Goal: Task Accomplishment & Management: Use online tool/utility

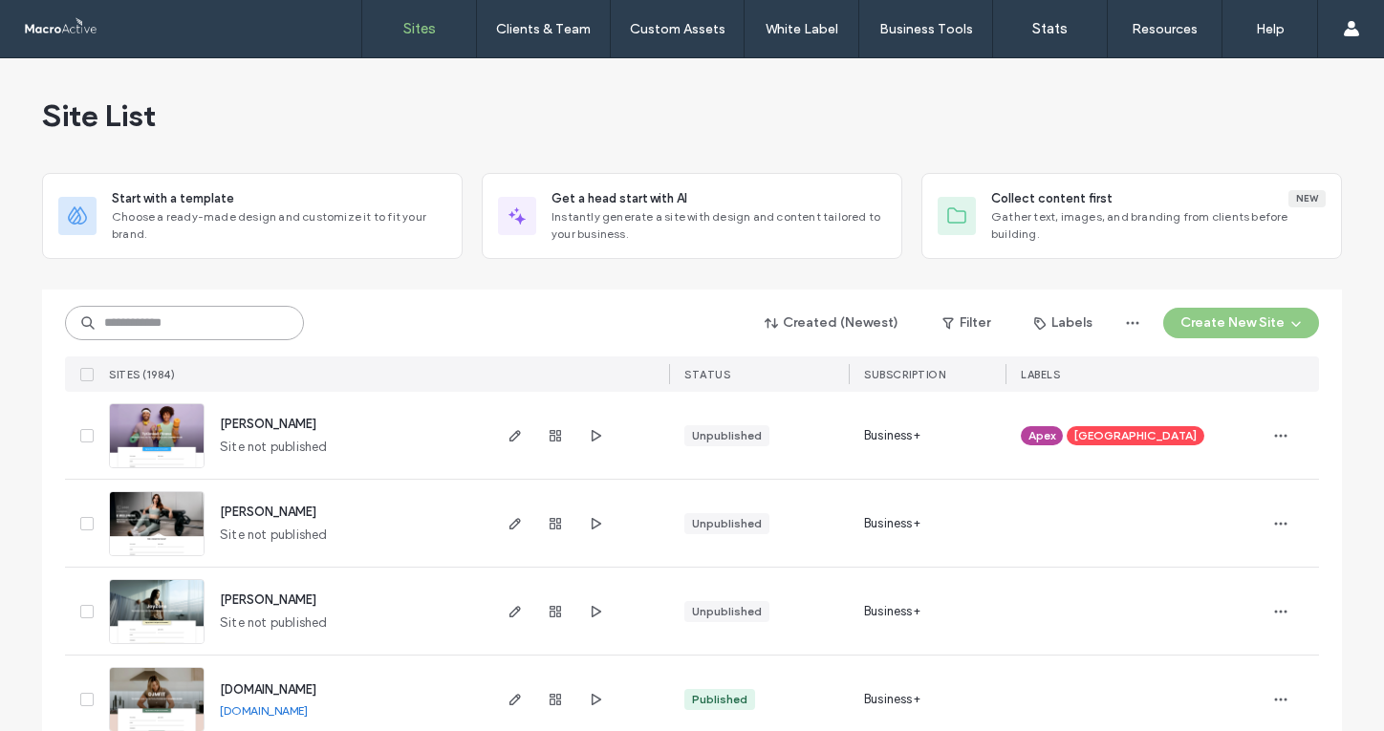
click at [227, 334] on input at bounding box center [184, 323] width 239 height 34
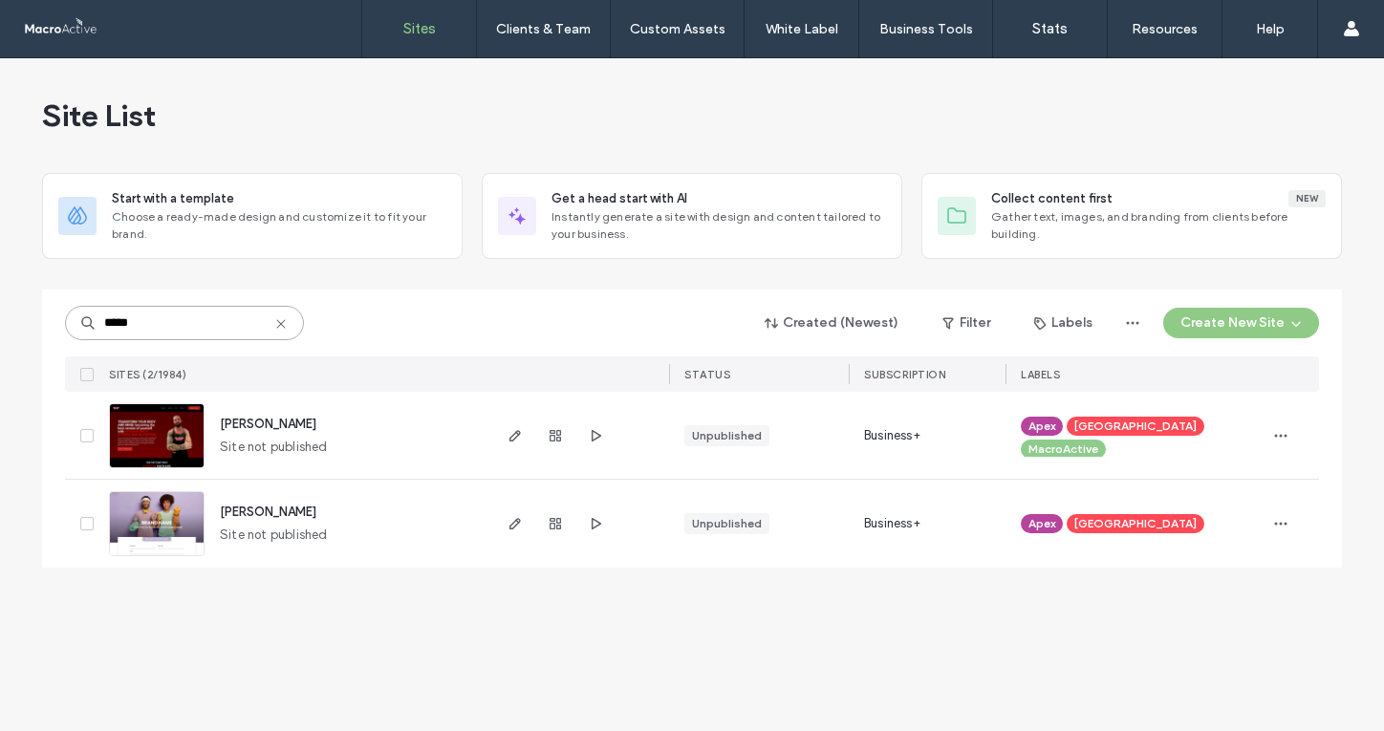
type input "*****"
click at [262, 515] on span "derek-pratt" at bounding box center [268, 512] width 97 height 14
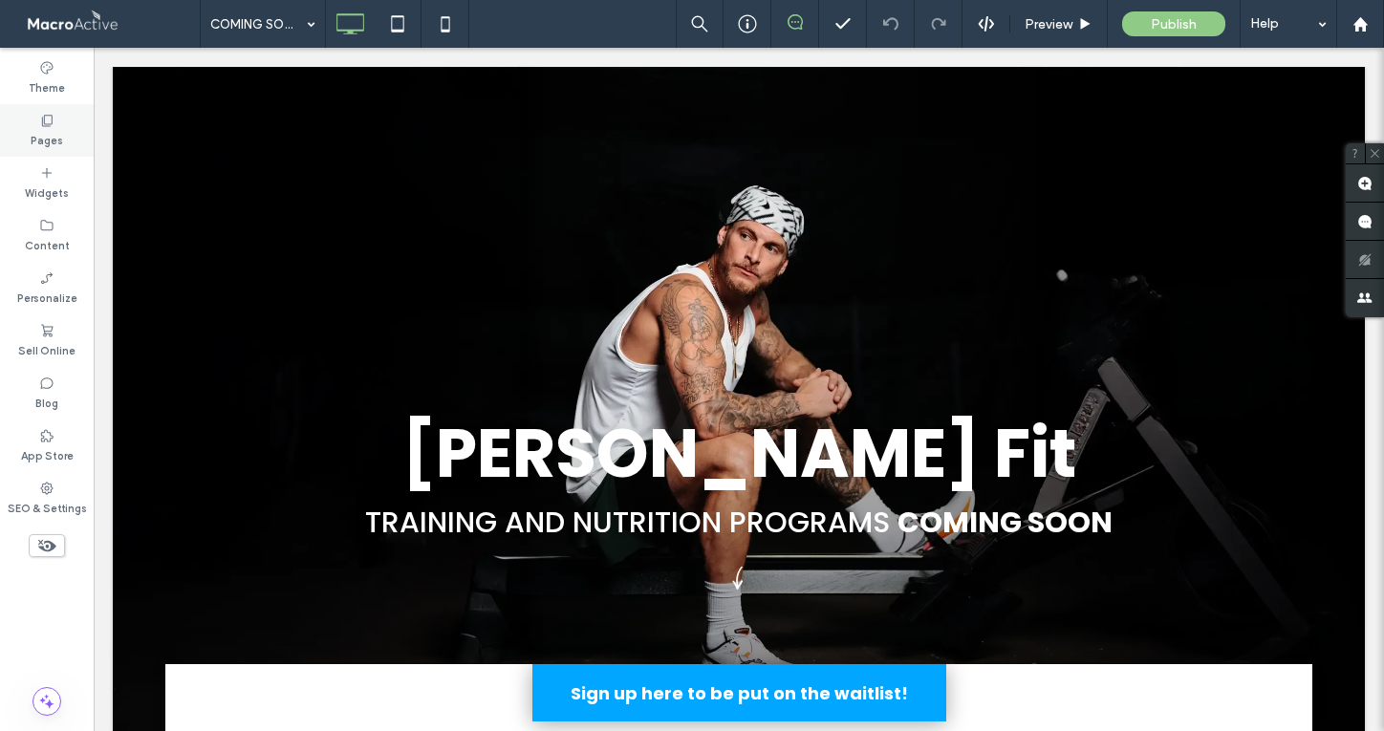
click at [68, 124] on div "Pages" at bounding box center [47, 130] width 94 height 53
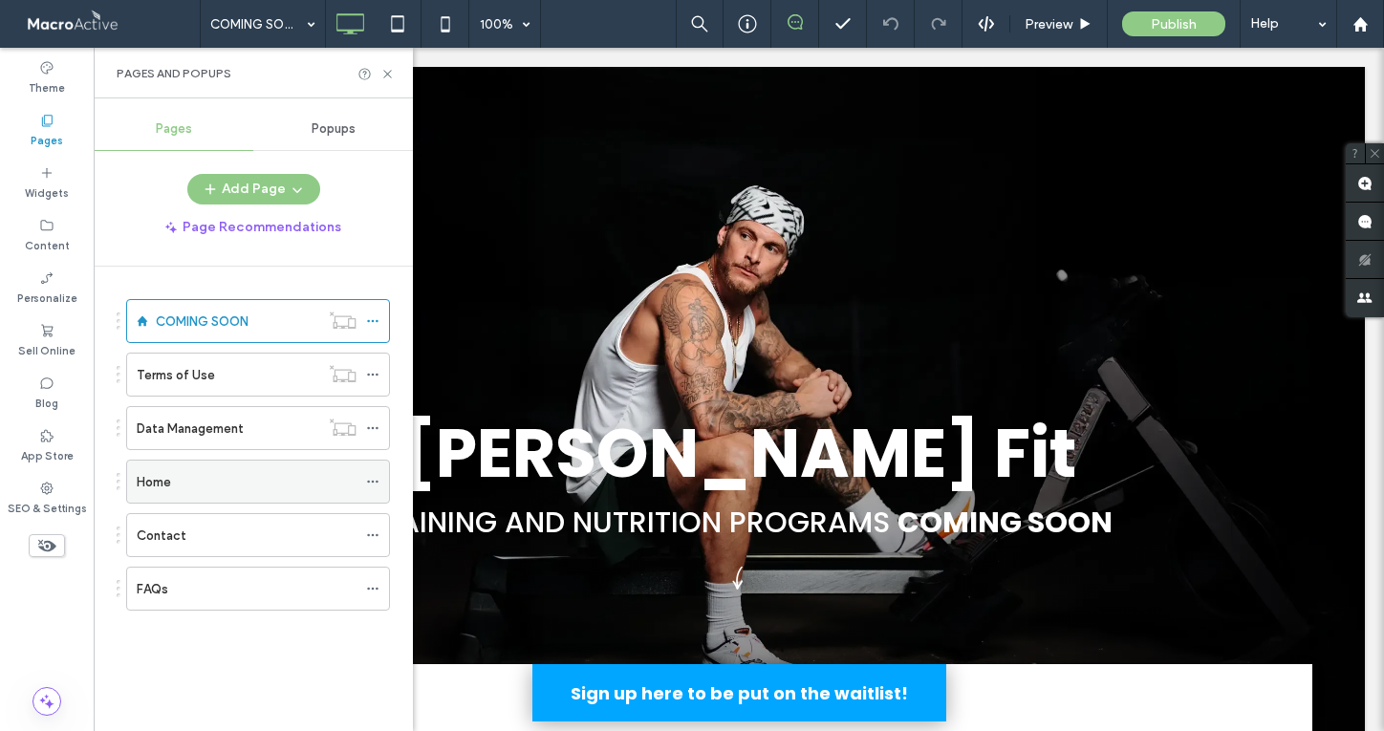
click at [215, 470] on div "Home" at bounding box center [247, 482] width 220 height 42
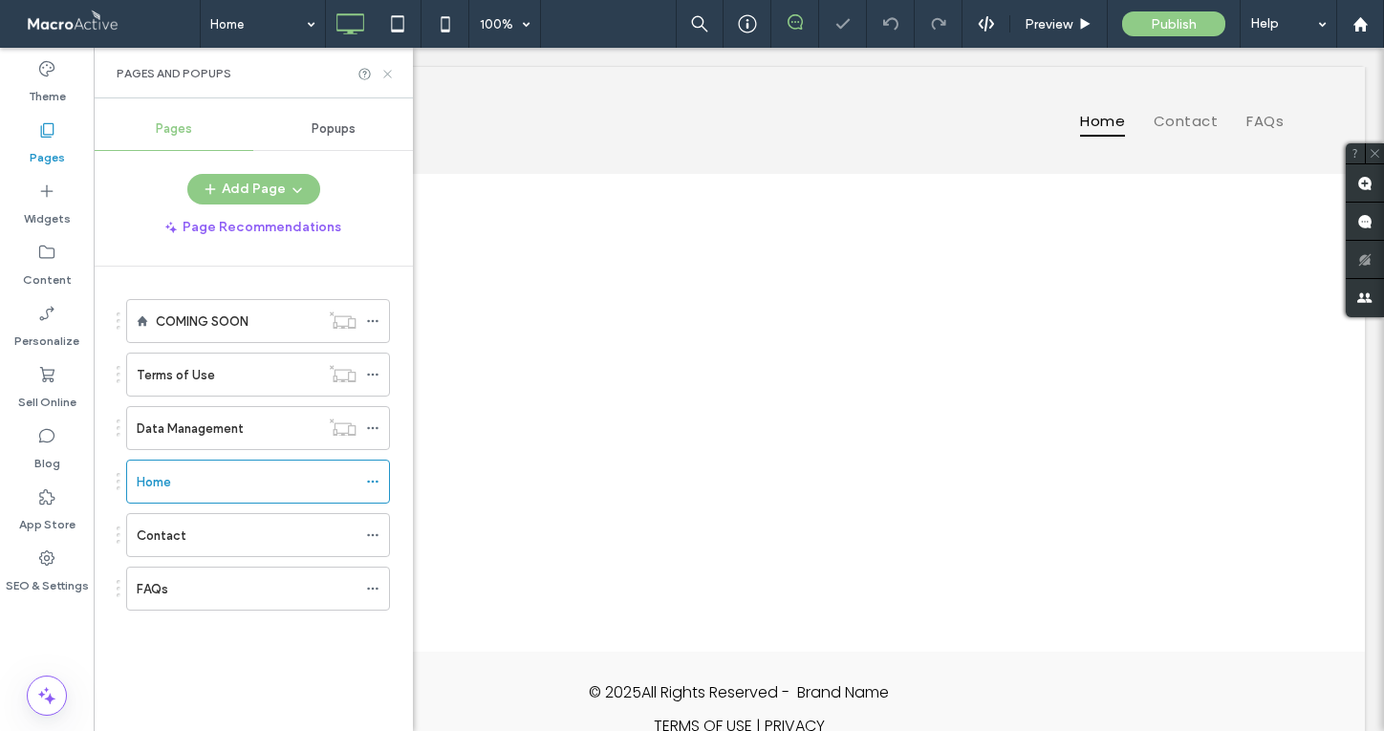
click at [389, 70] on icon at bounding box center [387, 74] width 14 height 14
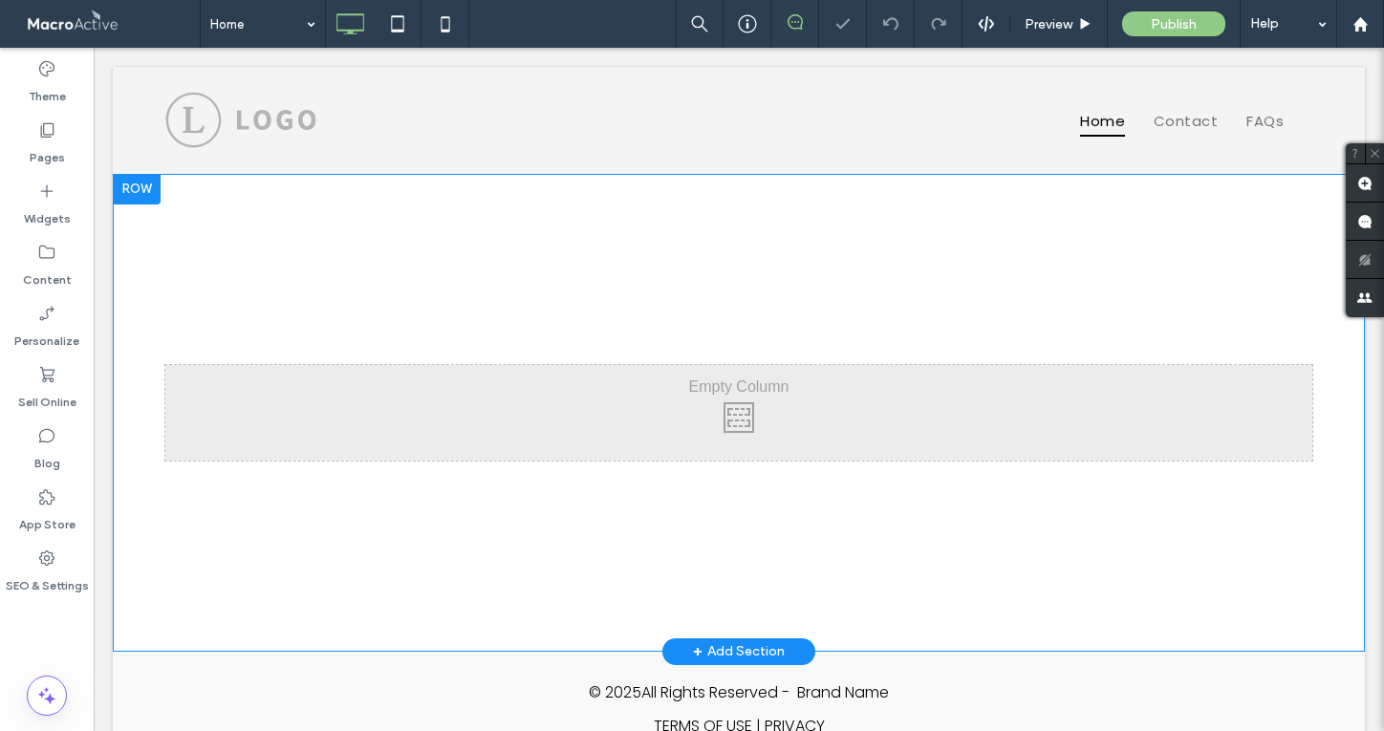
click at [748, 653] on div "+ Add Section" at bounding box center [739, 651] width 92 height 21
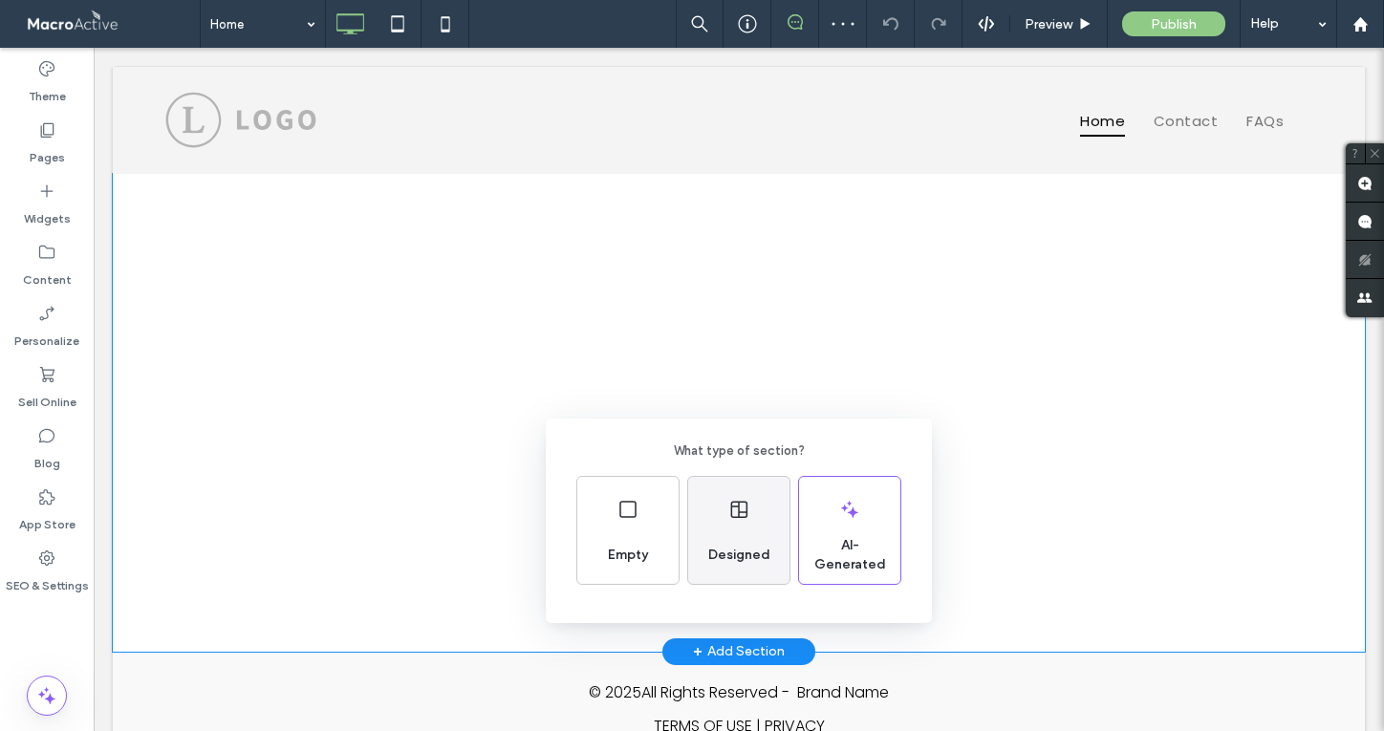
drag, startPoint x: 755, startPoint y: 557, endPoint x: 420, endPoint y: 959, distance: 523.1
click at [755, 557] on span "Designed" at bounding box center [739, 555] width 77 height 19
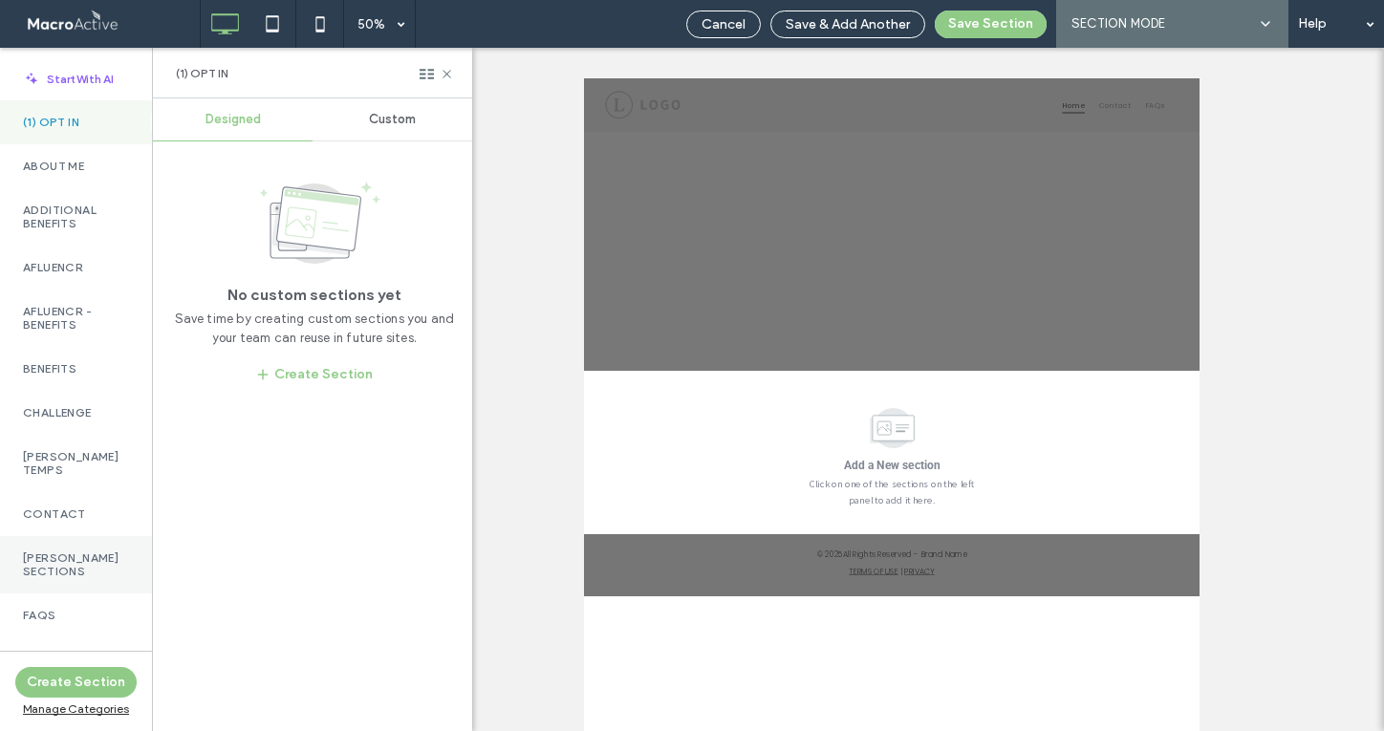
click at [103, 557] on label "DANIEL TEMPLATE SECTIONS" at bounding box center [76, 564] width 106 height 27
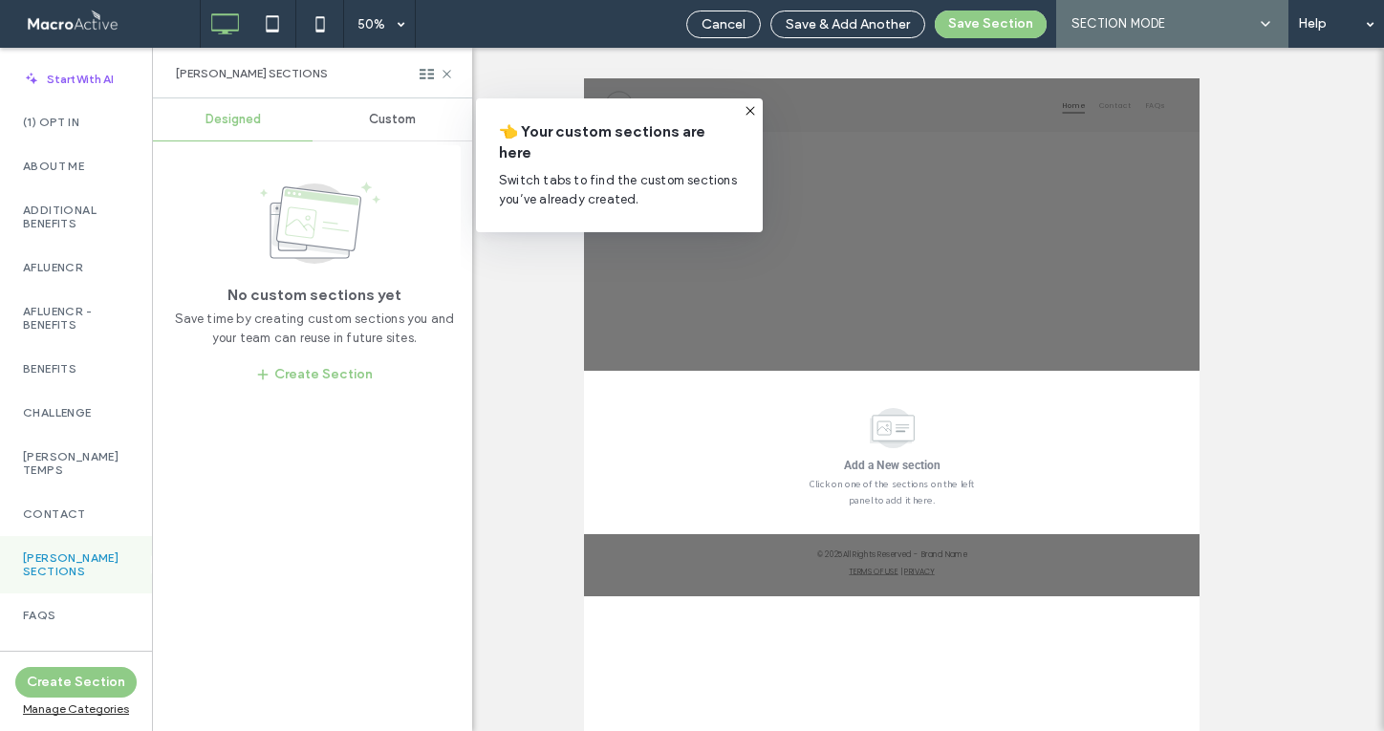
click at [383, 120] on span "Custom" at bounding box center [392, 119] width 47 height 15
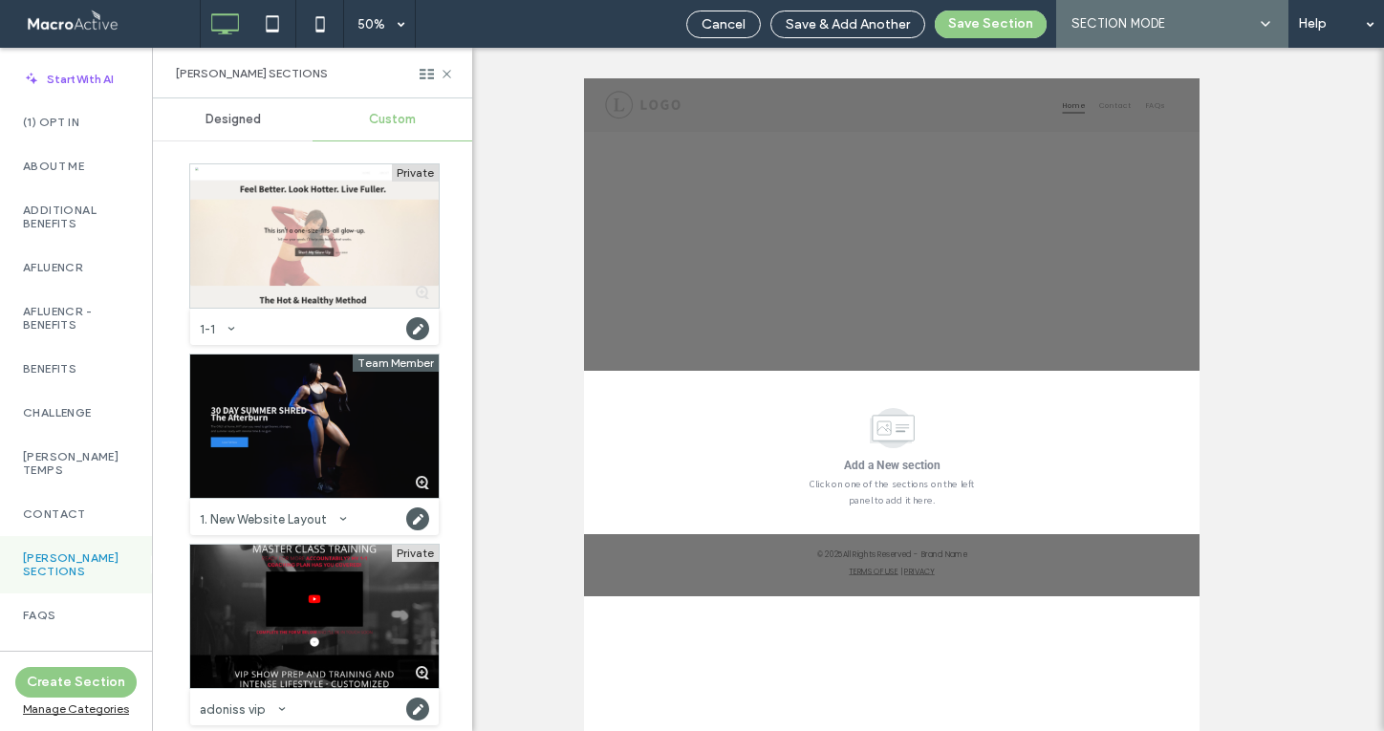
click at [347, 447] on div at bounding box center [314, 426] width 248 height 143
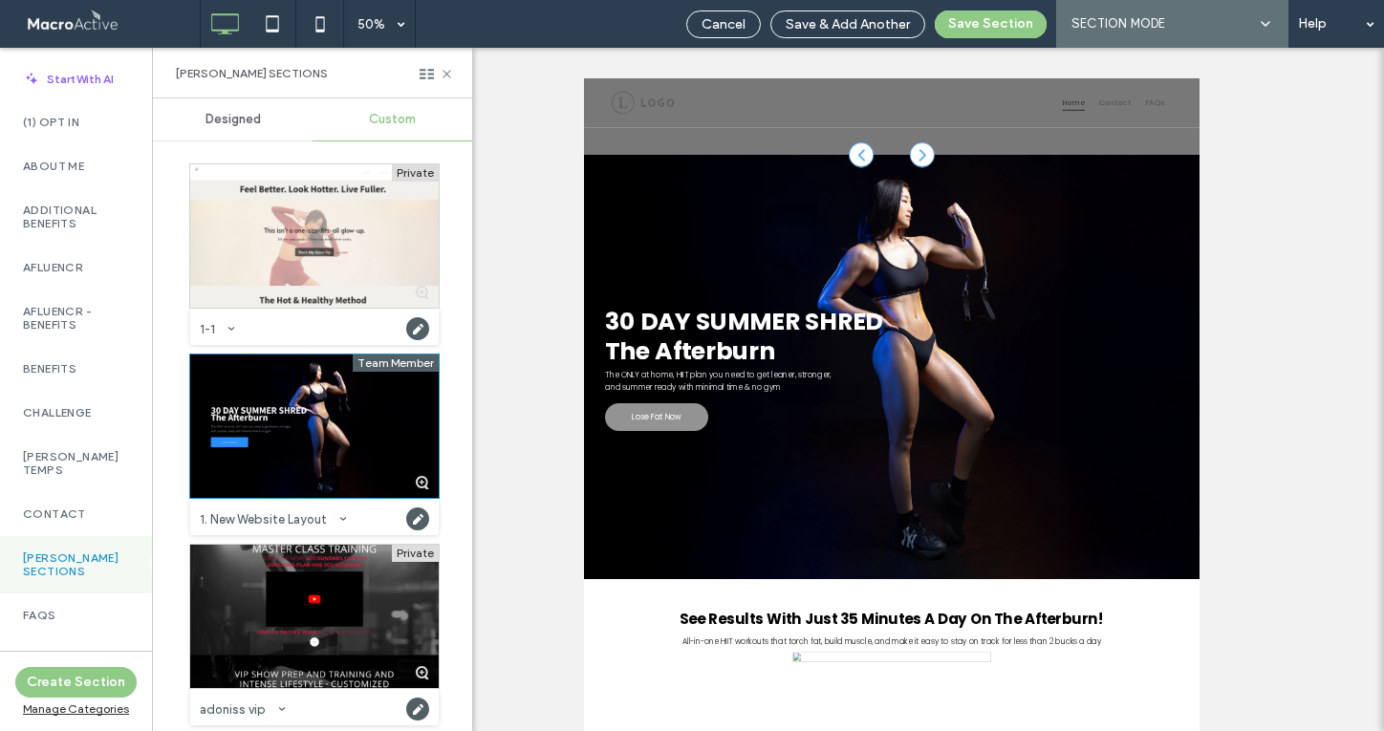
scroll to position [432, 0]
click at [992, 21] on button "Save Section" at bounding box center [991, 25] width 112 height 28
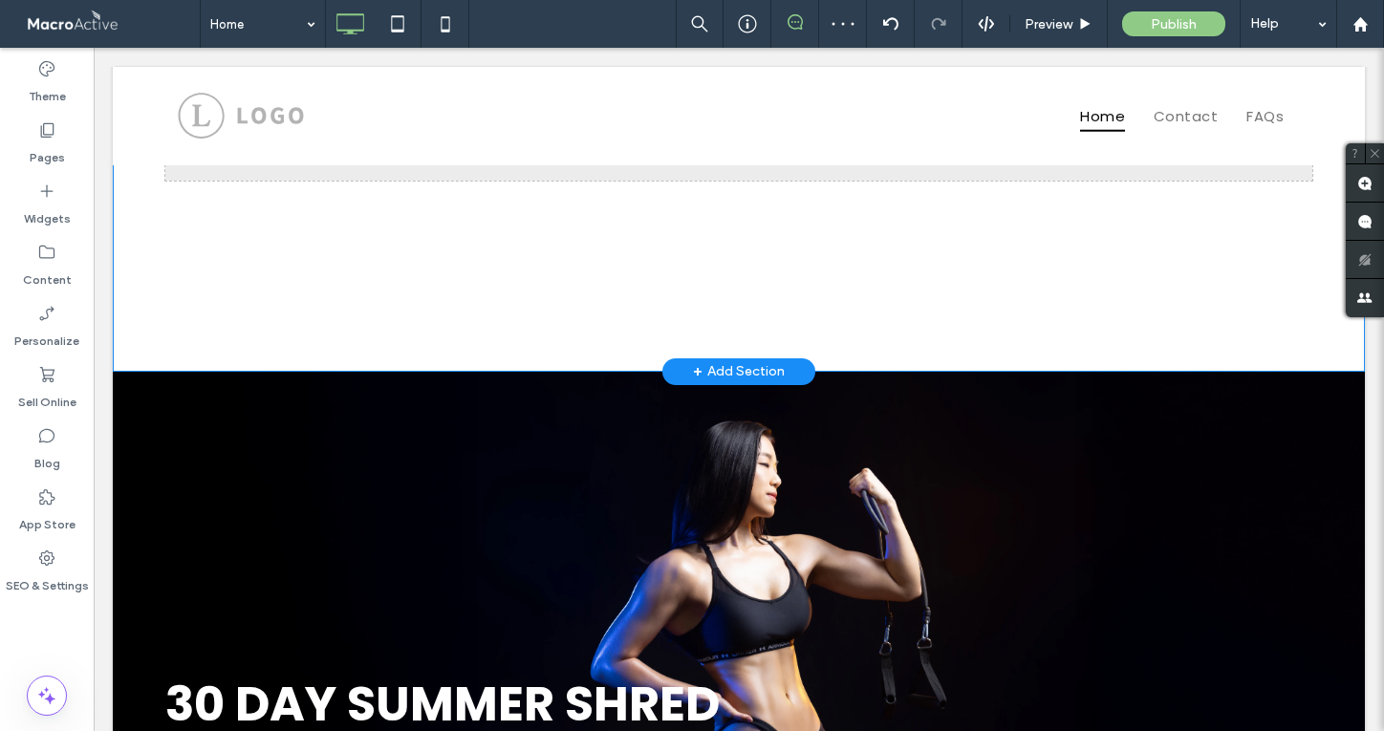
scroll to position [92, 0]
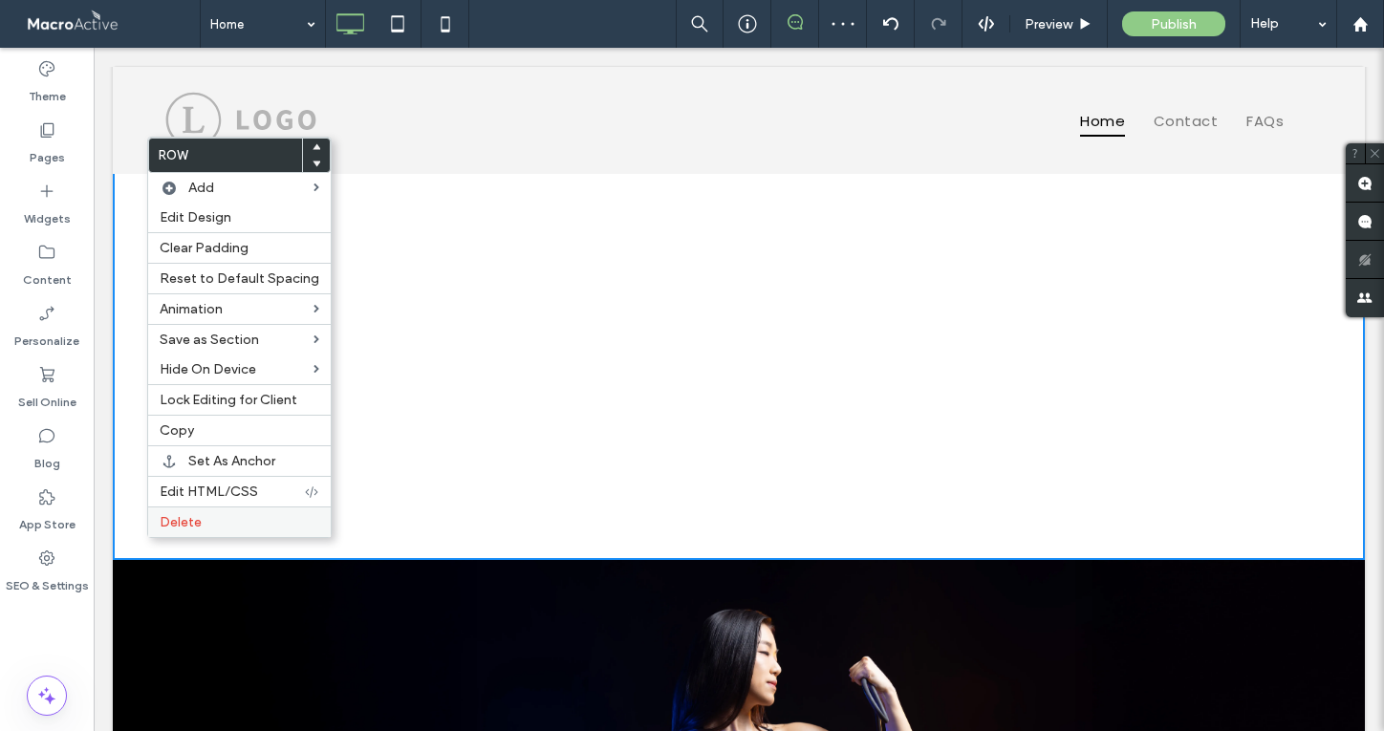
click at [187, 528] on span "Delete" at bounding box center [181, 522] width 42 height 16
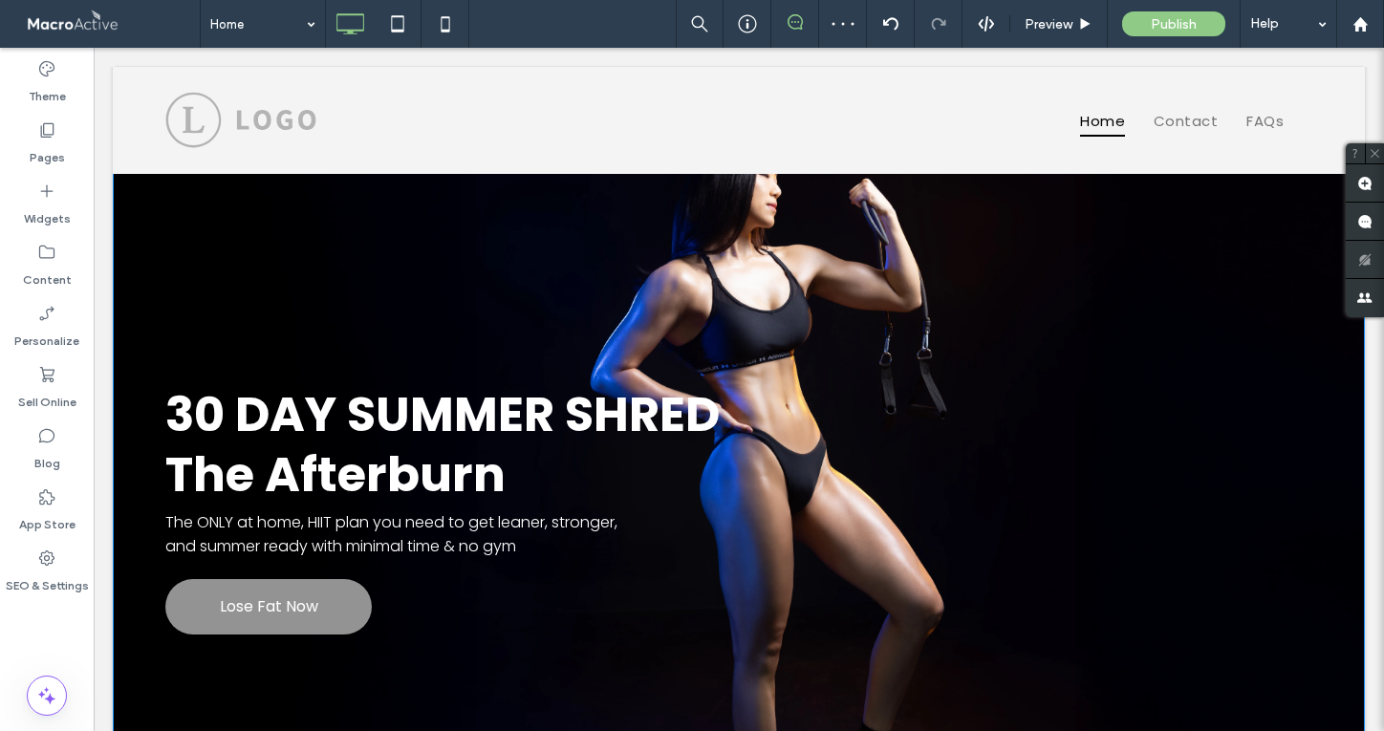
scroll to position [0, 0]
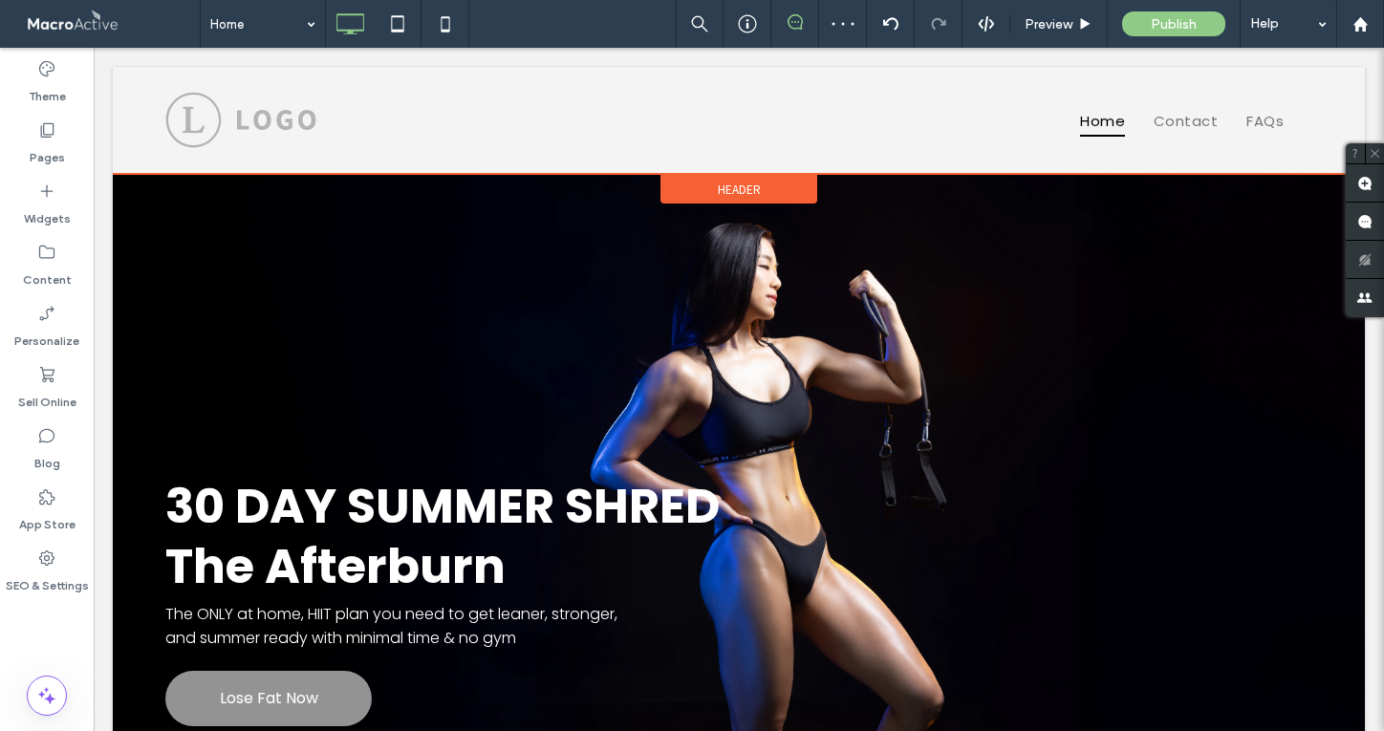
click at [724, 188] on span "Header" at bounding box center [739, 190] width 43 height 16
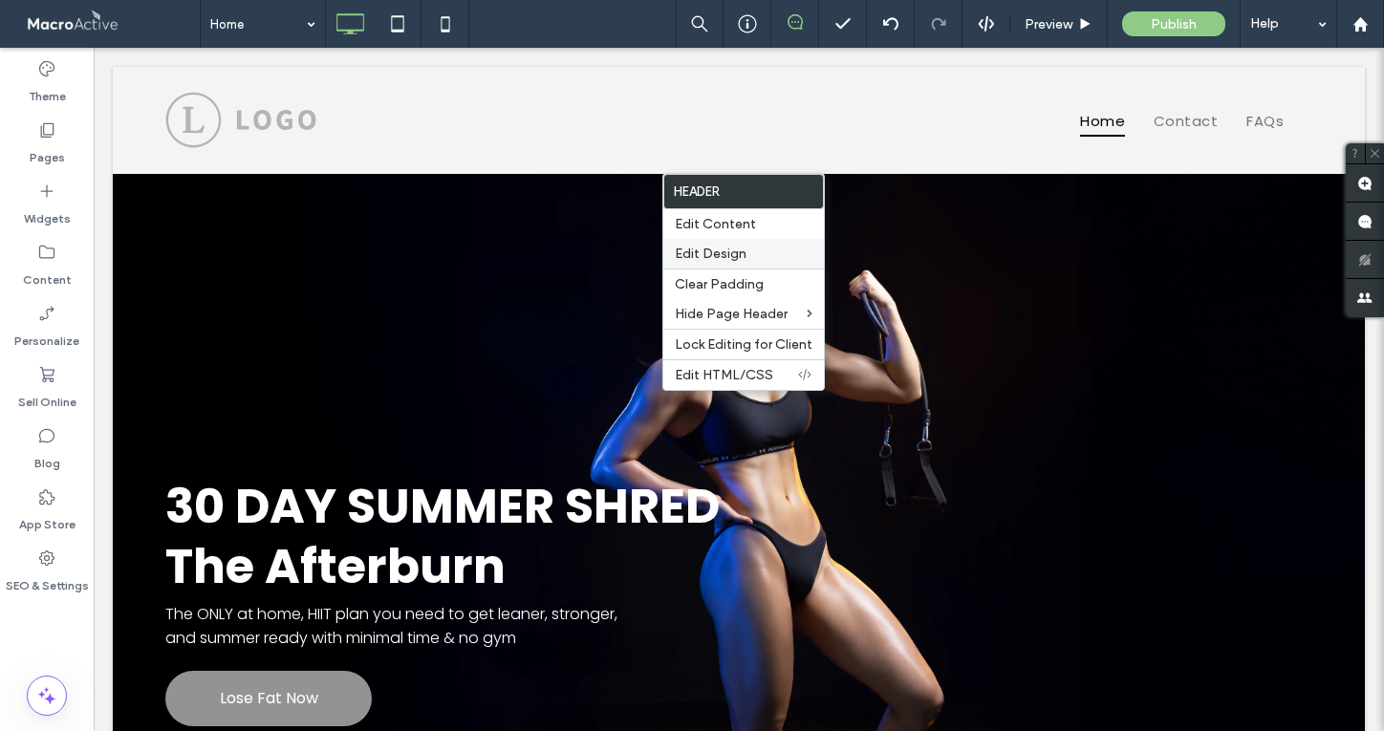
click at [748, 251] on label "Edit Design" at bounding box center [744, 254] width 138 height 16
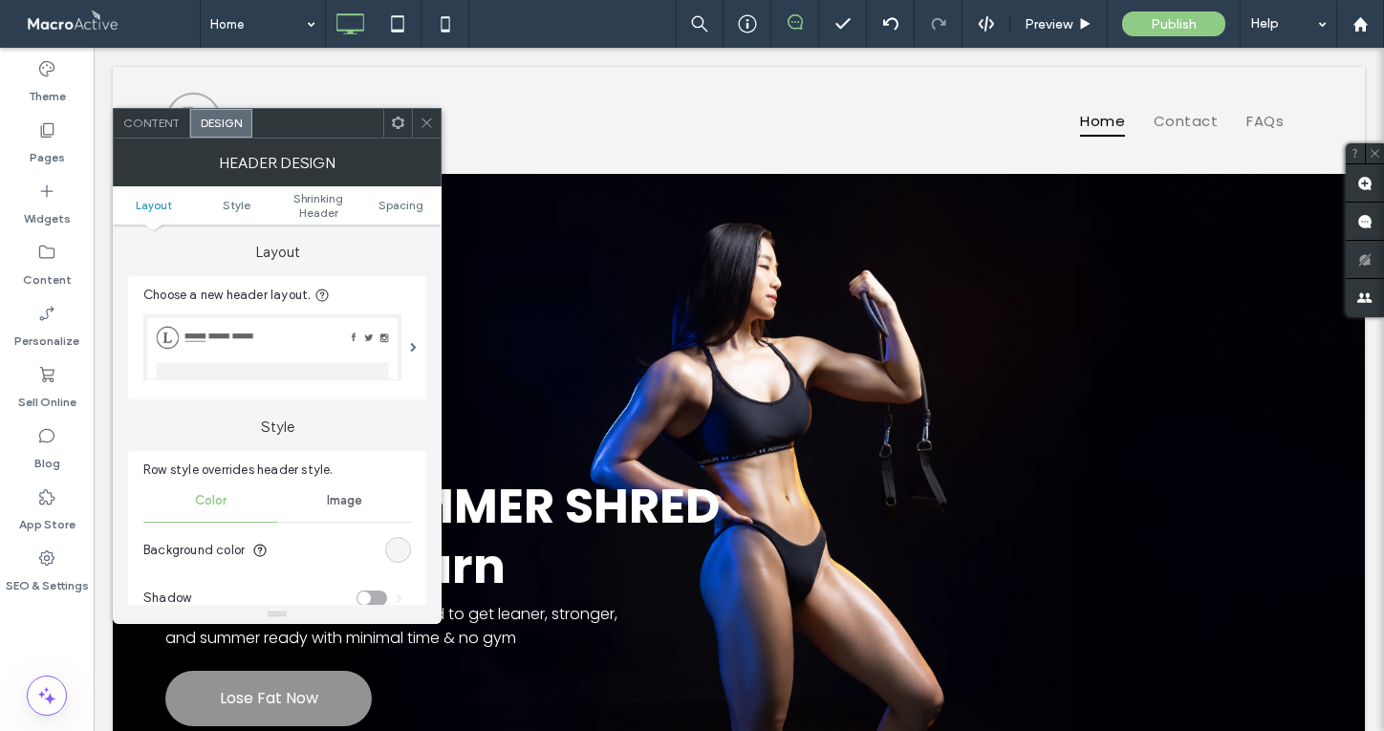
scroll to position [75, 0]
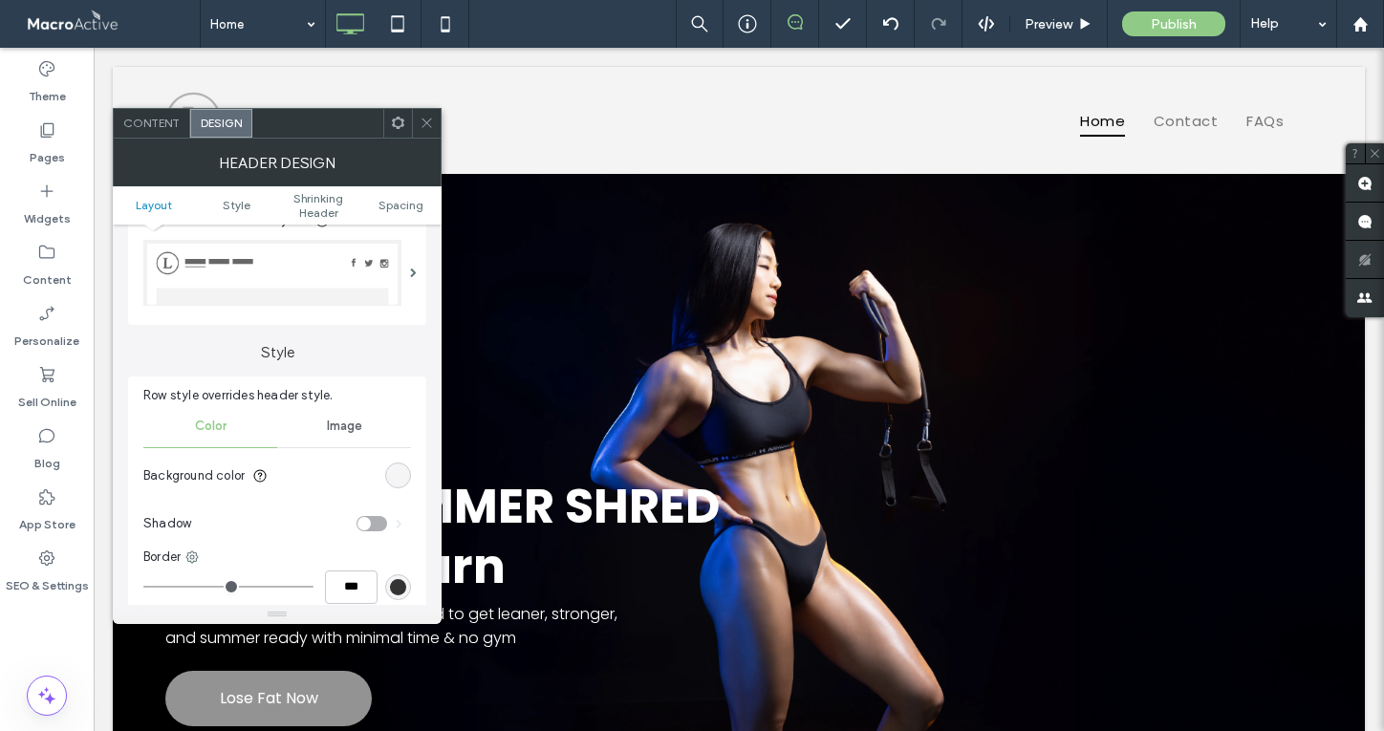
click at [399, 469] on div "rgb(244, 244, 244)" at bounding box center [398, 475] width 16 height 16
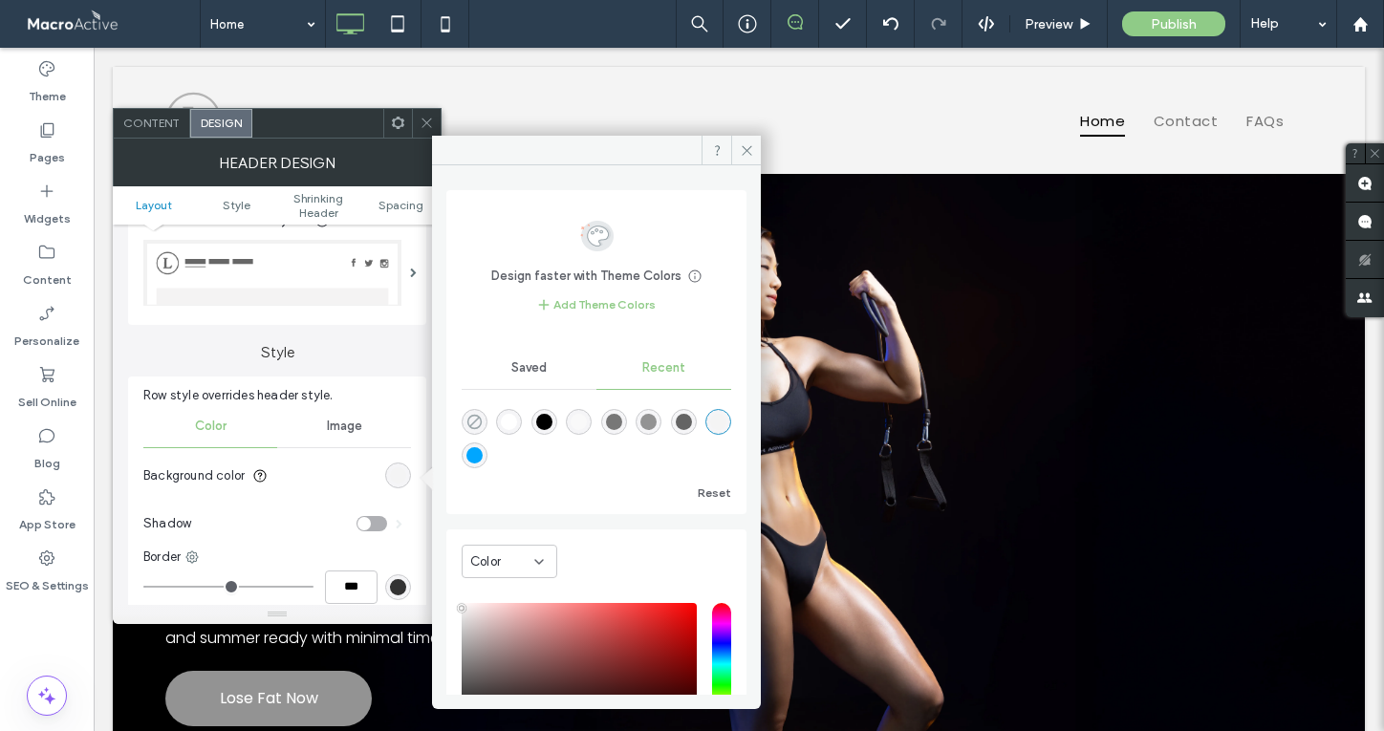
click at [474, 416] on icon "rgba(0, 0, 0, 0)" at bounding box center [474, 422] width 16 height 16
type input "*******"
type input "*"
type input "**"
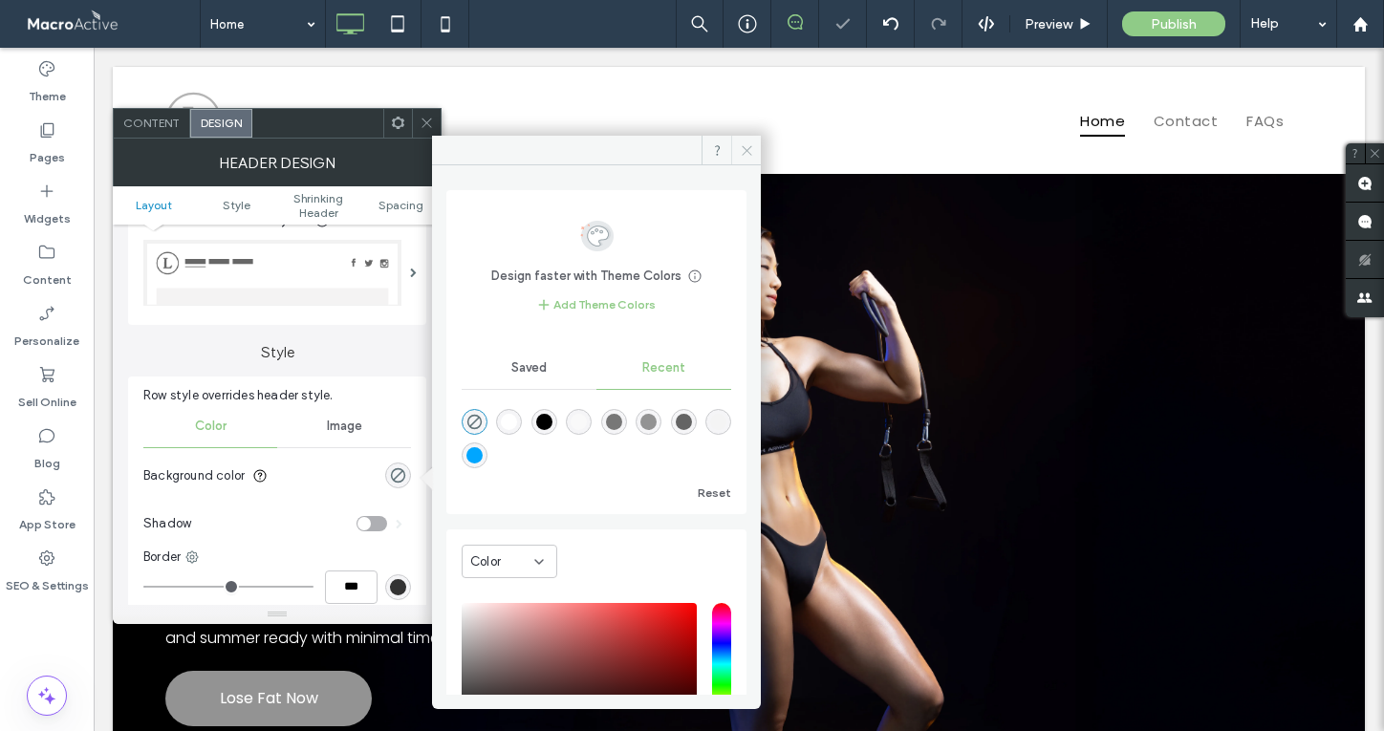
click at [748, 145] on icon at bounding box center [747, 150] width 14 height 14
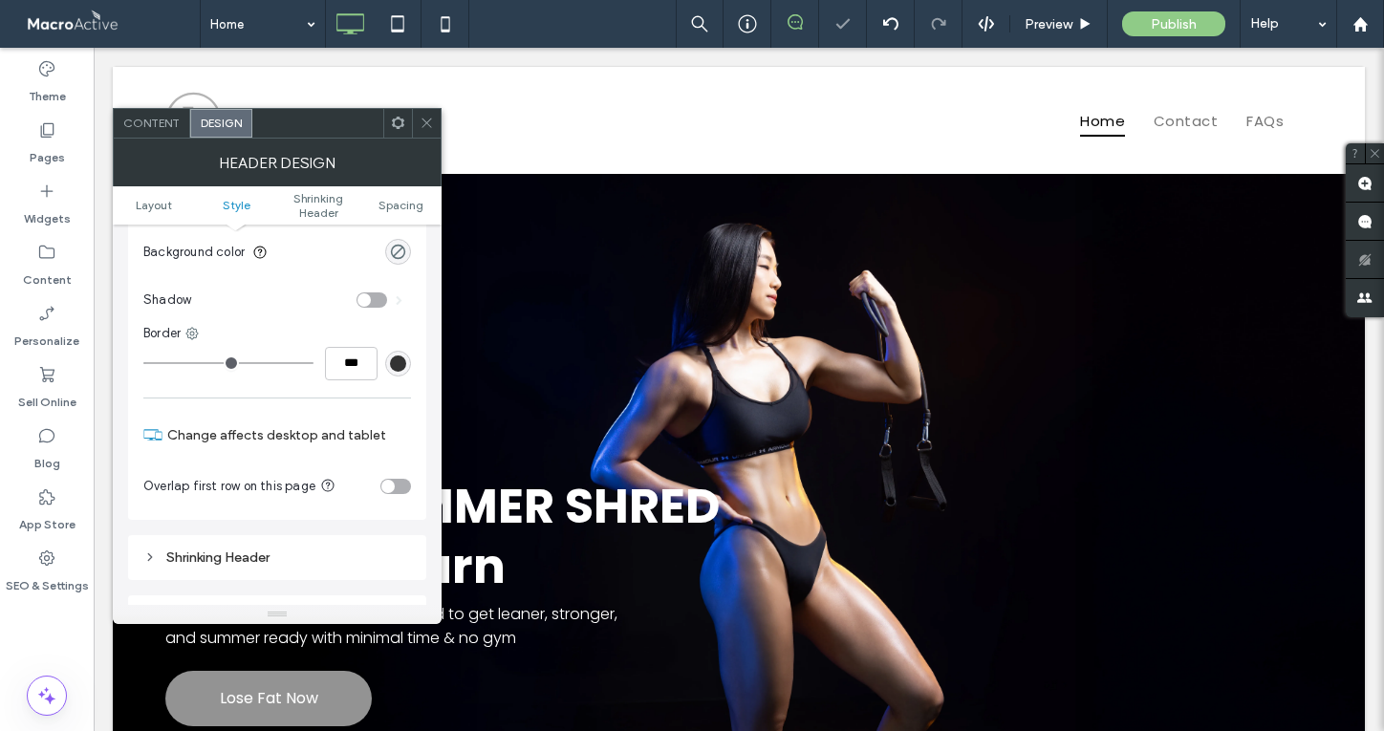
scroll to position [334, 0]
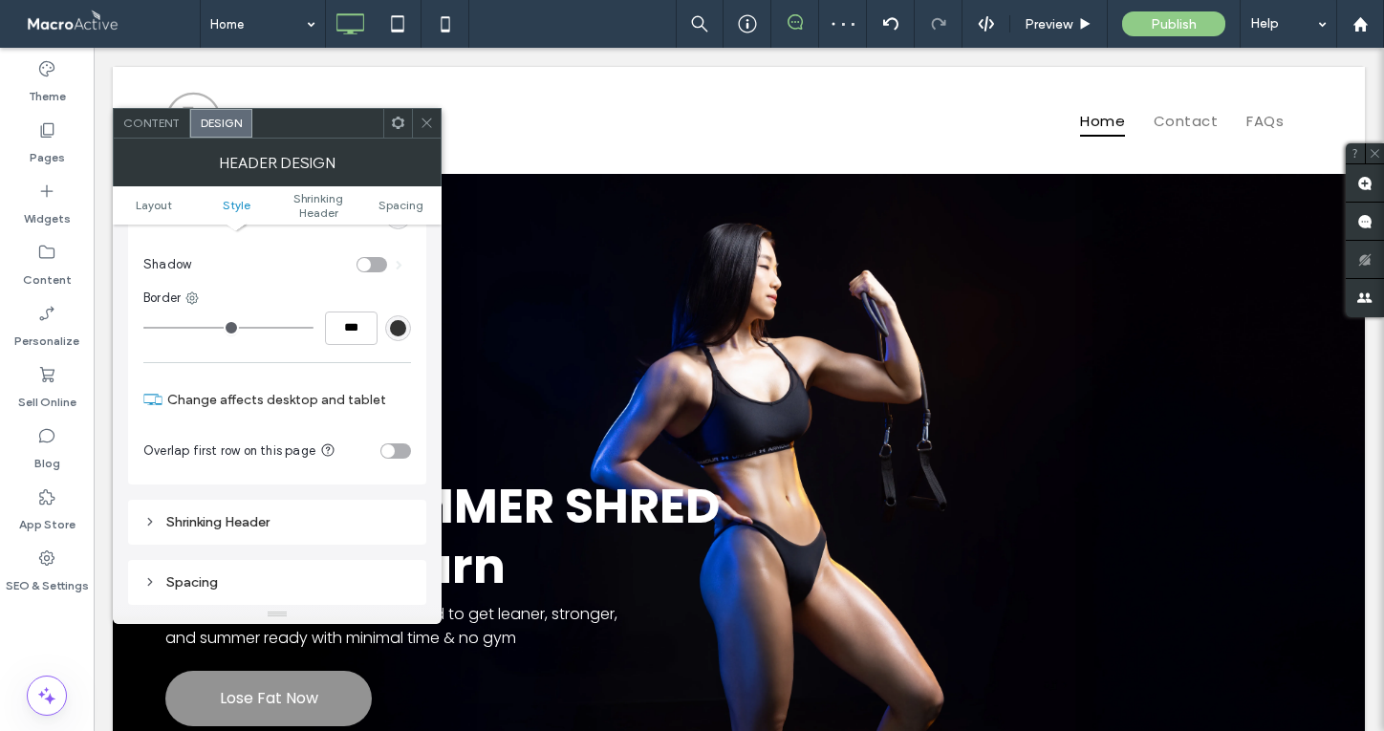
click at [390, 453] on div "toggle" at bounding box center [387, 450] width 13 height 13
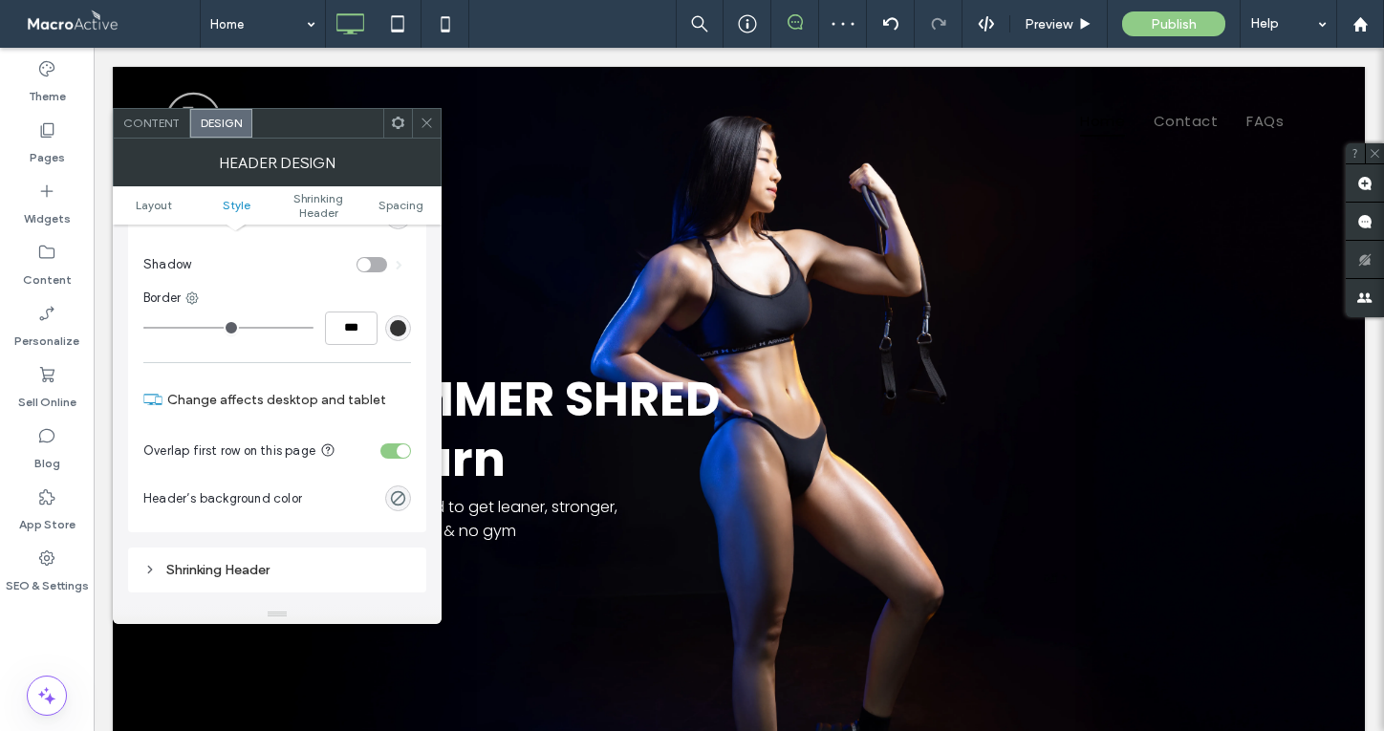
click at [424, 123] on icon at bounding box center [427, 123] width 14 height 14
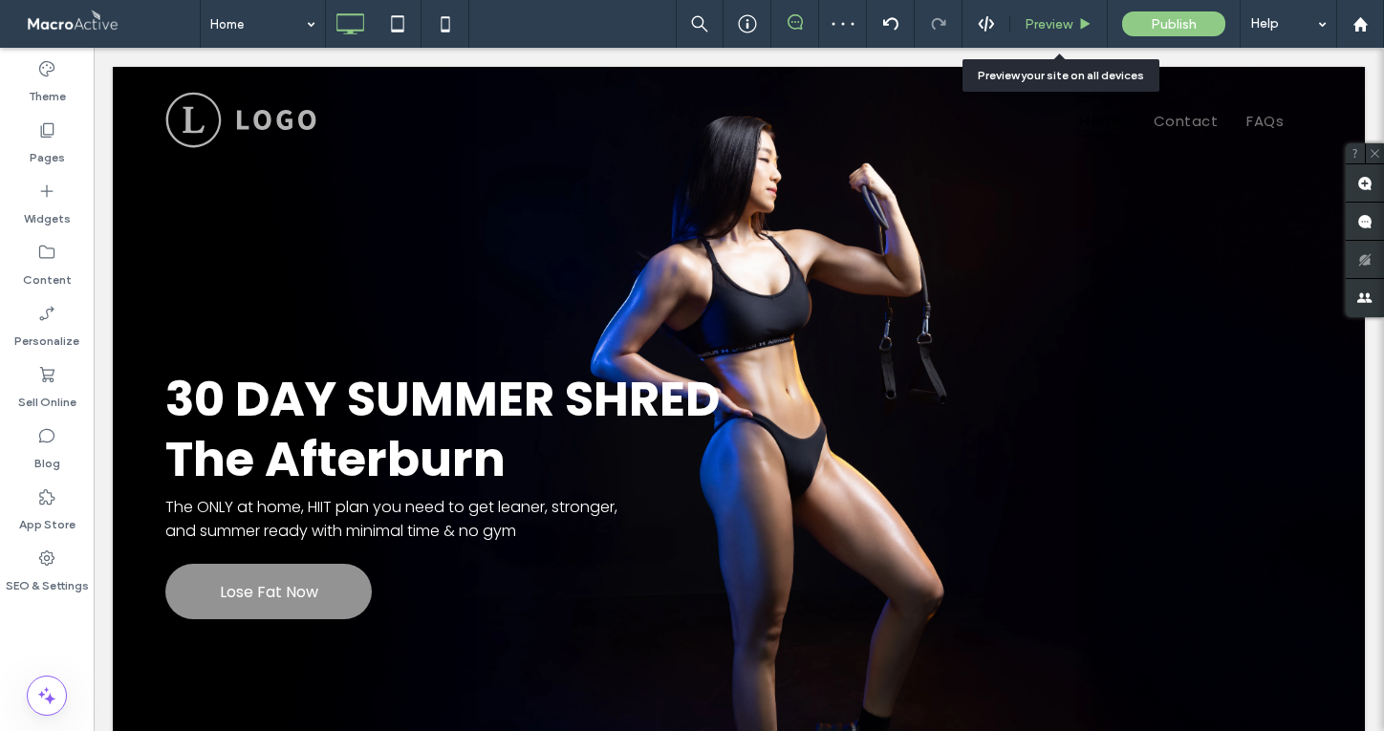
click at [1065, 29] on span "Preview" at bounding box center [1049, 24] width 48 height 16
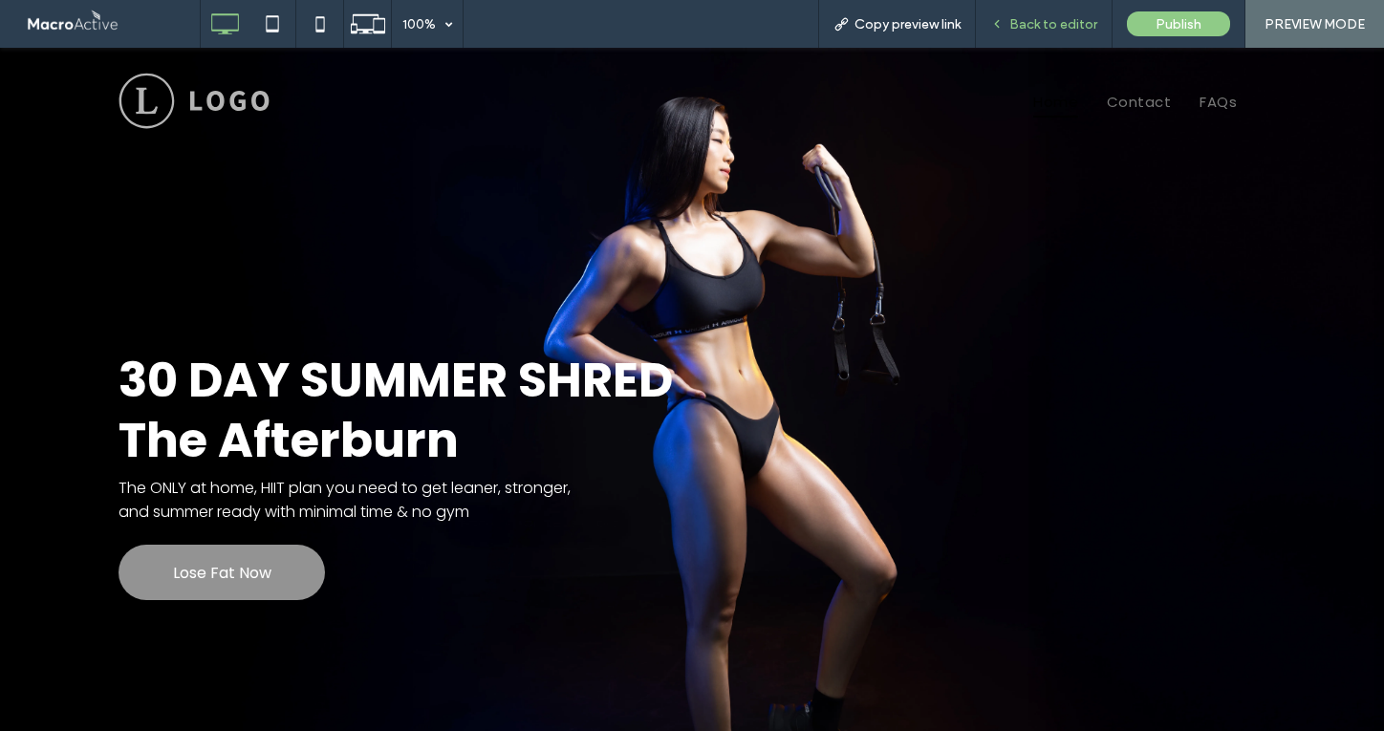
click at [1048, 17] on span "Back to editor" at bounding box center [1053, 24] width 88 height 16
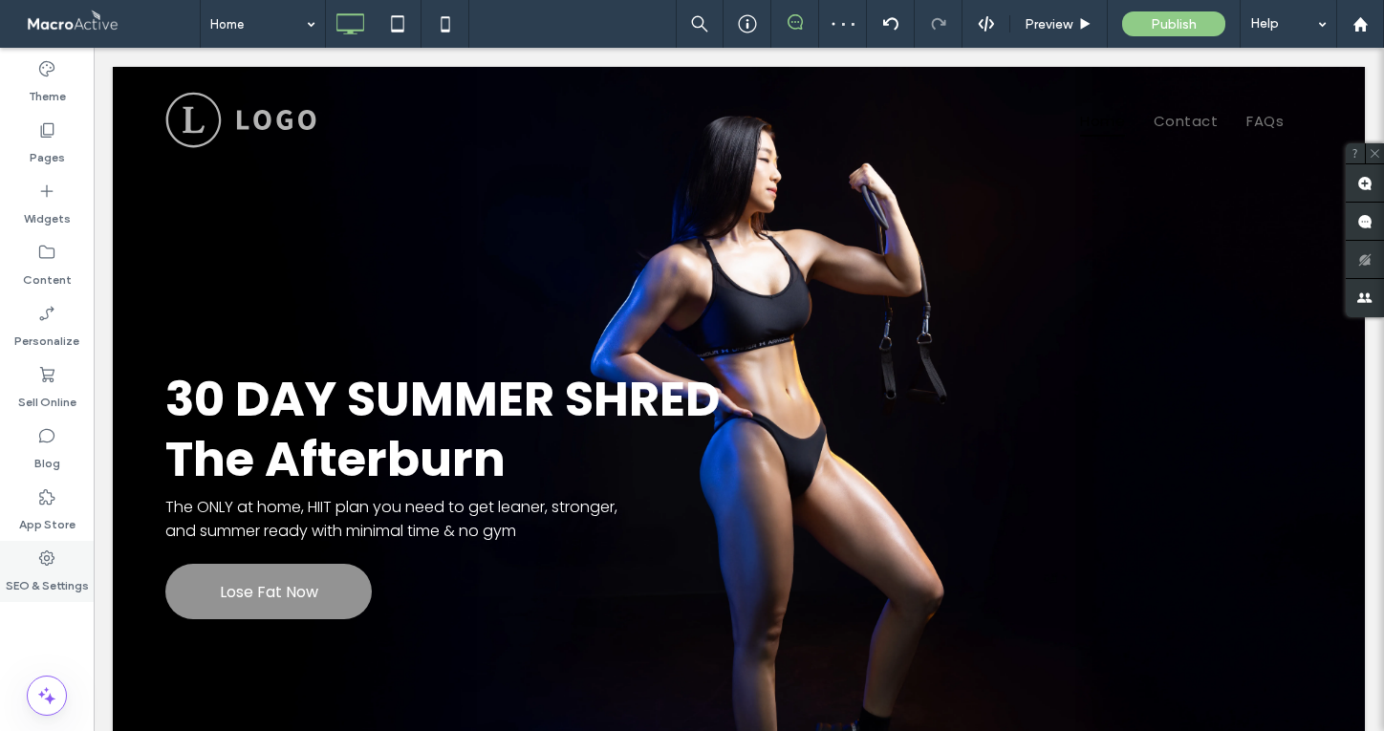
click at [54, 557] on icon at bounding box center [46, 558] width 19 height 19
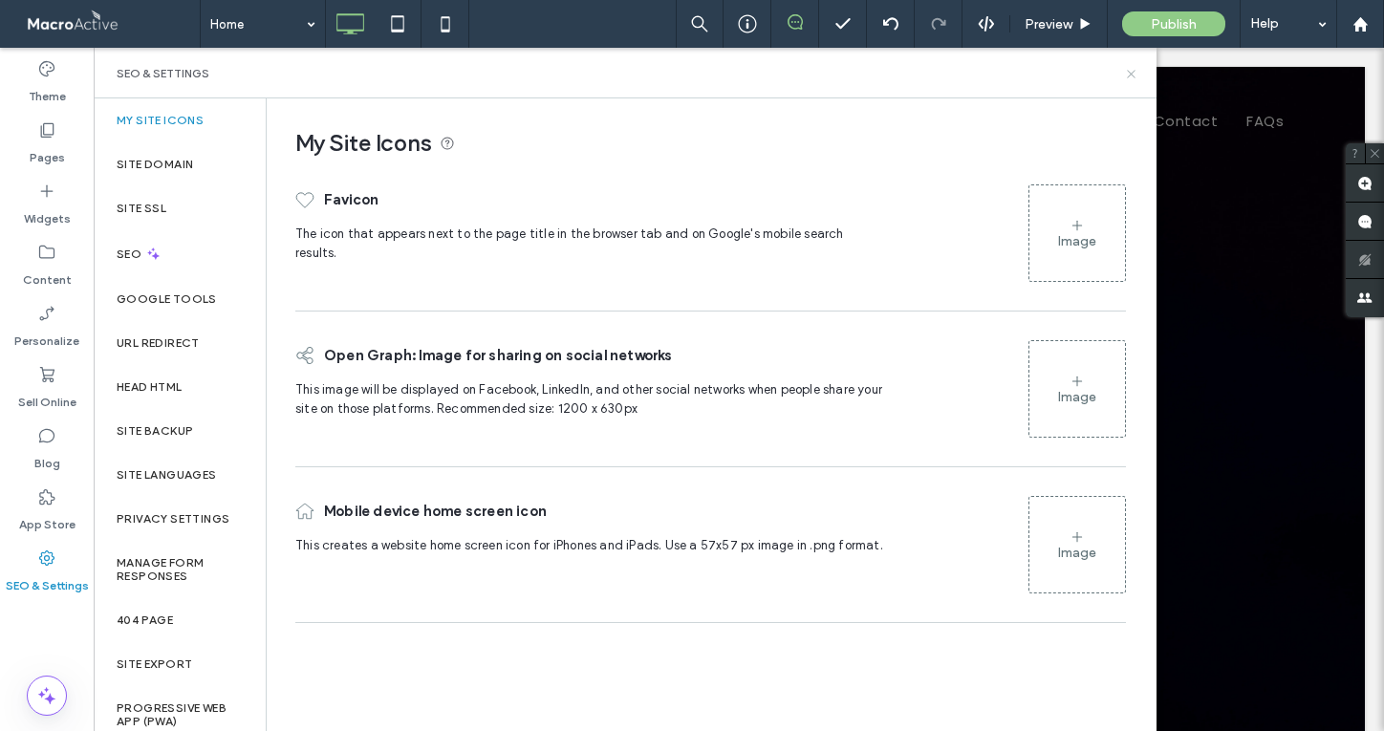
click at [1131, 77] on icon at bounding box center [1131, 74] width 14 height 14
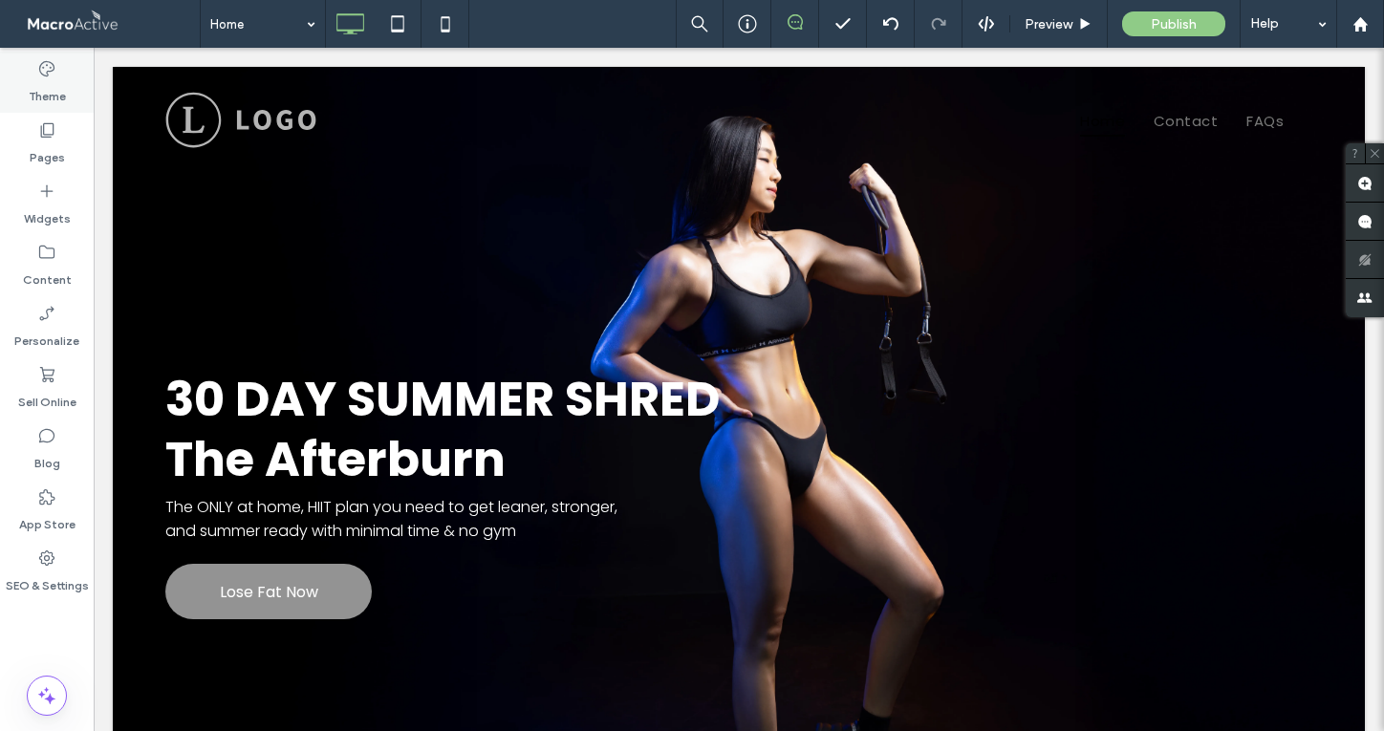
click at [45, 80] on label "Theme" at bounding box center [47, 91] width 37 height 27
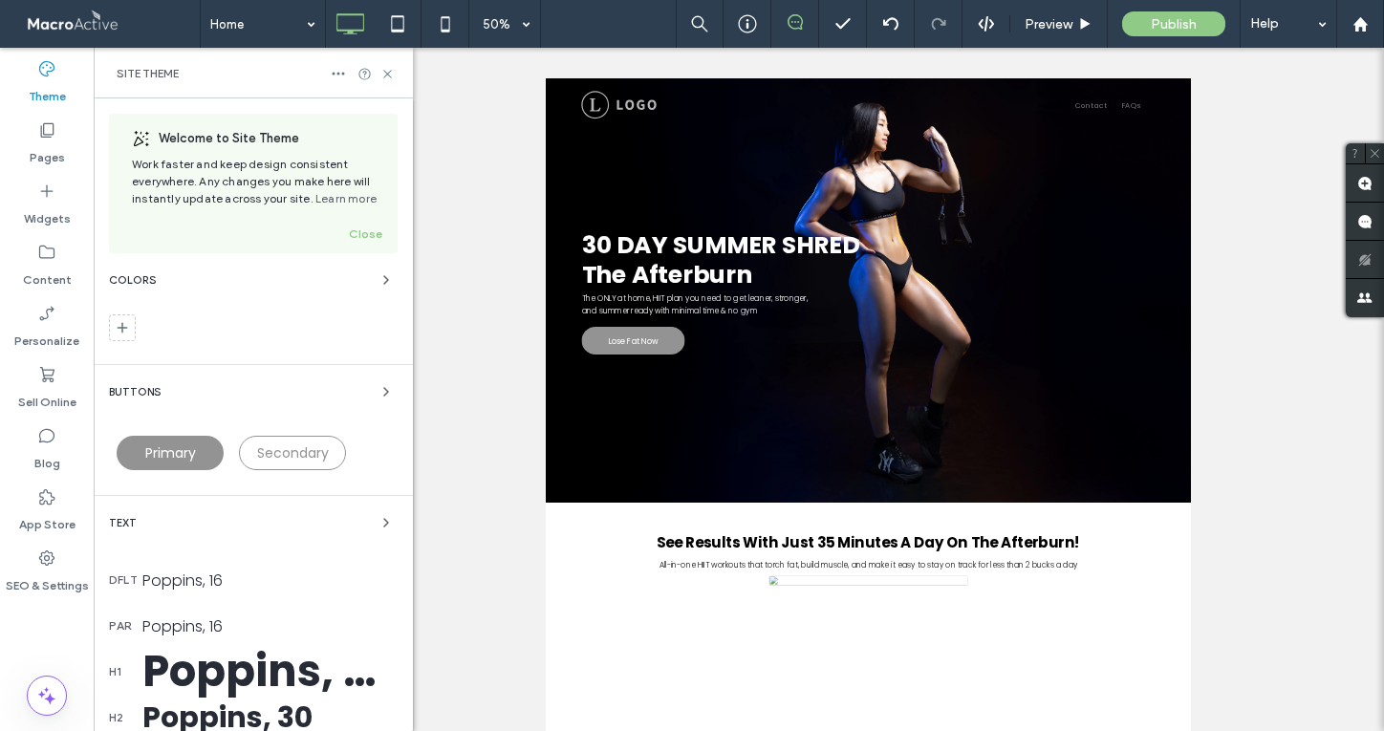
scroll to position [427, 0]
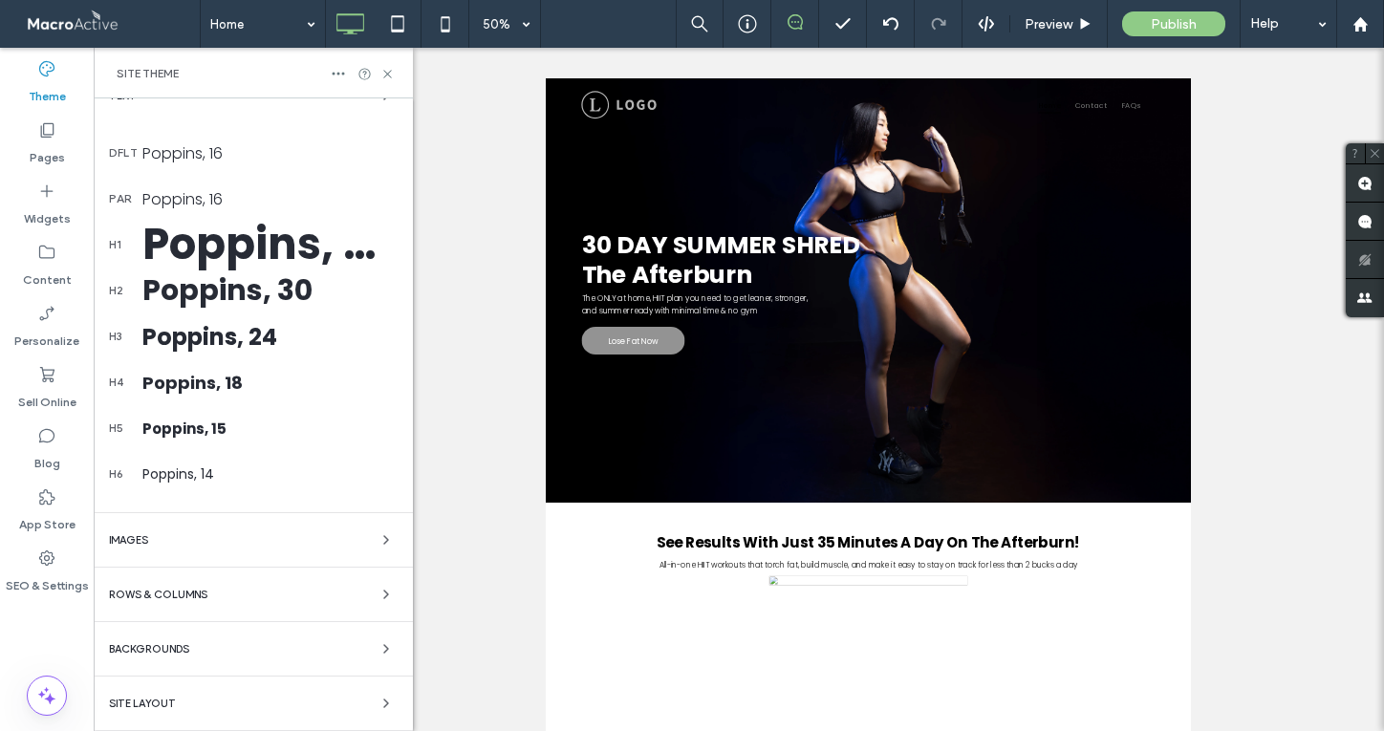
click at [205, 708] on div "Site Layout" at bounding box center [253, 703] width 289 height 23
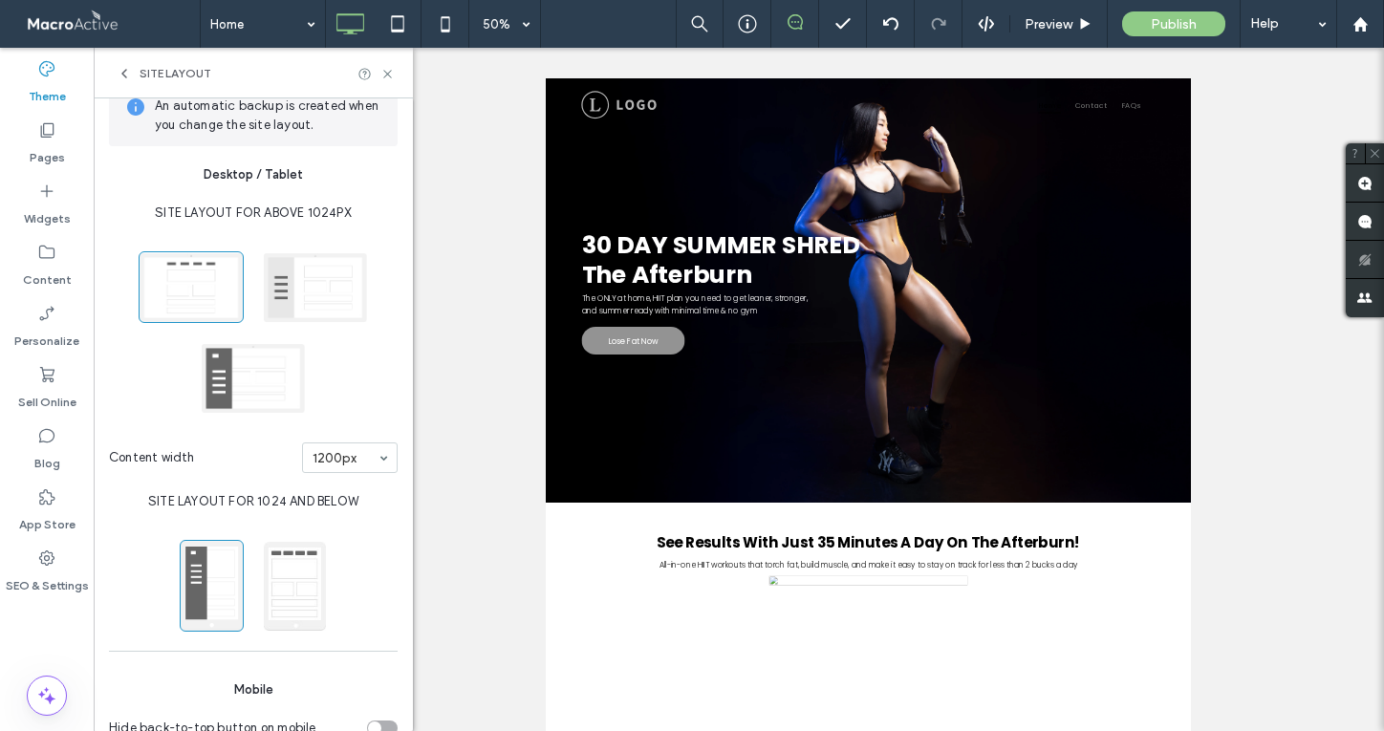
scroll to position [33, 0]
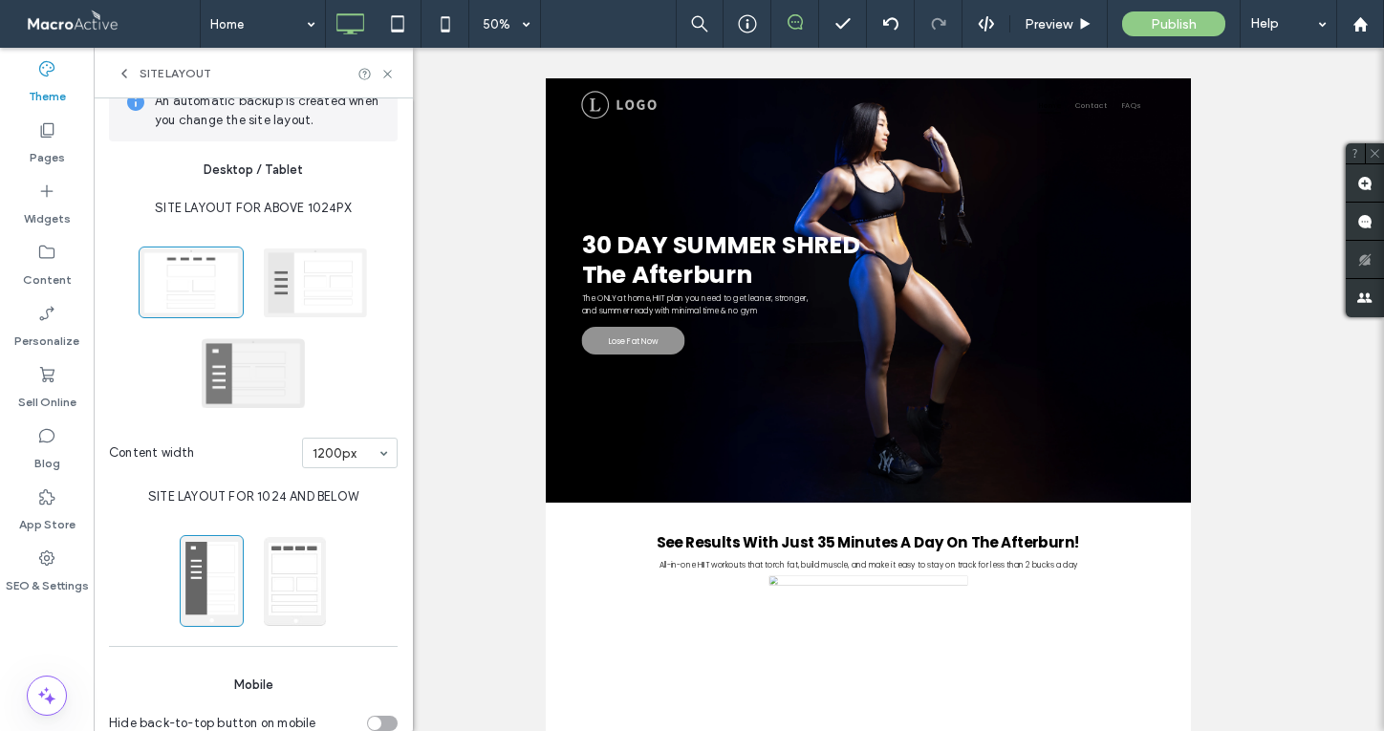
click at [218, 363] on span at bounding box center [253, 373] width 105 height 72
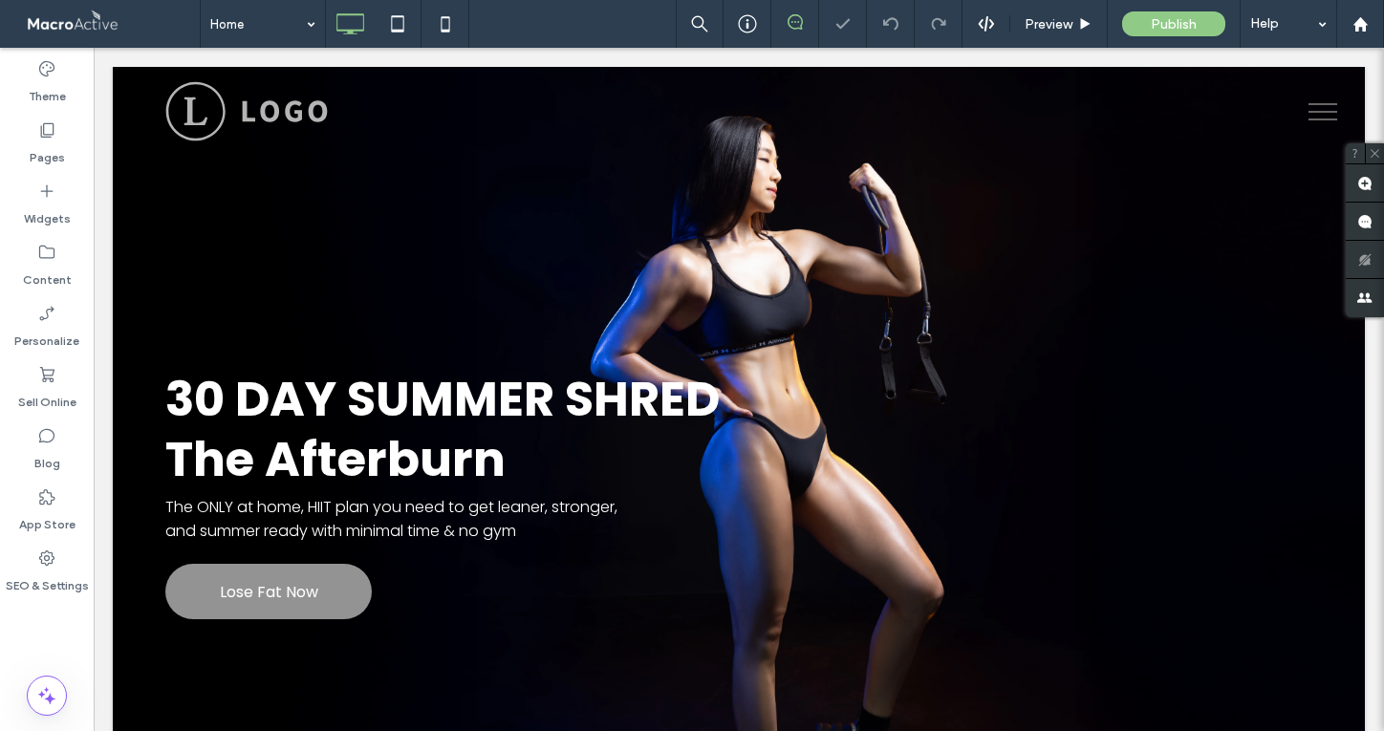
scroll to position [0, 0]
click at [1053, 20] on span "Preview" at bounding box center [1049, 24] width 48 height 16
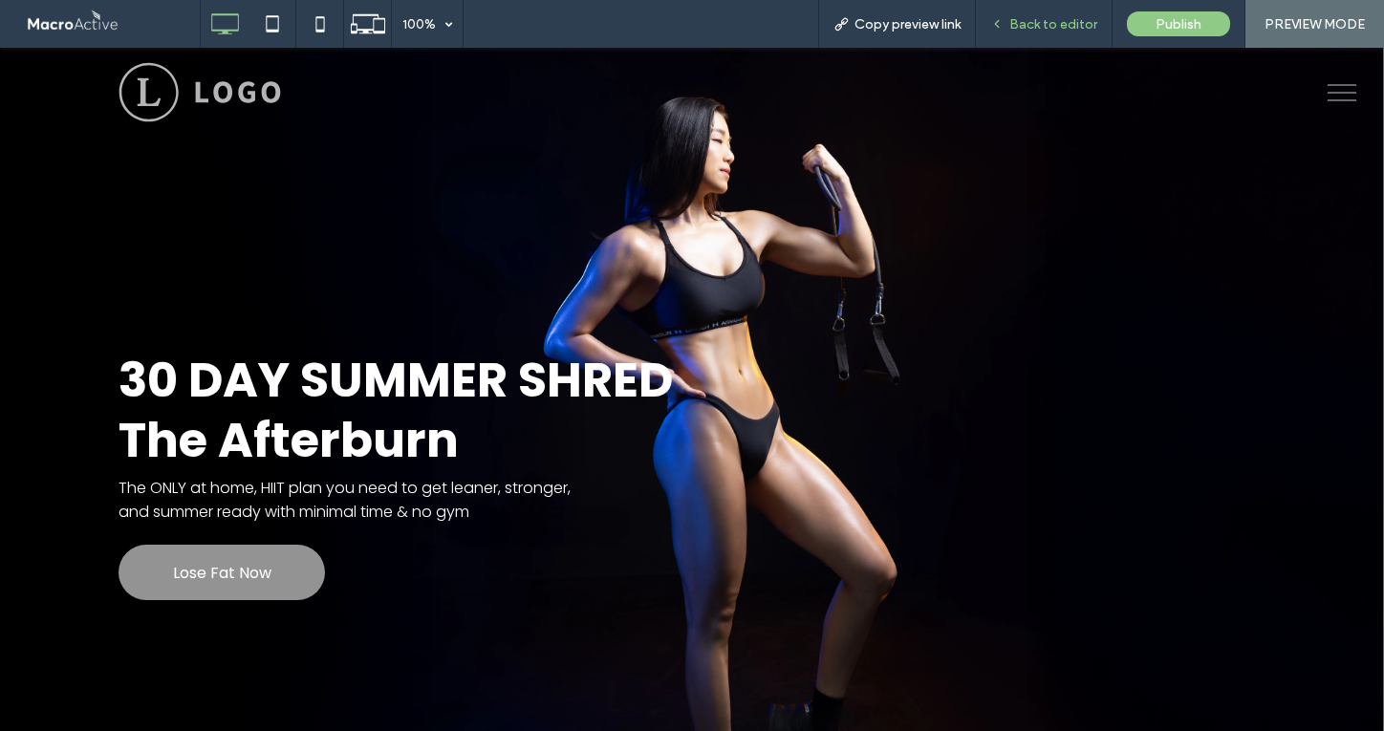
click at [1012, 40] on div "Back to editor" at bounding box center [1044, 24] width 137 height 48
click at [1018, 36] on div "Back to editor" at bounding box center [1044, 24] width 137 height 48
click at [1020, 19] on span "Back to editor" at bounding box center [1053, 24] width 88 height 16
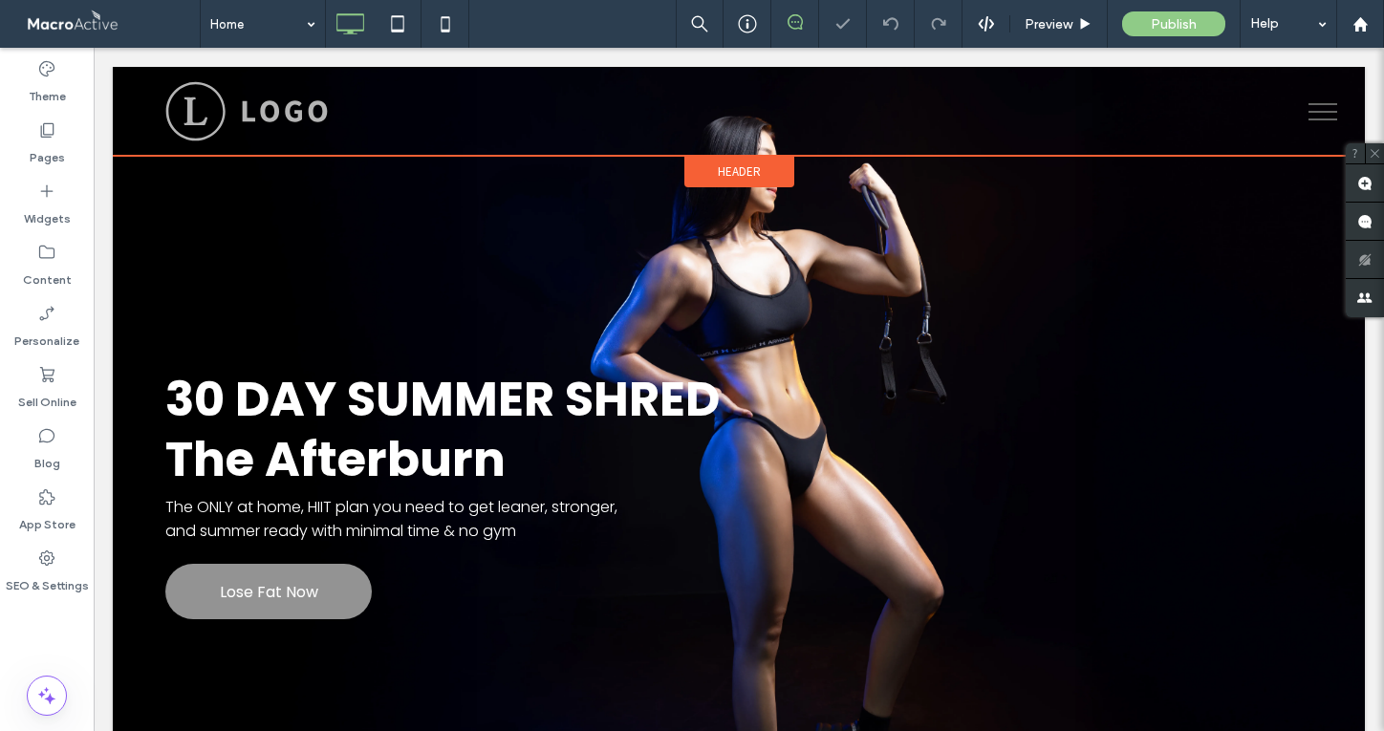
click at [736, 177] on span "Header" at bounding box center [739, 171] width 43 height 16
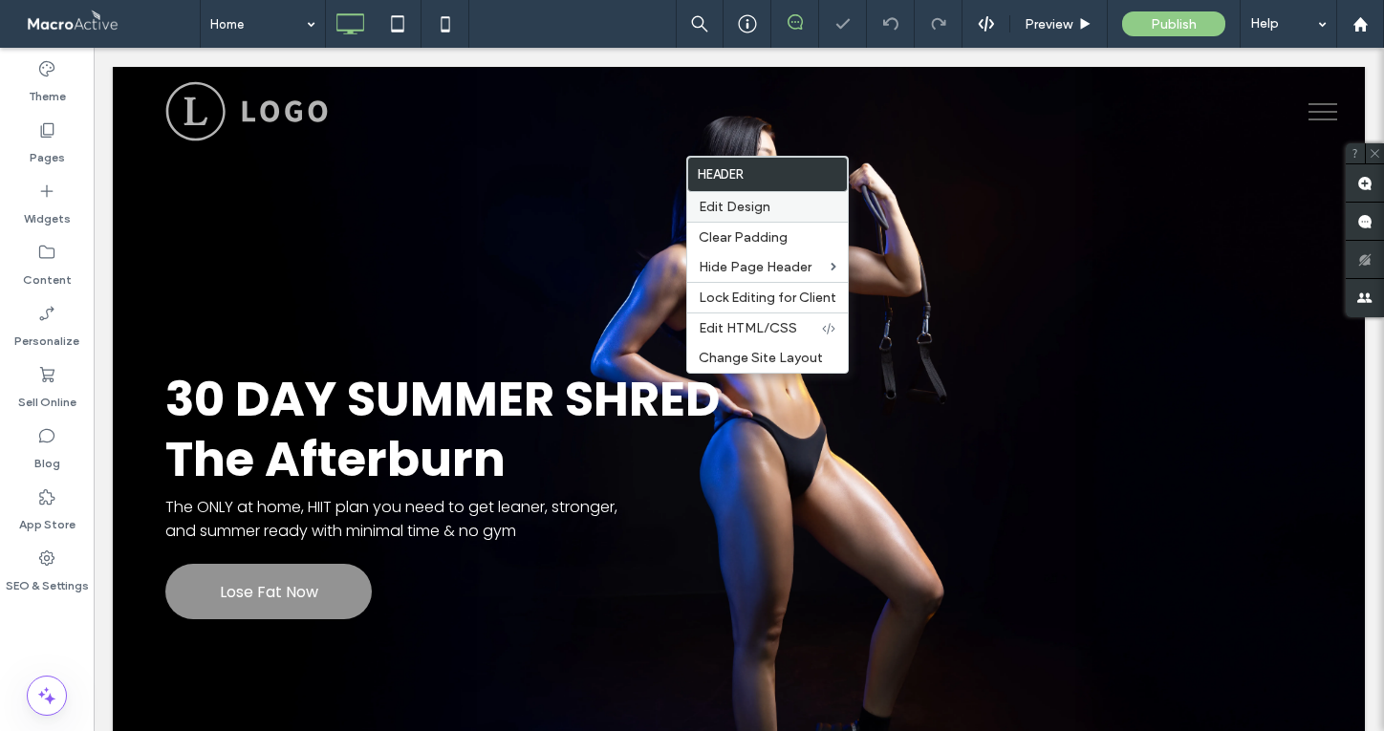
click at [751, 218] on div "Edit Design" at bounding box center [767, 207] width 161 height 30
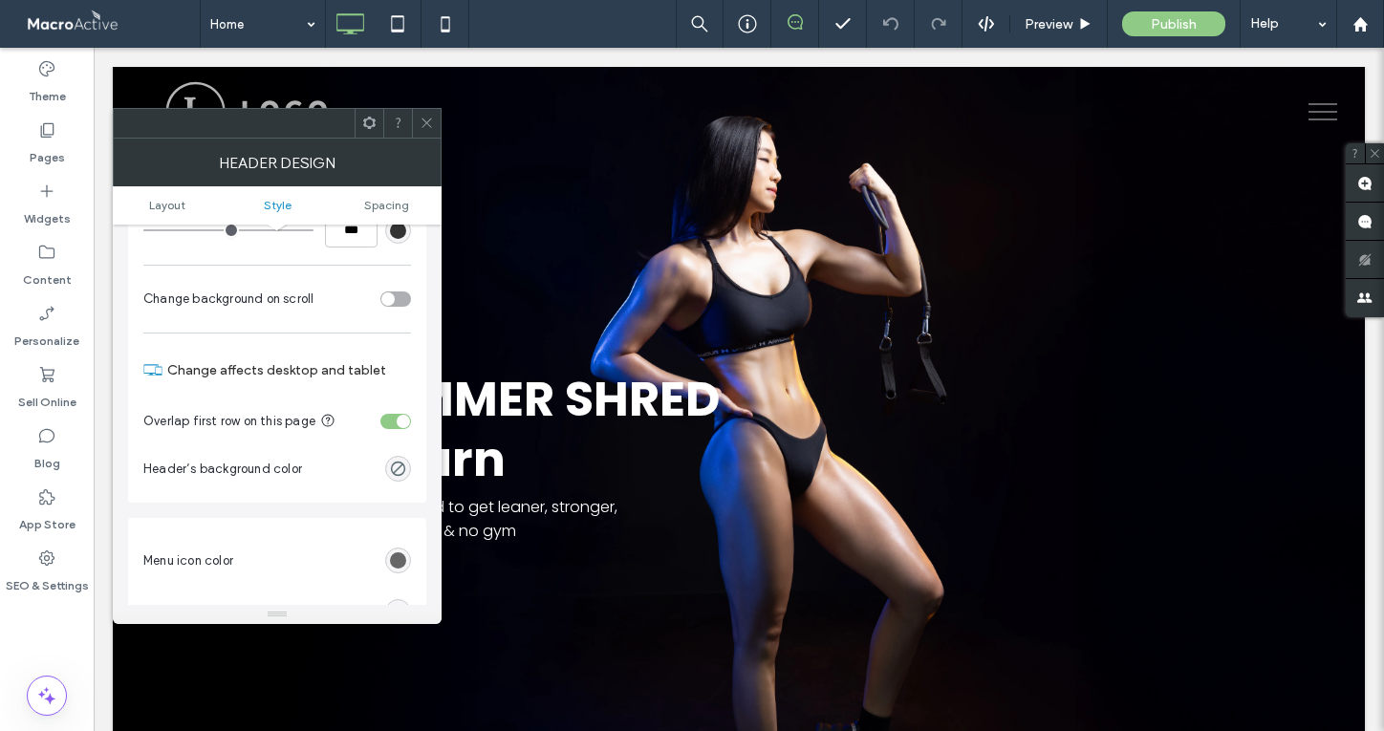
scroll to position [399, 0]
click at [421, 125] on icon at bounding box center [427, 123] width 14 height 14
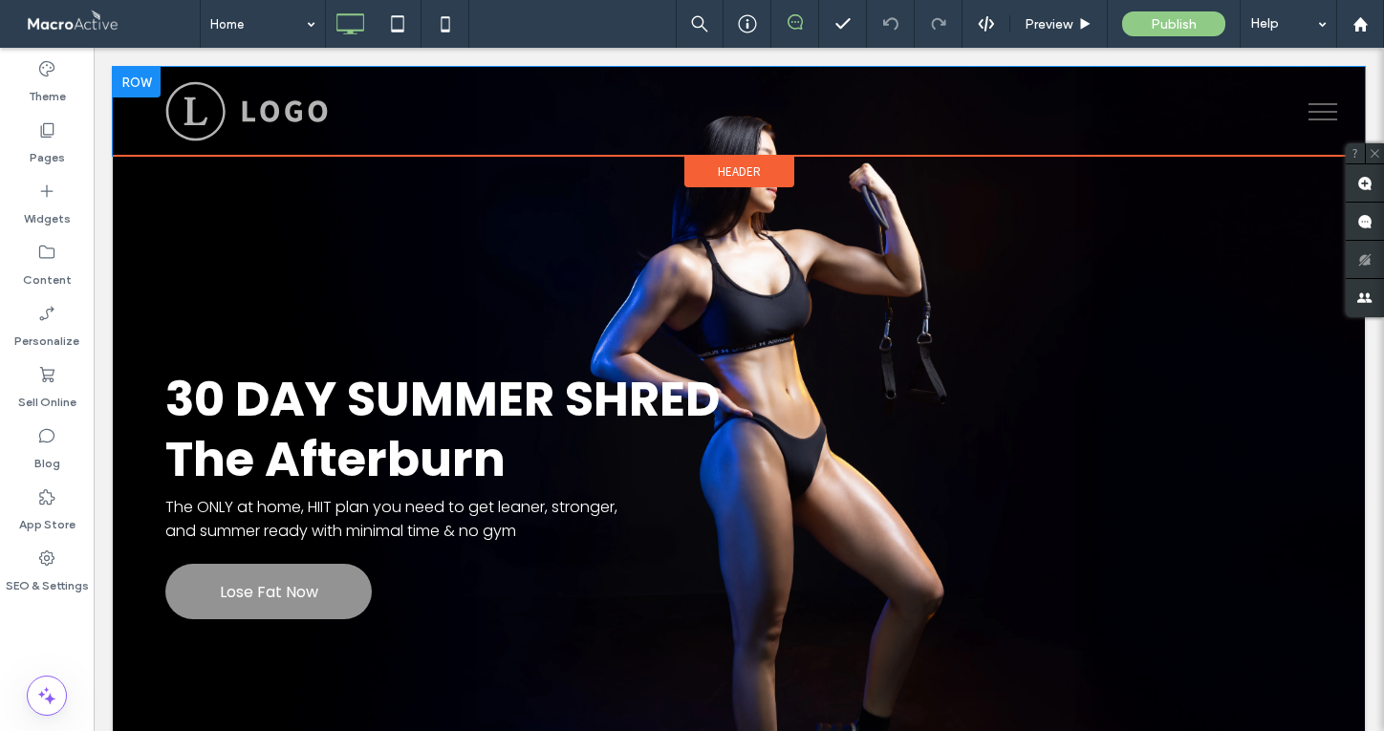
click at [136, 83] on div at bounding box center [137, 82] width 48 height 31
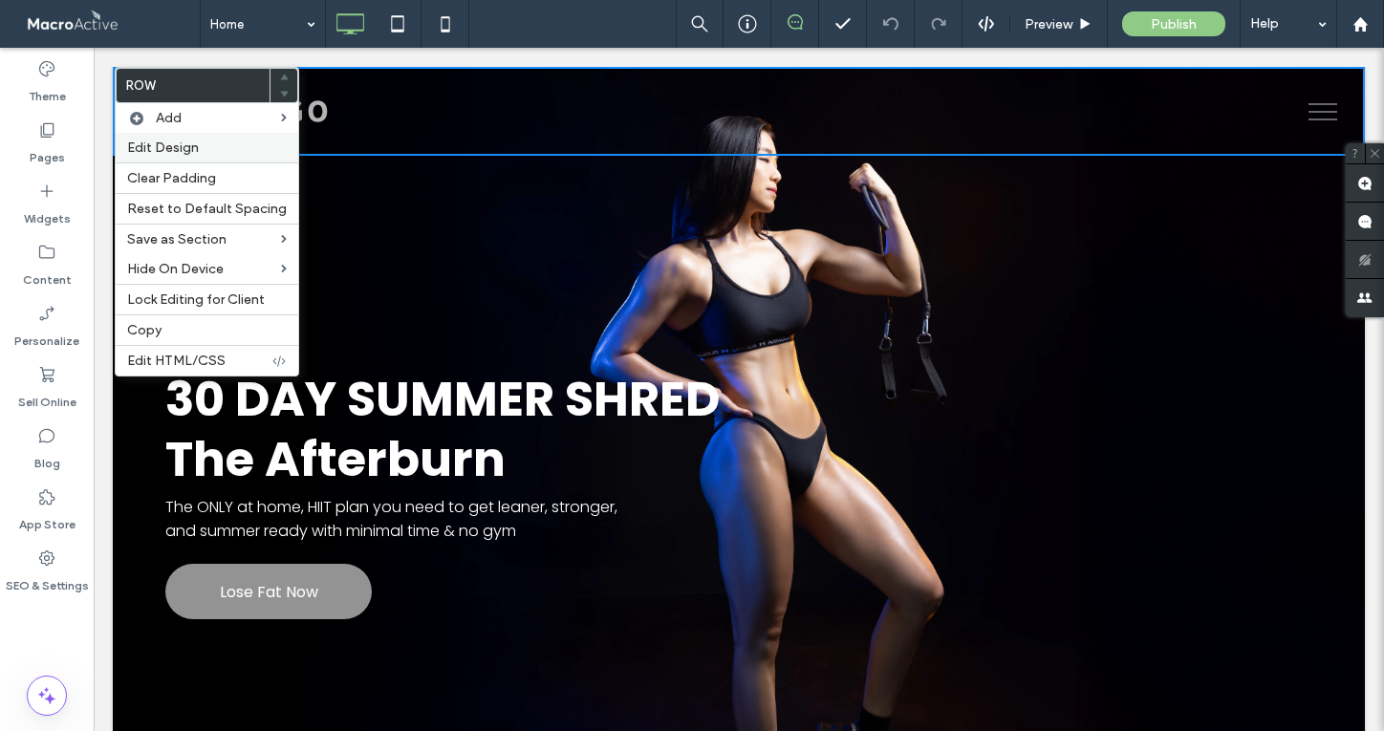
click at [165, 145] on span "Edit Design" at bounding box center [163, 148] width 72 height 16
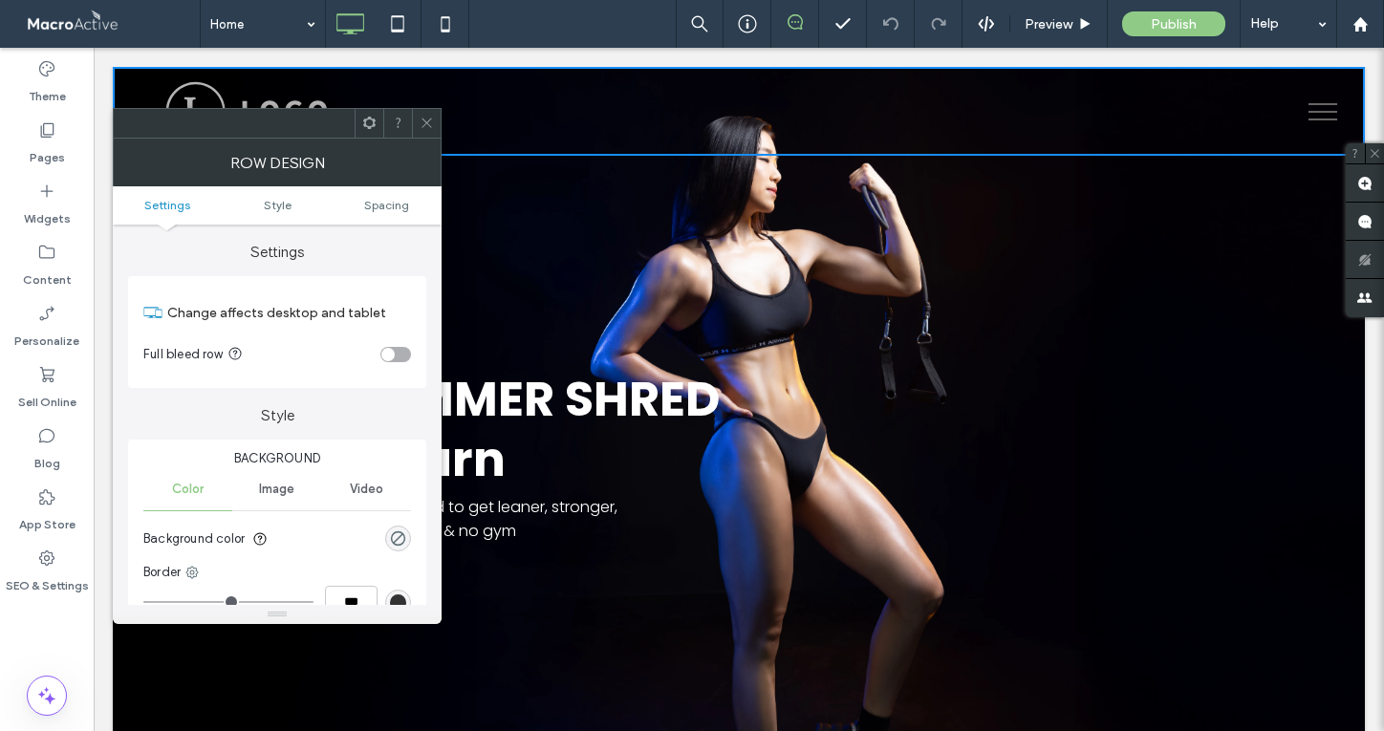
click at [391, 353] on div "toggle" at bounding box center [387, 354] width 13 height 13
click at [431, 117] on icon at bounding box center [427, 123] width 14 height 14
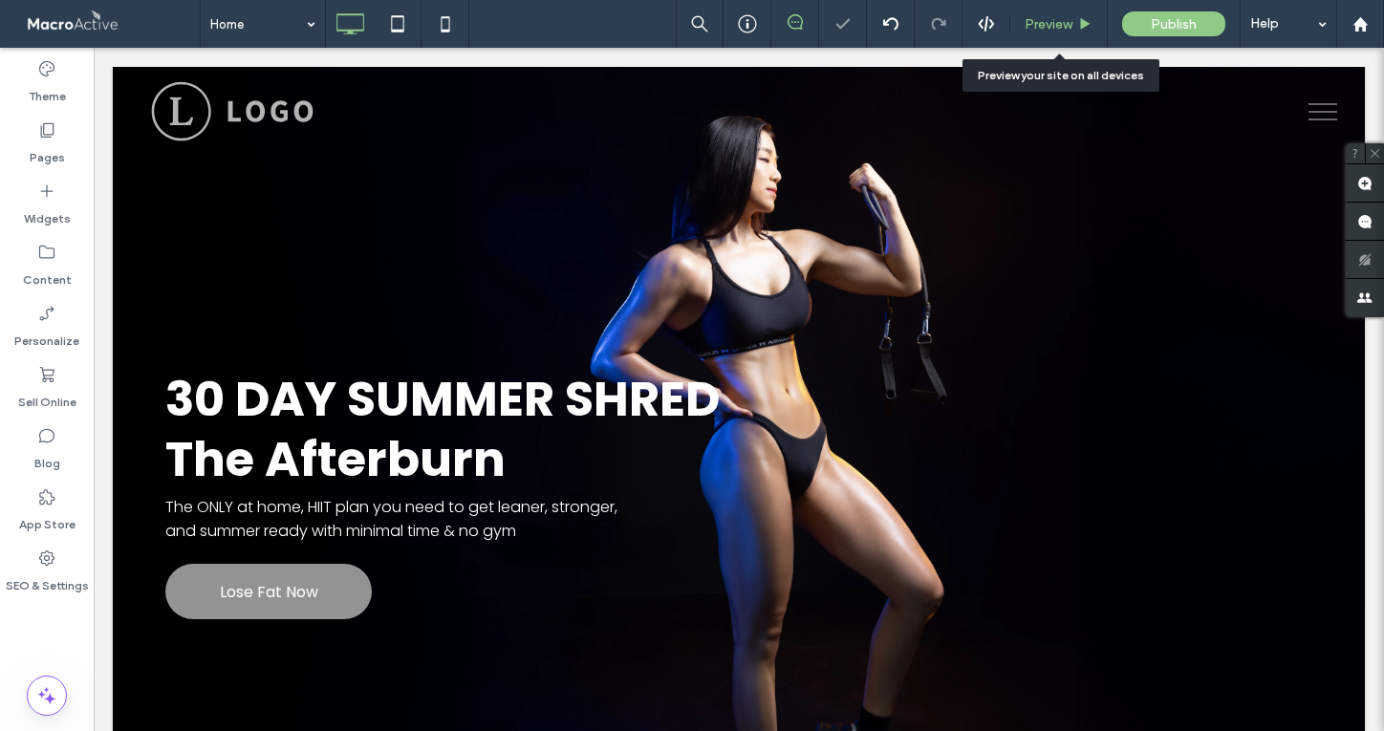
click at [1041, 23] on span "Preview" at bounding box center [1049, 24] width 48 height 16
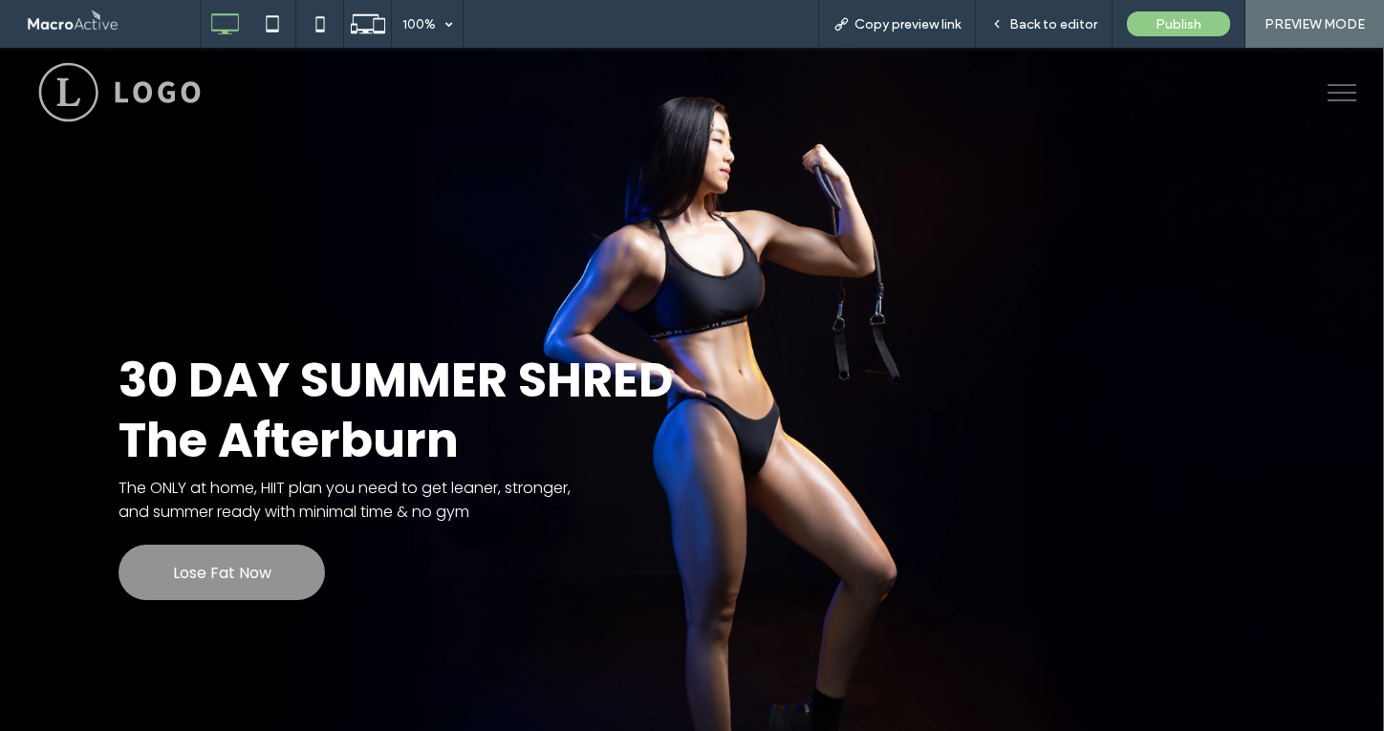
click at [1041, 23] on span "Back to editor" at bounding box center [1053, 24] width 88 height 16
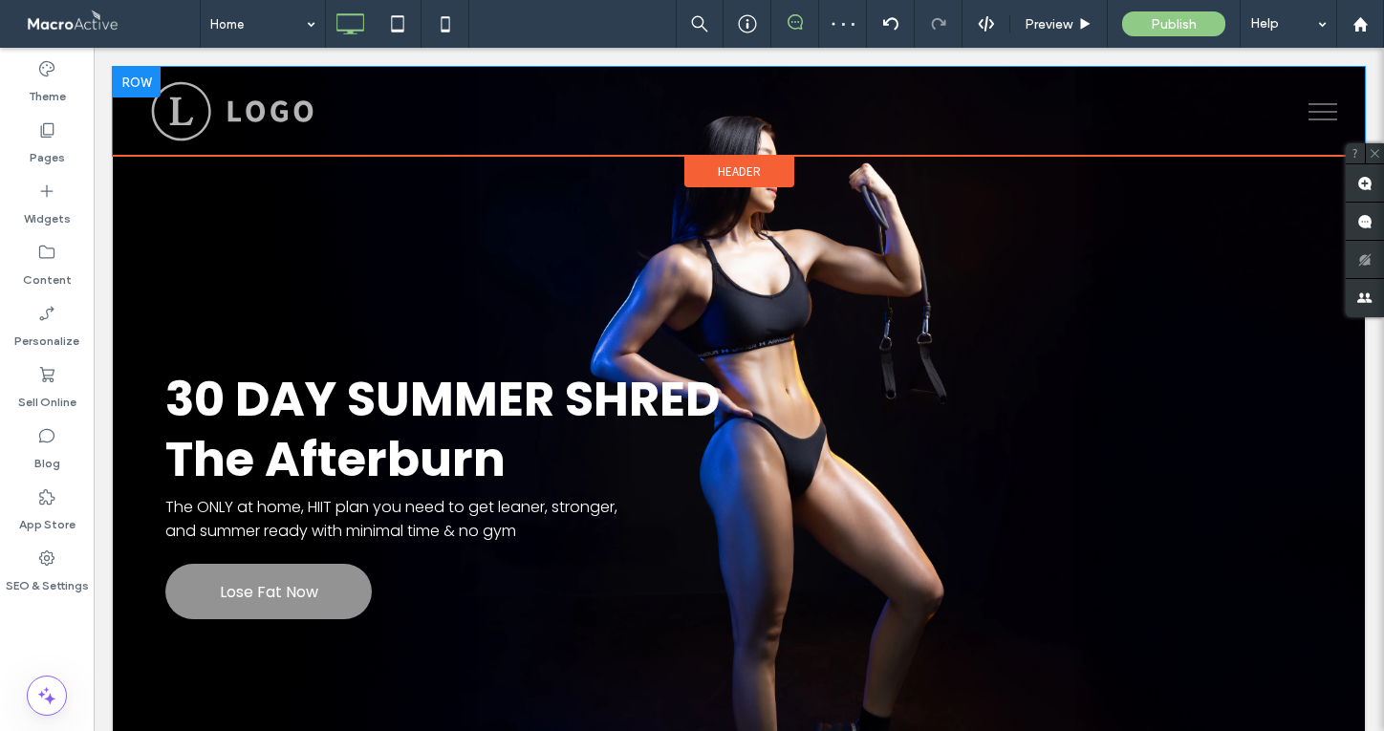
click at [137, 80] on div at bounding box center [137, 82] width 48 height 31
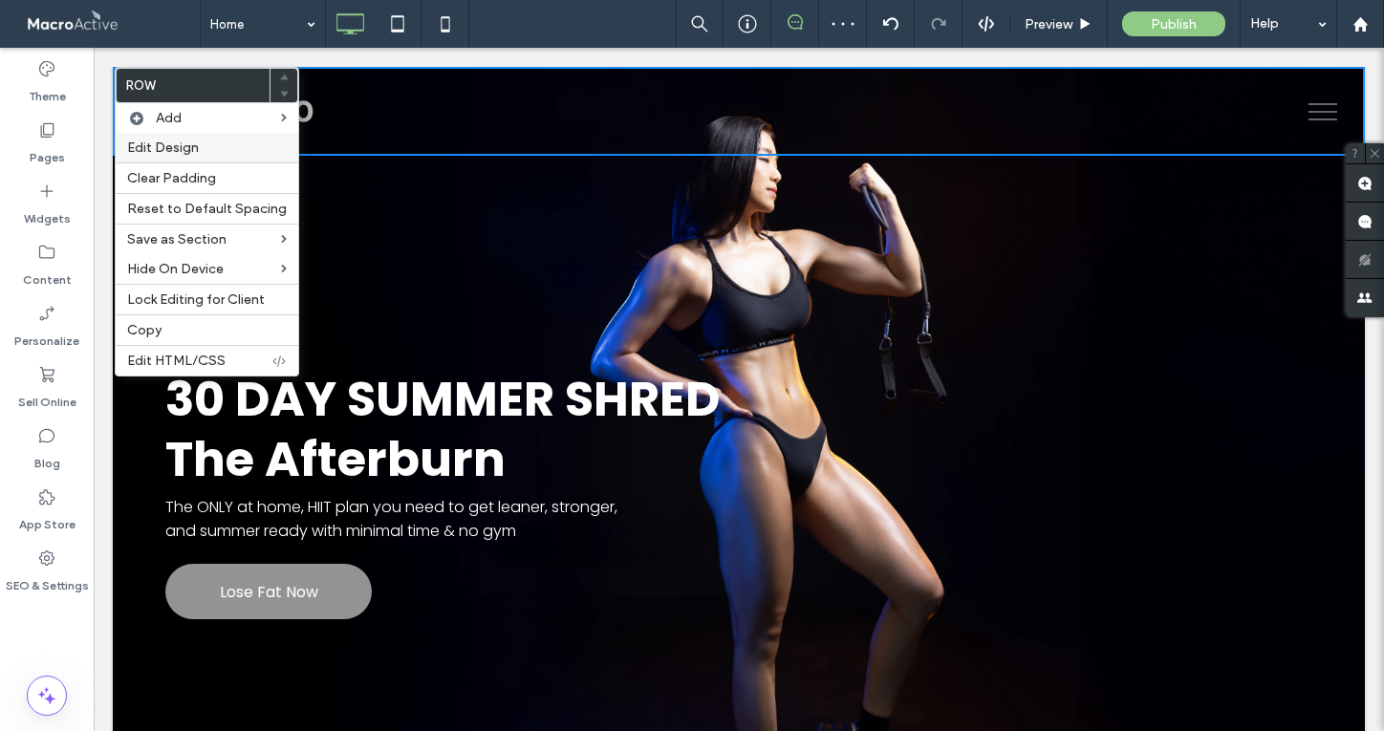
click at [164, 143] on span "Edit Design" at bounding box center [163, 148] width 72 height 16
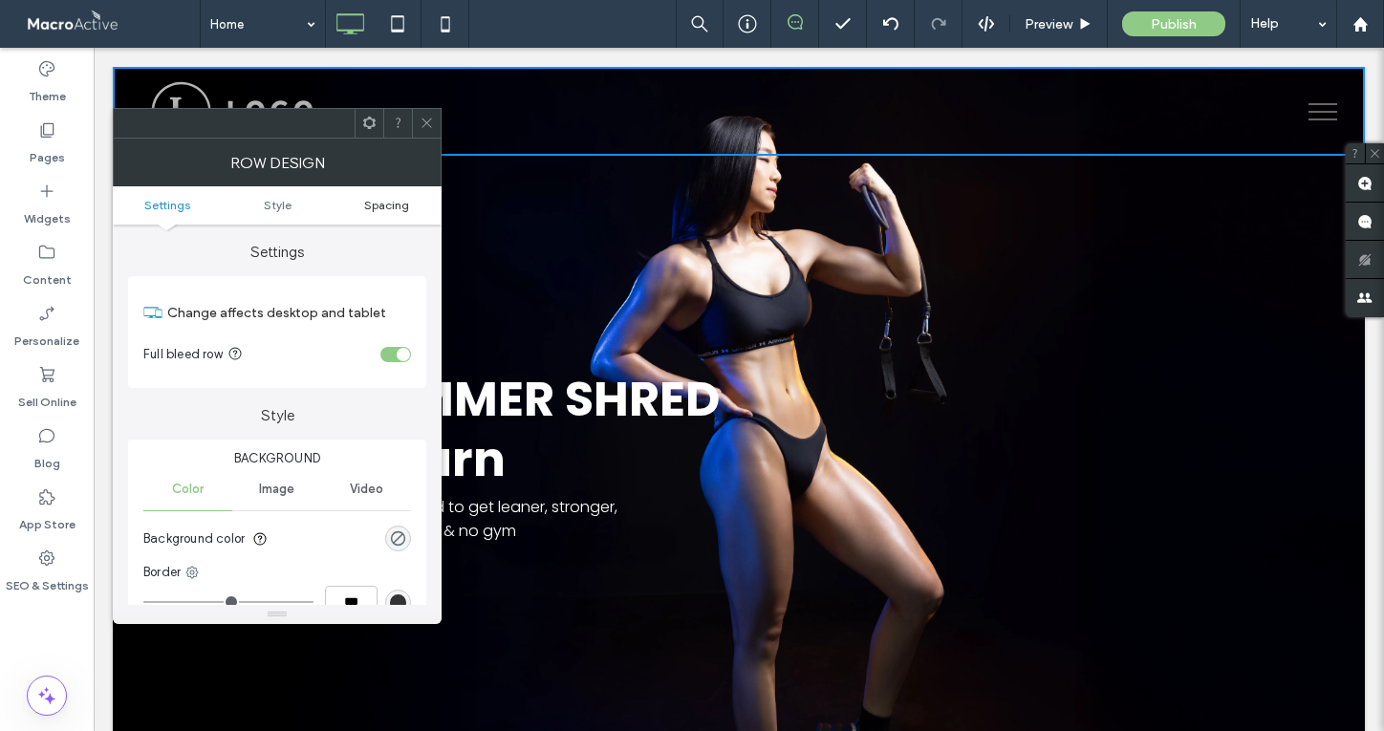
click at [386, 205] on span "Spacing" at bounding box center [386, 205] width 45 height 14
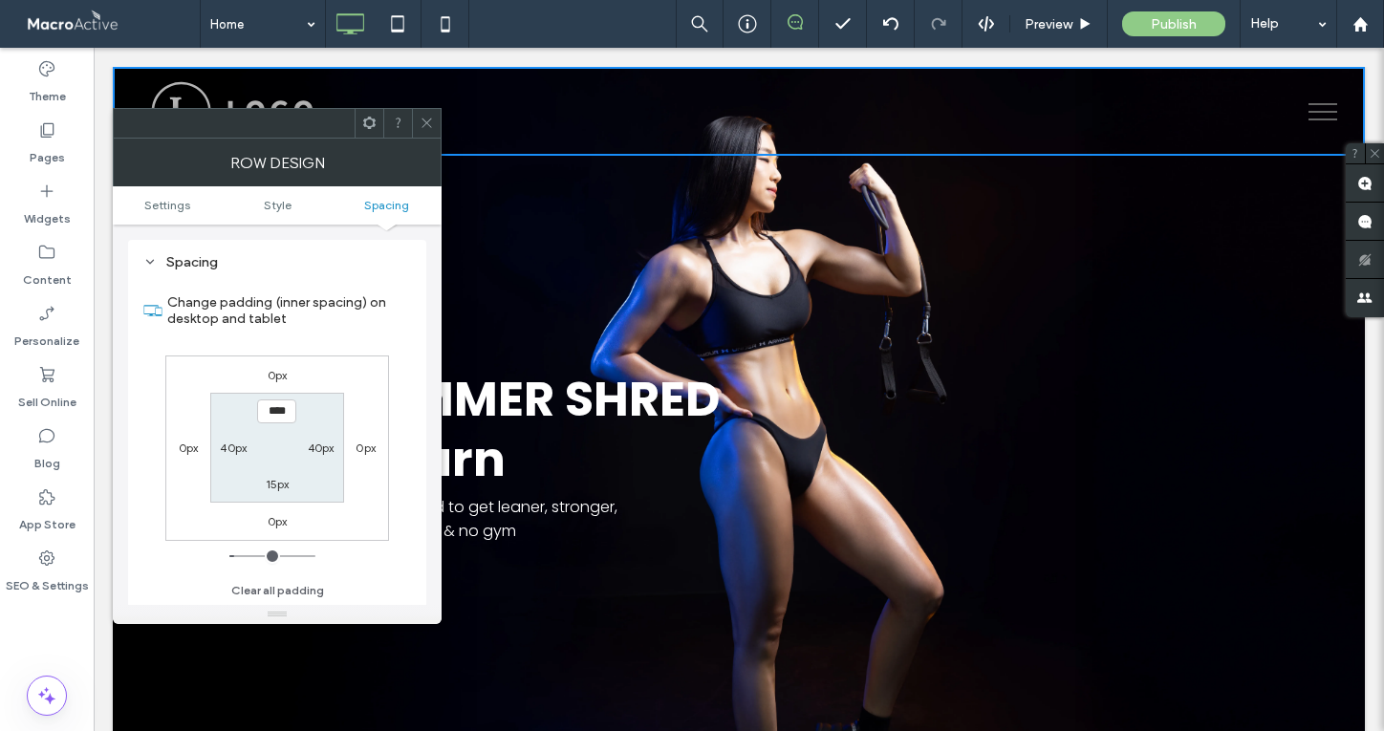
scroll to position [481, 0]
type input "****"
type input "**"
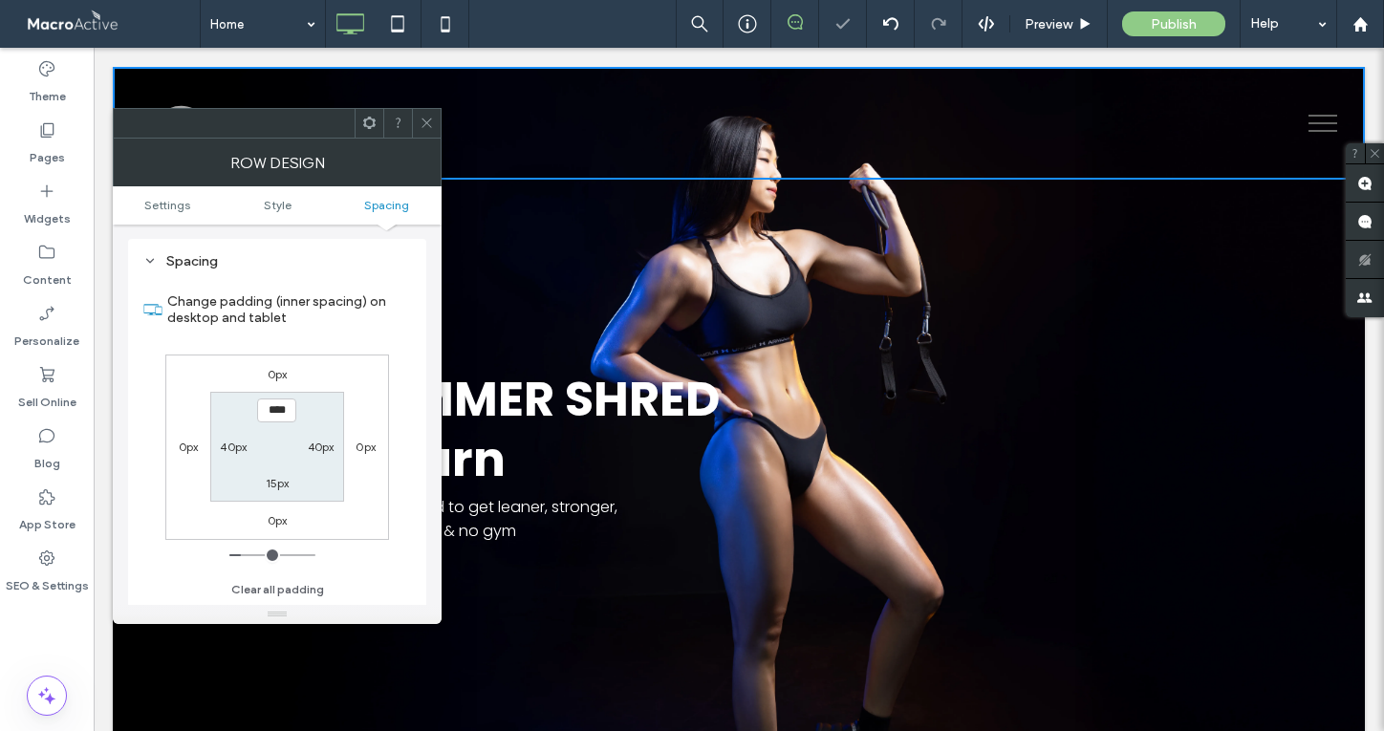
click at [429, 119] on icon at bounding box center [427, 123] width 14 height 14
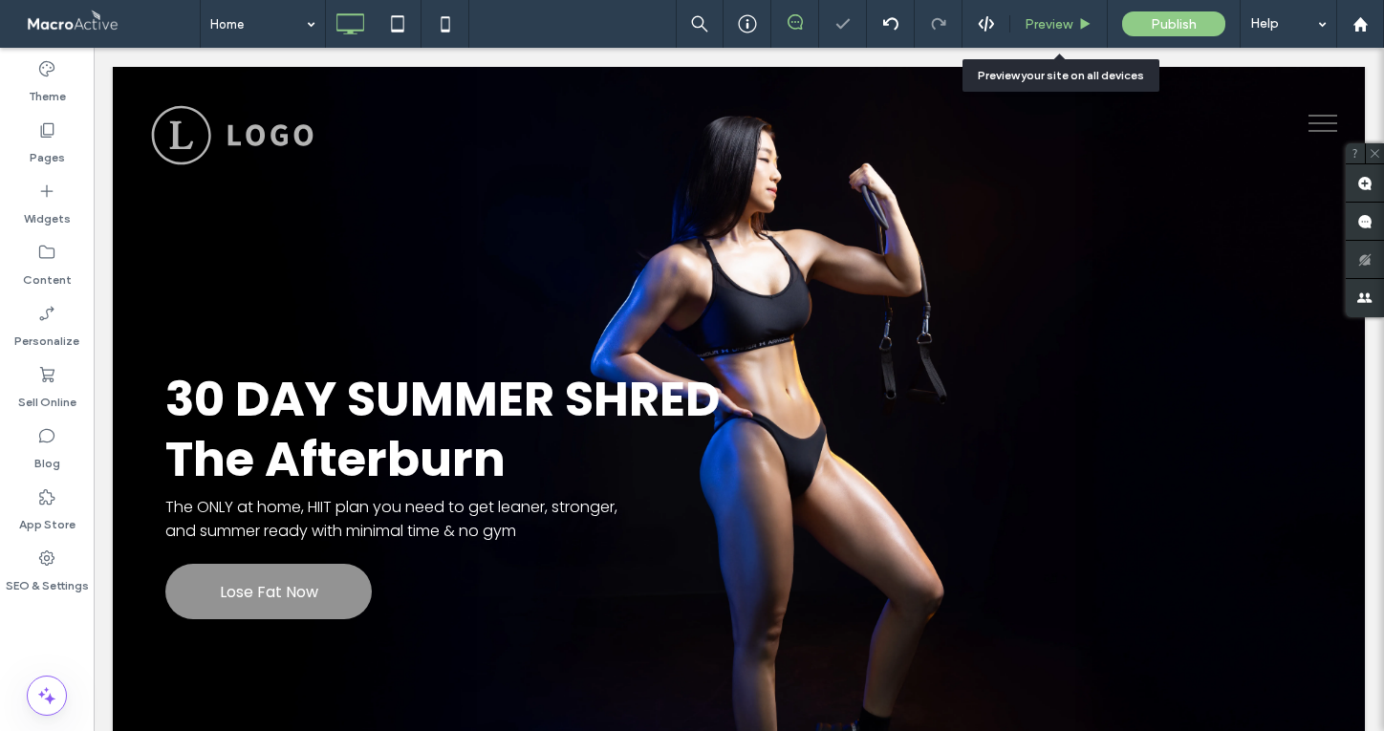
click at [1046, 28] on span "Preview" at bounding box center [1049, 24] width 48 height 16
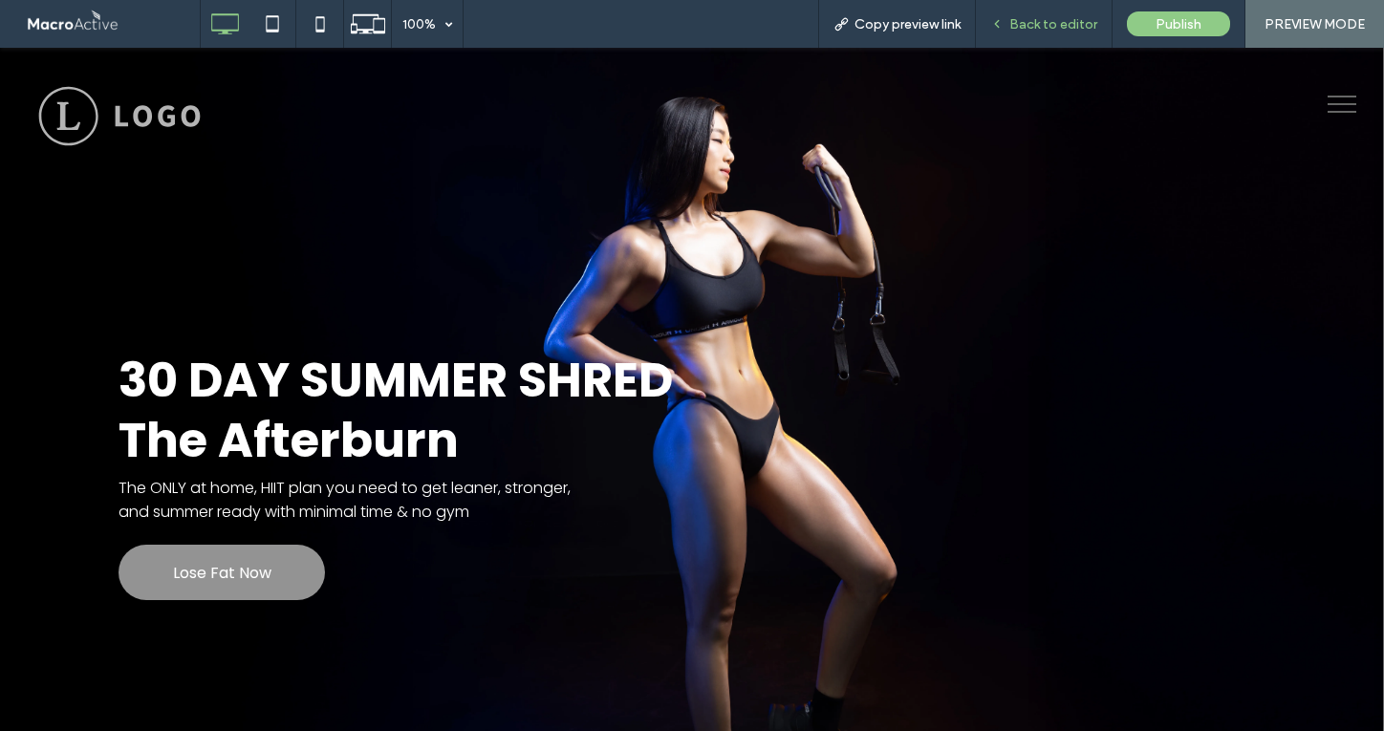
click at [1055, 16] on span "Back to editor" at bounding box center [1053, 24] width 88 height 16
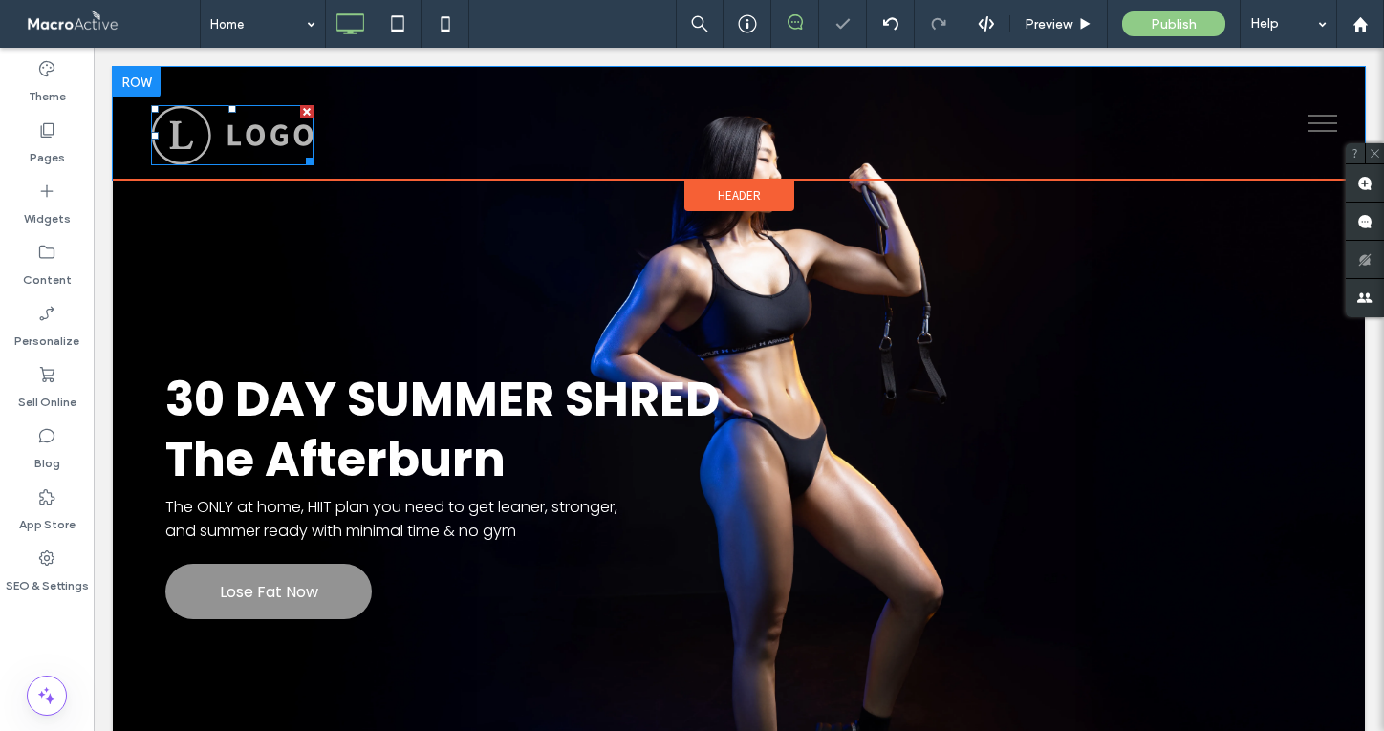
click at [270, 136] on img at bounding box center [232, 135] width 162 height 60
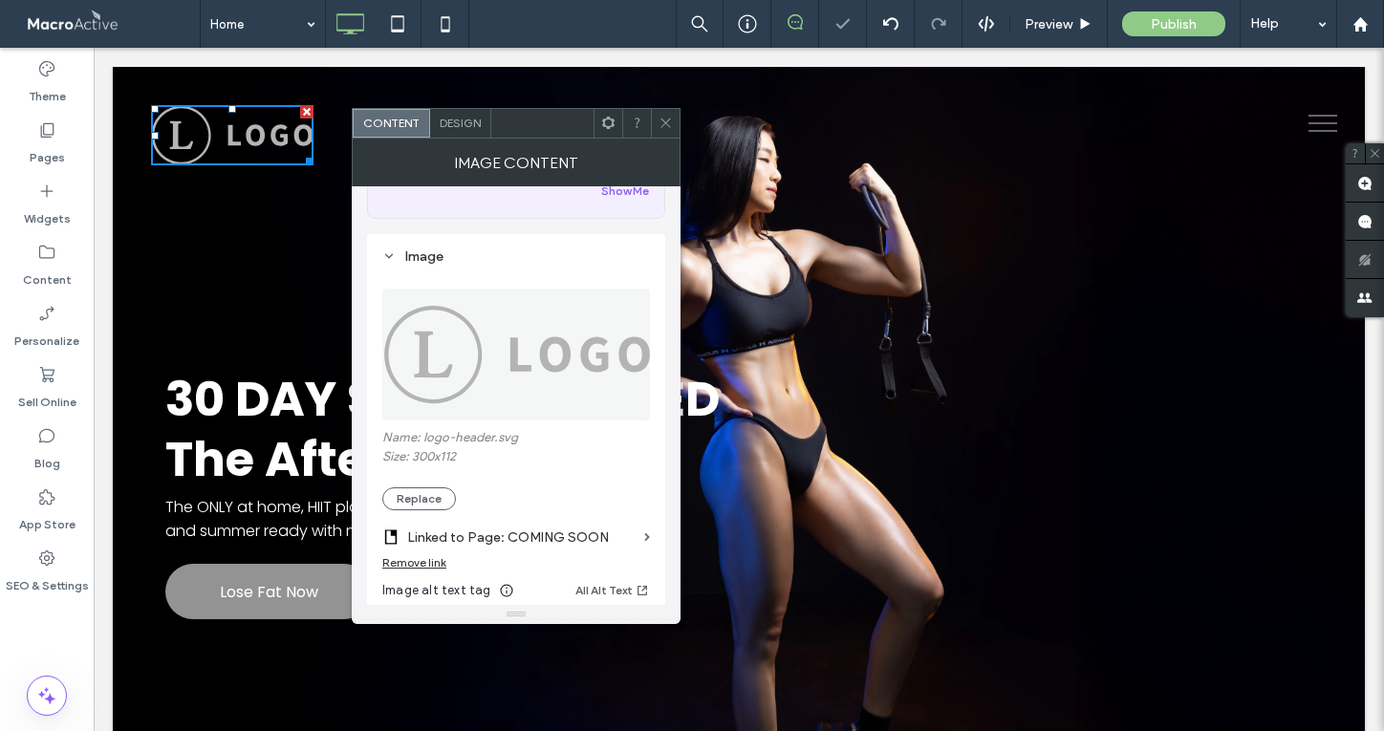
scroll to position [149, 0]
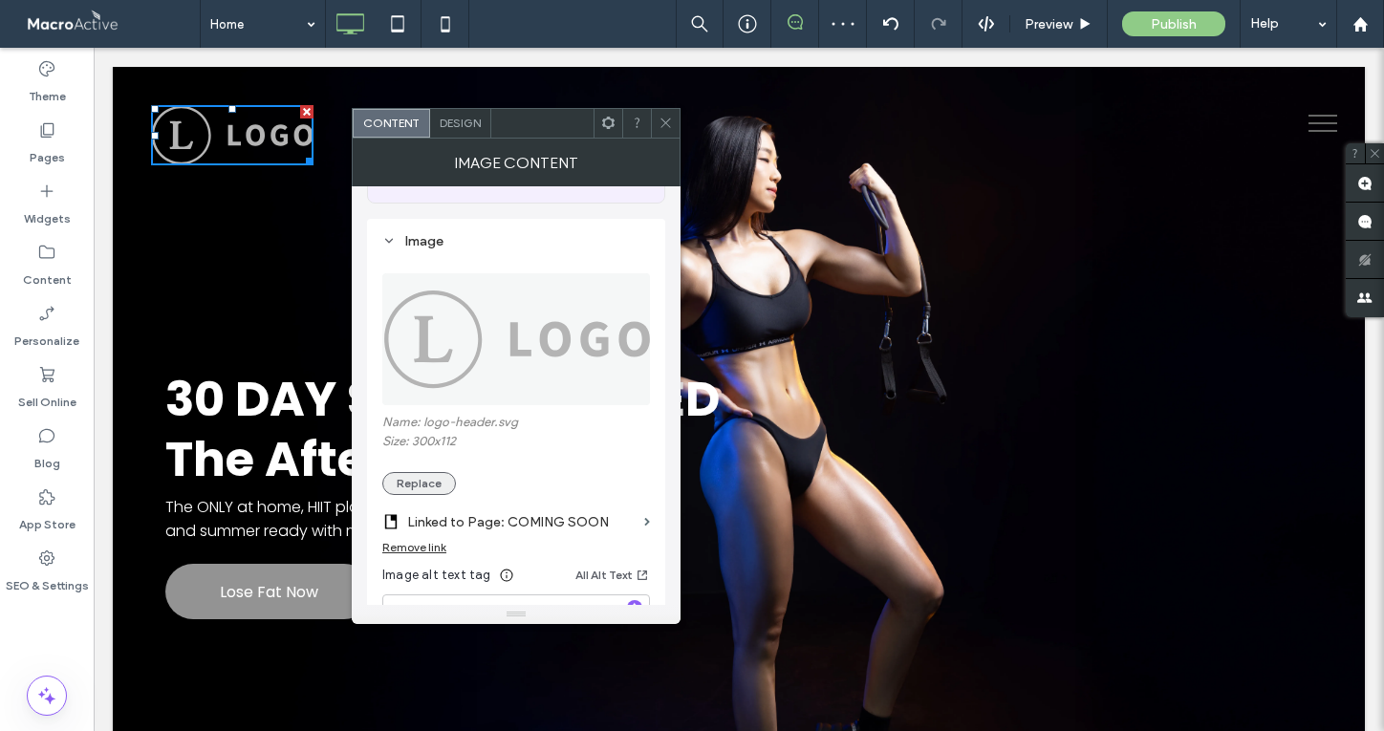
click at [421, 477] on button "Replace" at bounding box center [419, 483] width 74 height 23
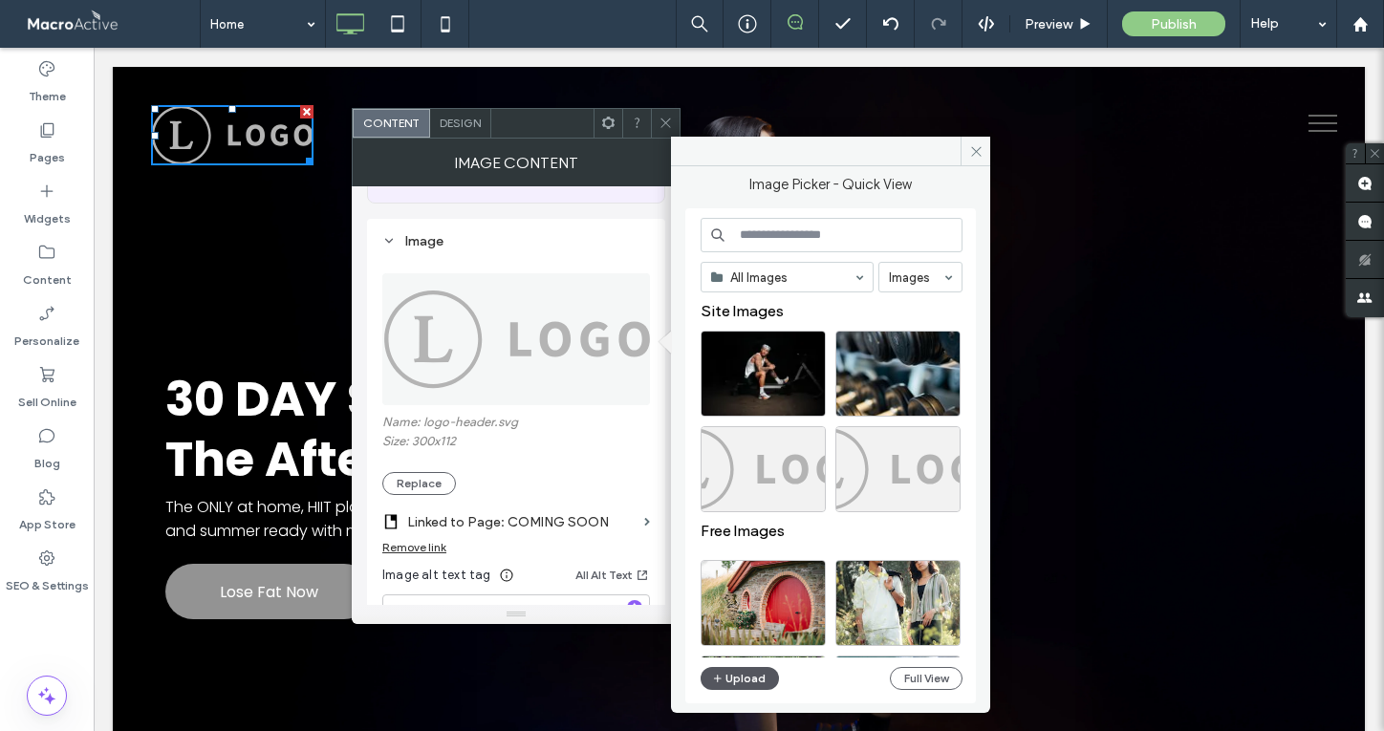
click at [741, 669] on button "Upload" at bounding box center [740, 678] width 78 height 23
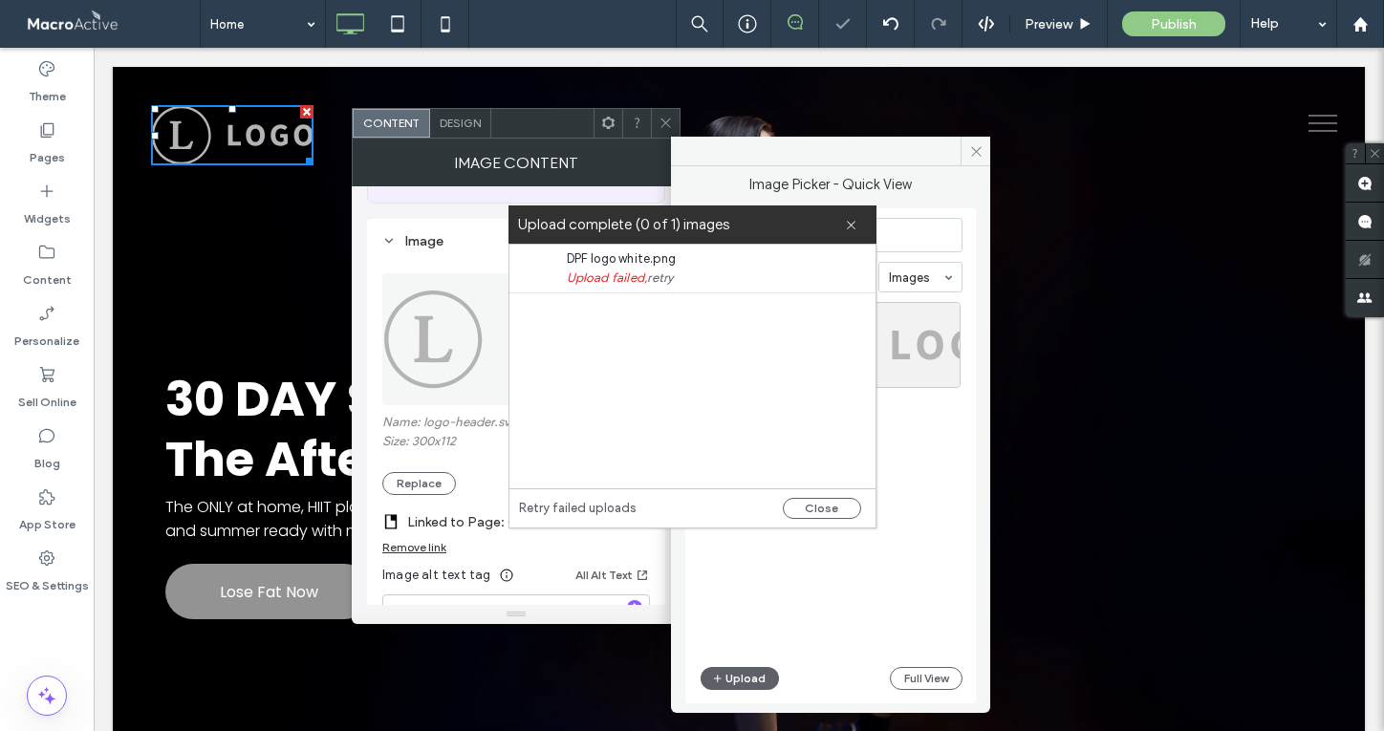
click at [667, 280] on link "retry" at bounding box center [660, 278] width 26 height 19
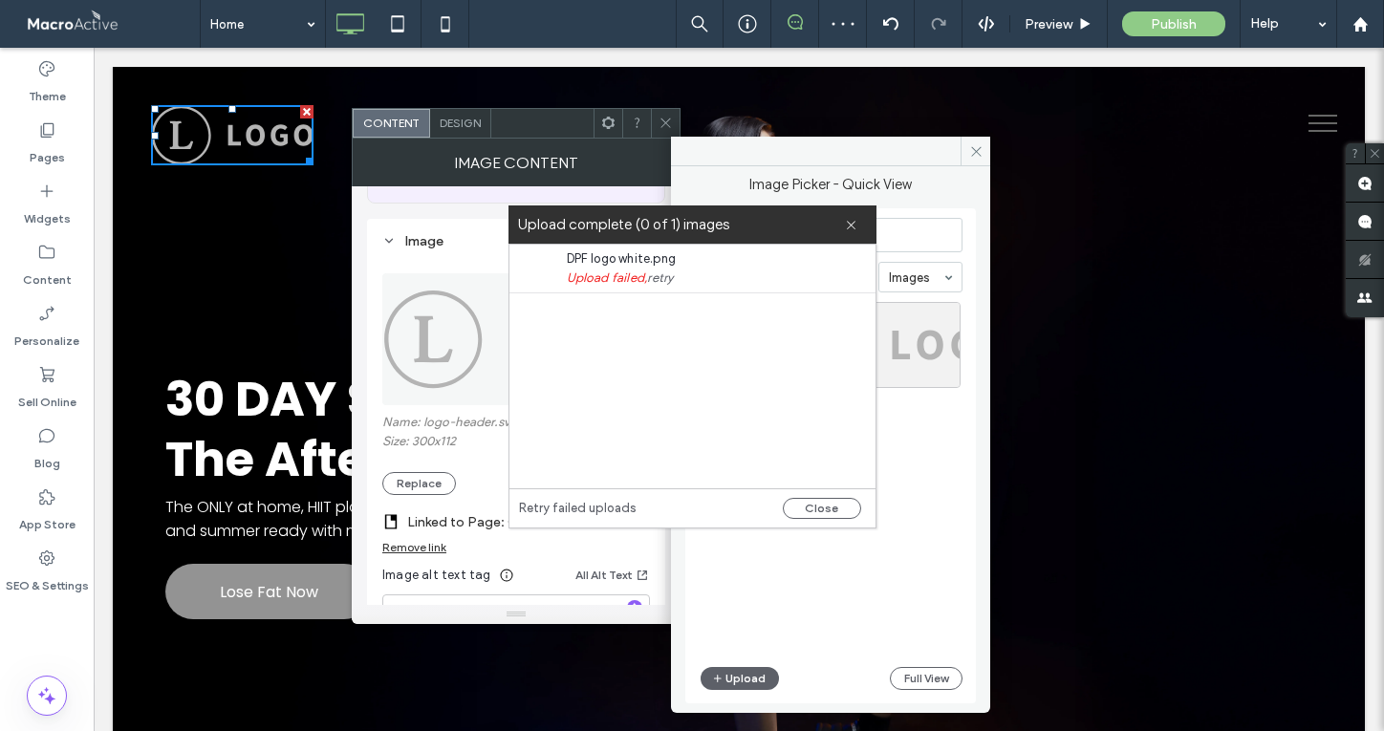
click at [667, 280] on link "retry" at bounding box center [660, 278] width 26 height 19
click at [826, 501] on button "Close" at bounding box center [822, 508] width 78 height 21
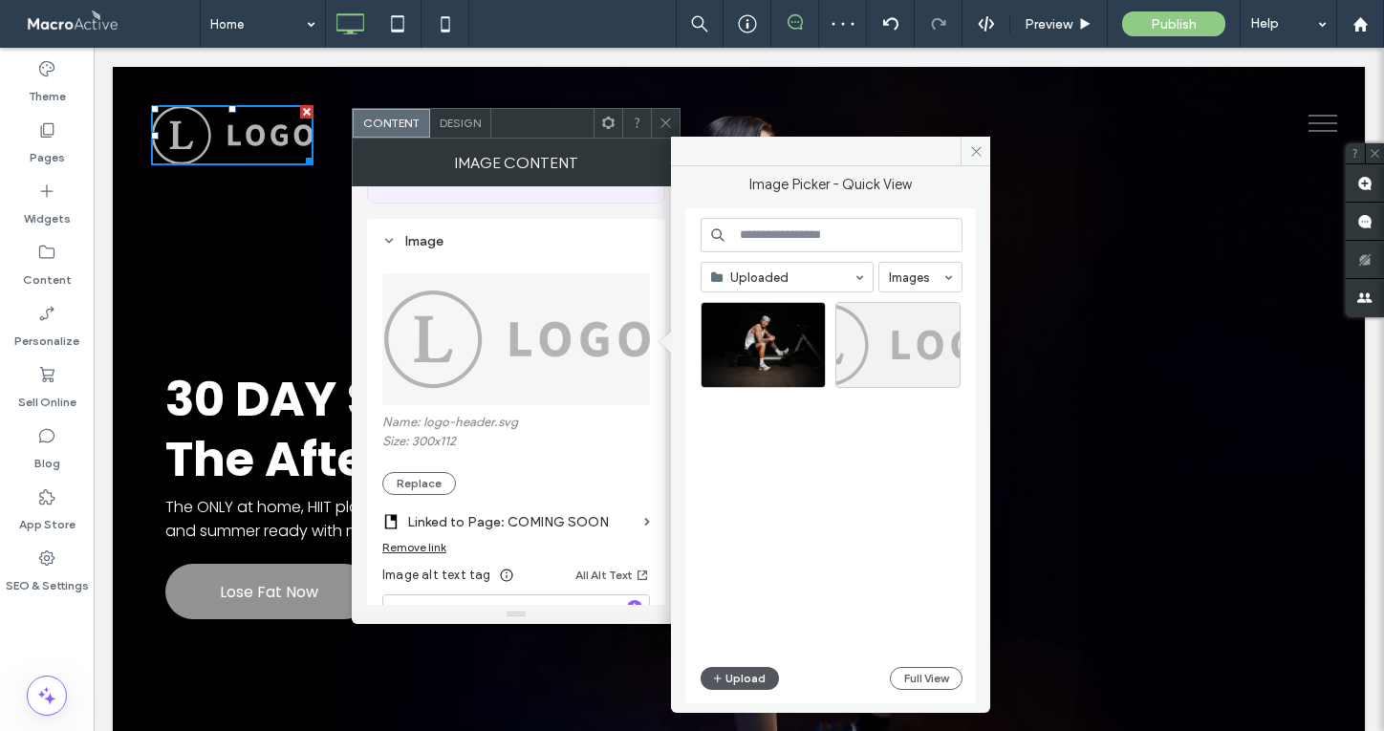
click at [752, 667] on button "Upload" at bounding box center [740, 678] width 78 height 23
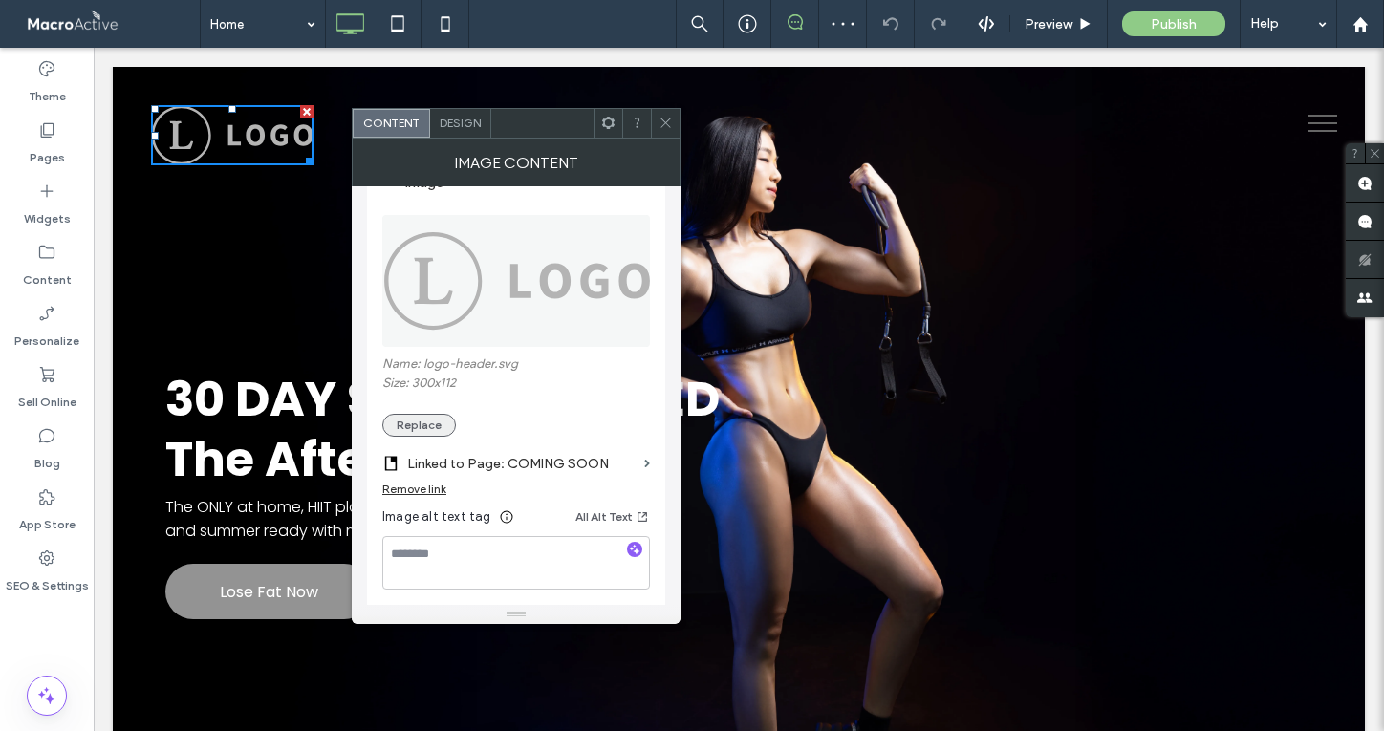
click at [423, 423] on button "Replace" at bounding box center [419, 425] width 74 height 23
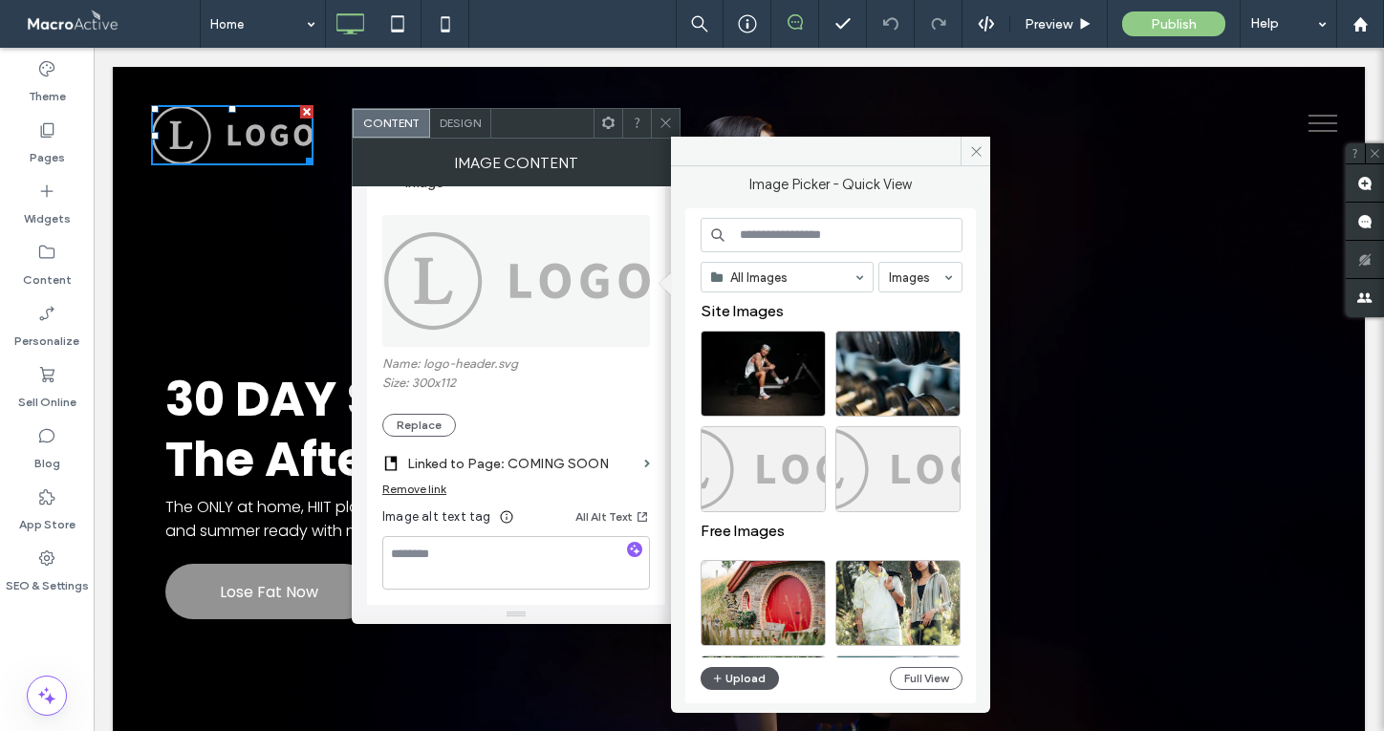
click at [745, 676] on button "Upload" at bounding box center [740, 678] width 78 height 23
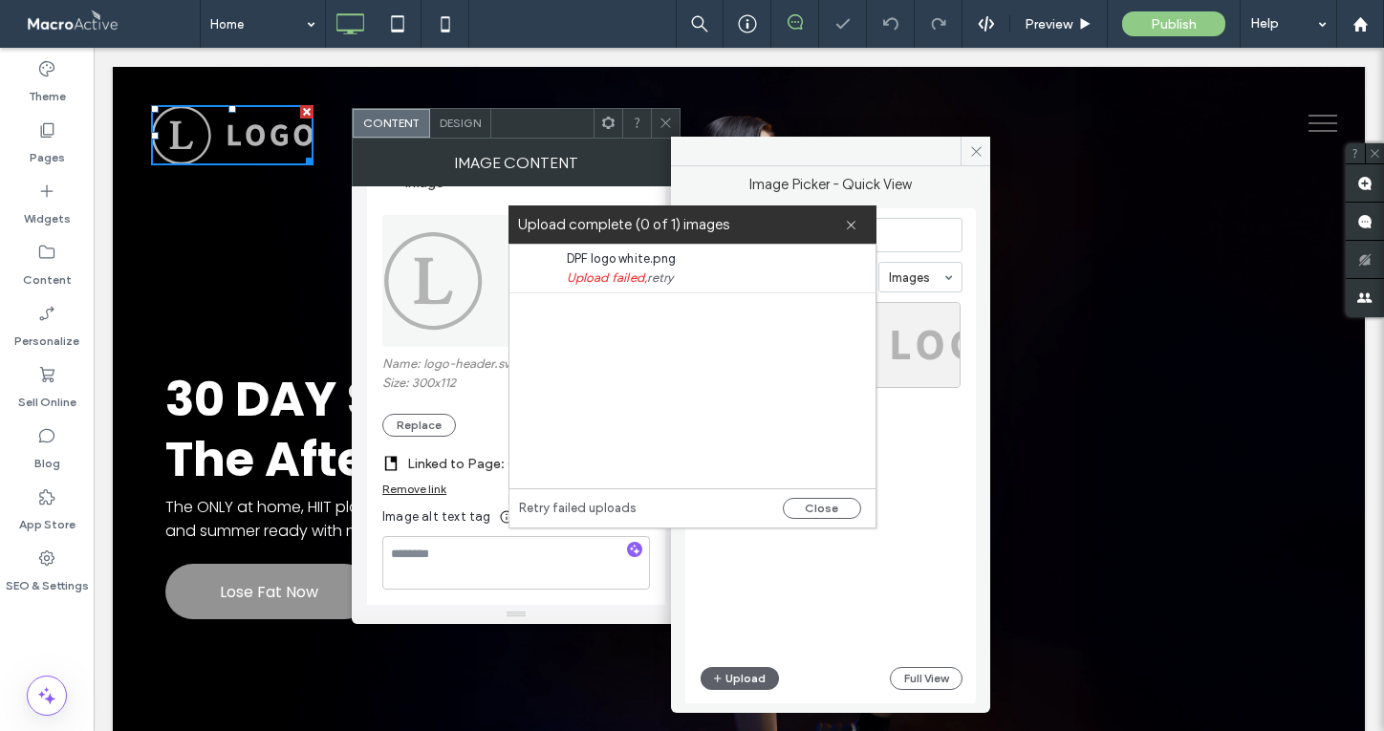
click at [859, 221] on div "Upload complete (0 of 1) images" at bounding box center [692, 224] width 368 height 38
click at [853, 222] on use at bounding box center [851, 225] width 9 height 9
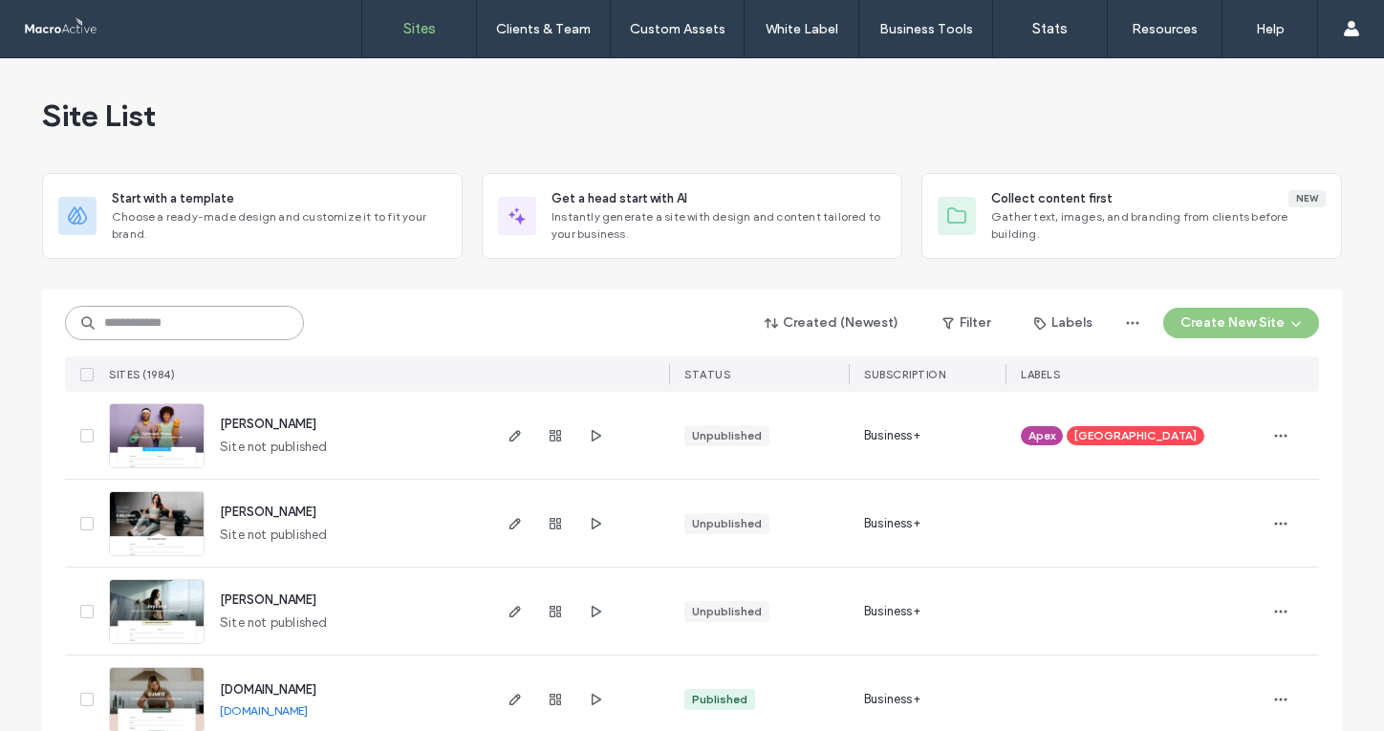
click at [268, 322] on input at bounding box center [184, 323] width 239 height 34
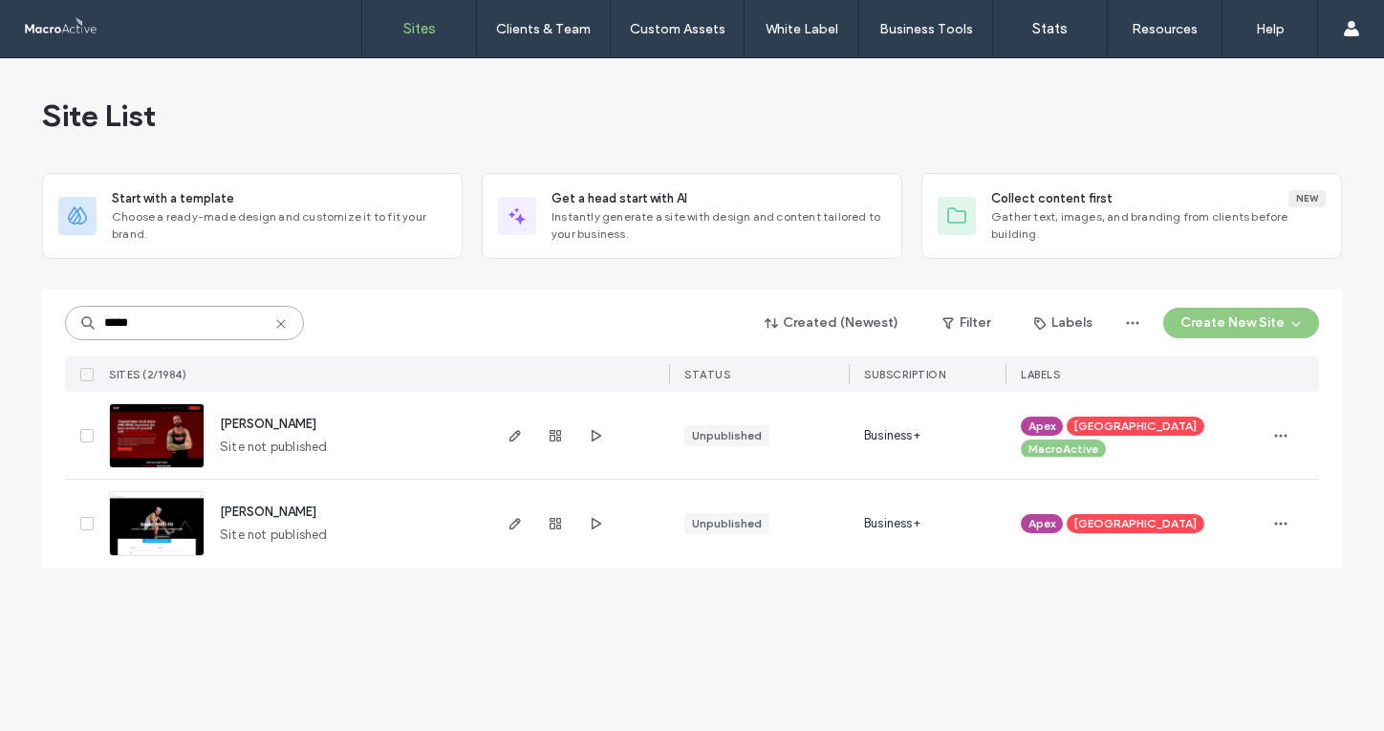
type input "*****"
click at [268, 507] on span "derek-pratt" at bounding box center [268, 512] width 97 height 14
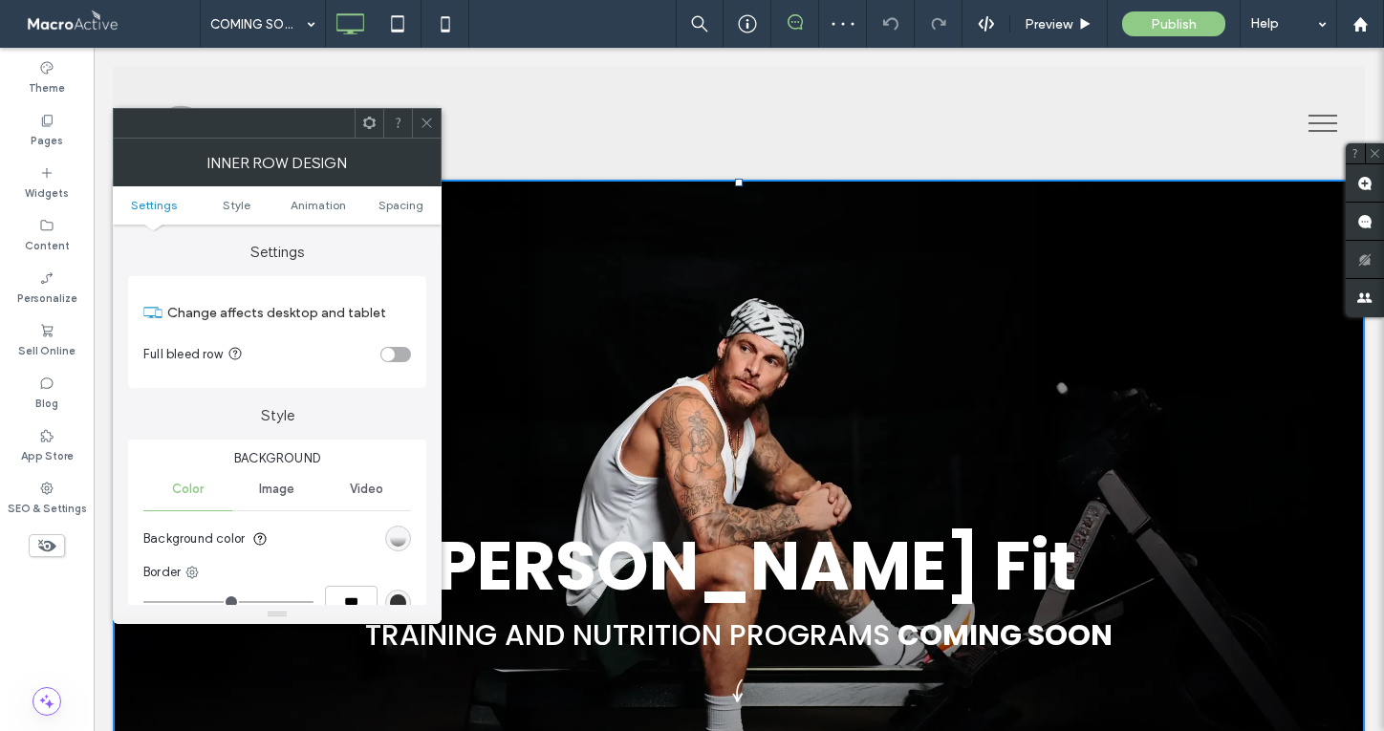
click at [427, 122] on icon at bounding box center [427, 123] width 14 height 14
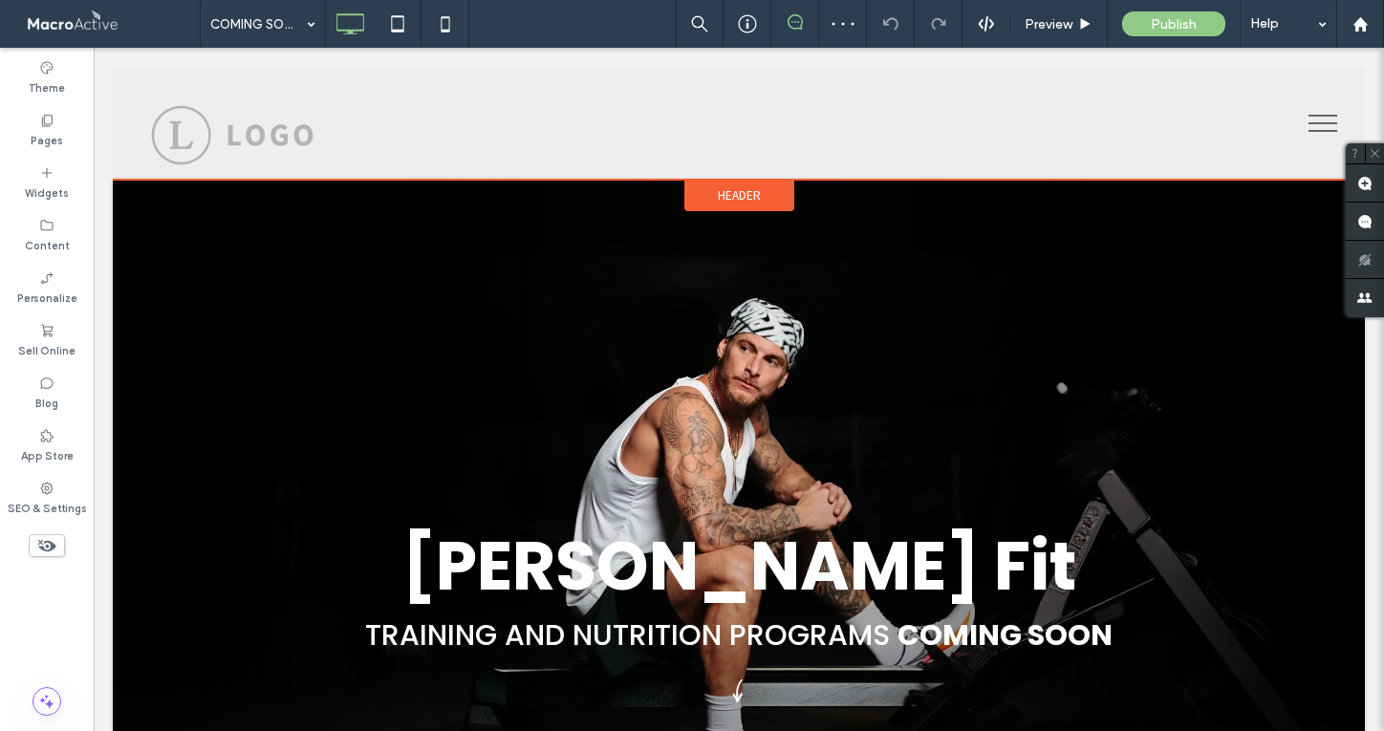
click at [748, 198] on span "Header" at bounding box center [739, 195] width 43 height 16
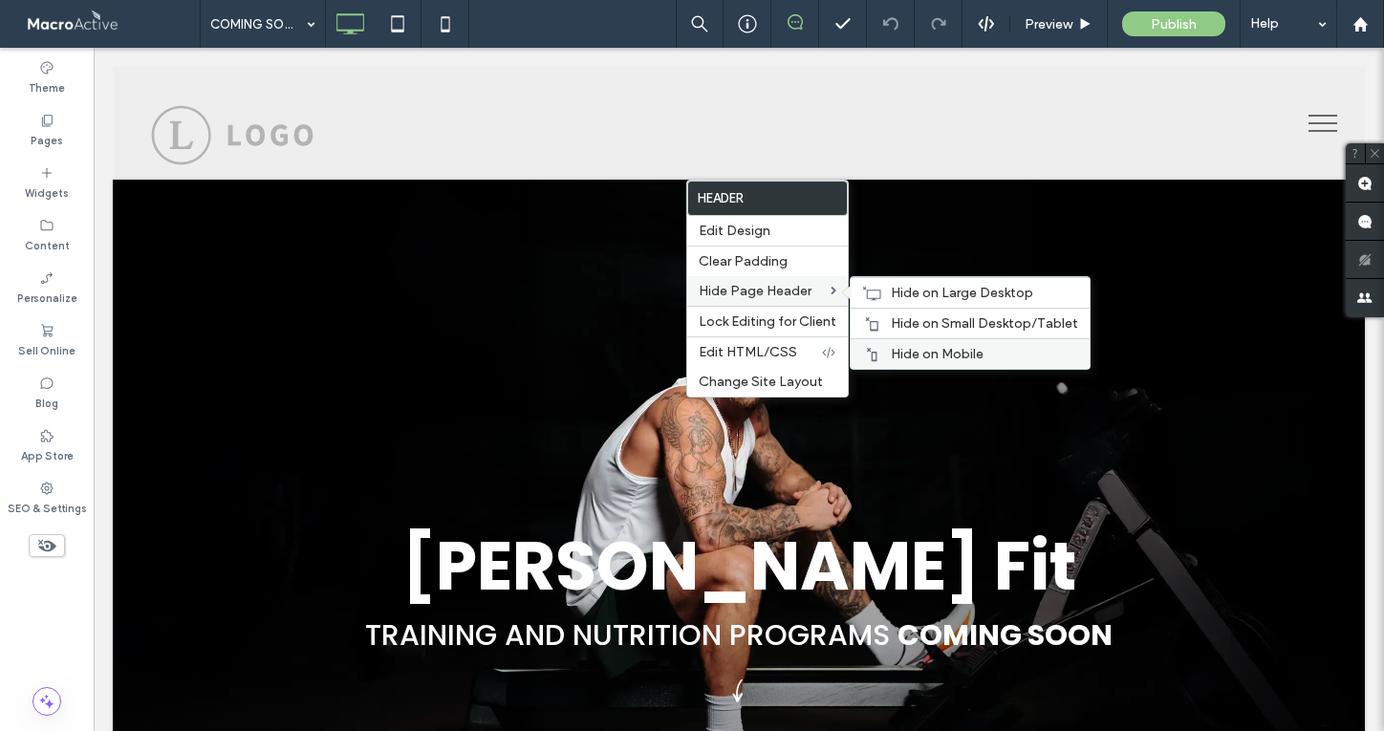
click at [940, 367] on div "Hide on Mobile" at bounding box center [970, 353] width 239 height 31
click at [907, 322] on span "Hide on Small Desktop/Tablet" at bounding box center [984, 323] width 187 height 16
click at [908, 294] on span "Hide on Large Desktop" at bounding box center [962, 293] width 142 height 16
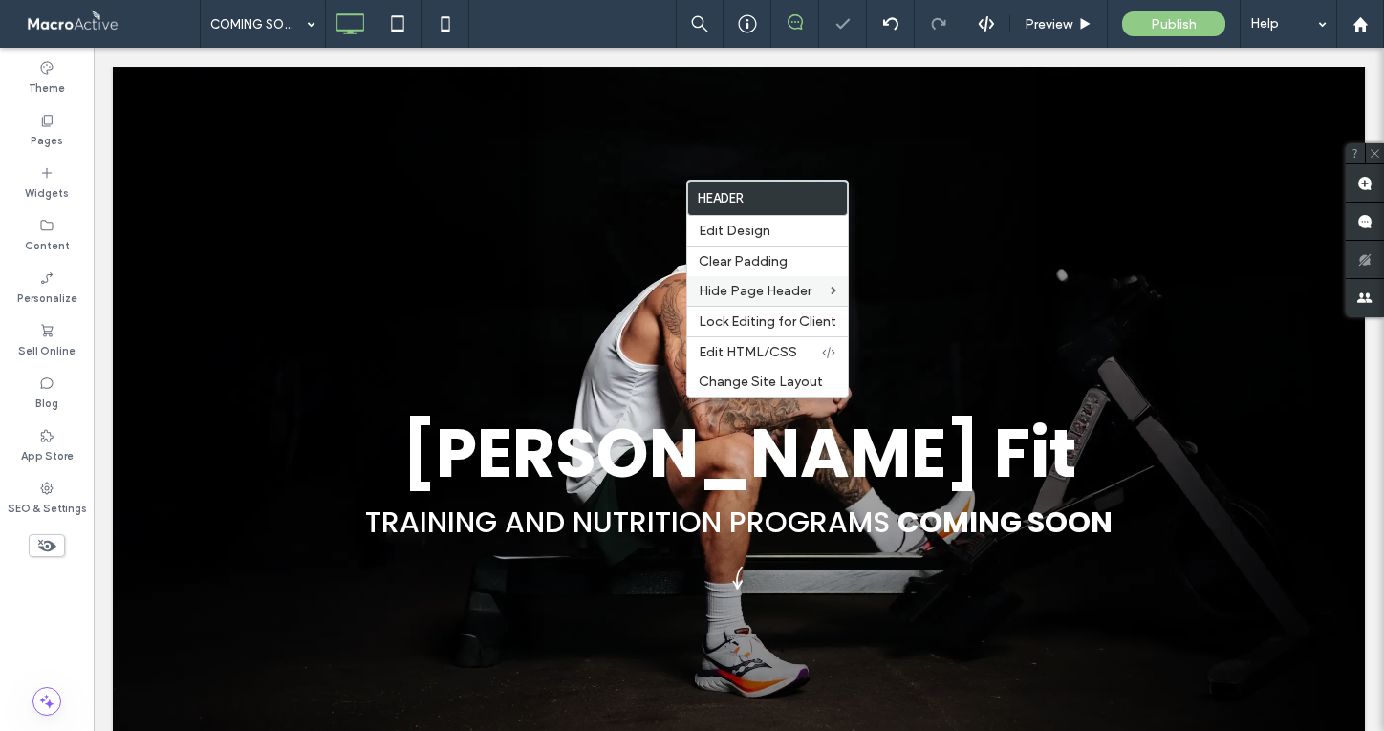
click at [412, 209] on div "Derek Pratt Fit TRAINING AND NUTRITION PROGRAMS COMING SOON Click To Paste" at bounding box center [739, 406] width 1252 height 679
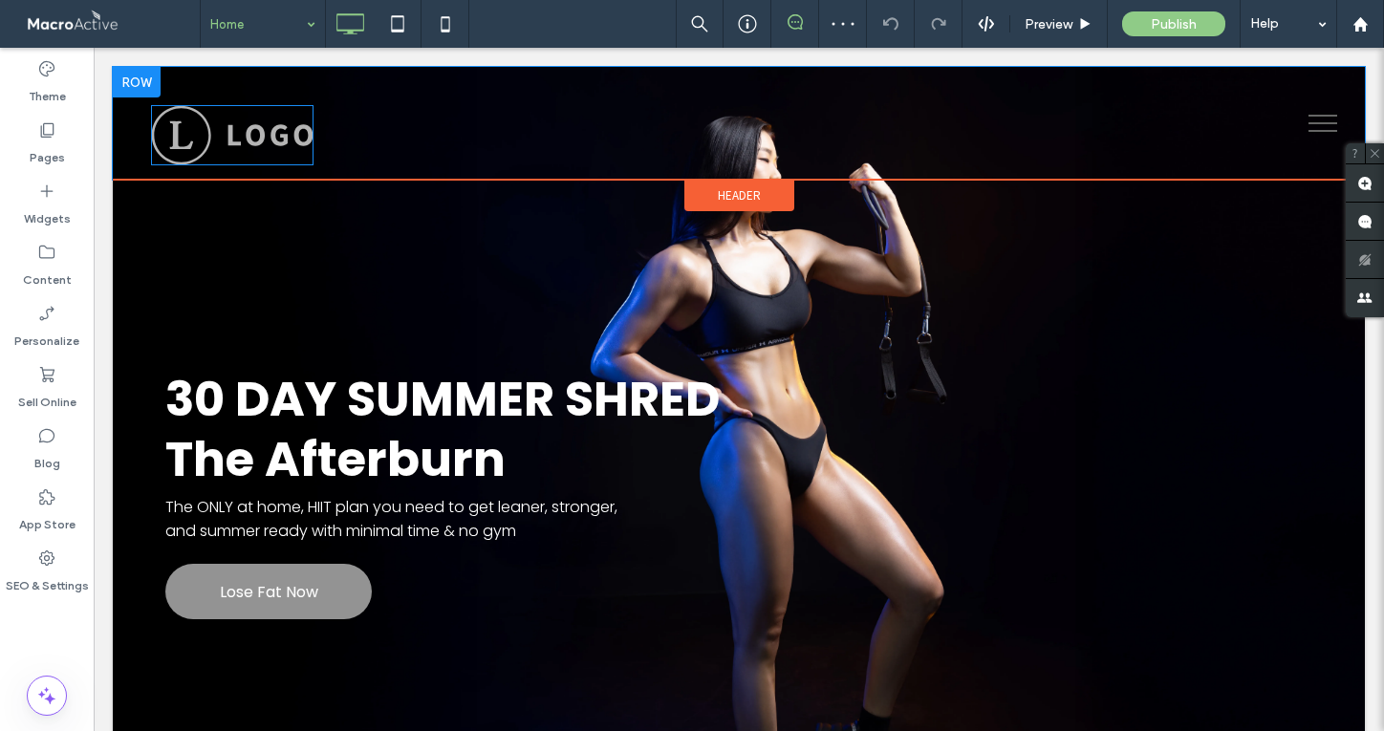
click at [286, 130] on img at bounding box center [232, 135] width 162 height 60
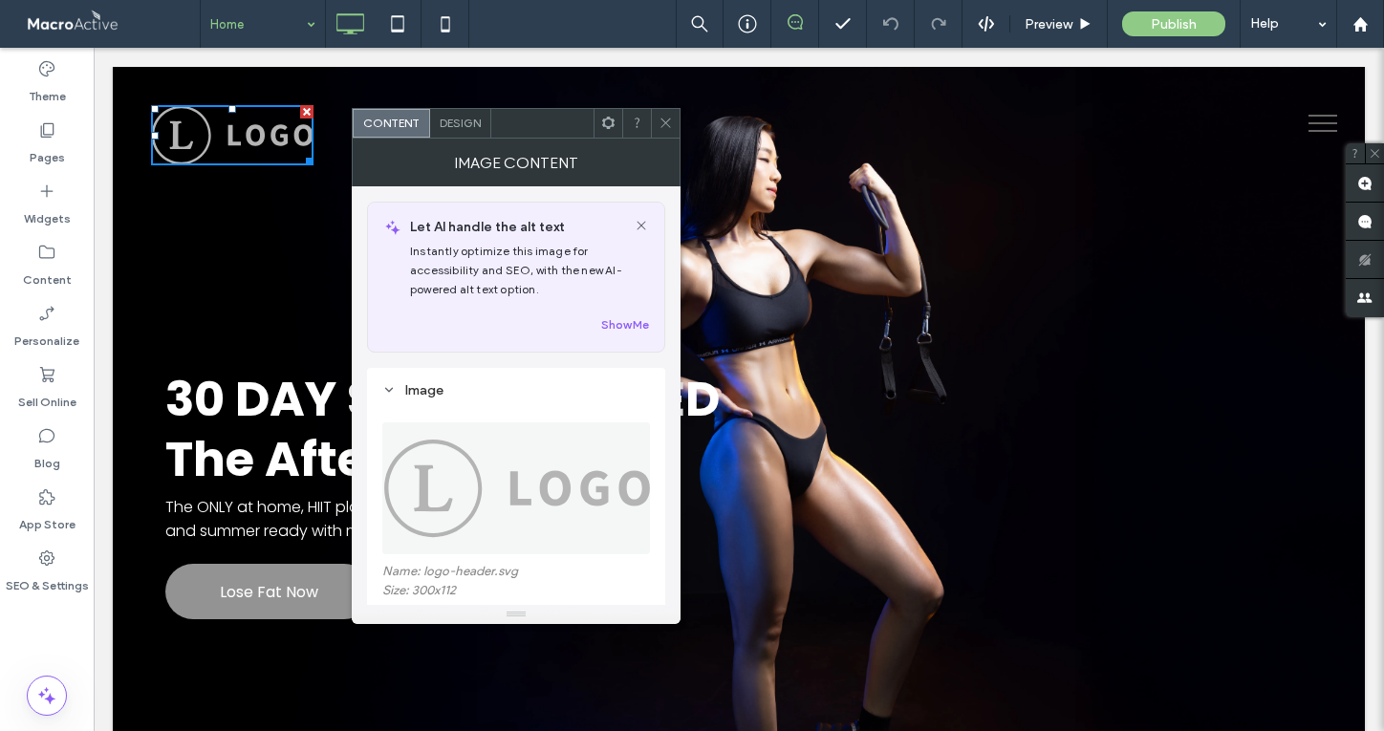
scroll to position [88, 0]
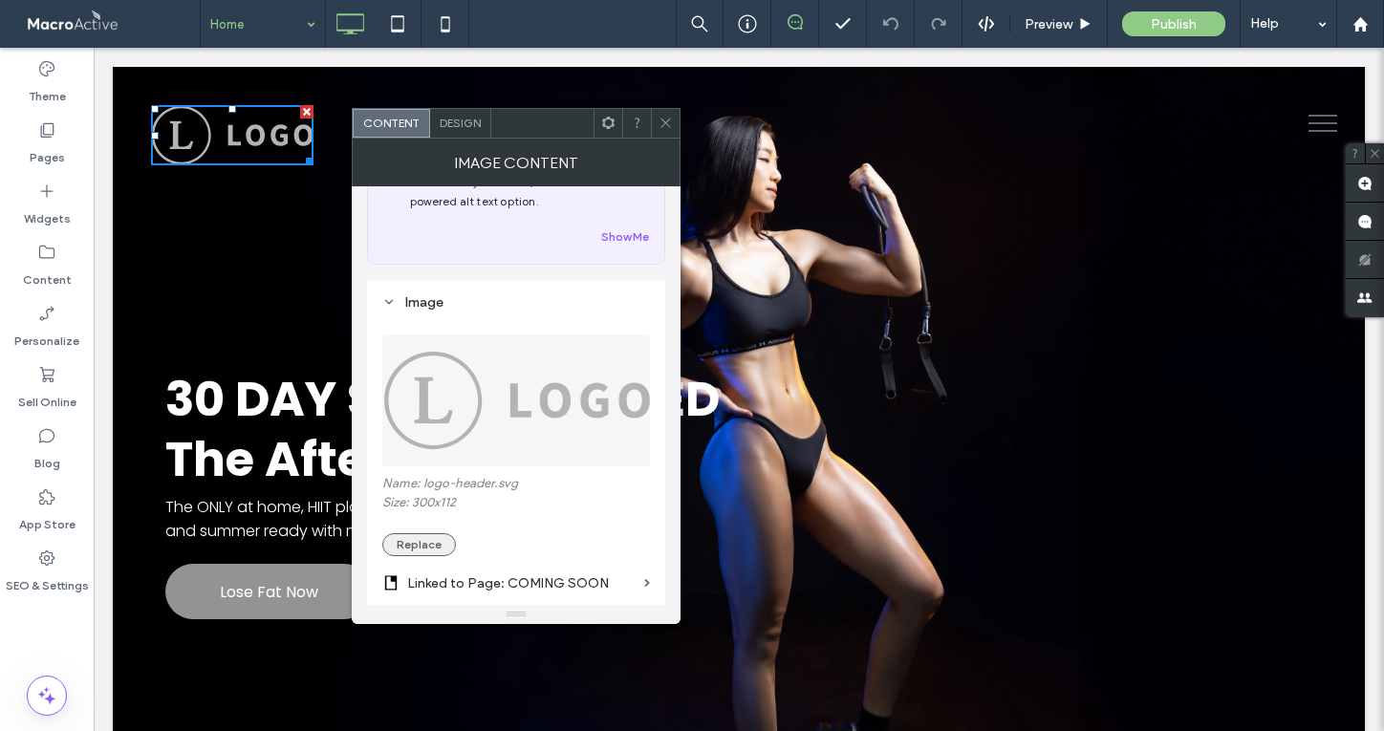
click at [413, 552] on button "Replace" at bounding box center [419, 544] width 74 height 23
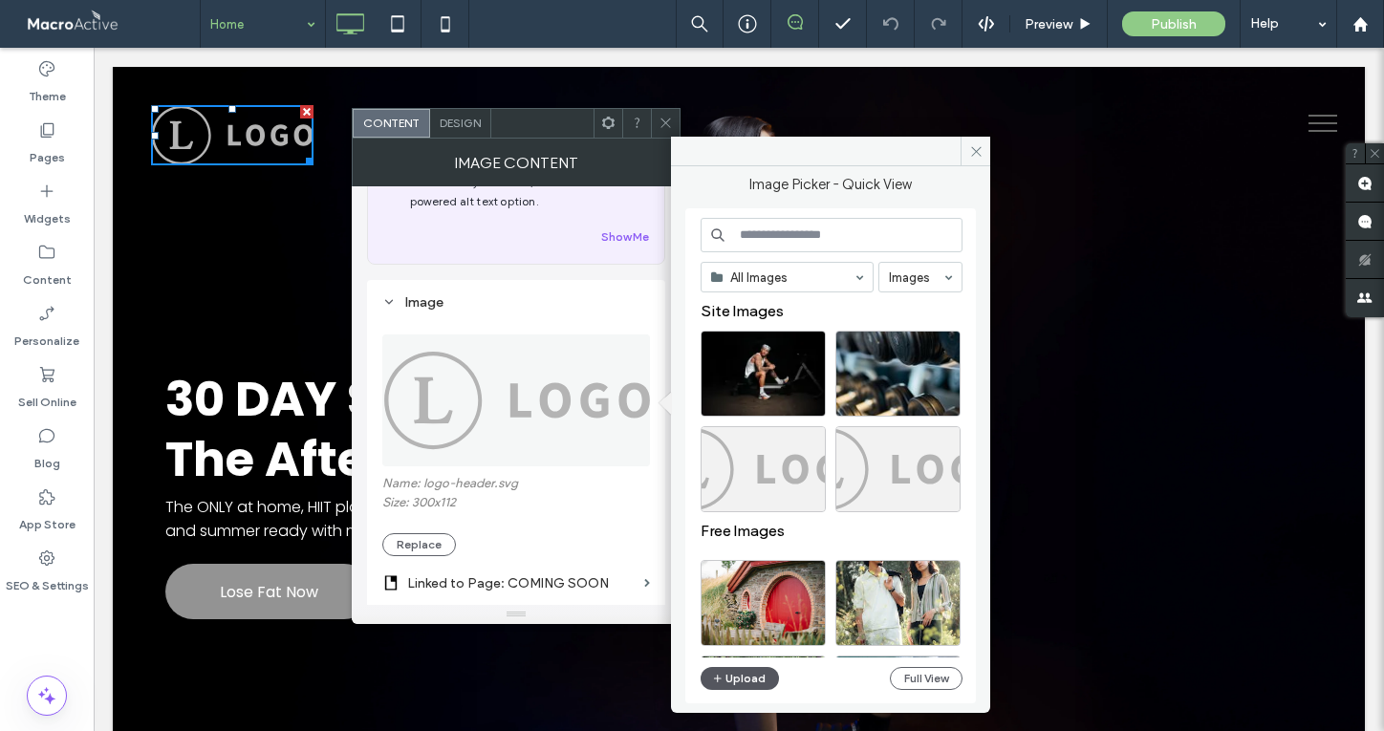
click at [753, 682] on button "Upload" at bounding box center [740, 678] width 78 height 23
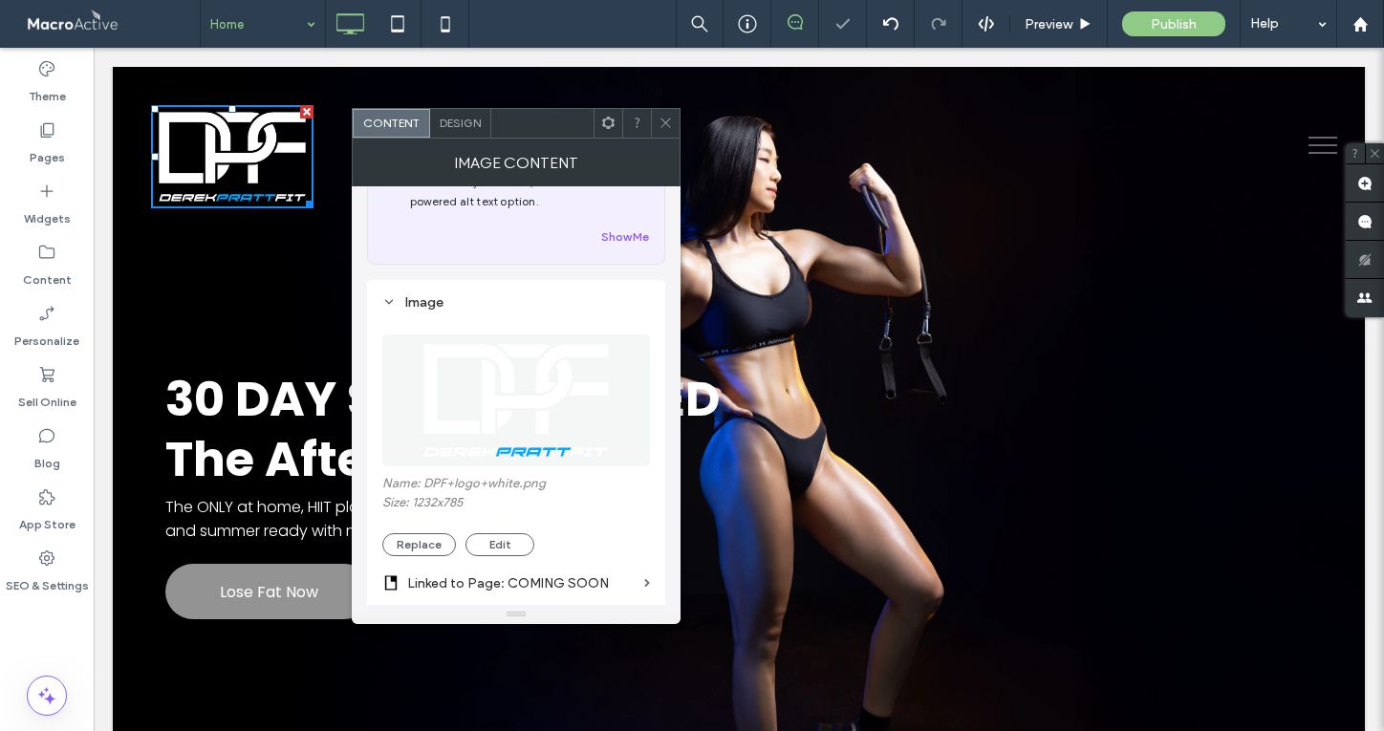
click at [662, 125] on use at bounding box center [665, 124] width 10 height 10
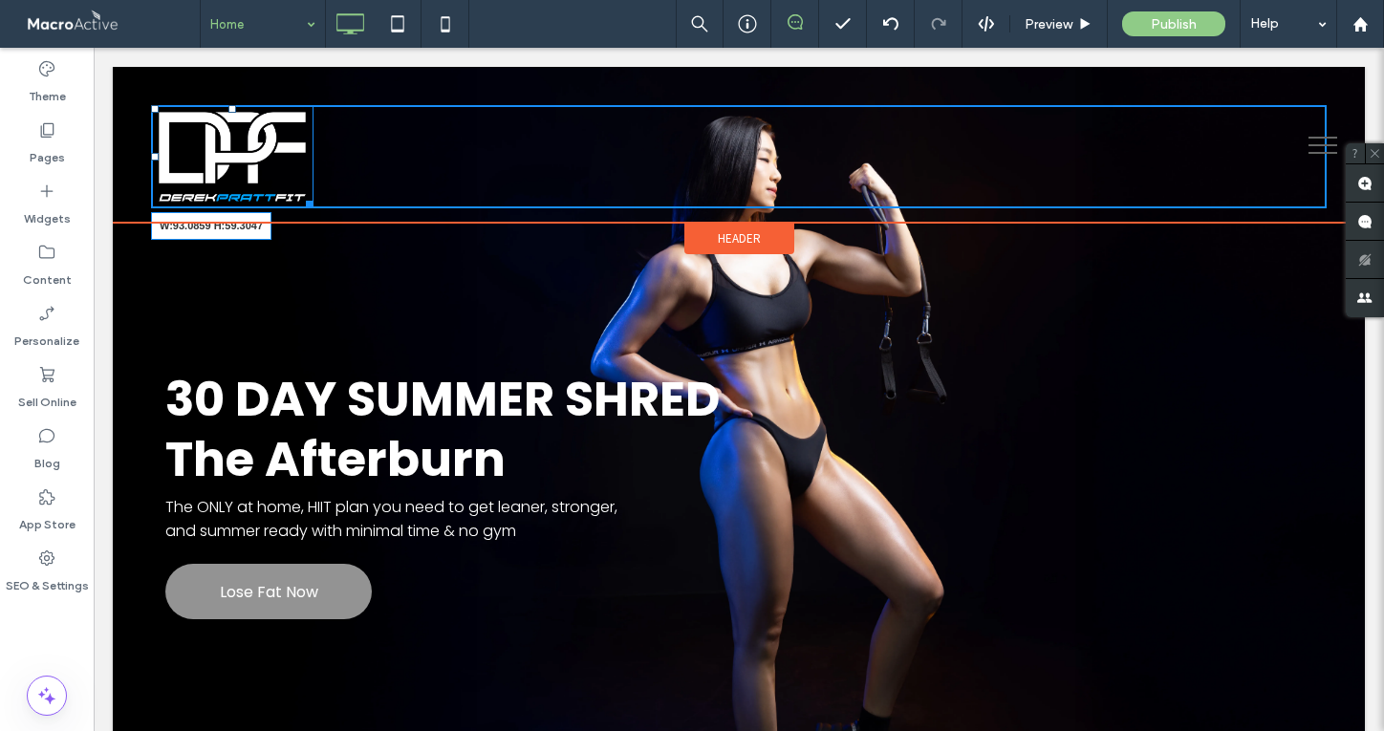
drag, startPoint x: 310, startPoint y: 205, endPoint x: 254, endPoint y: 161, distance: 70.7
click at [254, 161] on div "W:93.0859 H:59.3047 Click To Paste" at bounding box center [739, 156] width 1176 height 103
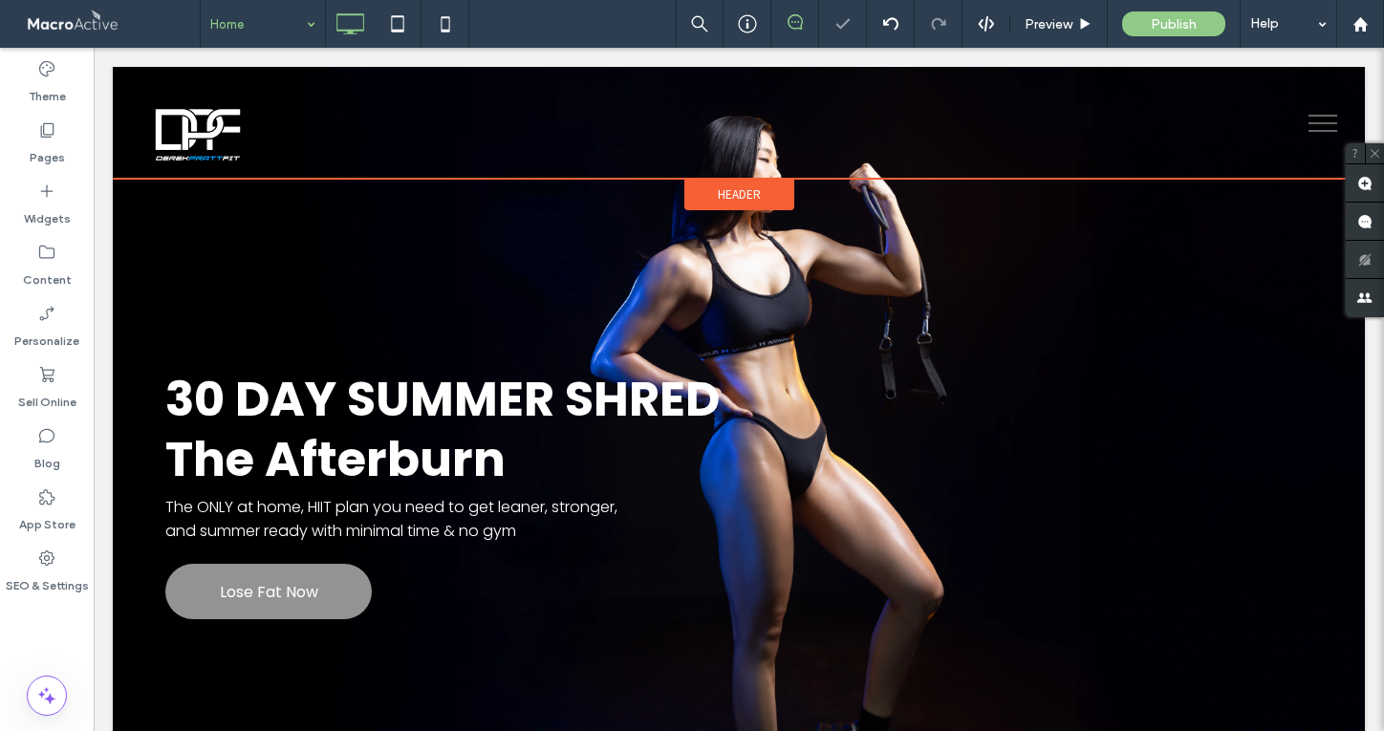
click at [733, 187] on span "Header" at bounding box center [739, 194] width 43 height 16
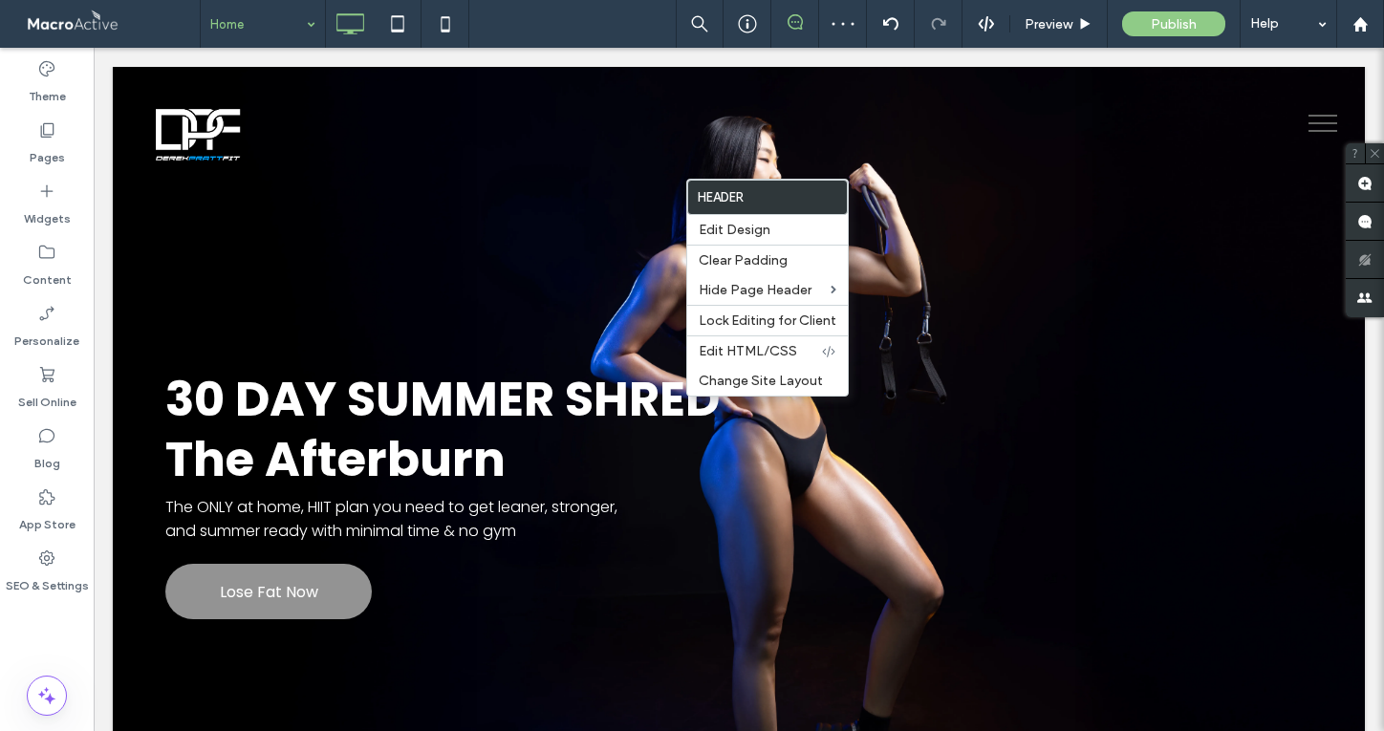
click at [493, 224] on div "30 DAY SUMMER SHRED The Afterburn The ONLY at home, HIIT plan you need to get l…" at bounding box center [739, 491] width 1252 height 849
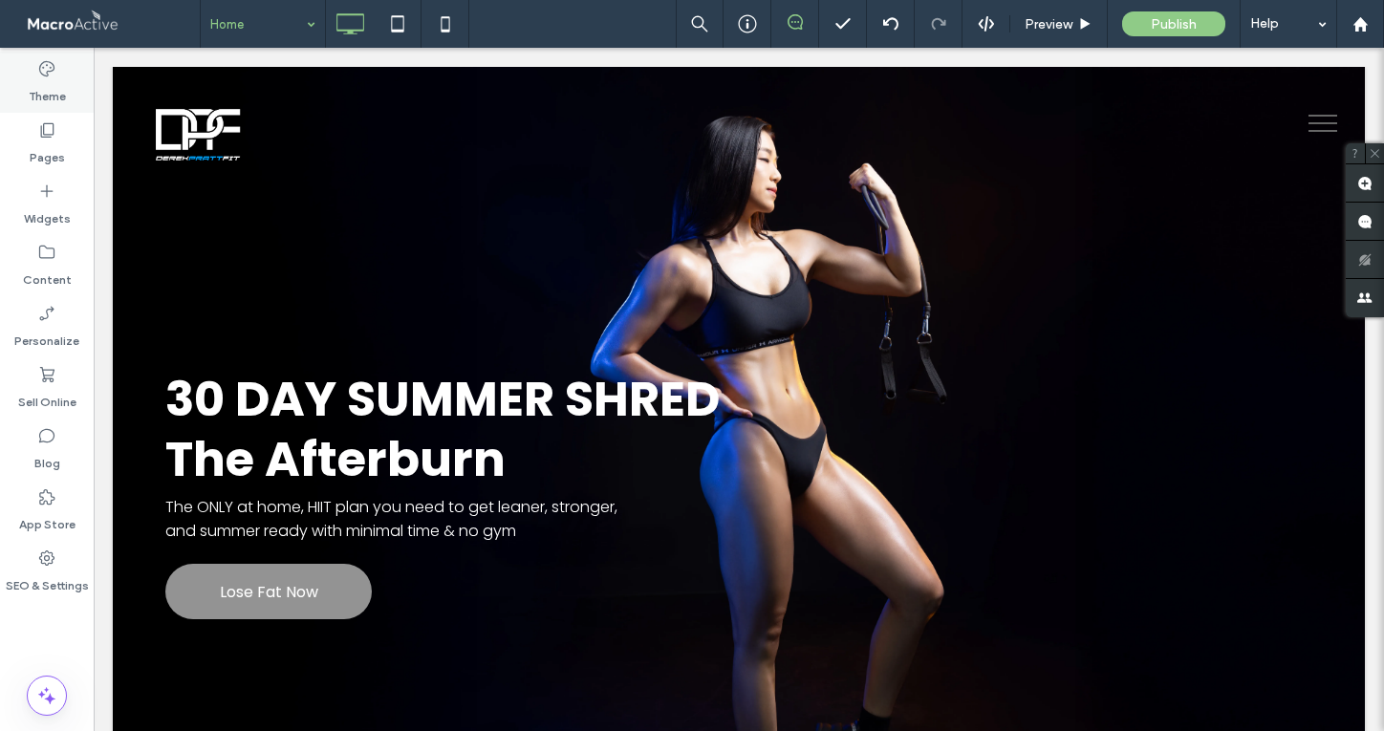
click at [30, 89] on label "Theme" at bounding box center [47, 91] width 37 height 27
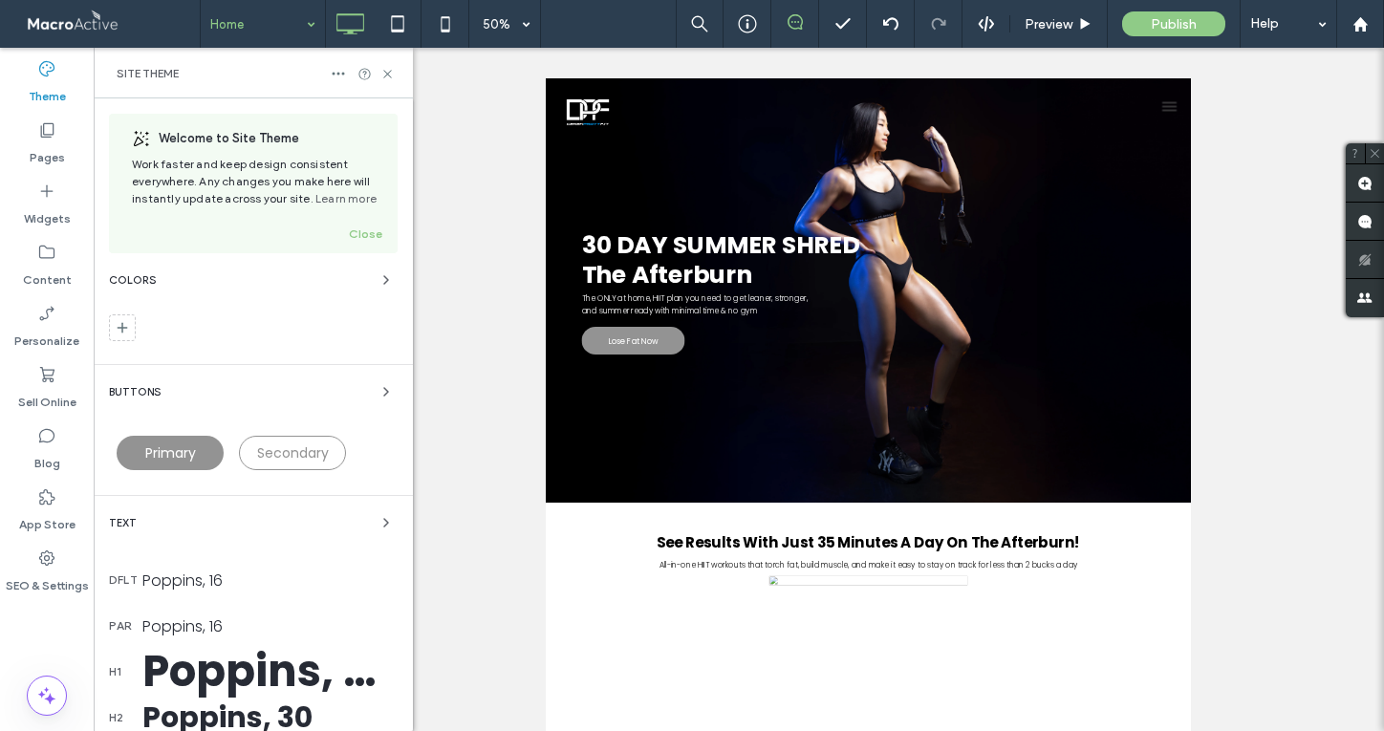
click at [140, 315] on div at bounding box center [253, 331] width 289 height 34
click at [131, 315] on div at bounding box center [122, 327] width 27 height 27
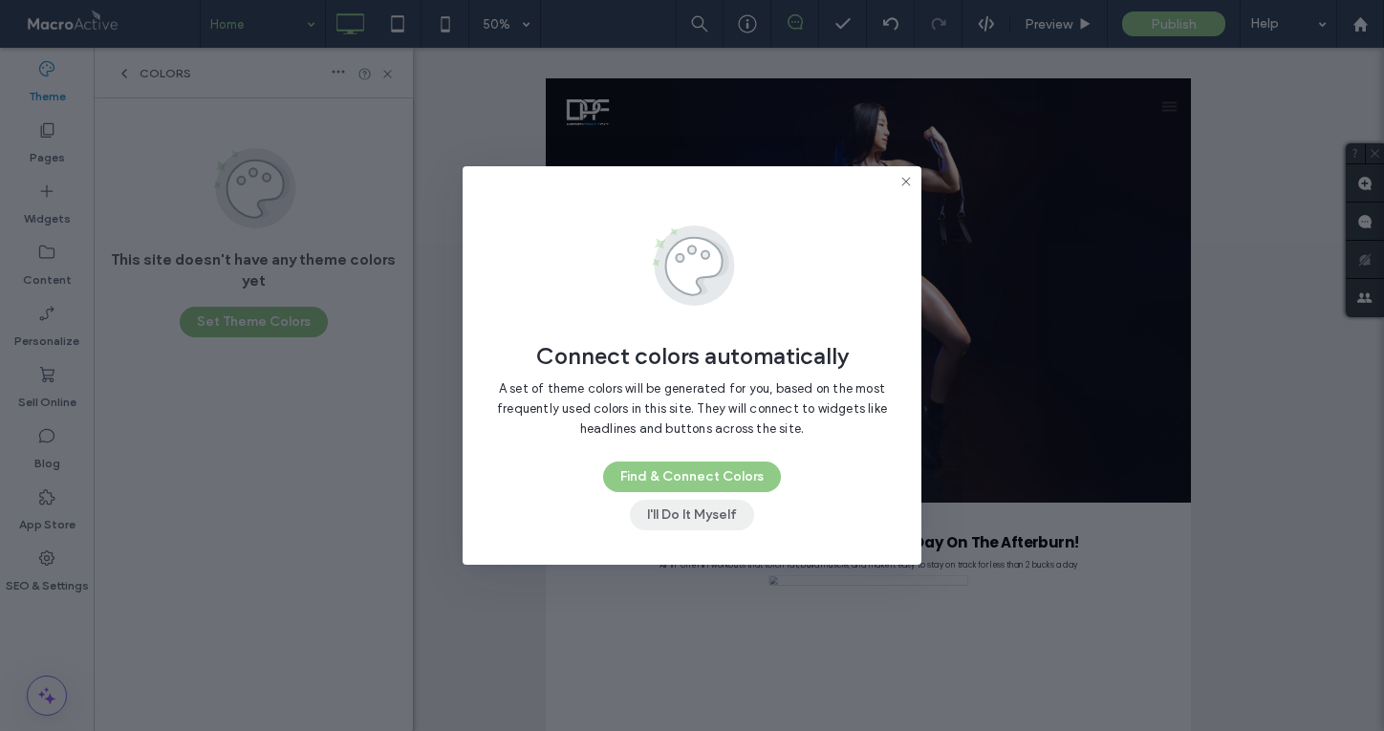
drag, startPoint x: 680, startPoint y: 511, endPoint x: 270, endPoint y: 867, distance: 542.7
click at [680, 511] on button "I'll Do It Myself" at bounding box center [692, 515] width 124 height 31
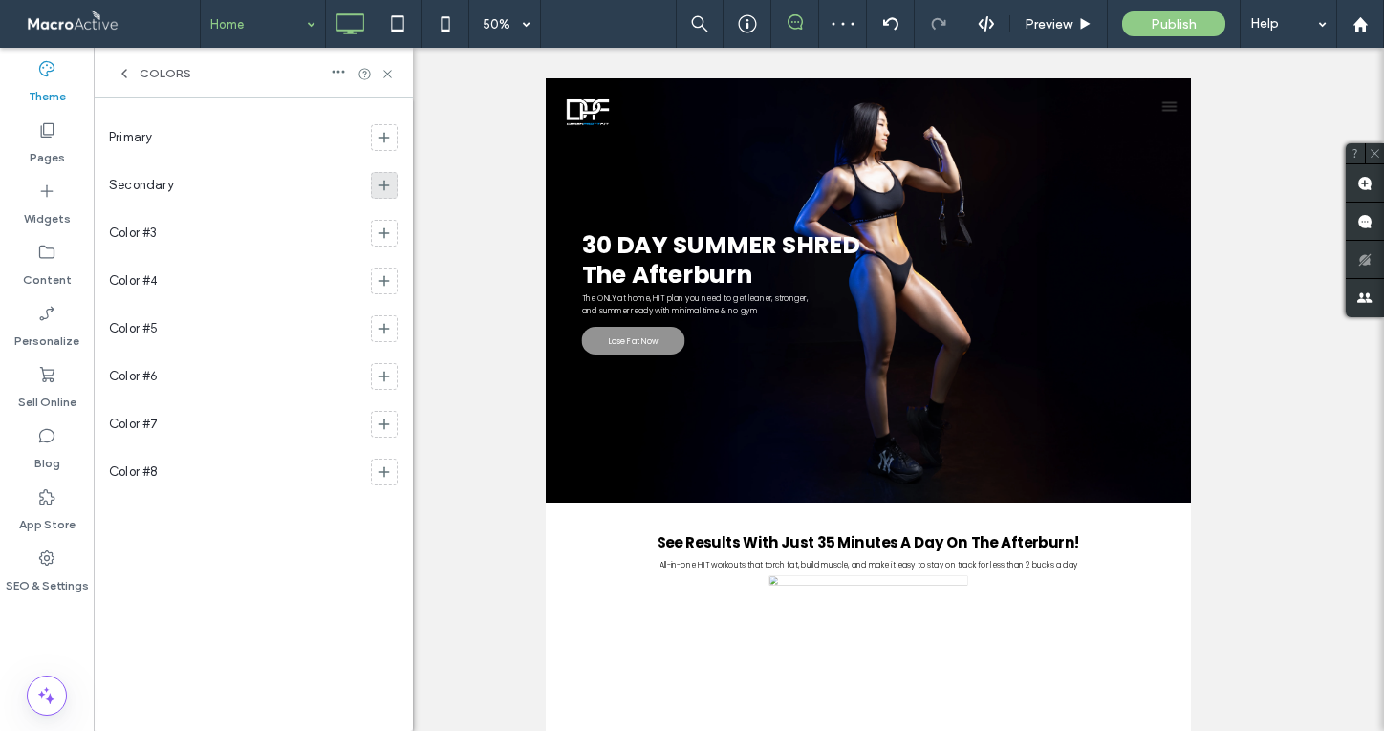
click at [388, 190] on icon at bounding box center [384, 185] width 15 height 15
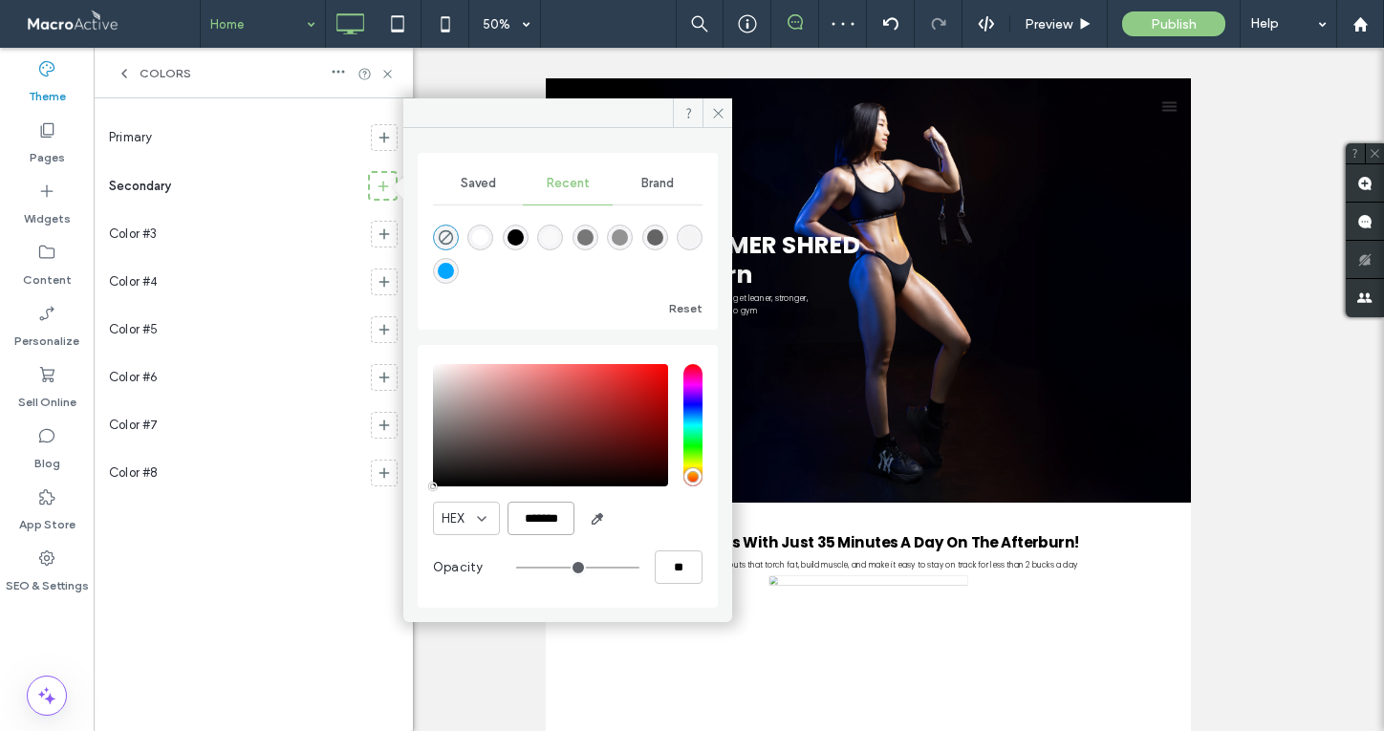
click at [530, 531] on input "*******" at bounding box center [540, 518] width 67 height 33
paste input "color picker textbox"
type input "*******"
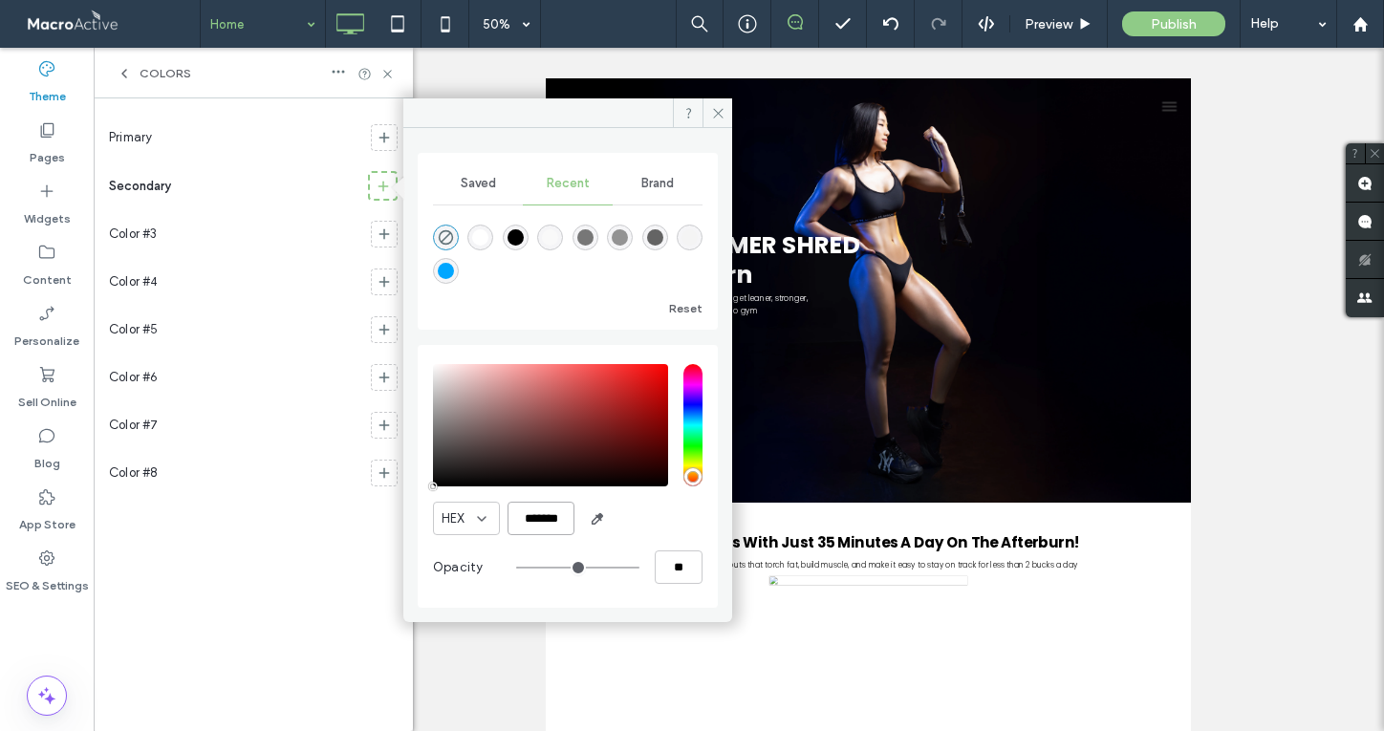
type input "***"
type input "****"
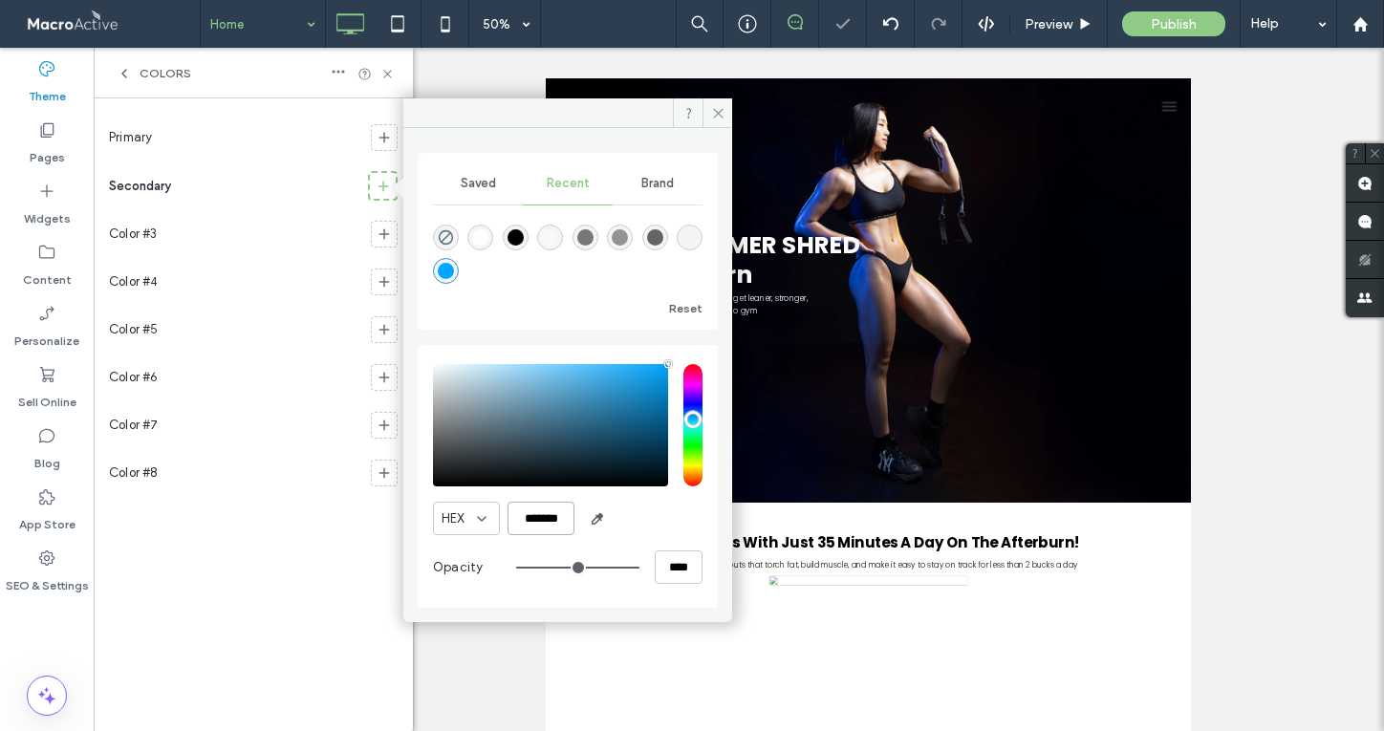
type input "*******"
click at [711, 117] on icon at bounding box center [718, 113] width 14 height 14
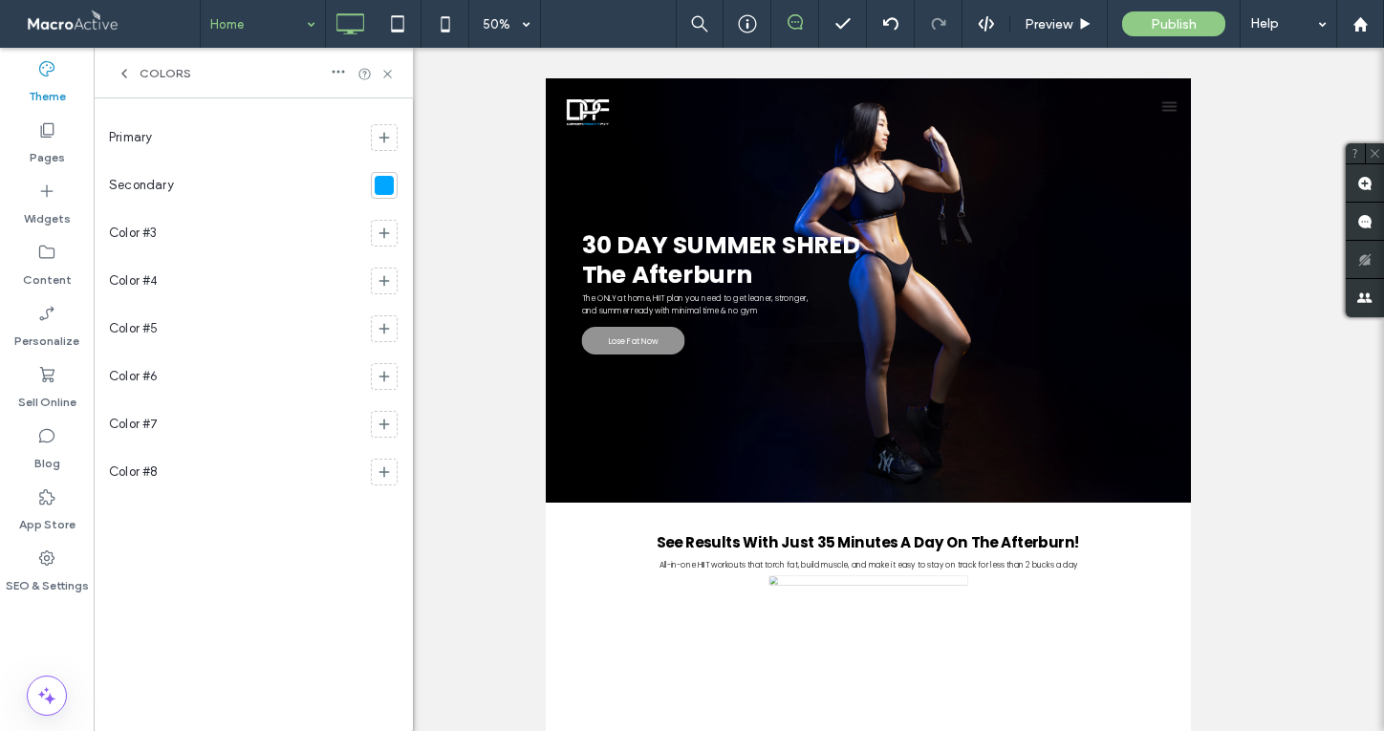
click at [378, 122] on section at bounding box center [380, 138] width 34 height 48
click at [386, 135] on icon at bounding box center [384, 137] width 15 height 15
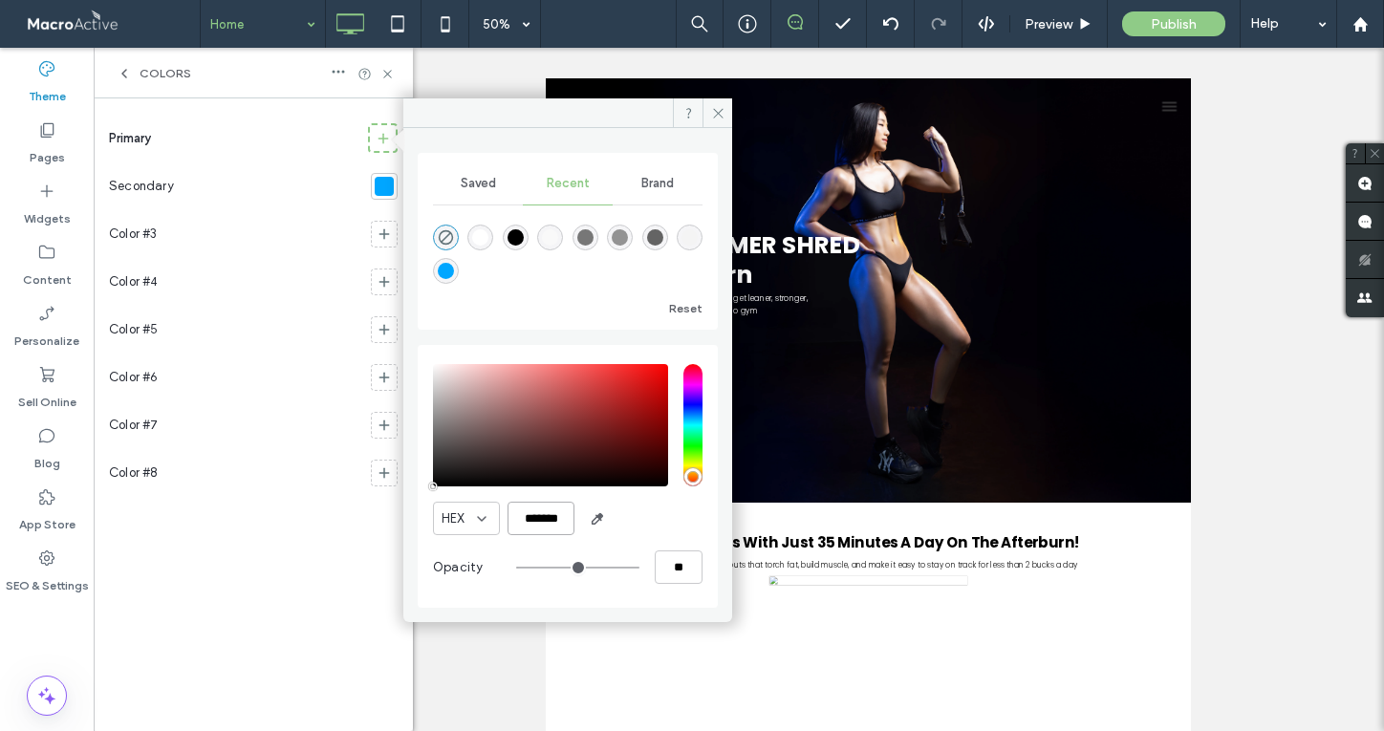
click at [548, 517] on input "*******" at bounding box center [540, 518] width 67 height 33
paste input "color picker textbox"
type input "*******"
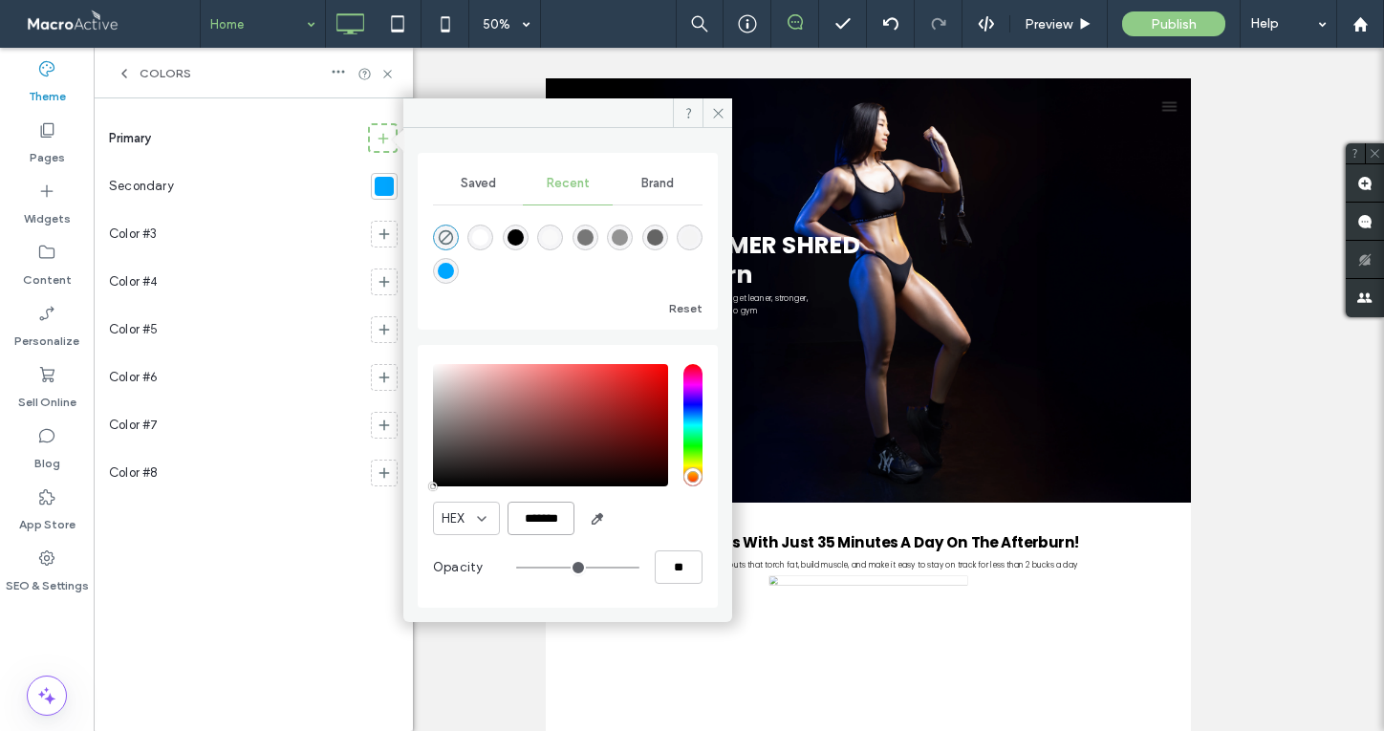
type input "***"
type input "****"
type input "*******"
click at [712, 106] on icon at bounding box center [718, 113] width 14 height 14
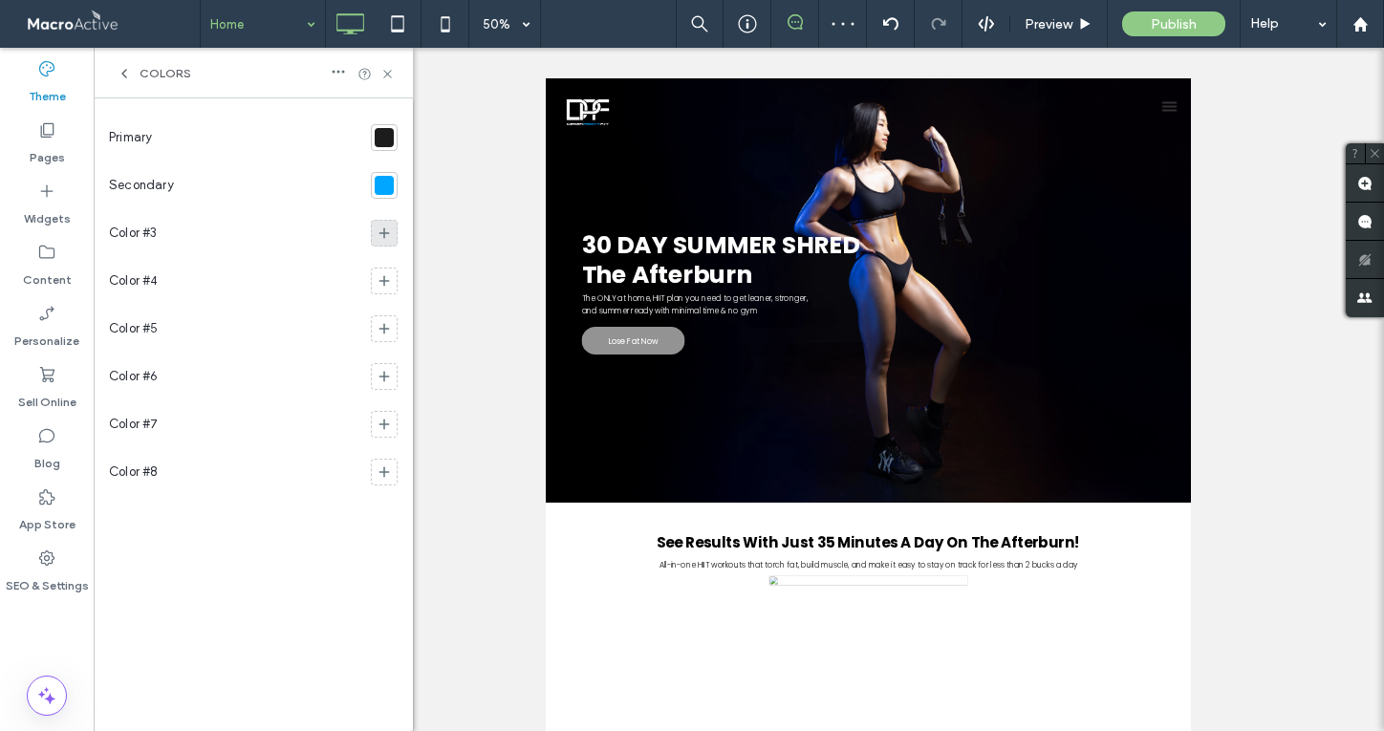
click at [397, 234] on div at bounding box center [384, 233] width 27 height 27
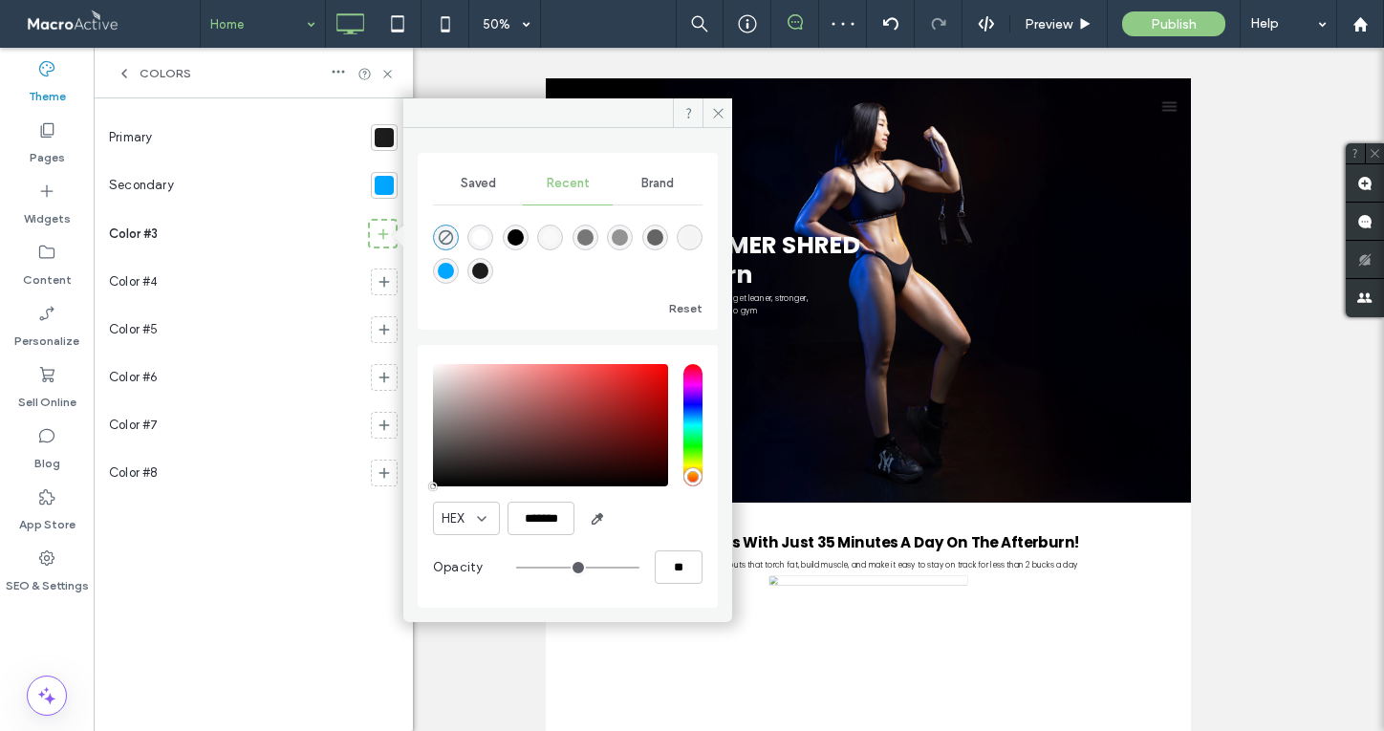
click at [493, 234] on div at bounding box center [568, 251] width 270 height 72
click at [481, 234] on div "rgba(255, 255, 255, 1)" at bounding box center [480, 237] width 16 height 16
type input "*******"
type input "***"
type input "****"
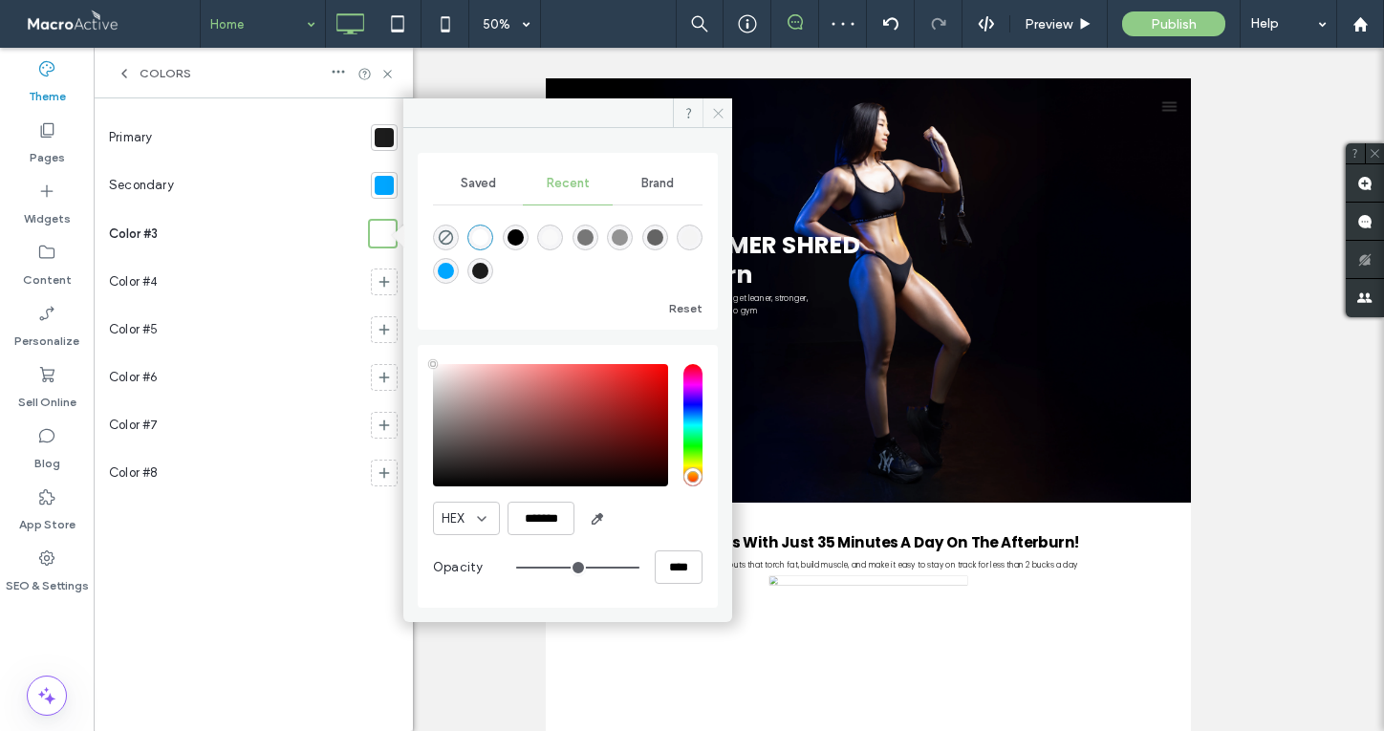
click at [721, 115] on icon at bounding box center [718, 113] width 14 height 14
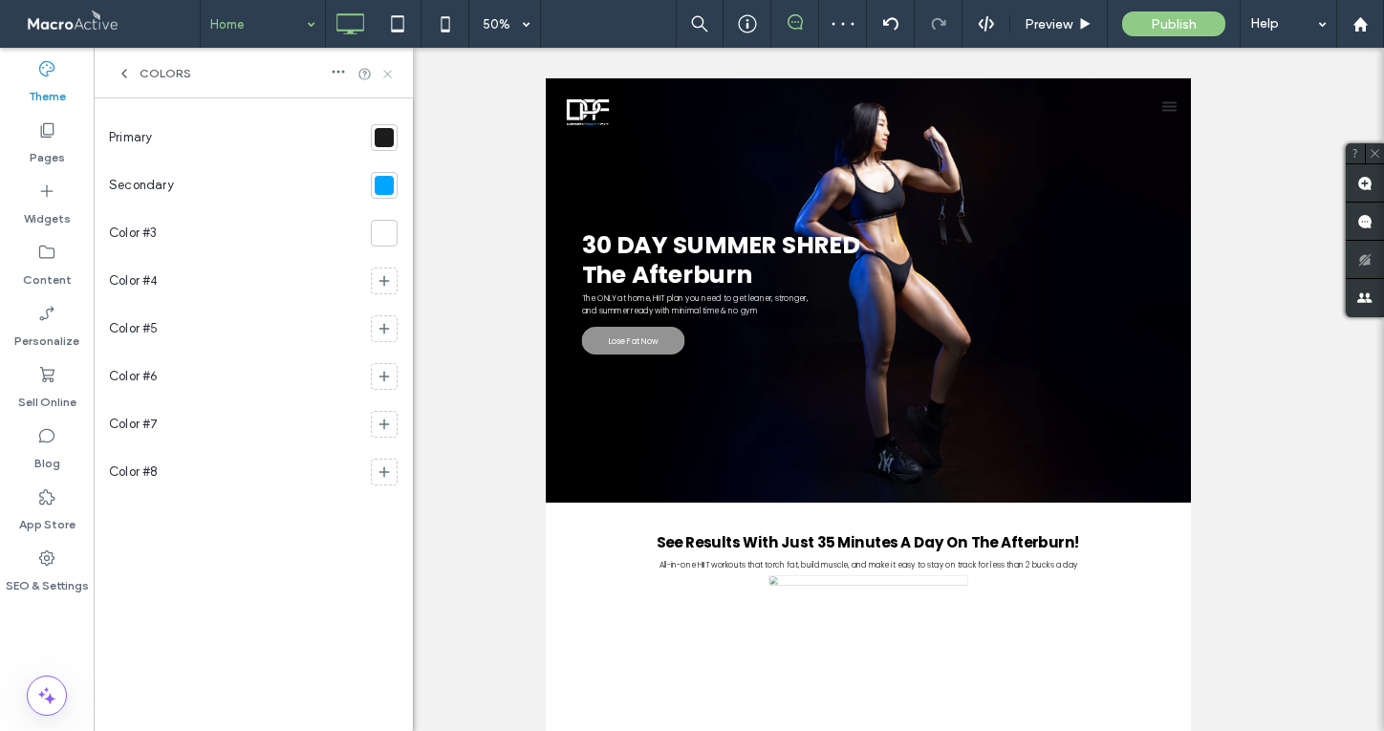
click at [388, 70] on icon at bounding box center [387, 74] width 14 height 14
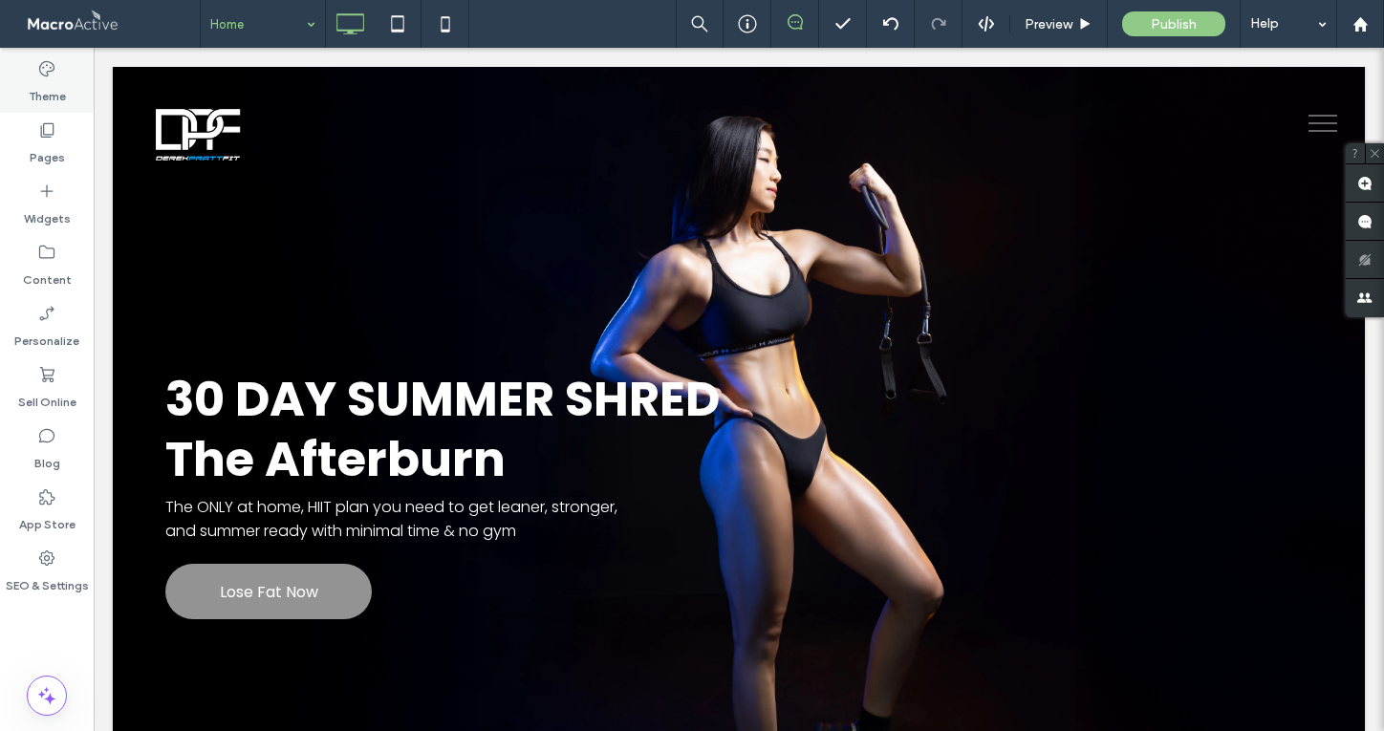
click at [56, 86] on label "Theme" at bounding box center [47, 91] width 37 height 27
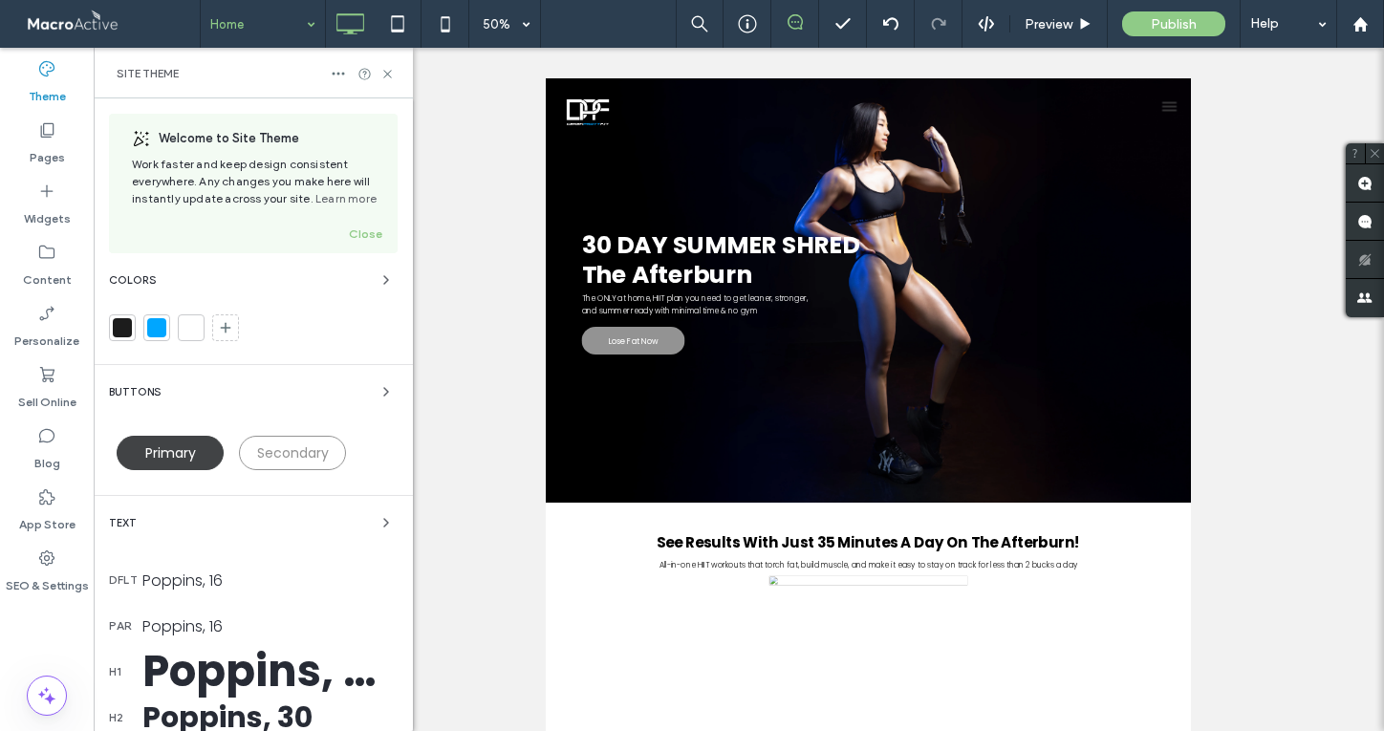
click at [172, 444] on span "Primary" at bounding box center [170, 452] width 51 height 19
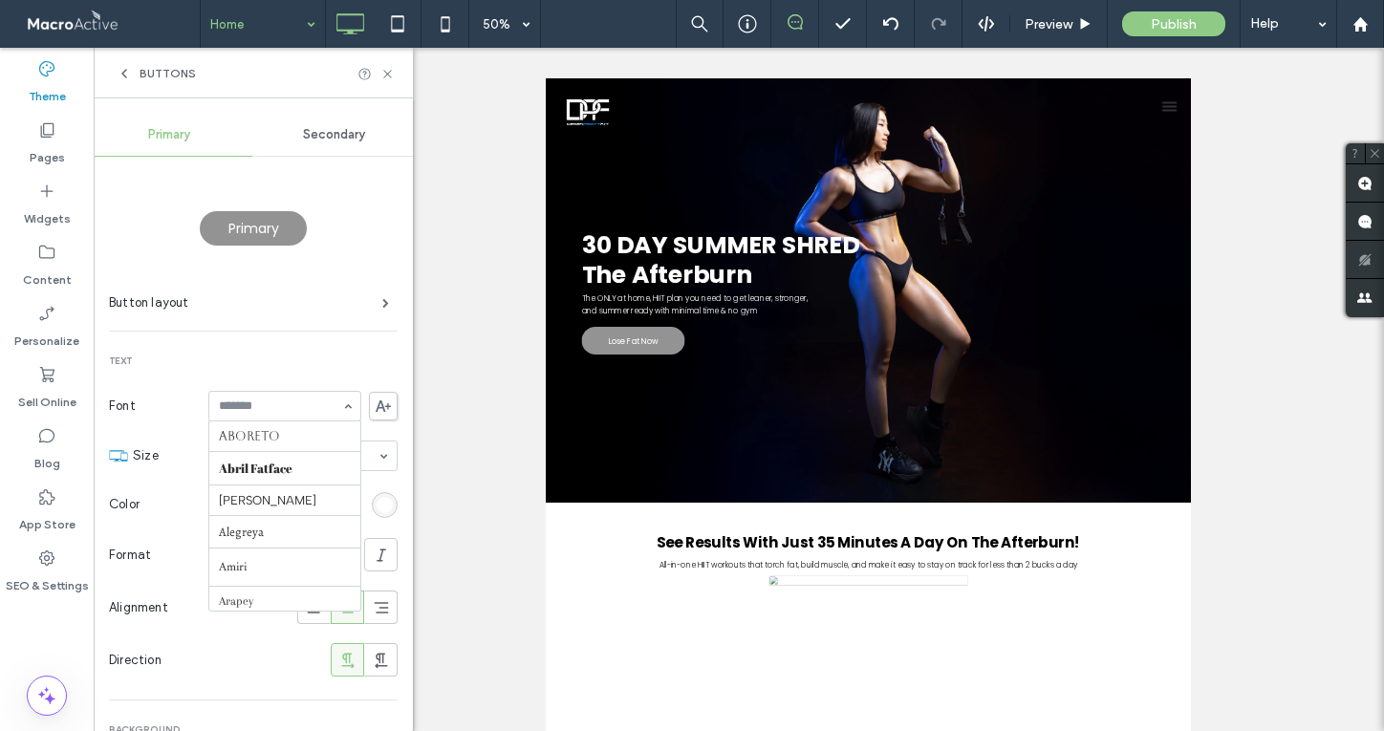
scroll to position [1339, 0]
click at [376, 411] on icon at bounding box center [383, 405] width 15 height 11
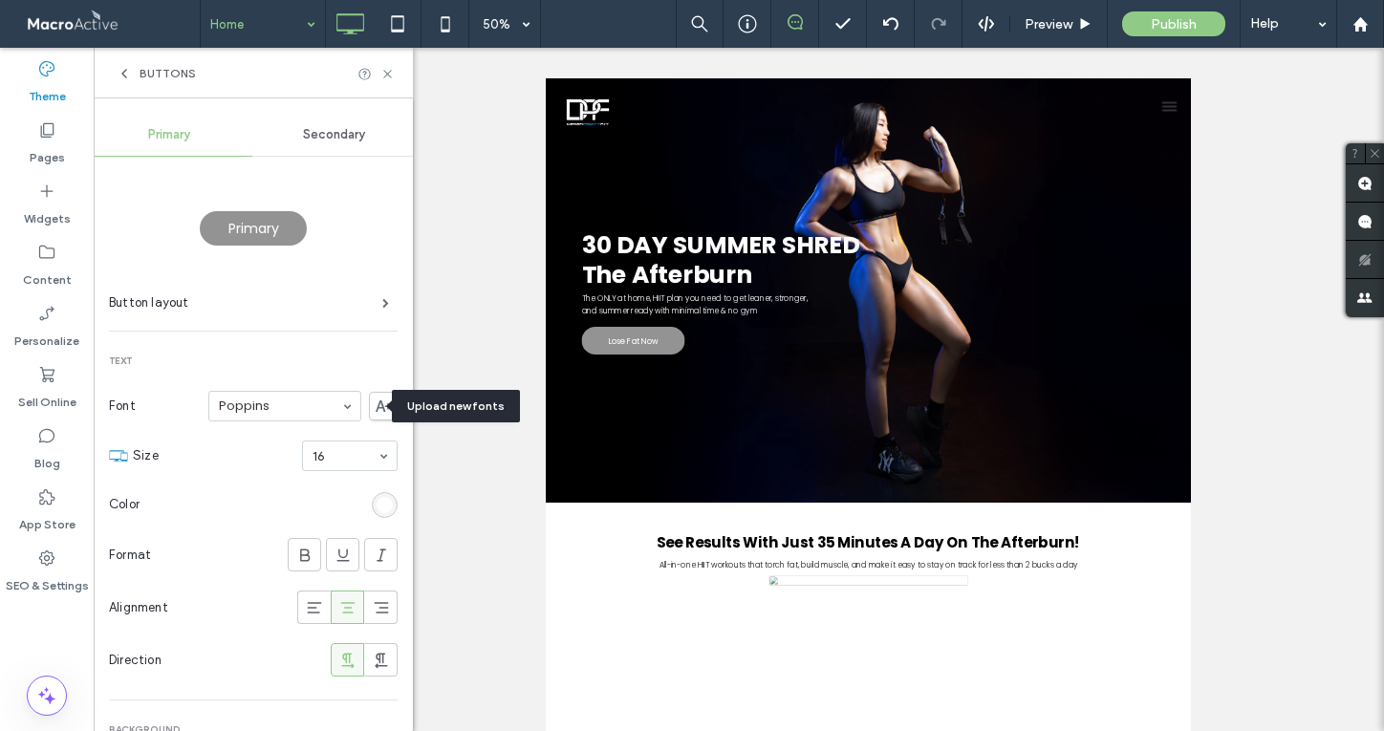
click at [371, 411] on div at bounding box center [692, 365] width 1384 height 731
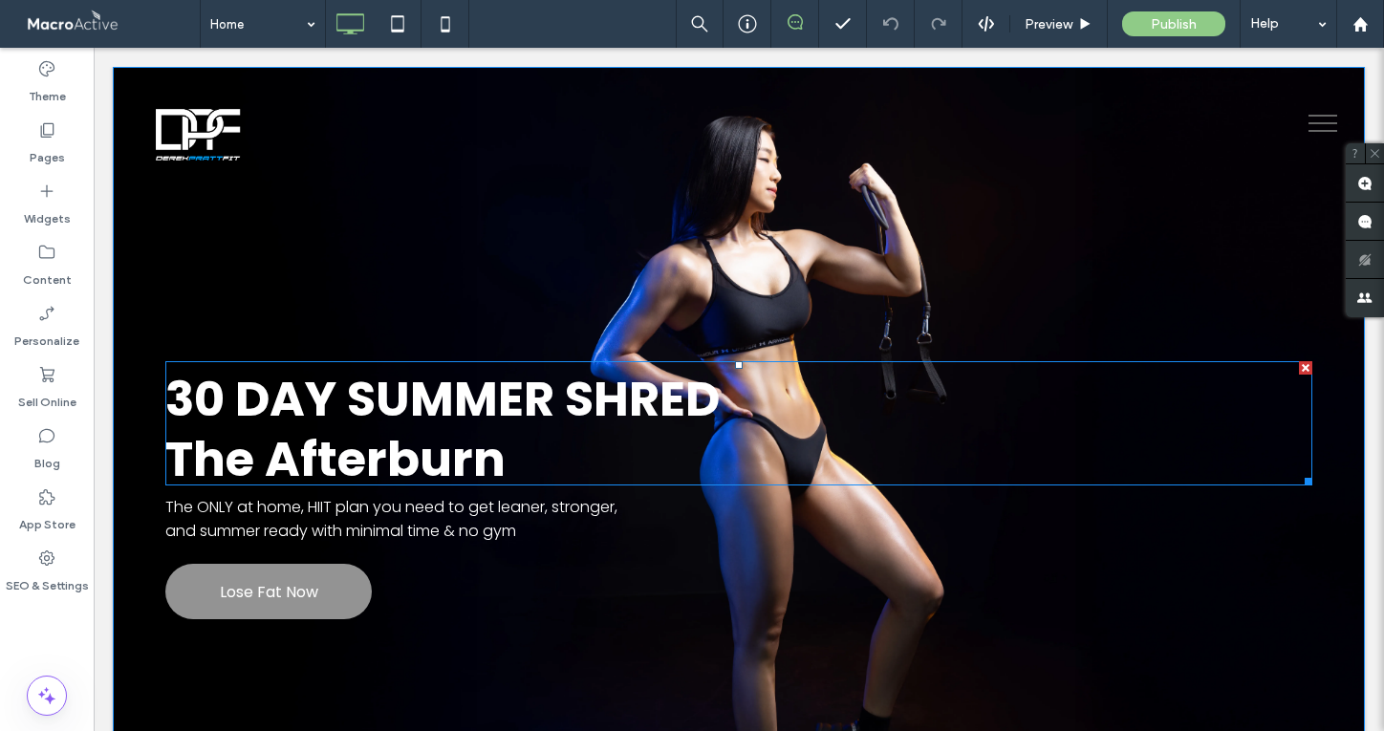
click at [501, 382] on span "30 DAY SUMMER SHRED" at bounding box center [442, 399] width 554 height 68
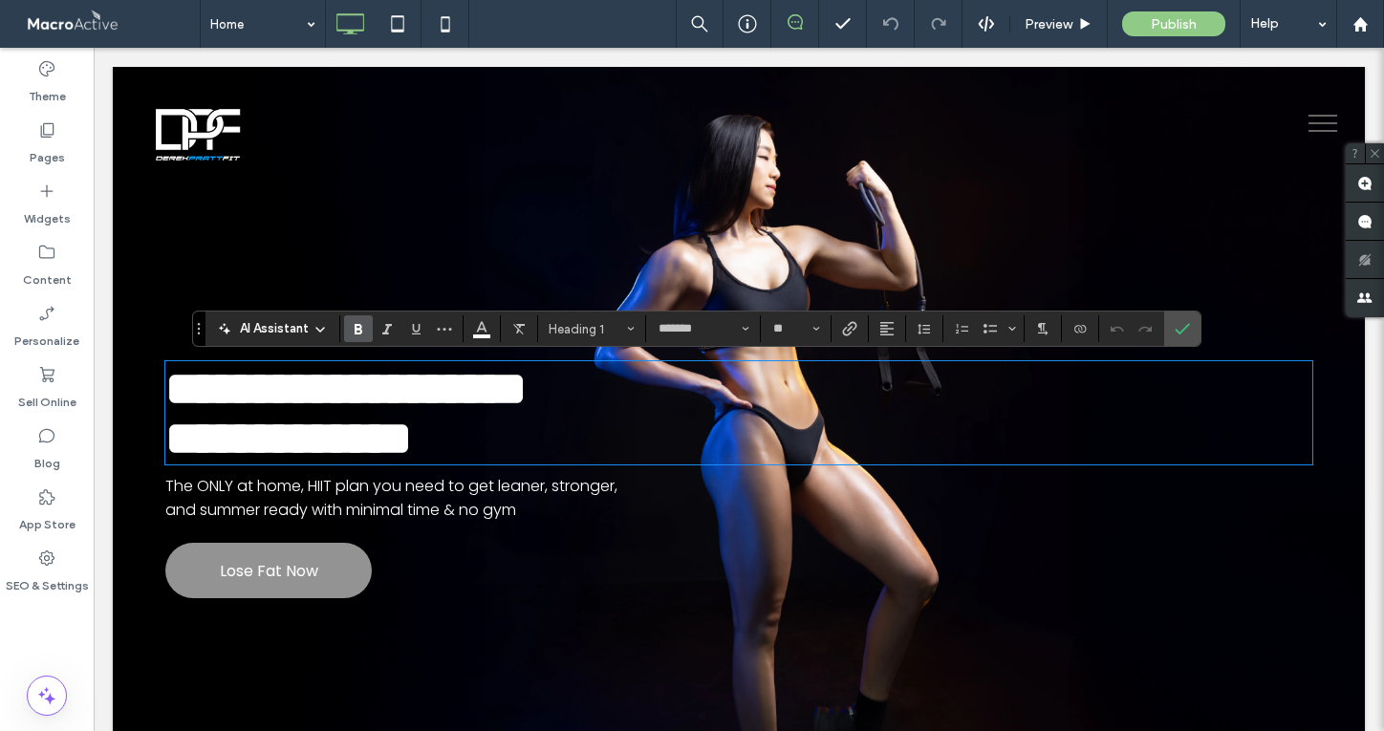
scroll to position [10, 0]
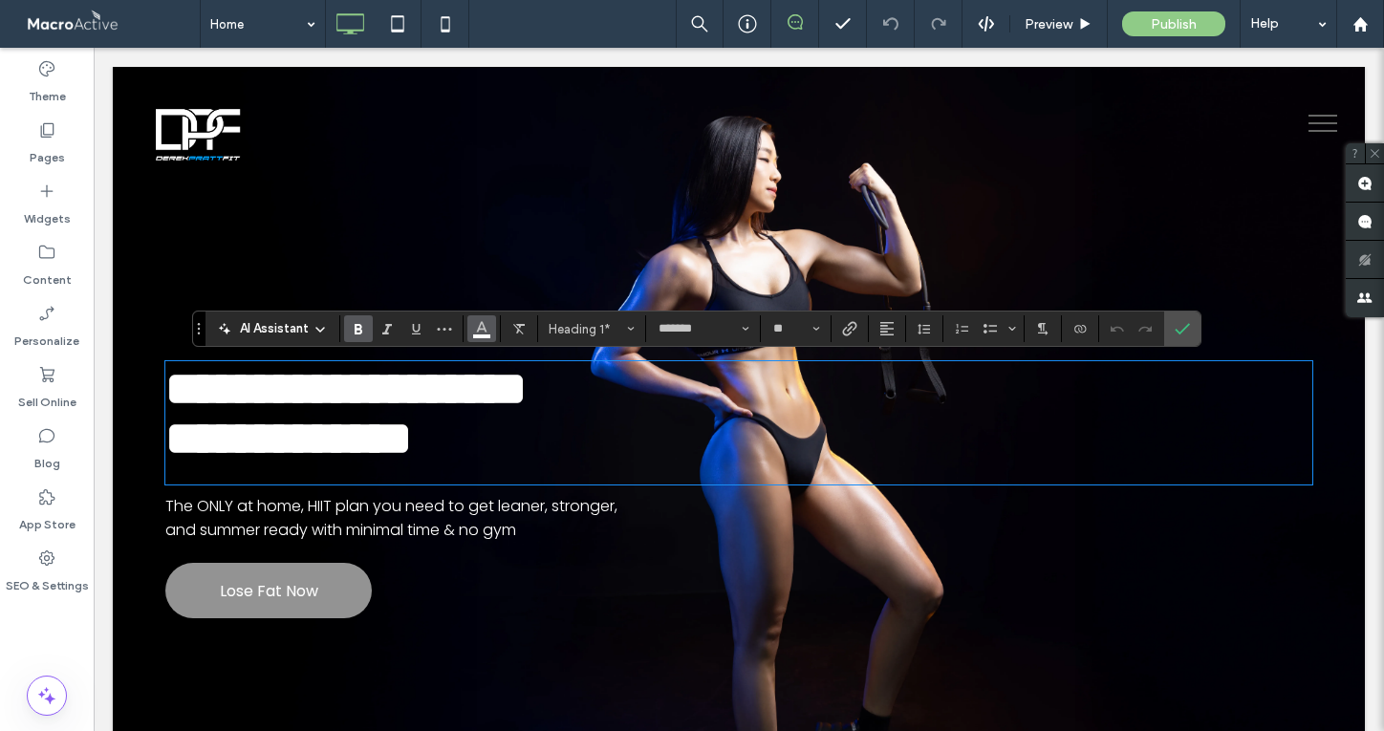
click at [486, 332] on use "Color" at bounding box center [482, 327] width 11 height 11
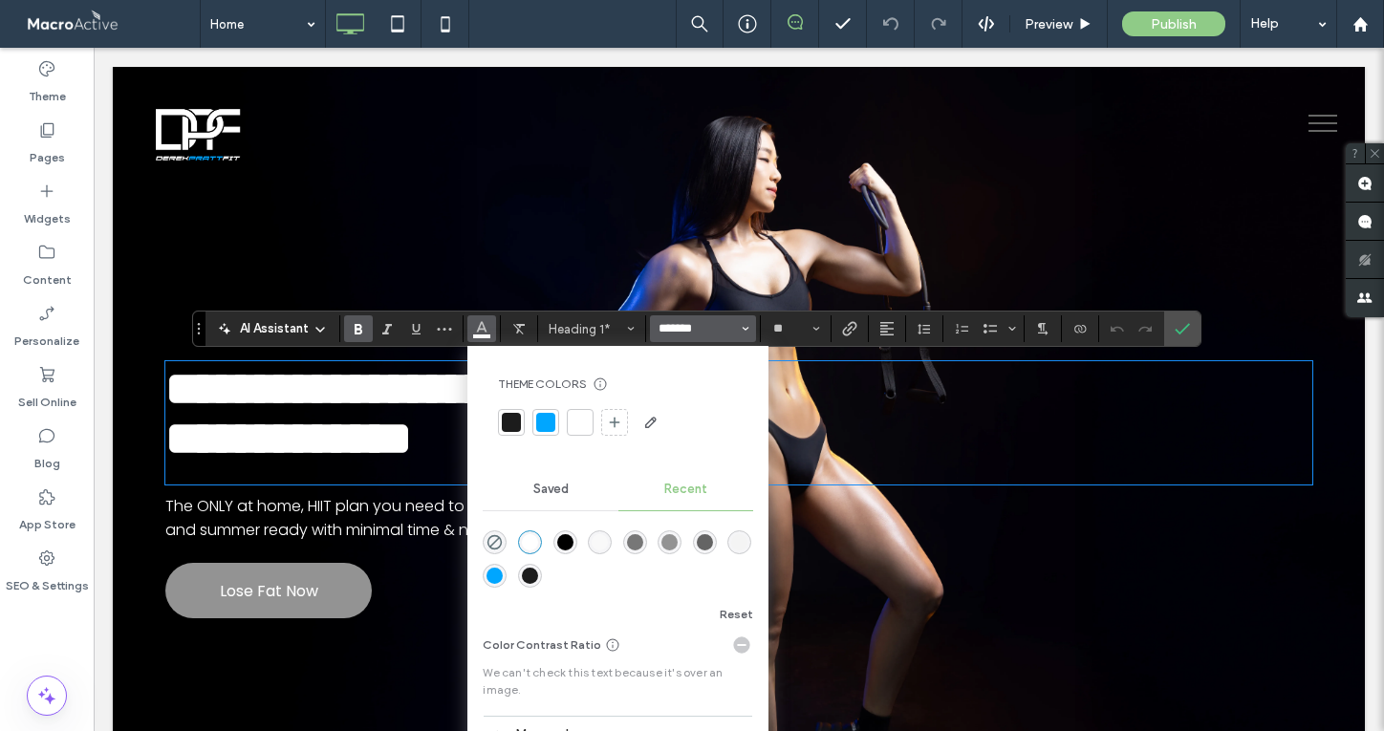
click at [730, 321] on input "*******" at bounding box center [697, 328] width 81 height 15
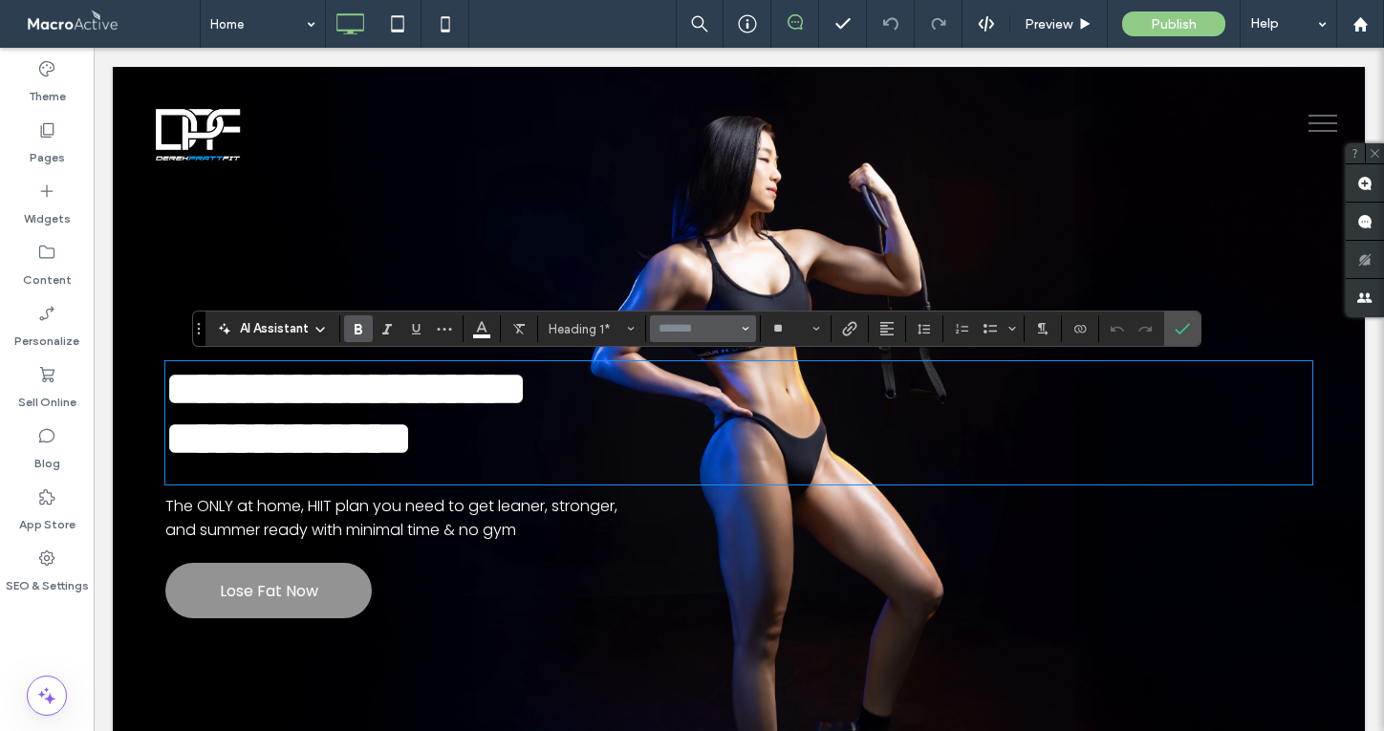
scroll to position [2, 0]
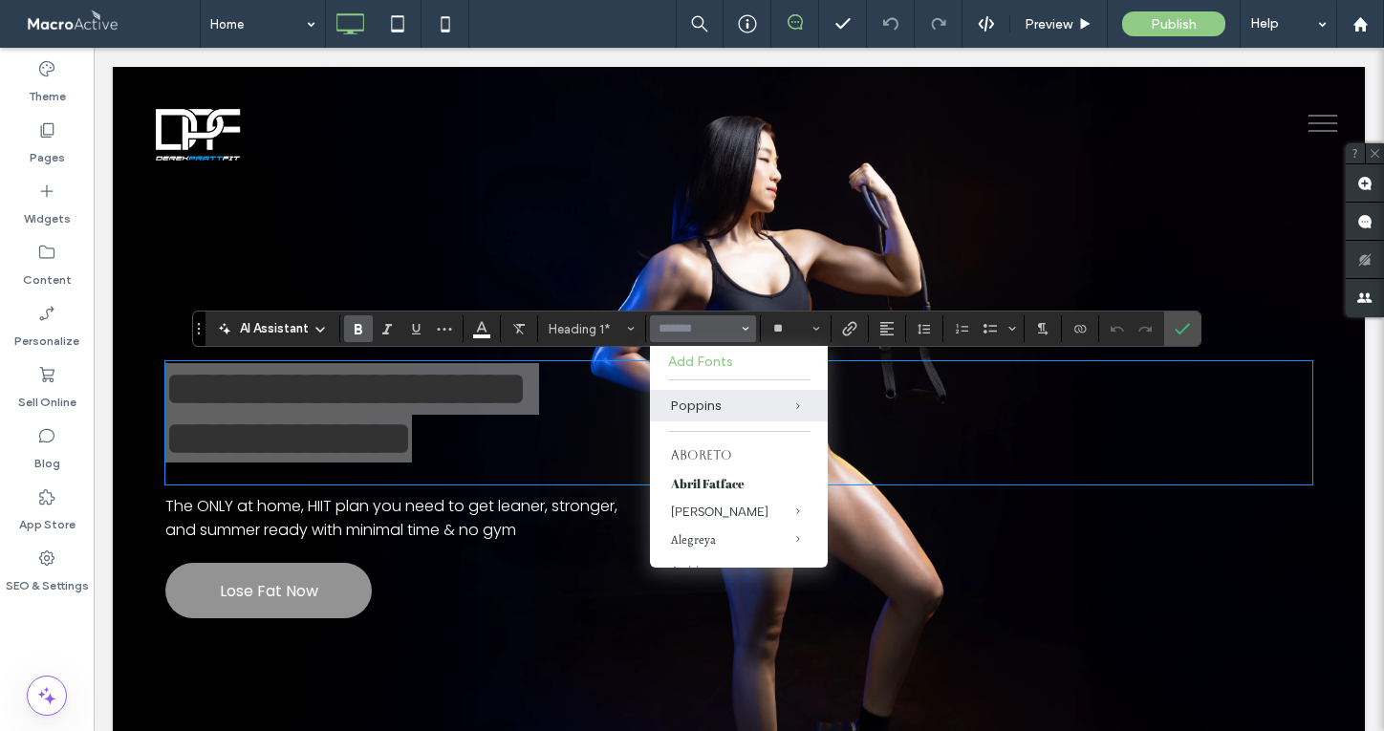
click at [719, 364] on label "Add Fonts" at bounding box center [738, 362] width 141 height 16
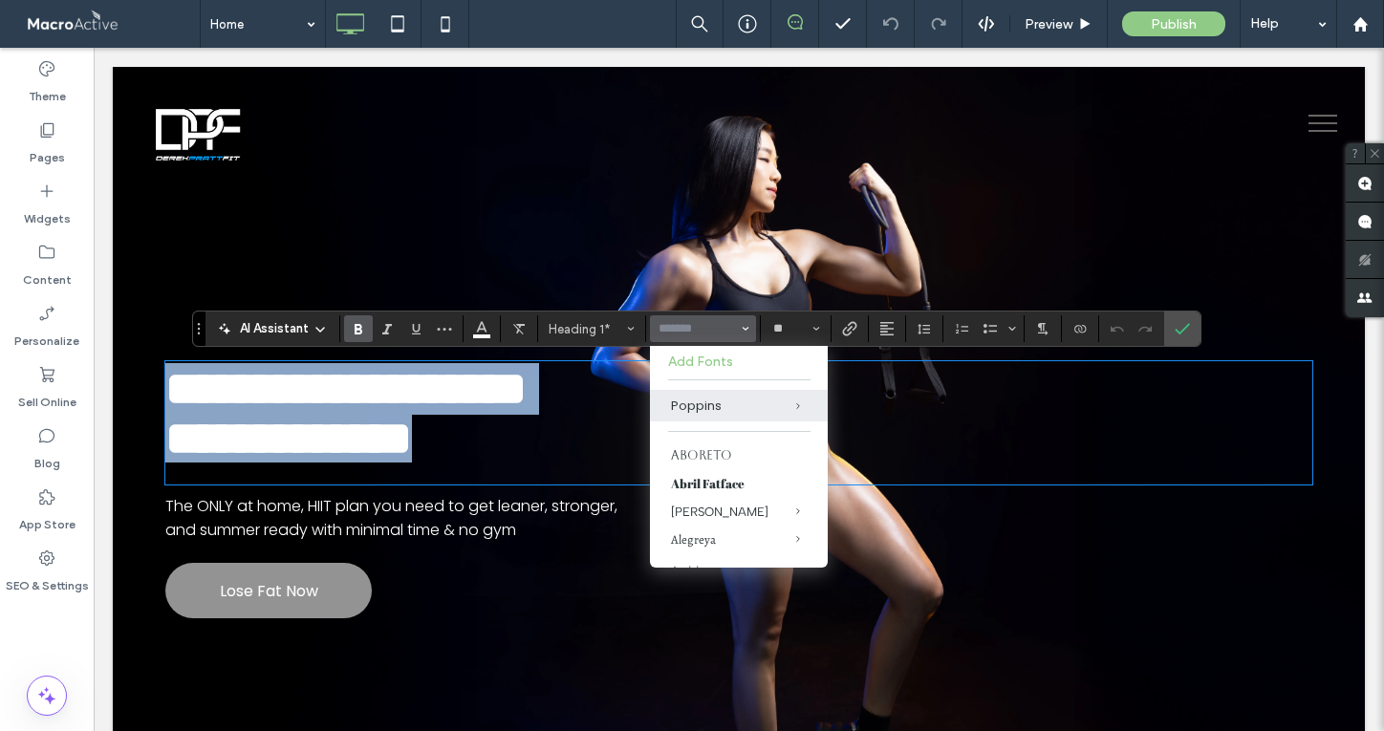
type input "*******"
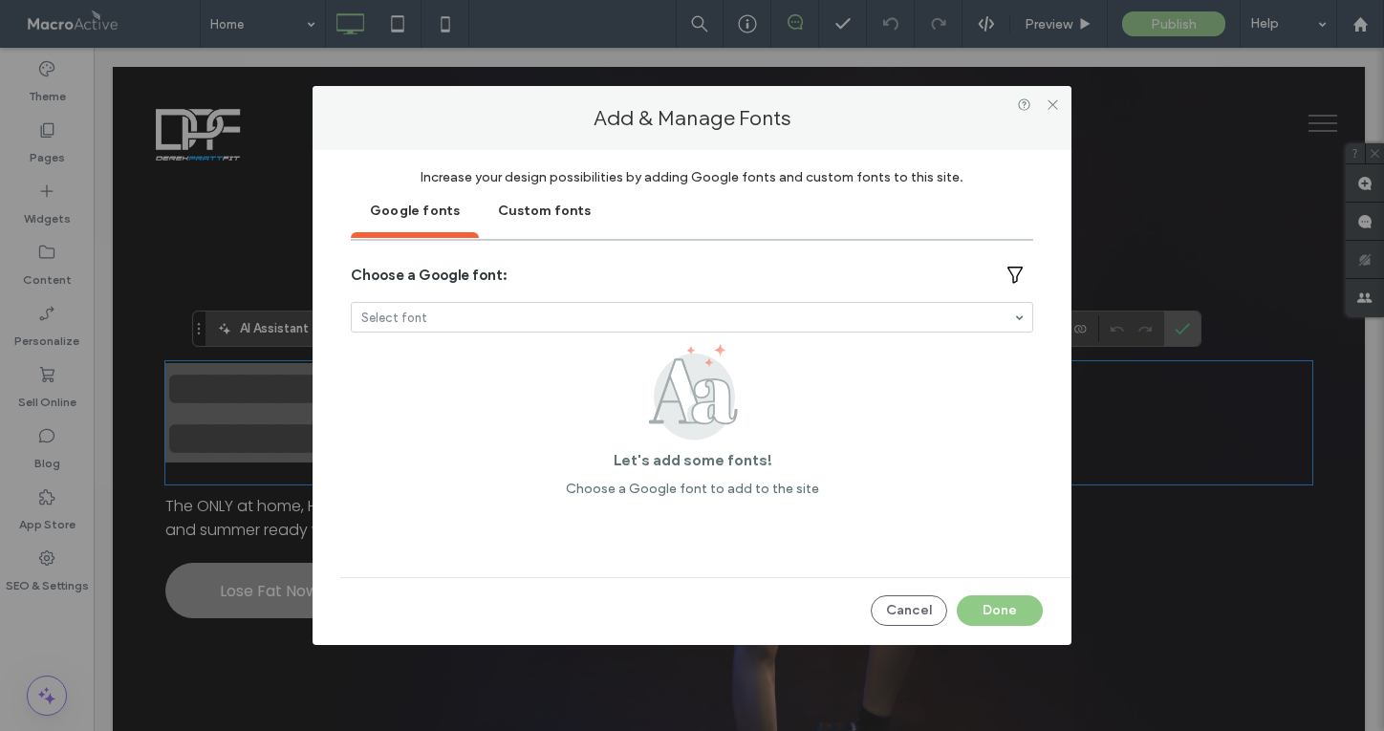
click at [558, 213] on div "Custom fonts" at bounding box center [544, 209] width 131 height 48
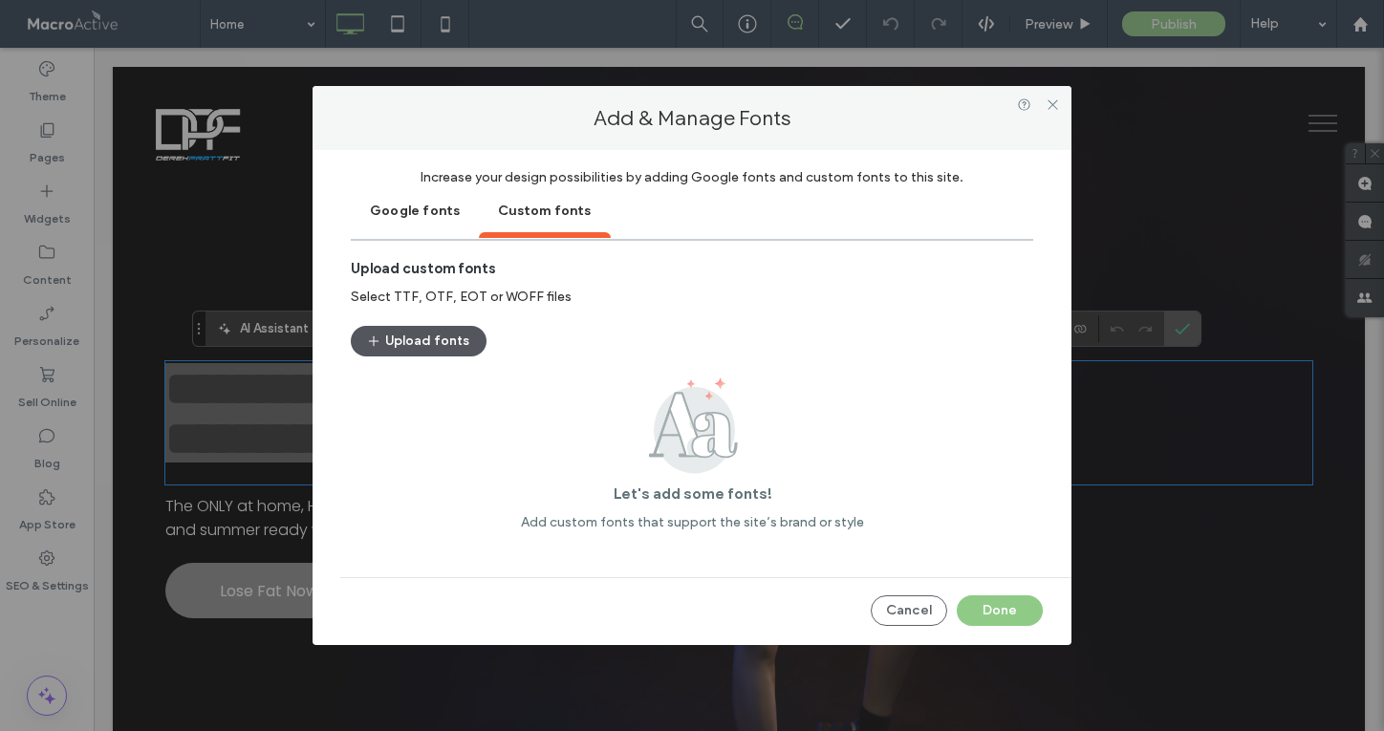
click at [437, 335] on button "Upload fonts" at bounding box center [419, 341] width 136 height 31
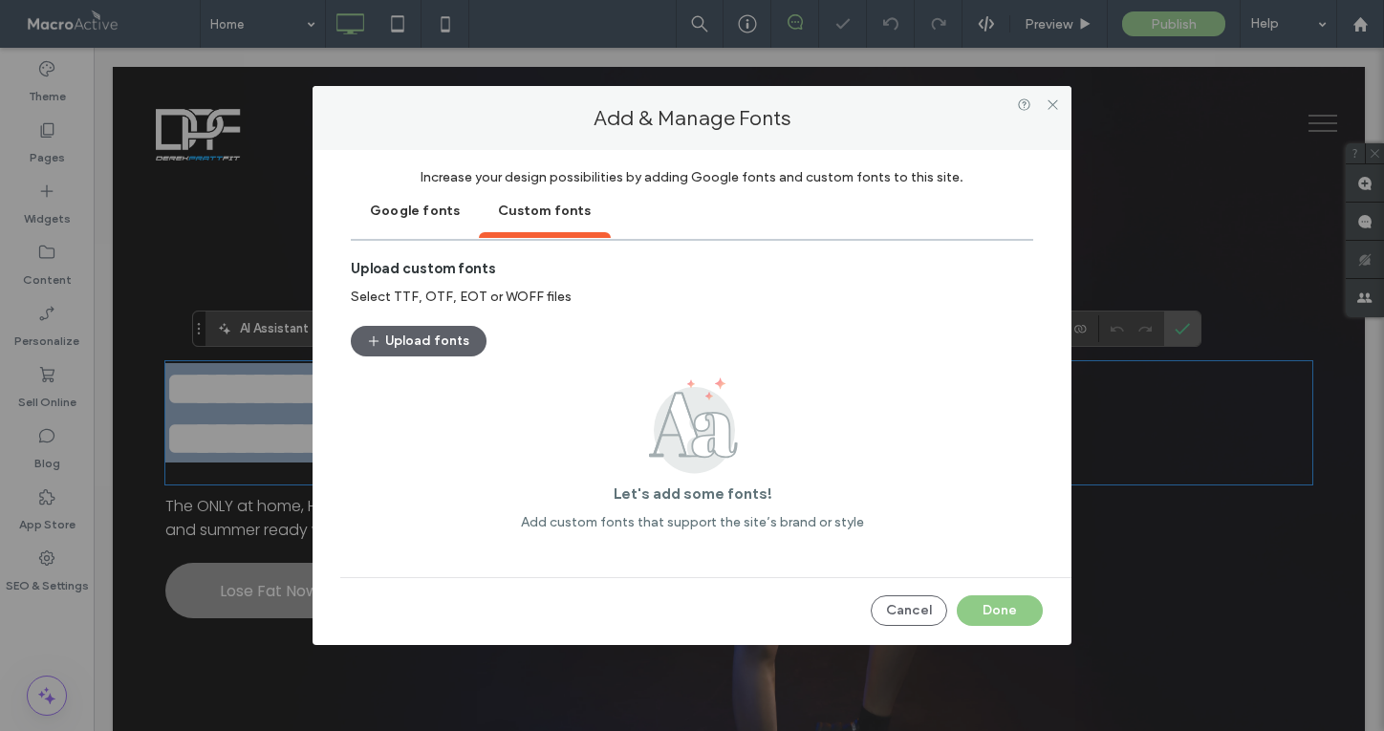
scroll to position [2, 0]
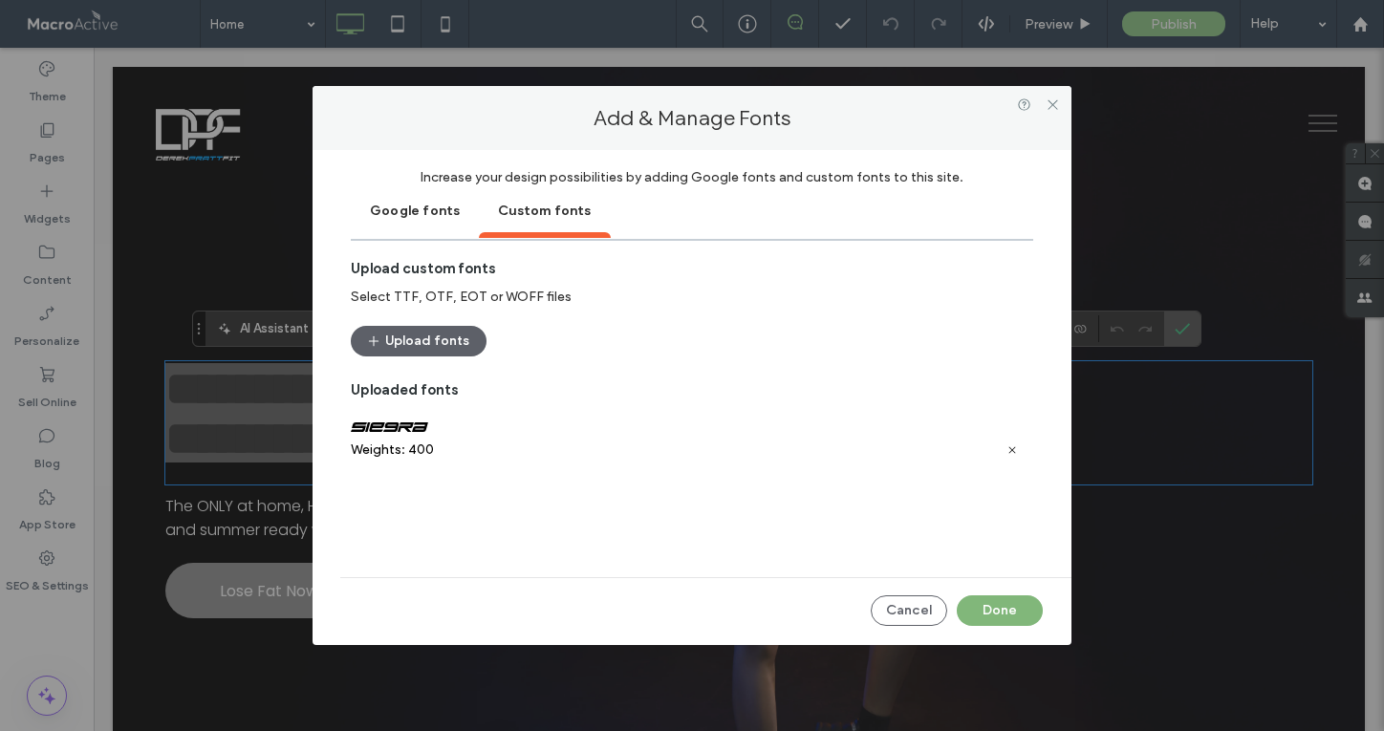
click at [986, 614] on button "Done" at bounding box center [1000, 610] width 86 height 31
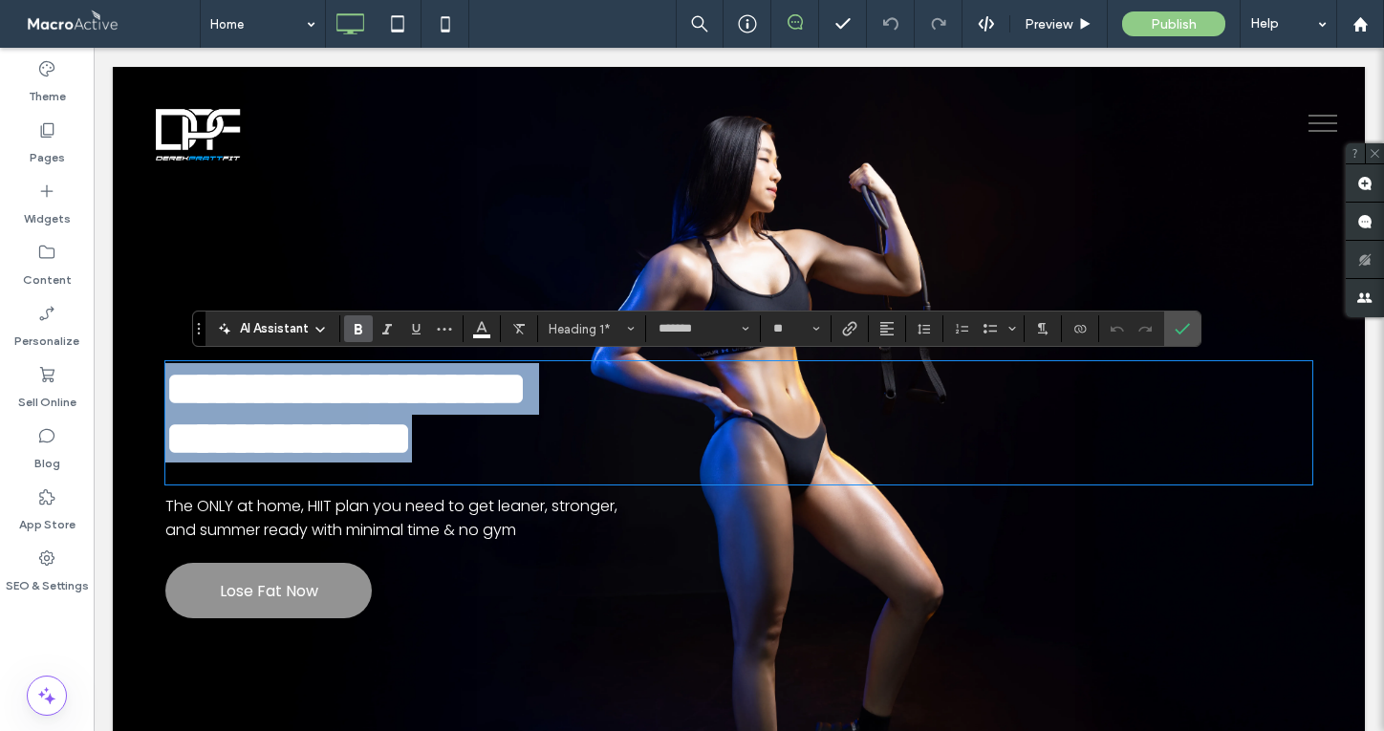
click at [412, 430] on span "**********" at bounding box center [288, 438] width 247 height 47
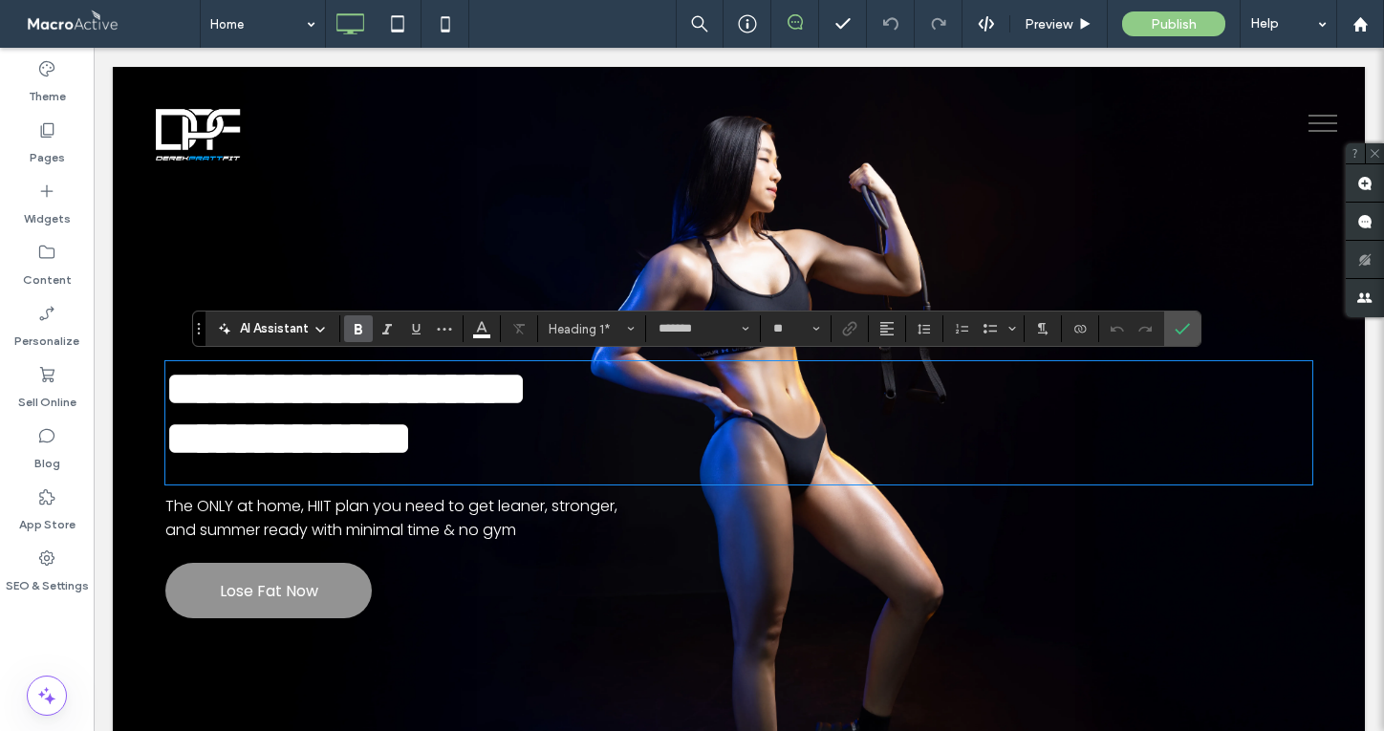
scroll to position [10, 0]
click at [1185, 324] on icon "Confirm" at bounding box center [1182, 328] width 15 height 15
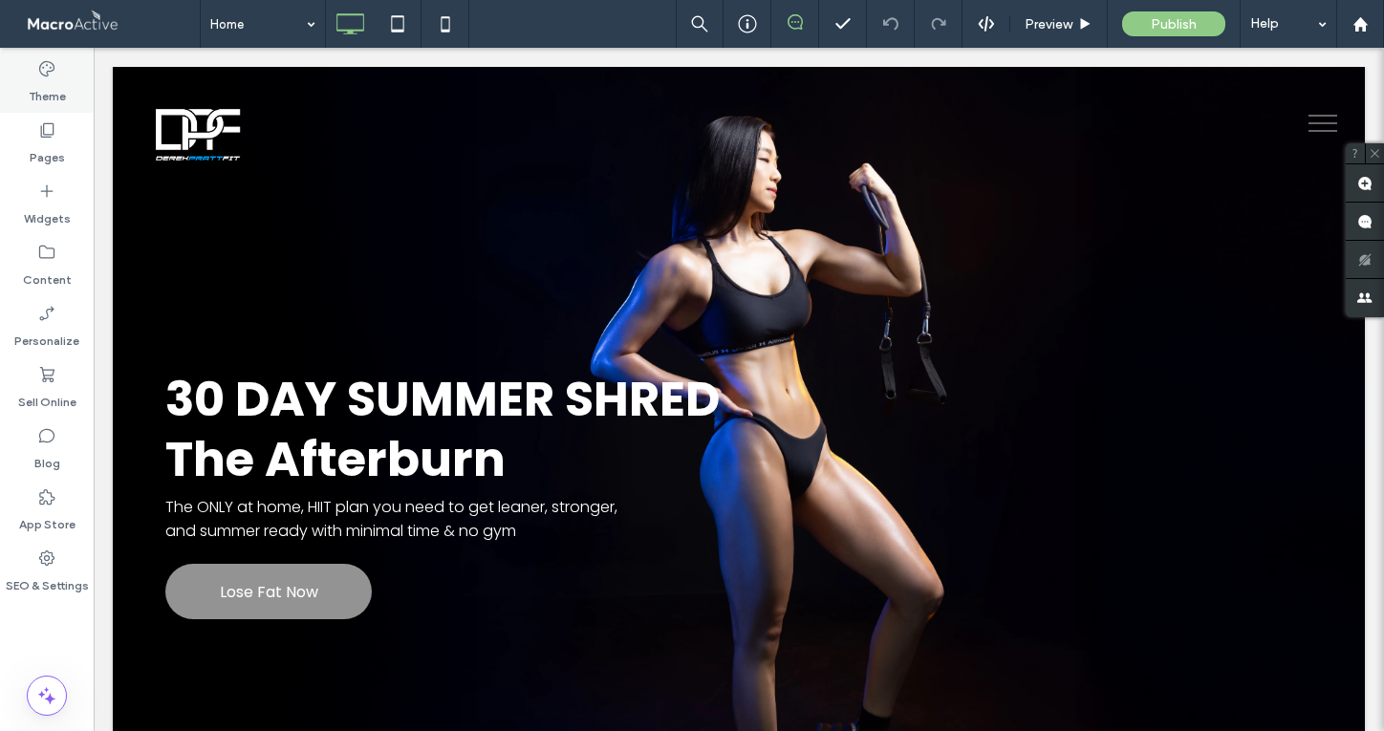
click at [48, 71] on icon at bounding box center [46, 68] width 19 height 19
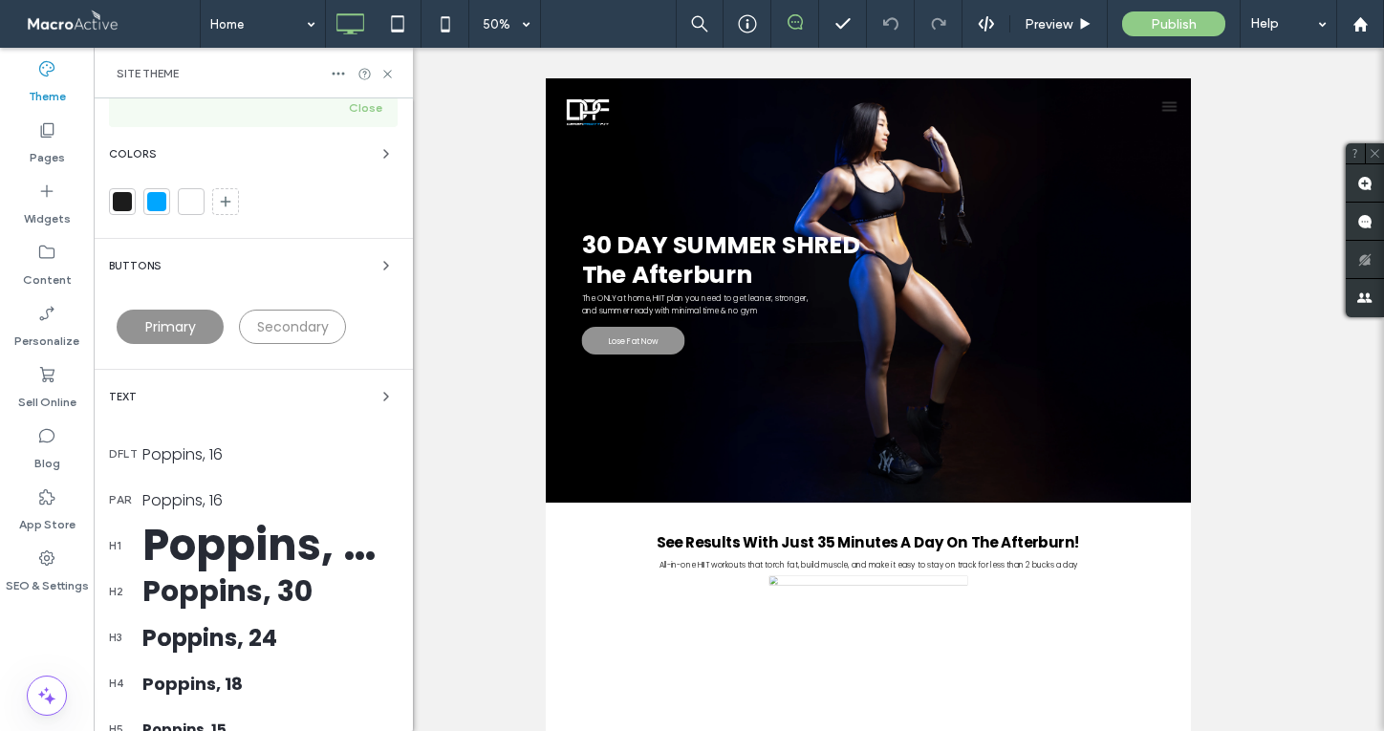
scroll to position [127, 0]
click at [290, 555] on div "Poppins, 50" at bounding box center [269, 544] width 255 height 65
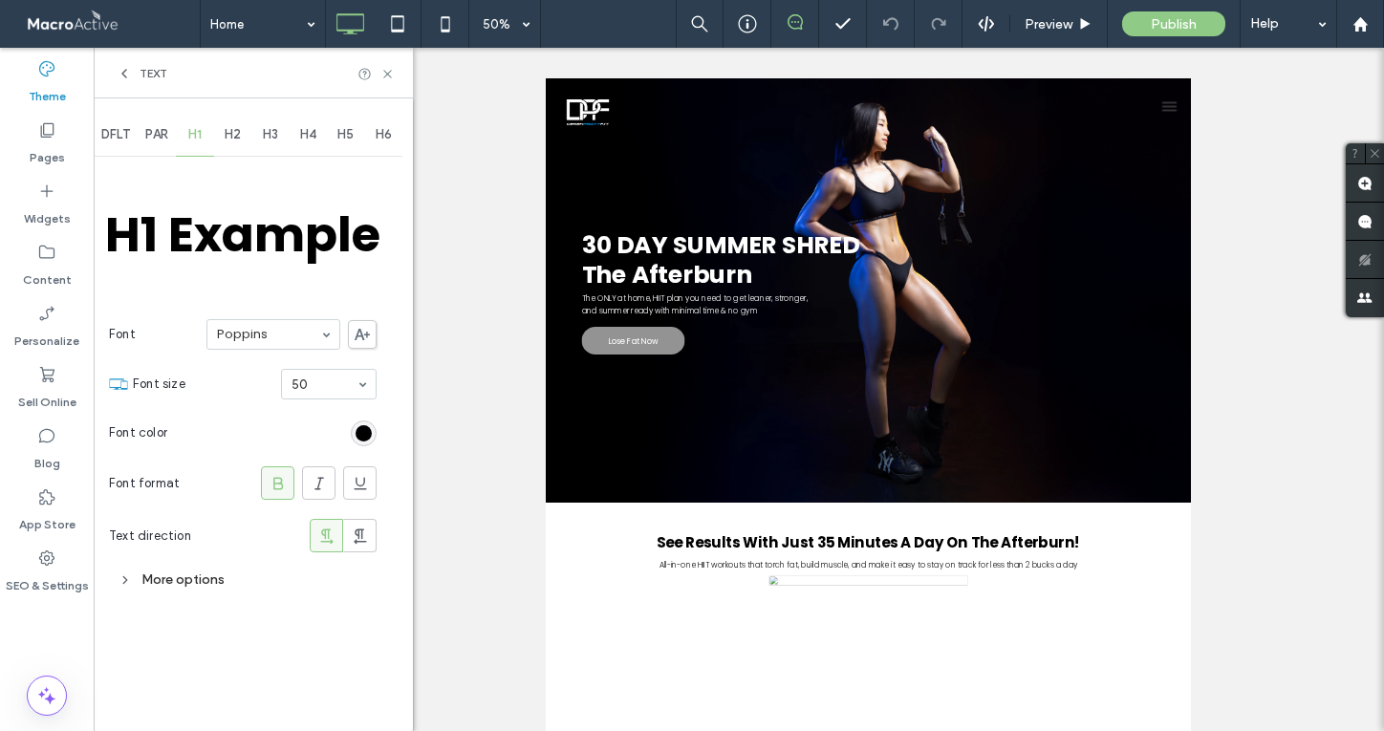
scroll to position [0, 0]
click at [156, 135] on span "PAR" at bounding box center [156, 134] width 23 height 15
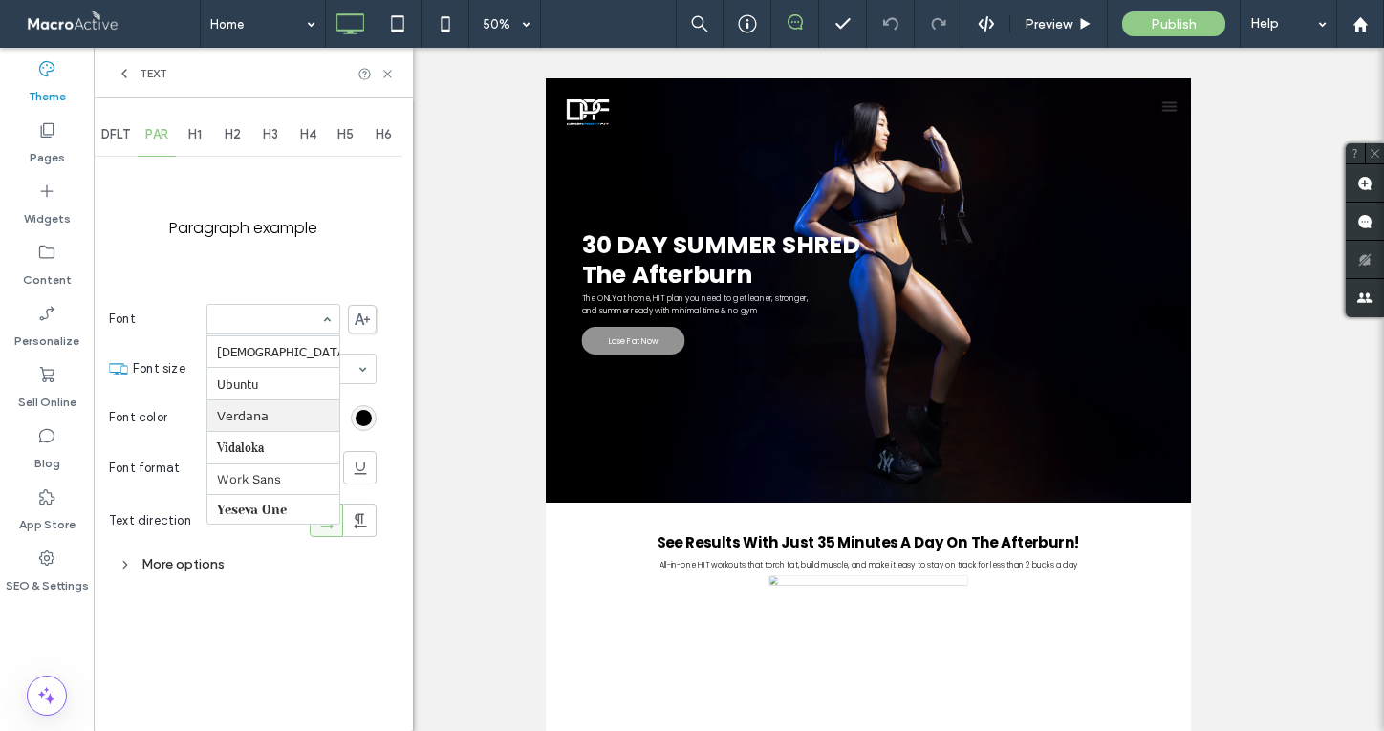
scroll to position [2180, 0]
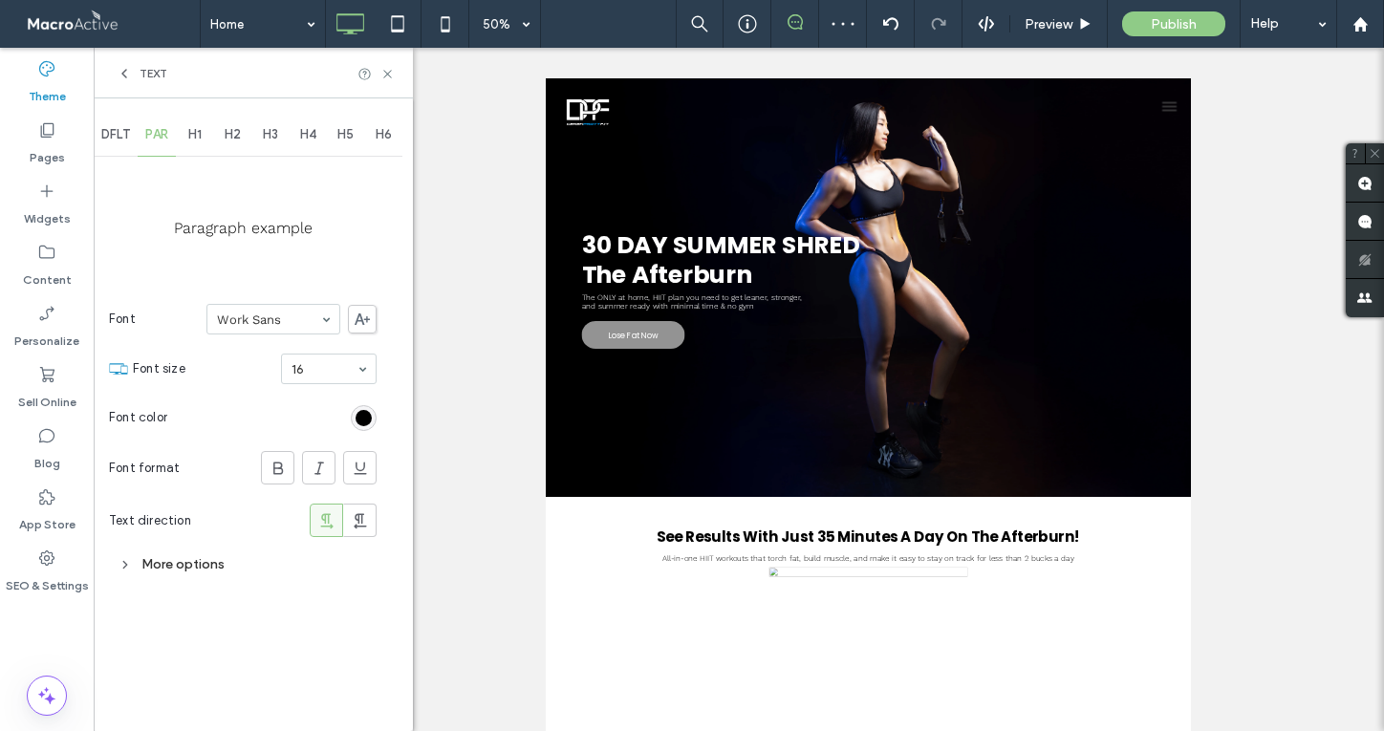
click at [199, 141] on span "H1" at bounding box center [194, 134] width 13 height 15
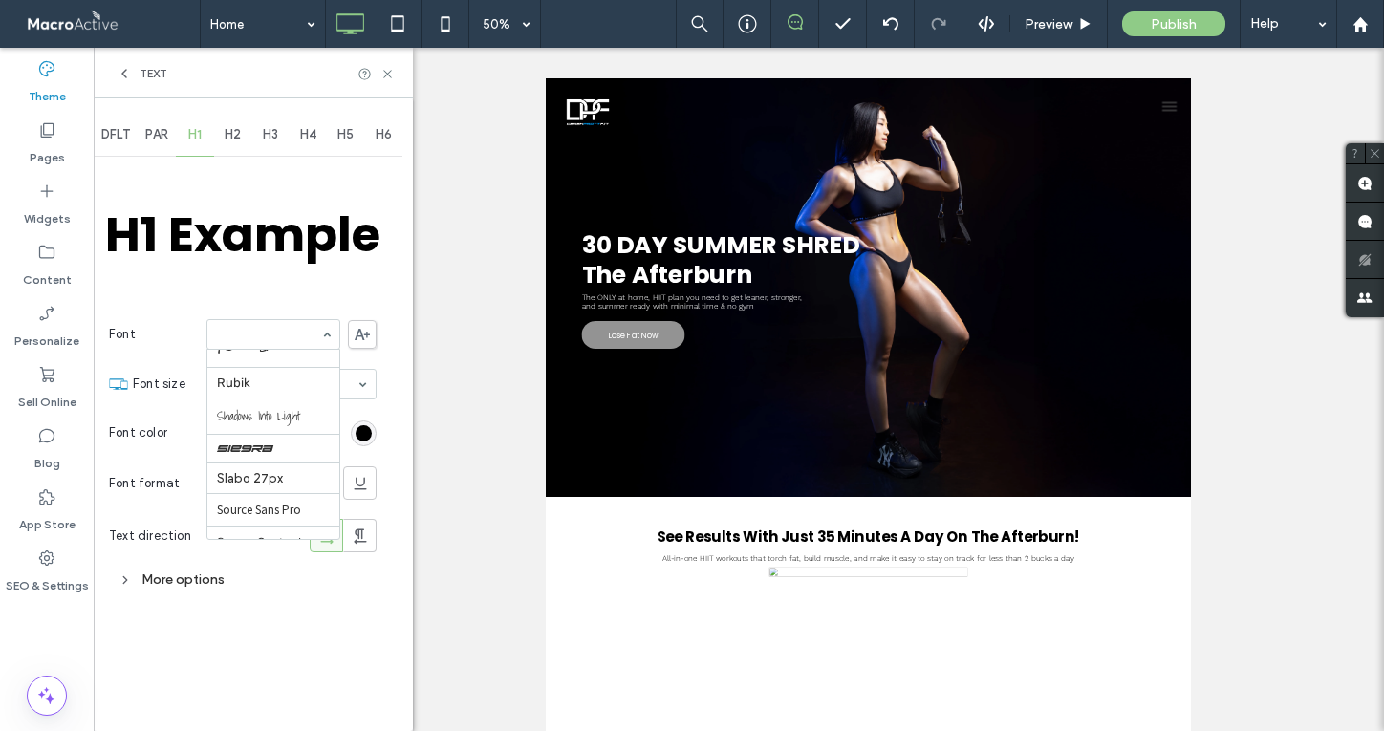
scroll to position [1908, 0]
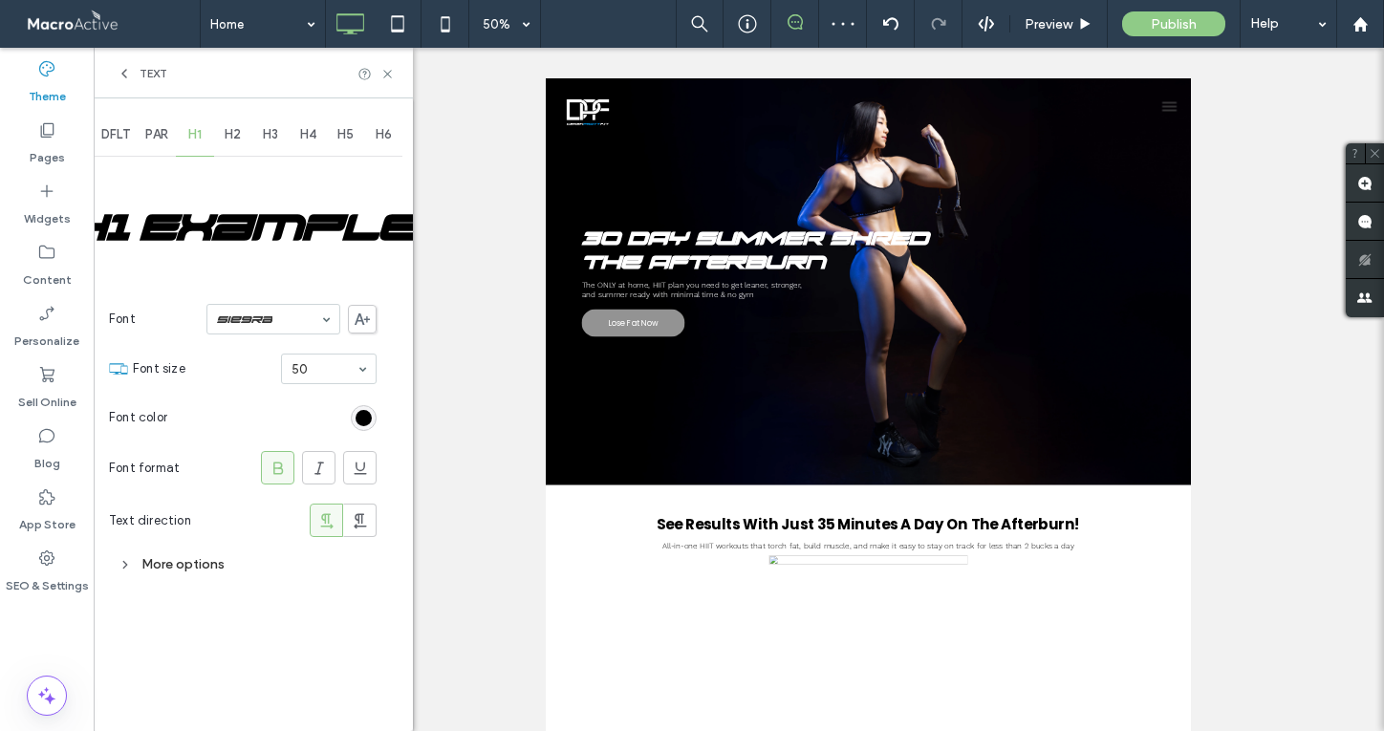
click at [284, 465] on icon at bounding box center [278, 468] width 19 height 19
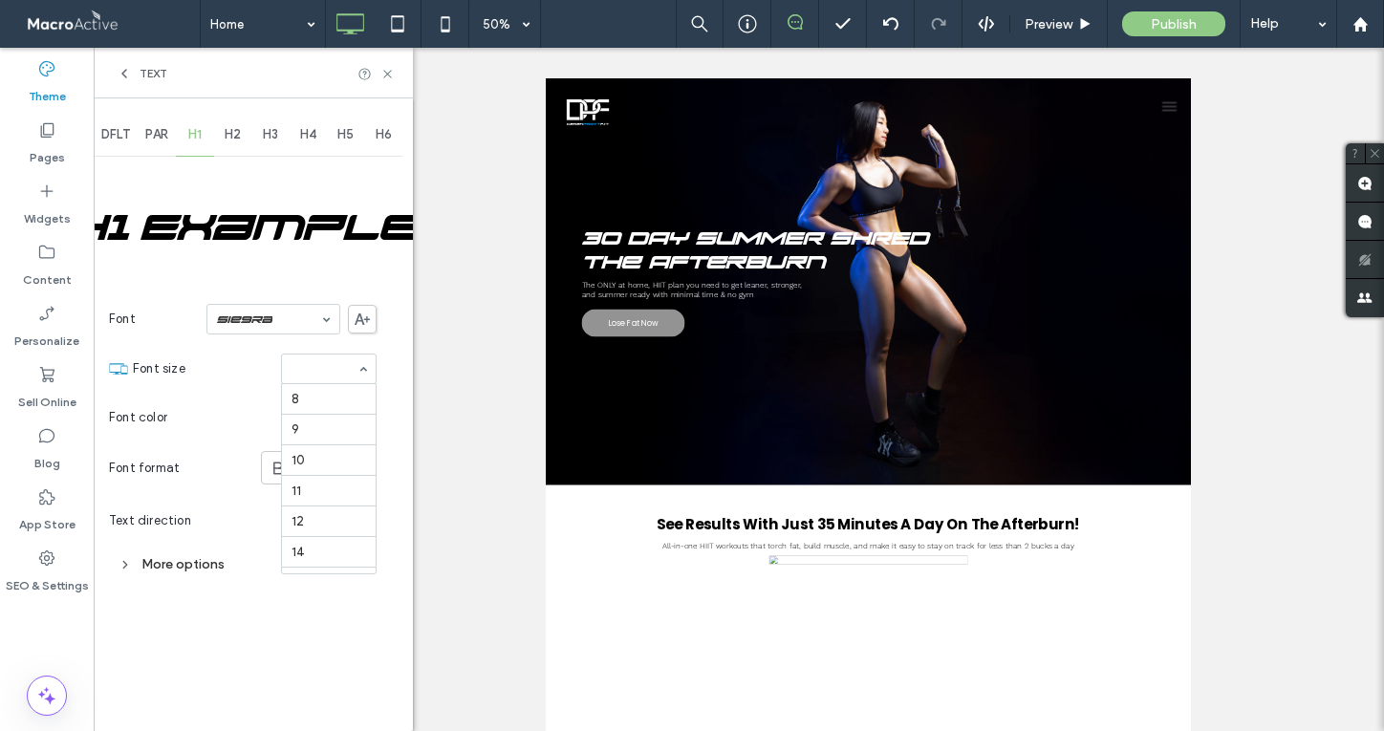
scroll to position [346, 0]
click at [239, 391] on section "Font size 50" at bounding box center [255, 369] width 244 height 50
click at [363, 415] on div "rgb(0, 0, 0)" at bounding box center [364, 418] width 16 height 16
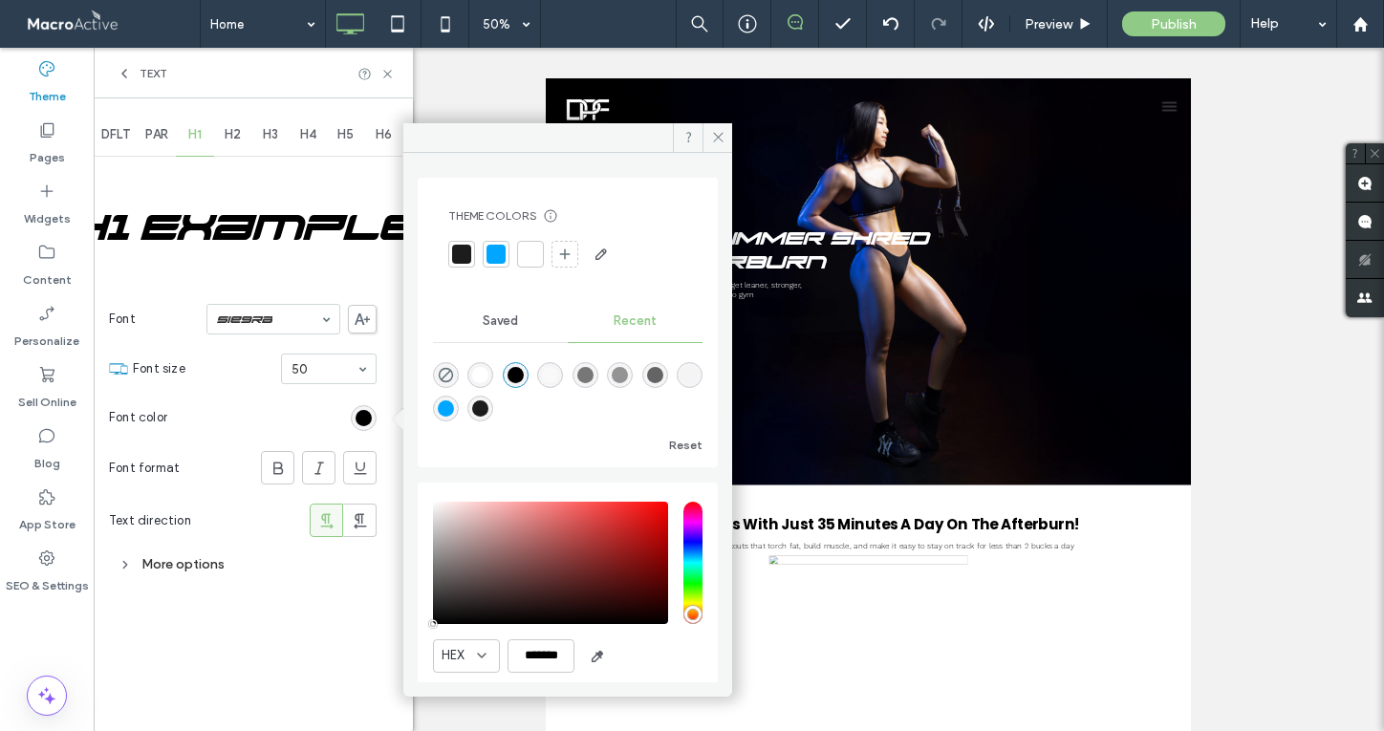
click at [532, 271] on div "Theme Colors Save time with Theme Colors Create a color palette to instantly ad…" at bounding box center [568, 239] width 270 height 92
click at [532, 249] on div at bounding box center [530, 254] width 19 height 19
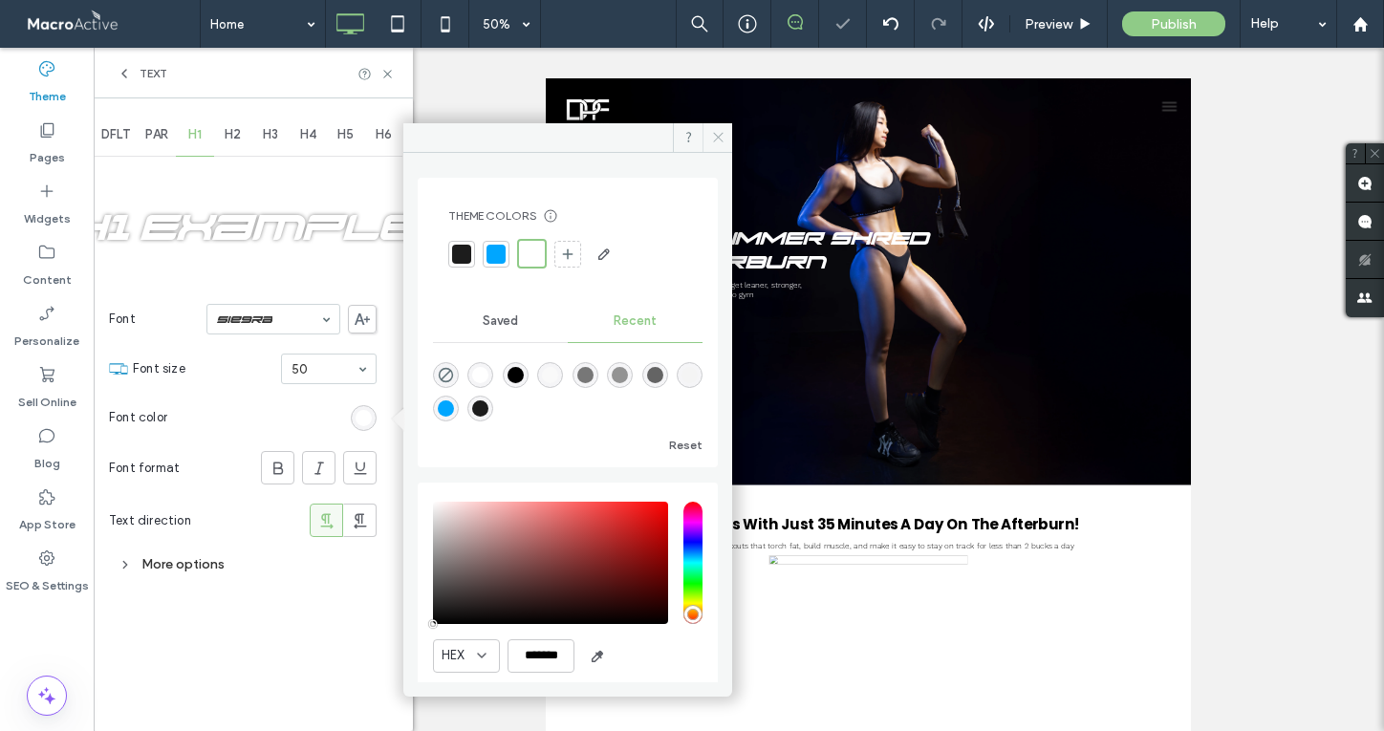
click at [719, 134] on icon at bounding box center [718, 137] width 14 height 14
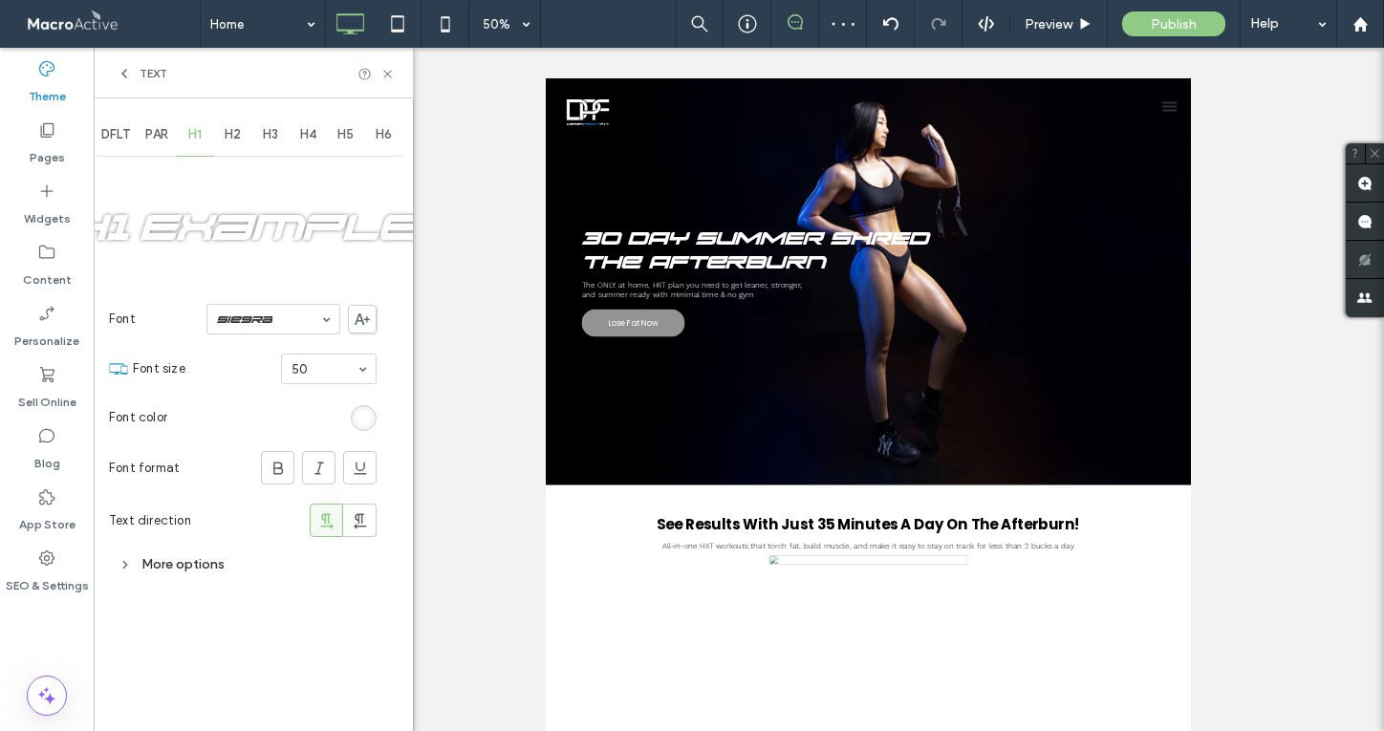
click at [241, 130] on span "H2" at bounding box center [233, 134] width 16 height 15
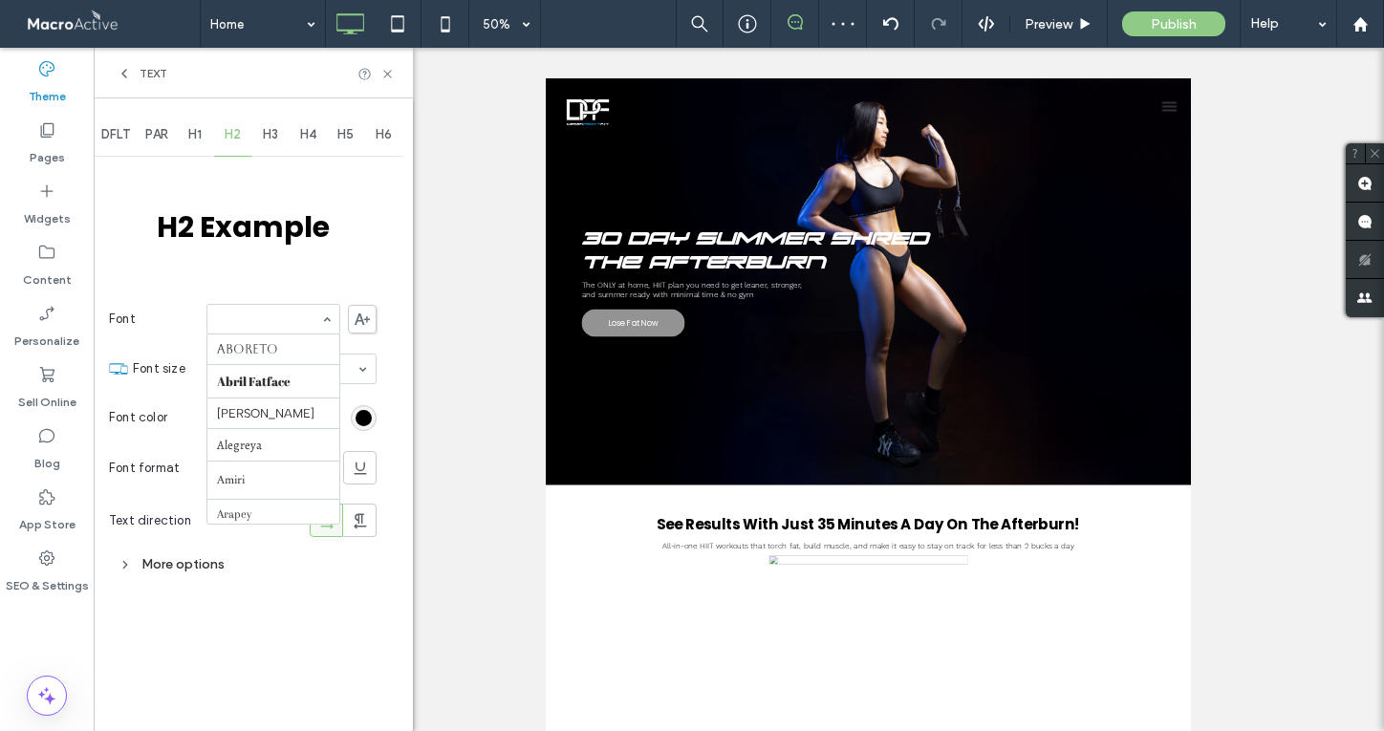
scroll to position [2001, 0]
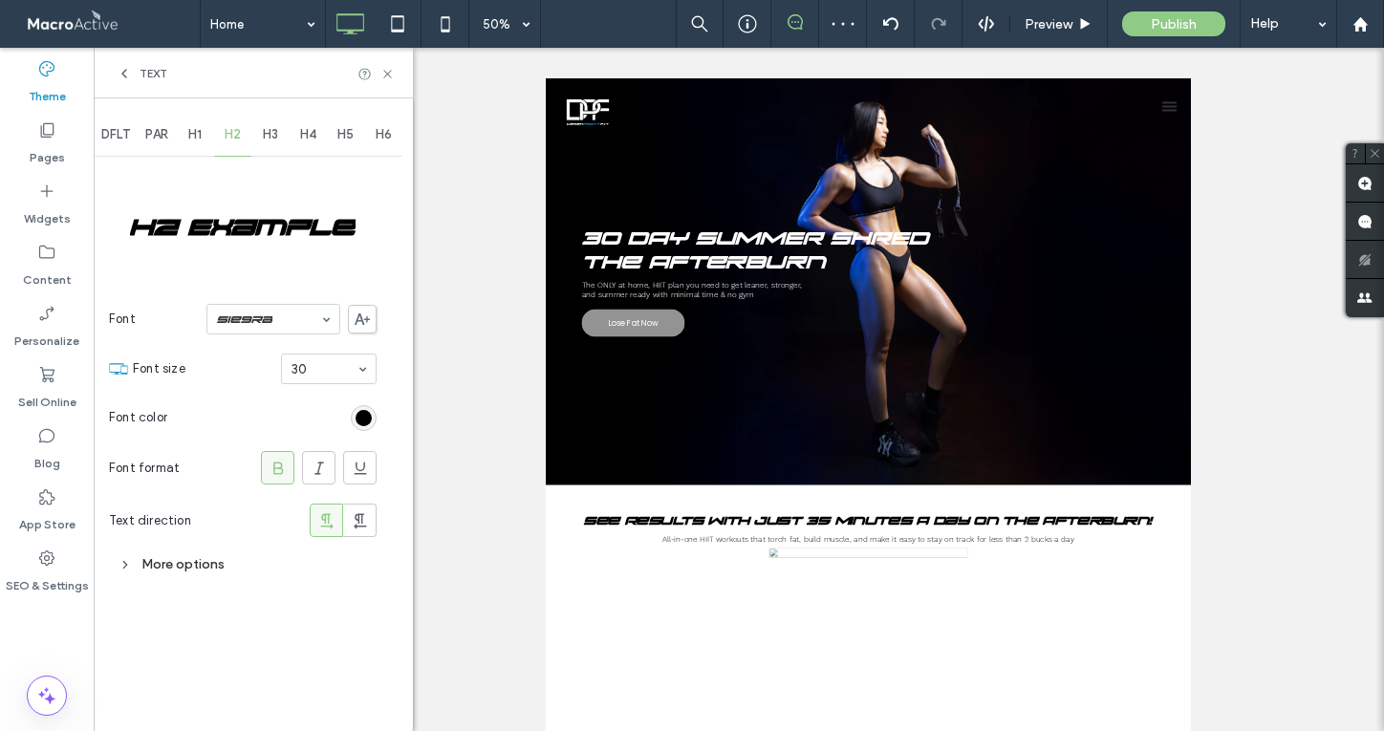
click at [280, 461] on icon at bounding box center [278, 468] width 19 height 19
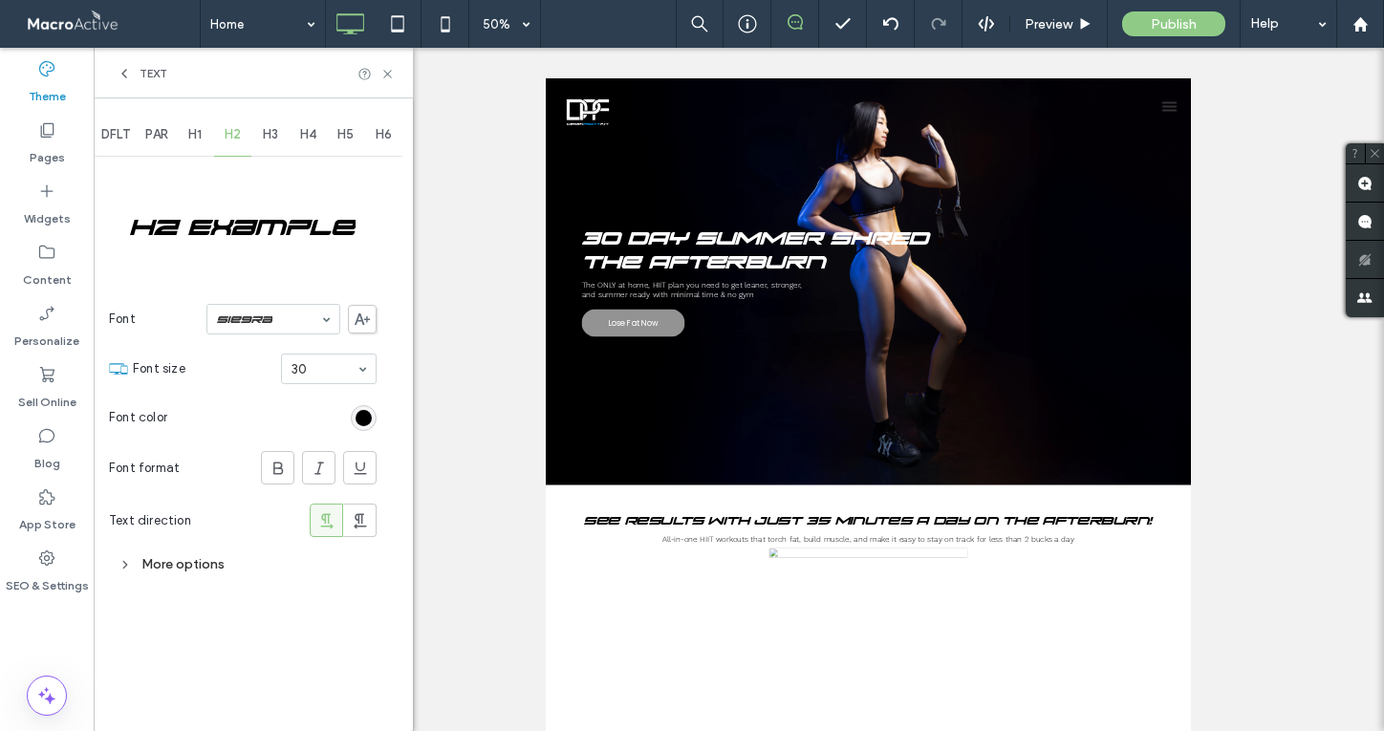
click at [275, 129] on span "H3" at bounding box center [270, 134] width 15 height 15
click at [282, 460] on icon at bounding box center [278, 468] width 19 height 19
click at [366, 417] on div "rgb(0, 0, 0)" at bounding box center [364, 418] width 16 height 16
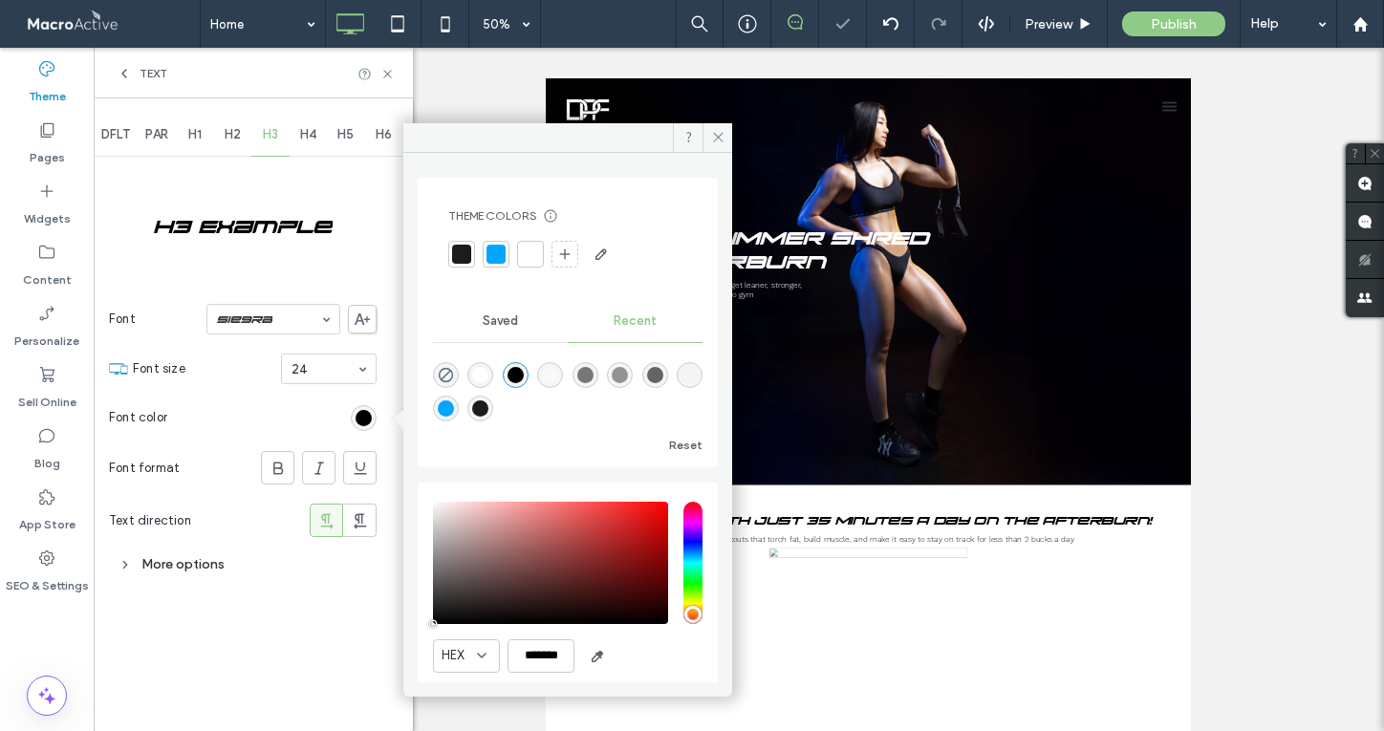
click at [498, 254] on div at bounding box center [495, 254] width 19 height 19
click at [715, 132] on icon at bounding box center [718, 137] width 14 height 14
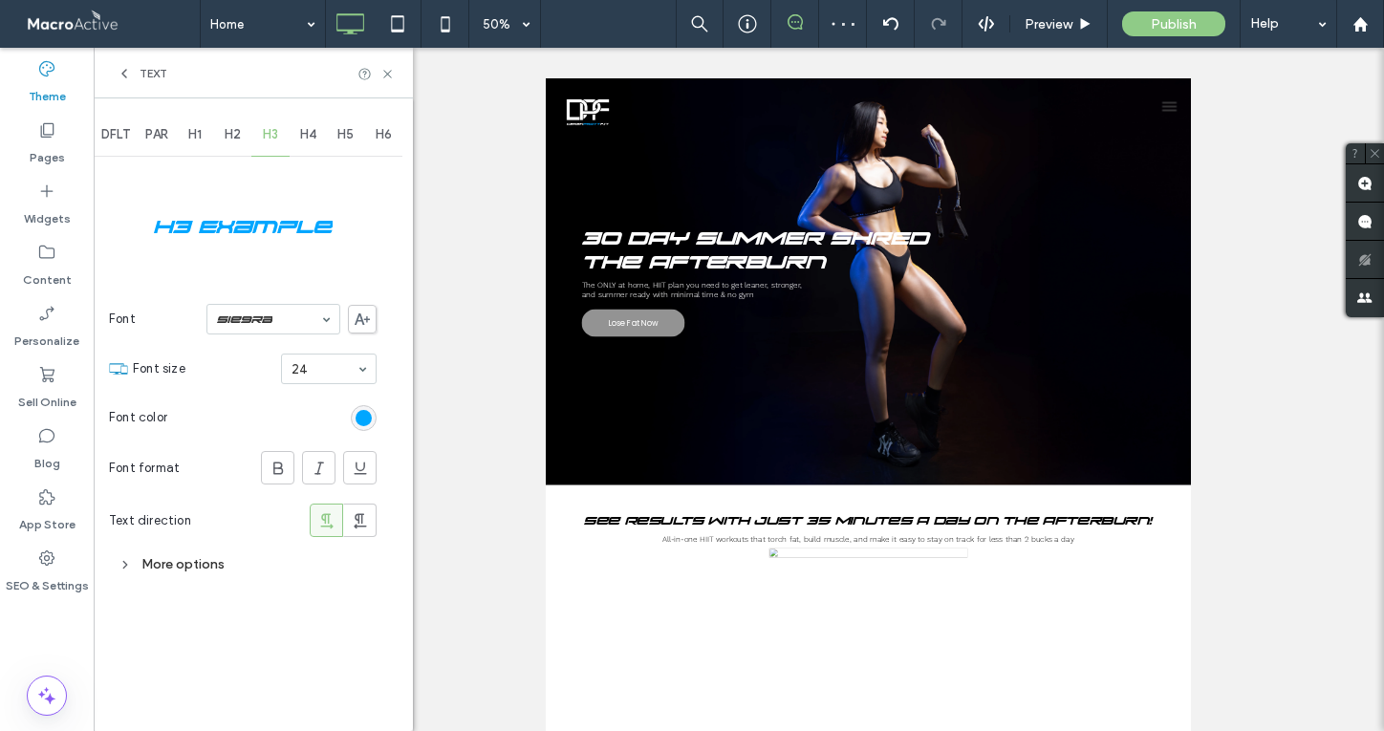
click at [309, 129] on span "H4" at bounding box center [308, 134] width 16 height 15
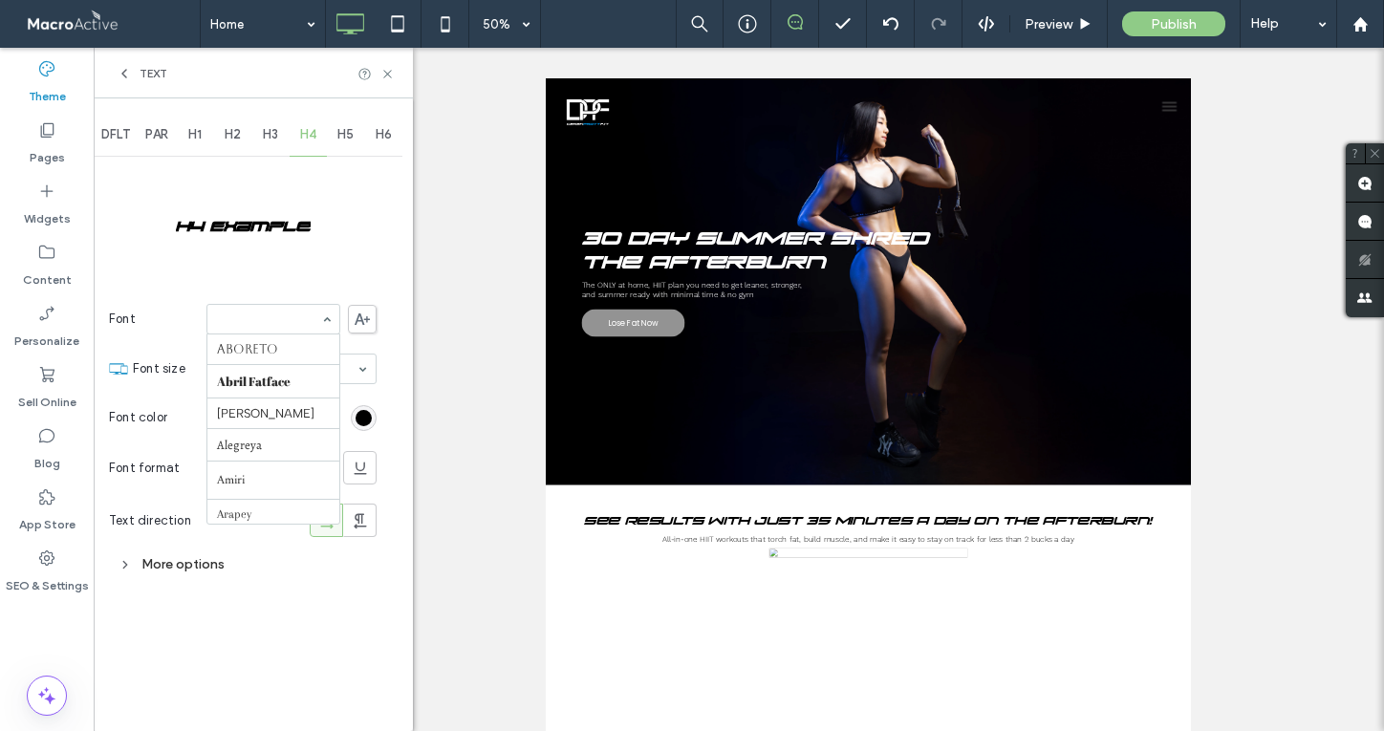
click at [323, 312] on div "Aboreto Abril Fatface Albert Sans Alegreya Amiri Arapey Arial Barlow Be Vietnam…" at bounding box center [273, 319] width 134 height 31
click at [349, 131] on span "H5" at bounding box center [345, 134] width 16 height 15
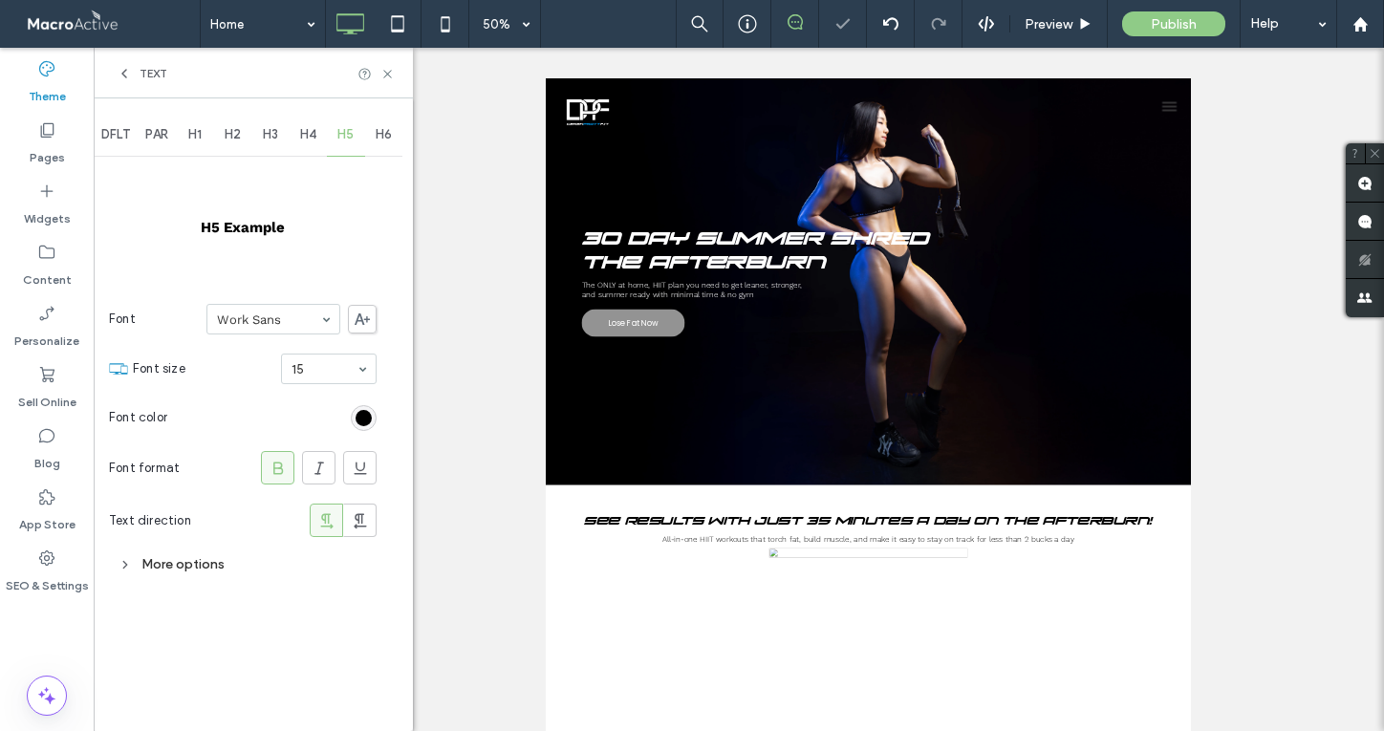
click at [382, 134] on span "H6" at bounding box center [384, 134] width 16 height 15
click at [278, 470] on icon at bounding box center [278, 468] width 19 height 19
click at [121, 134] on span "DFLT" at bounding box center [115, 134] width 29 height 15
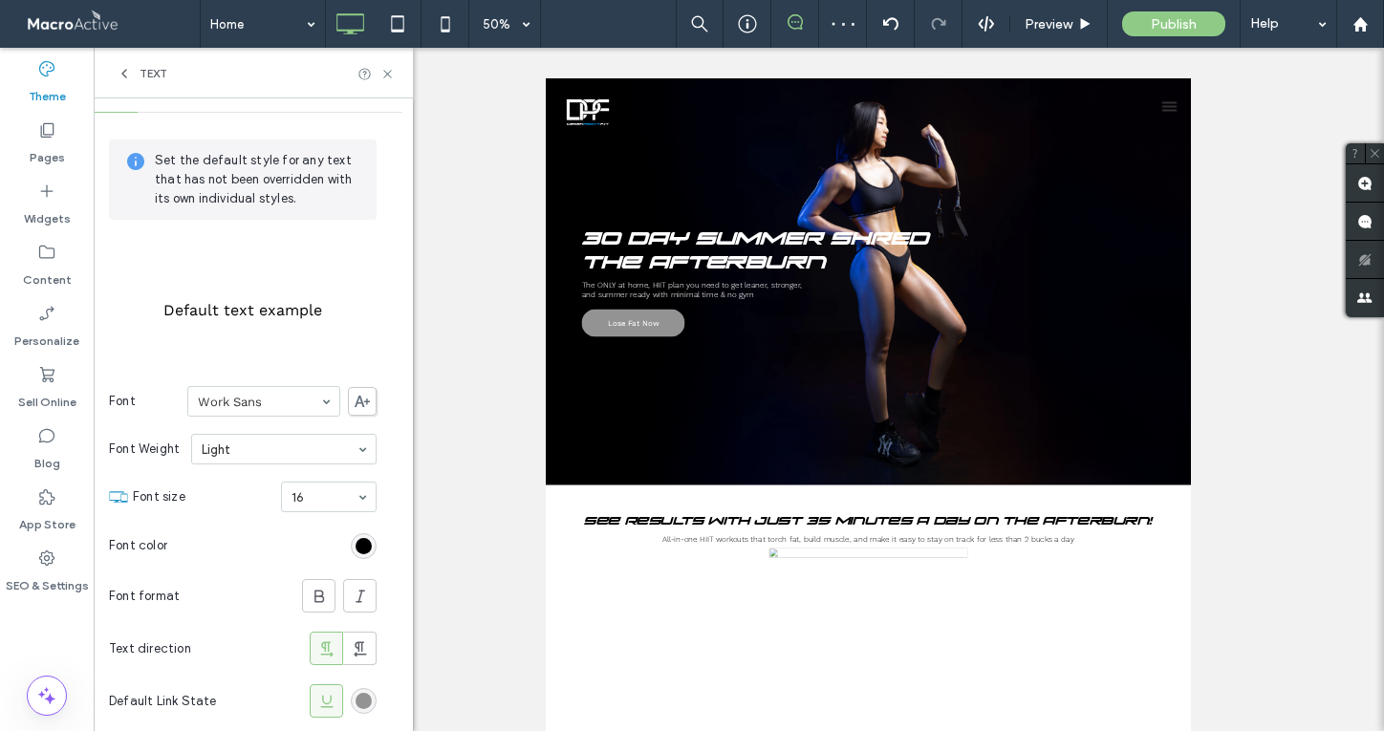
scroll to position [0, 0]
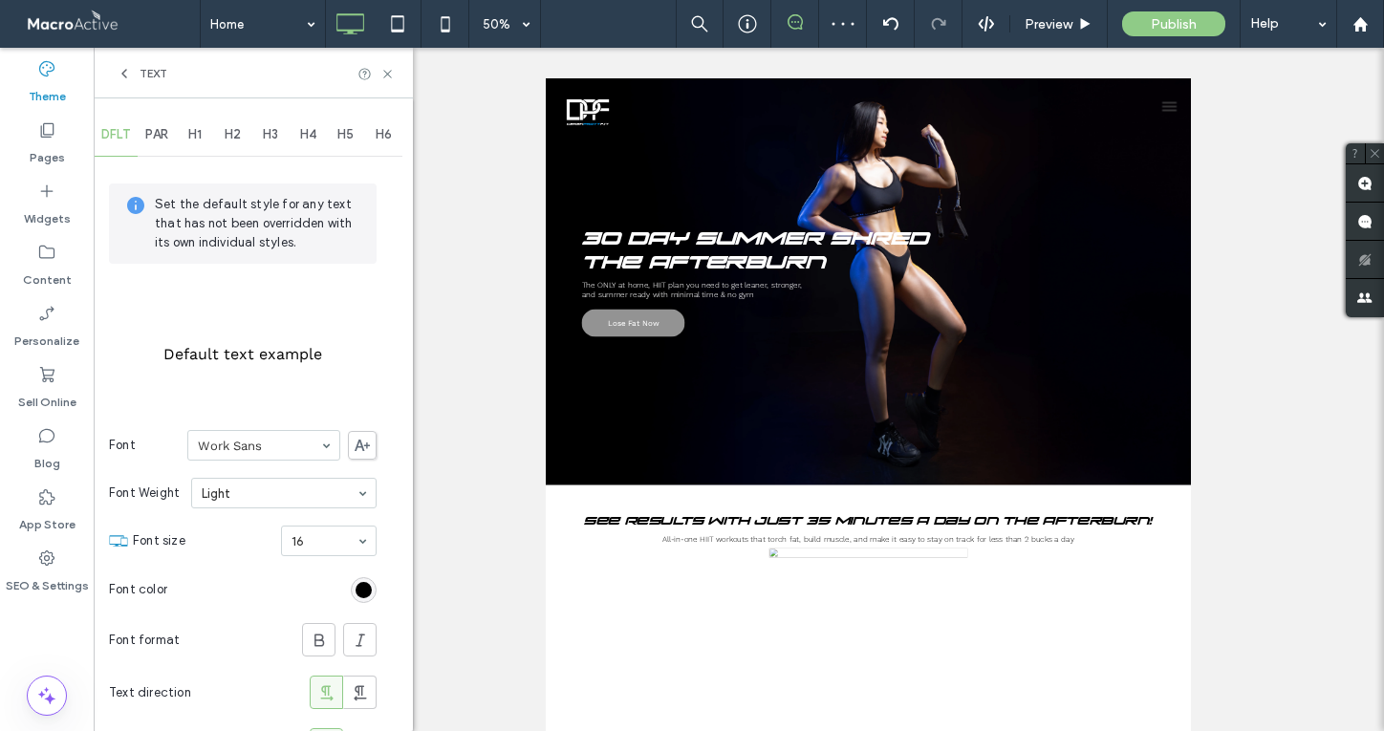
click at [119, 72] on icon at bounding box center [124, 73] width 15 height 15
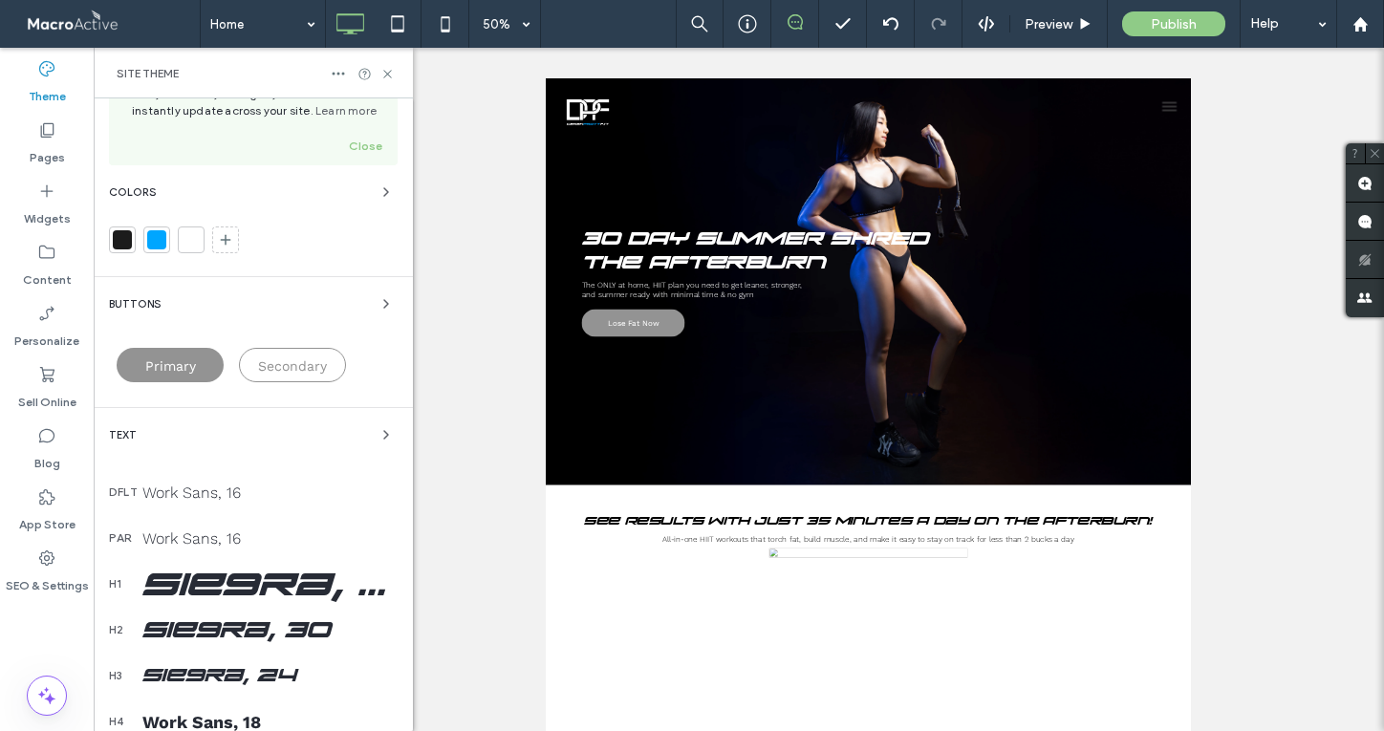
scroll to position [87, 0]
click at [194, 359] on span "Primary" at bounding box center [170, 366] width 51 height 15
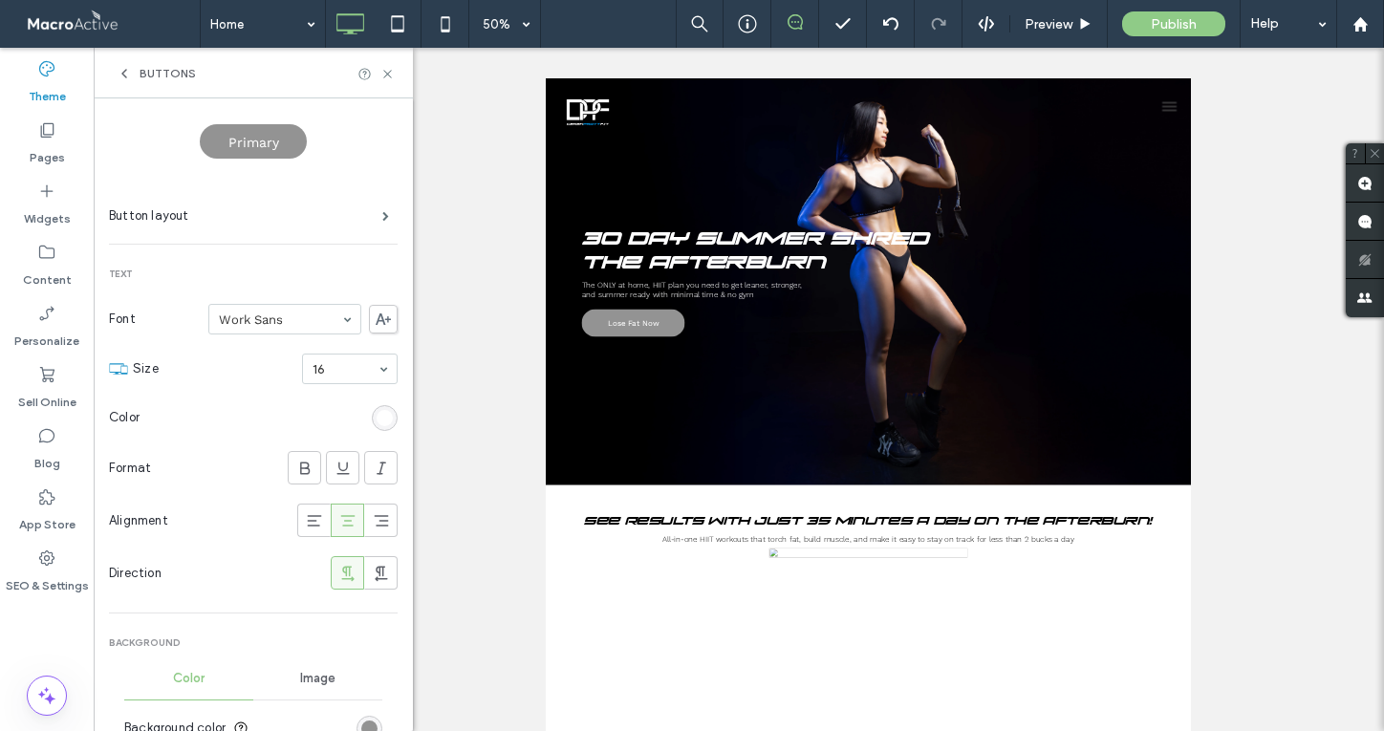
scroll to position [205, 0]
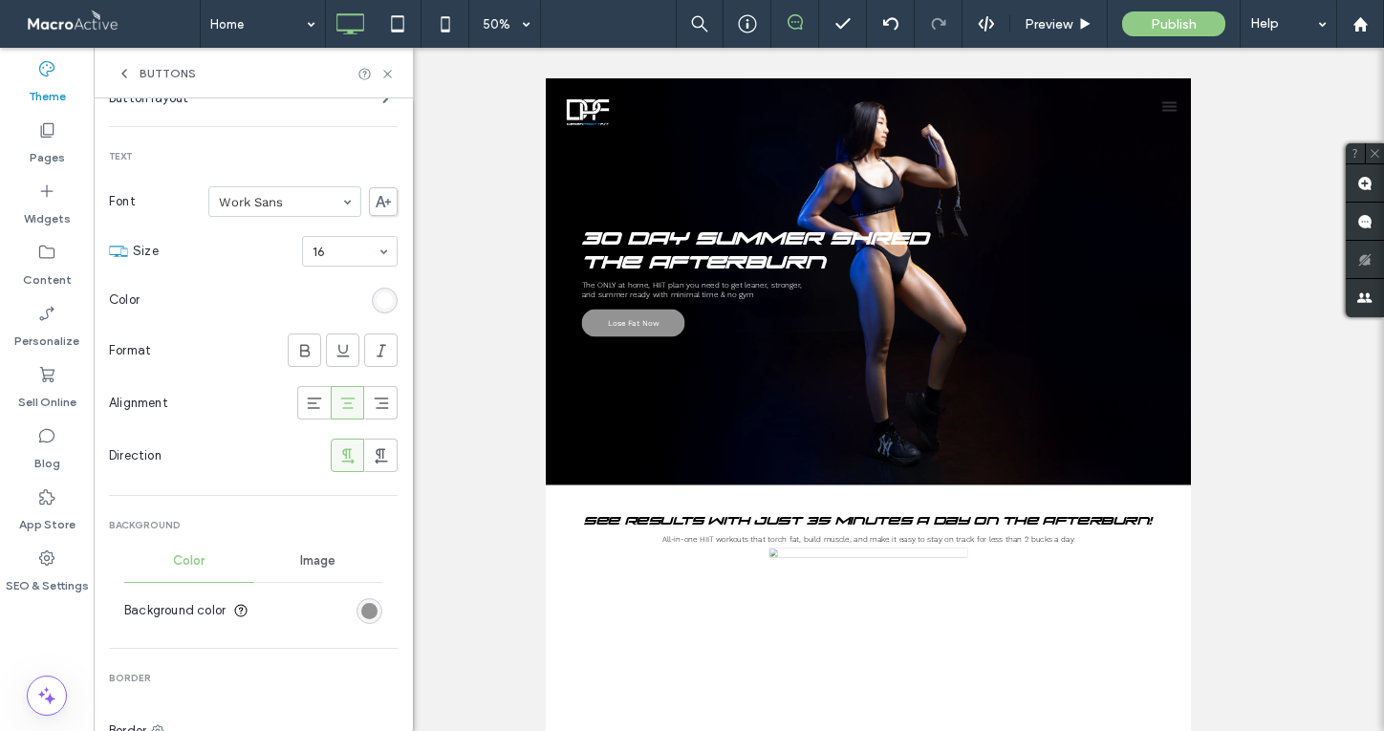
click at [348, 601] on section "Background color" at bounding box center [253, 611] width 258 height 48
click at [361, 613] on div "rgb(147, 147, 147)" at bounding box center [369, 611] width 16 height 16
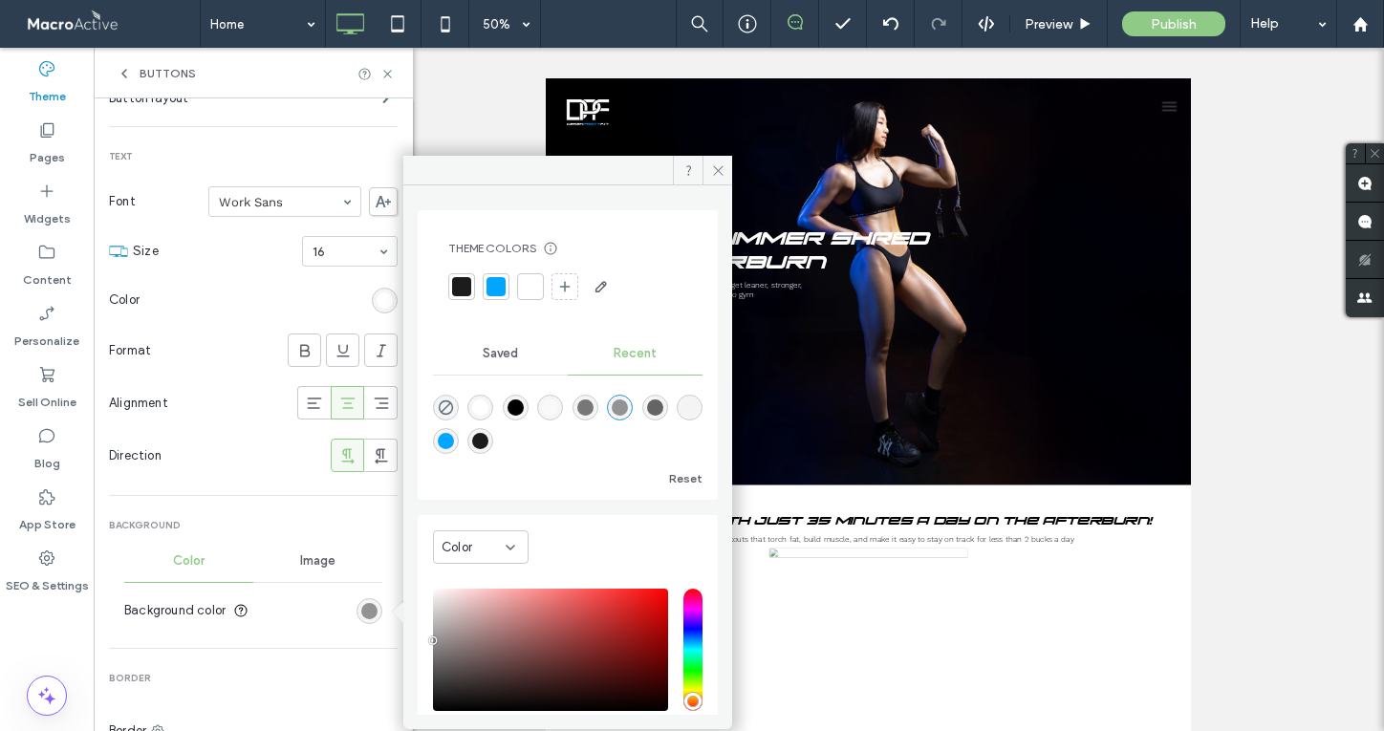
click at [499, 284] on div at bounding box center [495, 286] width 19 height 19
click at [725, 170] on span at bounding box center [717, 170] width 30 height 29
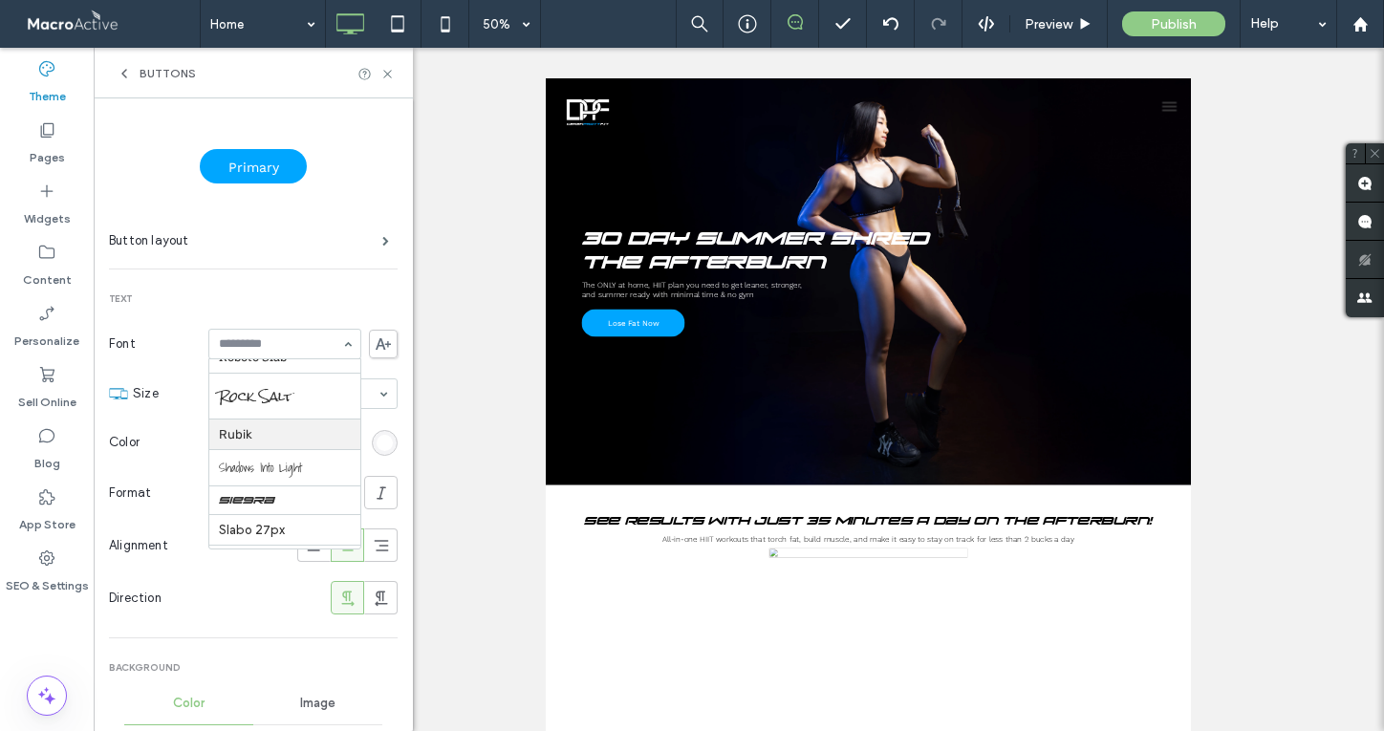
scroll to position [1821, 0]
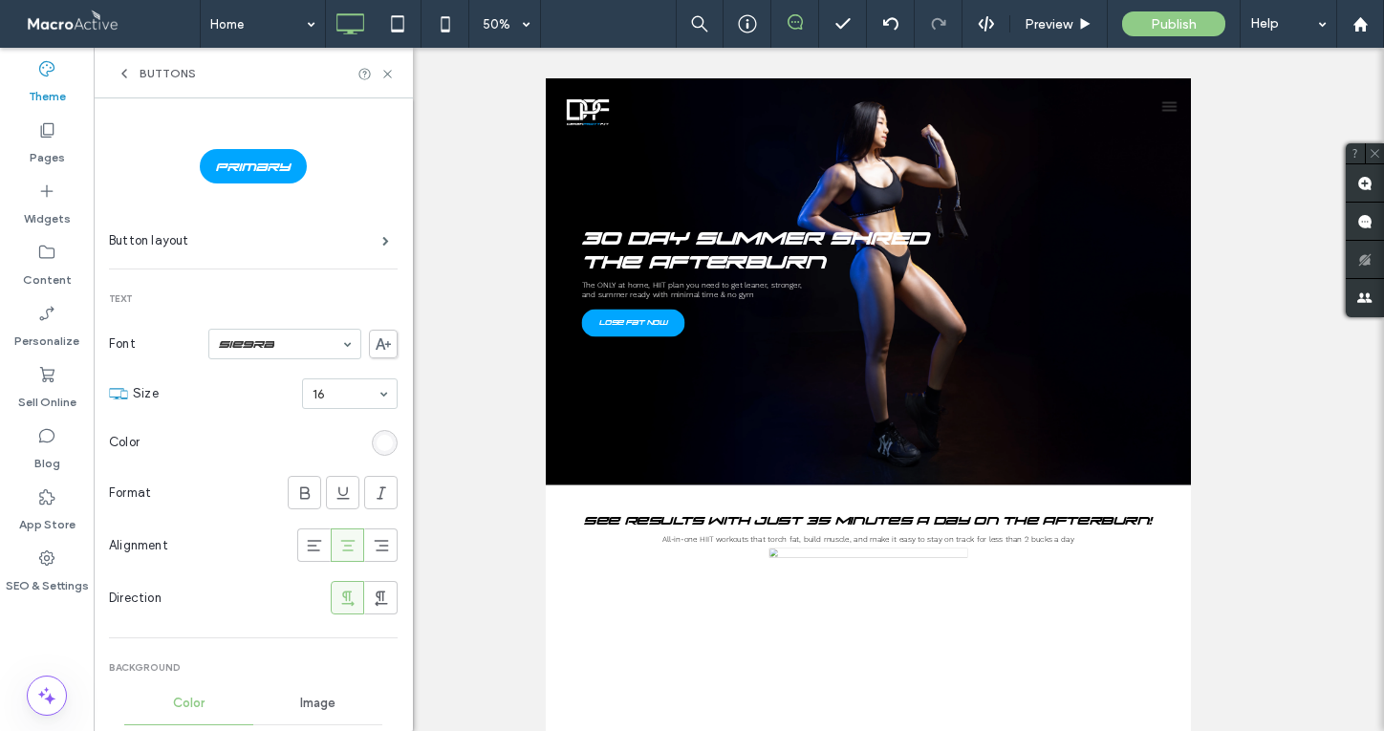
click at [121, 67] on icon at bounding box center [124, 73] width 15 height 15
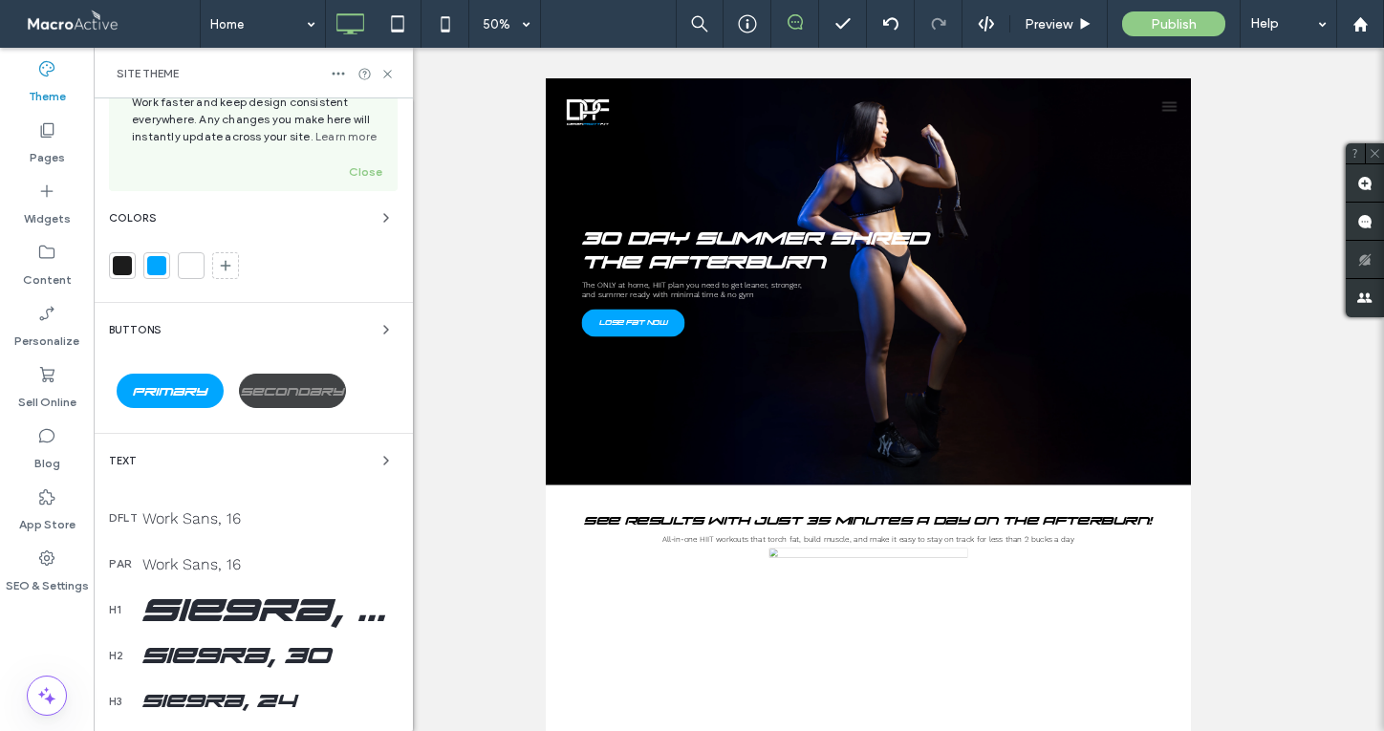
click at [285, 398] on span "Secondary" at bounding box center [292, 392] width 103 height 14
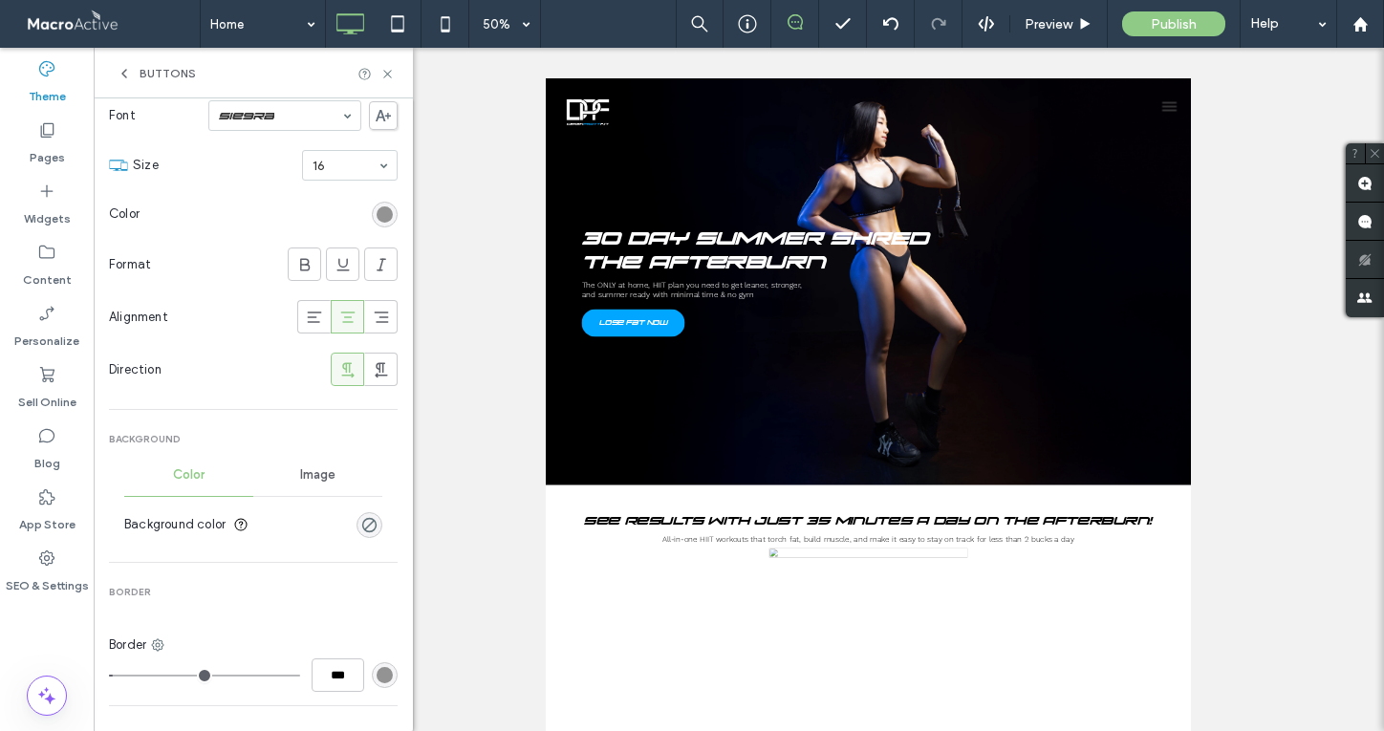
scroll to position [272, 0]
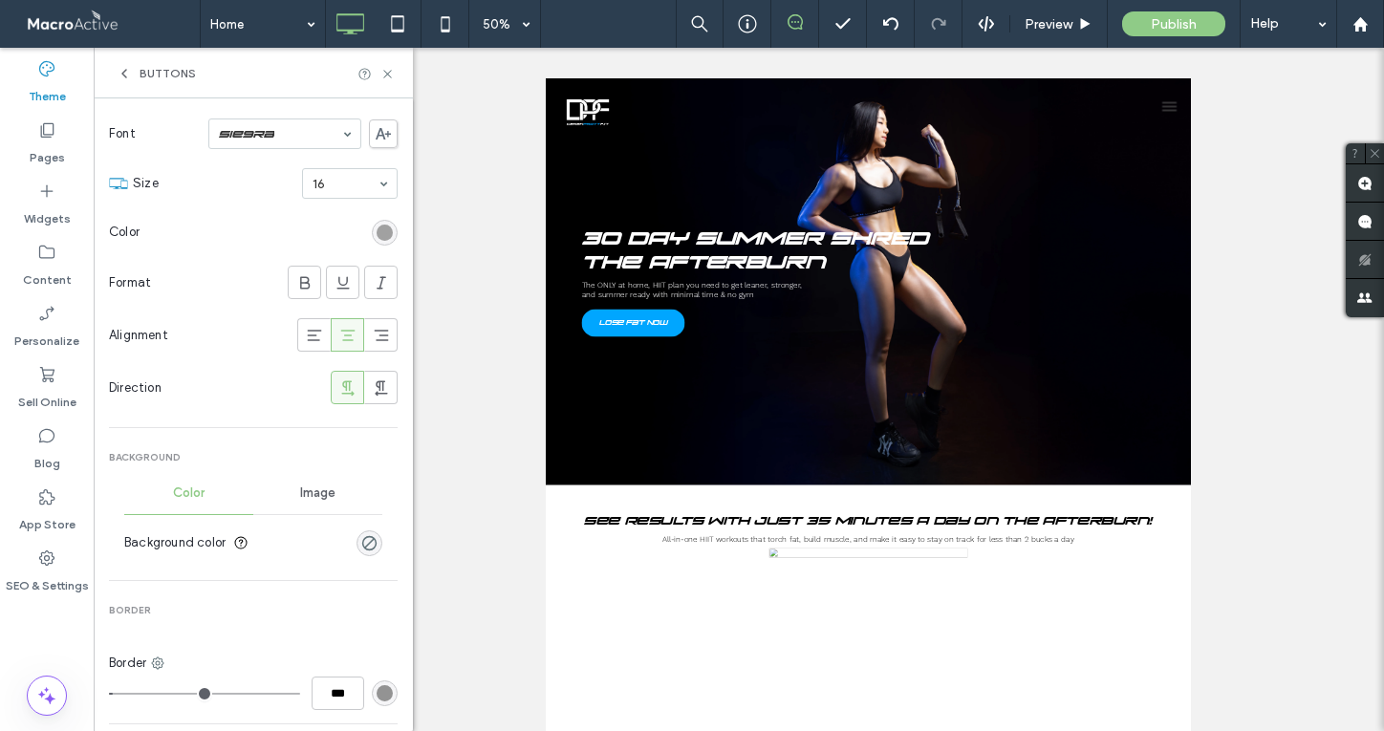
click at [377, 234] on div "rgb(147, 147, 147)" at bounding box center [385, 233] width 16 height 16
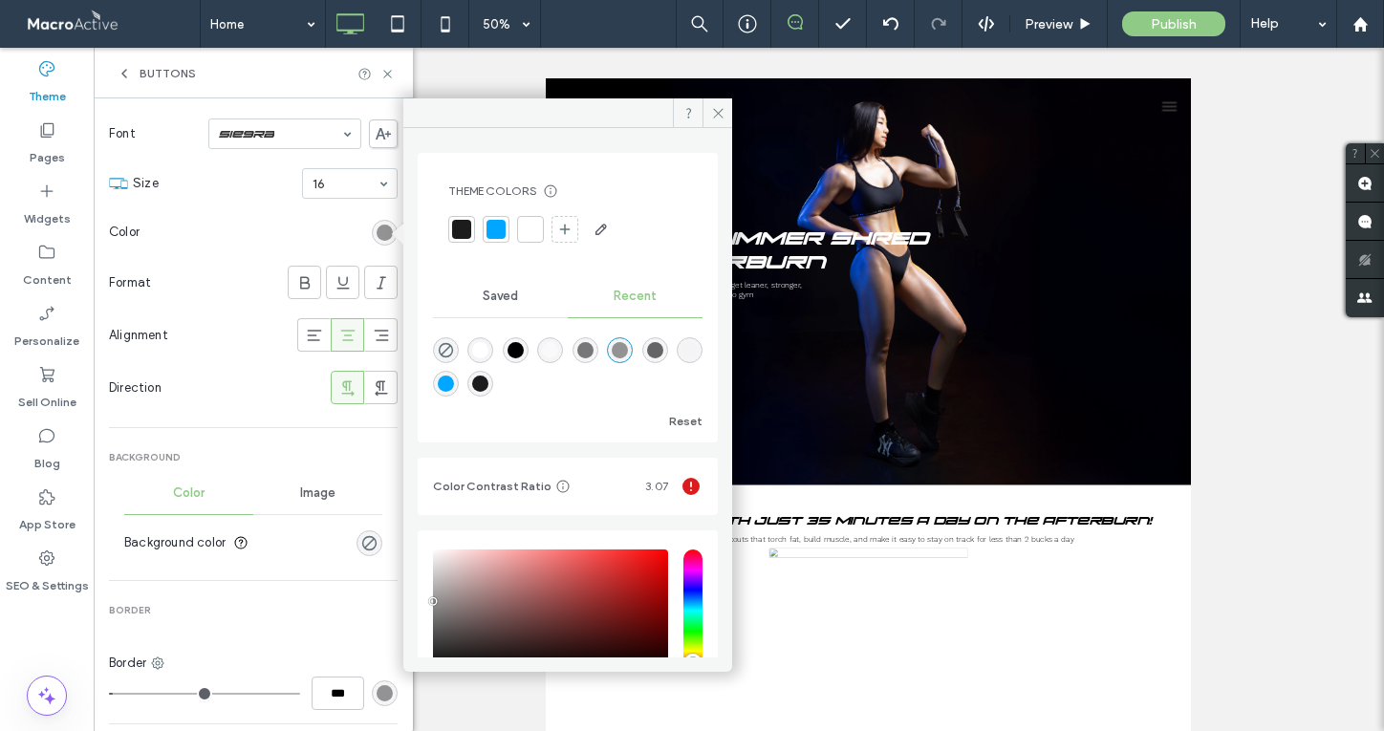
click at [495, 233] on div at bounding box center [495, 229] width 19 height 19
click at [706, 116] on span at bounding box center [717, 112] width 30 height 29
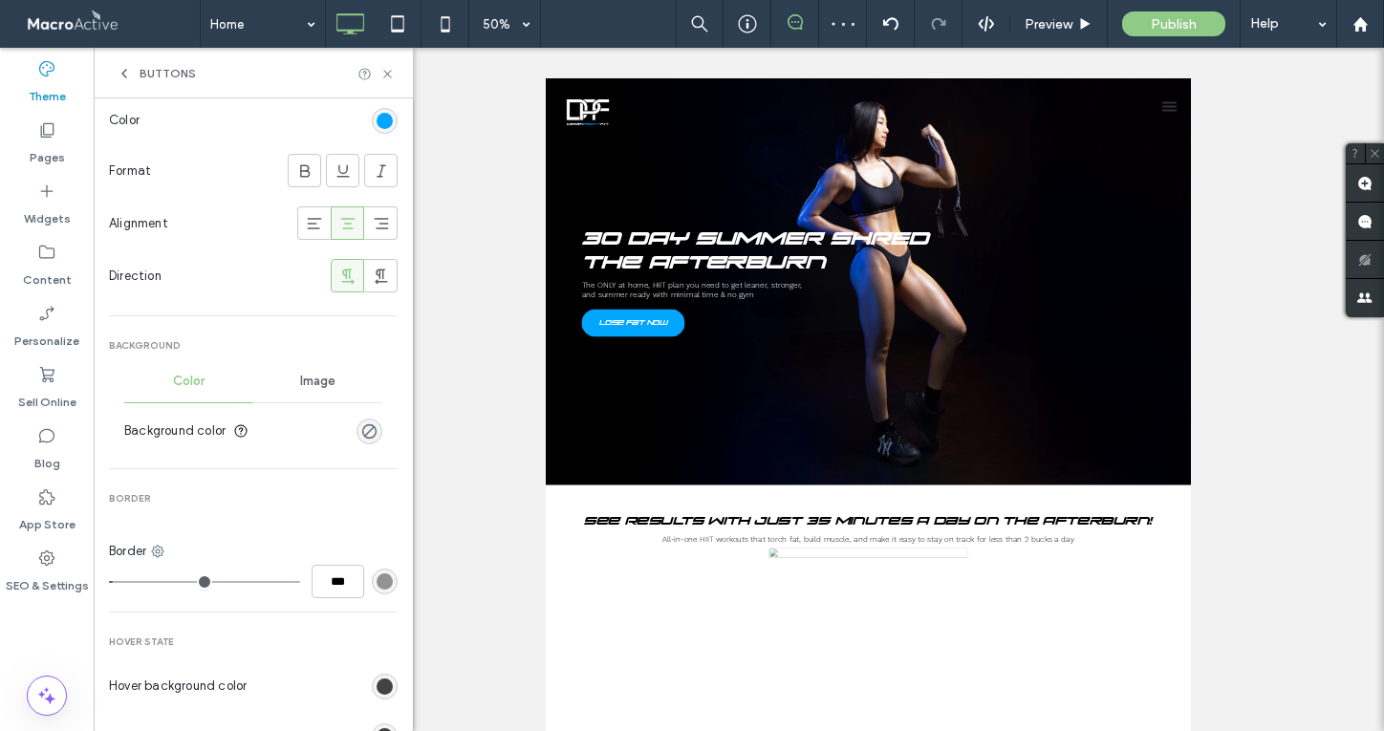
scroll to position [468, 0]
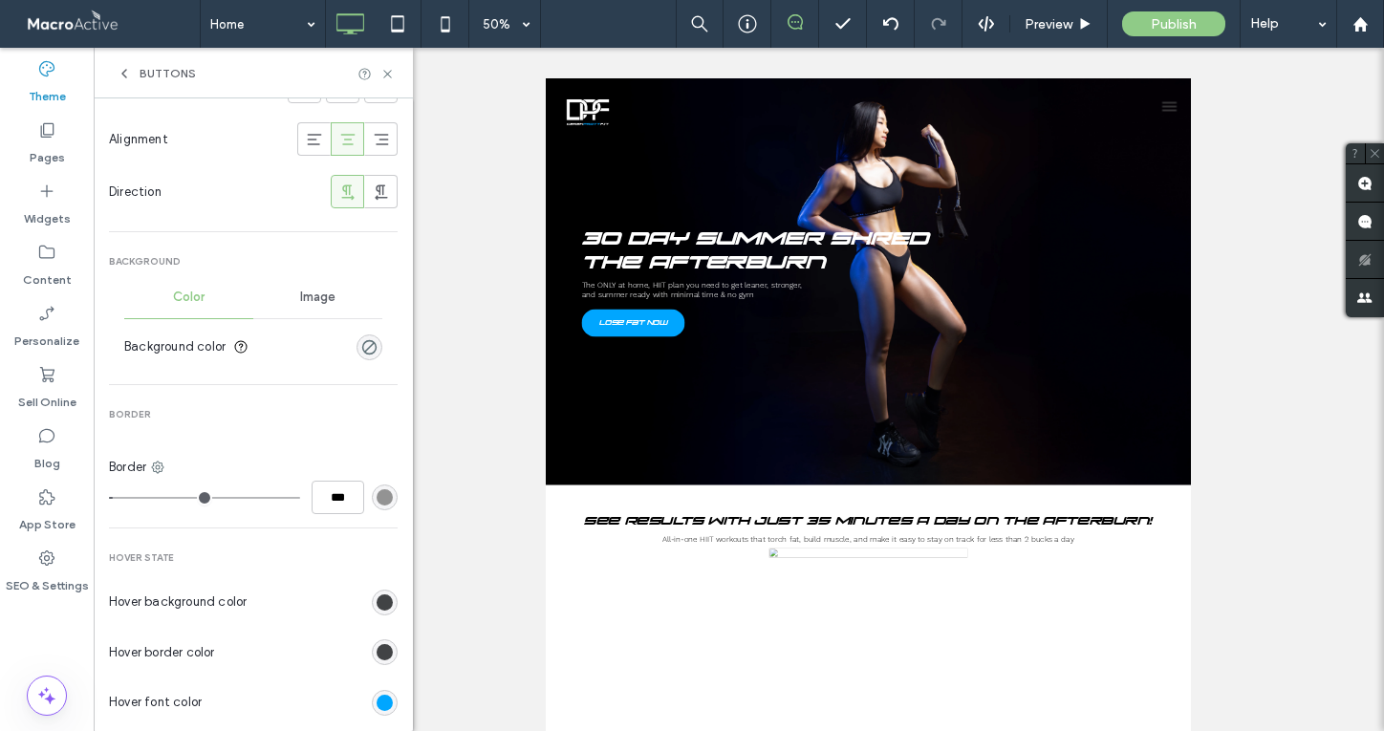
type input "*"
type input "***"
type input "*"
type input "***"
type input "*"
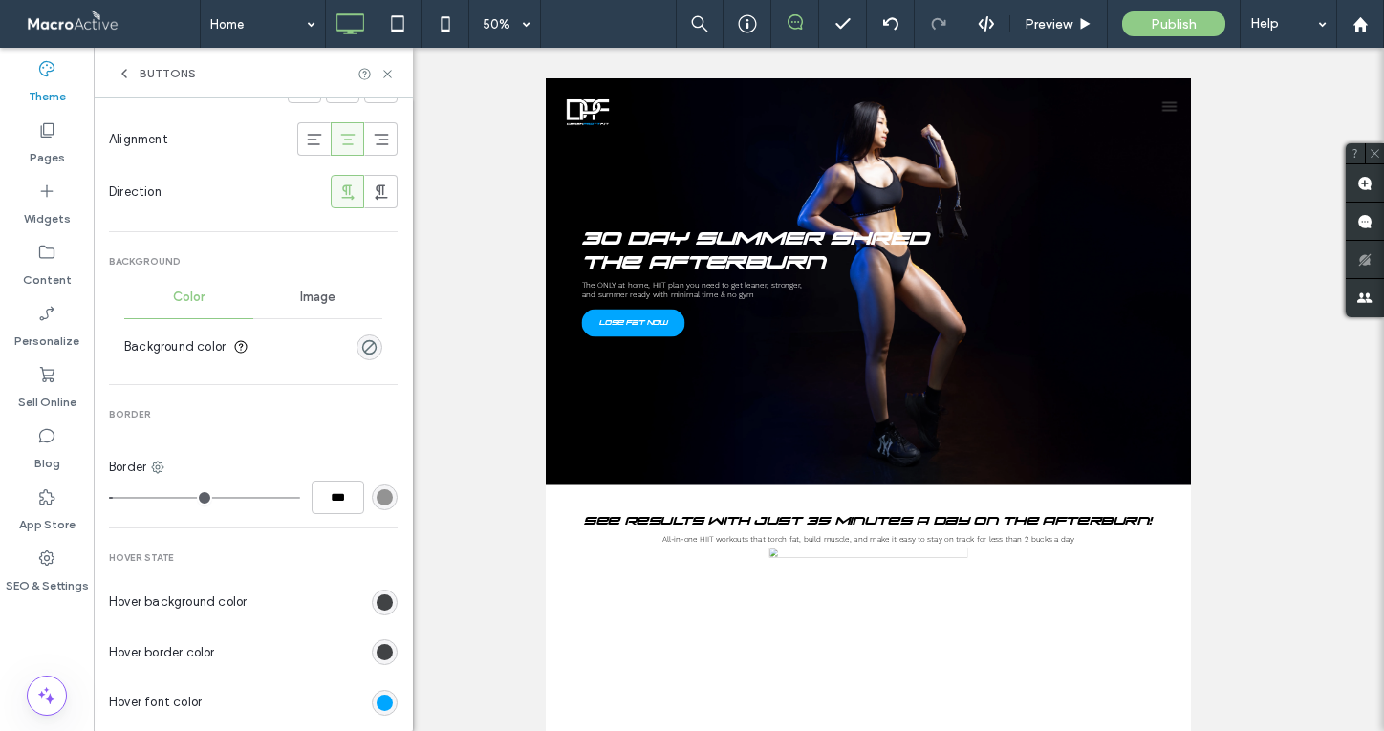
type input "***"
drag, startPoint x: 122, startPoint y: 497, endPoint x: 105, endPoint y: 497, distance: 17.2
type input "*"
click at [109, 497] on input "range" at bounding box center [204, 498] width 191 height 2
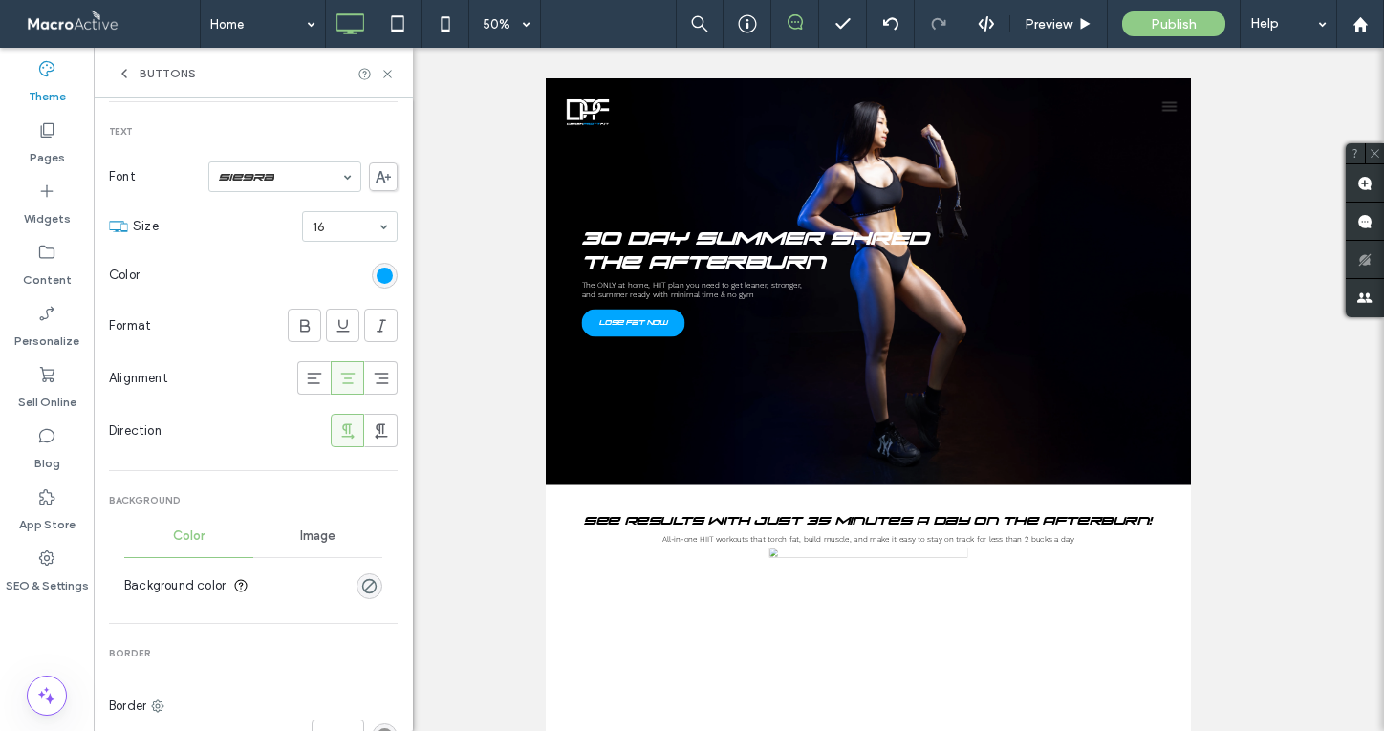
scroll to position [0, 0]
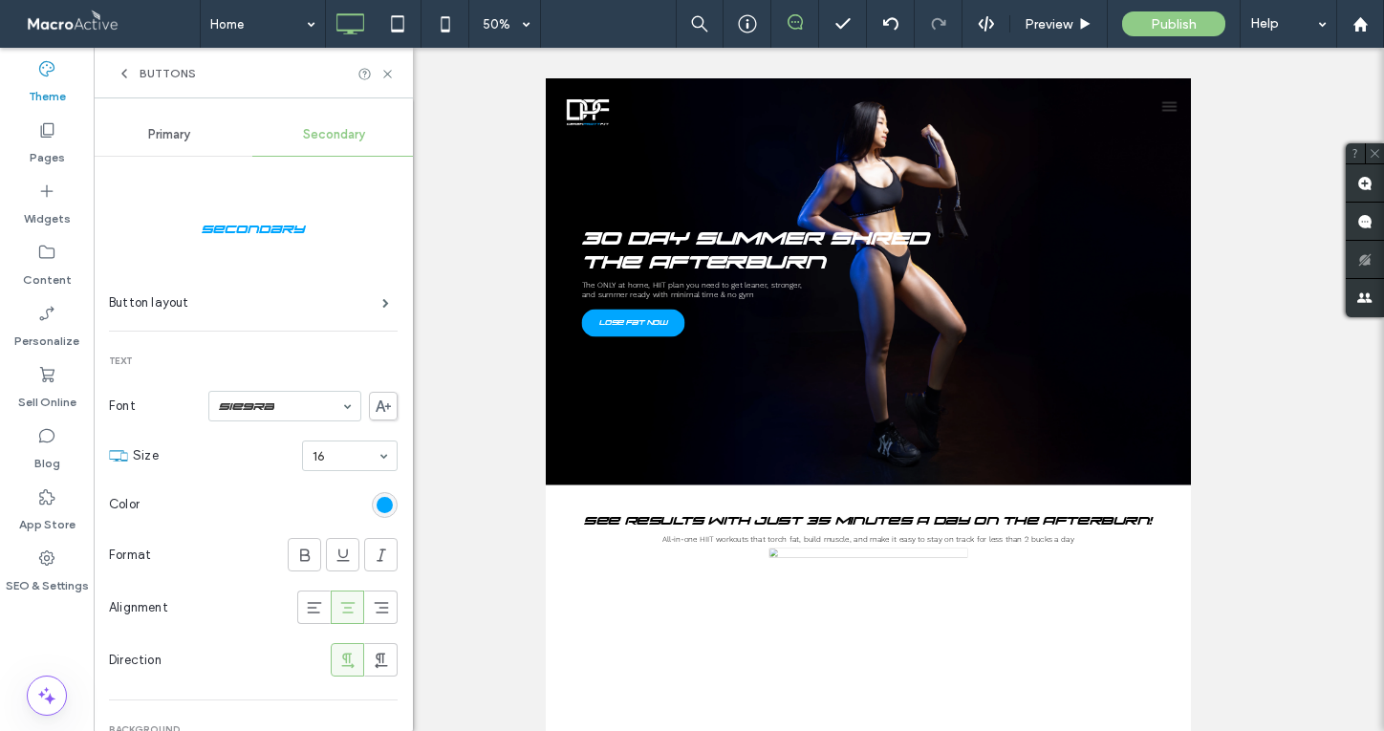
click at [186, 137] on span "Primary" at bounding box center [169, 134] width 42 height 15
click at [121, 70] on icon at bounding box center [124, 73] width 15 height 15
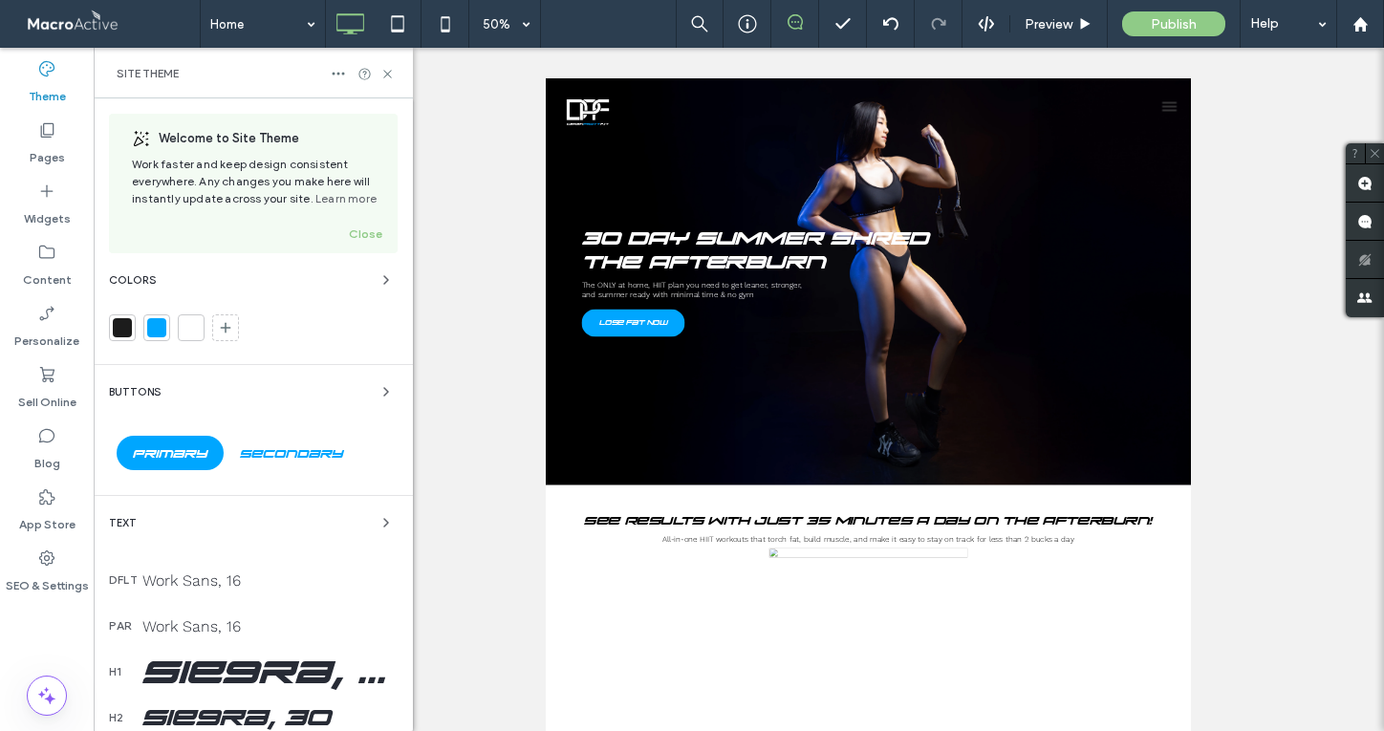
click at [378, 72] on div "Site Theme" at bounding box center [253, 73] width 273 height 15
click at [387, 73] on icon at bounding box center [387, 74] width 14 height 14
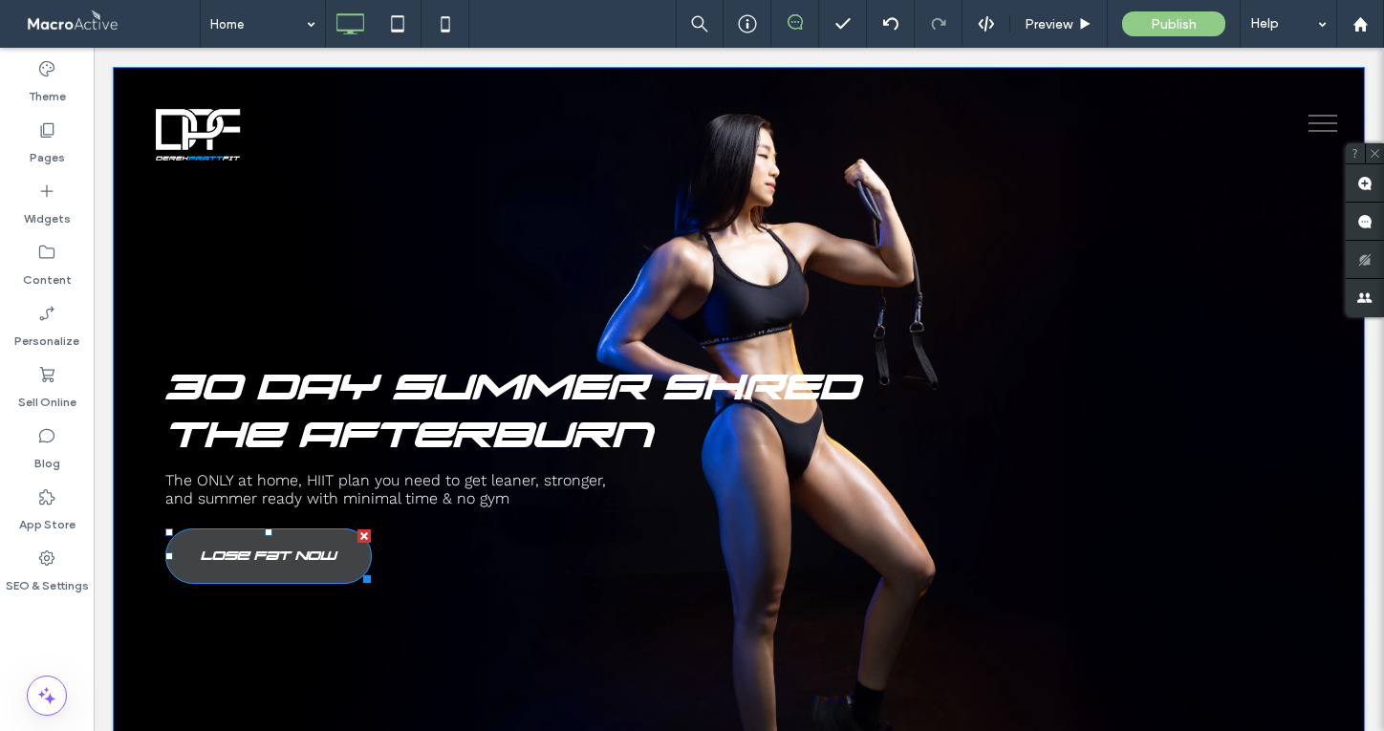
click at [243, 566] on link "Lose Fat Now" at bounding box center [268, 556] width 206 height 55
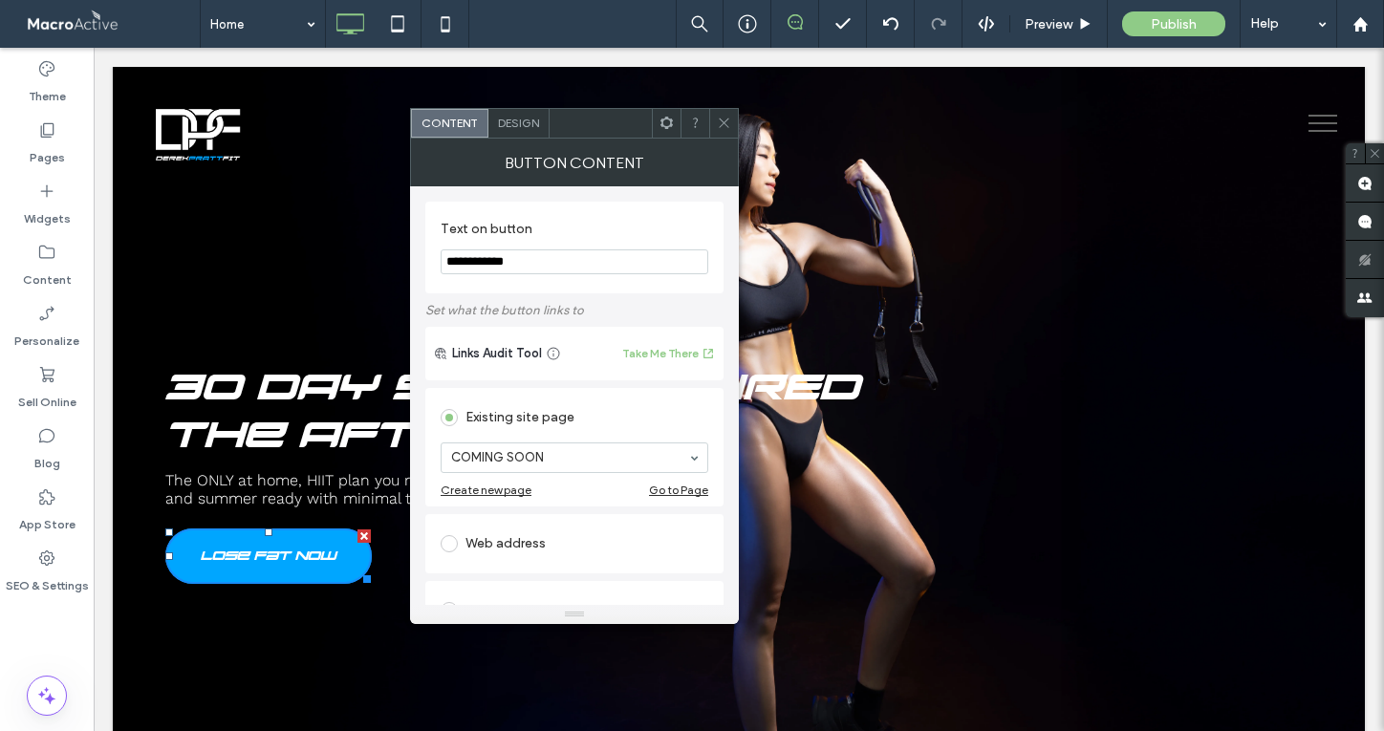
click at [530, 119] on span "Design" at bounding box center [518, 123] width 41 height 14
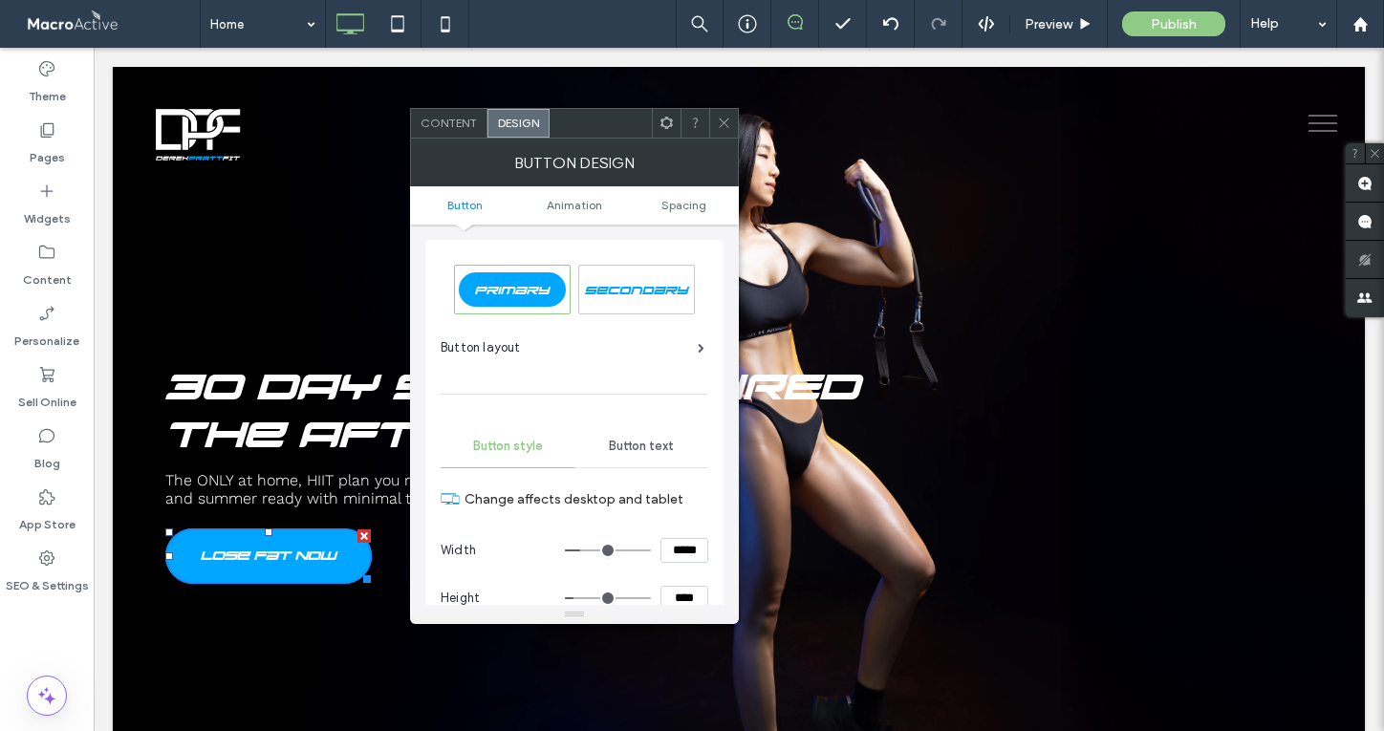
click at [519, 292] on span "Primary" at bounding box center [512, 290] width 75 height 14
click at [726, 131] on span at bounding box center [724, 123] width 14 height 29
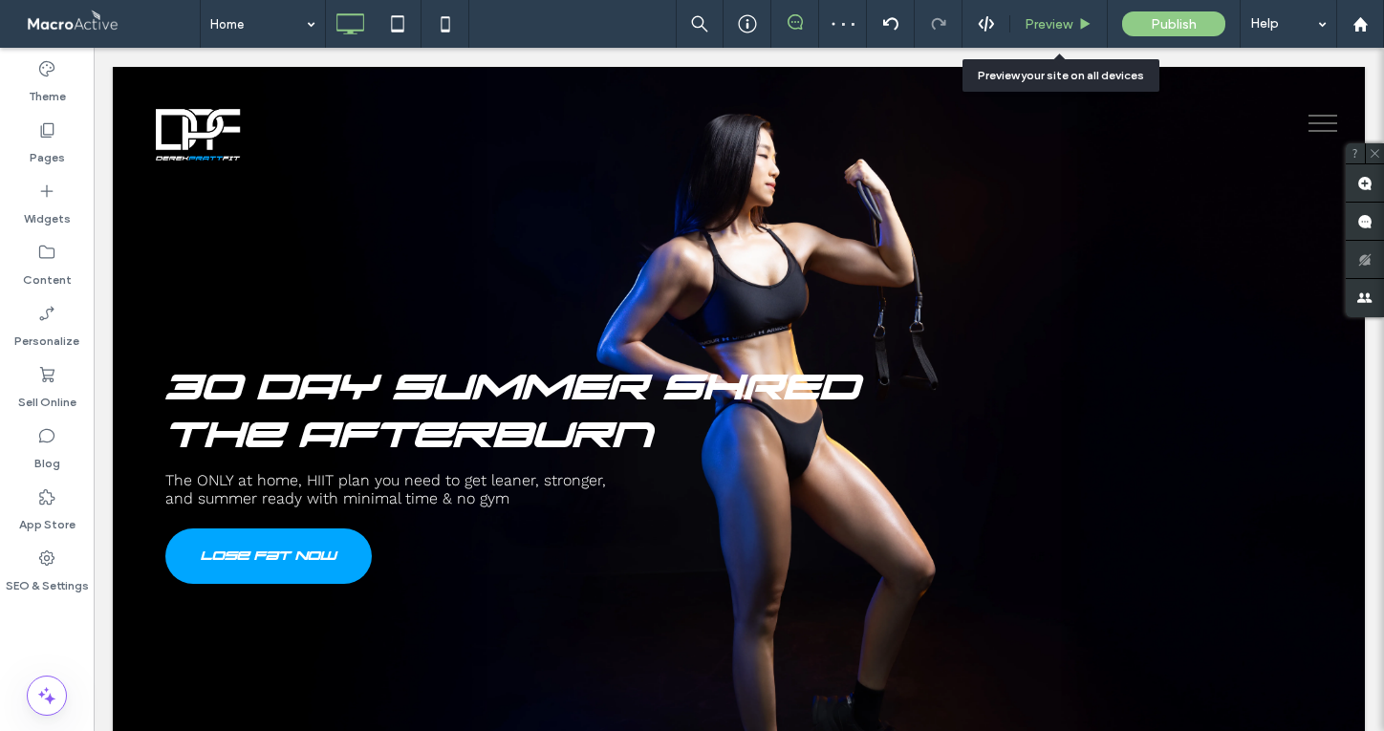
click at [1062, 20] on span "Preview" at bounding box center [1049, 24] width 48 height 16
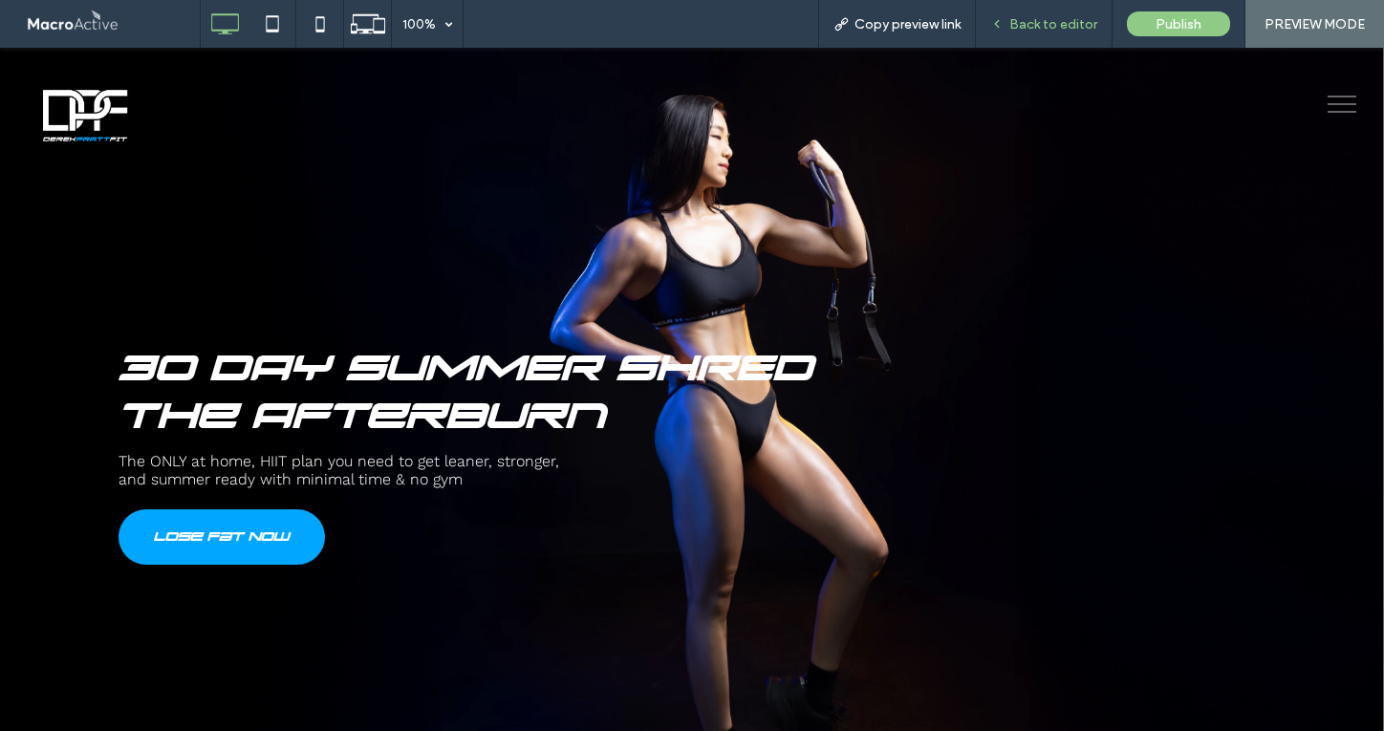
click at [1046, 27] on span "Back to editor" at bounding box center [1053, 24] width 88 height 16
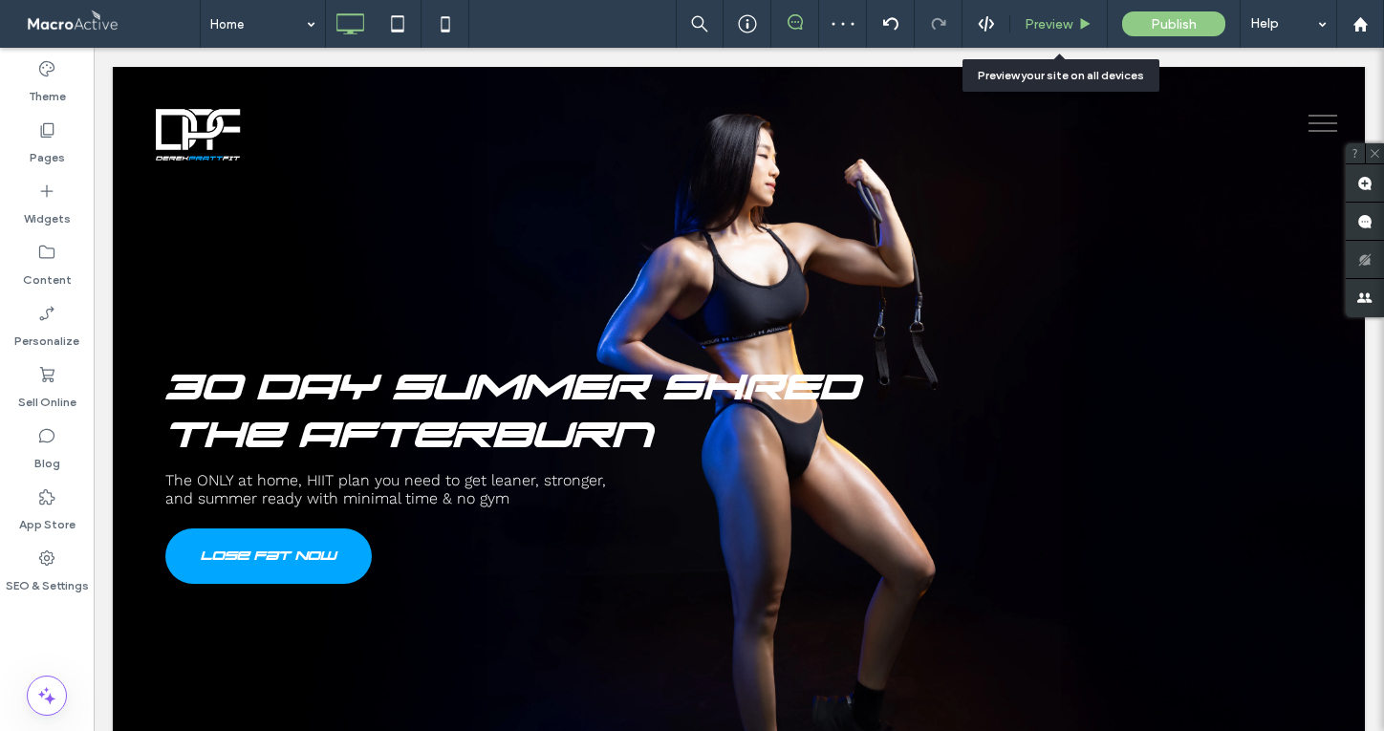
click at [1055, 20] on span "Preview" at bounding box center [1049, 24] width 48 height 16
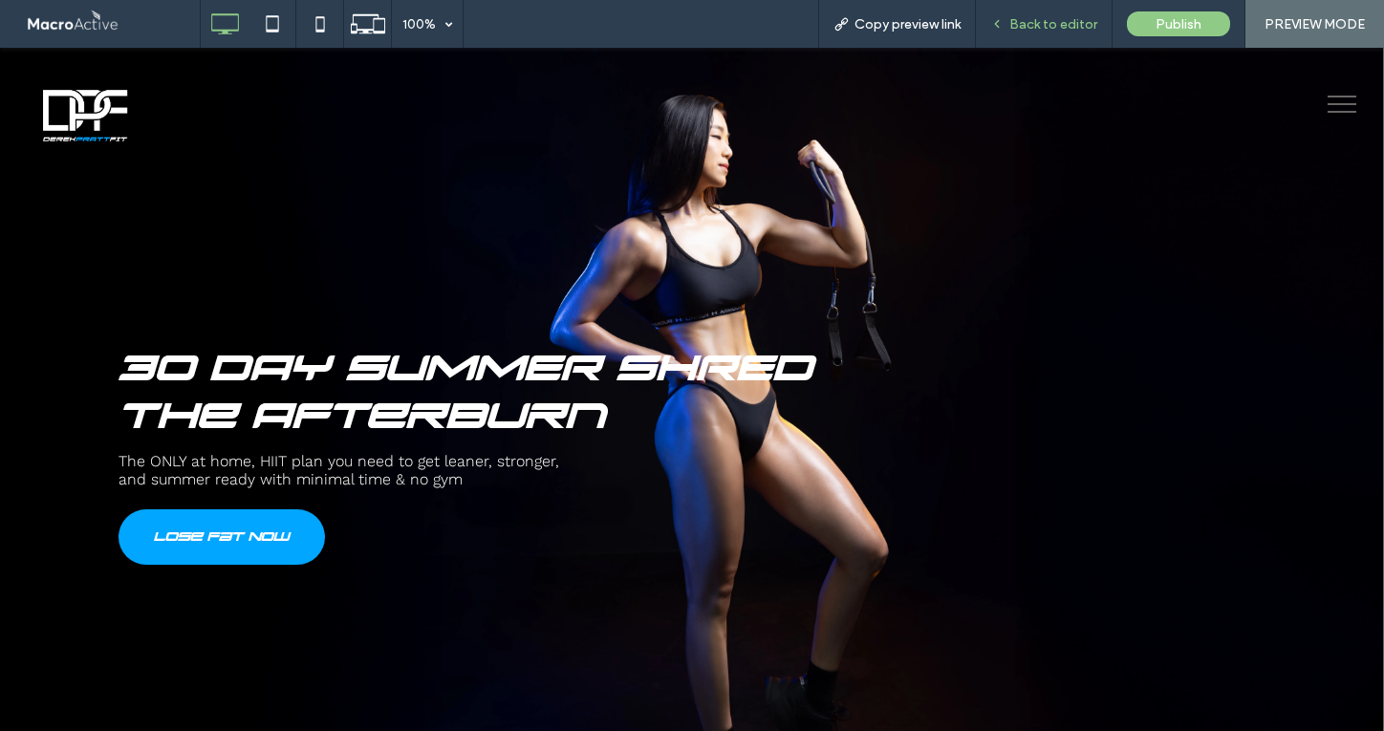
click at [1053, 39] on div "Back to editor" at bounding box center [1044, 24] width 137 height 48
click at [1037, 28] on span "Back to editor" at bounding box center [1053, 24] width 88 height 16
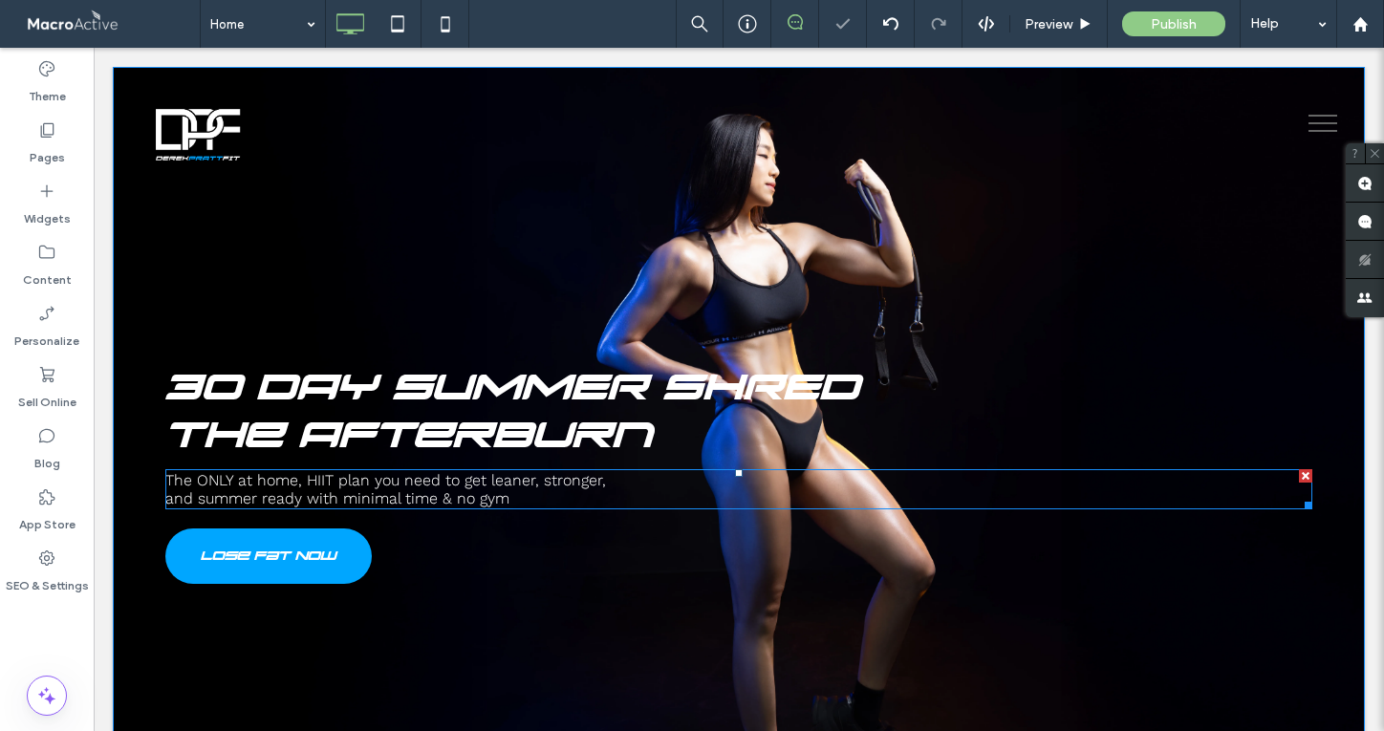
click at [457, 486] on span "The ONLY at home, HIIT plan you need to get leaner, stronger," at bounding box center [385, 480] width 441 height 18
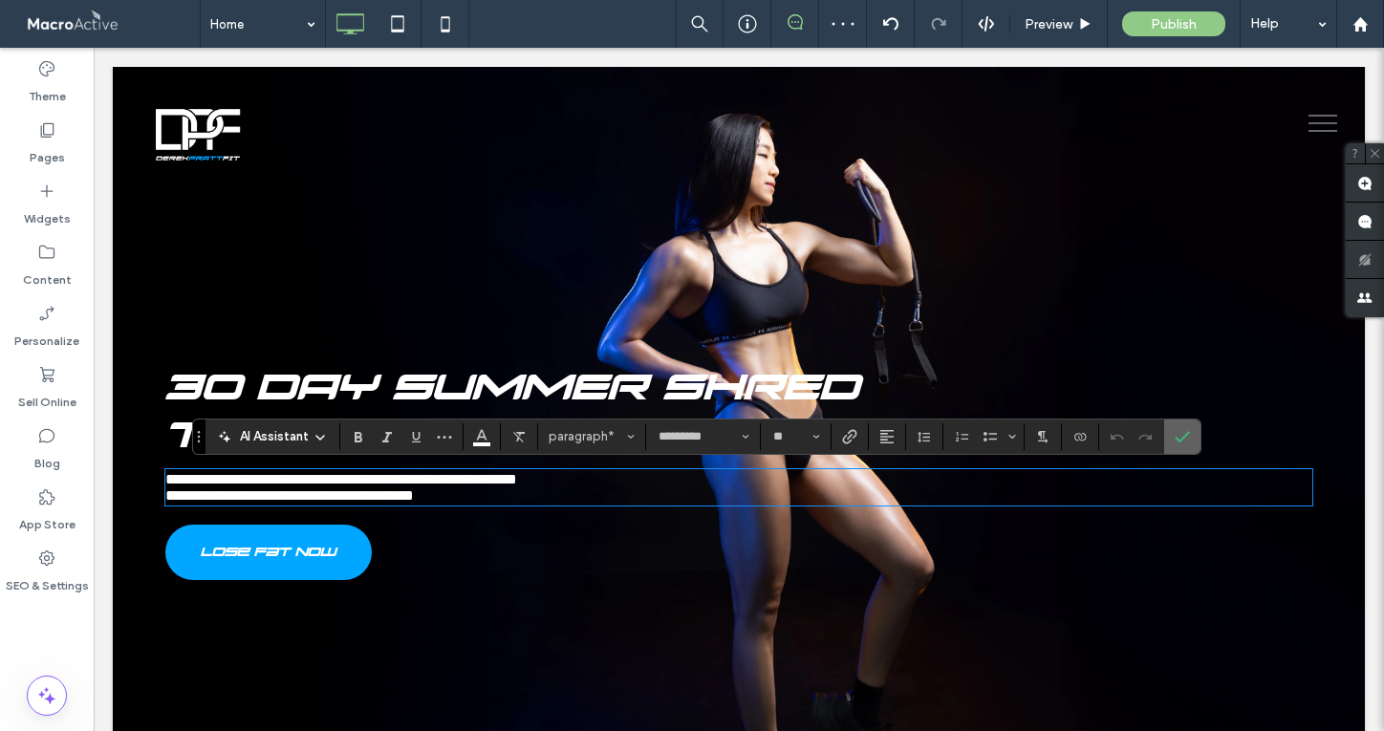
click at [1179, 433] on icon "Confirm" at bounding box center [1182, 436] width 15 height 15
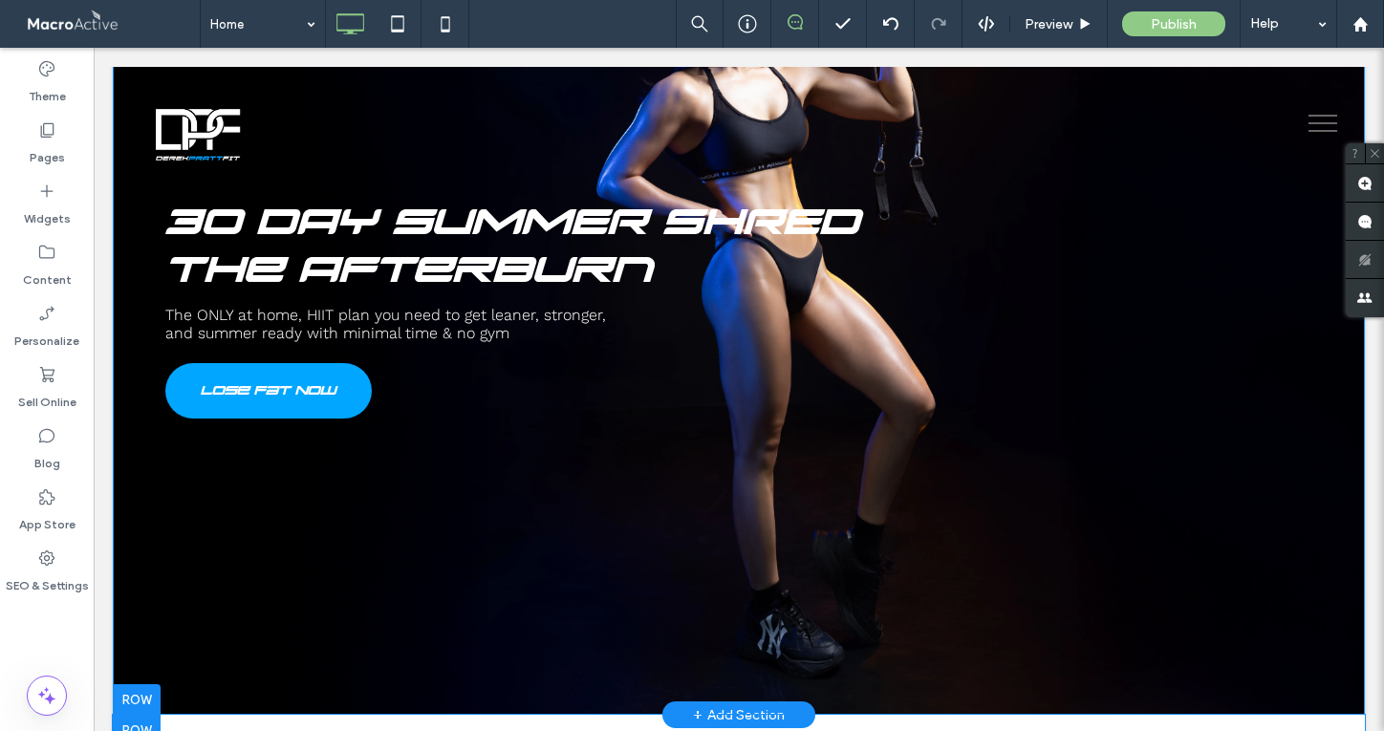
scroll to position [212, 0]
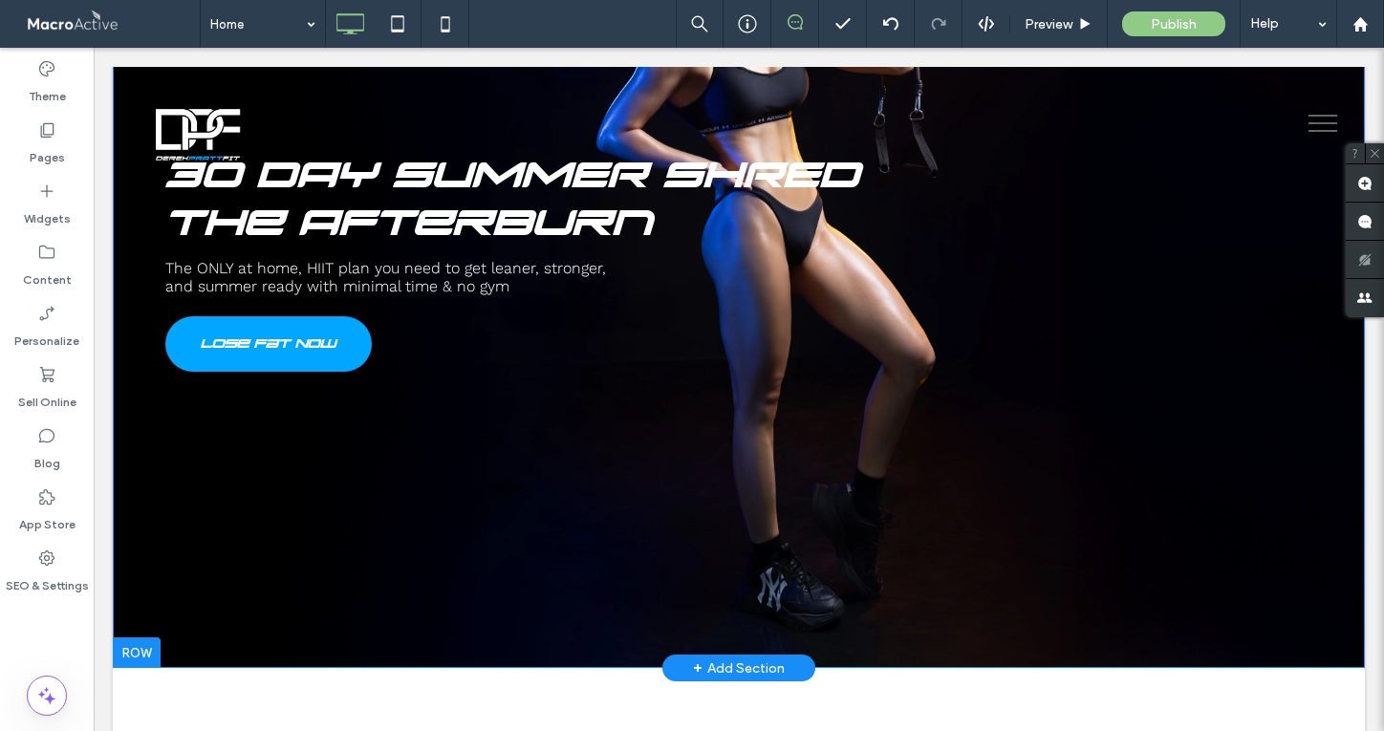
click at [140, 648] on div at bounding box center [137, 652] width 48 height 31
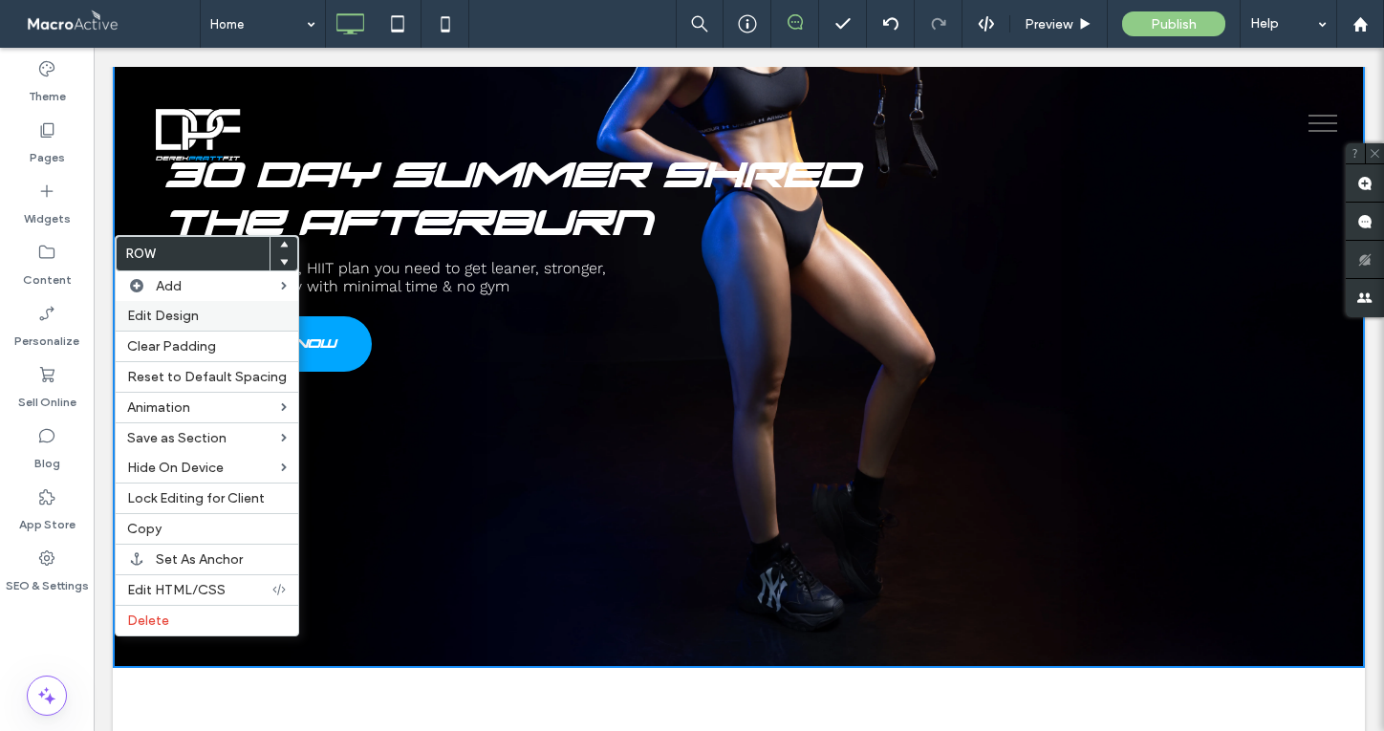
click at [226, 321] on label "Edit Design" at bounding box center [207, 316] width 160 height 16
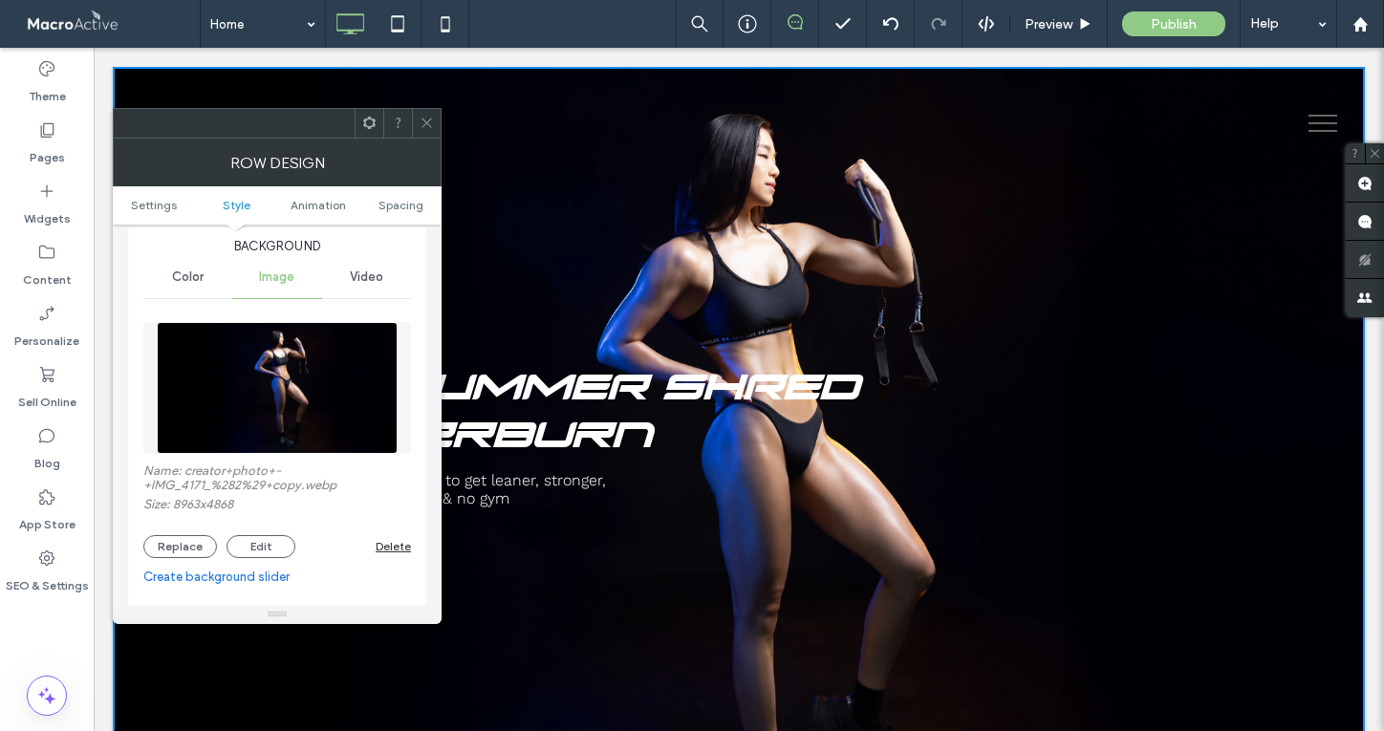
scroll to position [210, 0]
click at [180, 546] on button "Replace" at bounding box center [180, 548] width 74 height 23
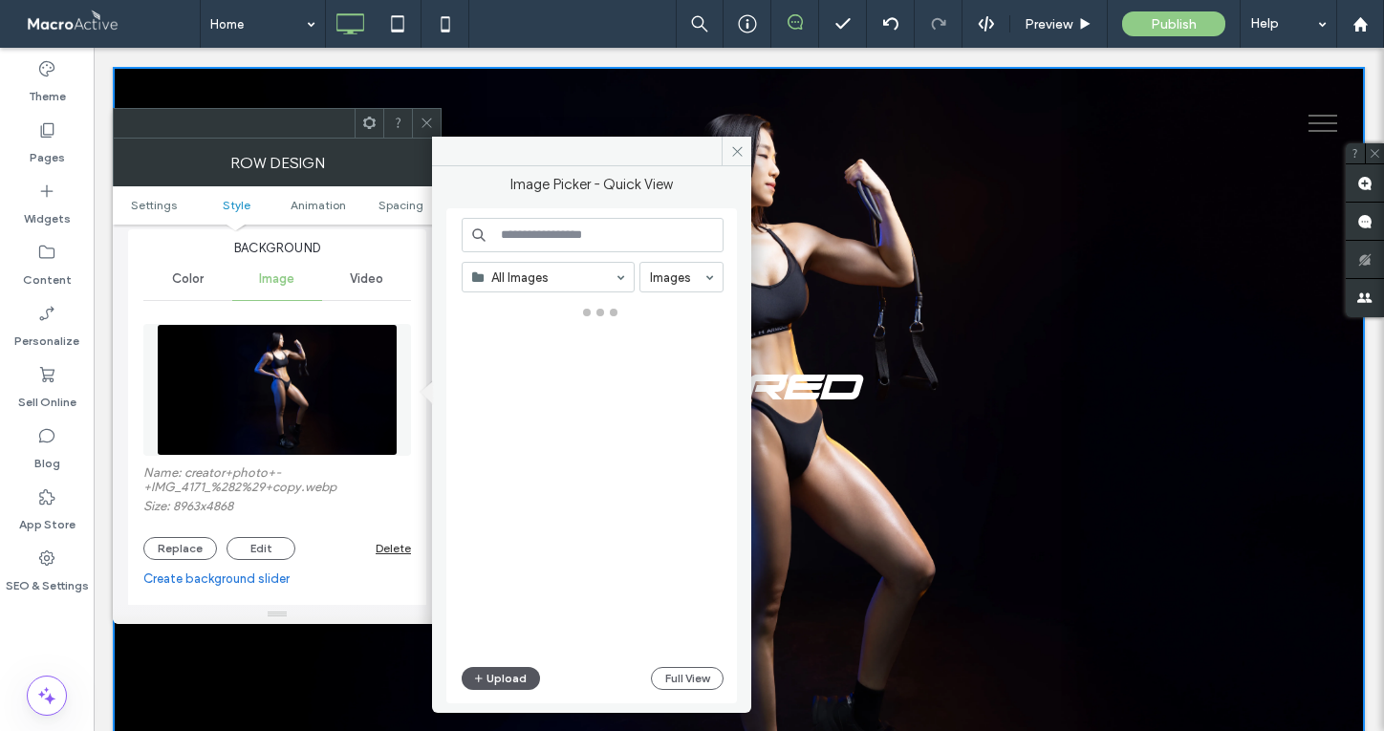
click at [507, 684] on button "Upload" at bounding box center [501, 678] width 78 height 23
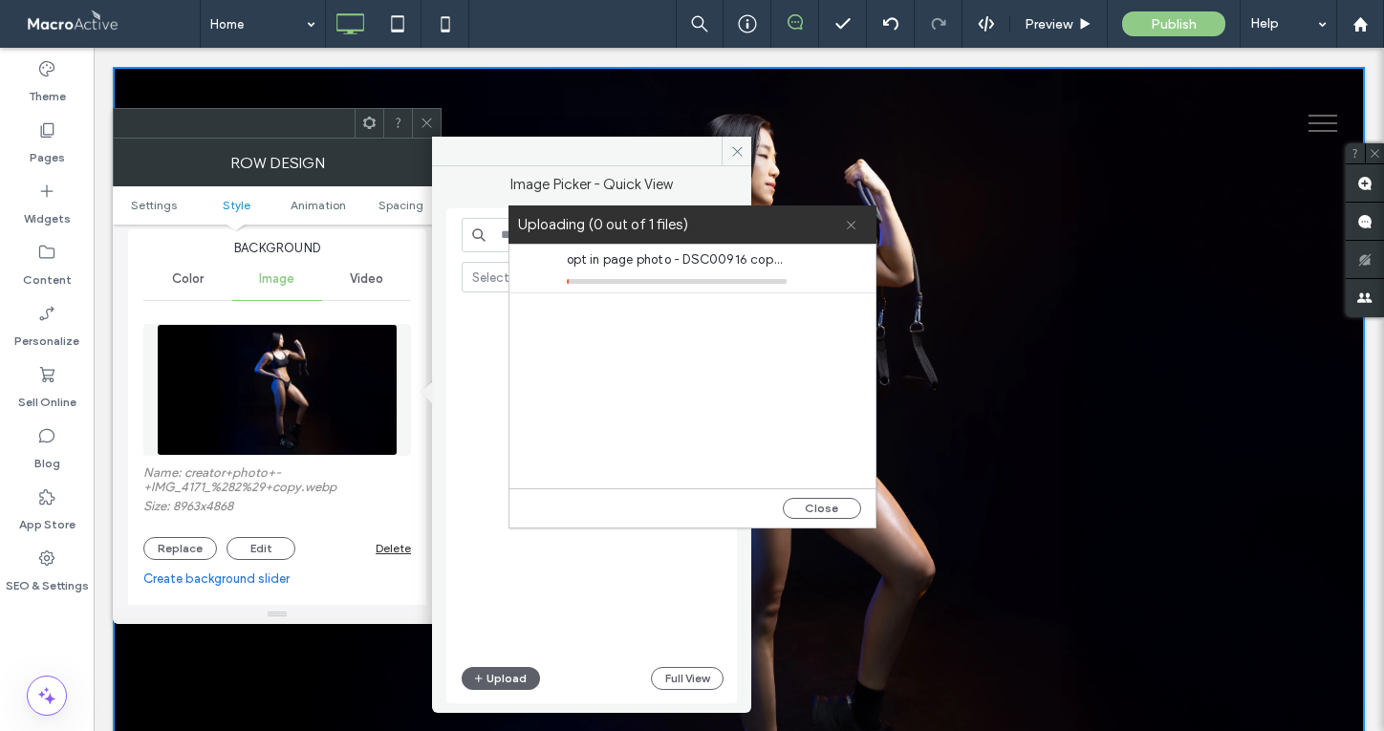
click at [854, 227] on use at bounding box center [851, 225] width 9 height 9
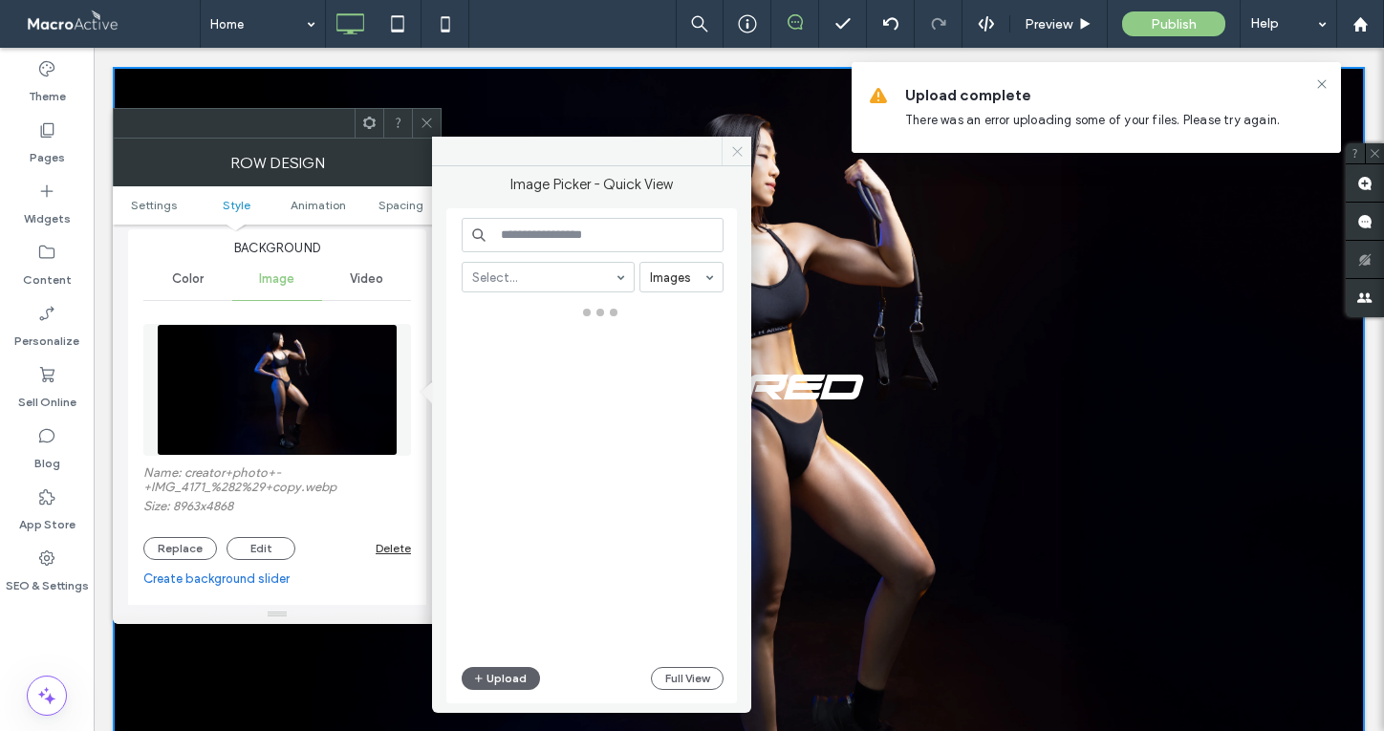
click at [740, 147] on use at bounding box center [737, 151] width 10 height 10
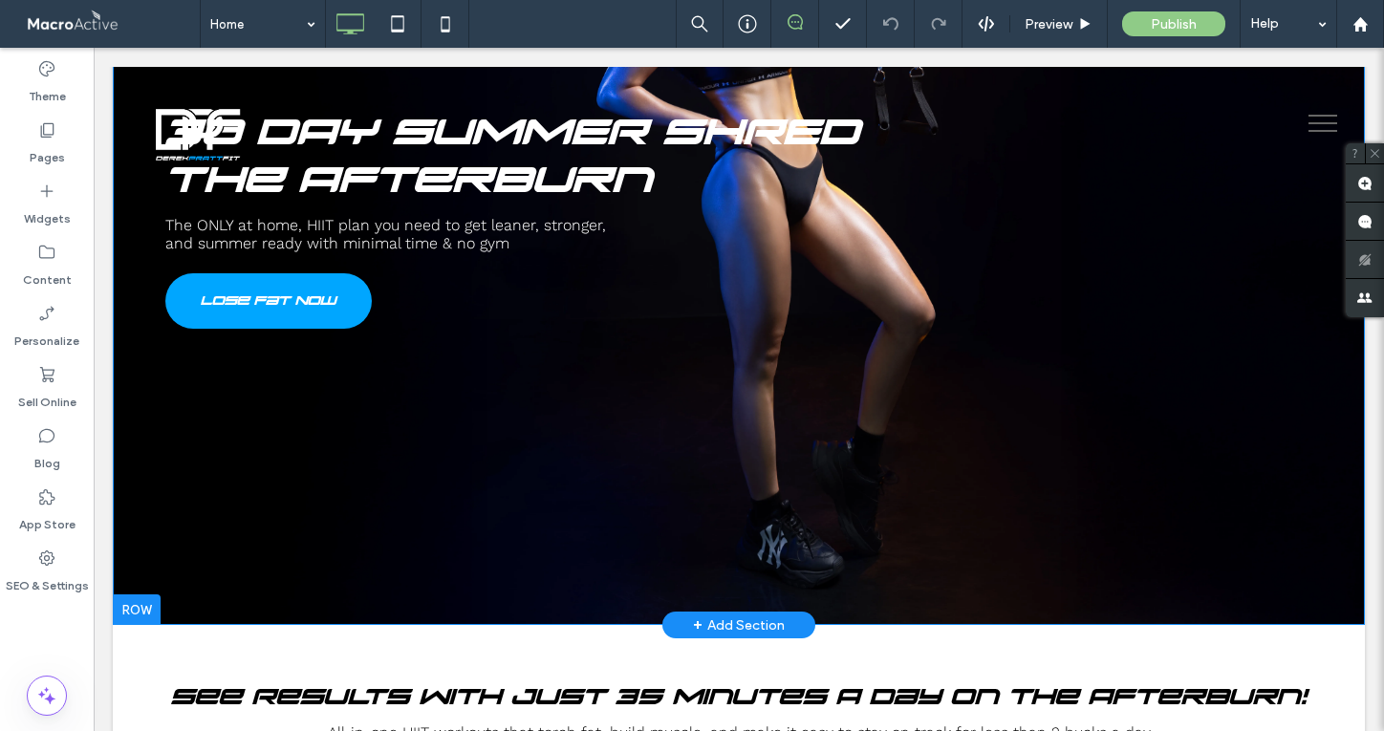
scroll to position [356, 0]
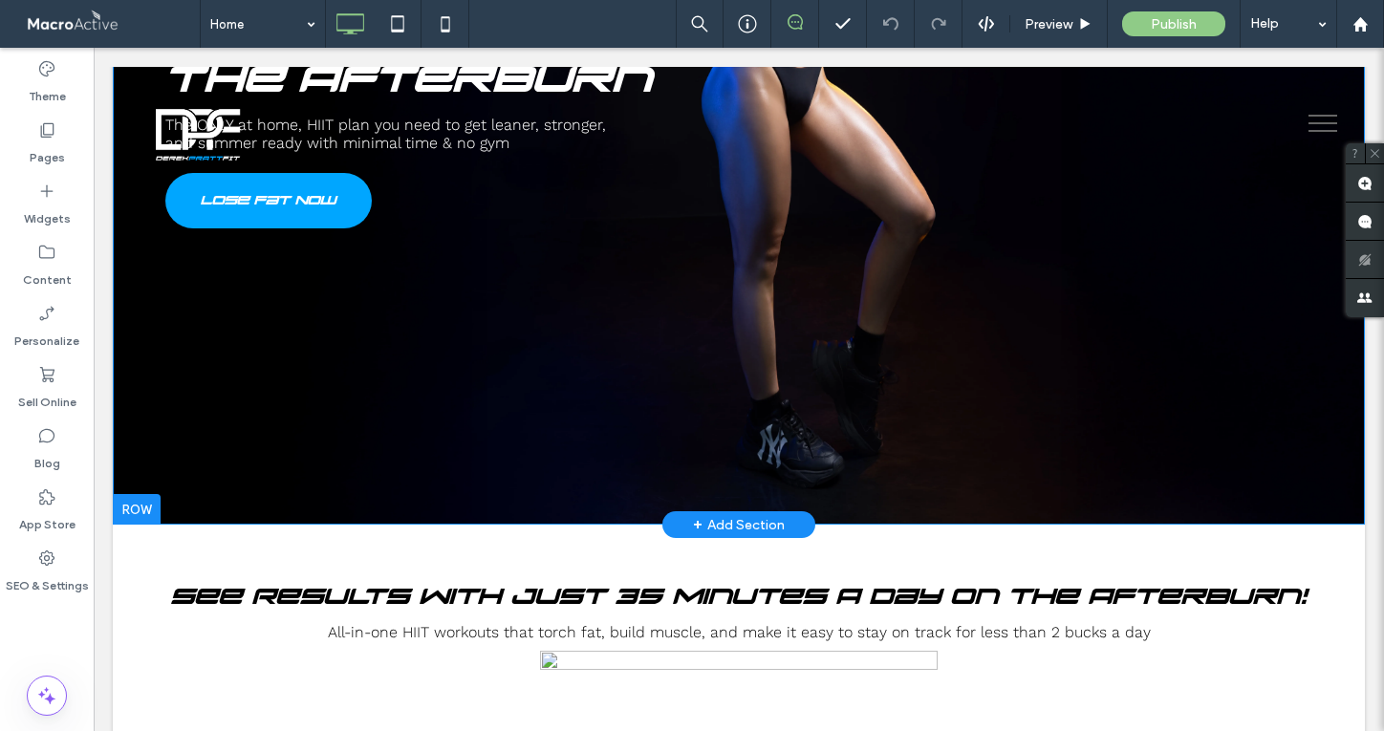
click at [144, 499] on div at bounding box center [137, 509] width 48 height 31
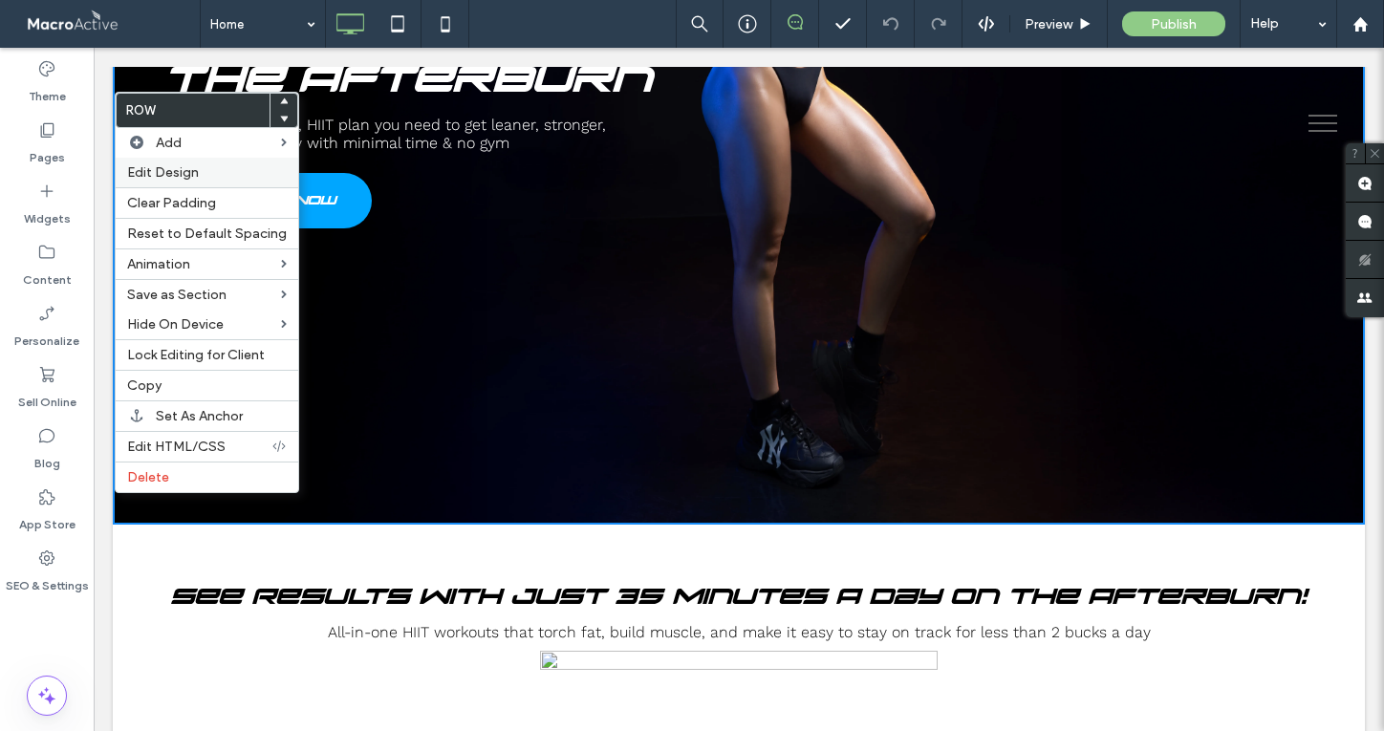
click at [201, 179] on label "Edit Design" at bounding box center [207, 172] width 160 height 16
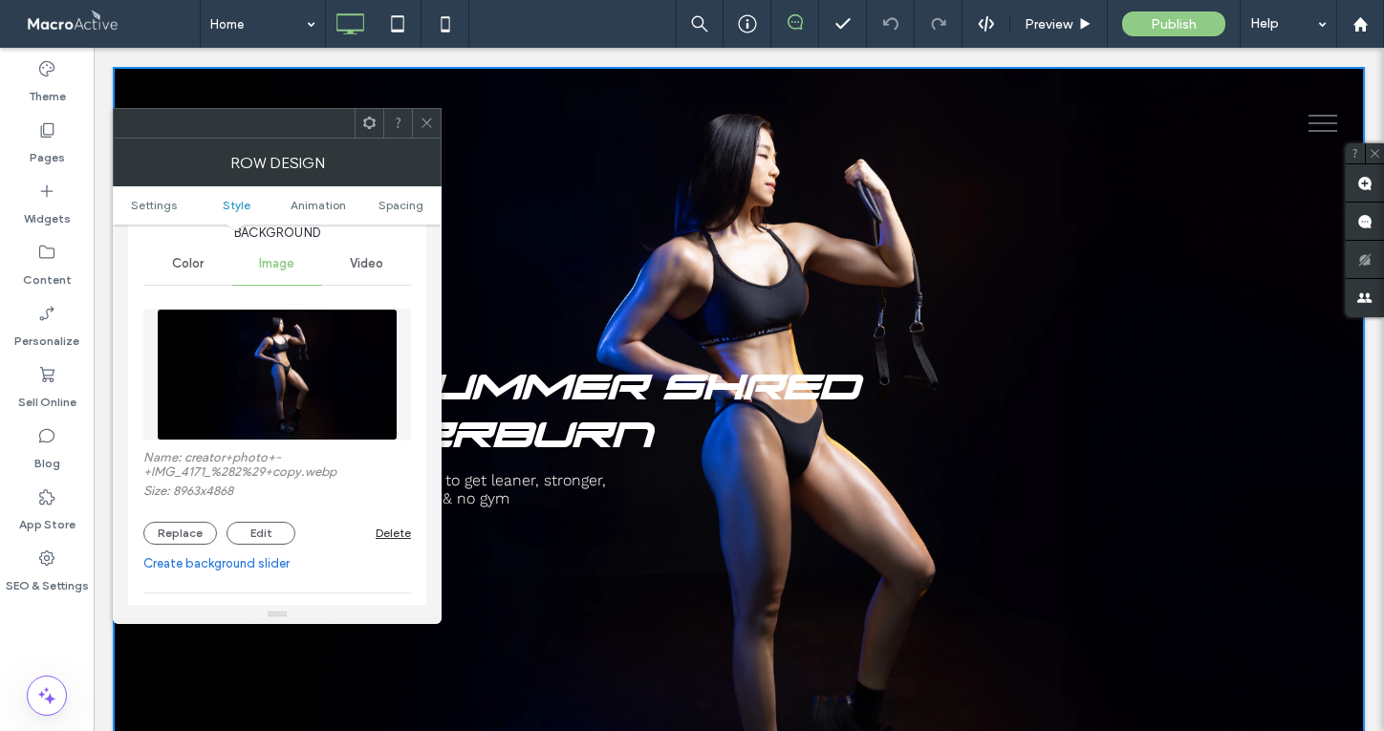
scroll to position [256, 0]
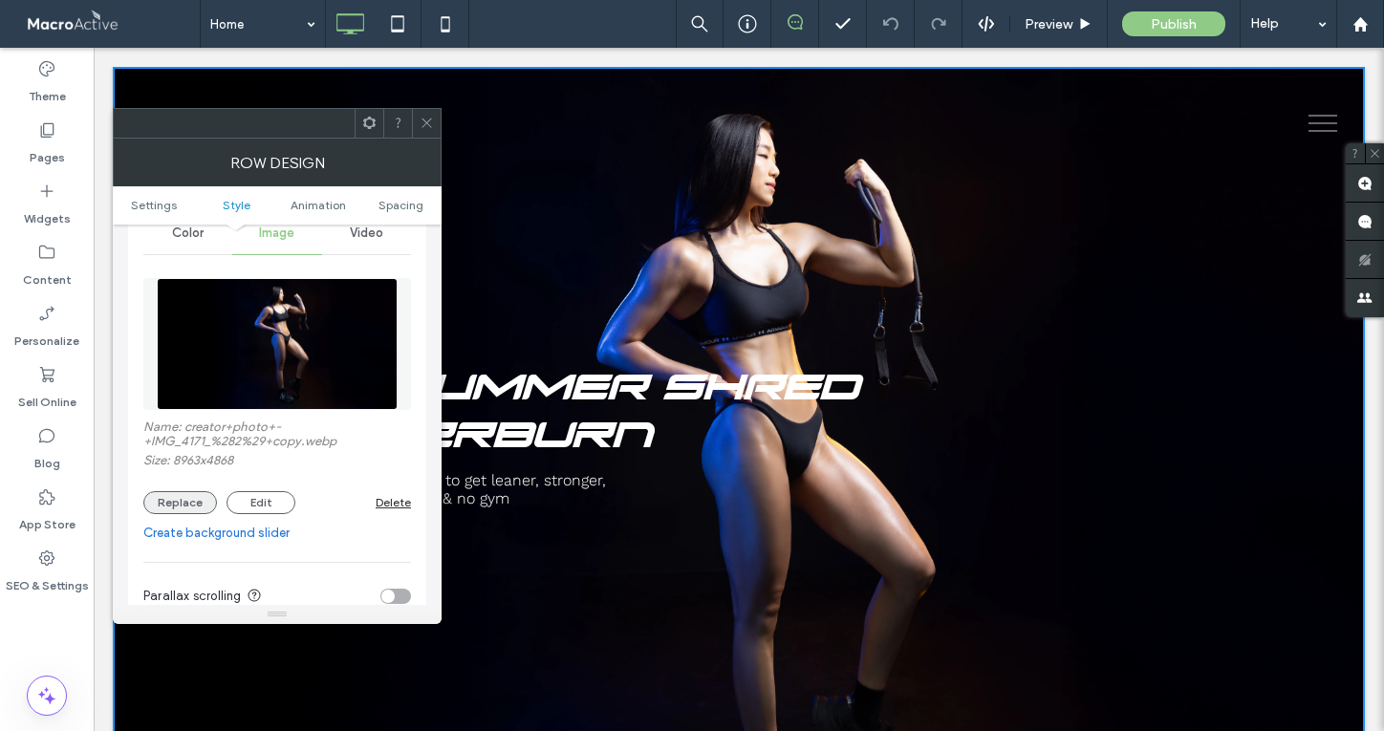
click at [177, 502] on button "Replace" at bounding box center [180, 502] width 74 height 23
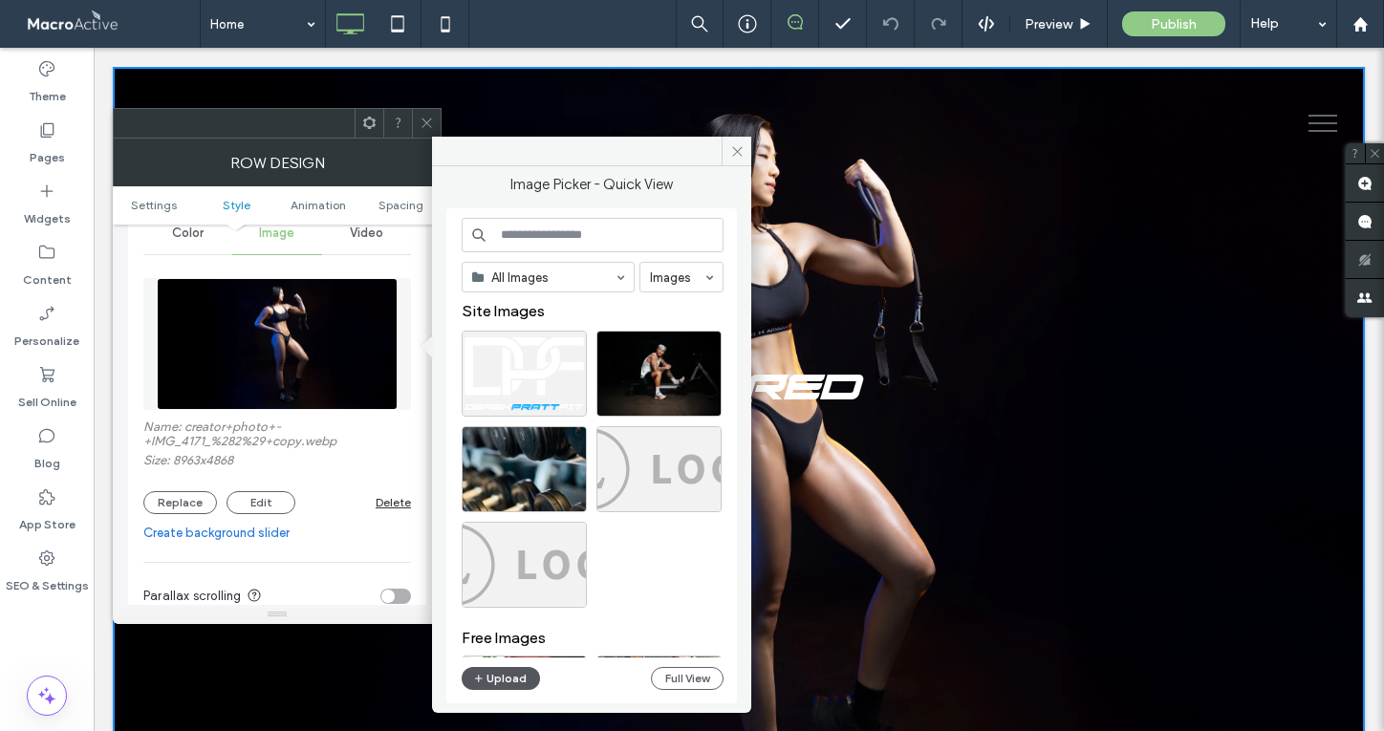
click at [519, 683] on button "Upload" at bounding box center [501, 678] width 78 height 23
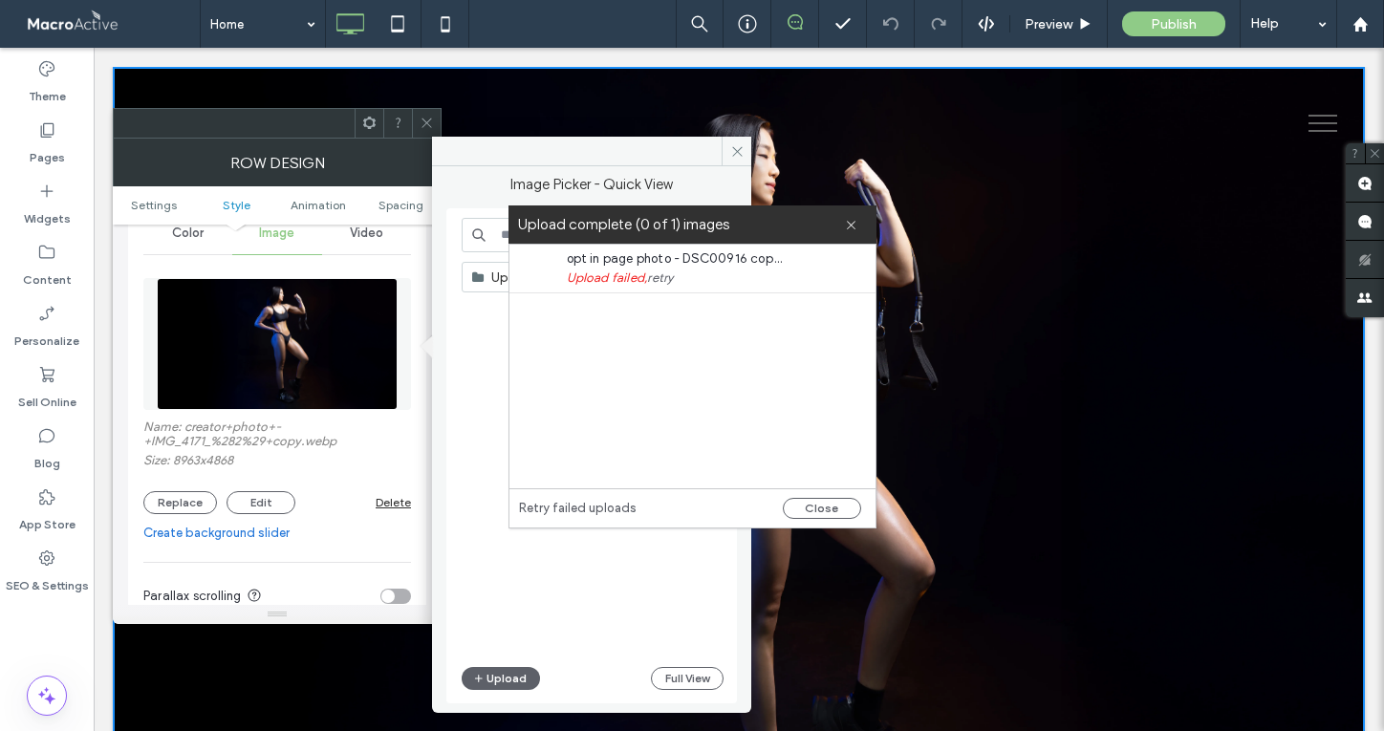
click at [664, 279] on link "retry" at bounding box center [660, 278] width 26 height 19
click at [664, 276] on link "retry" at bounding box center [660, 278] width 26 height 19
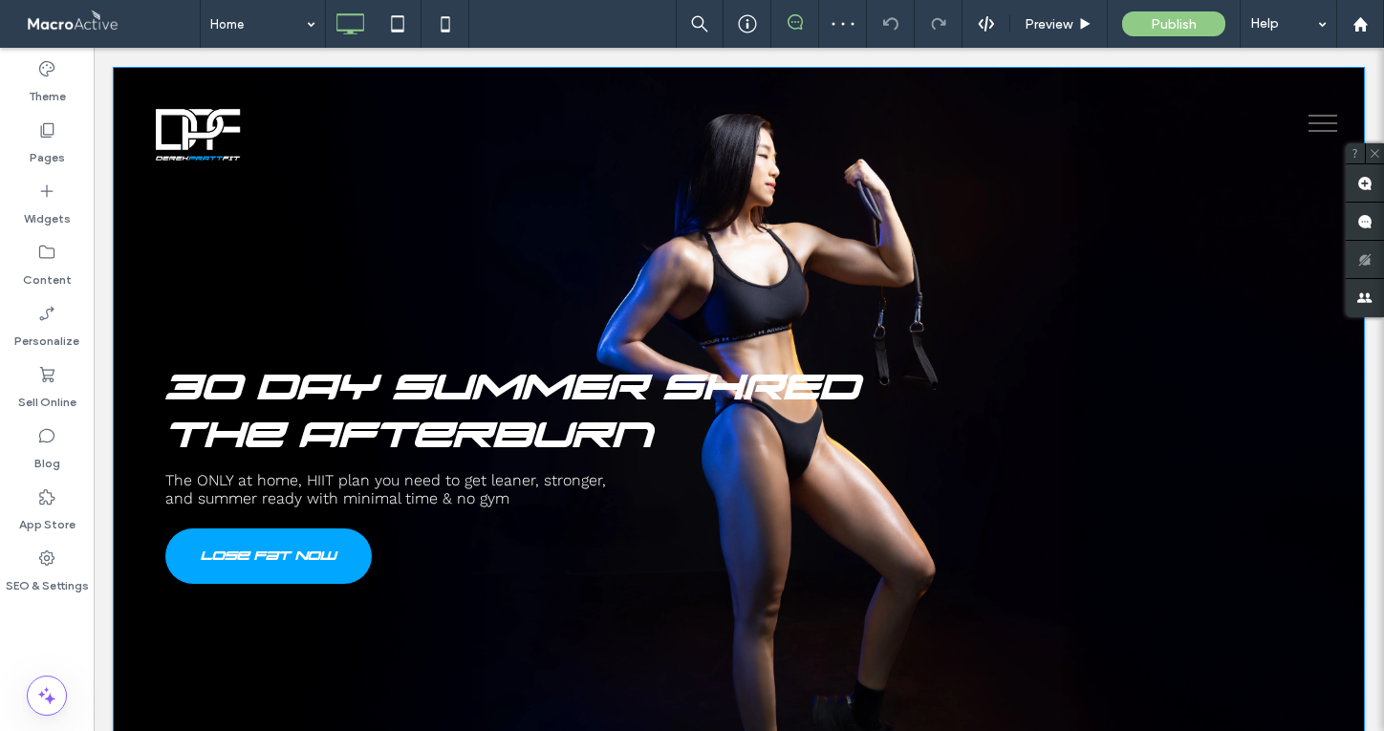
click at [139, 242] on div "30 DAY SUMMER SHRED The Afterburn The ONLY at home, HIIT plan you need to get l…" at bounding box center [739, 473] width 1252 height 813
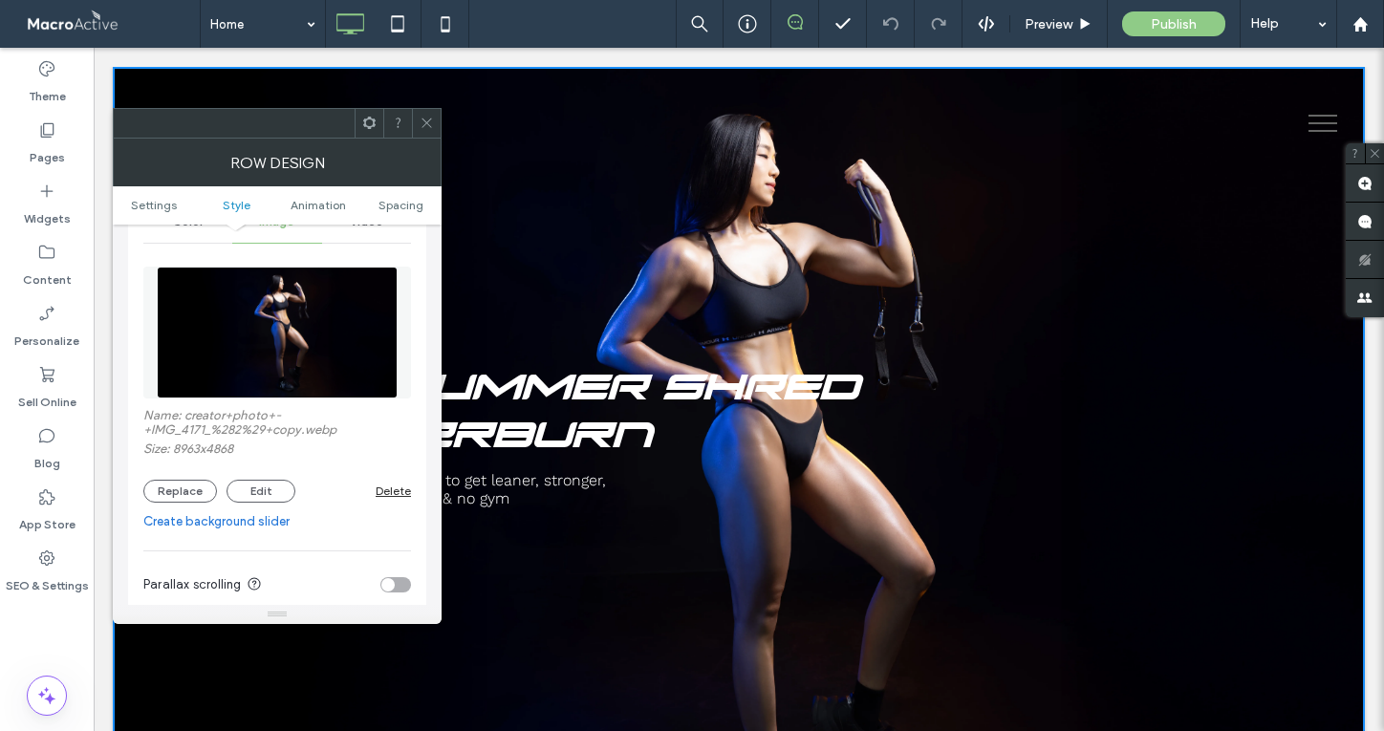
scroll to position [269, 0]
click at [216, 493] on div "Replace Edit" at bounding box center [259, 490] width 232 height 23
click at [188, 490] on button "Replace" at bounding box center [180, 490] width 74 height 23
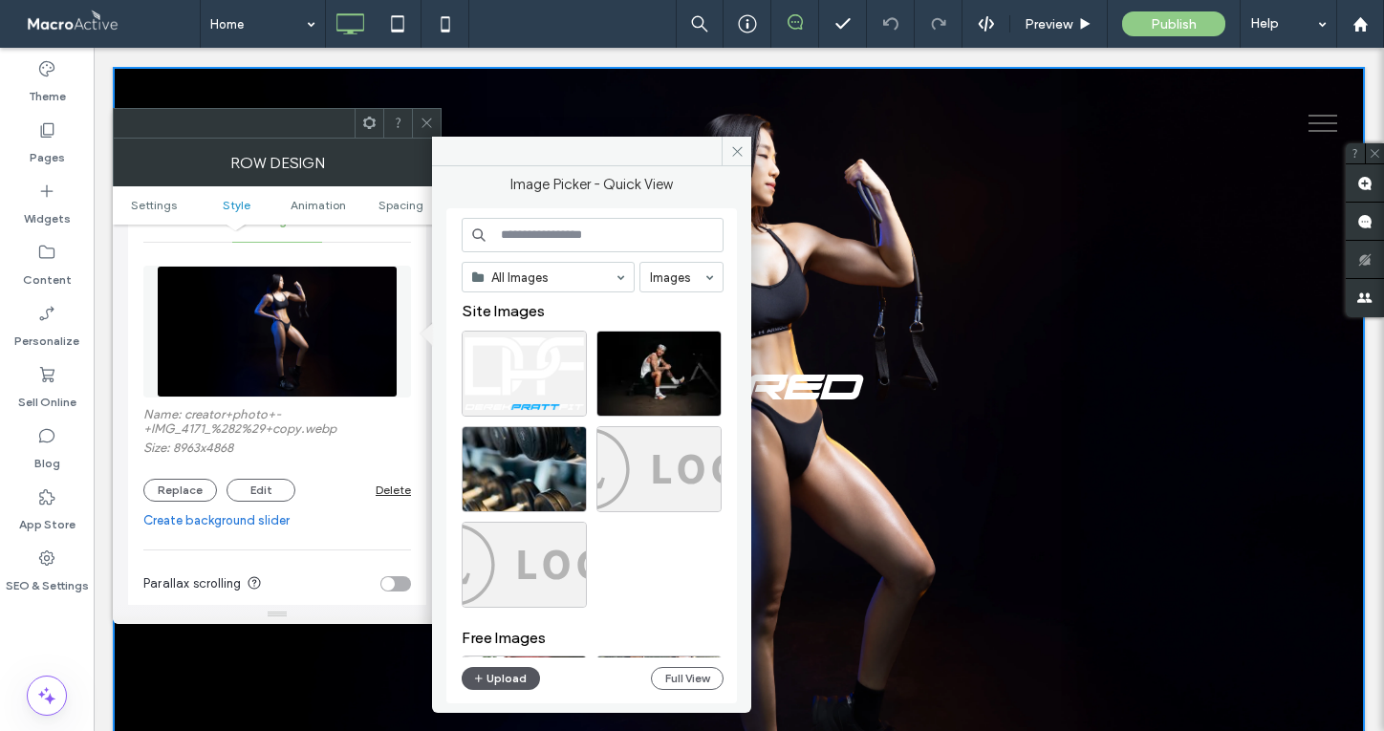
click at [499, 682] on button "Upload" at bounding box center [501, 678] width 78 height 23
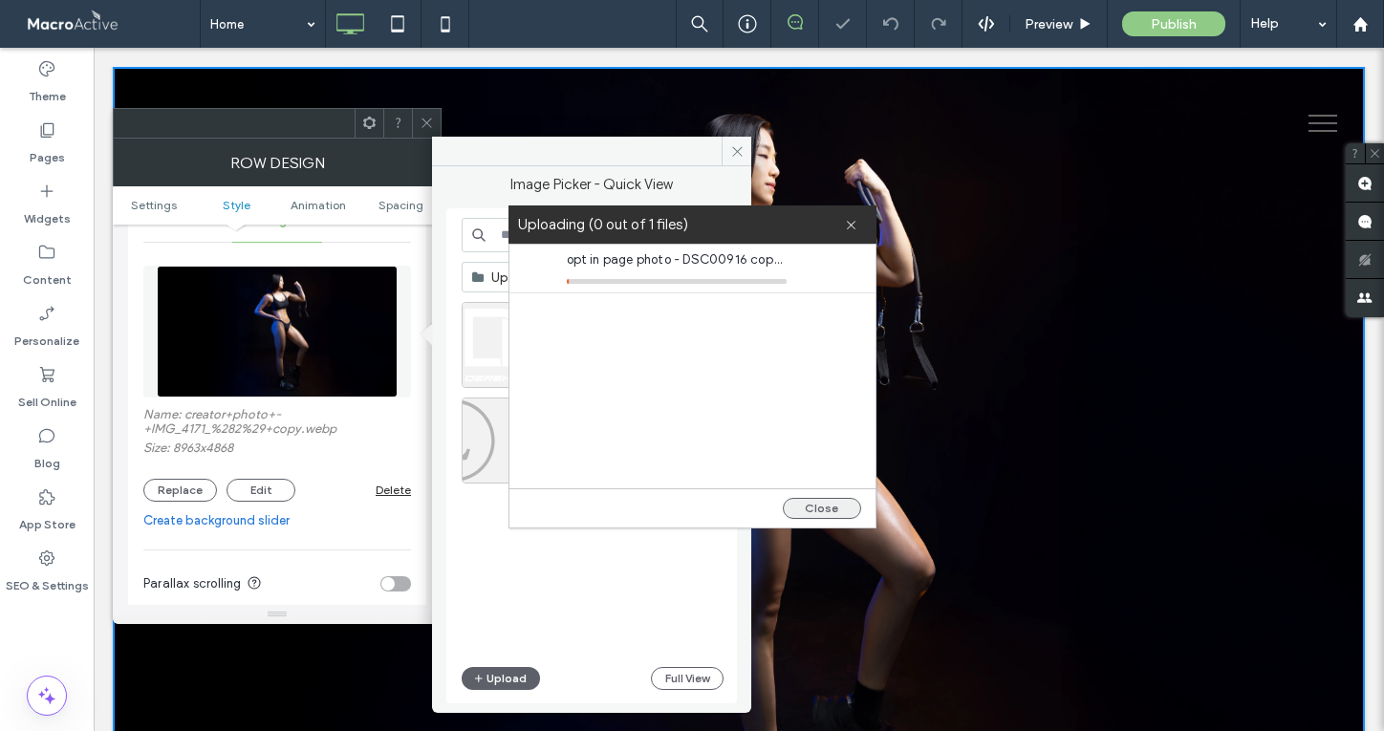
click at [810, 515] on button "Close" at bounding box center [822, 508] width 78 height 21
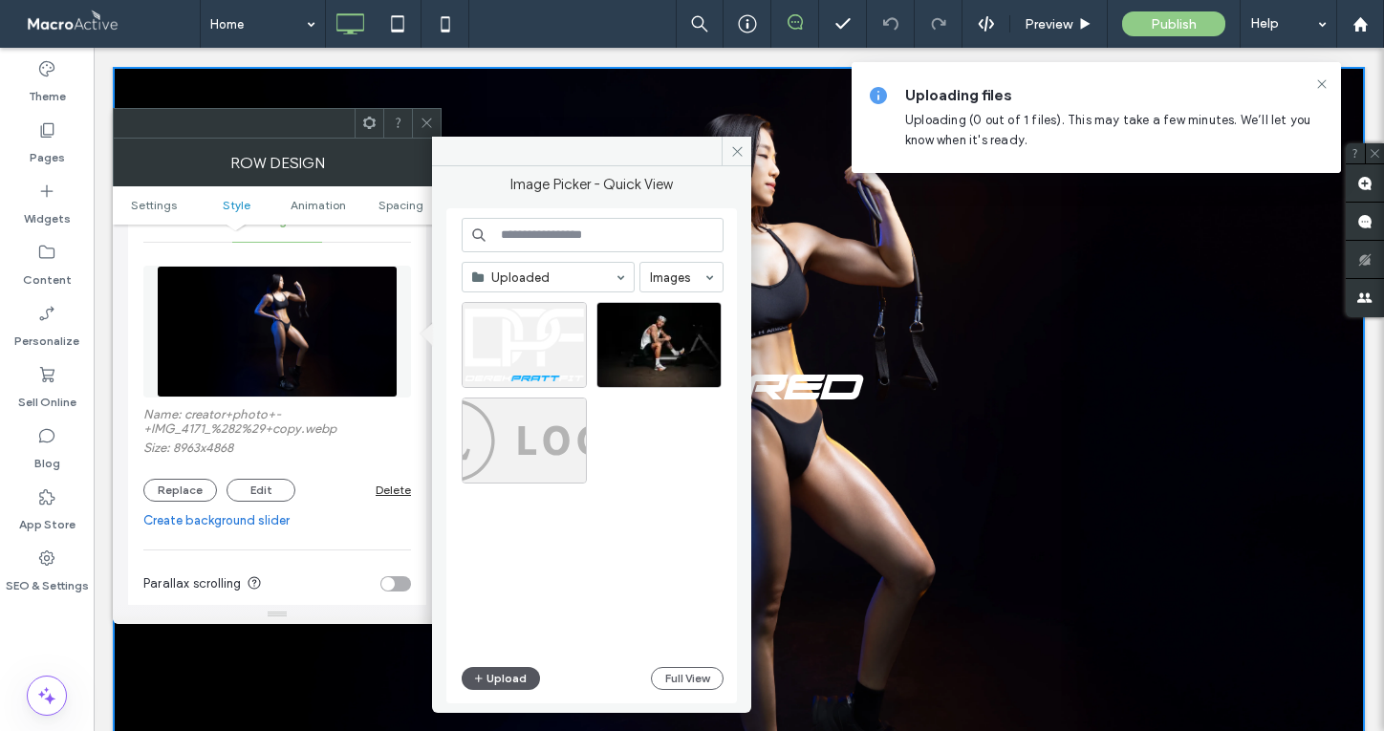
click at [500, 678] on button "Upload" at bounding box center [501, 678] width 78 height 23
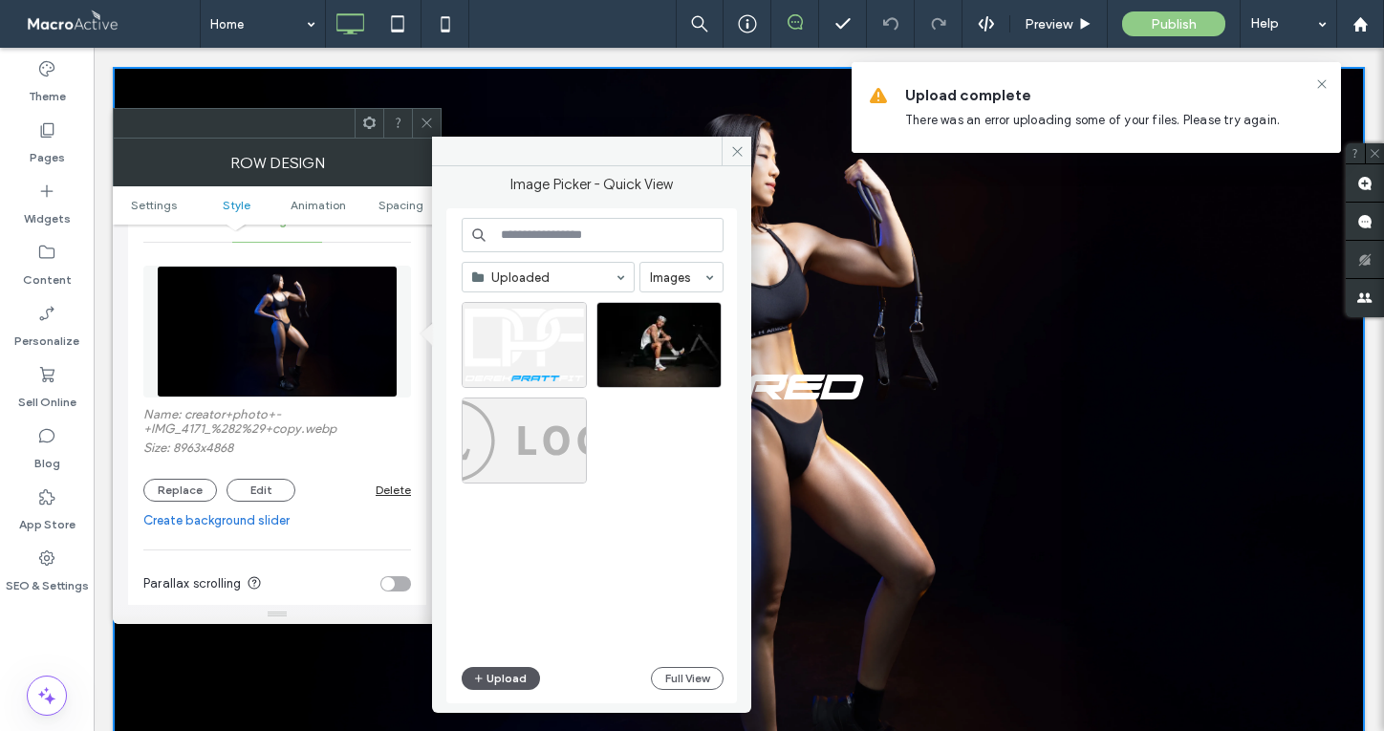
click at [498, 687] on button "Upload" at bounding box center [501, 678] width 78 height 23
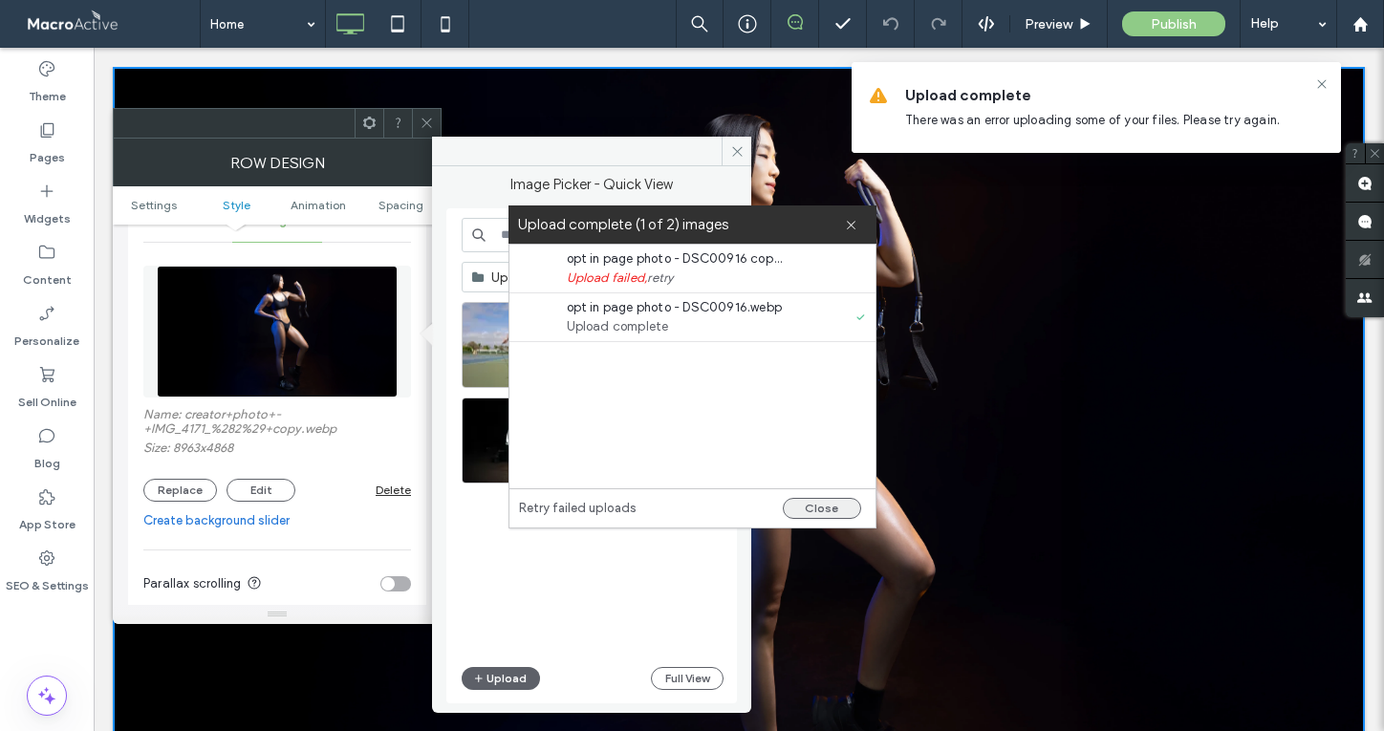
click at [826, 502] on button "Close" at bounding box center [822, 508] width 78 height 21
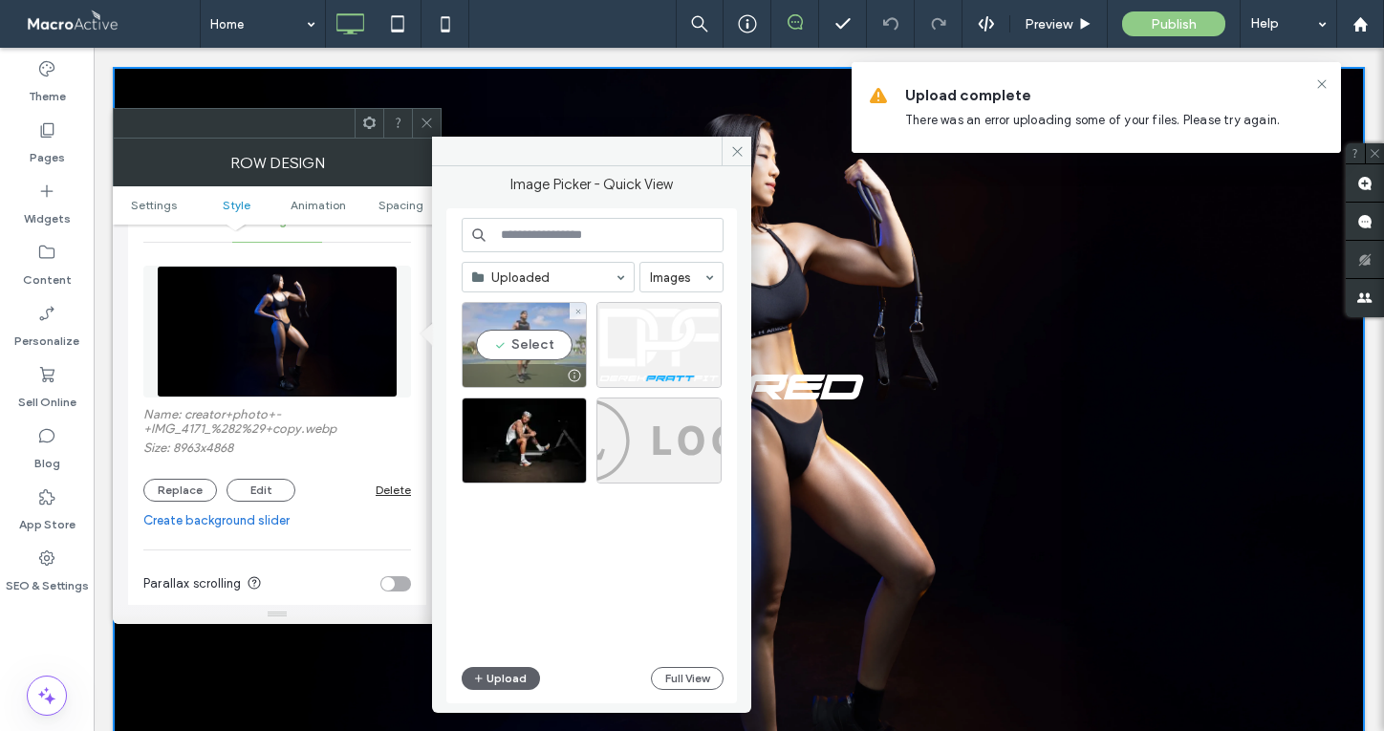
click at [522, 347] on div "Select" at bounding box center [524, 345] width 125 height 86
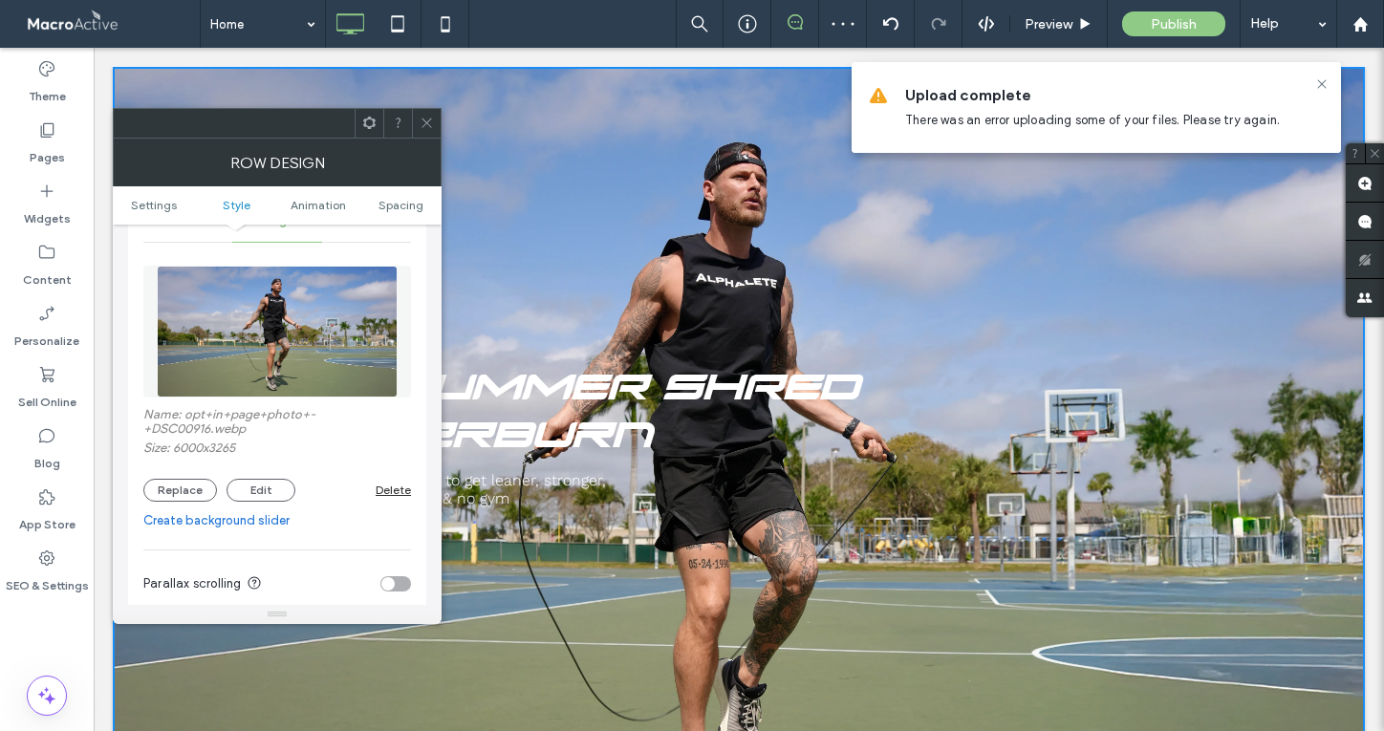
click at [422, 127] on icon at bounding box center [427, 123] width 14 height 14
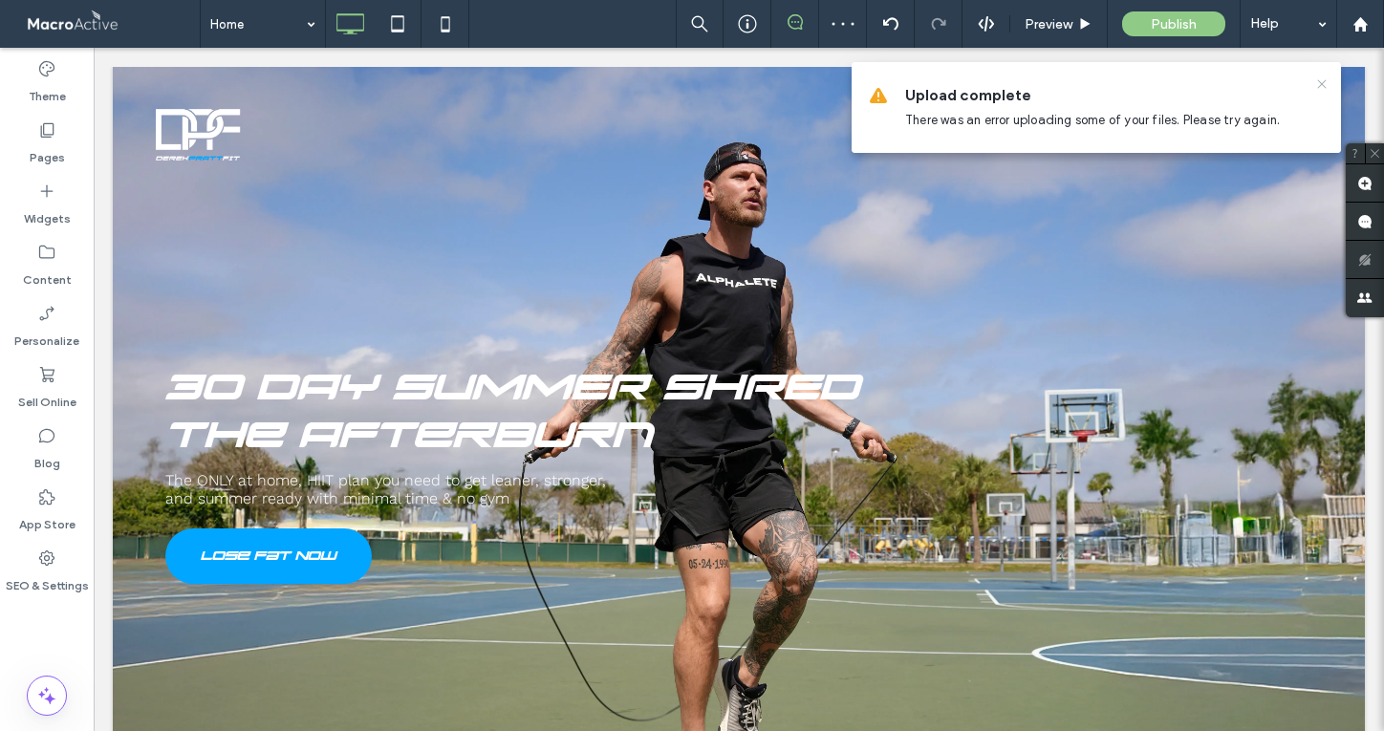
click at [1323, 81] on use at bounding box center [1321, 83] width 9 height 9
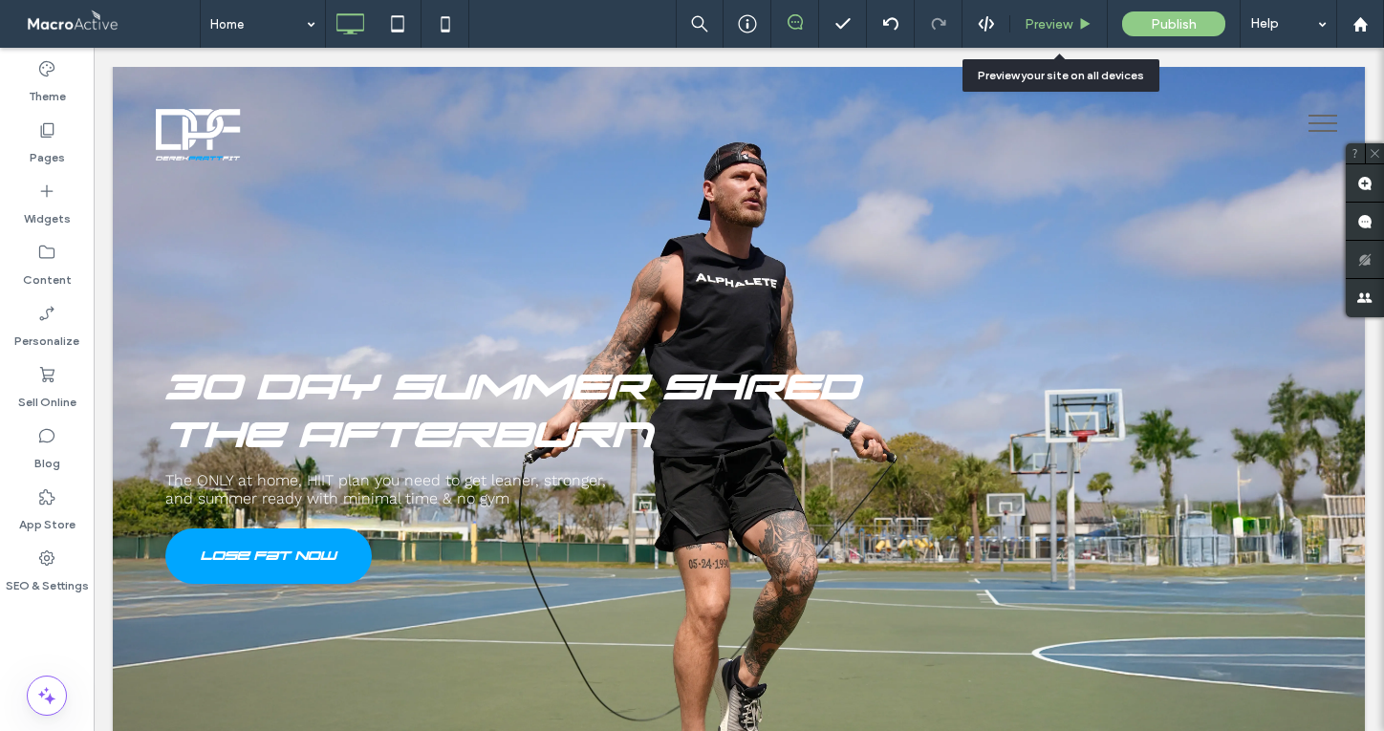
click at [1060, 25] on span "Preview" at bounding box center [1049, 24] width 48 height 16
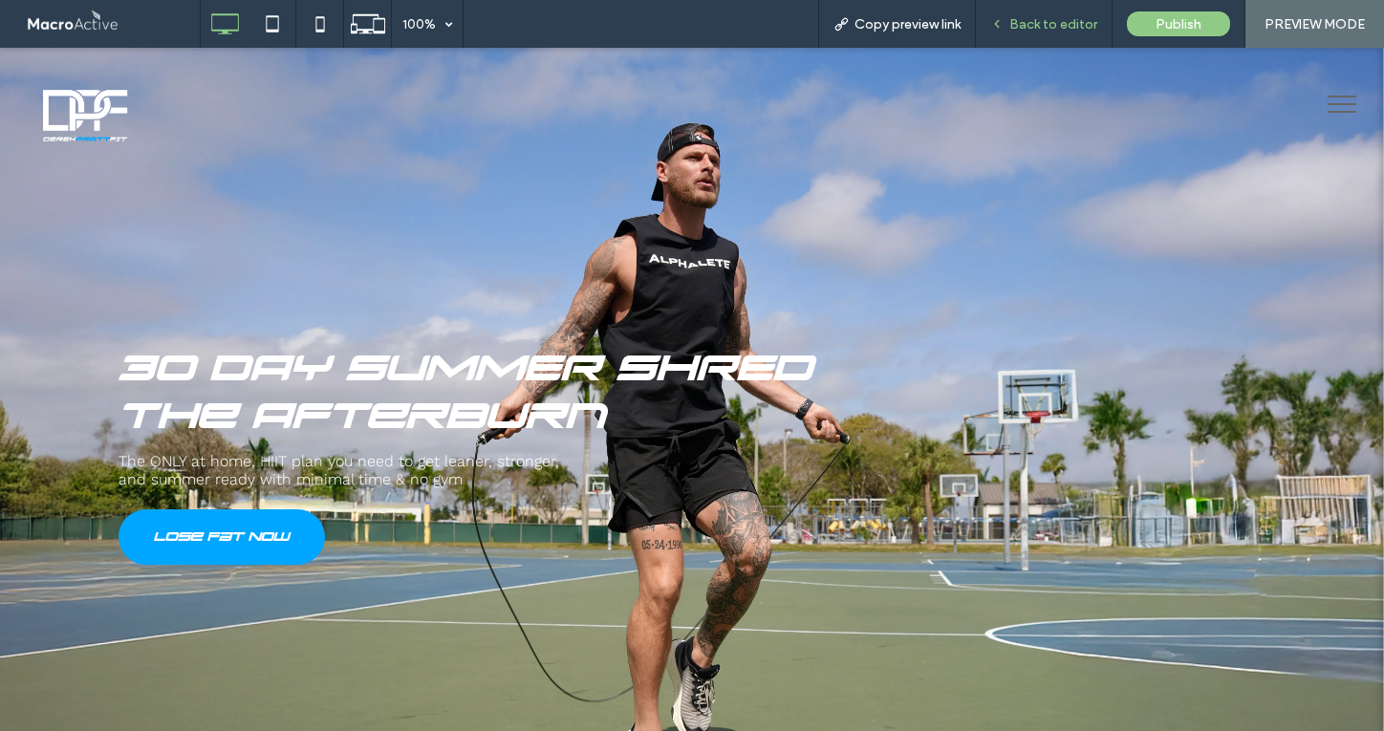
click at [1067, 27] on span "Back to editor" at bounding box center [1053, 24] width 88 height 16
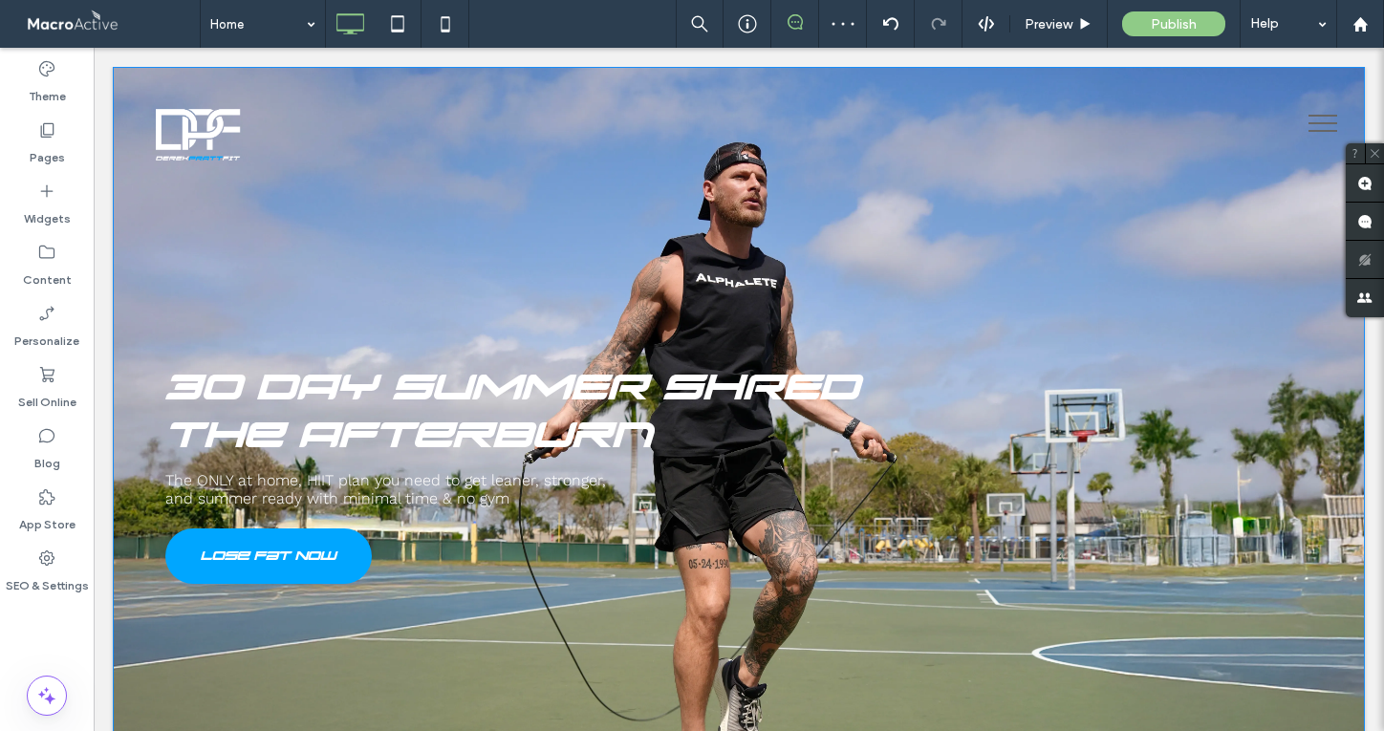
click at [378, 226] on div "30 DAY SUMMER SHRED The Afterburn The ONLY at home, HIIT plan you need to get l…" at bounding box center [739, 473] width 1252 height 813
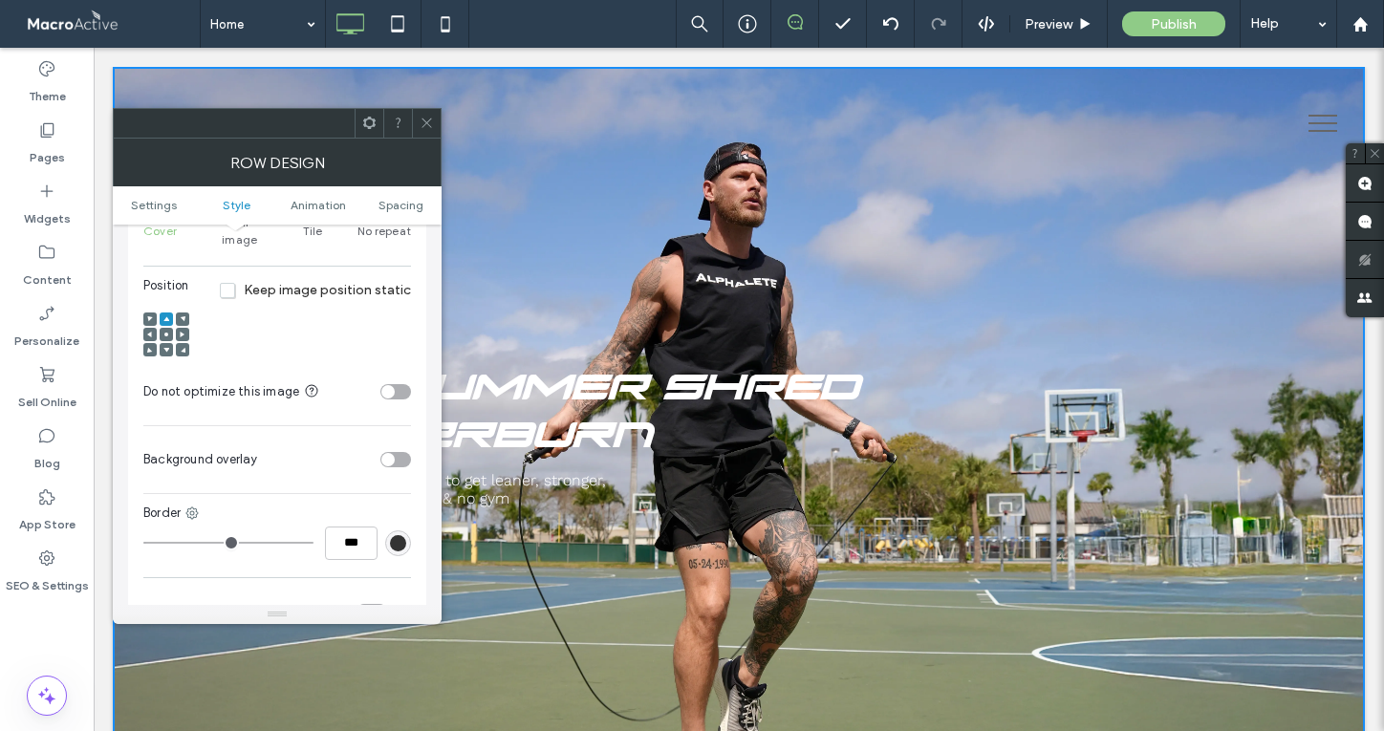
scroll to position [714, 0]
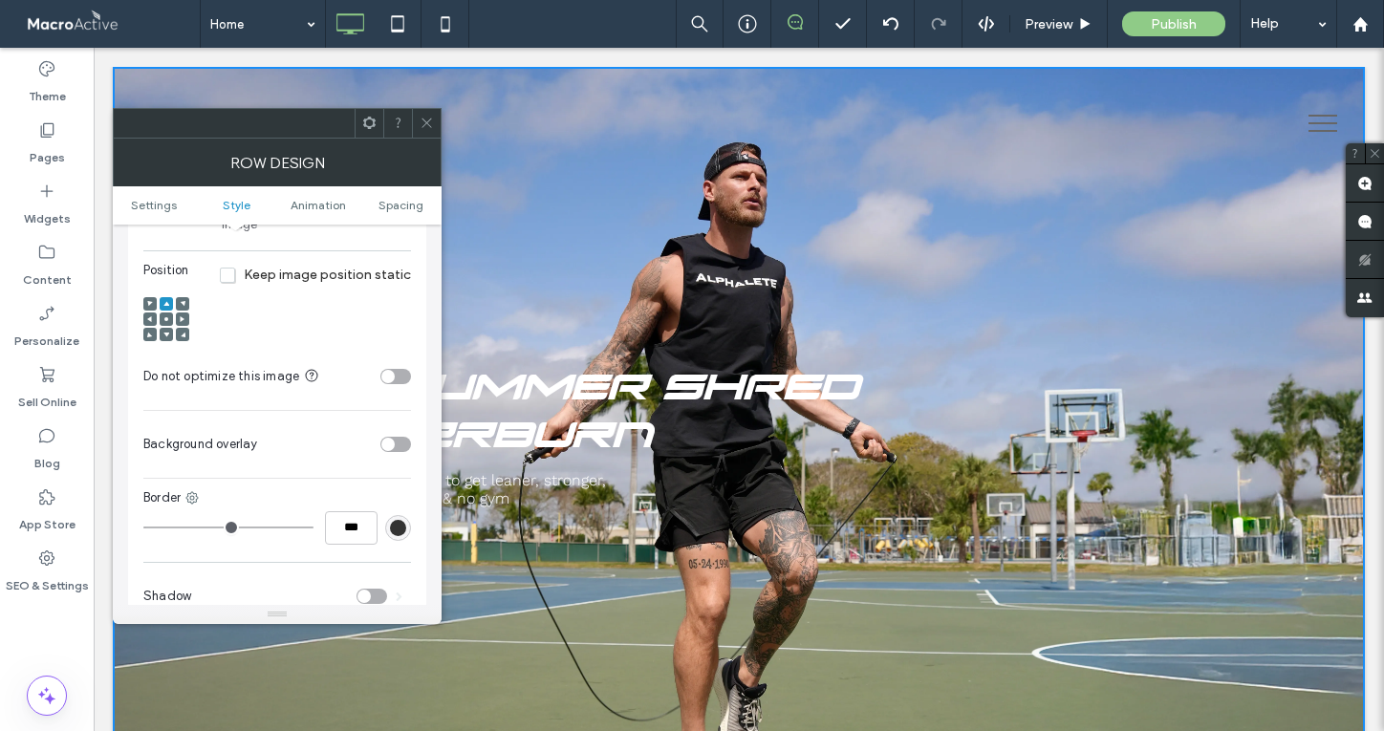
click at [385, 438] on div "toggle" at bounding box center [387, 444] width 13 height 13
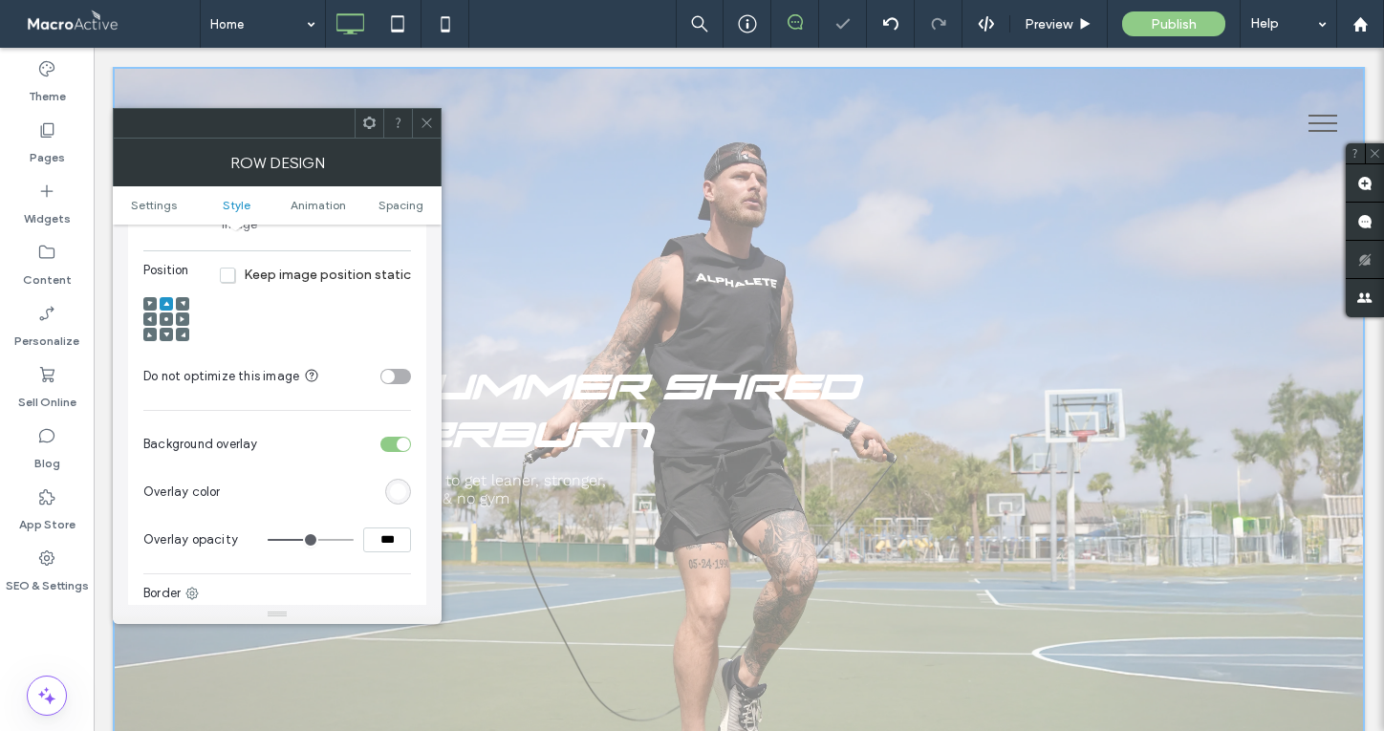
click at [401, 484] on div "rgb(255,255,255)" at bounding box center [398, 492] width 16 height 16
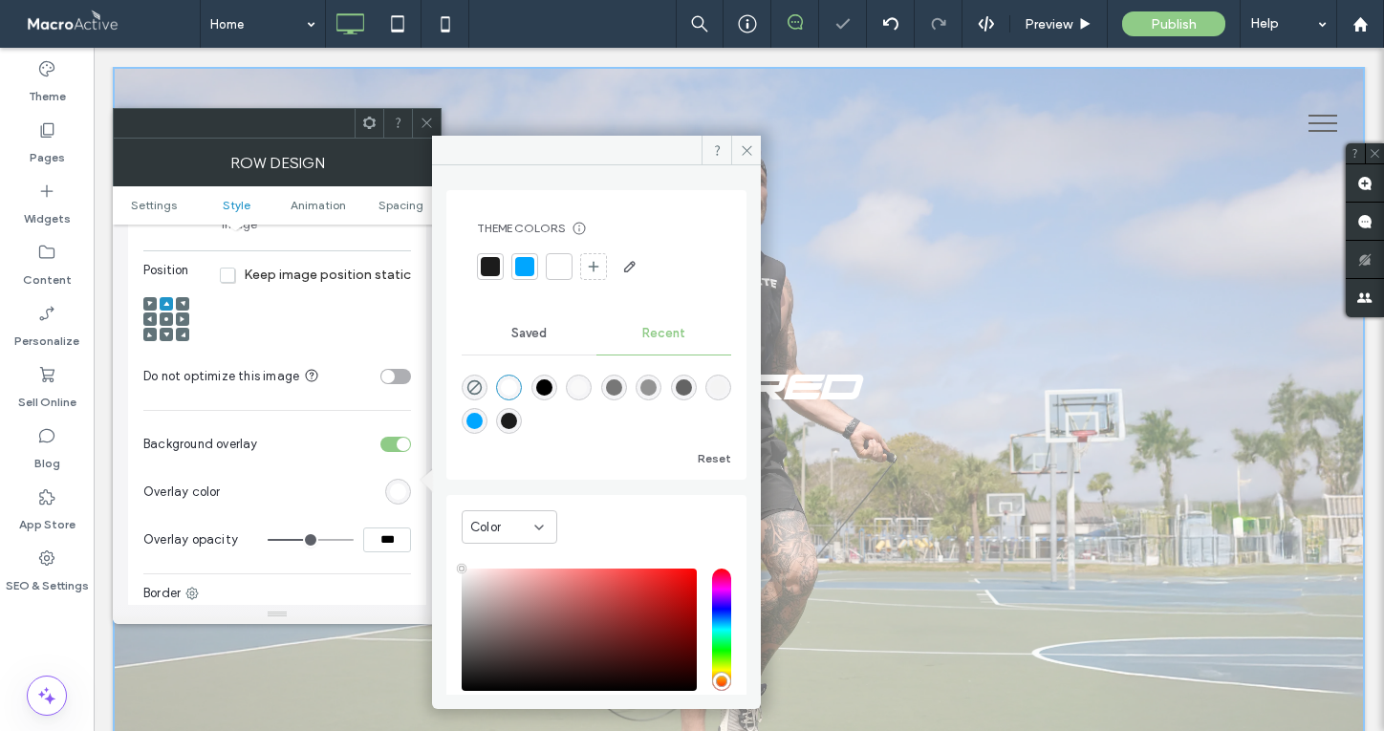
click at [491, 263] on div at bounding box center [490, 266] width 19 height 19
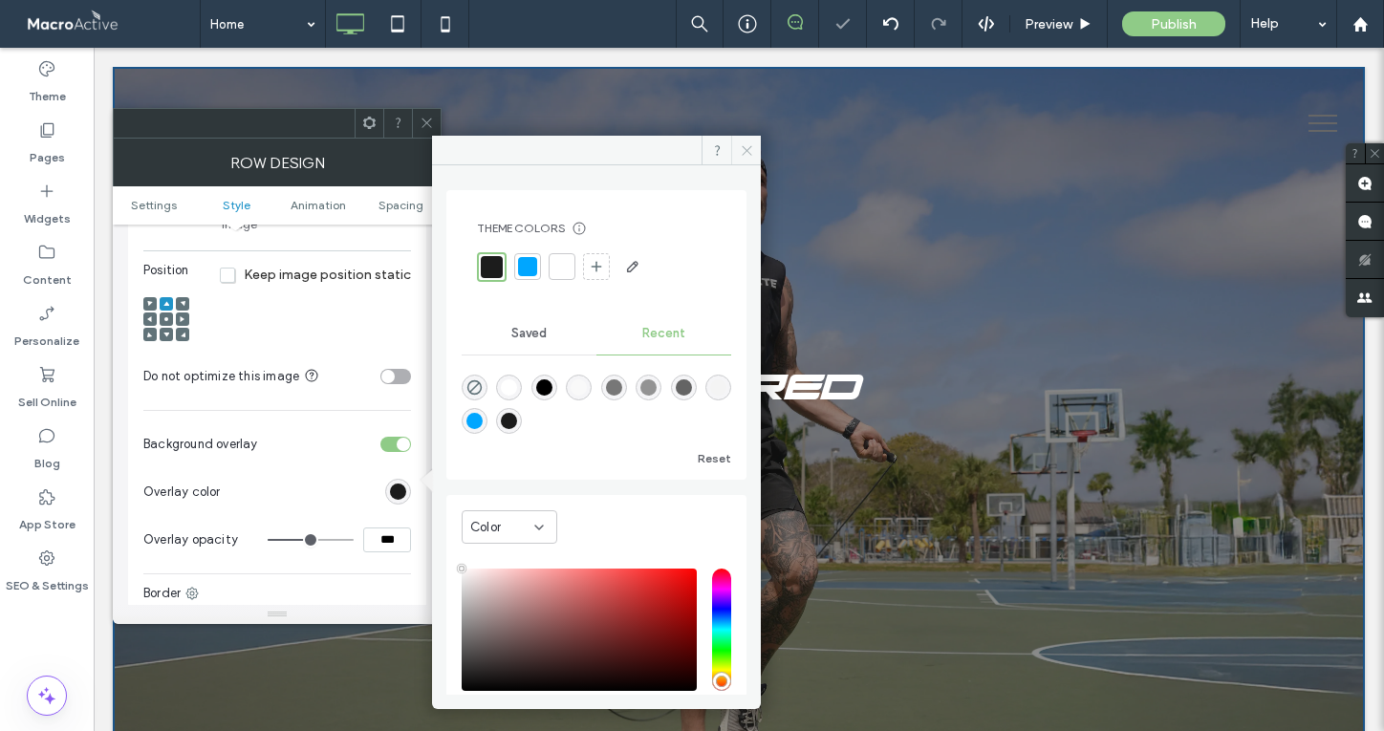
click at [749, 144] on icon at bounding box center [747, 150] width 14 height 14
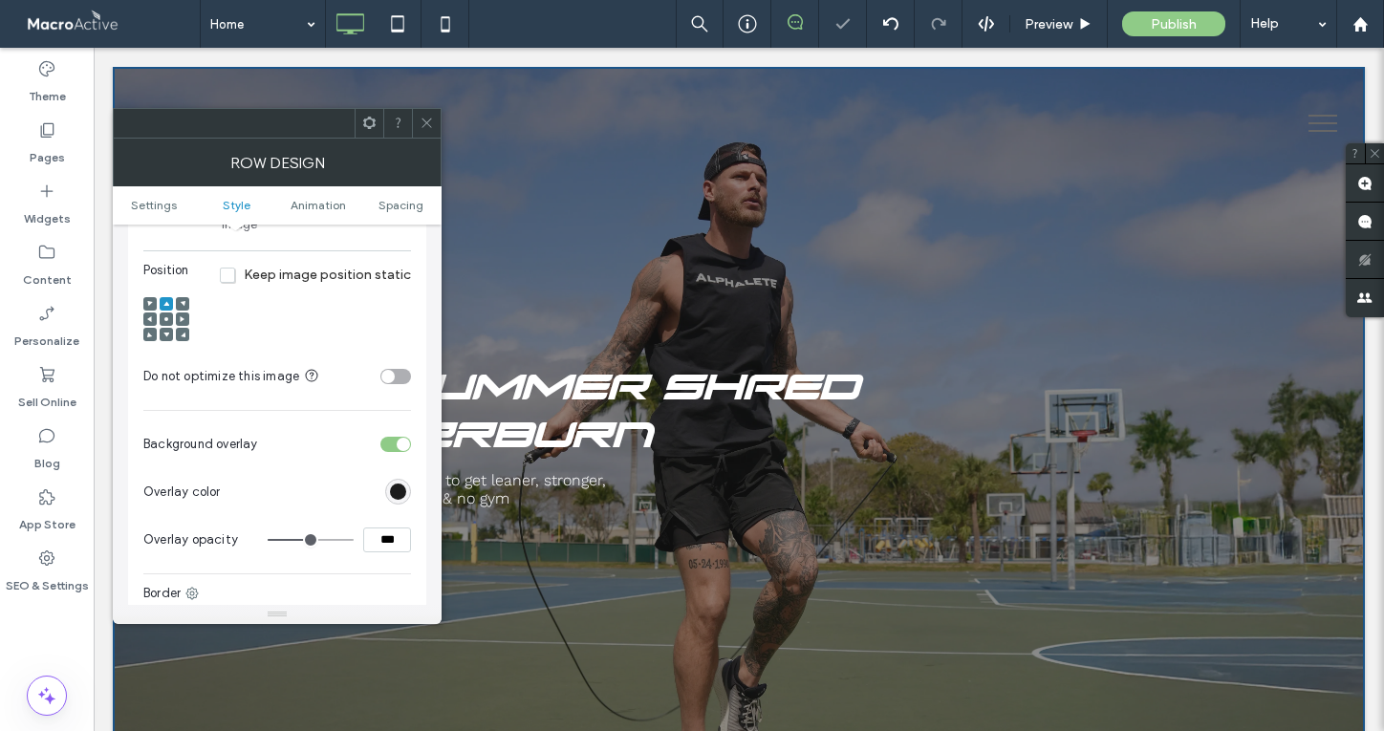
type input "**"
type input "***"
click at [283, 539] on input "range" at bounding box center [311, 540] width 86 height 2
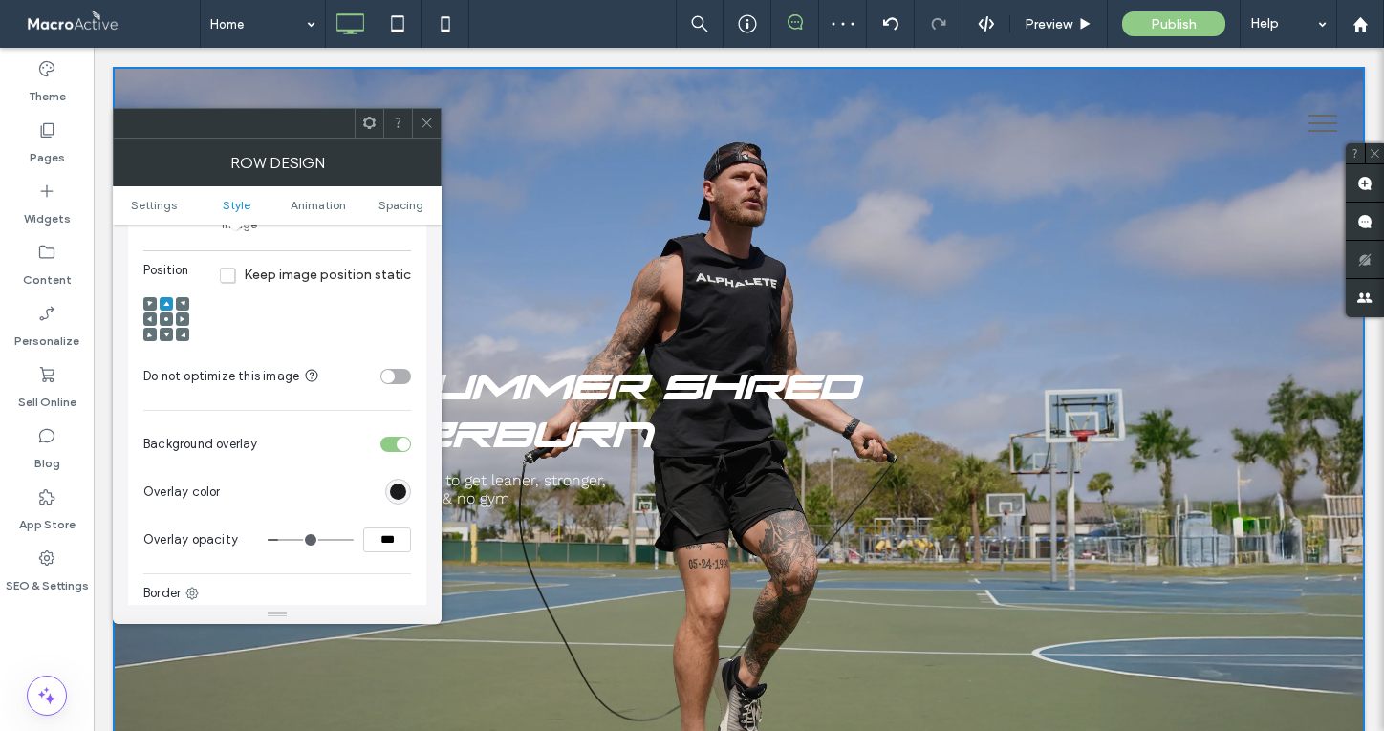
type input "*"
type input "**"
type input "*"
type input "**"
type input "*"
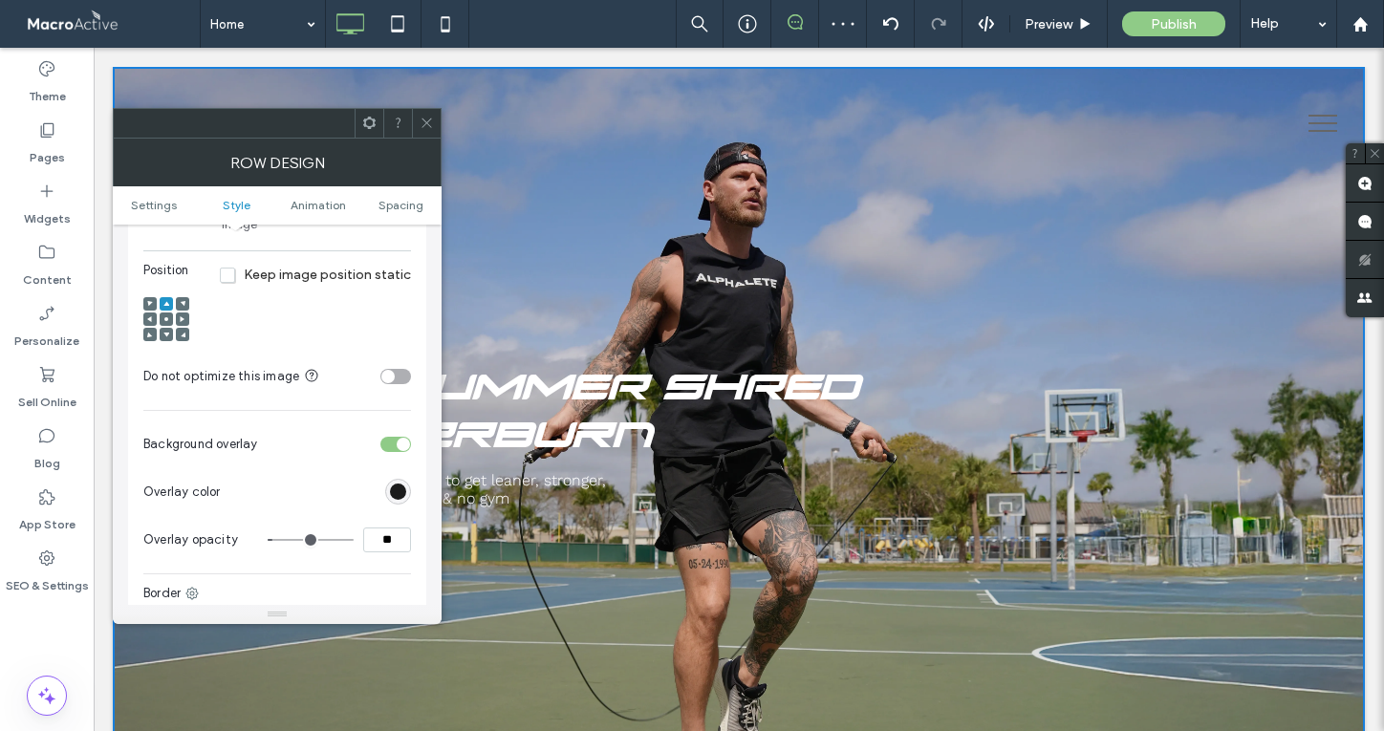
type input "**"
click at [277, 539] on input "range" at bounding box center [311, 540] width 86 height 2
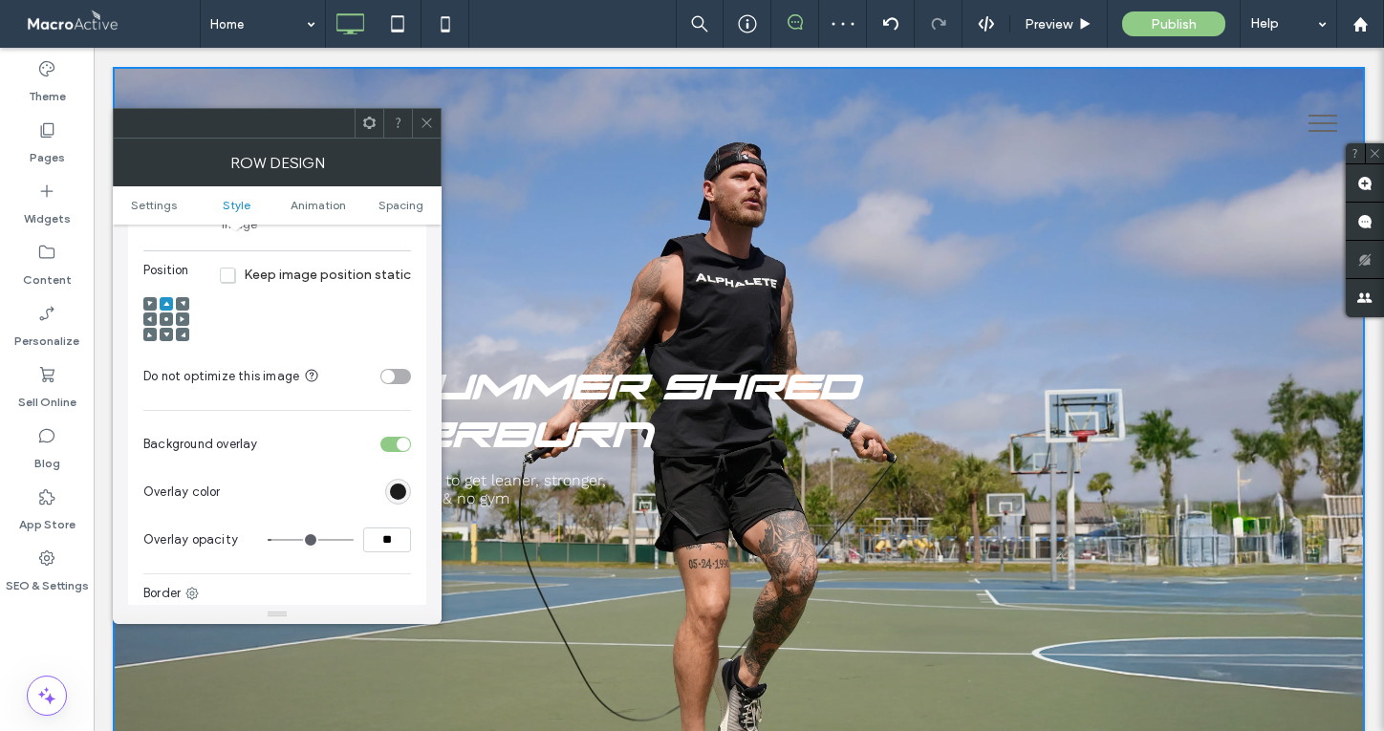
type input "*"
type input "**"
type input "*"
type input "**"
type input "*"
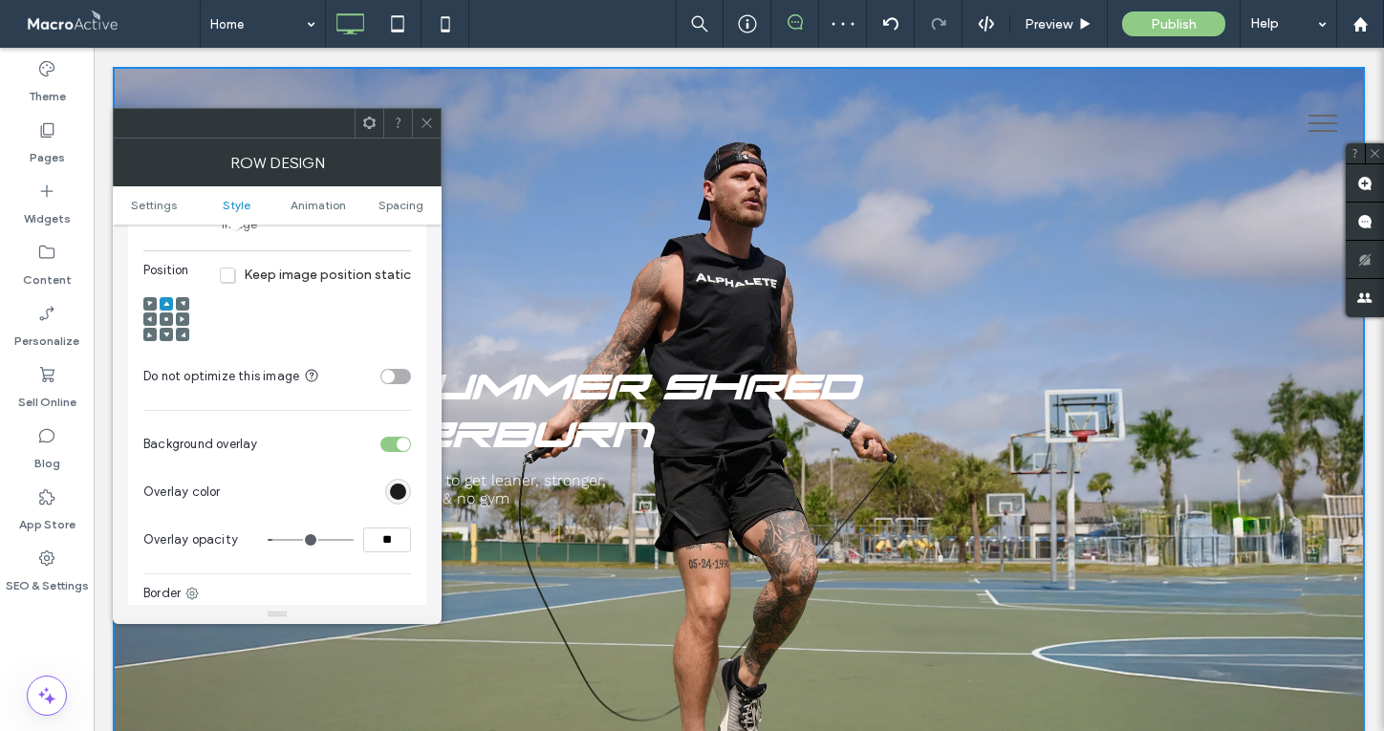
type input "**"
type input "*"
type input "**"
type input "*"
click at [280, 539] on input "range" at bounding box center [311, 540] width 86 height 2
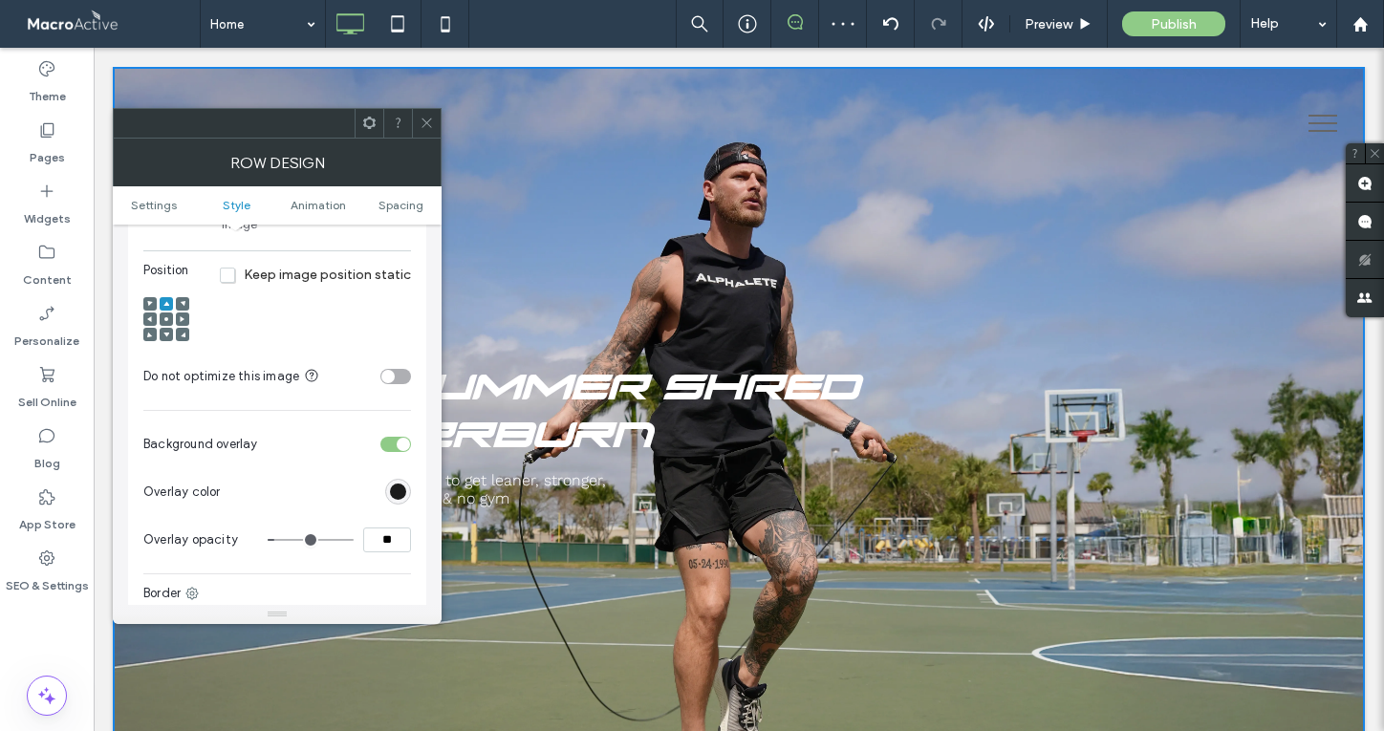
click at [386, 528] on input "**" at bounding box center [387, 540] width 48 height 25
type input "***"
type input "**"
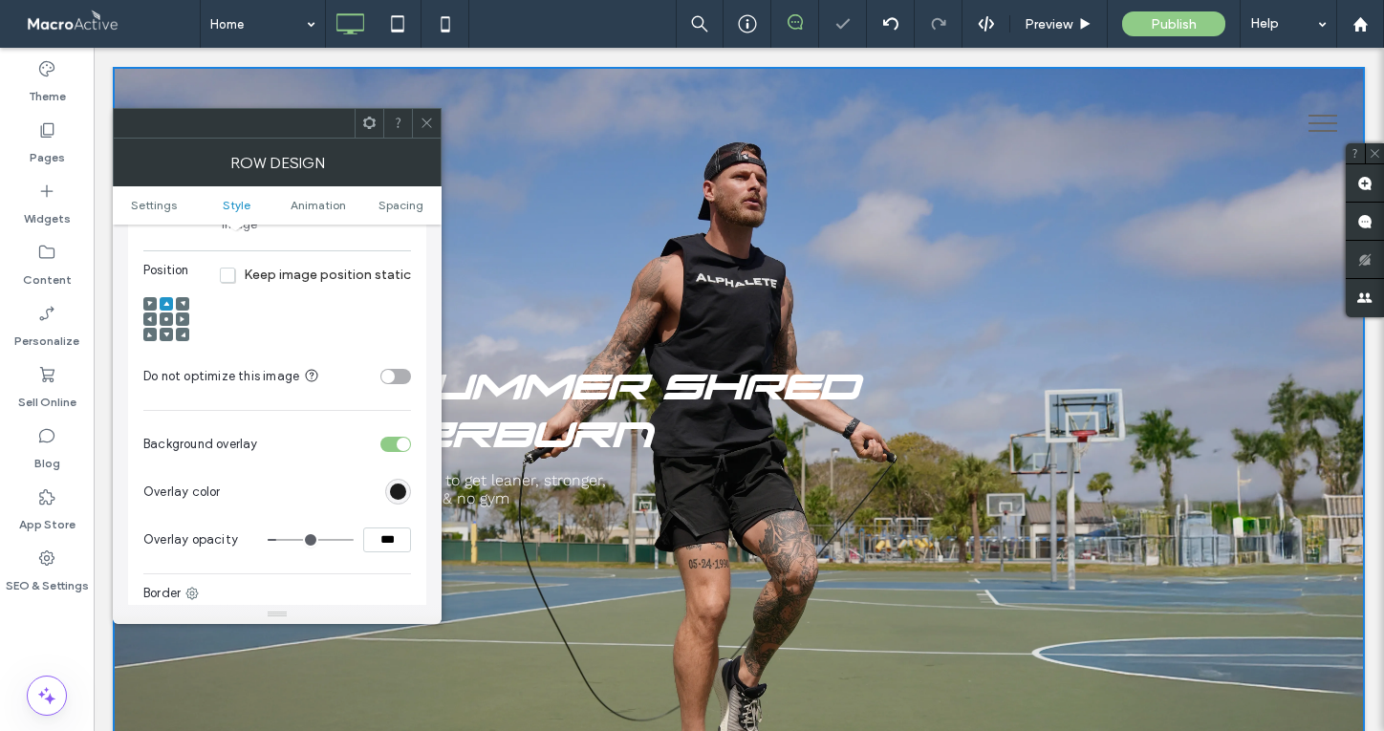
click at [424, 123] on icon at bounding box center [427, 123] width 14 height 14
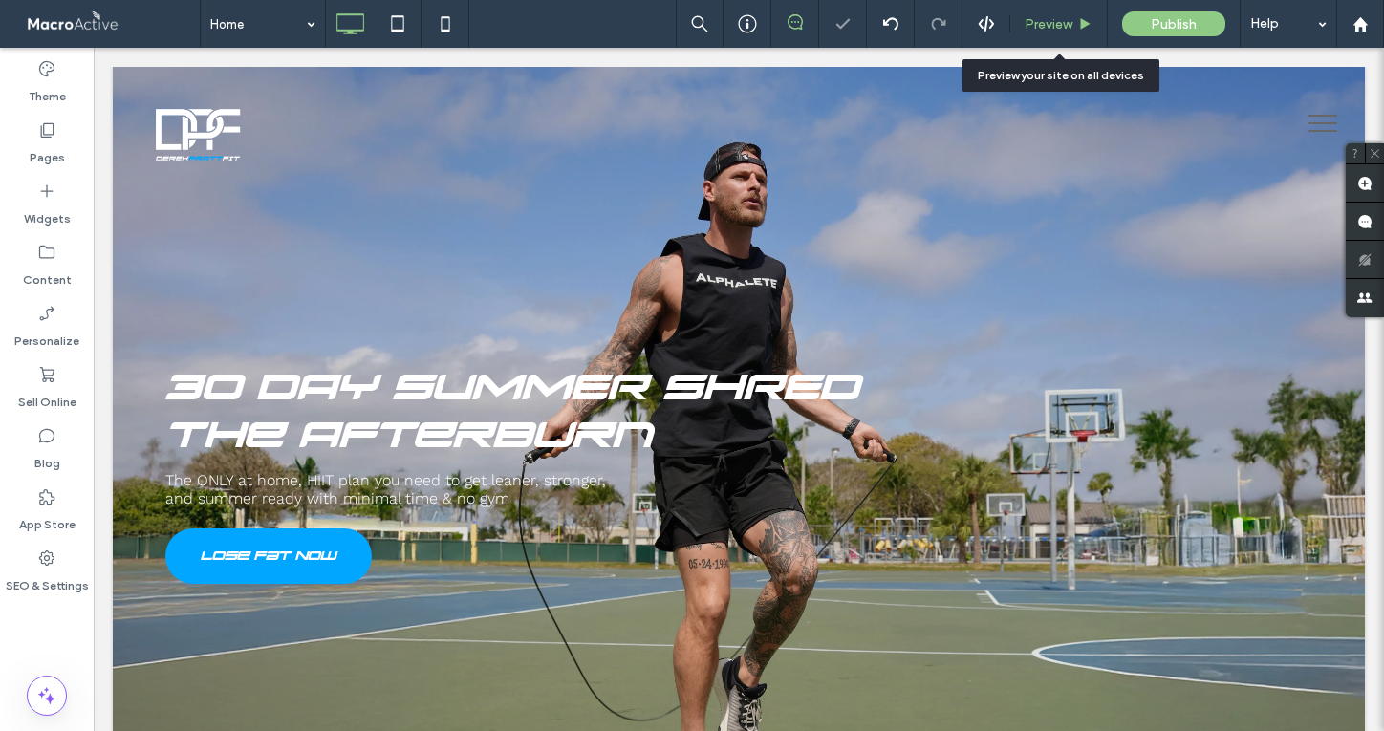
click at [1050, 18] on span "Preview" at bounding box center [1049, 24] width 48 height 16
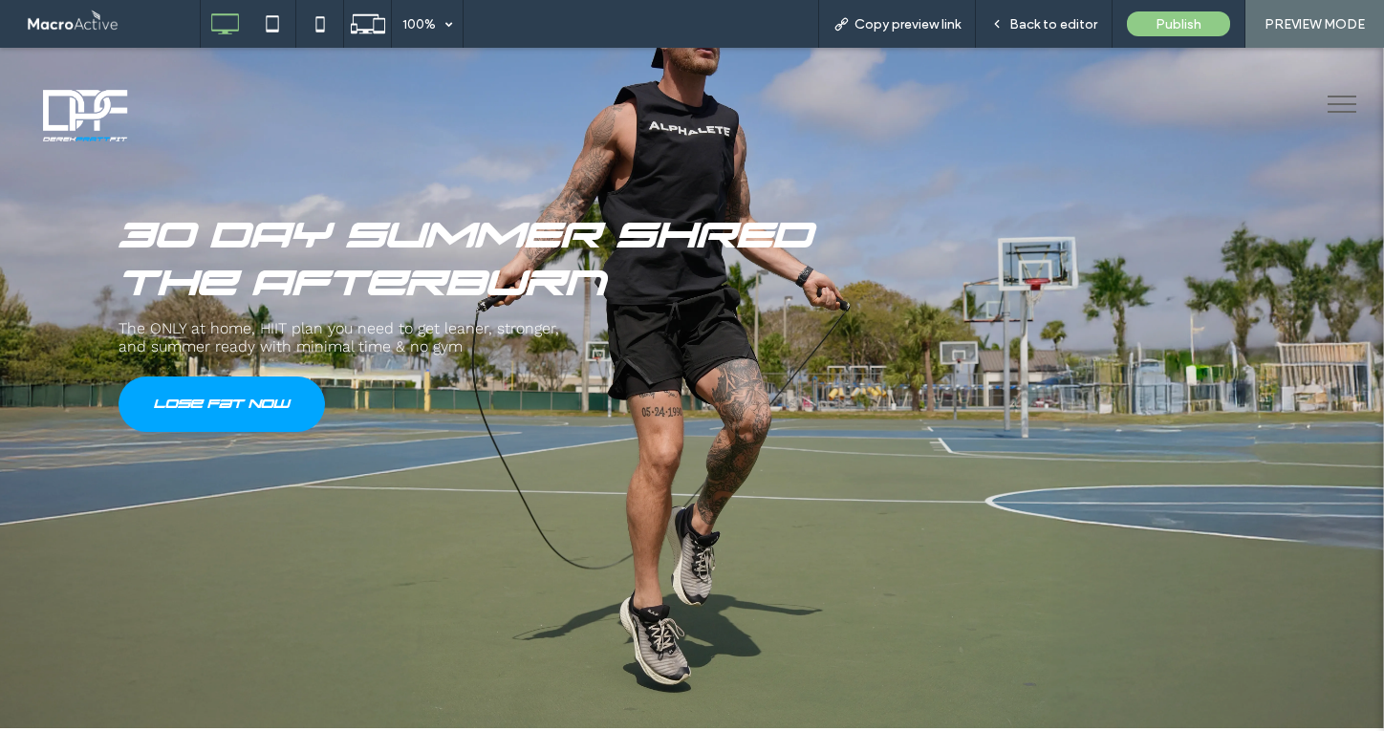
scroll to position [205, 0]
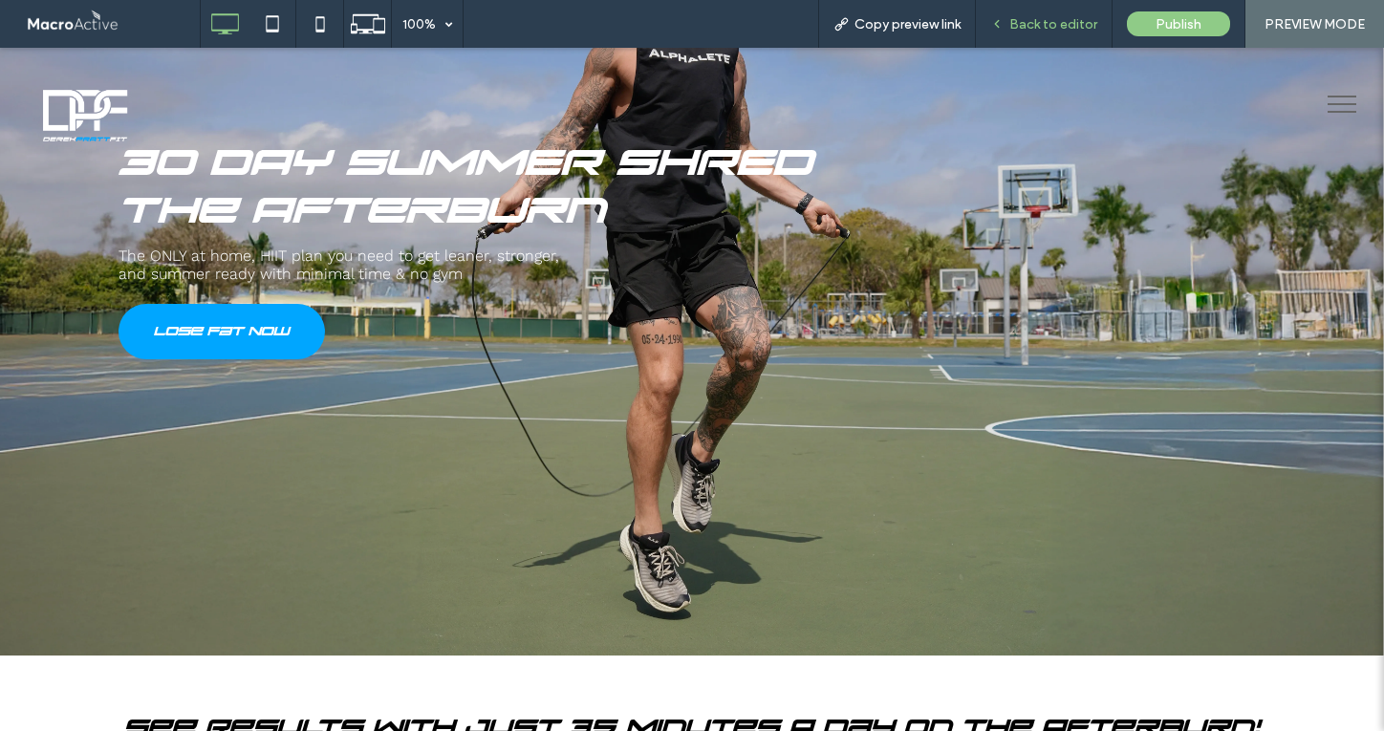
click at [1048, 20] on span "Back to editor" at bounding box center [1053, 24] width 88 height 16
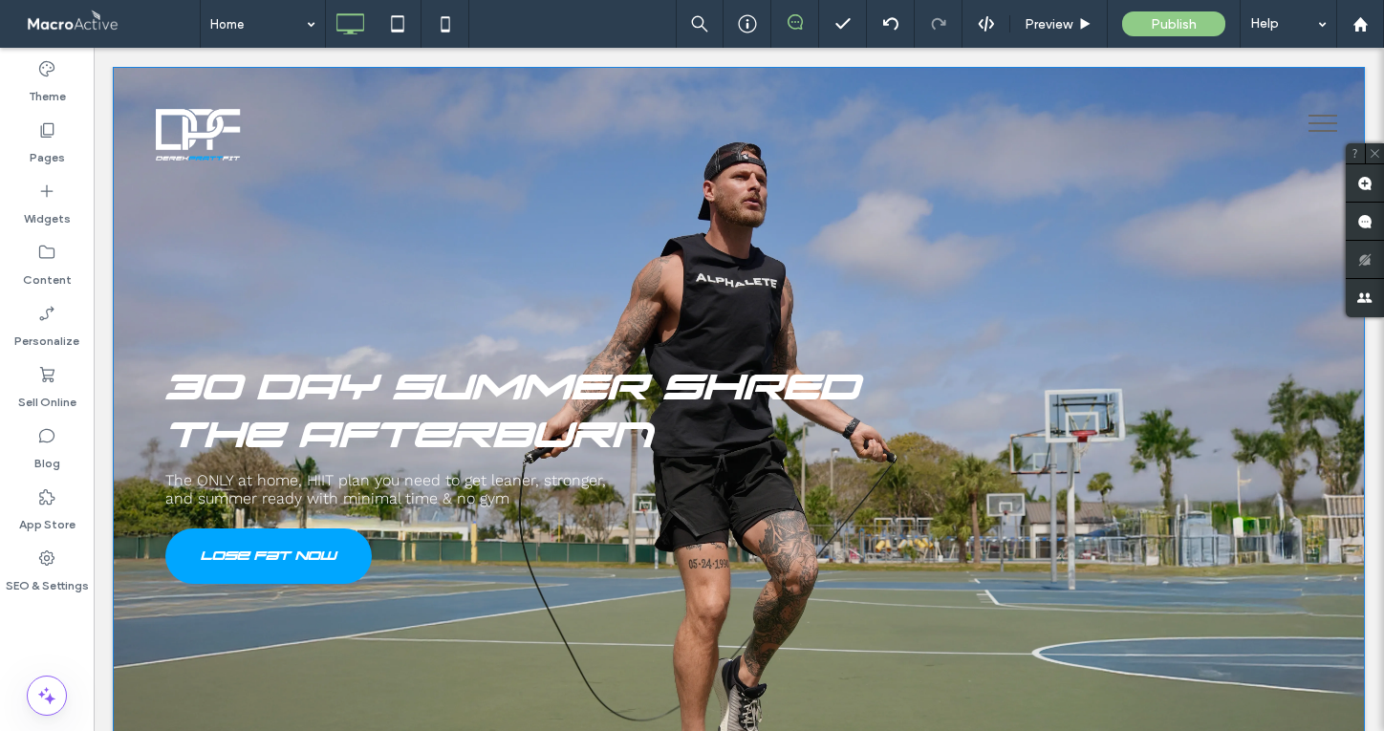
click at [128, 283] on div "30 DAY SUMMER SHRED The Afterburn The ONLY at home, HIIT plan you need to get l…" at bounding box center [739, 473] width 1252 height 813
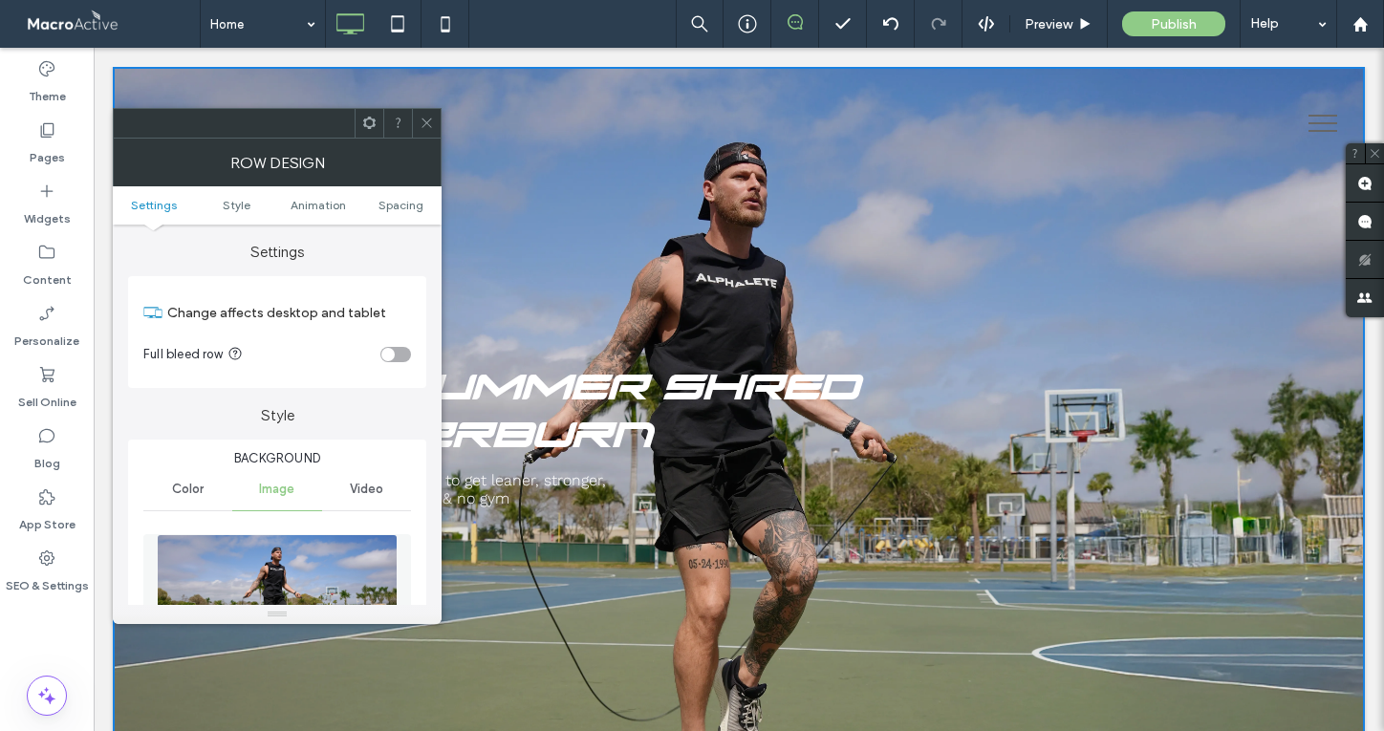
scroll to position [164, 0]
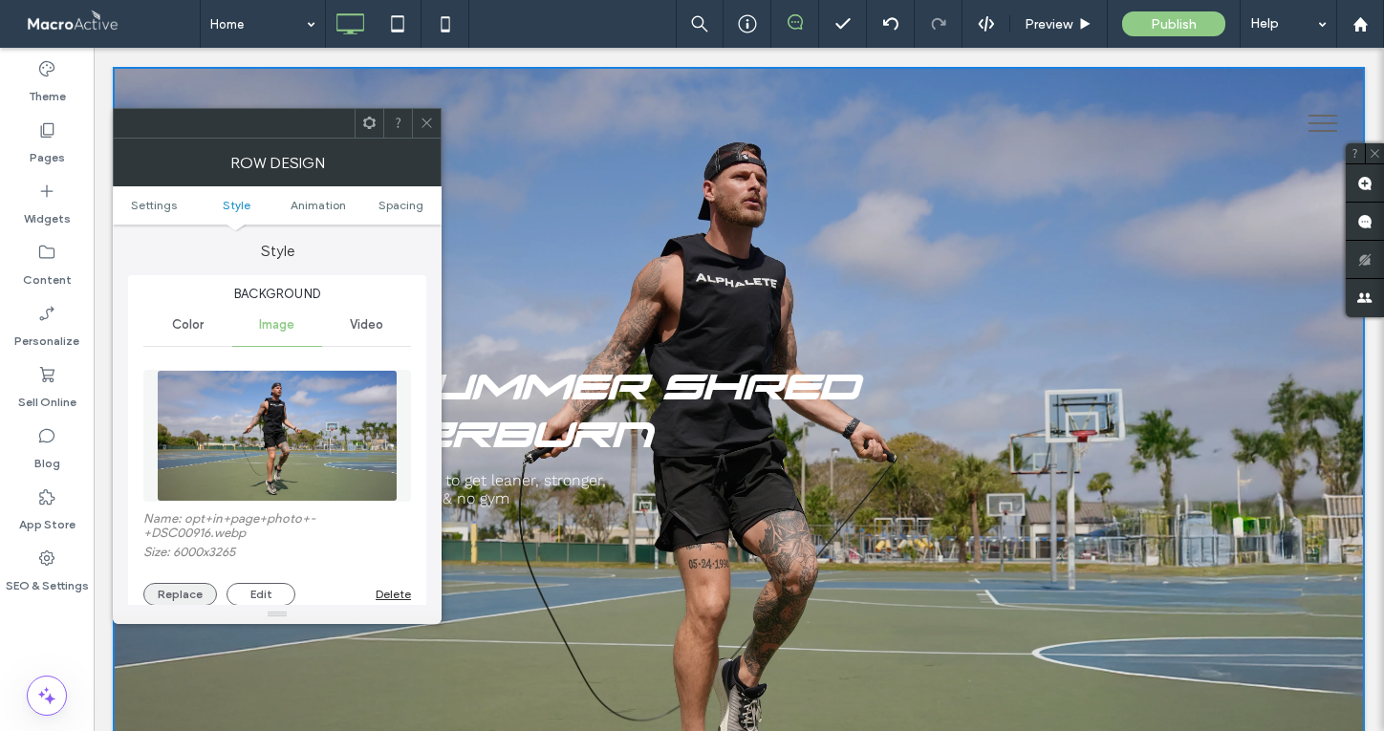
click at [182, 603] on button "Replace" at bounding box center [180, 594] width 74 height 23
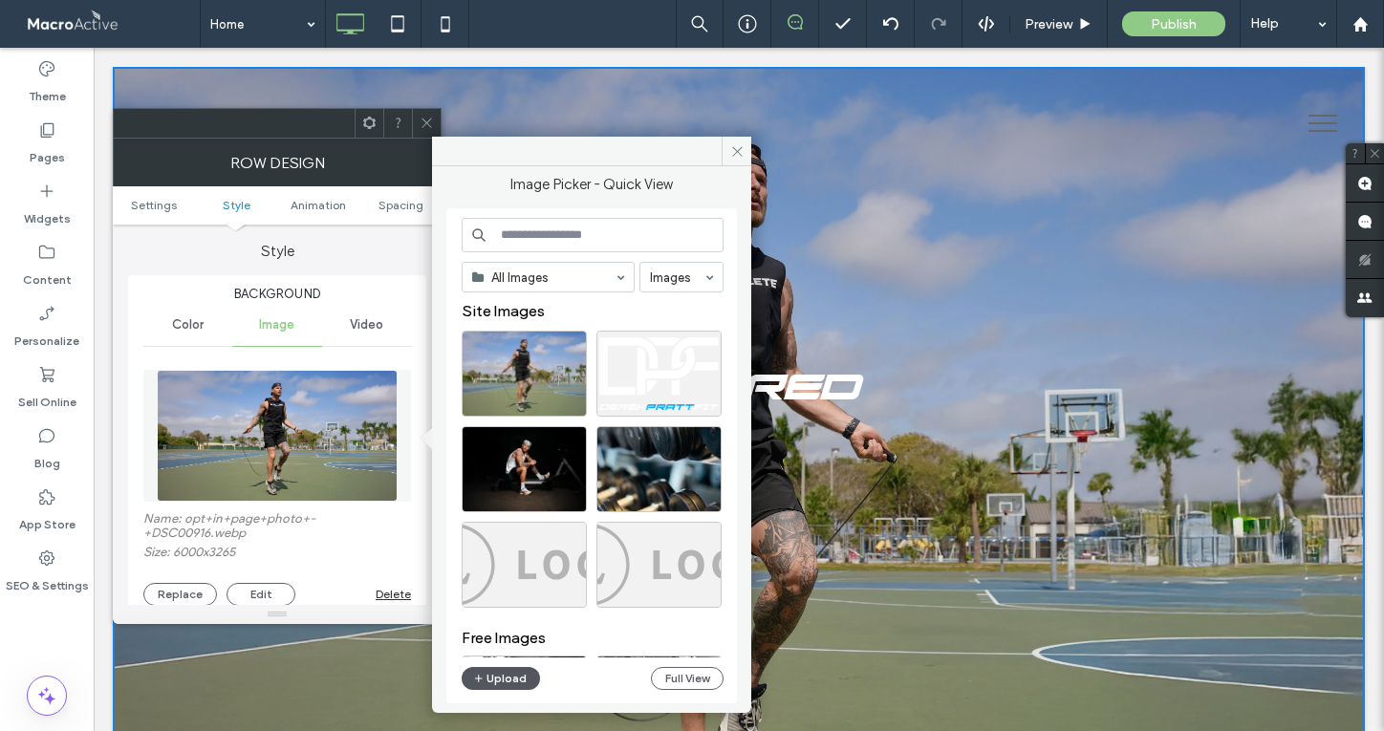
click at [504, 677] on button "Upload" at bounding box center [501, 678] width 78 height 23
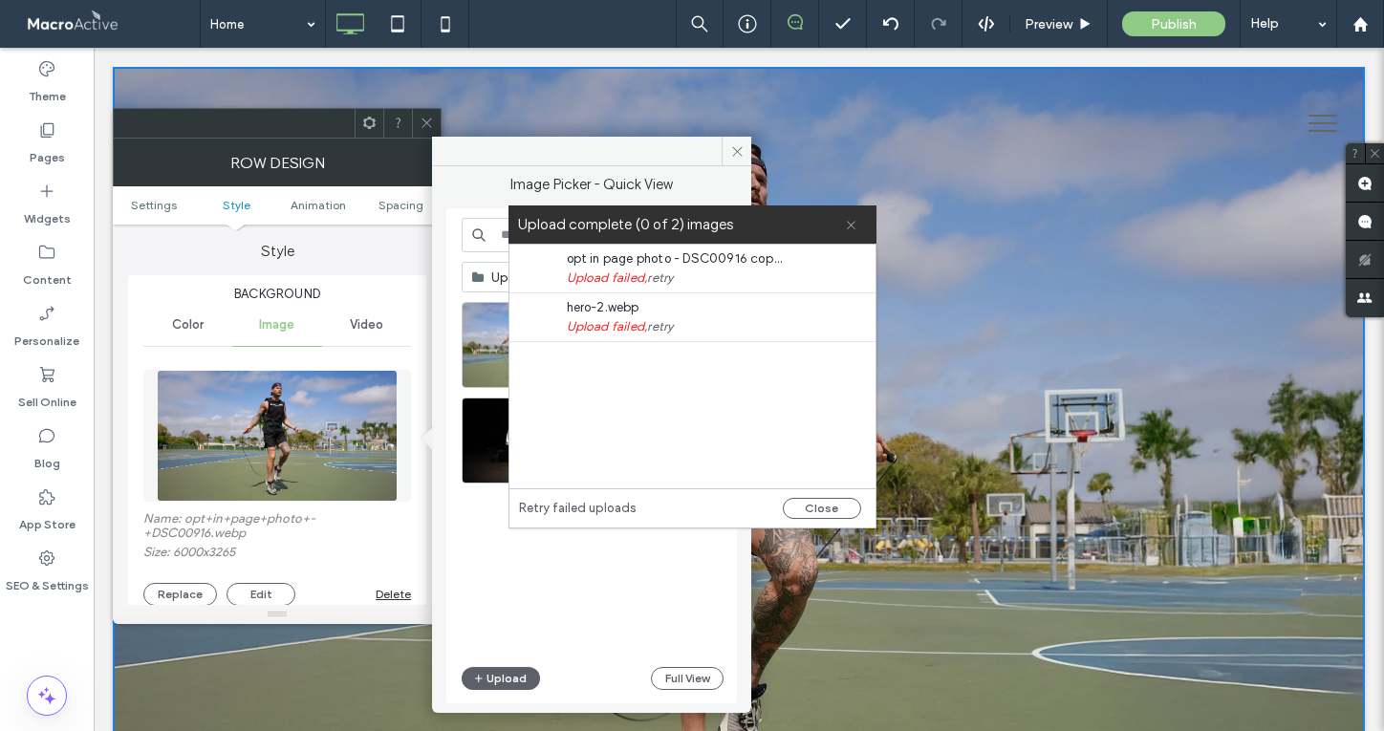
click at [853, 227] on use at bounding box center [851, 225] width 9 height 9
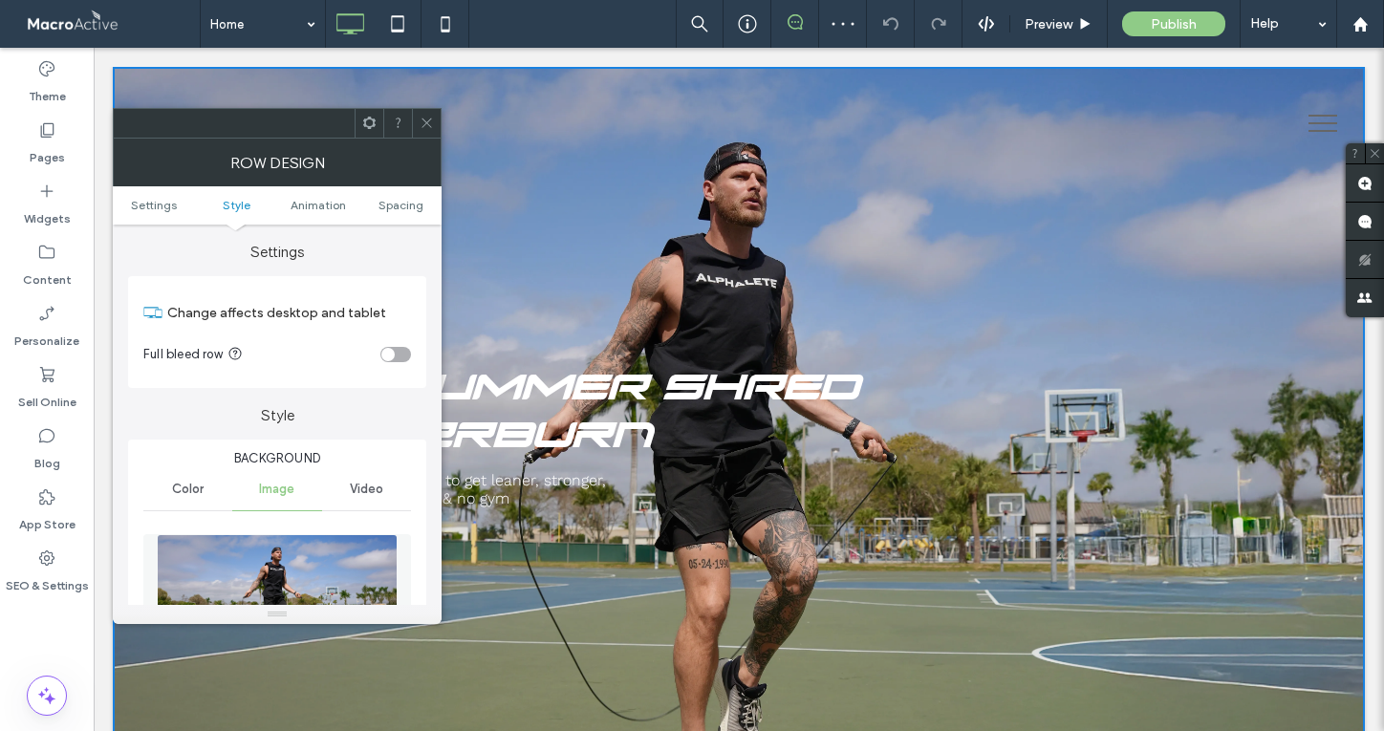
scroll to position [197, 0]
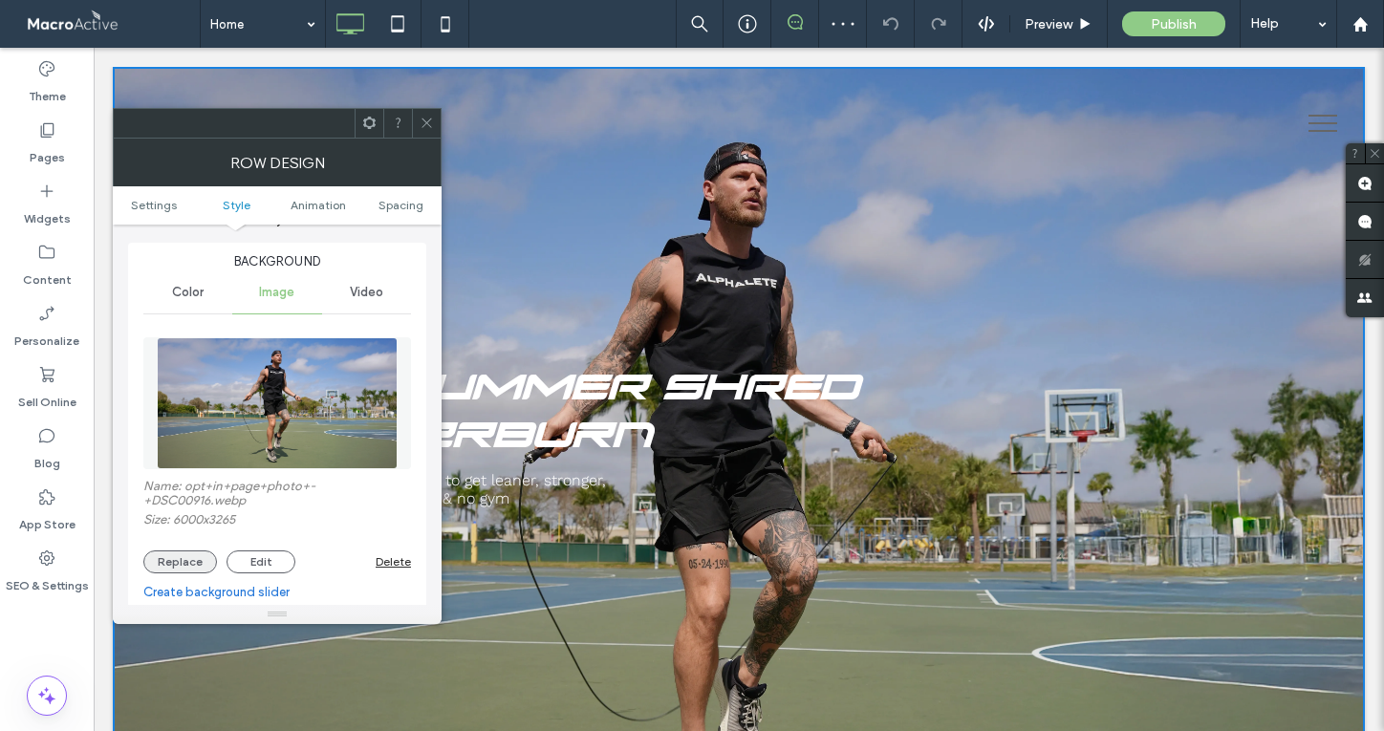
click at [179, 562] on button "Replace" at bounding box center [180, 561] width 74 height 23
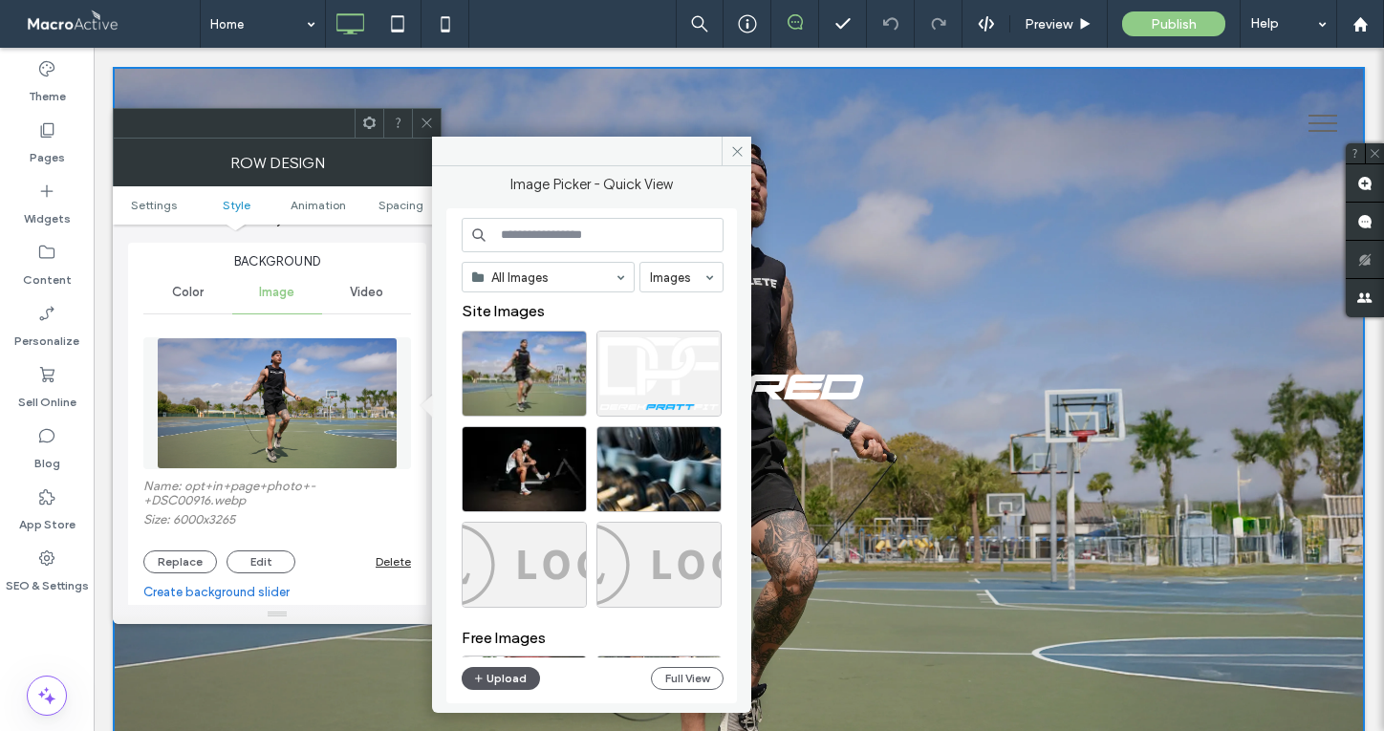
click at [515, 680] on button "Upload" at bounding box center [501, 678] width 78 height 23
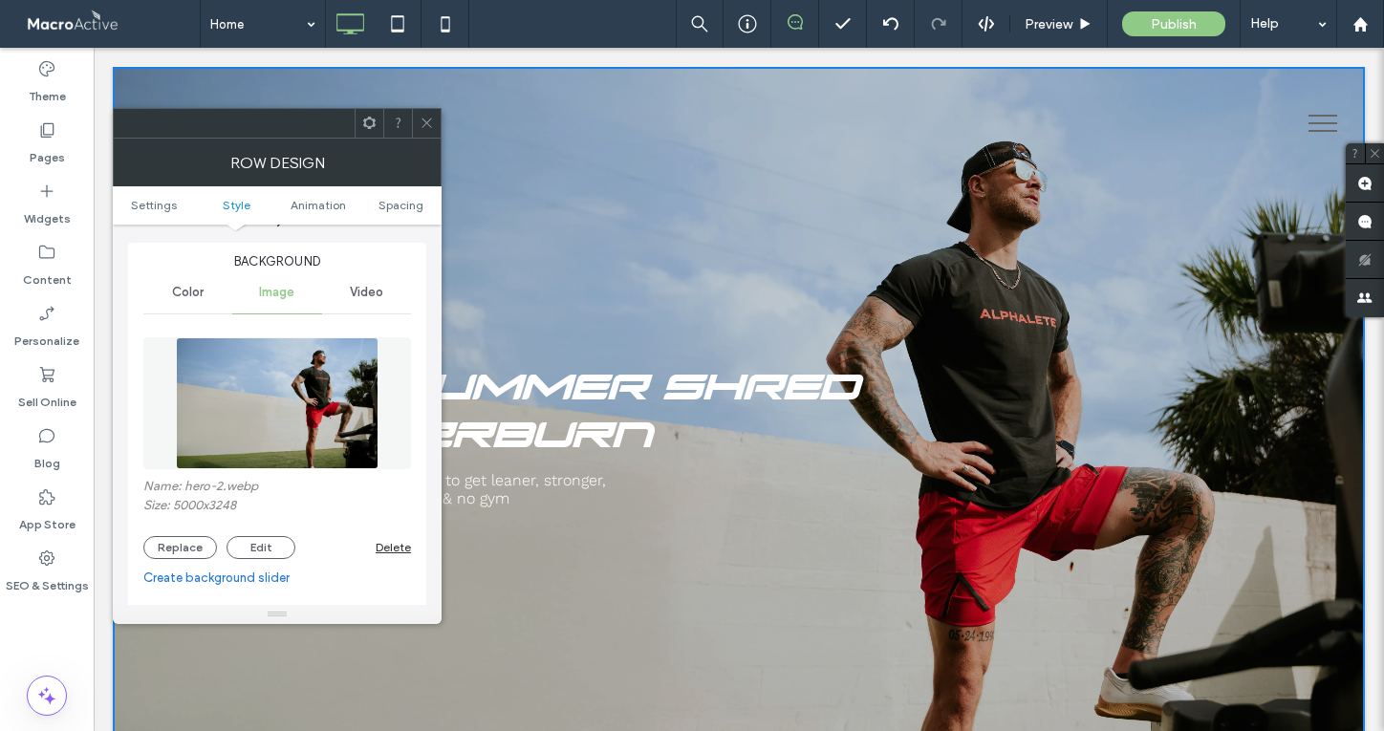
click at [425, 119] on icon at bounding box center [427, 123] width 14 height 14
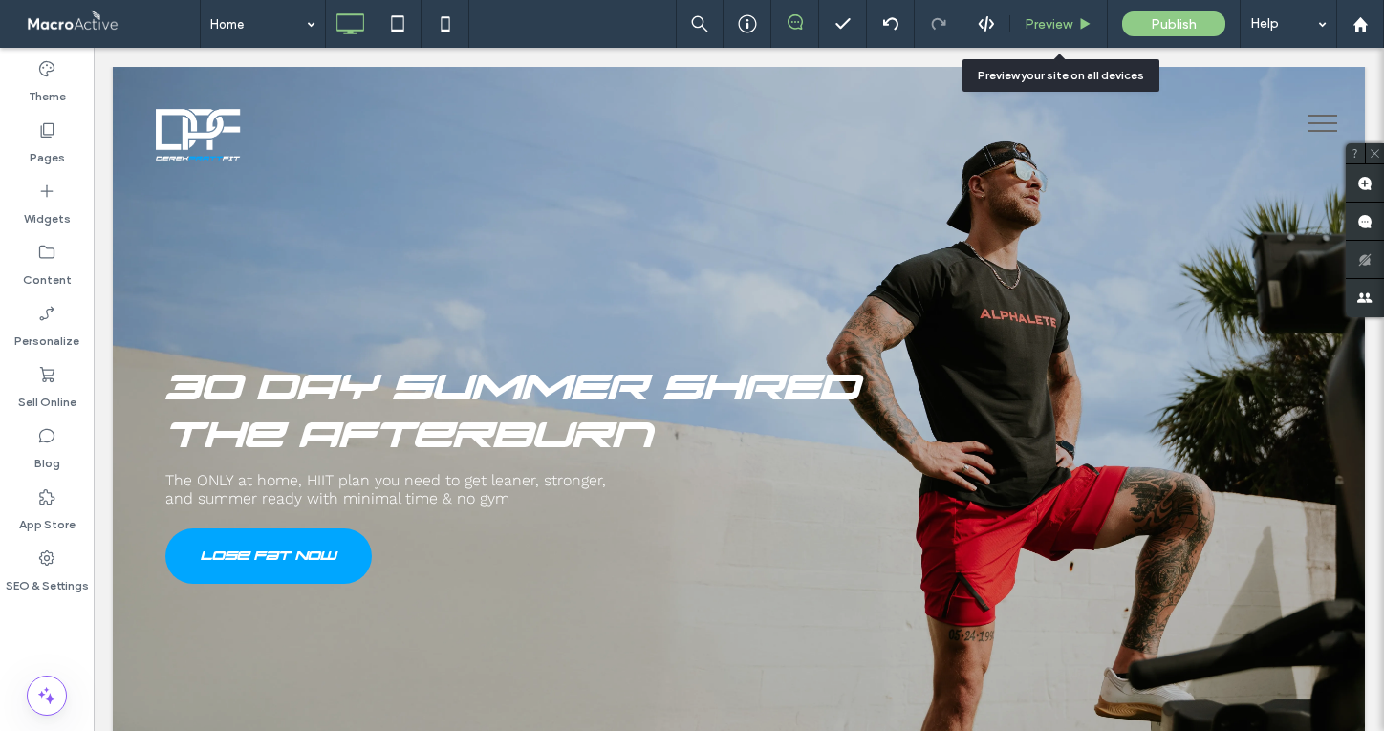
click at [1043, 20] on span "Preview" at bounding box center [1049, 24] width 48 height 16
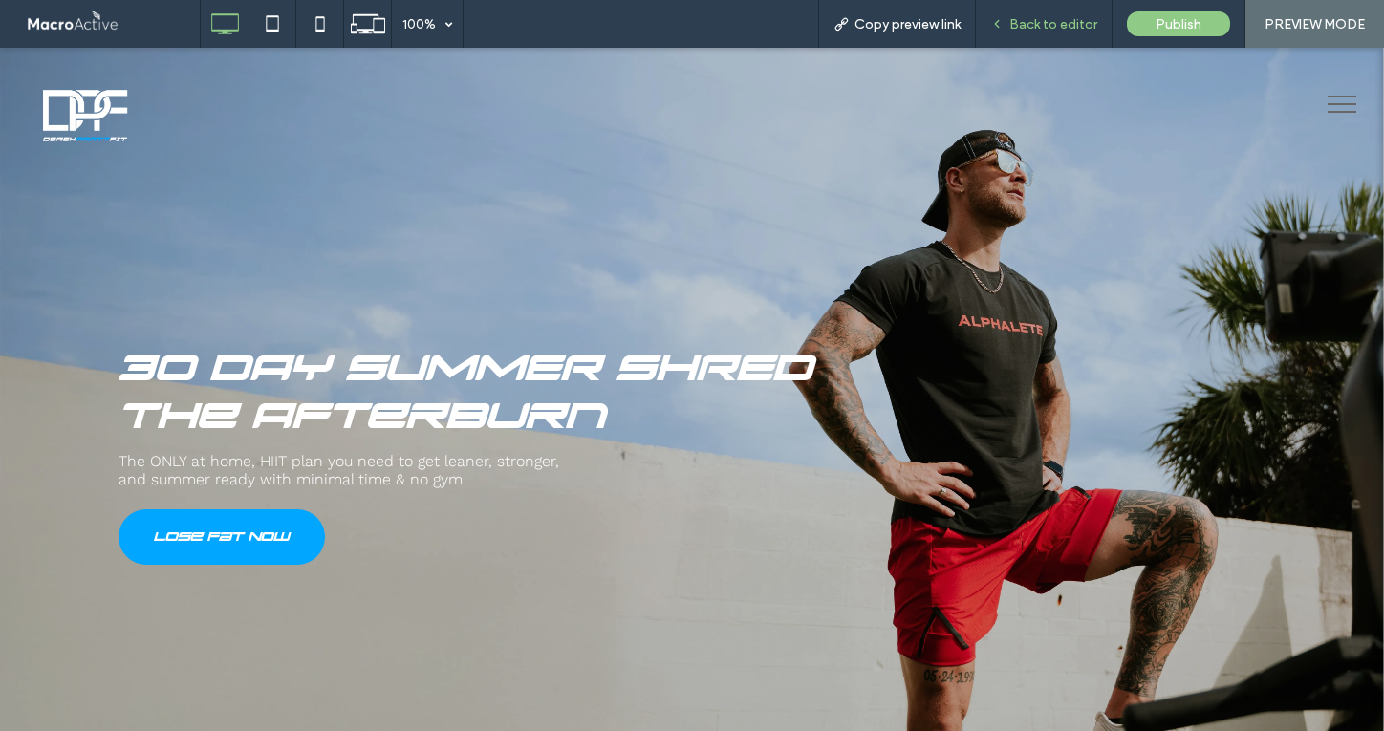
click at [1056, 9] on div "Back to editor" at bounding box center [1044, 24] width 137 height 48
click at [1040, 29] on span "Back to editor" at bounding box center [1053, 24] width 88 height 16
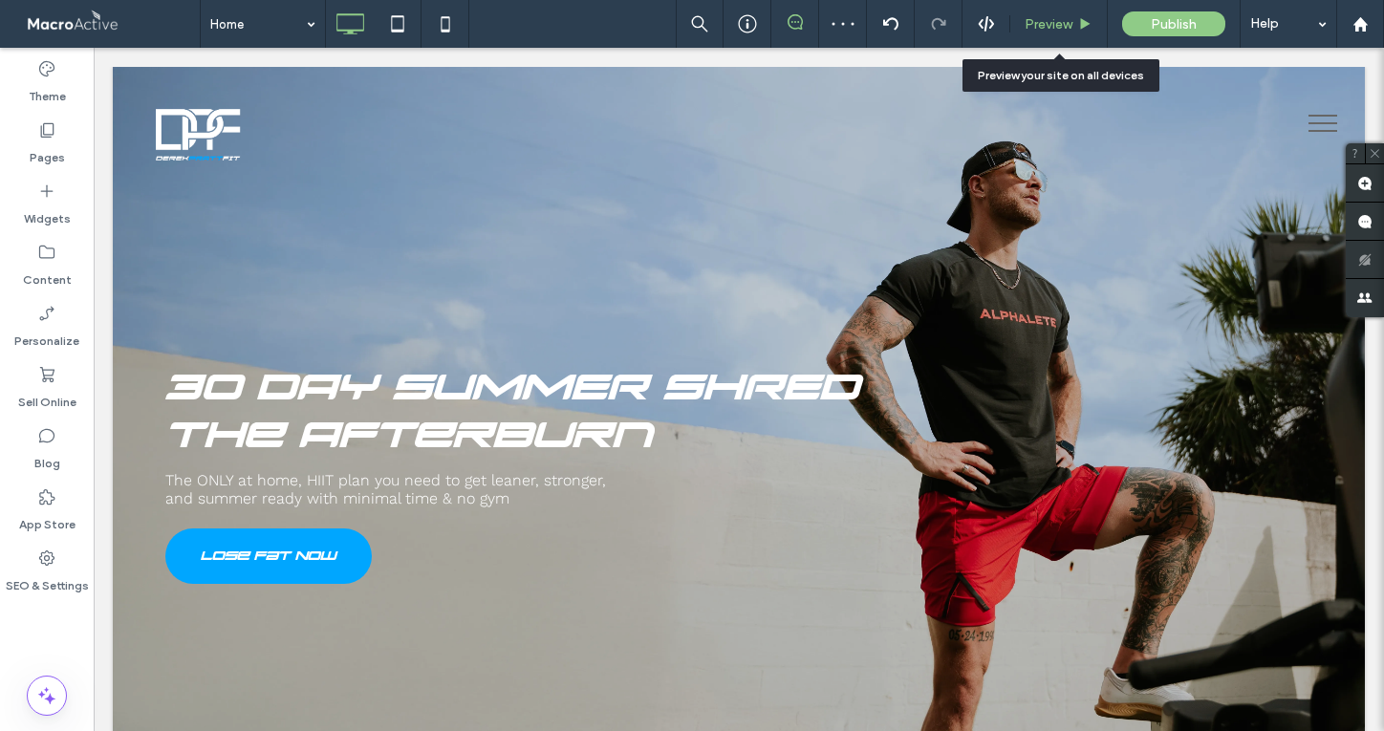
click at [1050, 25] on span "Preview" at bounding box center [1049, 24] width 48 height 16
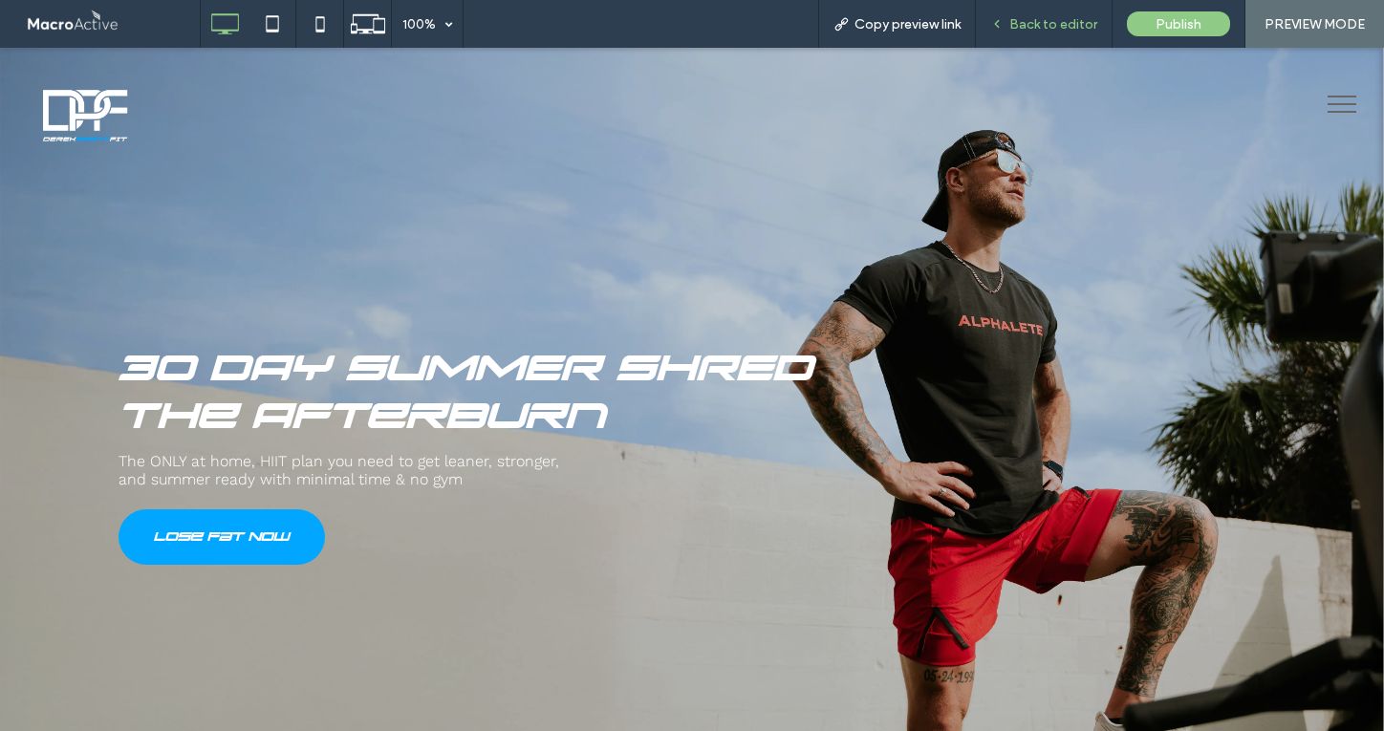
click at [1071, 25] on span "Back to editor" at bounding box center [1053, 24] width 88 height 16
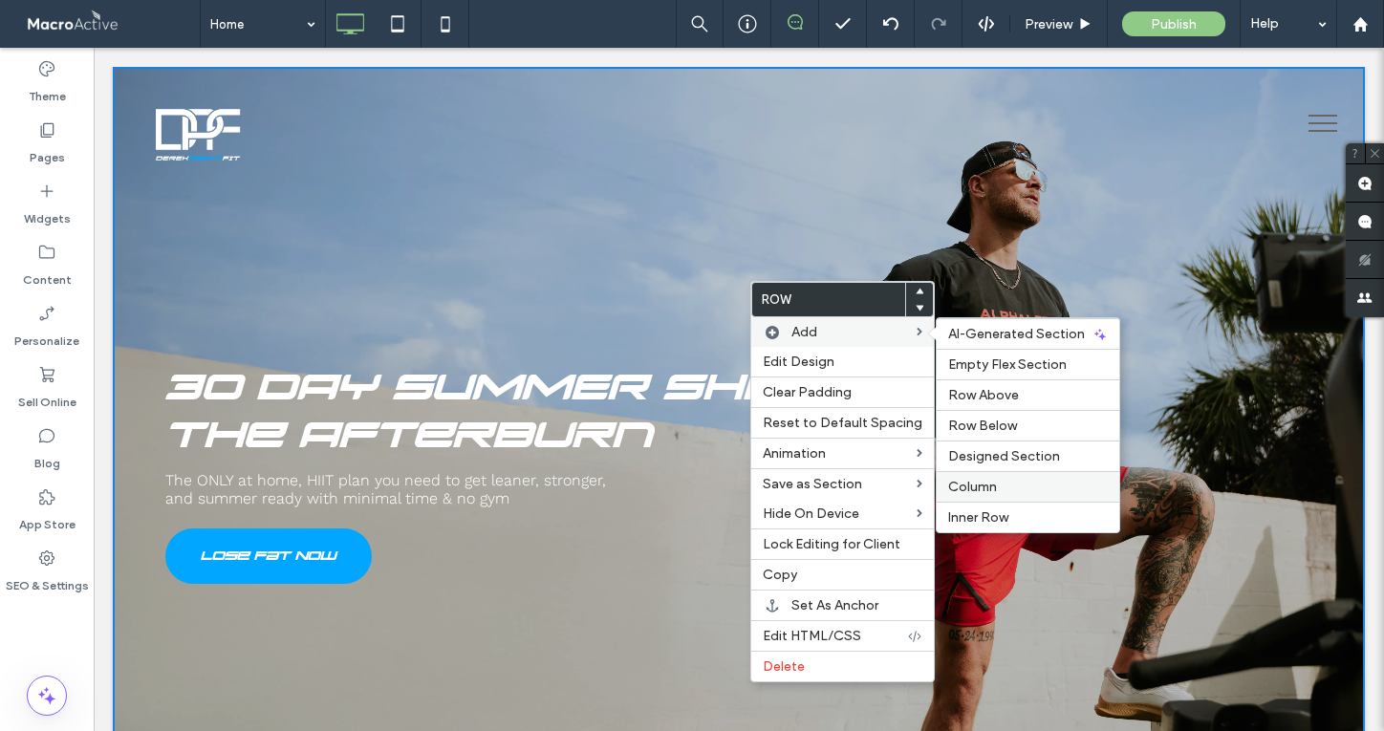
click at [987, 480] on span "Column" at bounding box center [972, 487] width 49 height 16
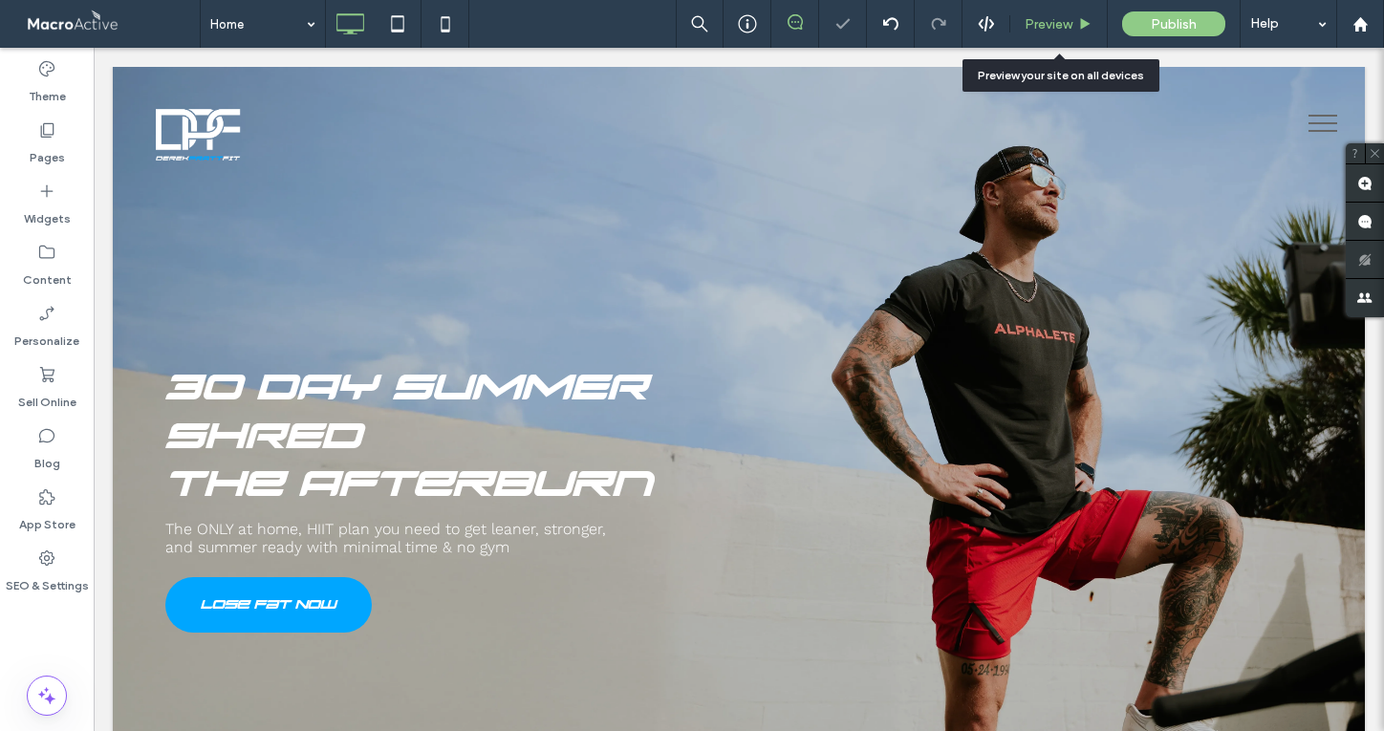
click at [1056, 28] on span "Preview" at bounding box center [1049, 24] width 48 height 16
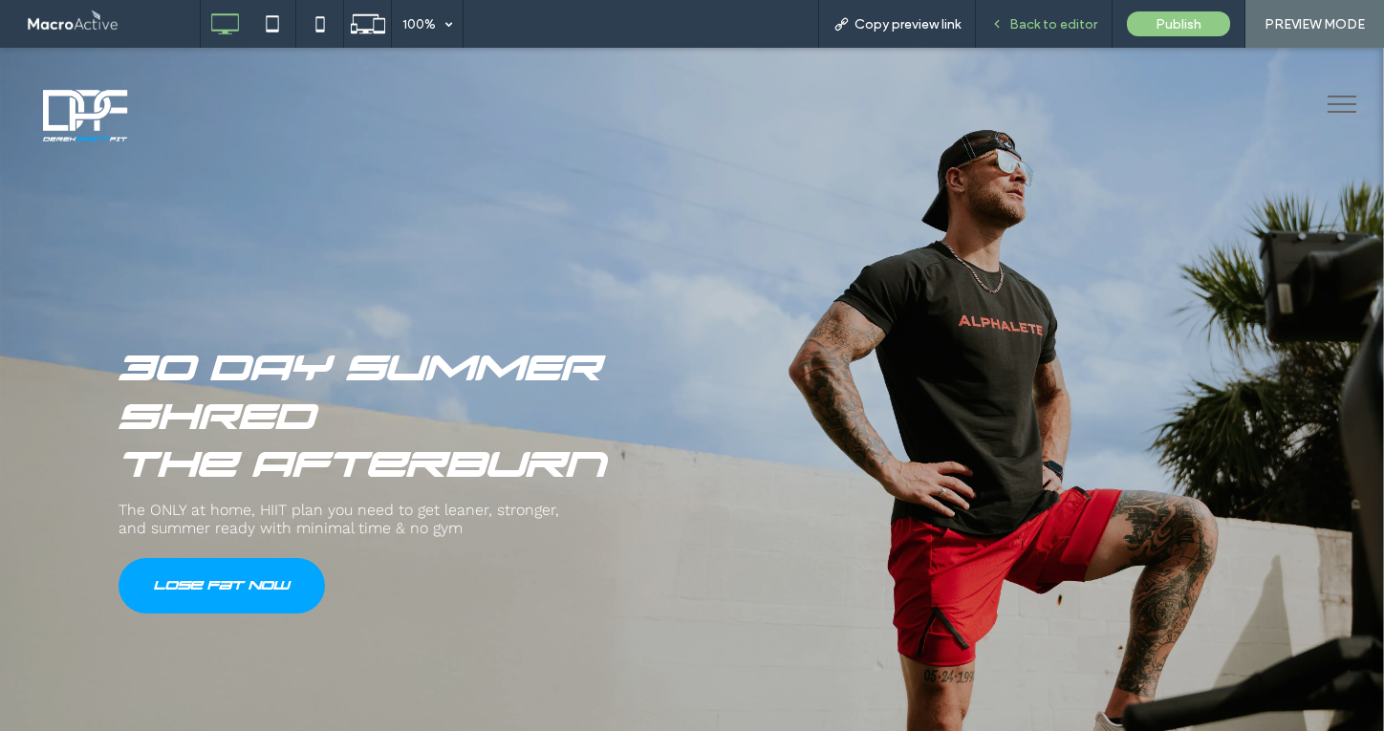
click at [1049, 23] on span "Back to editor" at bounding box center [1053, 24] width 88 height 16
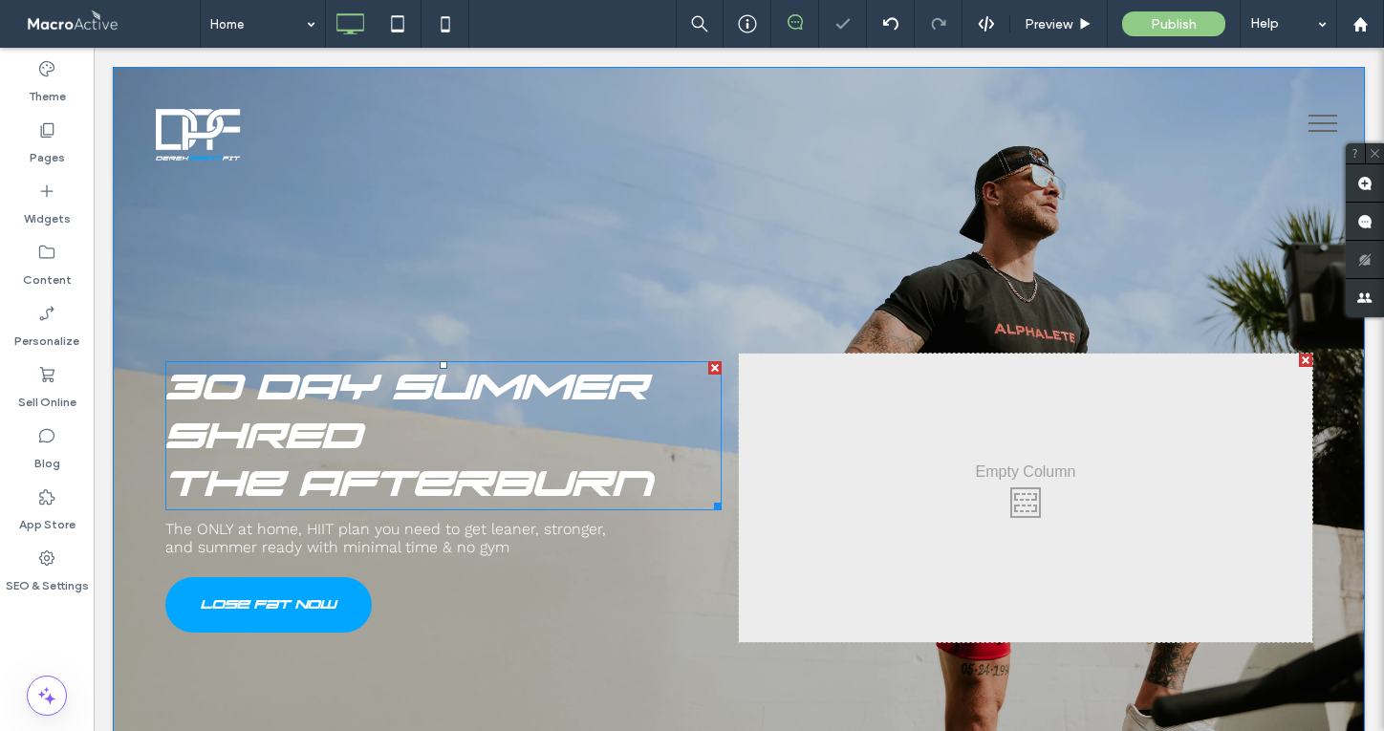
click at [344, 444] on span "30 DAY SUMMER SHRED" at bounding box center [406, 411] width 483 height 97
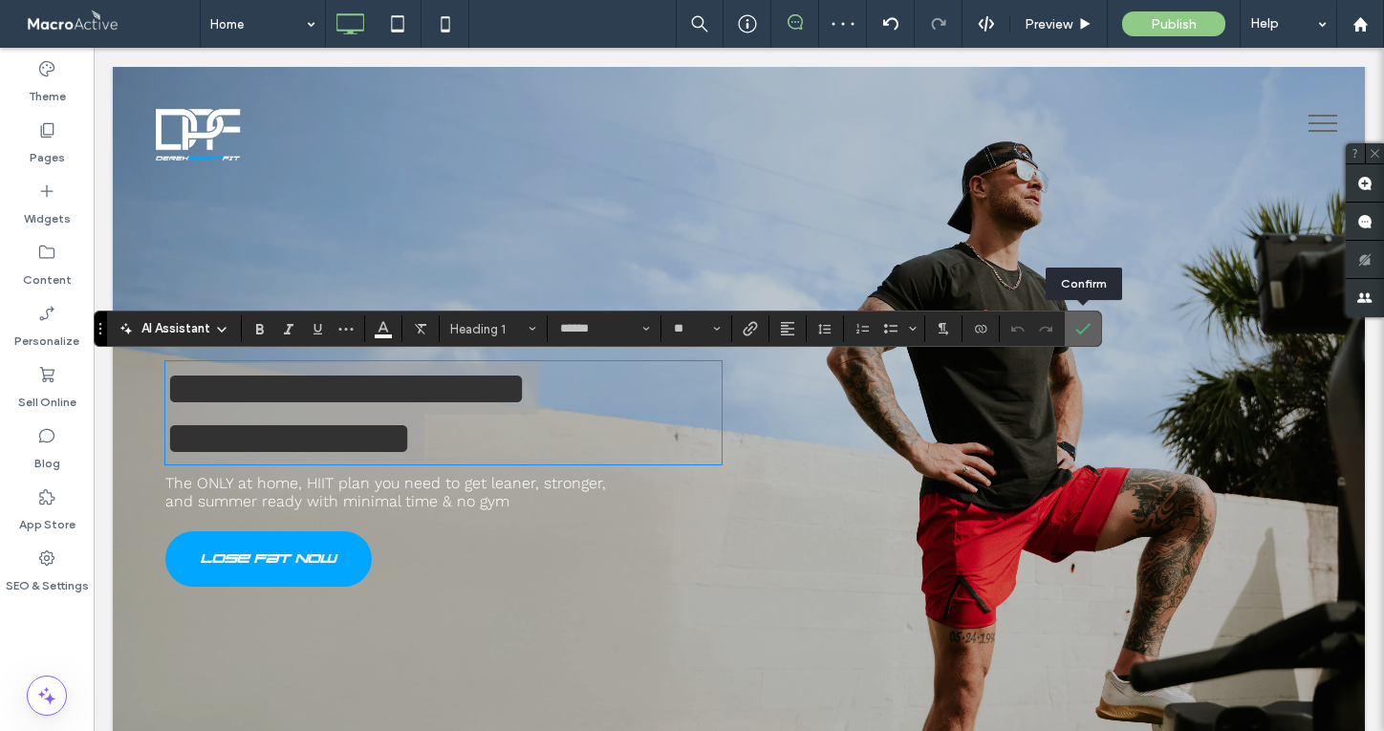
click at [1087, 326] on use "Confirm" at bounding box center [1083, 328] width 15 height 11
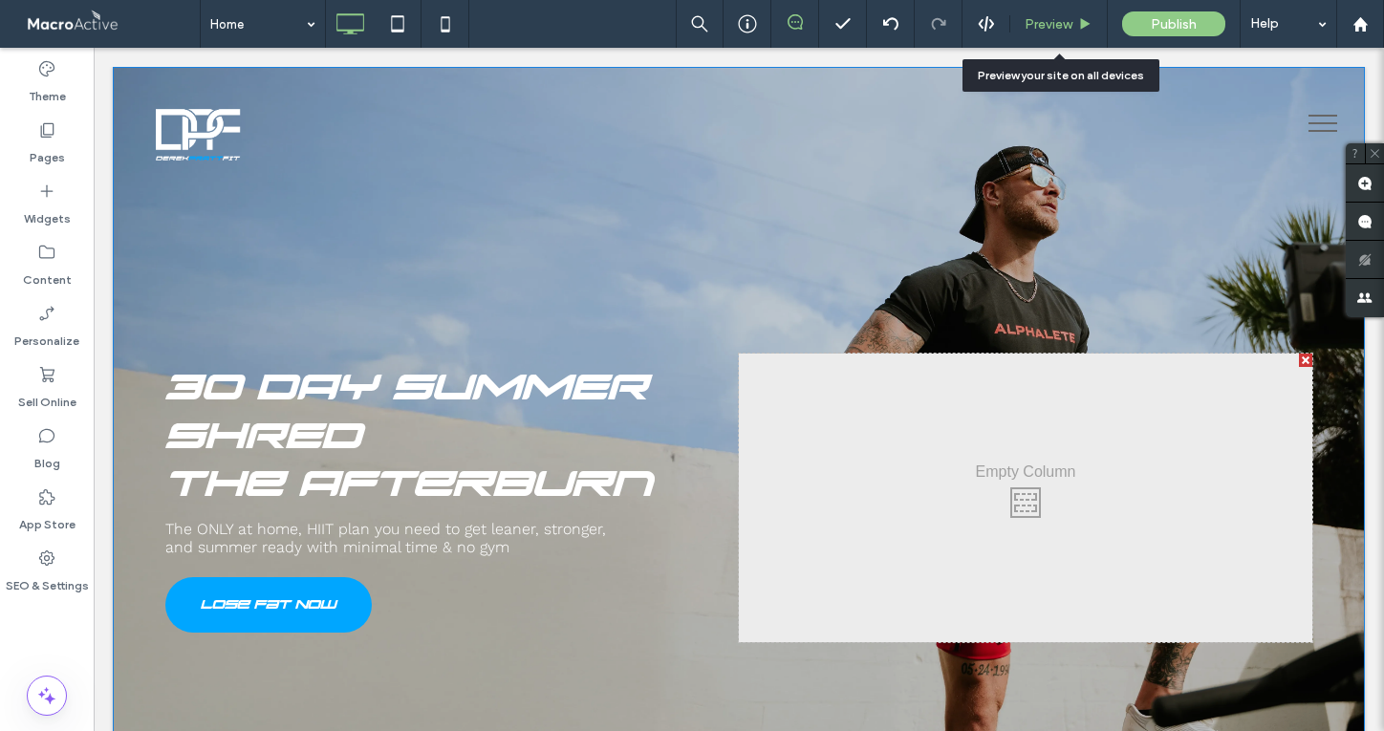
click at [1060, 19] on span "Preview" at bounding box center [1049, 24] width 48 height 16
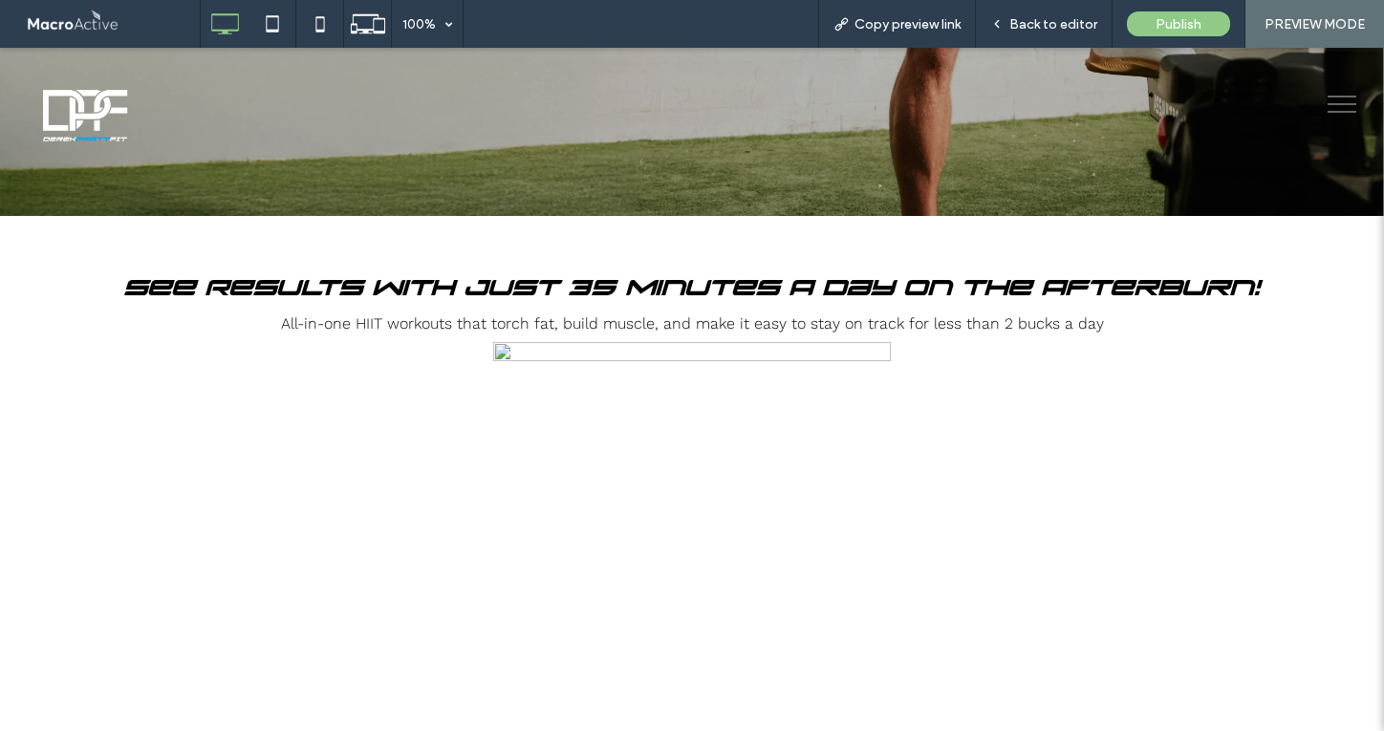
scroll to position [720, 0]
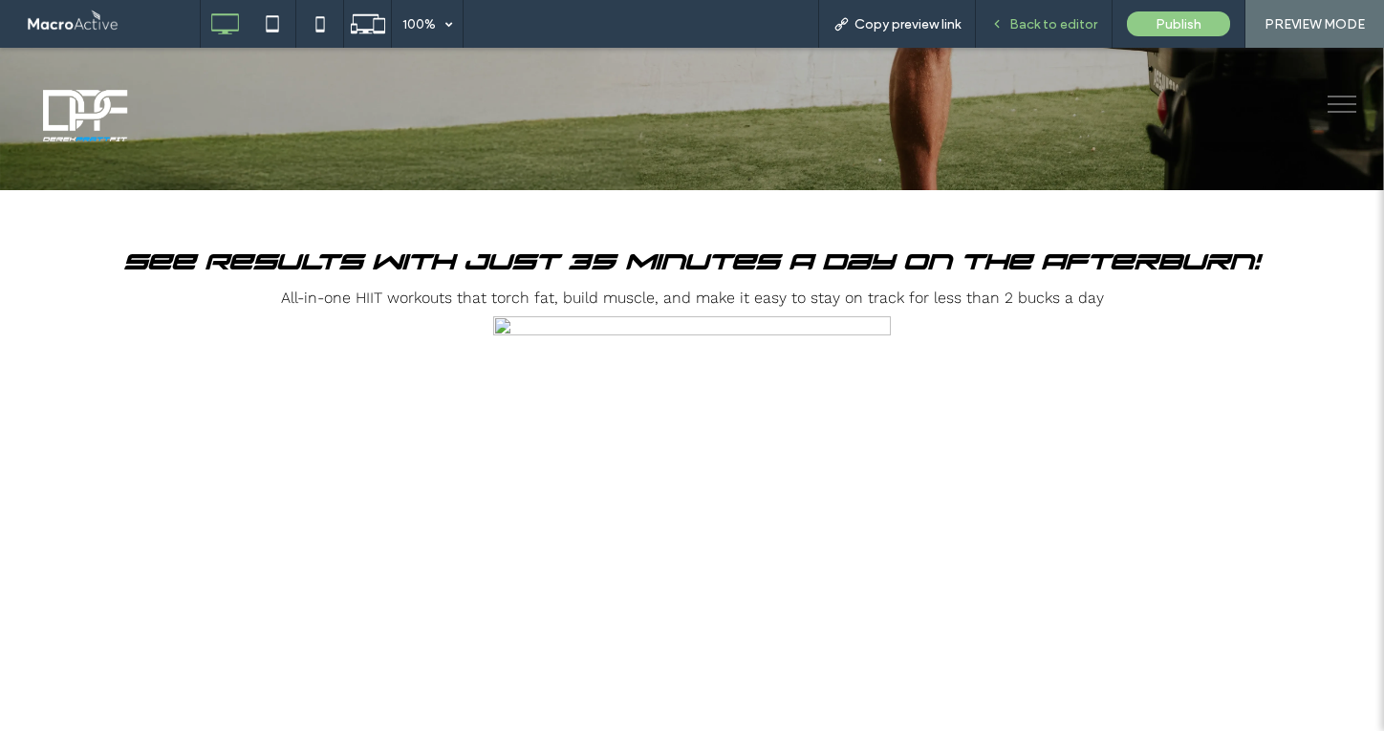
click at [1019, 39] on div "Back to editor" at bounding box center [1044, 24] width 137 height 48
click at [1057, 23] on span "Back to editor" at bounding box center [1053, 24] width 88 height 16
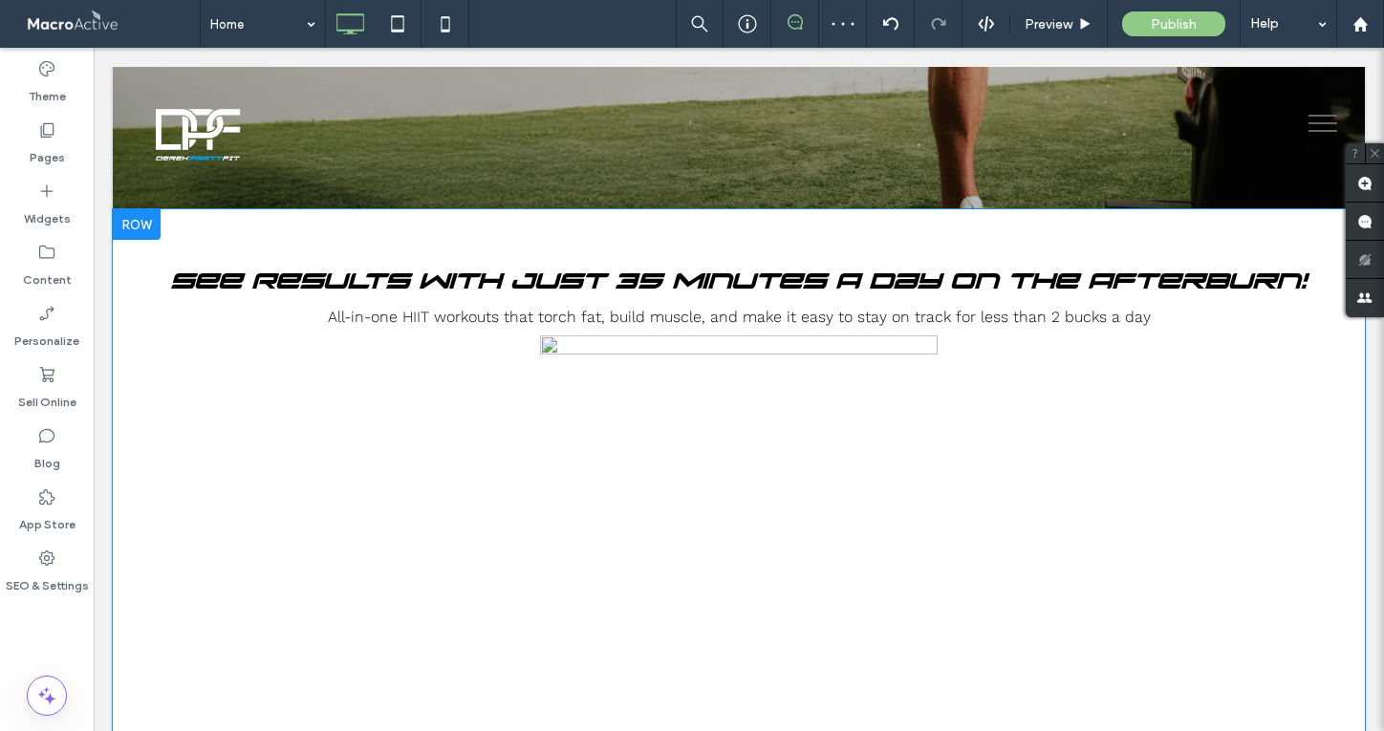
click at [132, 226] on div at bounding box center [137, 224] width 48 height 31
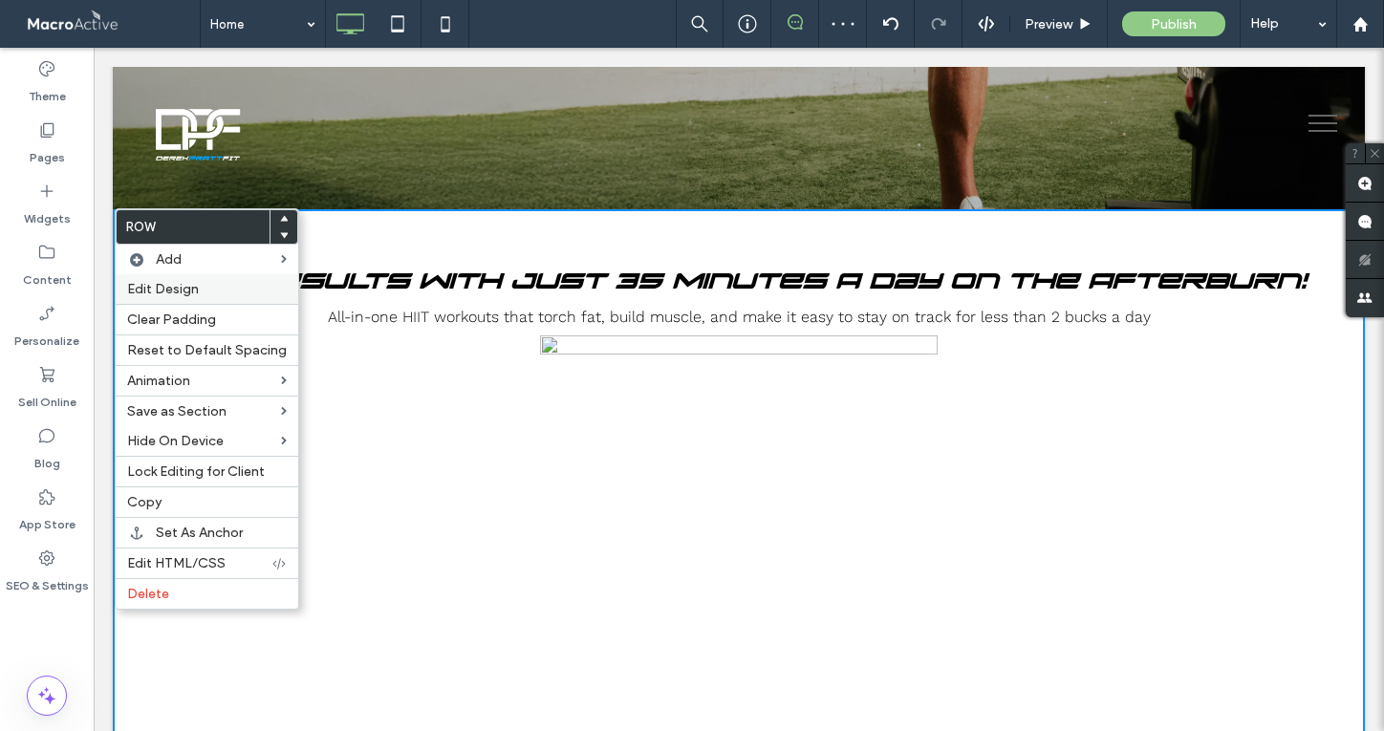
click at [162, 285] on span "Edit Design" at bounding box center [163, 289] width 72 height 16
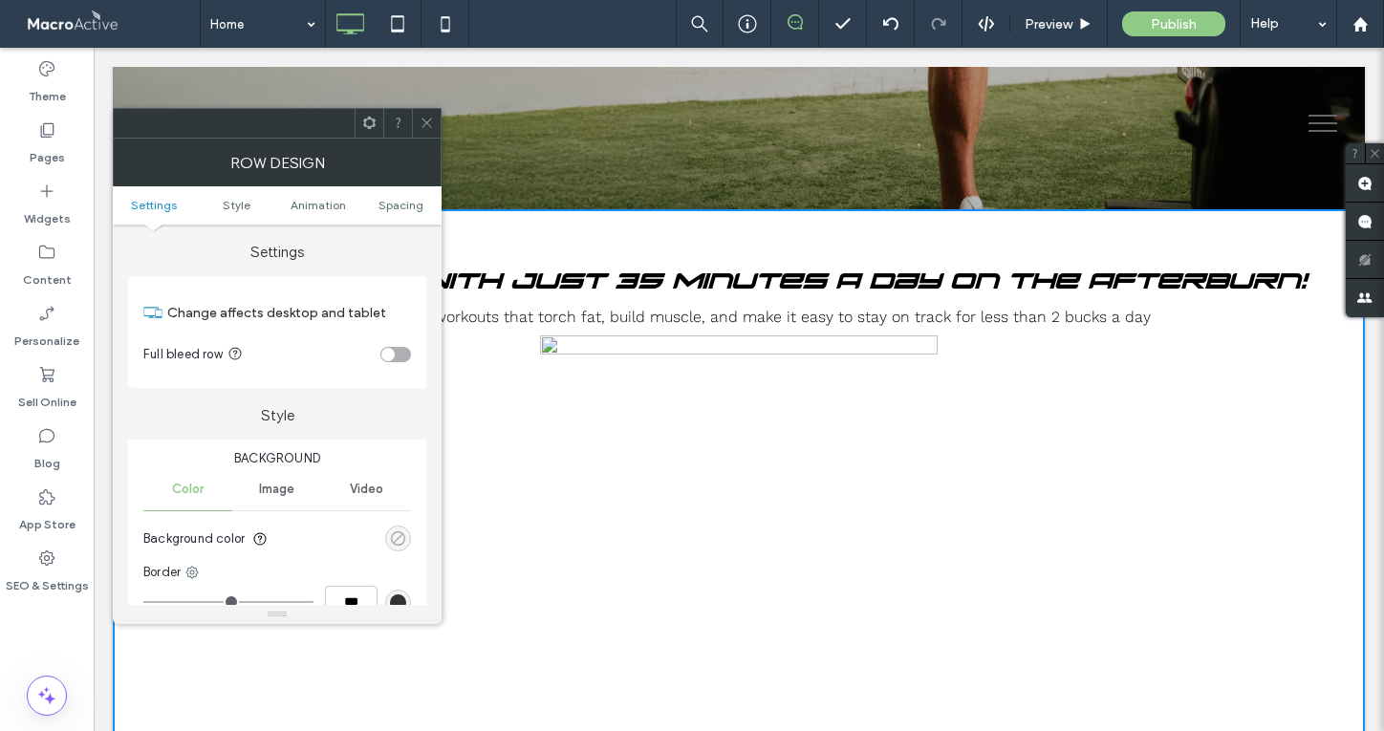
click at [400, 542] on icon "rgba(0, 0, 0, 0)" at bounding box center [398, 538] width 16 height 16
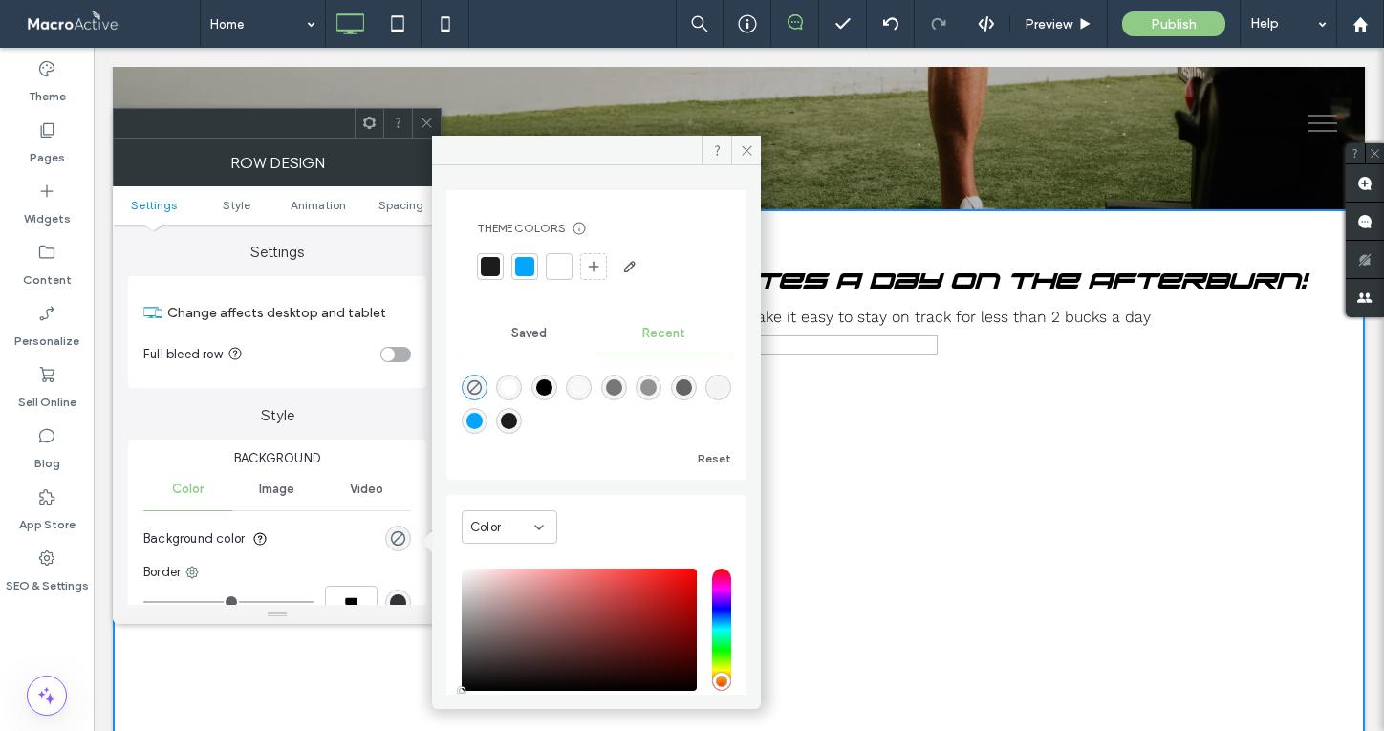
click at [484, 263] on div at bounding box center [490, 266] width 19 height 19
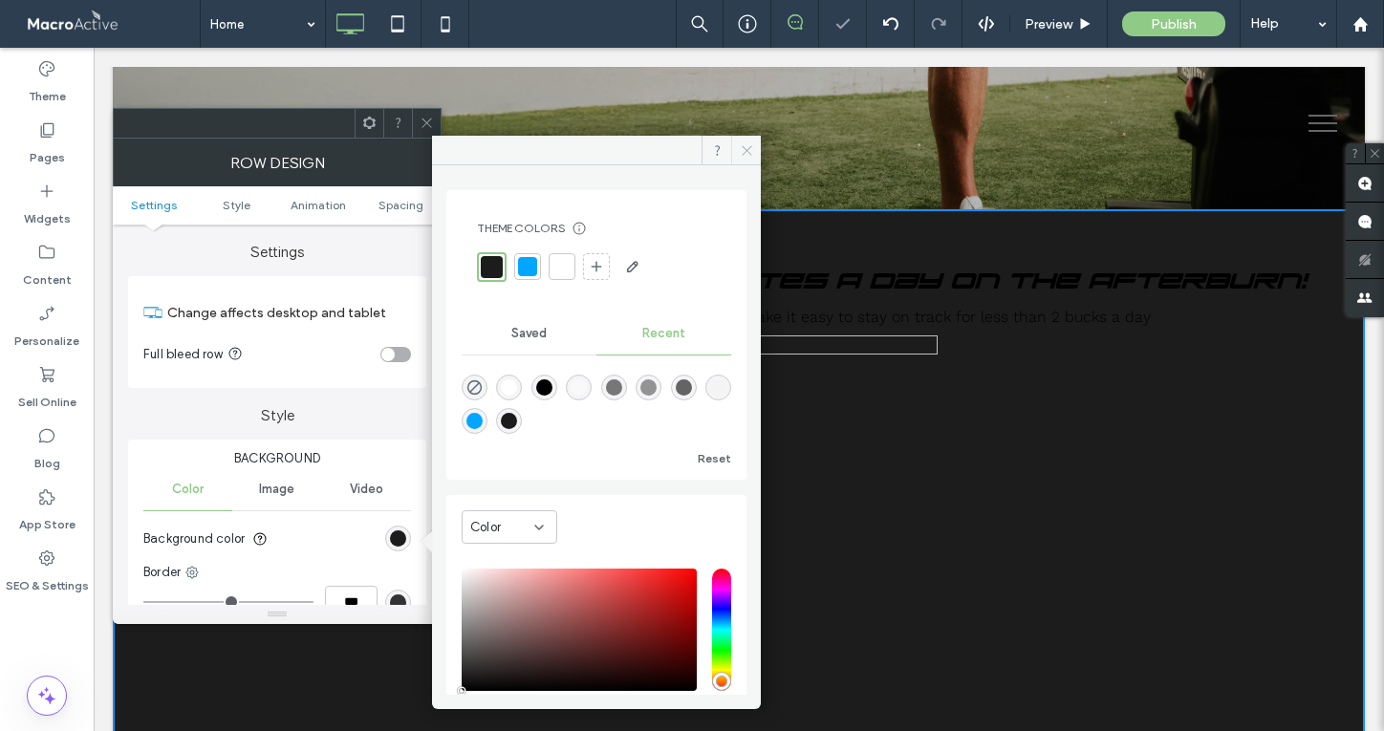
click at [753, 150] on icon at bounding box center [747, 150] width 14 height 14
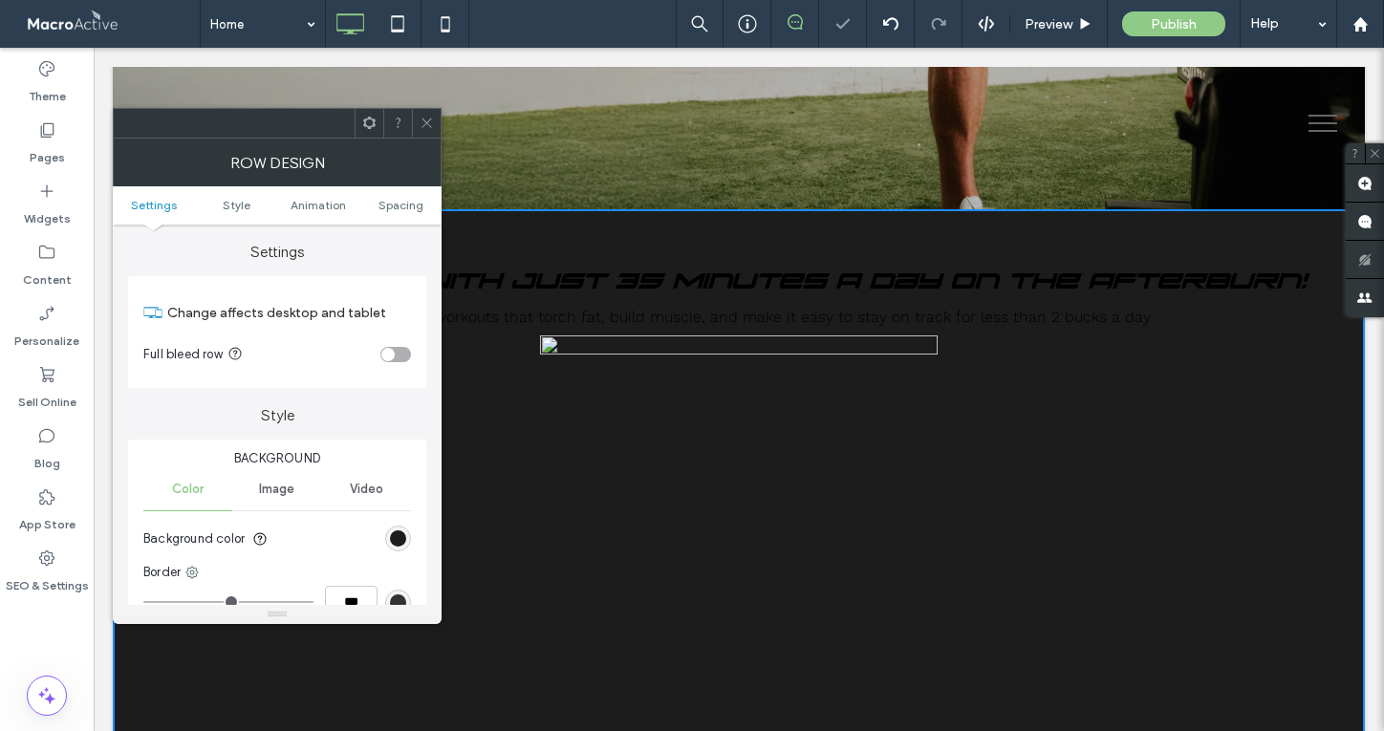
click at [423, 117] on icon at bounding box center [427, 123] width 14 height 14
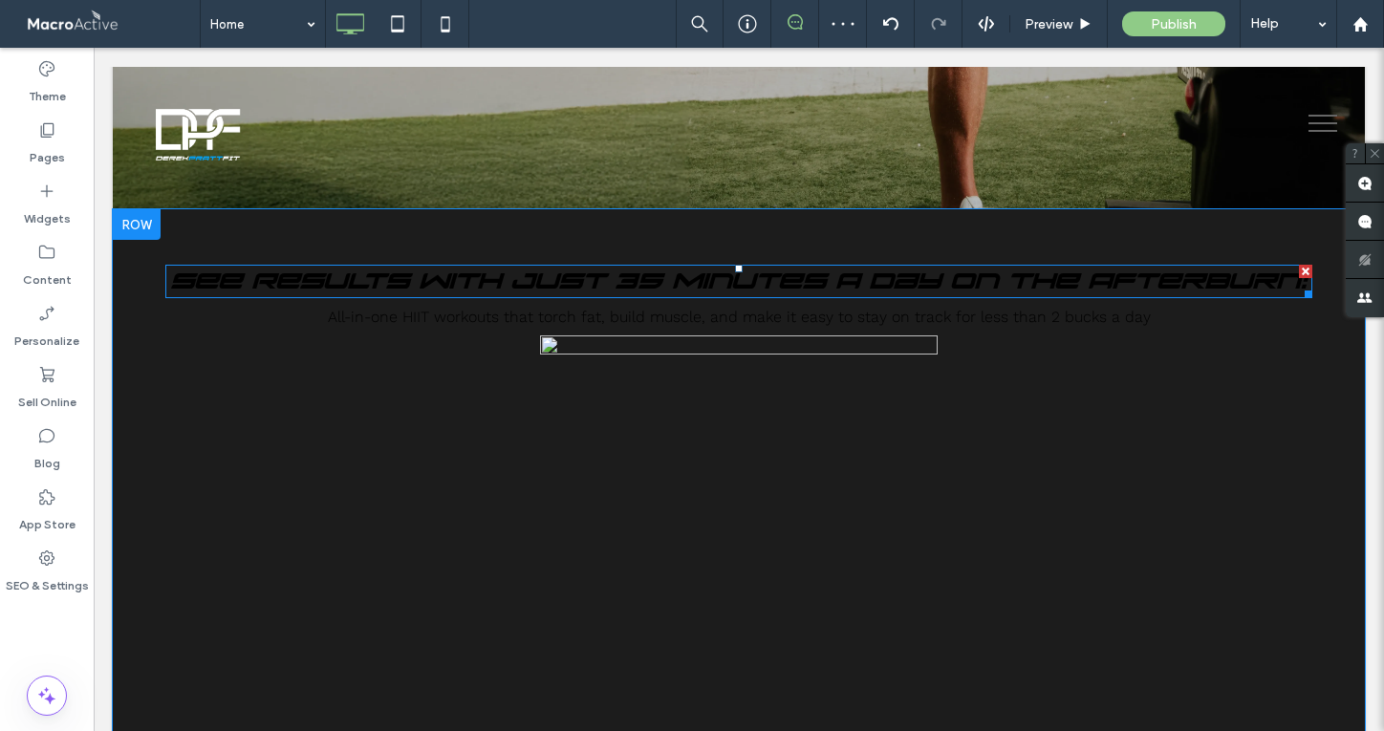
click at [616, 269] on span "See Results With Just 35 Minutes A Day On The Afterburn!" at bounding box center [739, 282] width 1136 height 30
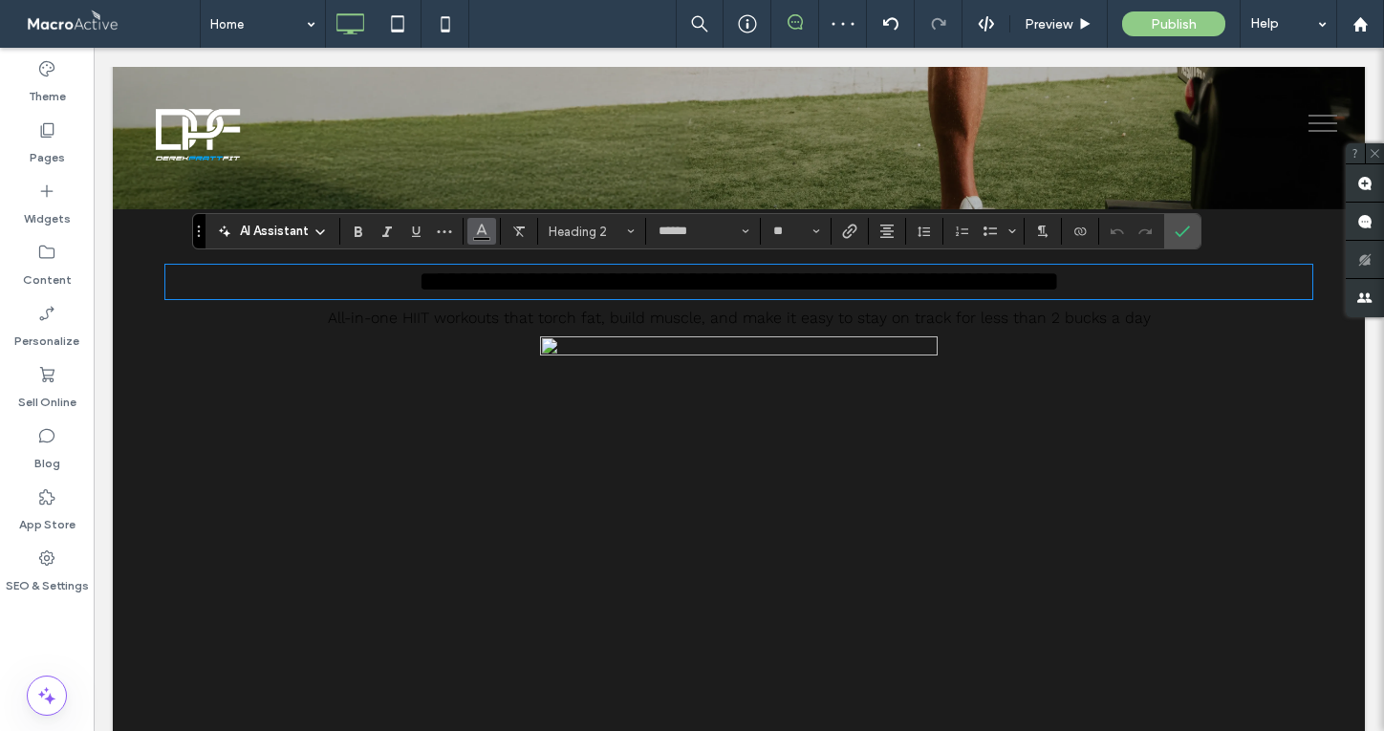
click at [480, 231] on use "Color" at bounding box center [482, 230] width 11 height 11
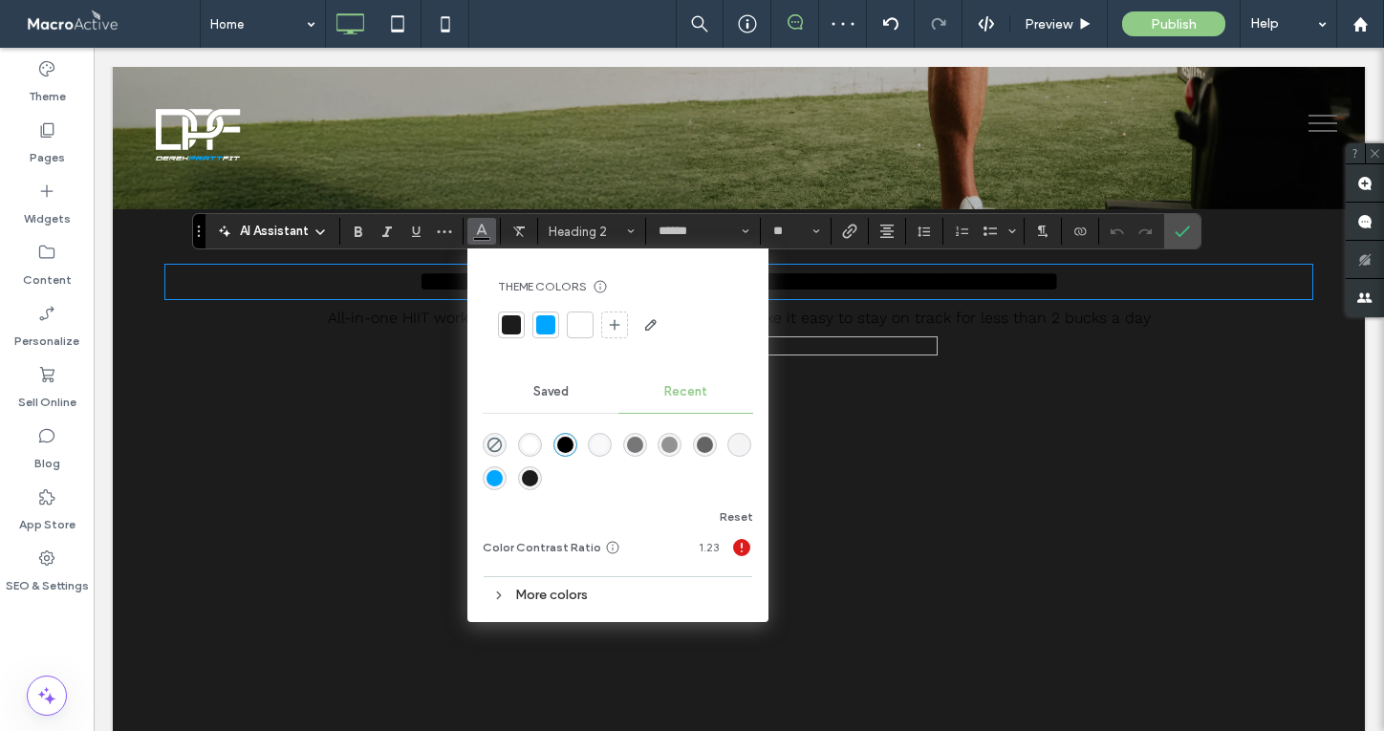
click at [550, 324] on div at bounding box center [545, 324] width 19 height 19
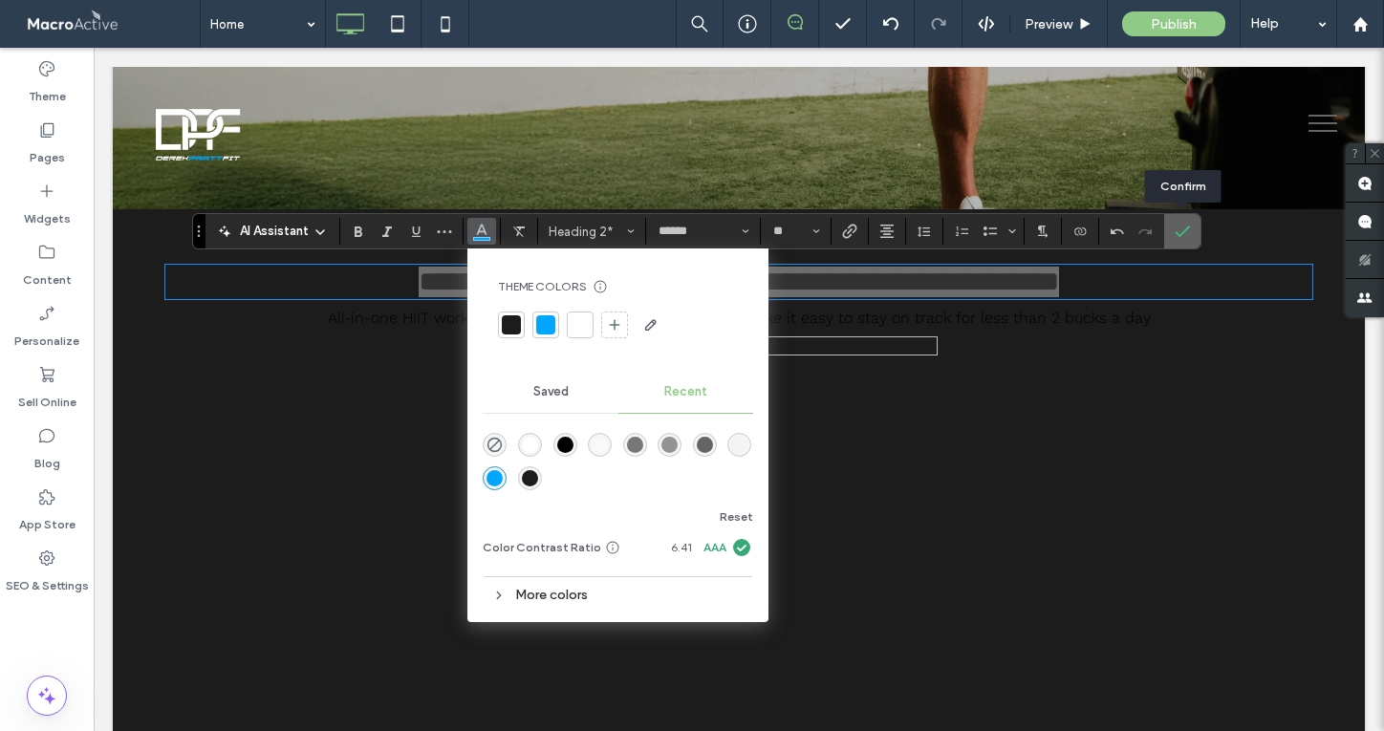
click at [1185, 230] on icon "Confirm" at bounding box center [1182, 231] width 15 height 15
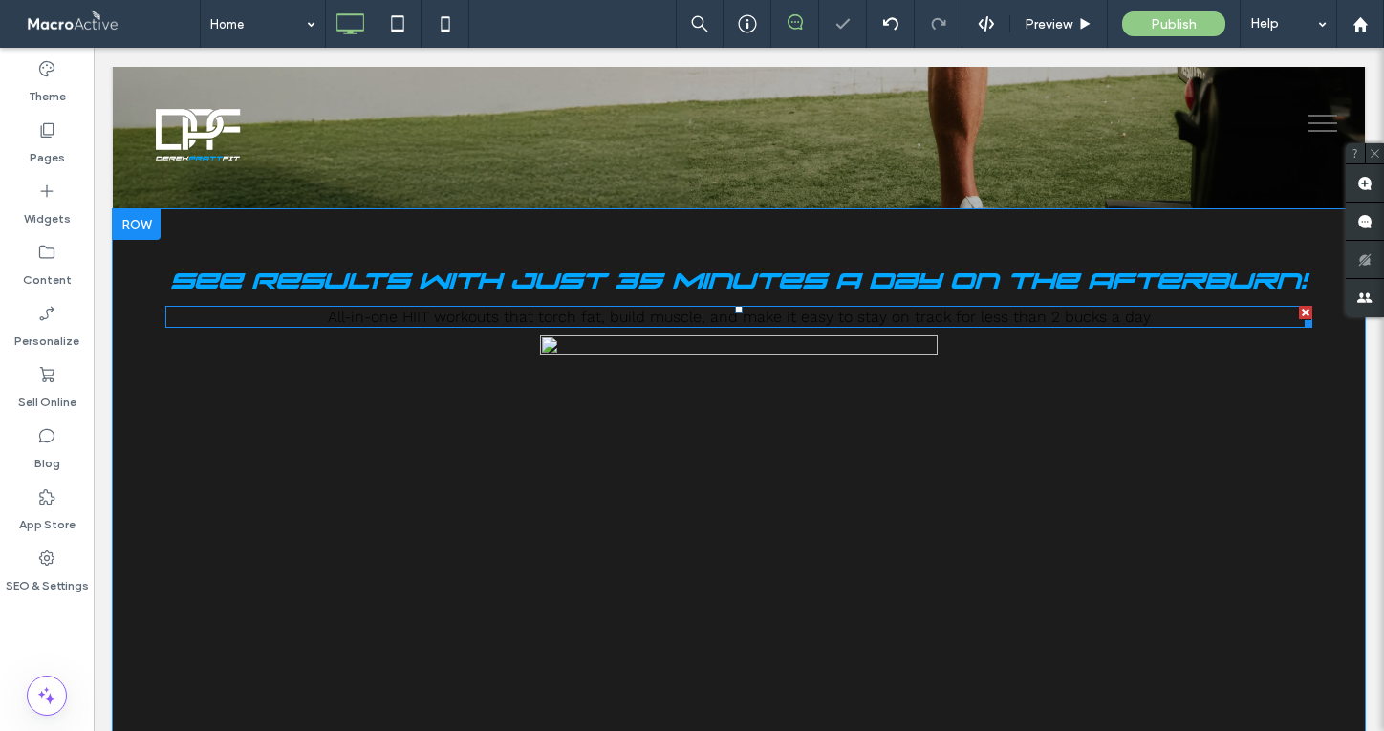
click at [828, 322] on span "All-in-one HIIT workouts that torch fat, build muscle, and make it easy to stay…" at bounding box center [739, 317] width 823 height 18
type input "*********"
type input "**"
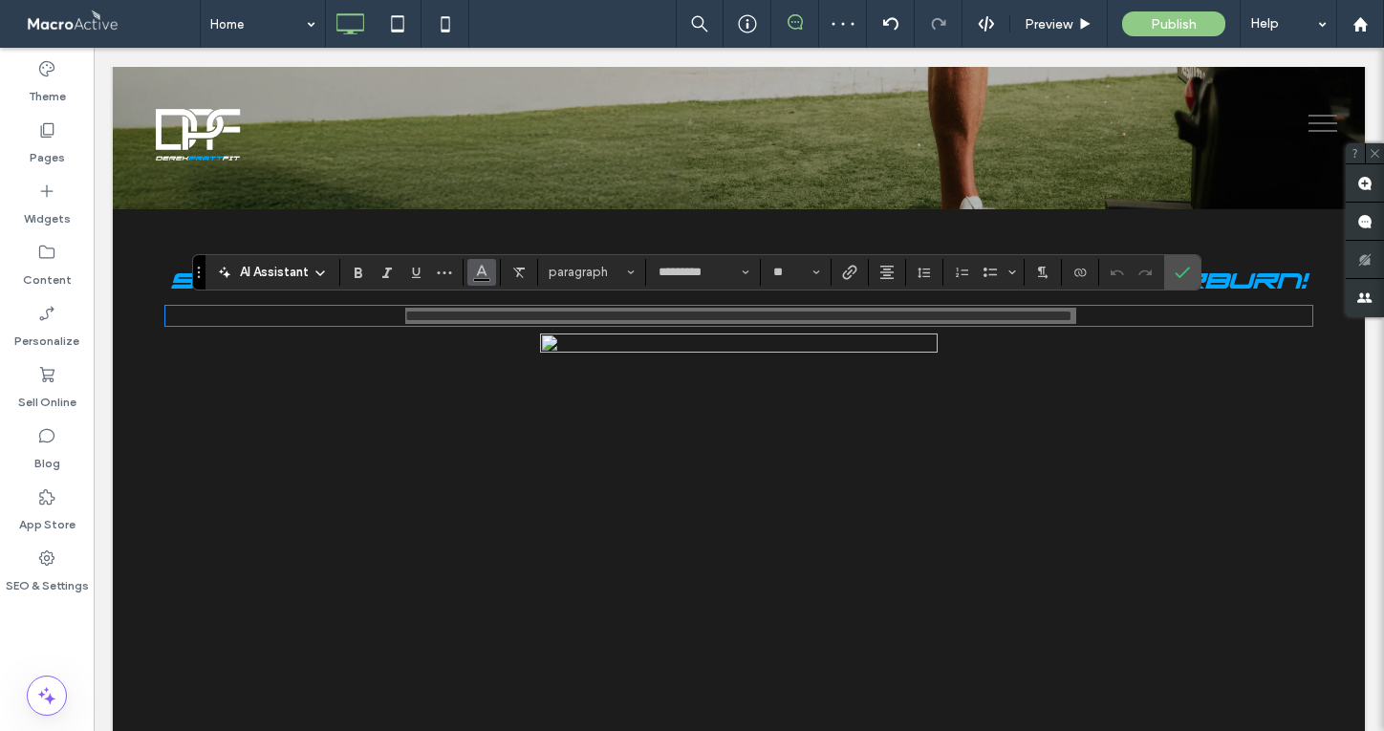
click at [481, 270] on icon "Color" at bounding box center [481, 270] width 15 height 15
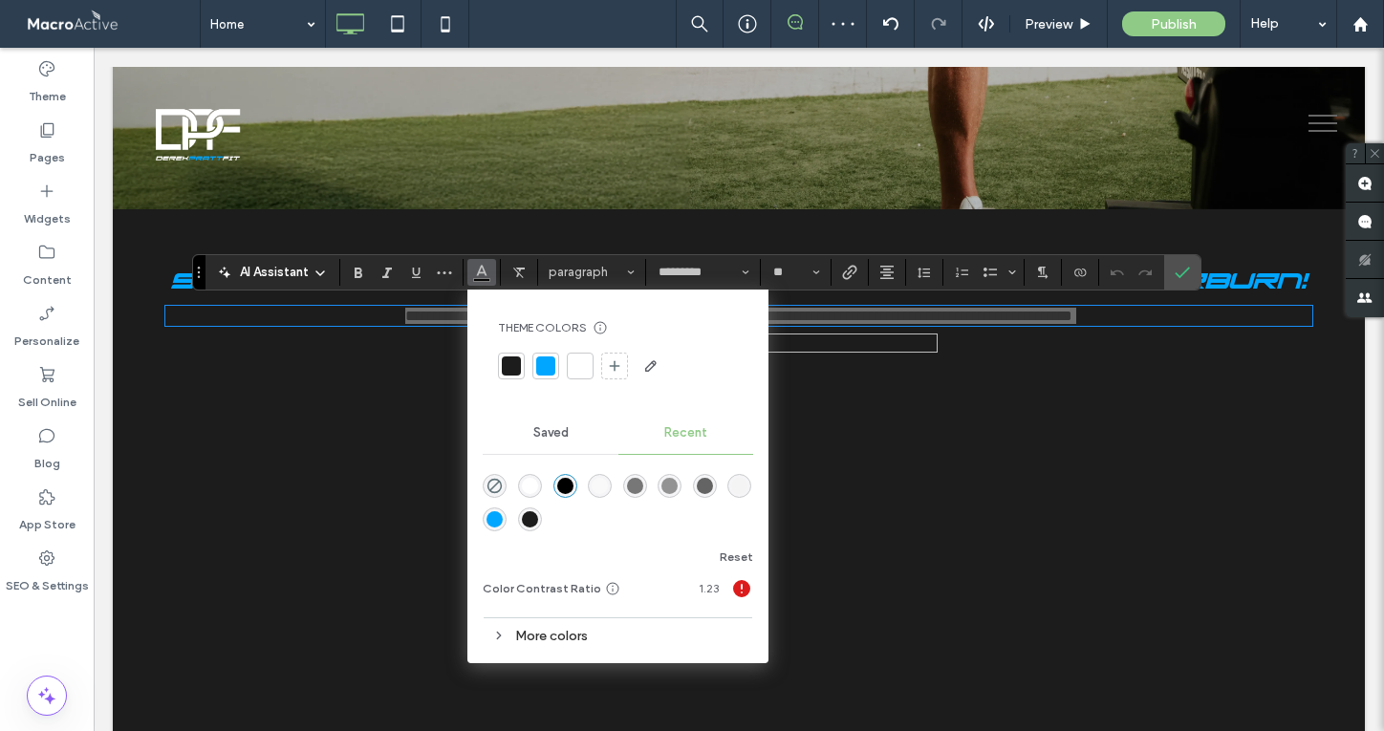
click at [575, 363] on div at bounding box center [580, 365] width 19 height 19
click at [1178, 273] on icon "Confirm" at bounding box center [1182, 272] width 15 height 15
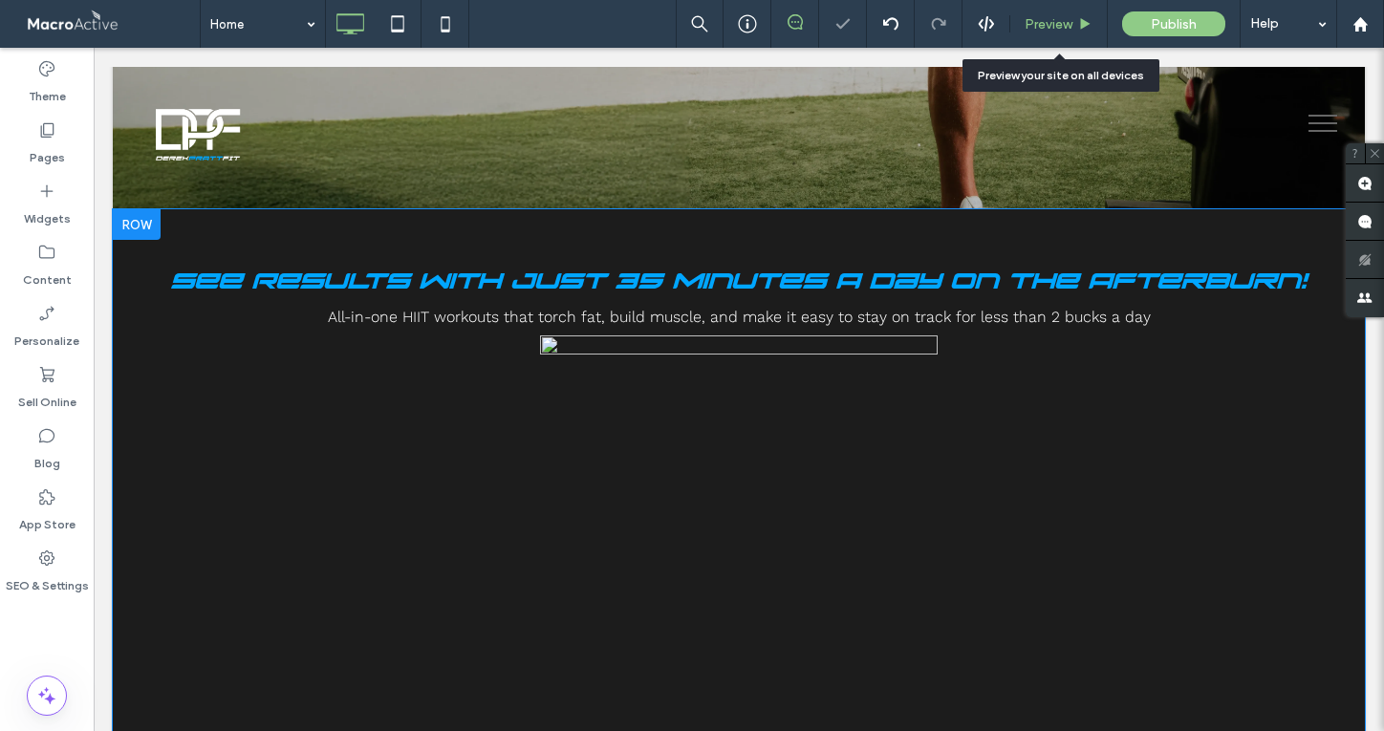
click at [1048, 21] on span "Preview" at bounding box center [1049, 24] width 48 height 16
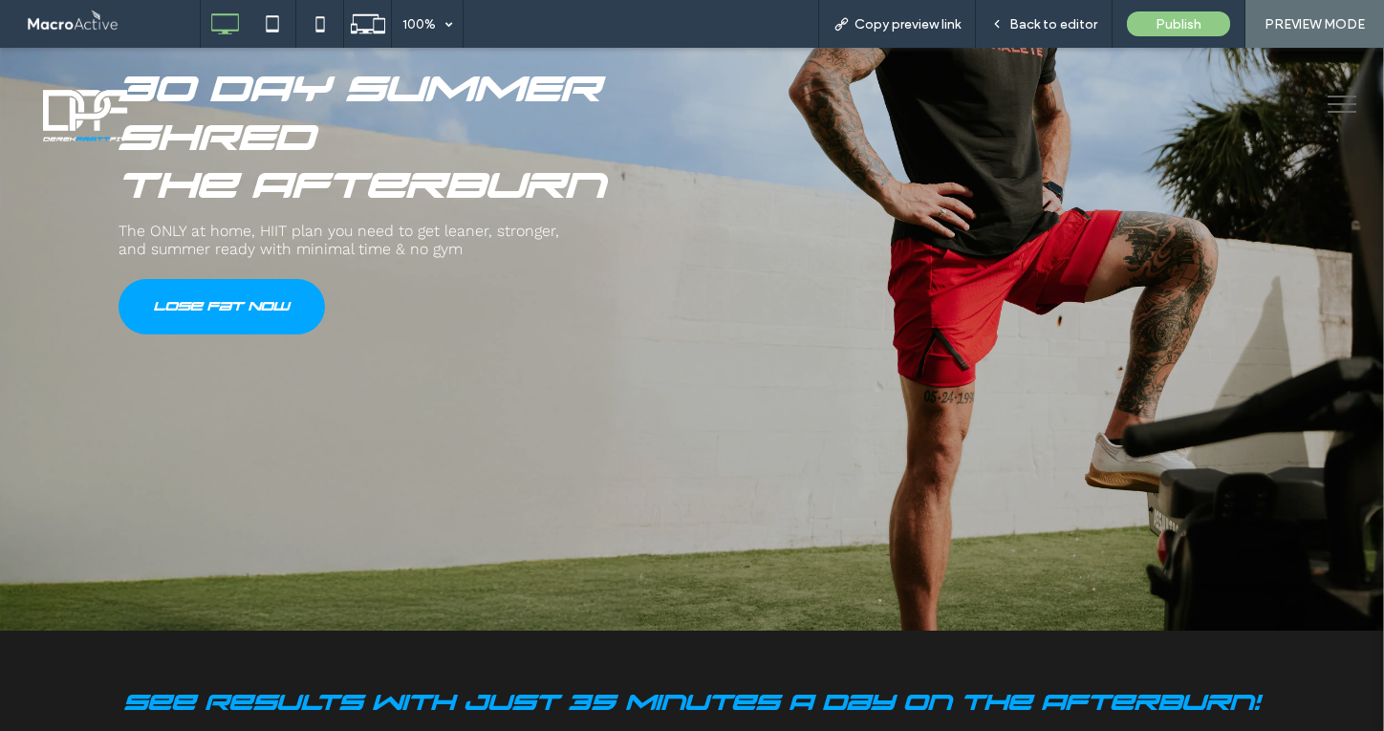
scroll to position [280, 0]
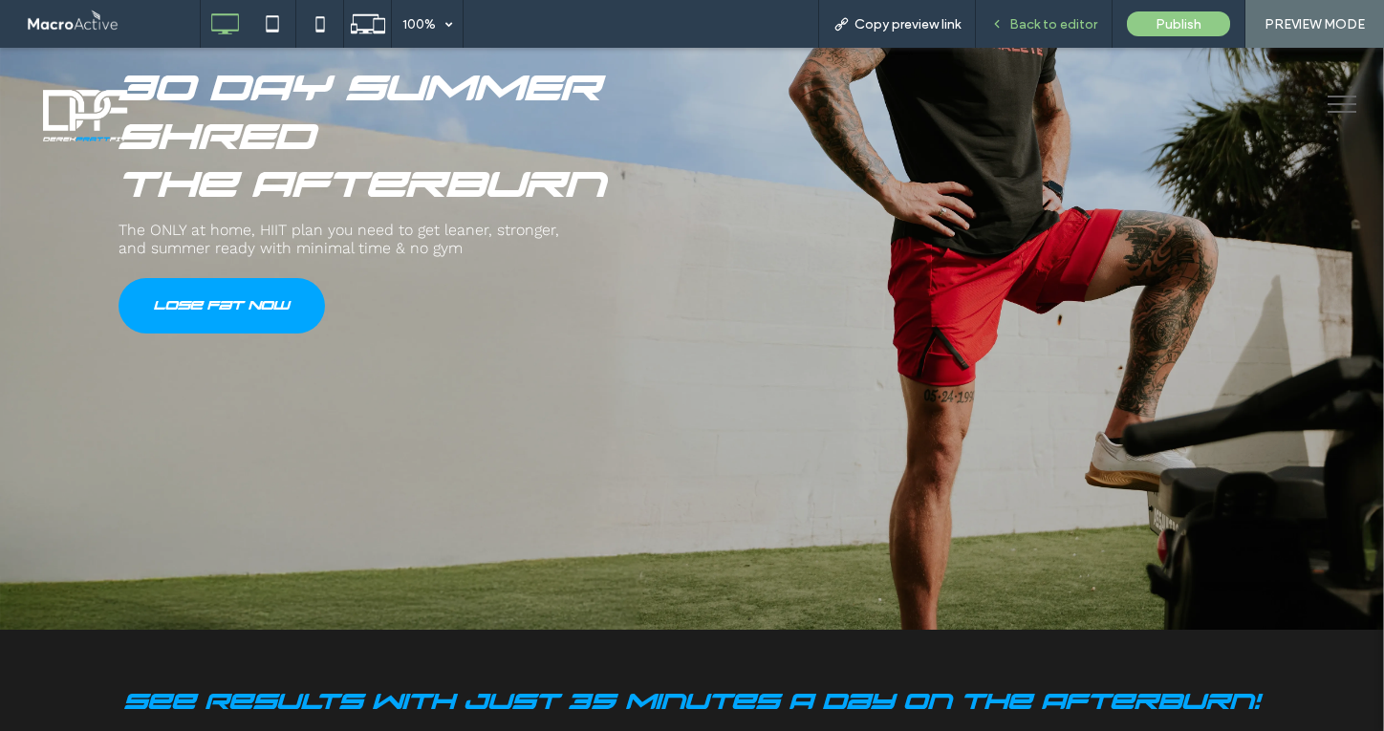
click at [1060, 22] on span "Back to editor" at bounding box center [1053, 24] width 88 height 16
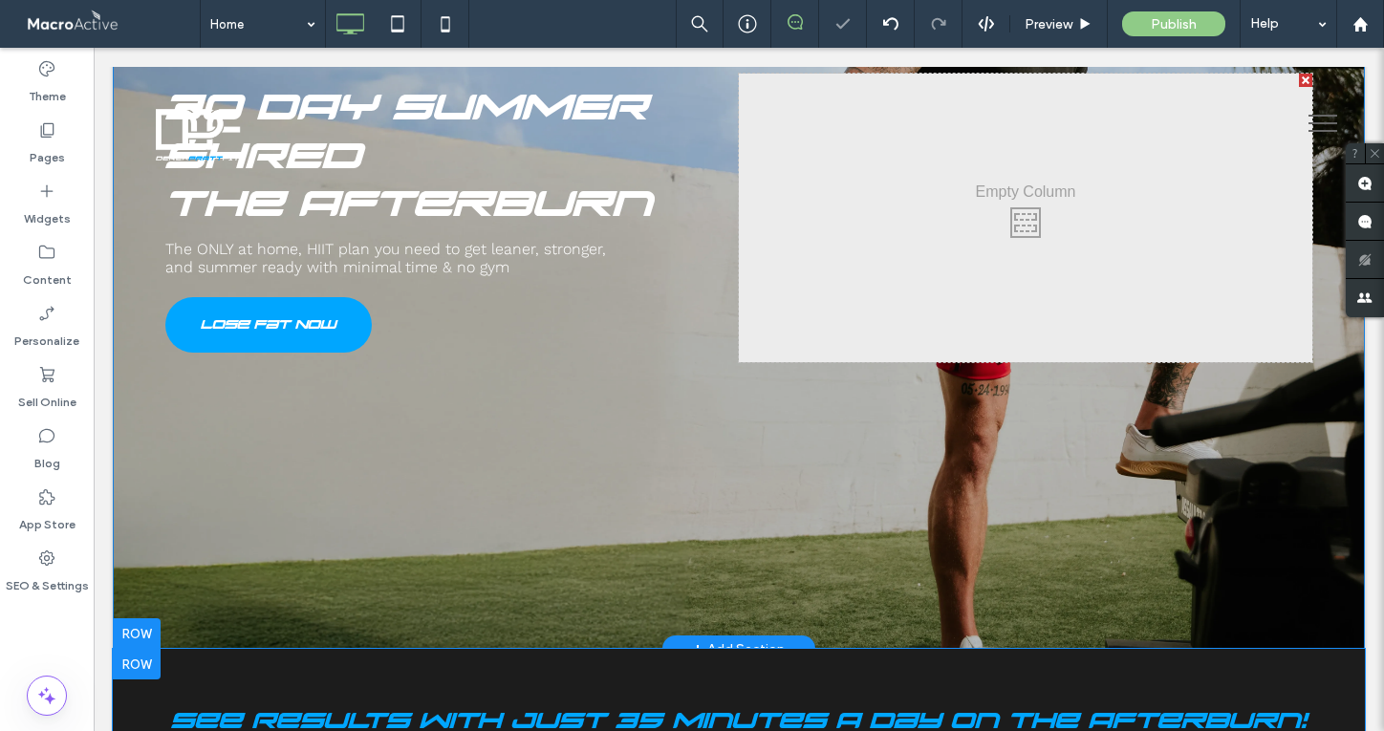
click at [499, 631] on div "30 DAY SUMMER SHRED The Afterburn The ONLY at home, HIIT plan you need to get l…" at bounding box center [739, 218] width 1252 height 862
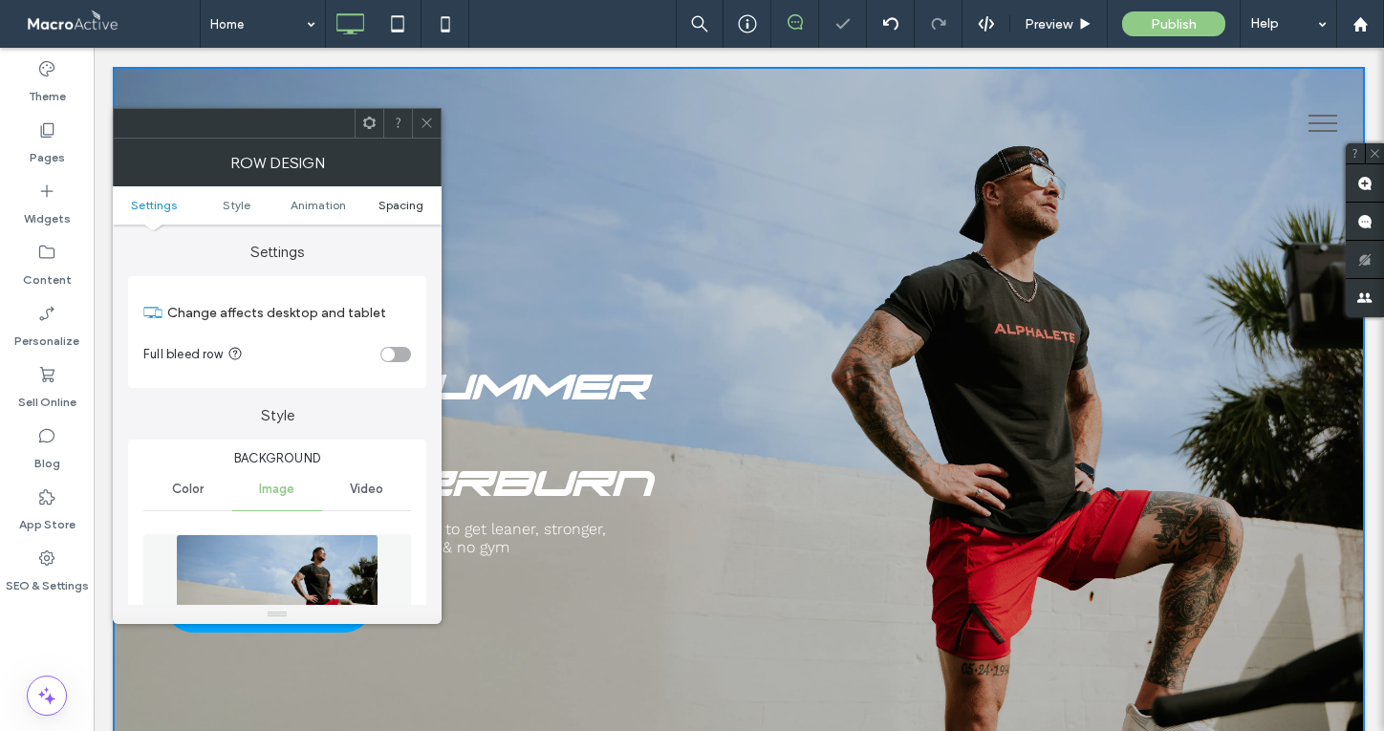
click at [413, 206] on span "Spacing" at bounding box center [400, 205] width 45 height 14
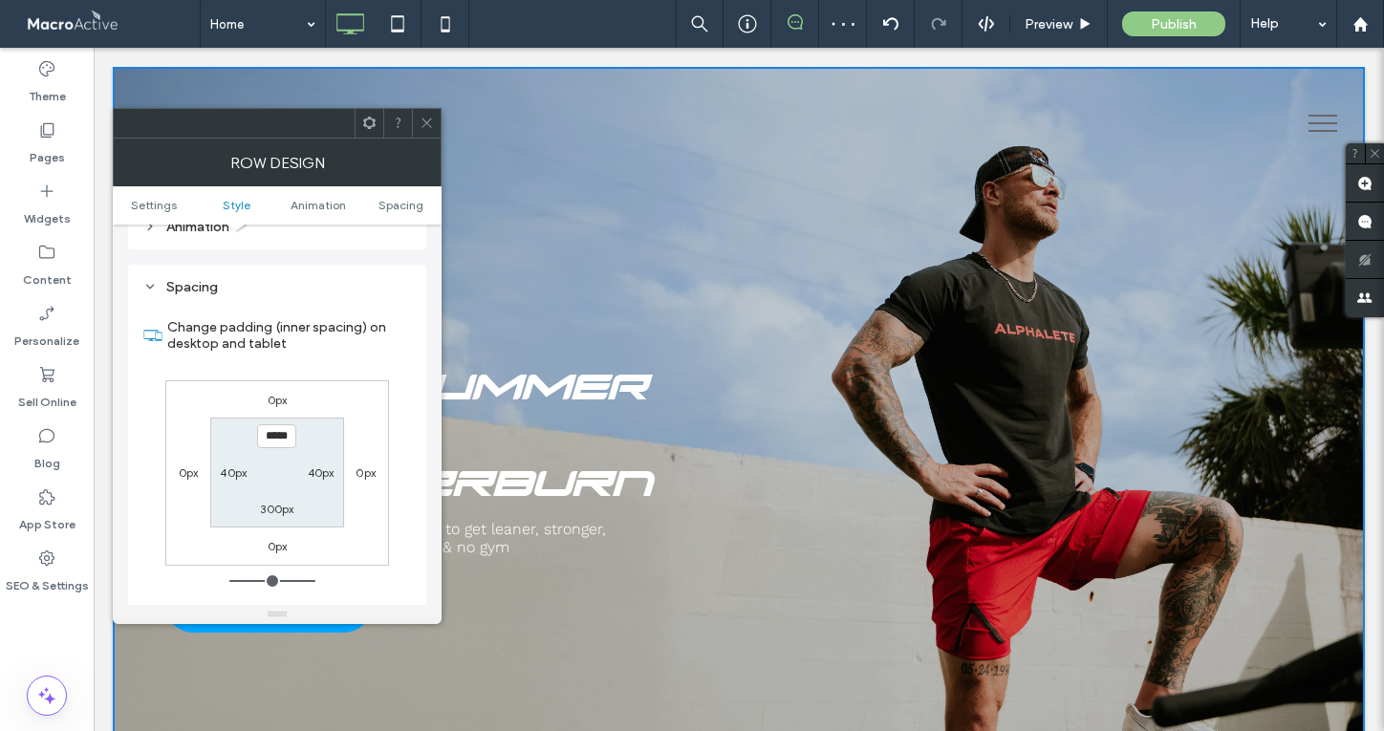
scroll to position [1246, 0]
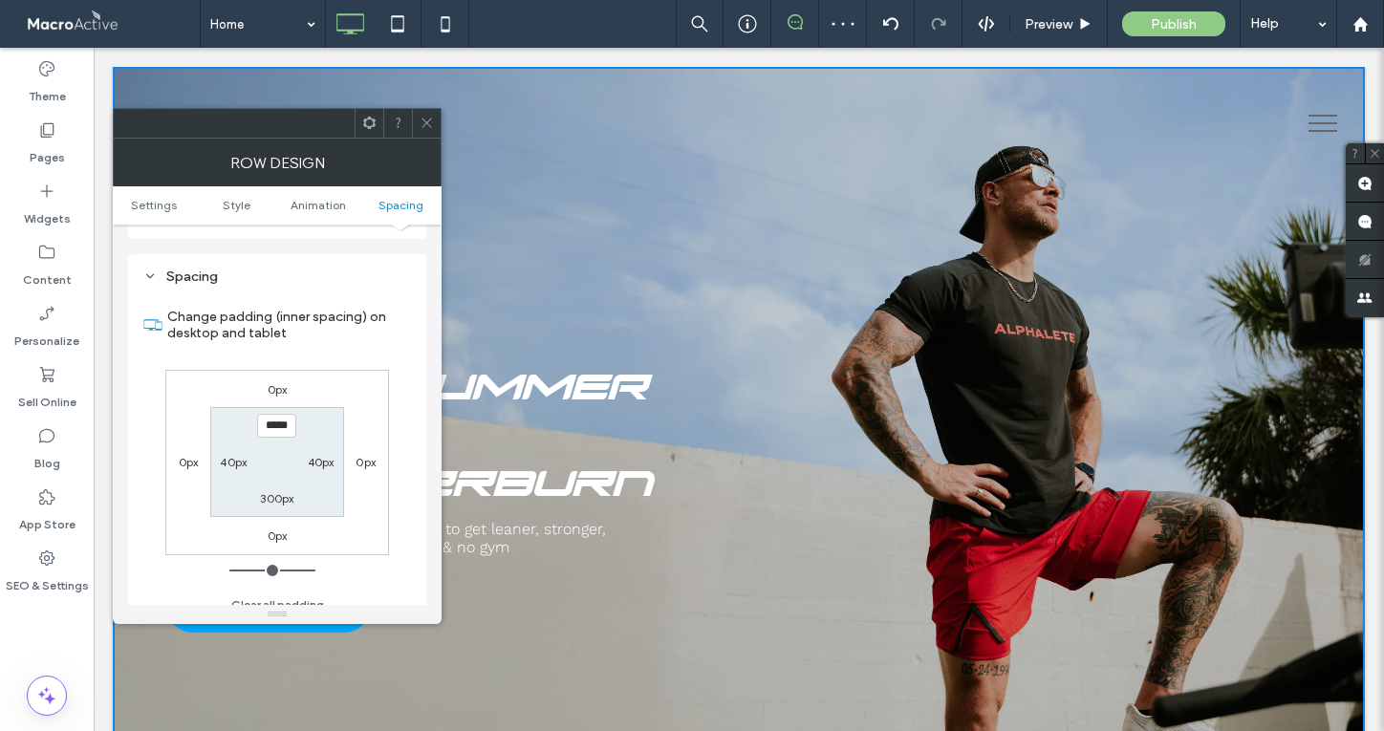
click at [283, 491] on label "300px" at bounding box center [276, 498] width 33 height 14
type input "***"
type input "*****"
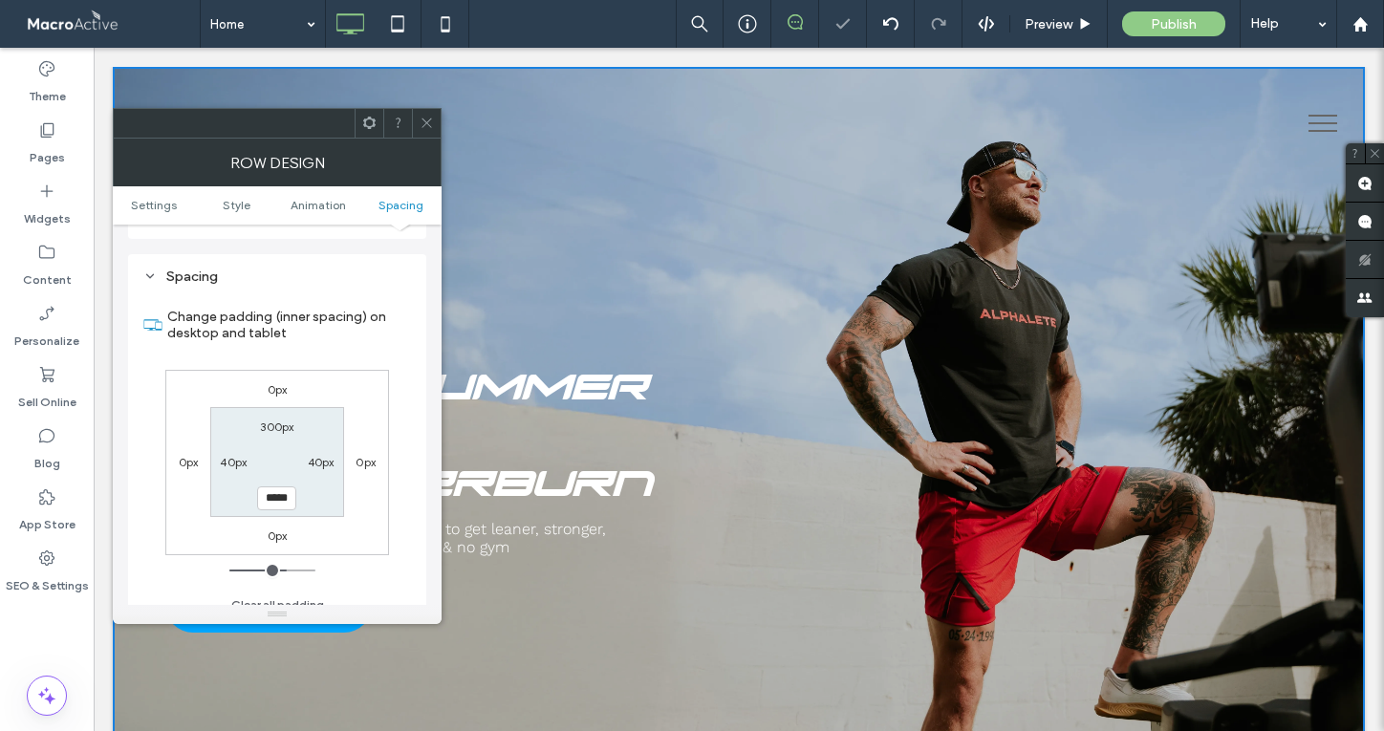
click at [427, 129] on icon at bounding box center [427, 123] width 14 height 14
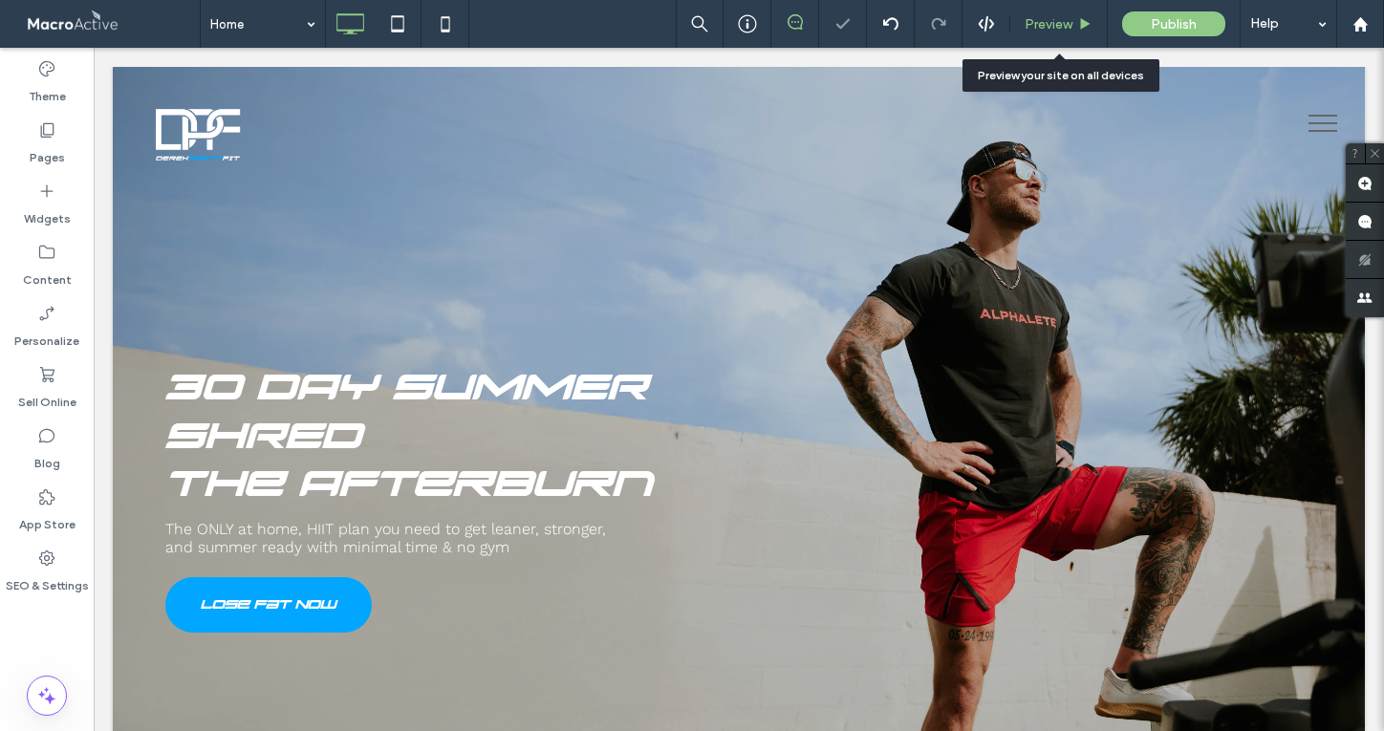
click at [1051, 11] on div "Preview" at bounding box center [1058, 24] width 97 height 48
click at [1048, 20] on span "Preview" at bounding box center [1049, 24] width 48 height 16
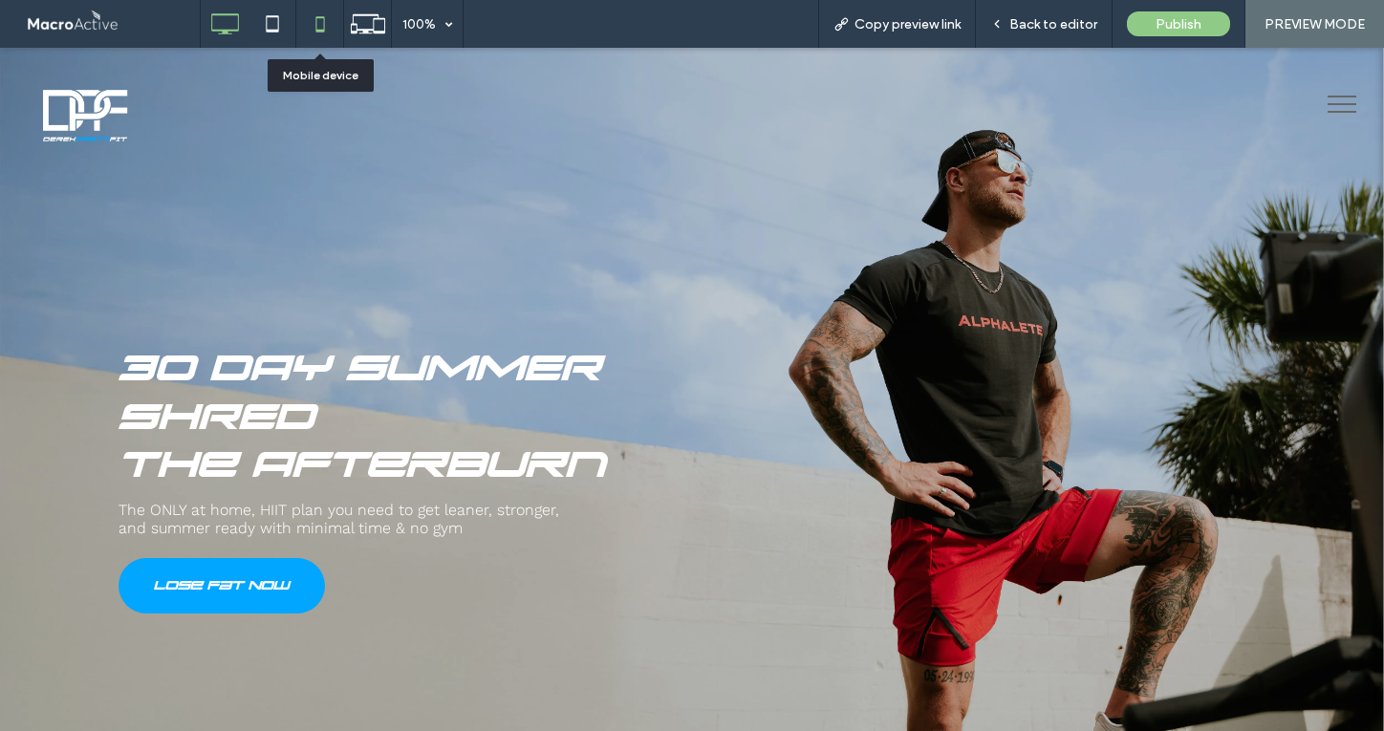
click at [321, 21] on icon at bounding box center [320, 24] width 38 height 38
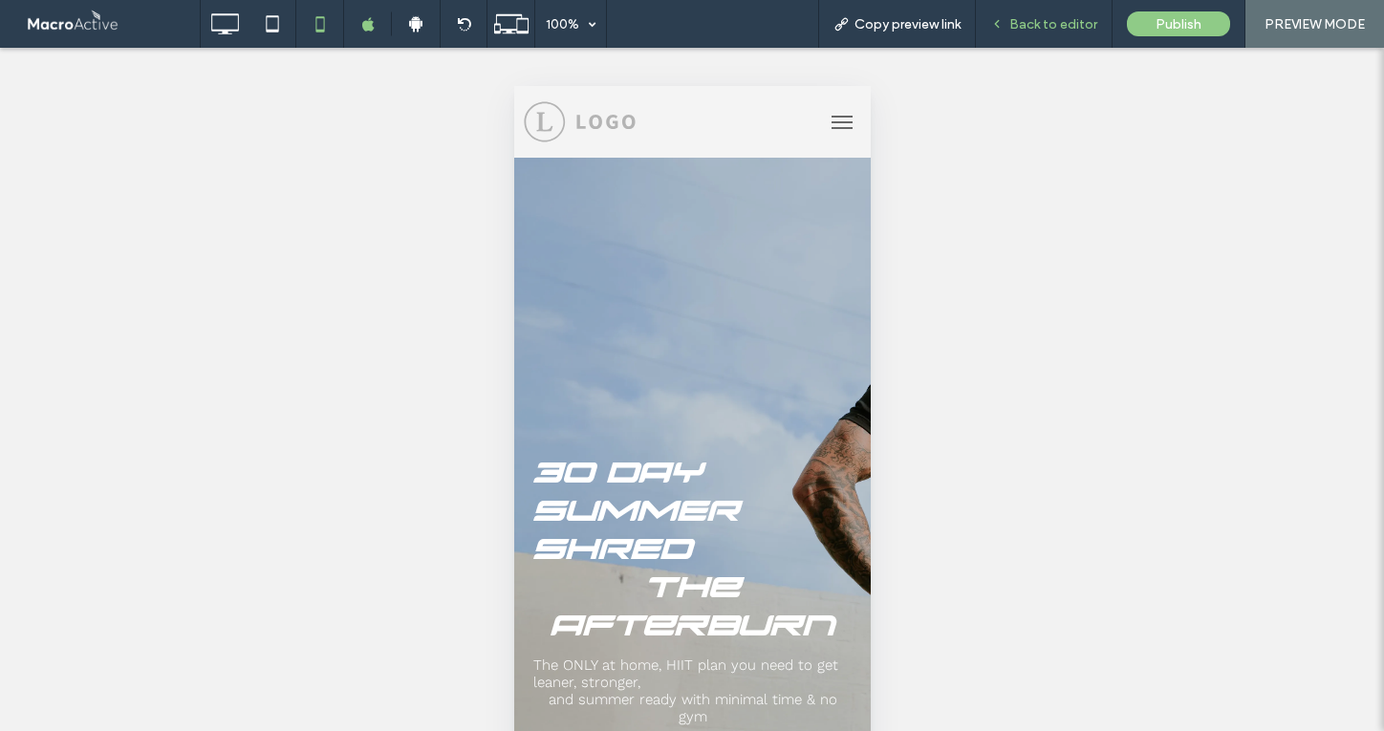
click at [1042, 21] on span "Back to editor" at bounding box center [1053, 24] width 88 height 16
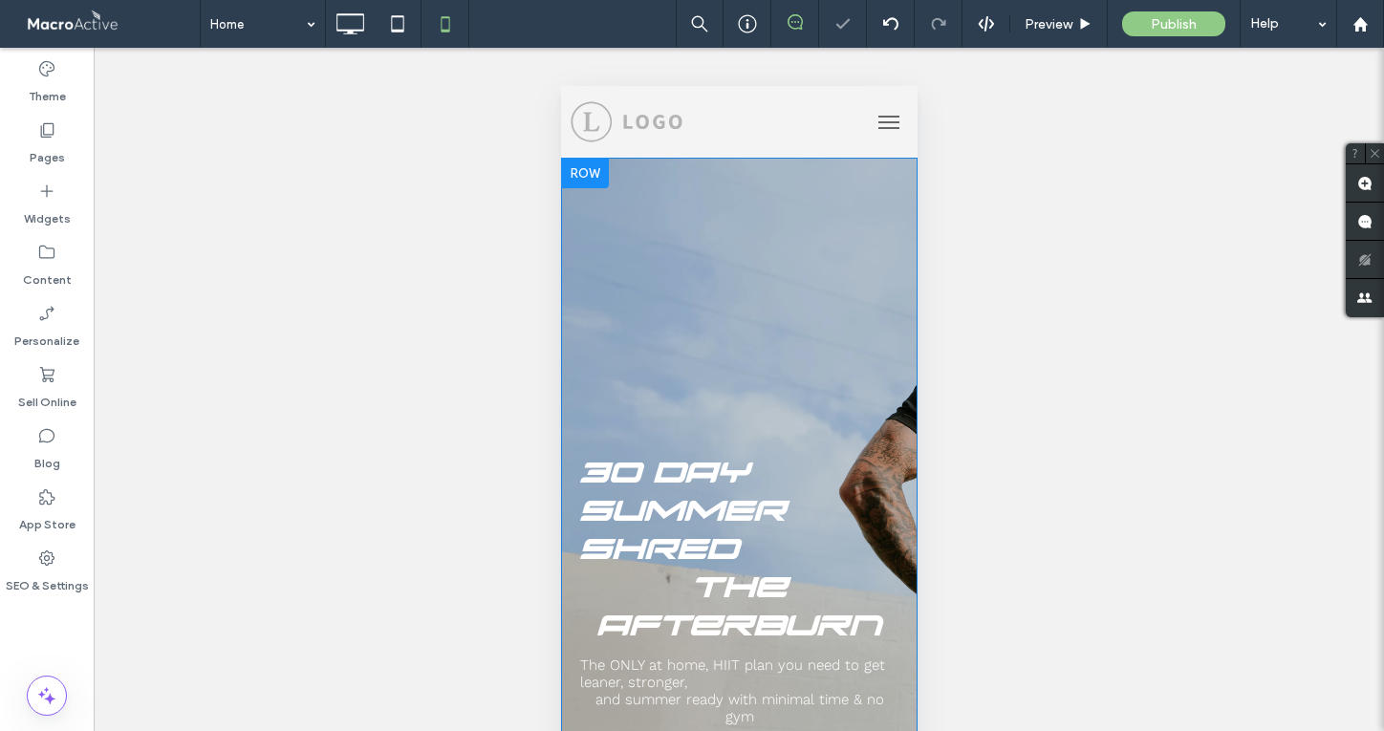
click at [853, 205] on div "30 DAY SUMMER SHRED The Afterburn The ONLY at home, HIIT plan you need to get l…" at bounding box center [738, 622] width 356 height 929
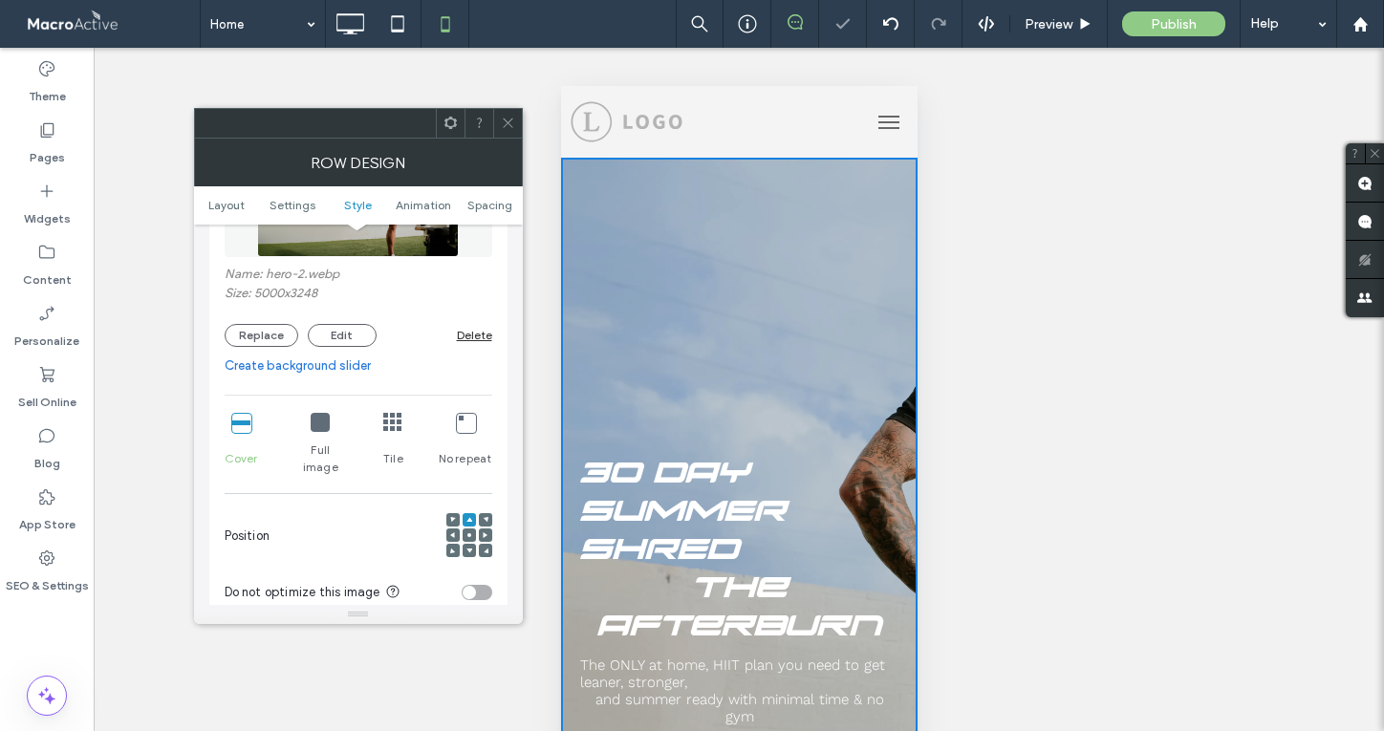
scroll to position [626, 0]
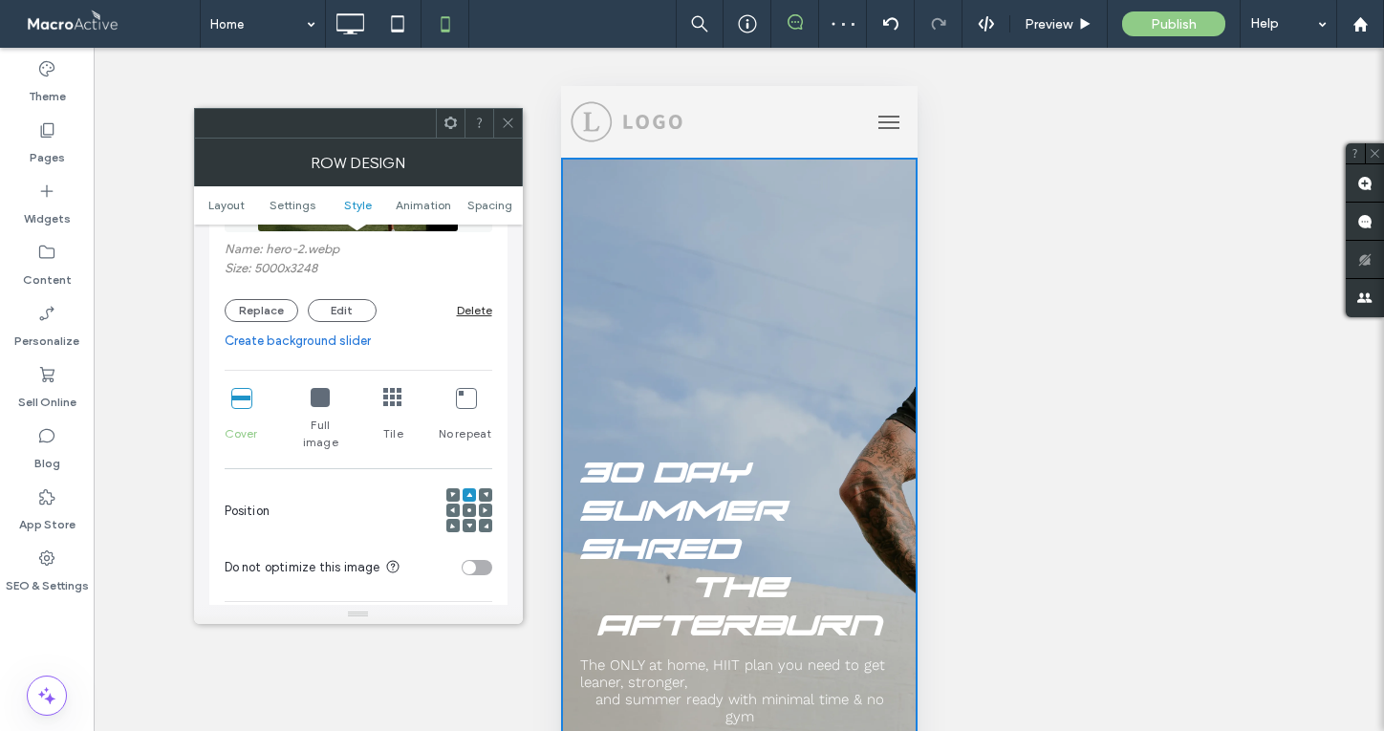
click at [487, 488] on div at bounding box center [485, 494] width 13 height 13
click at [486, 491] on use at bounding box center [485, 493] width 5 height 5
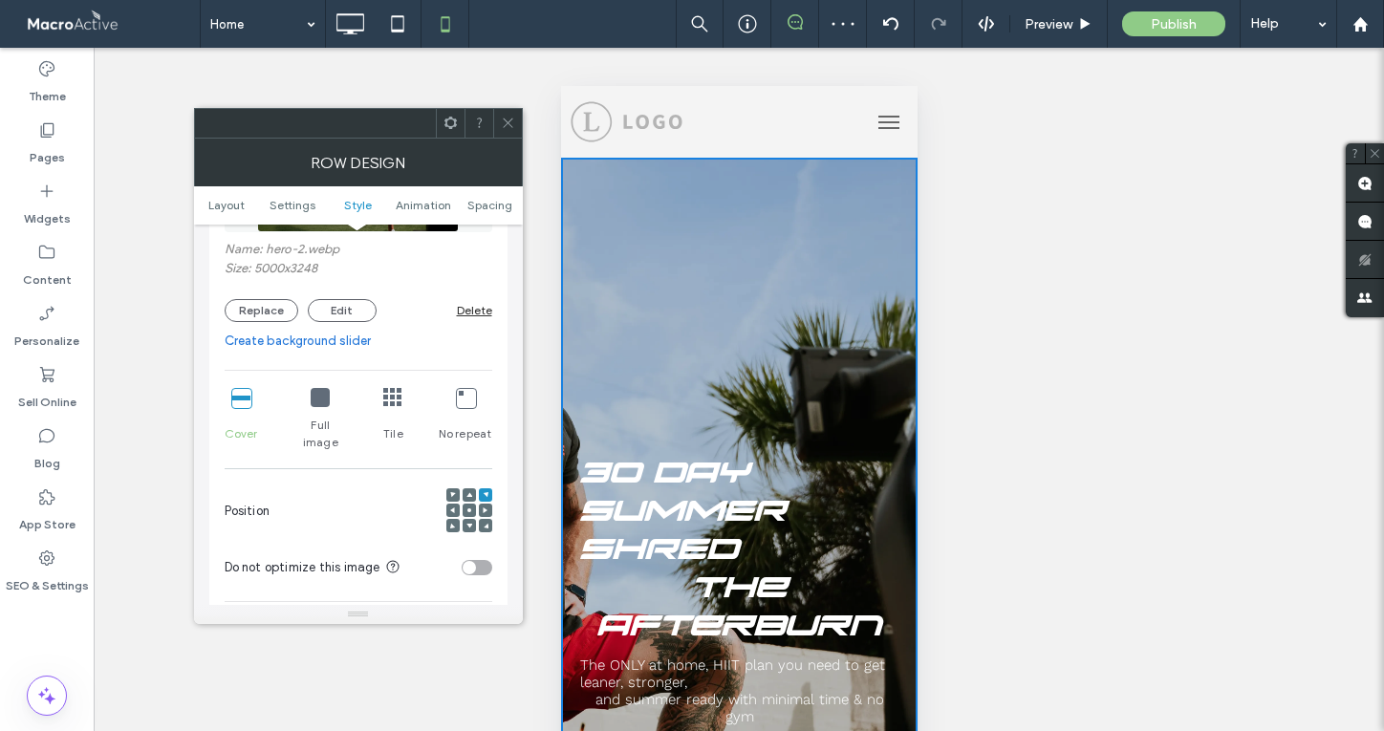
click at [507, 125] on icon at bounding box center [508, 123] width 14 height 14
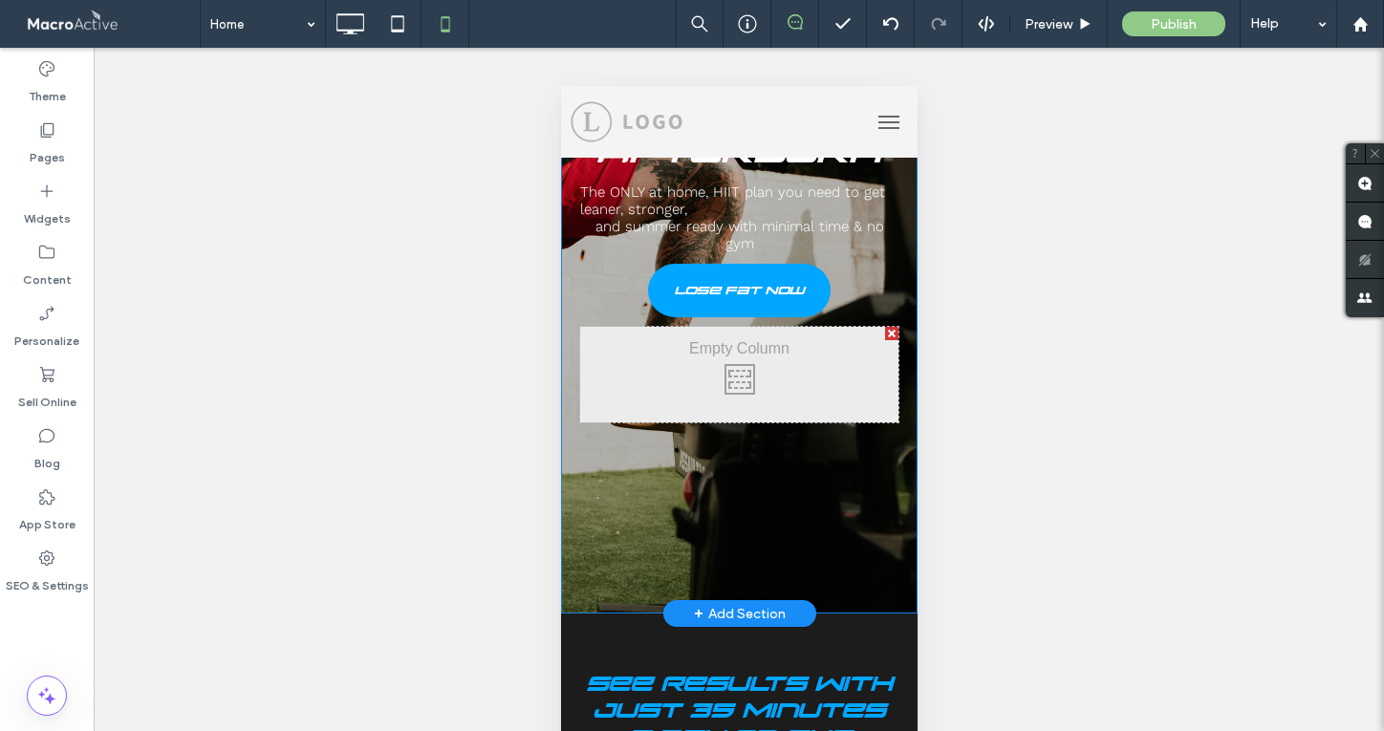
scroll to position [450, 0]
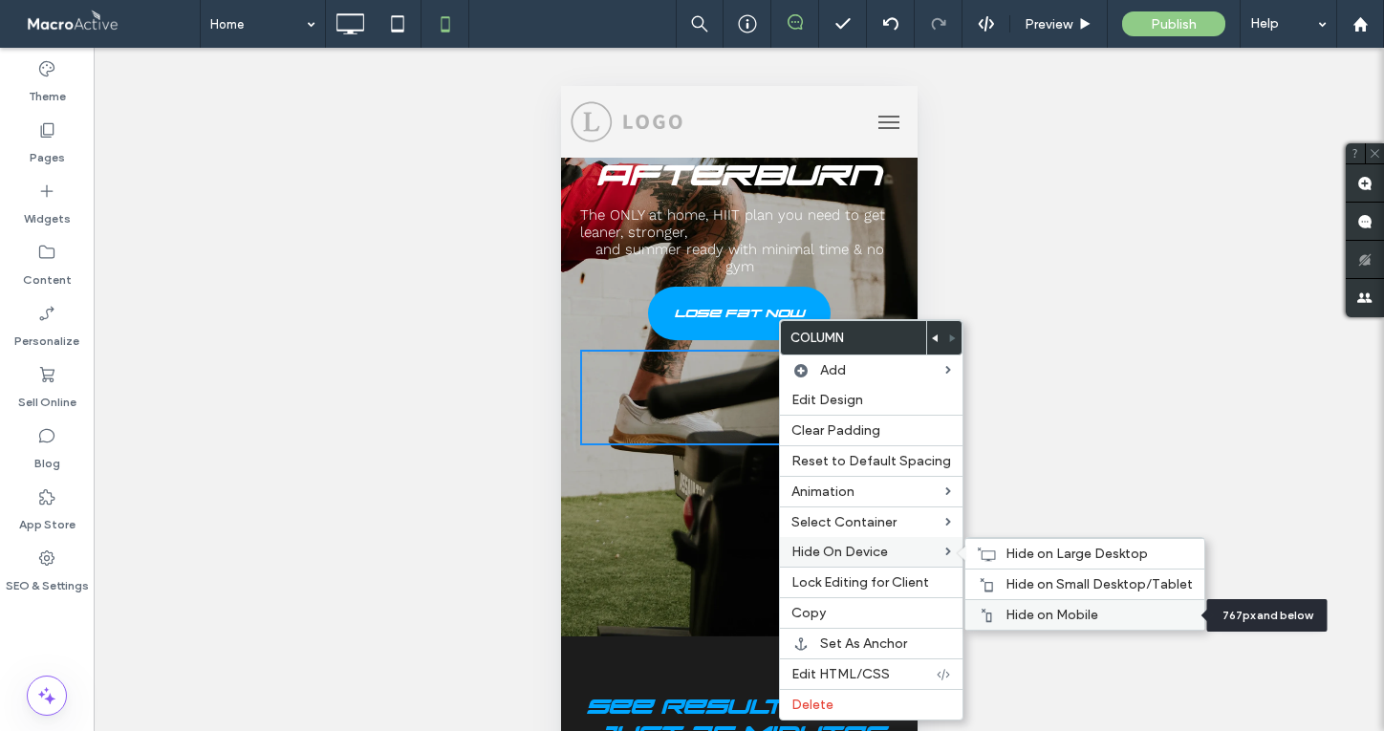
click at [1039, 614] on span "Hide on Mobile" at bounding box center [1051, 615] width 93 height 16
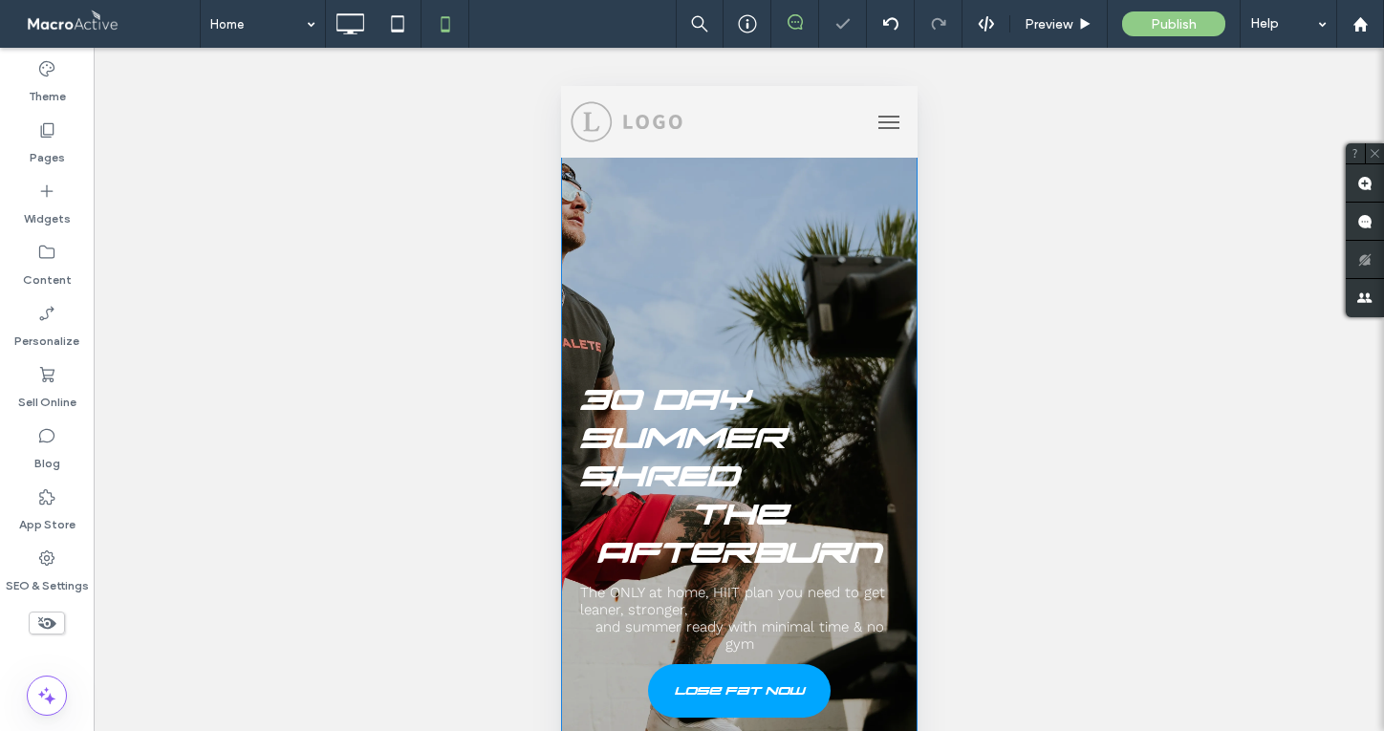
scroll to position [0, 0]
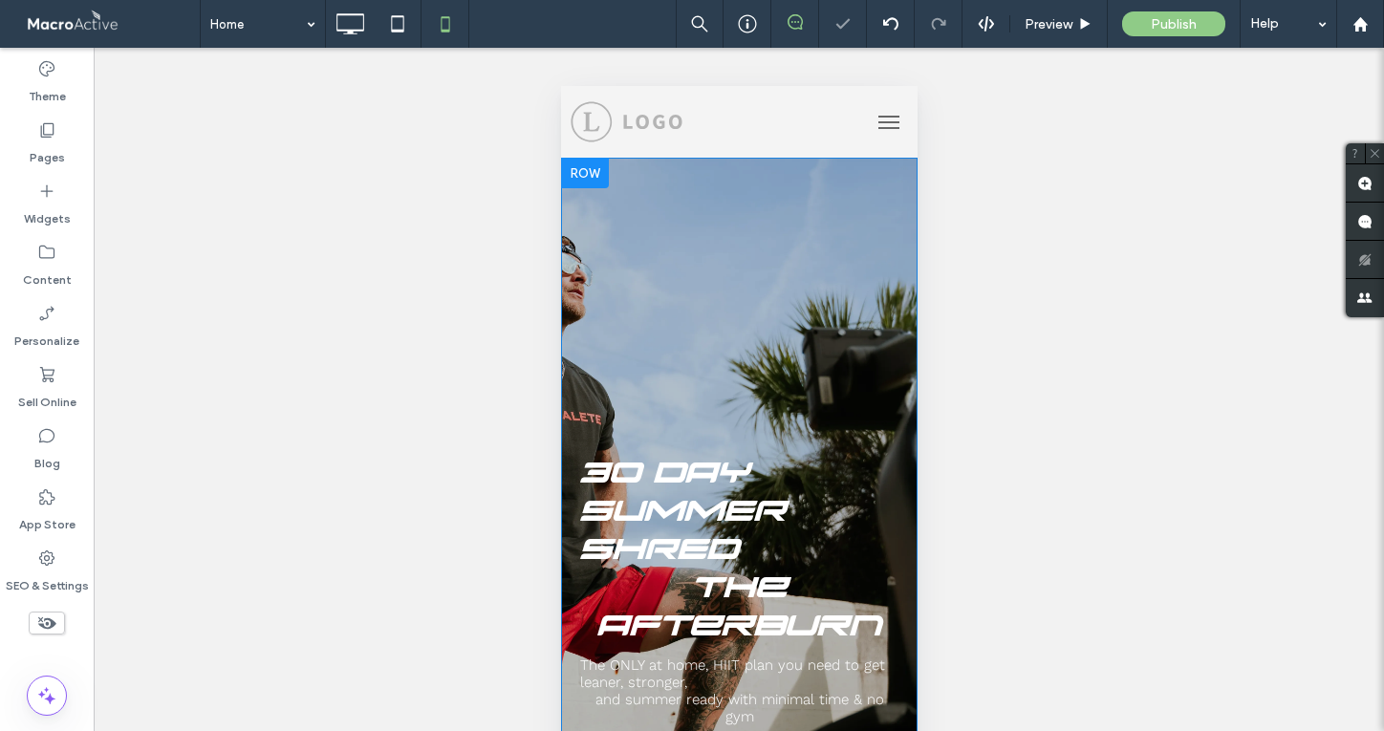
click at [770, 312] on div "30 DAY SUMMER SHRED The Afterburn The ONLY at home, HIIT plan you need to get l…" at bounding box center [738, 574] width 356 height 833
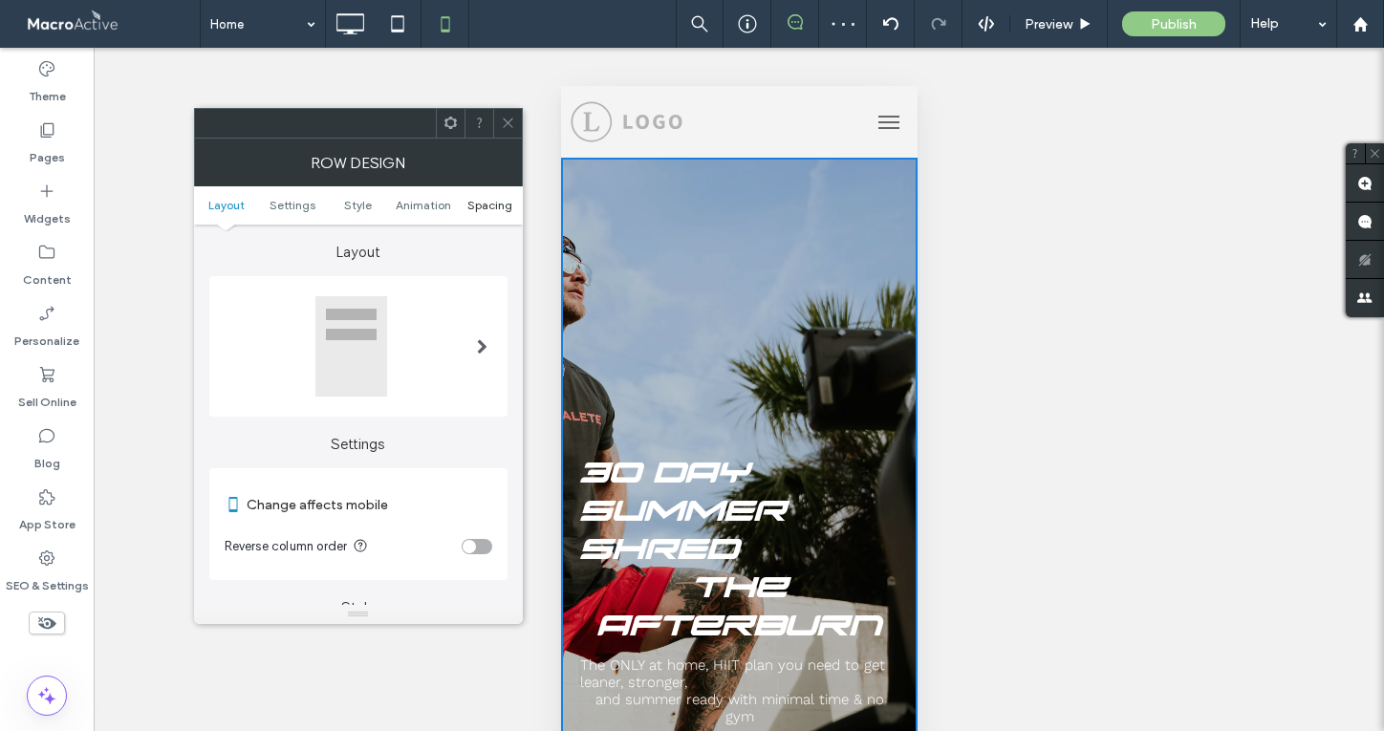
click at [495, 208] on span "Spacing" at bounding box center [489, 205] width 45 height 14
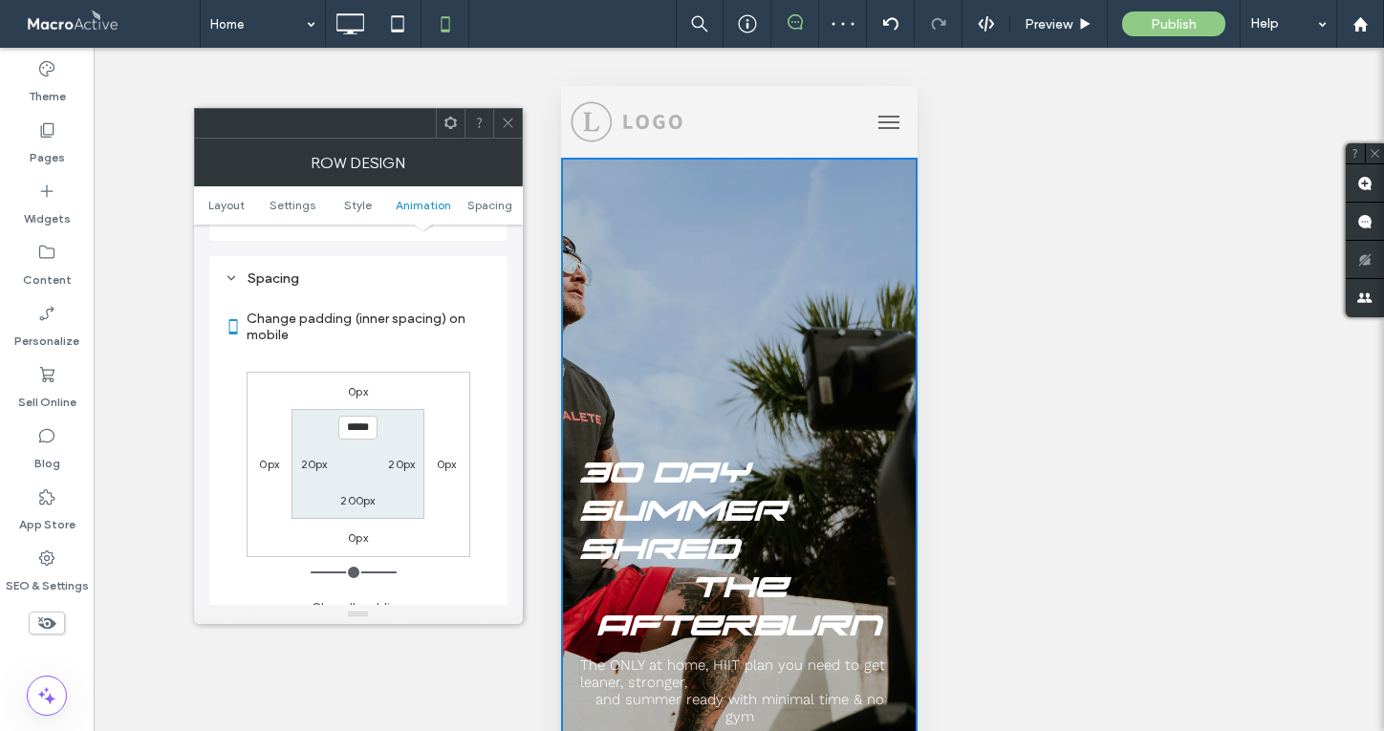
scroll to position [1365, 0]
type input "*****"
type input "***"
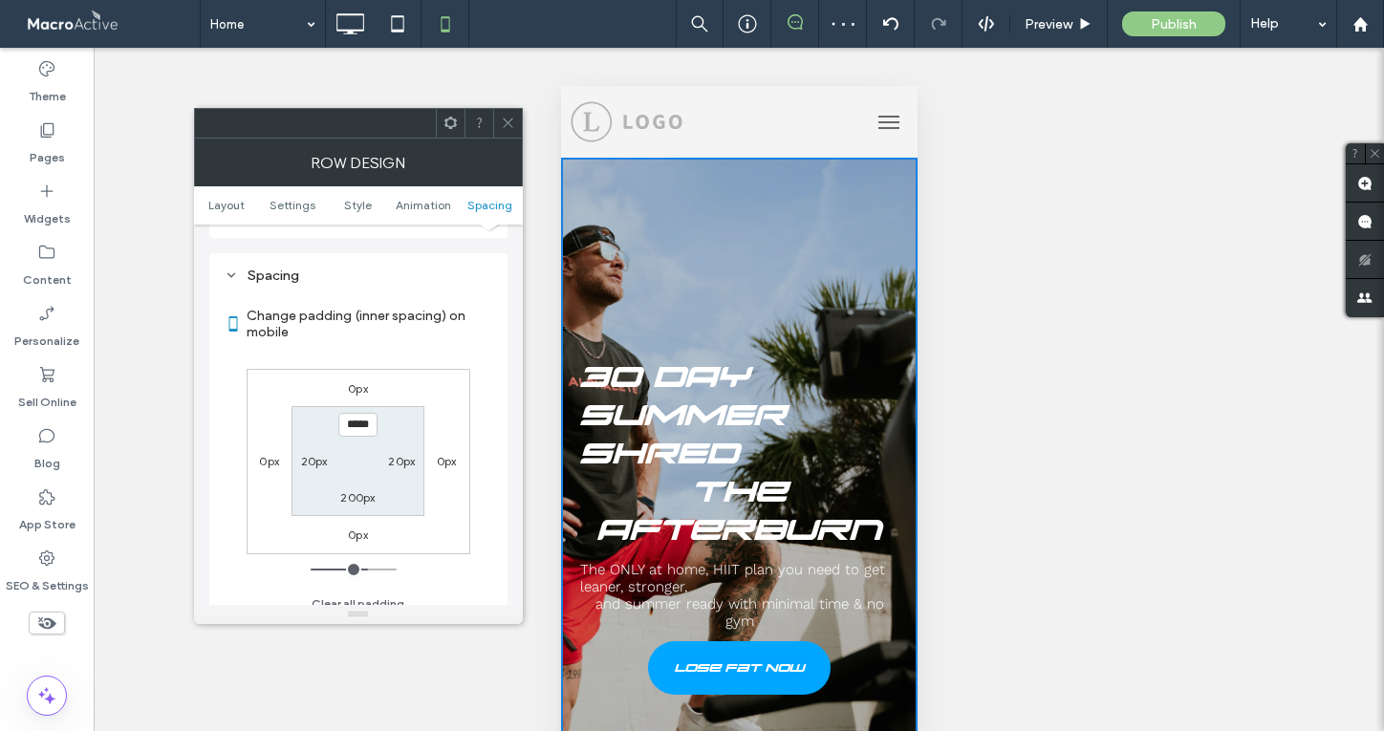
click at [505, 122] on icon at bounding box center [508, 123] width 14 height 14
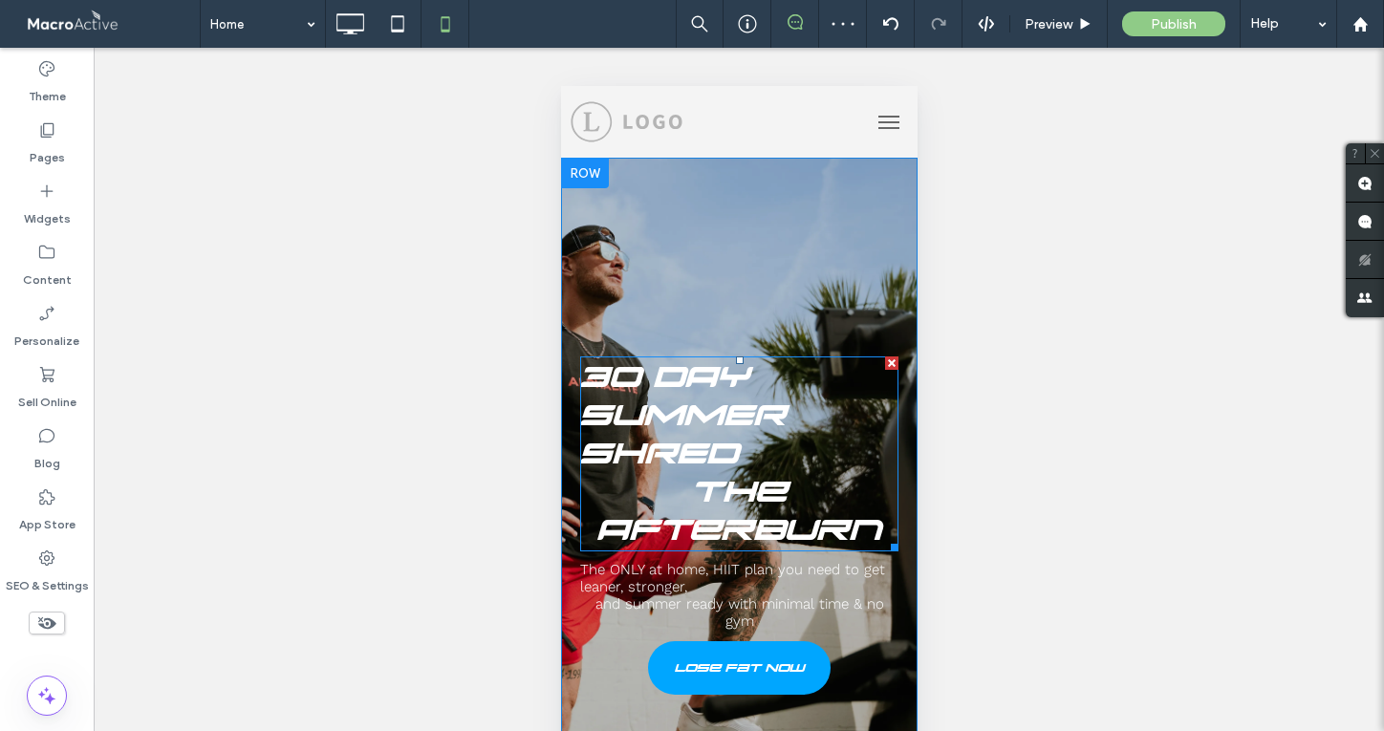
click at [713, 440] on span "30 DAY SUMMER SHRED" at bounding box center [682, 415] width 206 height 115
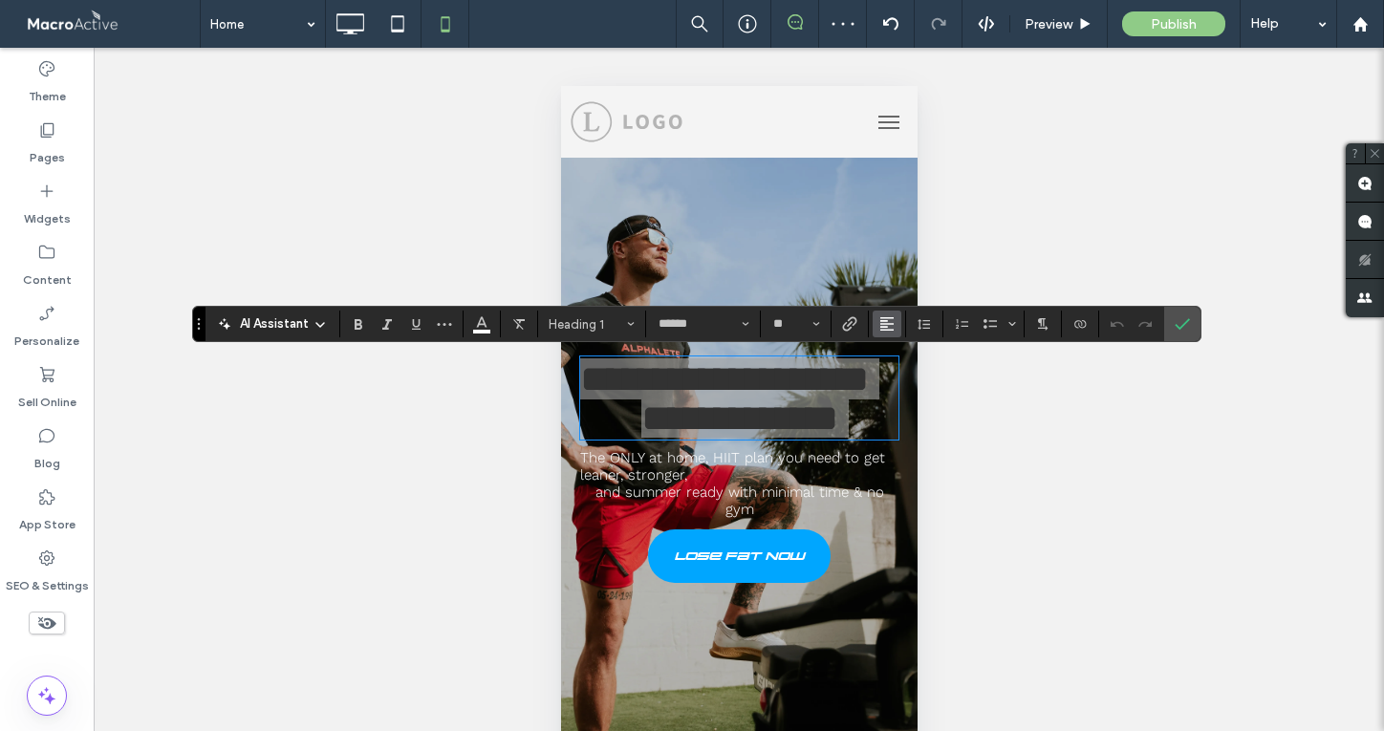
click at [885, 323] on use "Alignment" at bounding box center [886, 323] width 13 height 13
click at [922, 412] on label "ui.textEditor.alignment.right" at bounding box center [906, 411] width 67 height 28
click at [1184, 323] on use "Confirm" at bounding box center [1182, 323] width 15 height 11
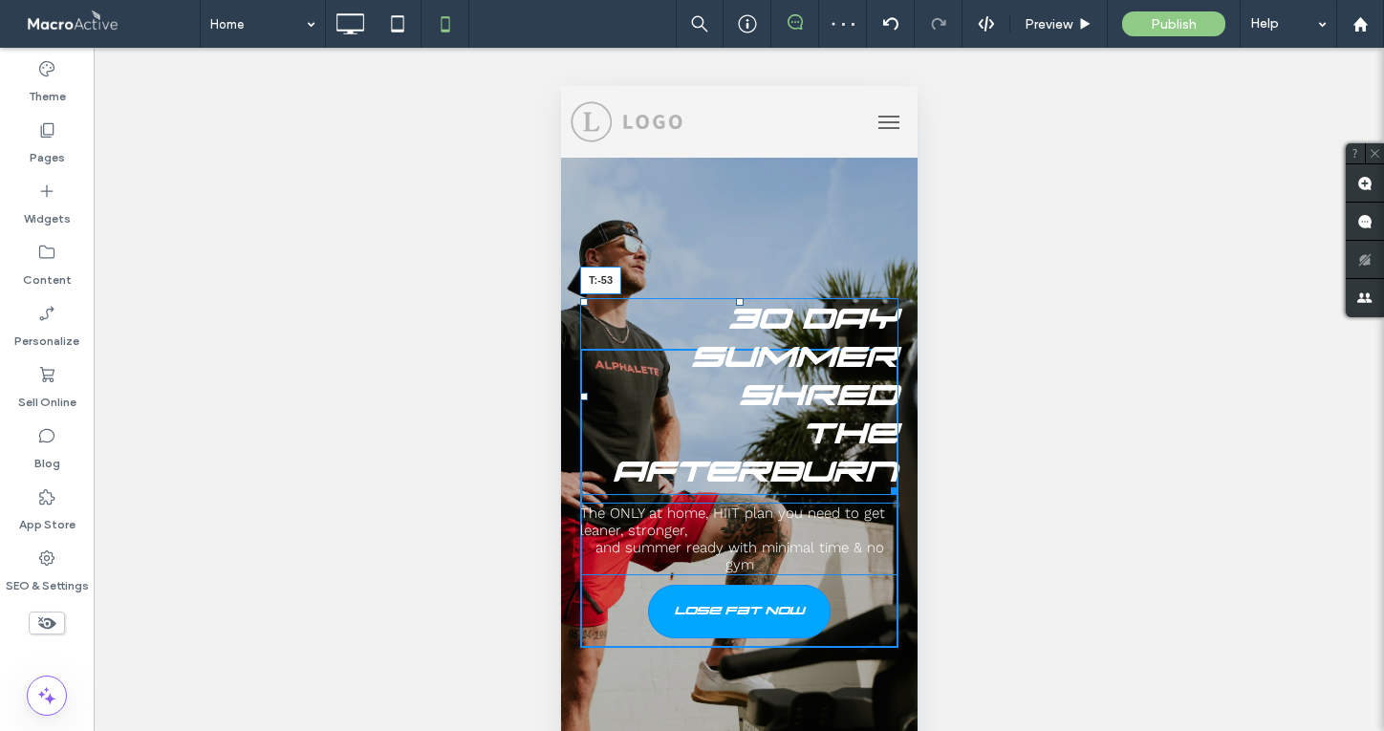
drag, startPoint x: 740, startPoint y: 358, endPoint x: 751, endPoint y: 300, distance: 59.4
click at [751, 300] on div "30 DAY SUMMER SHRED The Afterburn T:-53" at bounding box center [738, 396] width 318 height 197
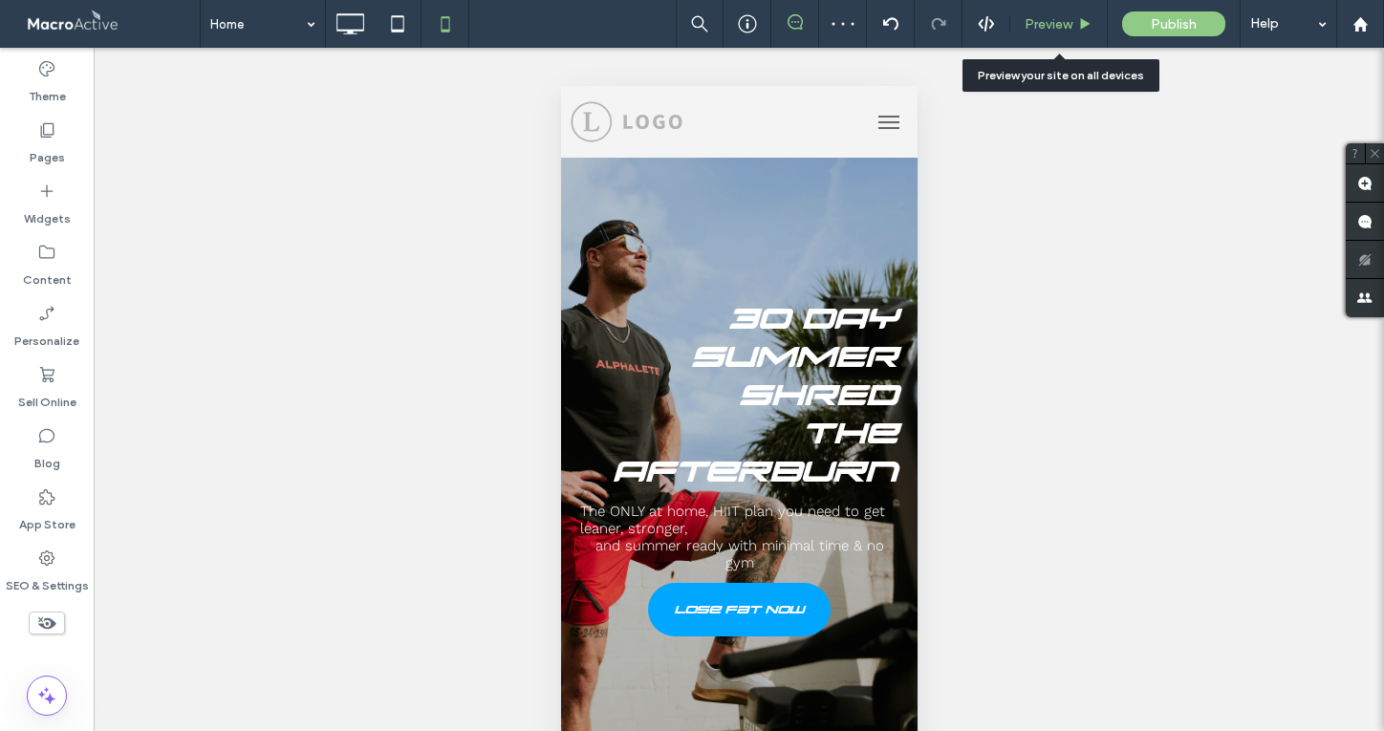
click at [1051, 33] on div "Preview" at bounding box center [1058, 24] width 97 height 48
click at [1072, 23] on div "Preview" at bounding box center [1058, 24] width 97 height 16
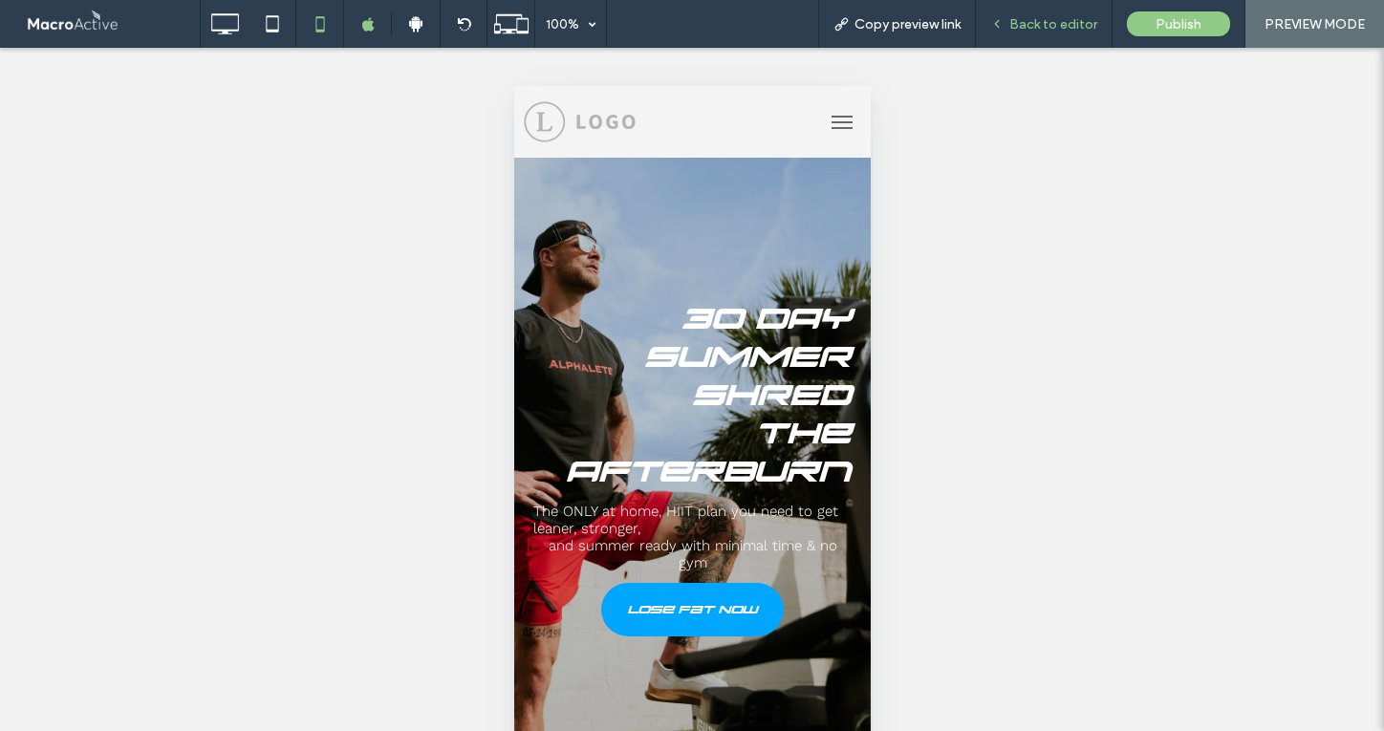
click at [1030, 22] on span "Back to editor" at bounding box center [1053, 24] width 88 height 16
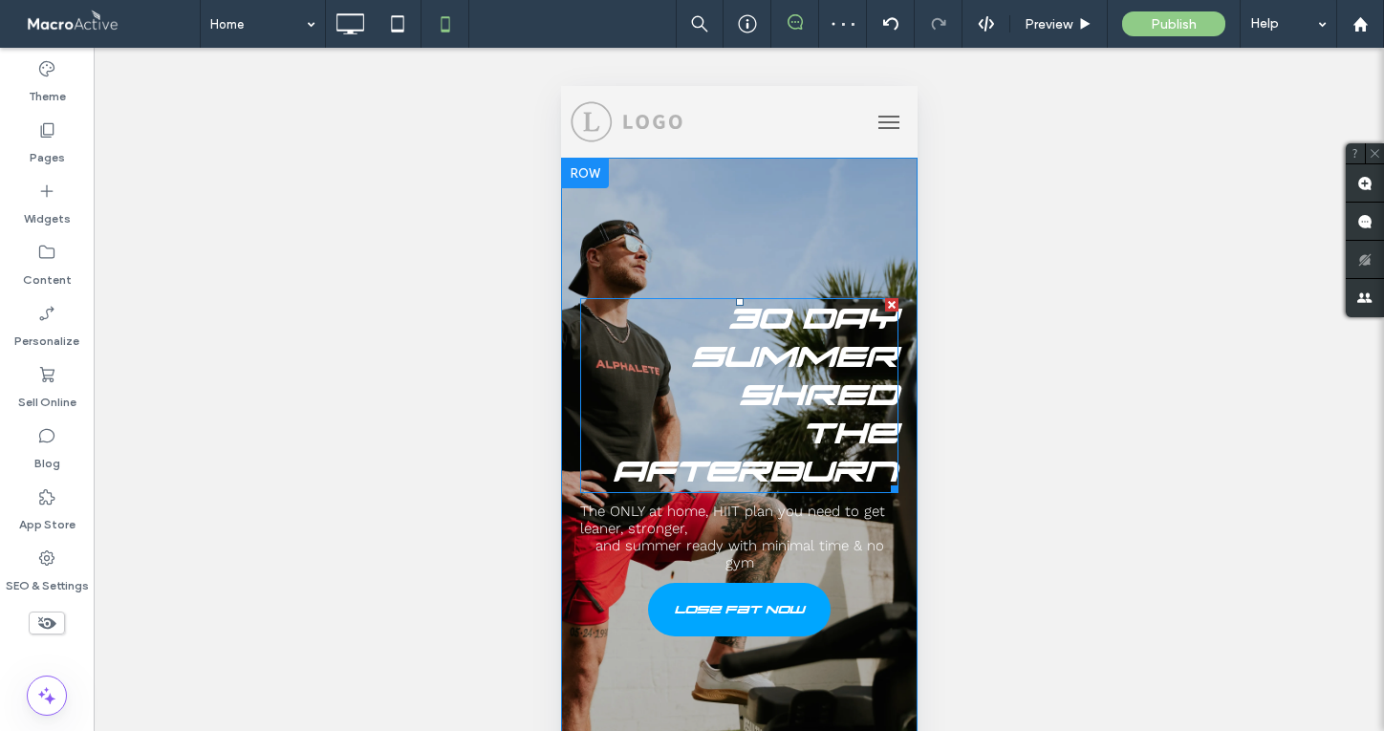
click at [838, 381] on span "30 DAY SUMMER SHRED" at bounding box center [794, 357] width 206 height 115
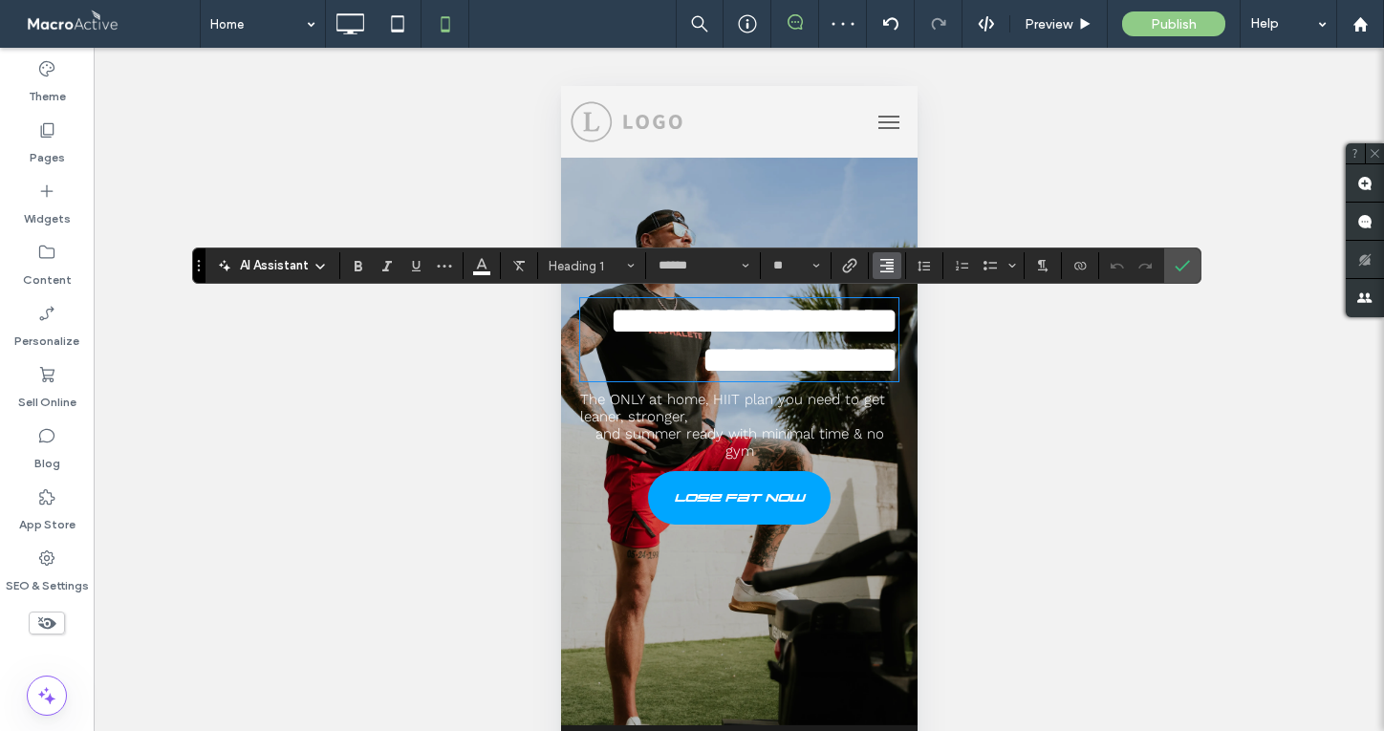
click at [897, 261] on button "Alignment" at bounding box center [887, 265] width 29 height 27
click at [914, 298] on div "ui.textEditor.alignment.left" at bounding box center [906, 297] width 25 height 15
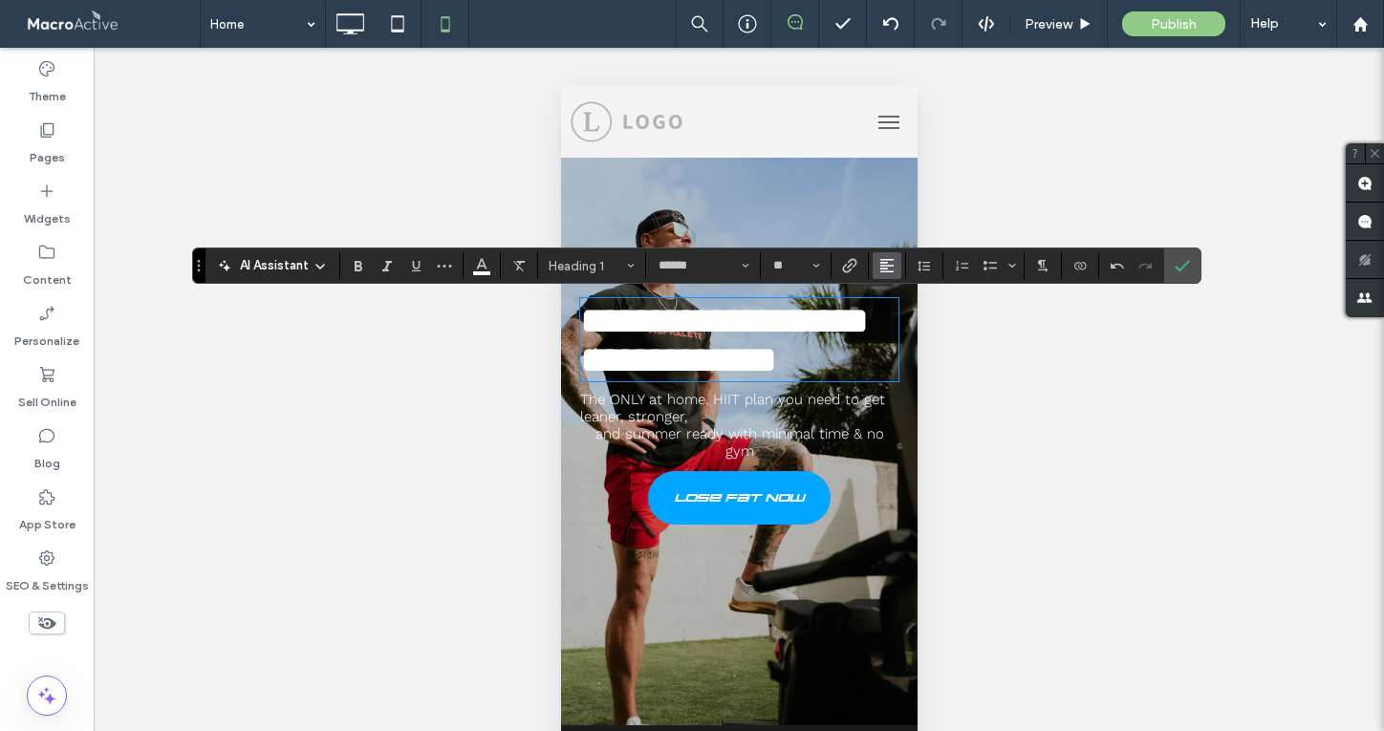
click at [891, 261] on icon "Alignment" at bounding box center [886, 265] width 15 height 15
click at [908, 325] on icon "ui.textEditor.alignment.center" at bounding box center [901, 324] width 15 height 15
click at [1192, 260] on label "Confirm" at bounding box center [1182, 265] width 29 height 34
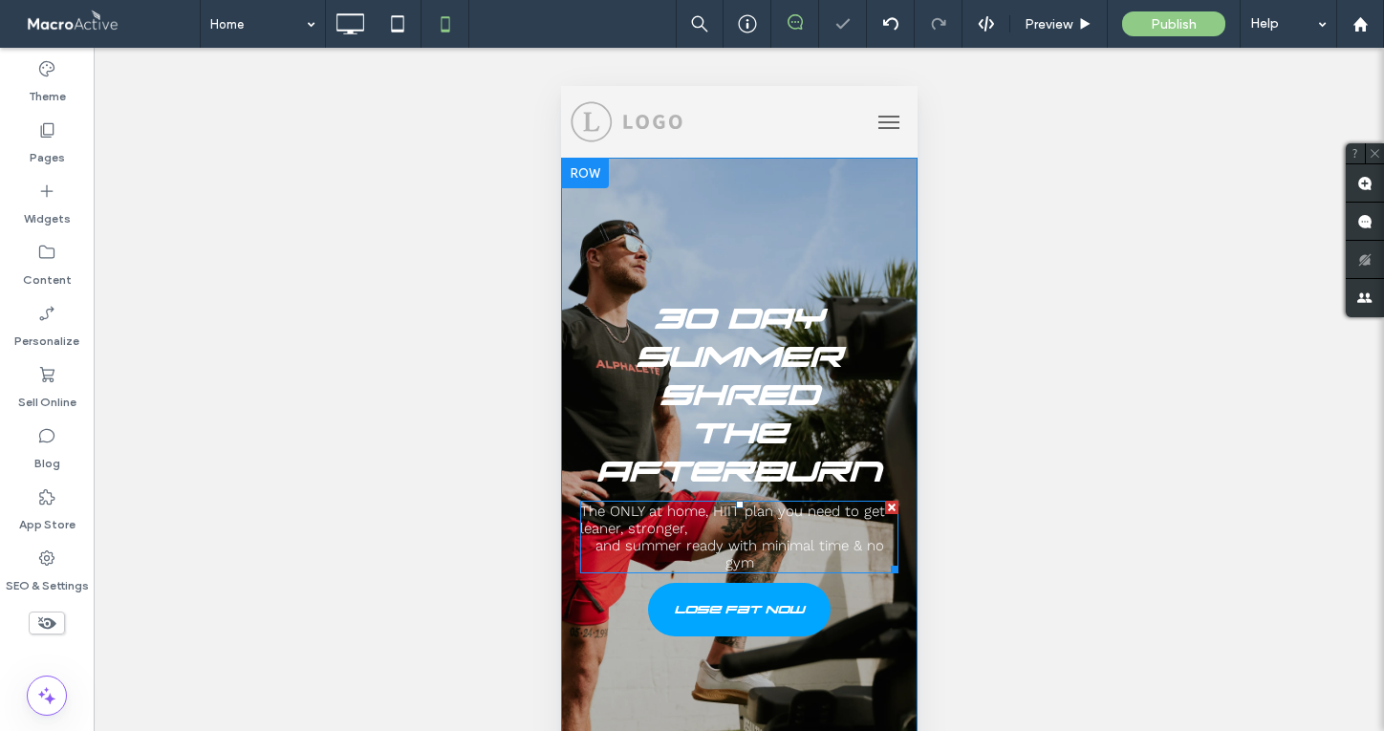
click at [734, 511] on span "The ONLY at home, HIIT plan you need to get leaner, stronger," at bounding box center [731, 520] width 305 height 34
type input "*********"
type input "**"
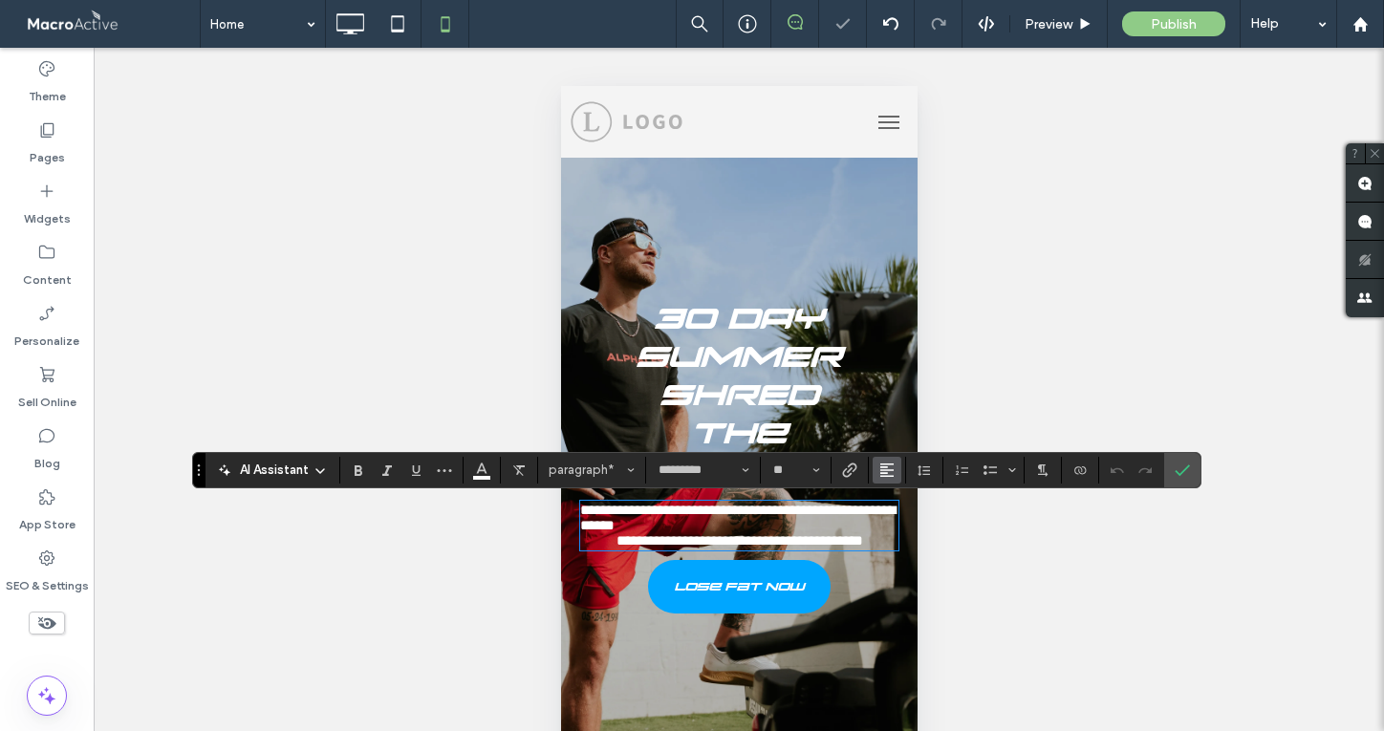
click at [889, 478] on span "Alignment" at bounding box center [886, 470] width 15 height 25
click at [914, 380] on div "ui.textEditor.alignment.center" at bounding box center [906, 383] width 25 height 15
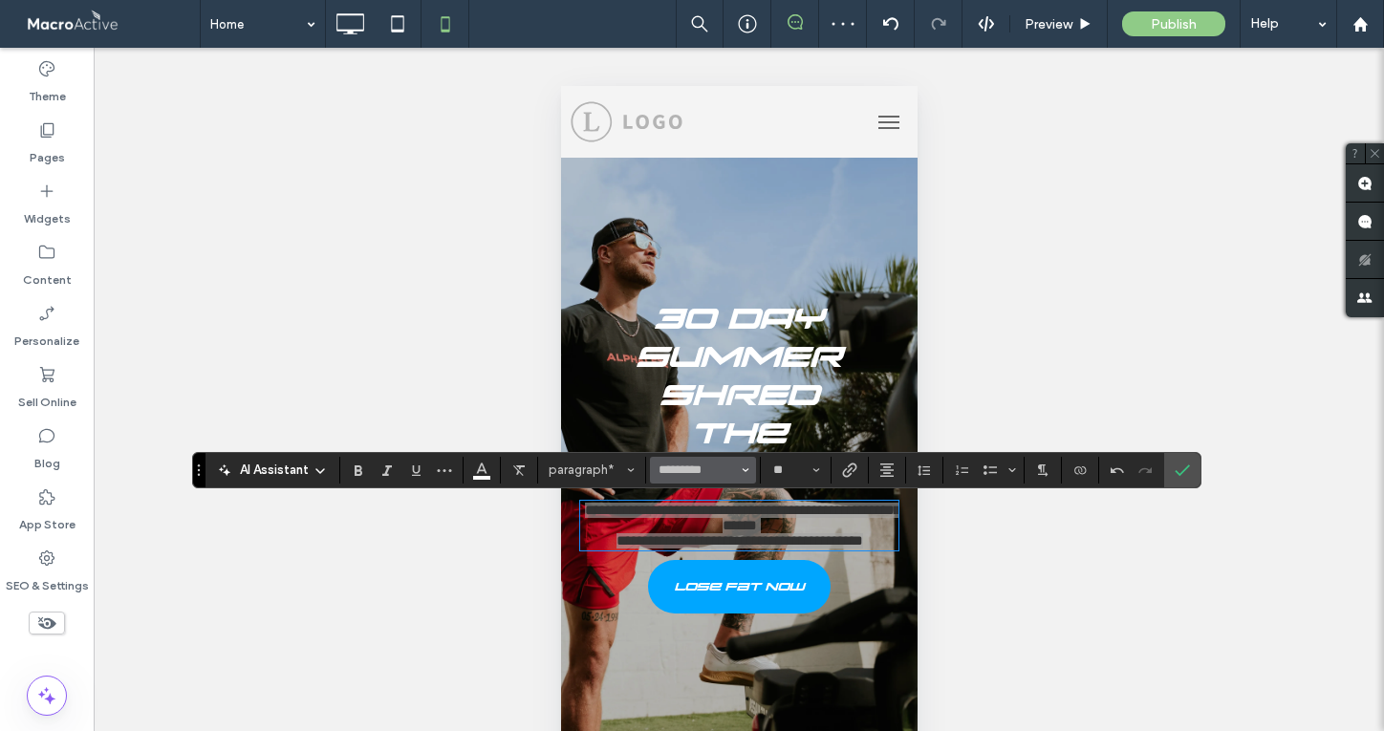
click at [745, 467] on icon "Font & Font weight" at bounding box center [746, 470] width 8 height 8
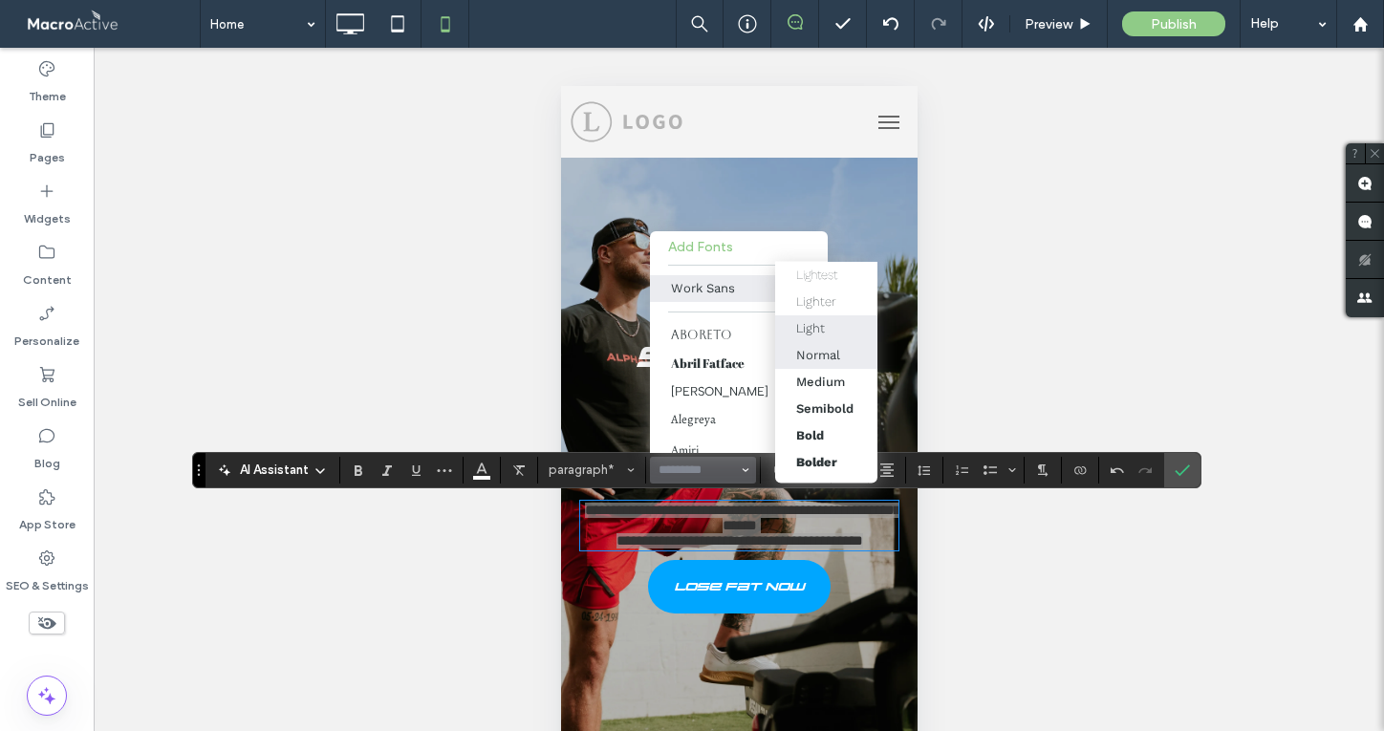
click at [825, 354] on div "Normal" at bounding box center [818, 355] width 44 height 14
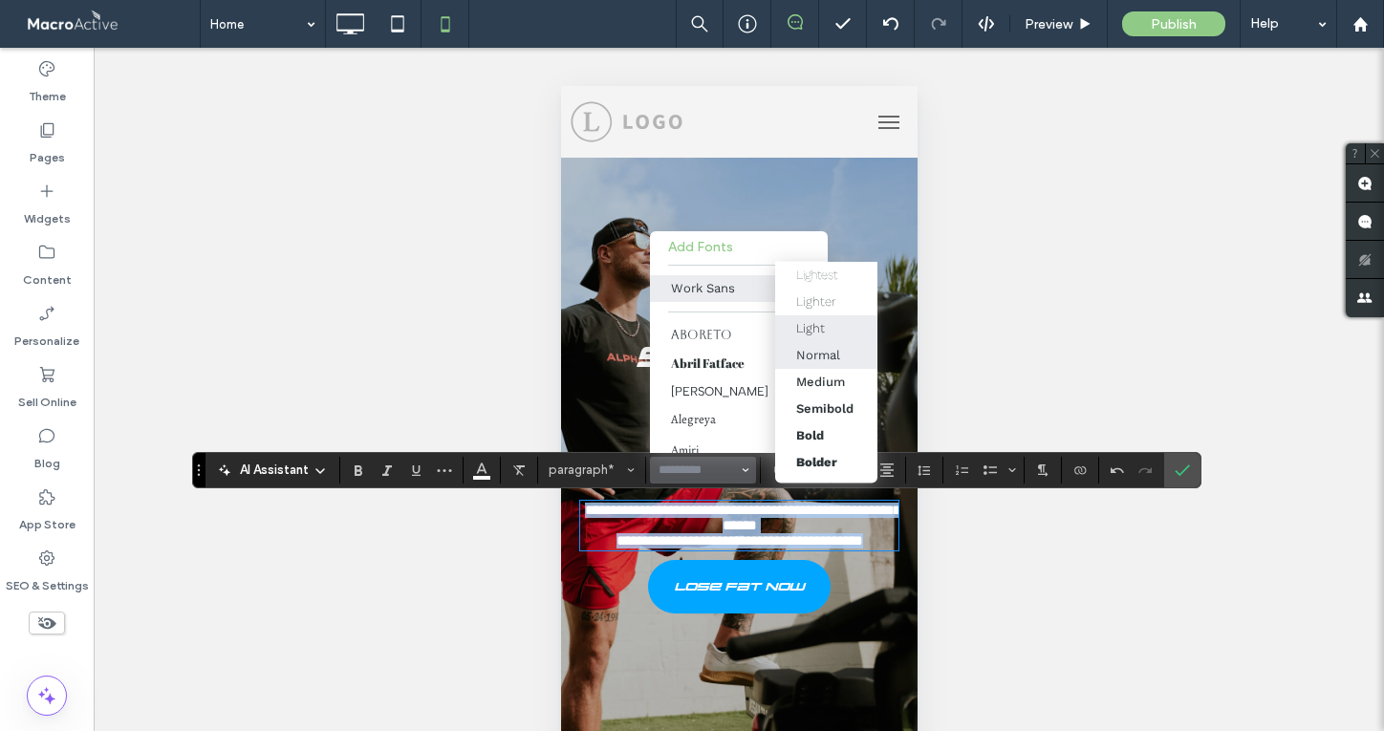
type input "*********"
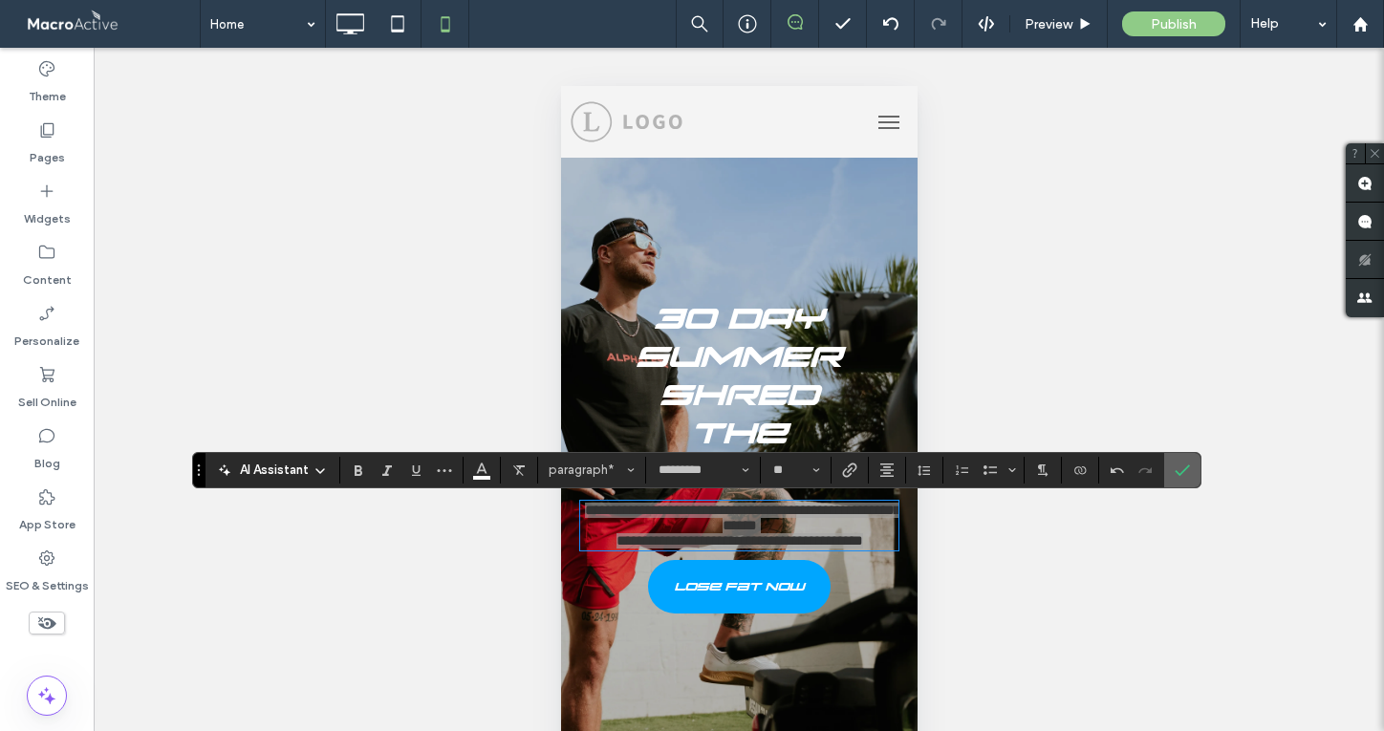
click at [1185, 477] on icon "Confirm" at bounding box center [1182, 470] width 15 height 15
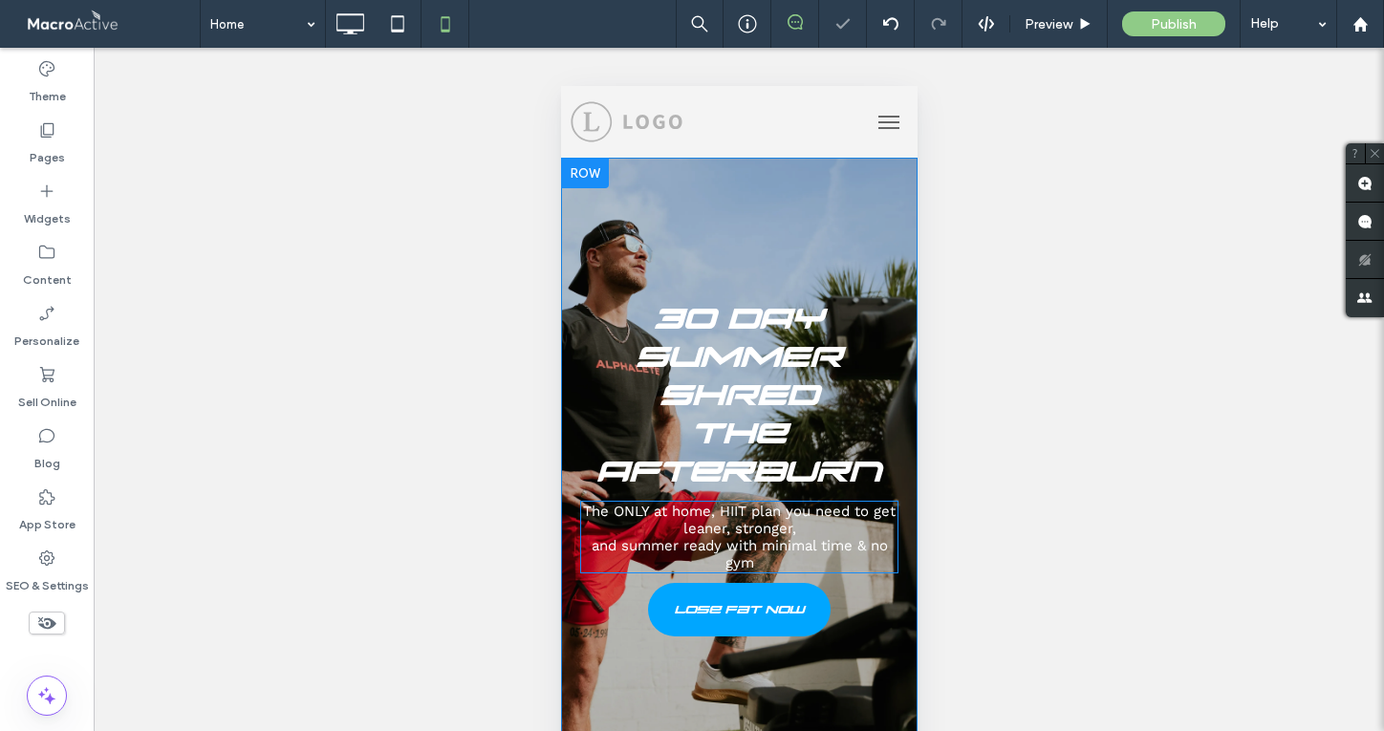
click at [721, 549] on span "and summer ready with minimal time & no gym" at bounding box center [739, 554] width 296 height 34
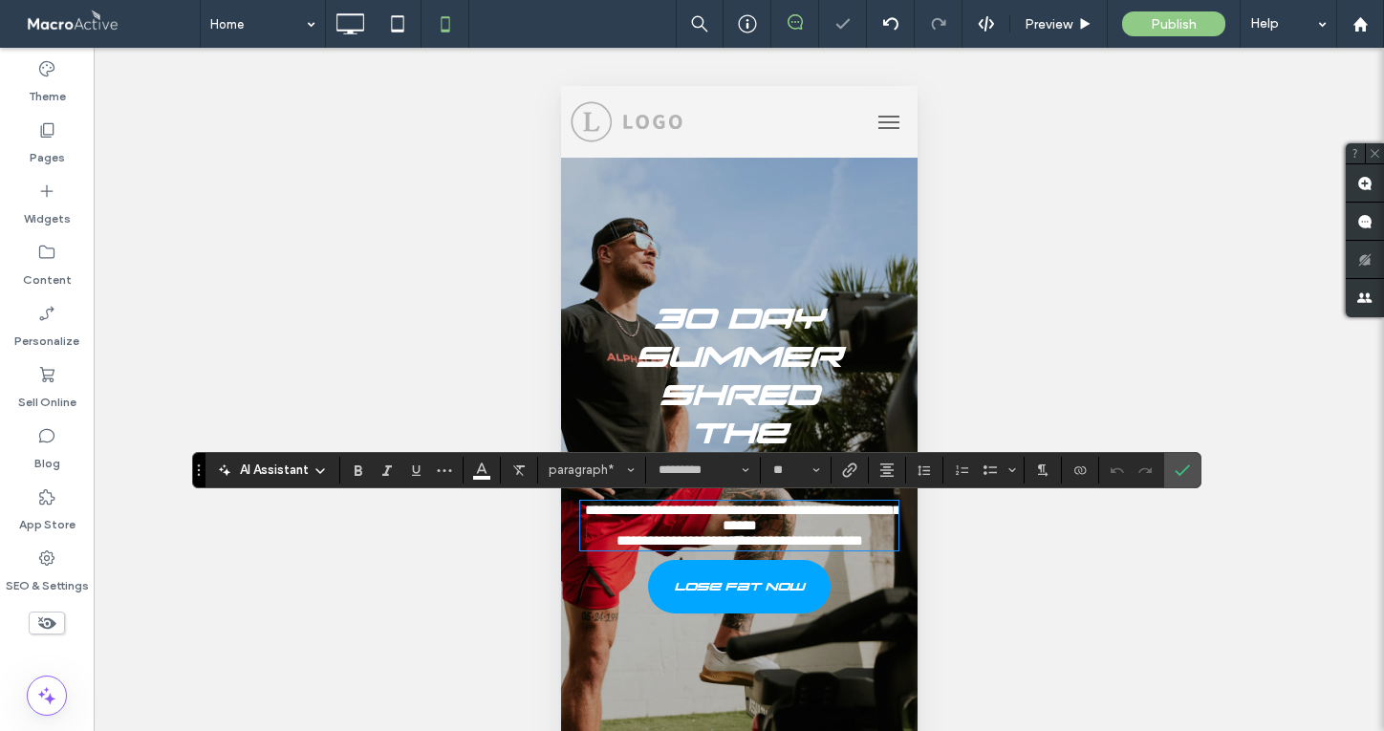
click at [615, 548] on span "**********" at bounding box center [738, 540] width 247 height 14
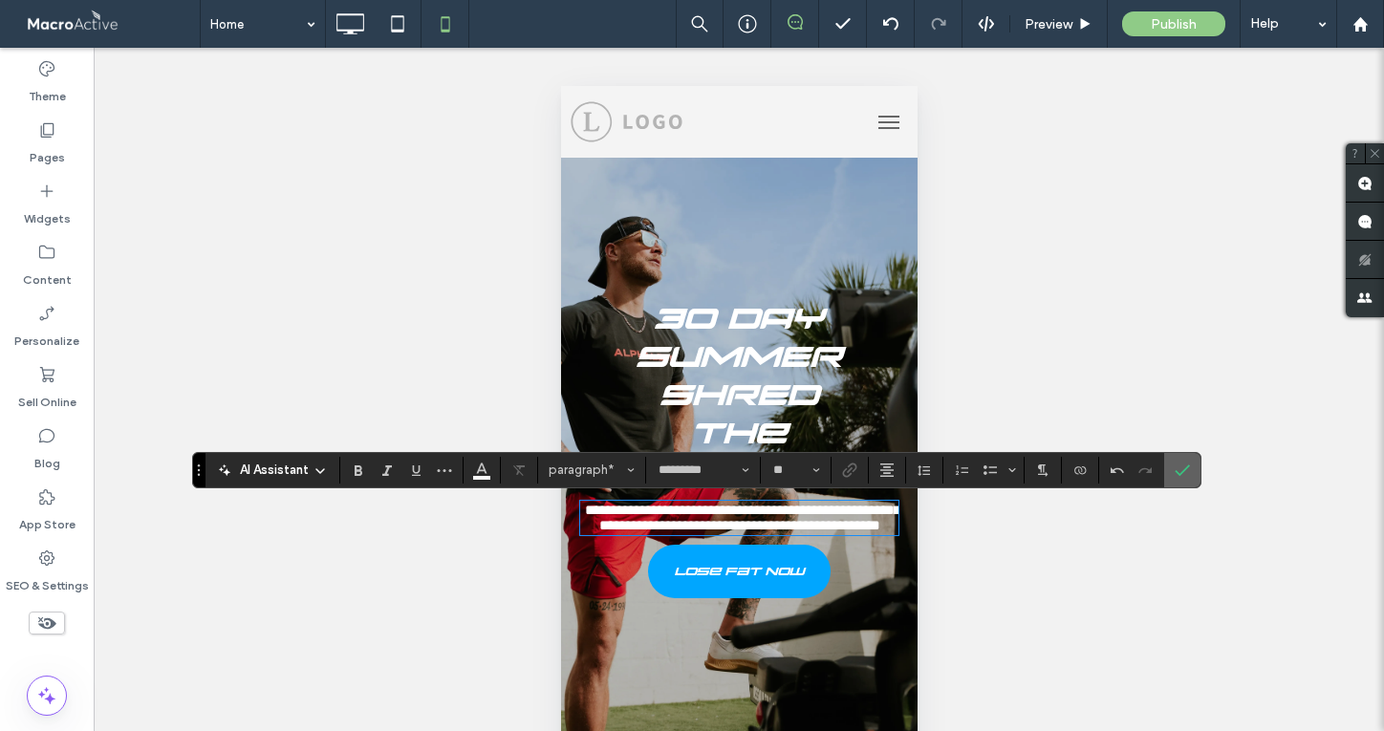
click at [1182, 470] on use "Confirm" at bounding box center [1182, 469] width 15 height 11
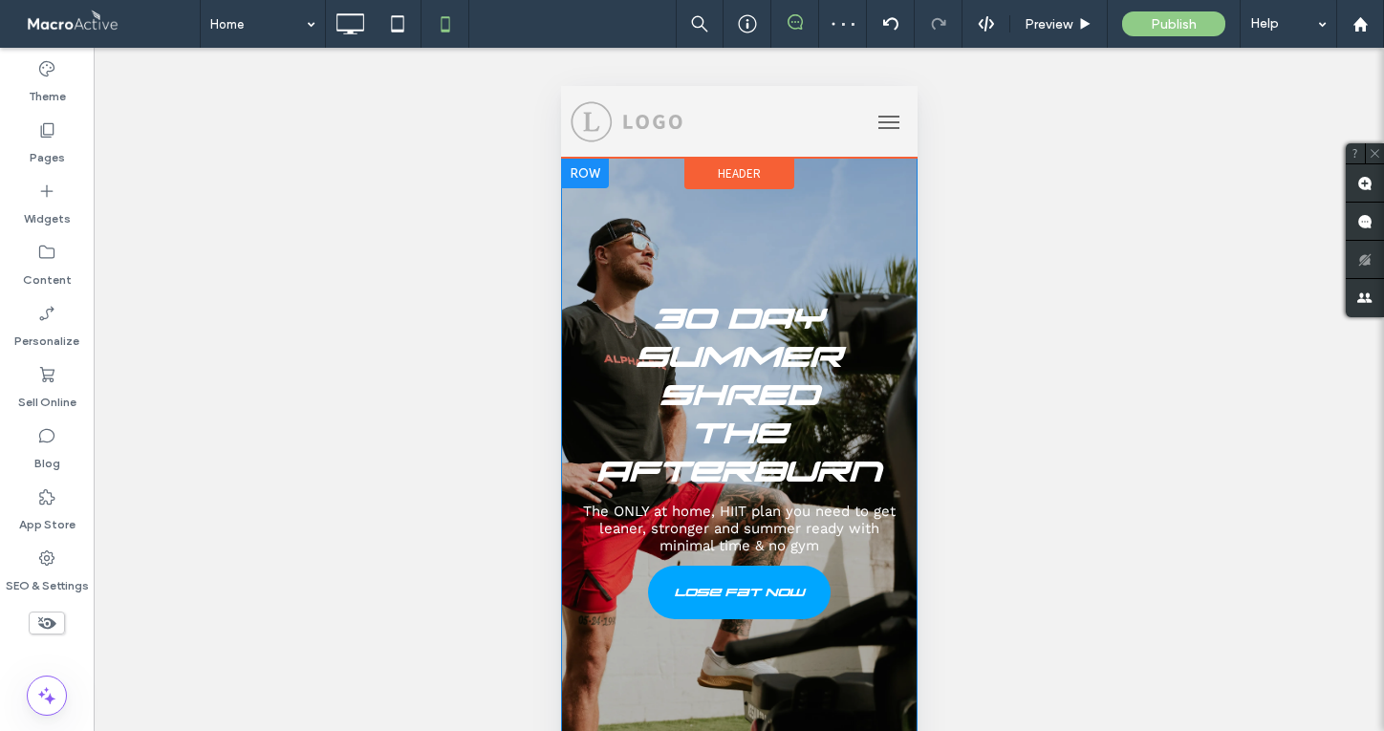
click at [735, 175] on span "Header" at bounding box center [738, 173] width 43 height 16
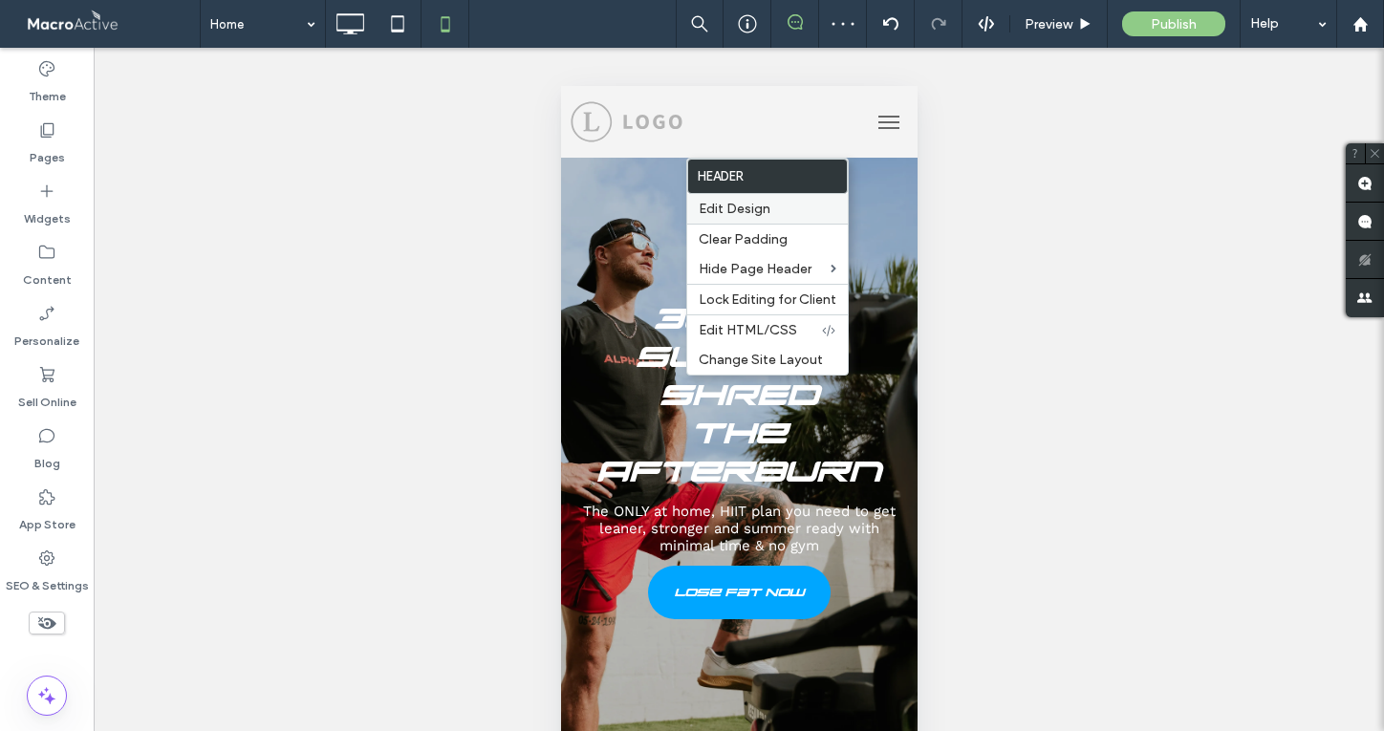
click at [745, 210] on span "Edit Design" at bounding box center [735, 209] width 72 height 16
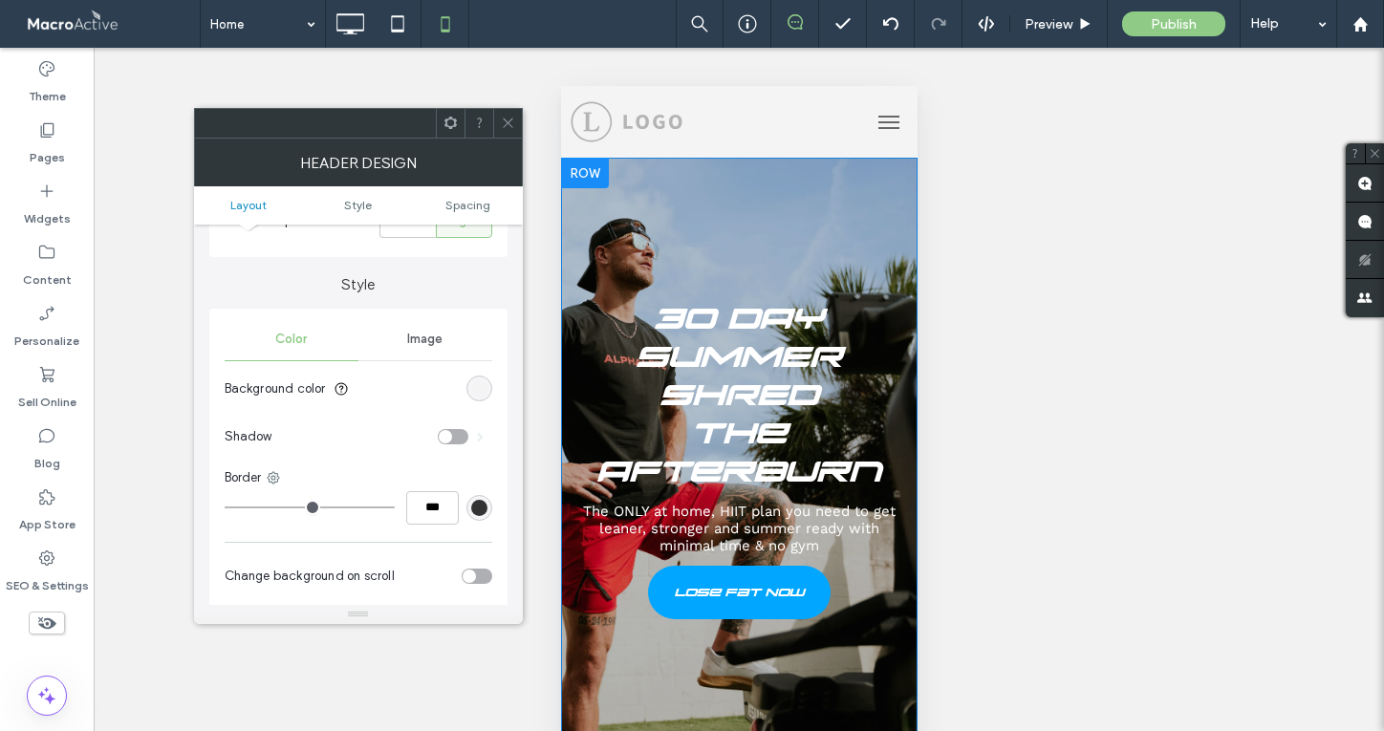
scroll to position [291, 0]
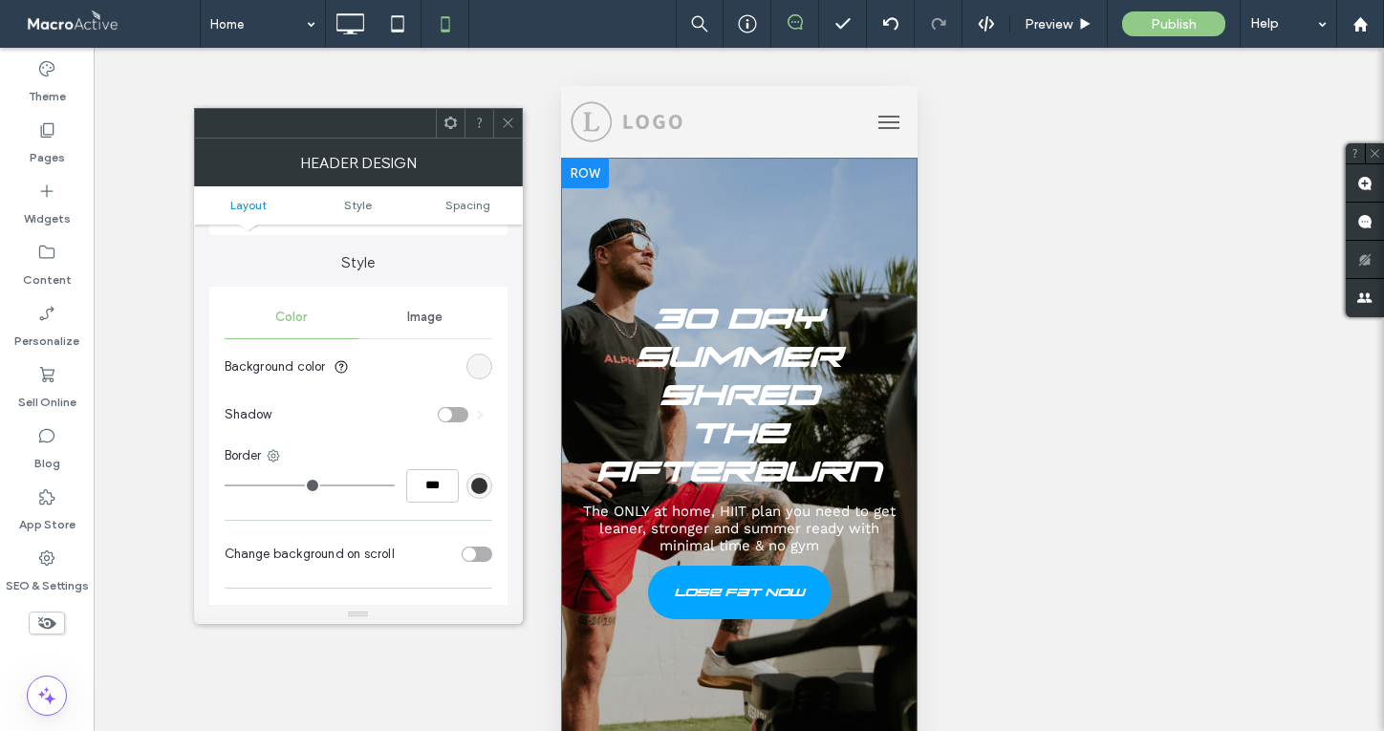
click at [483, 354] on section "Background color" at bounding box center [359, 367] width 268 height 48
click at [482, 373] on div "rgb(244, 244, 244)" at bounding box center [479, 366] width 16 height 16
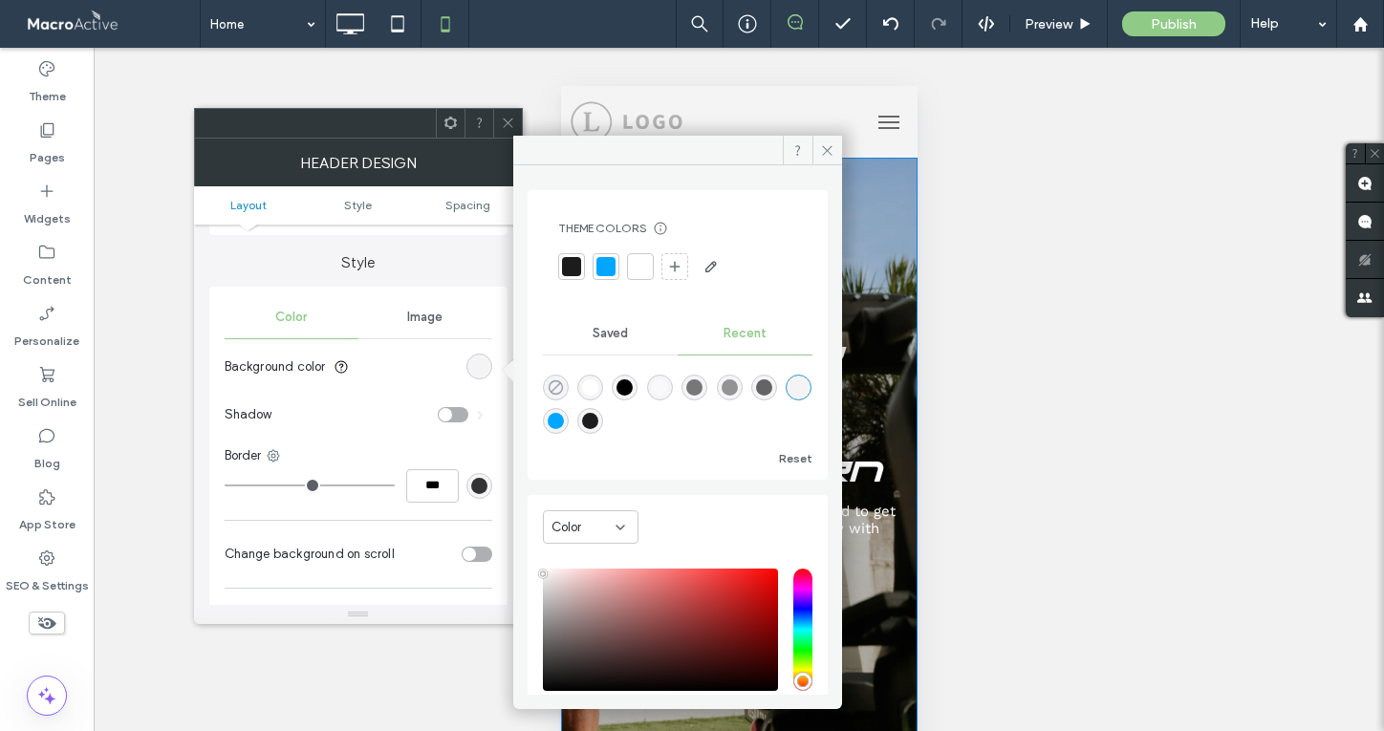
click at [556, 386] on use "rgba(0, 0, 0, 0)" at bounding box center [555, 387] width 14 height 14
type input "*******"
type input "*"
type input "**"
click at [823, 145] on icon at bounding box center [827, 150] width 14 height 14
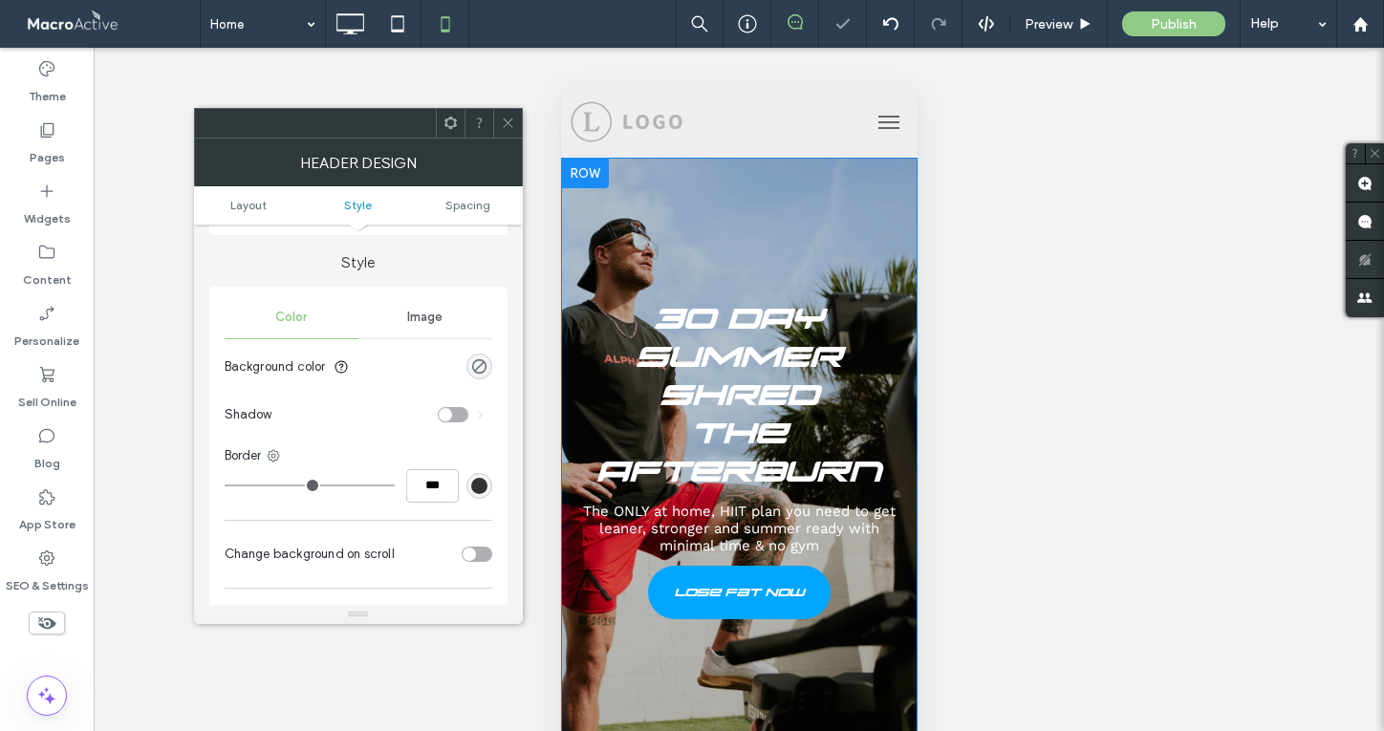
scroll to position [559, 0]
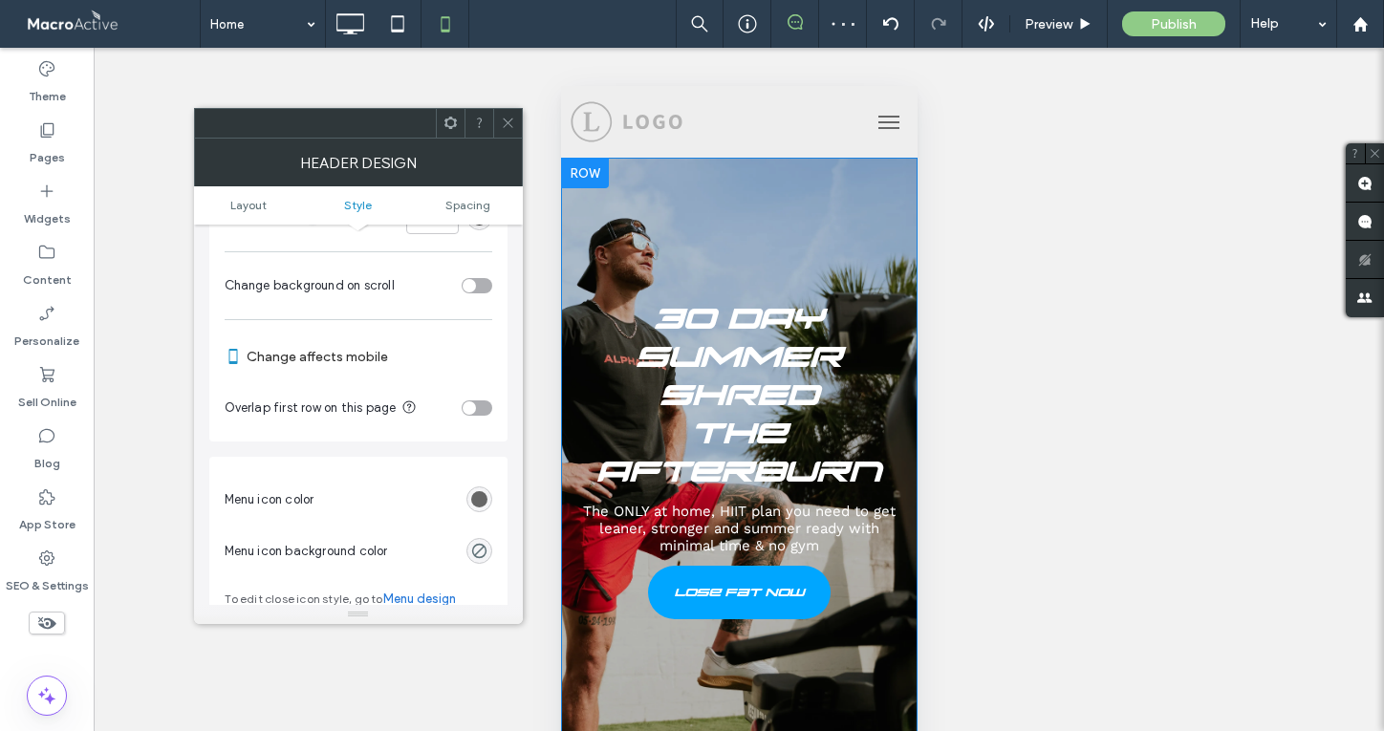
click at [473, 406] on div "toggle" at bounding box center [469, 407] width 13 height 13
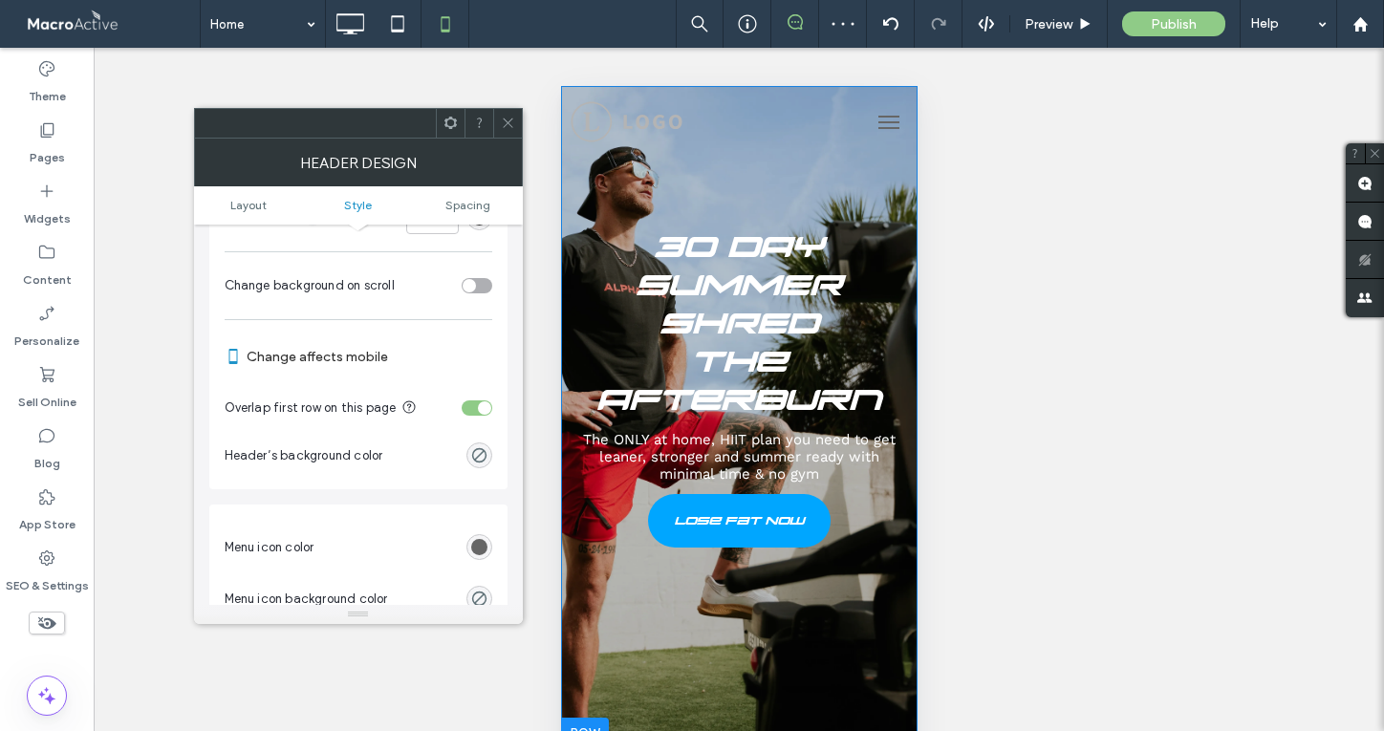
click at [509, 119] on icon at bounding box center [508, 123] width 14 height 14
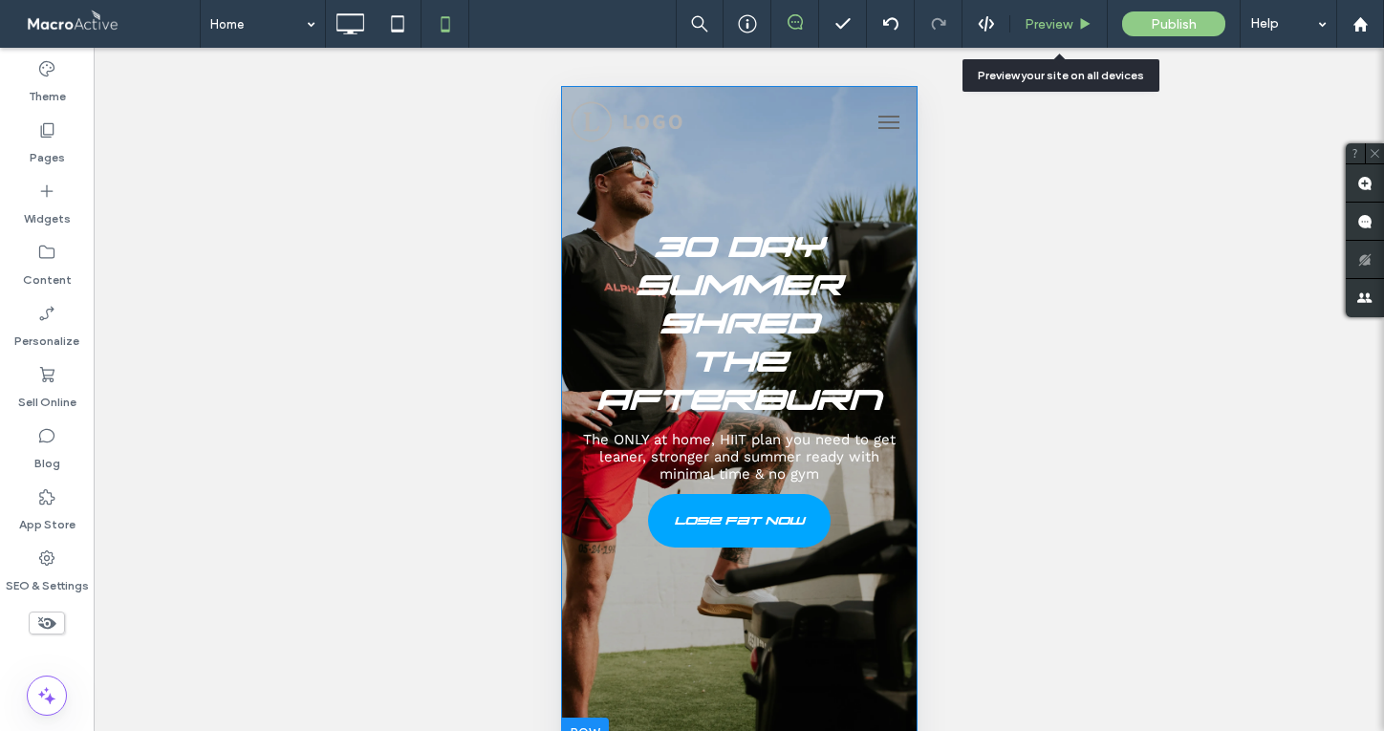
click at [1057, 22] on span "Preview" at bounding box center [1049, 24] width 48 height 16
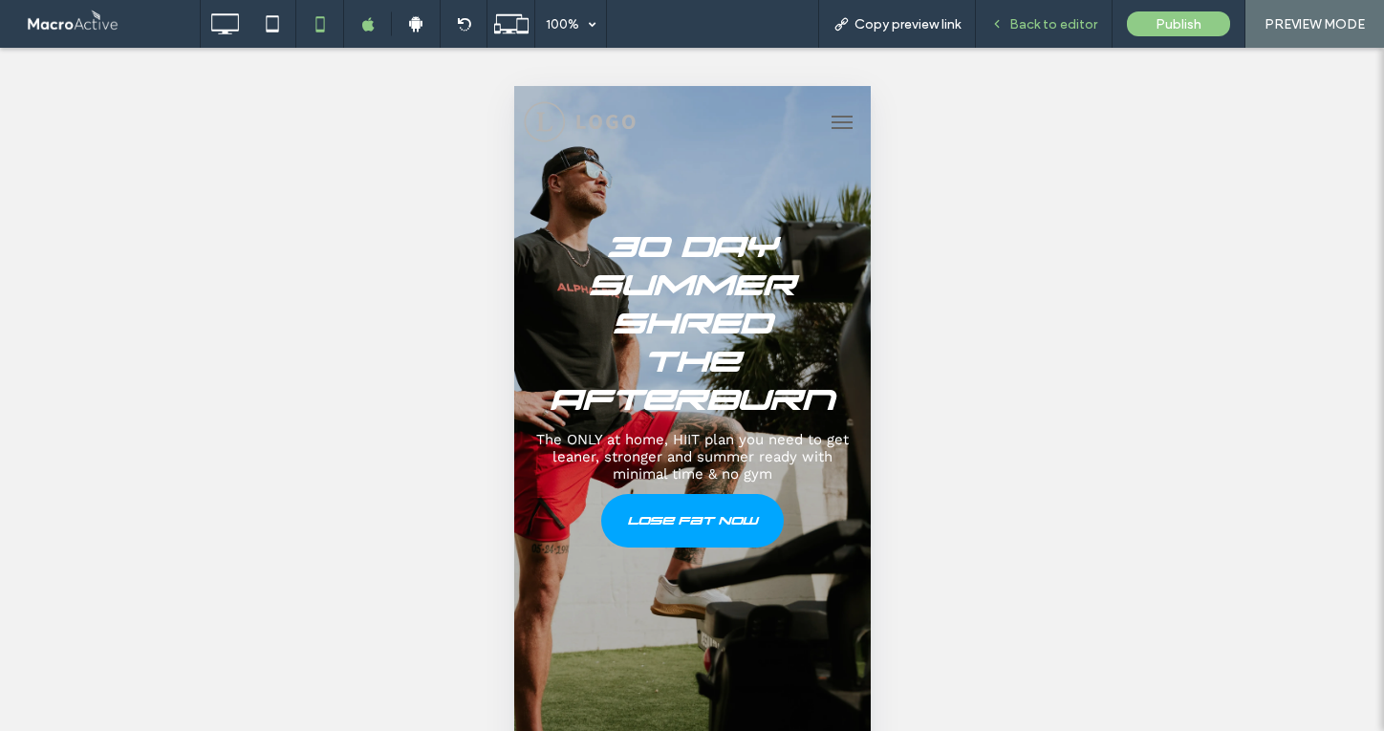
click at [1047, 18] on span "Back to editor" at bounding box center [1053, 24] width 88 height 16
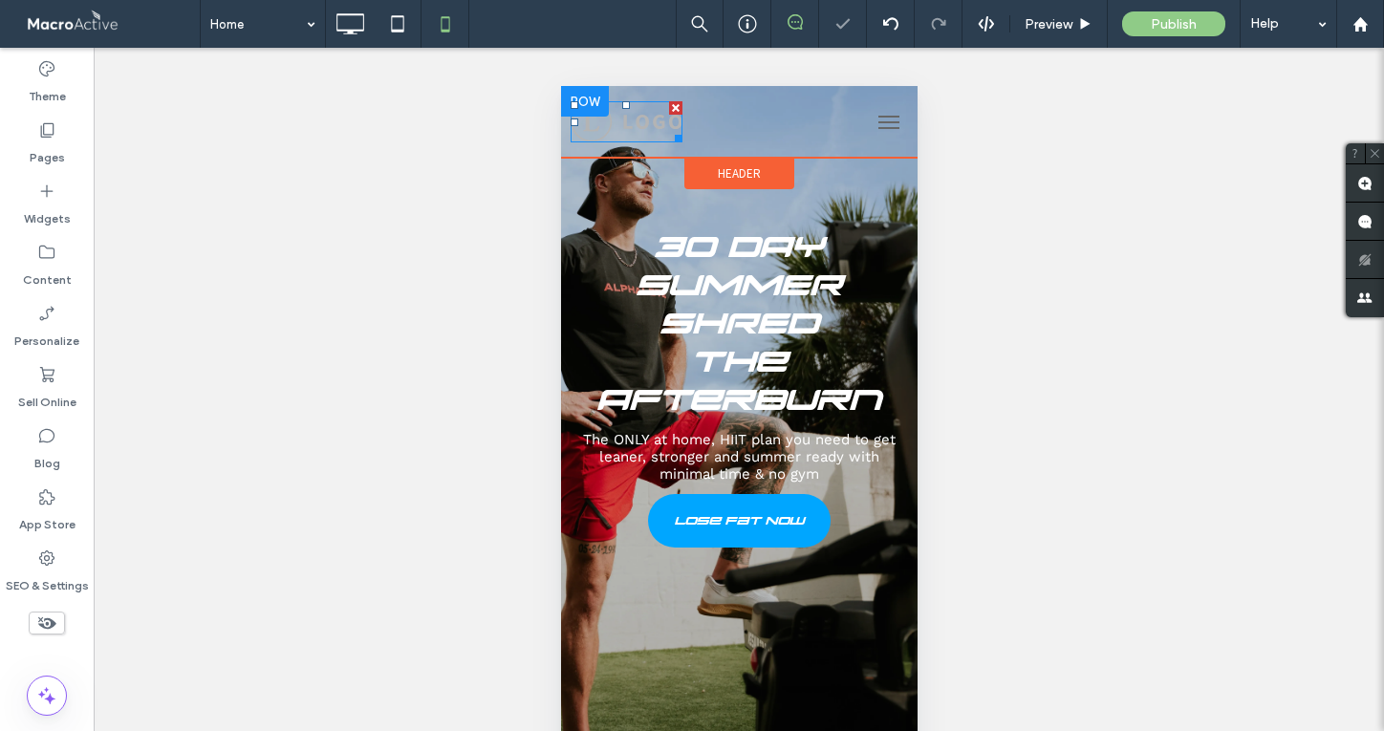
click at [647, 123] on img at bounding box center [626, 122] width 112 height 42
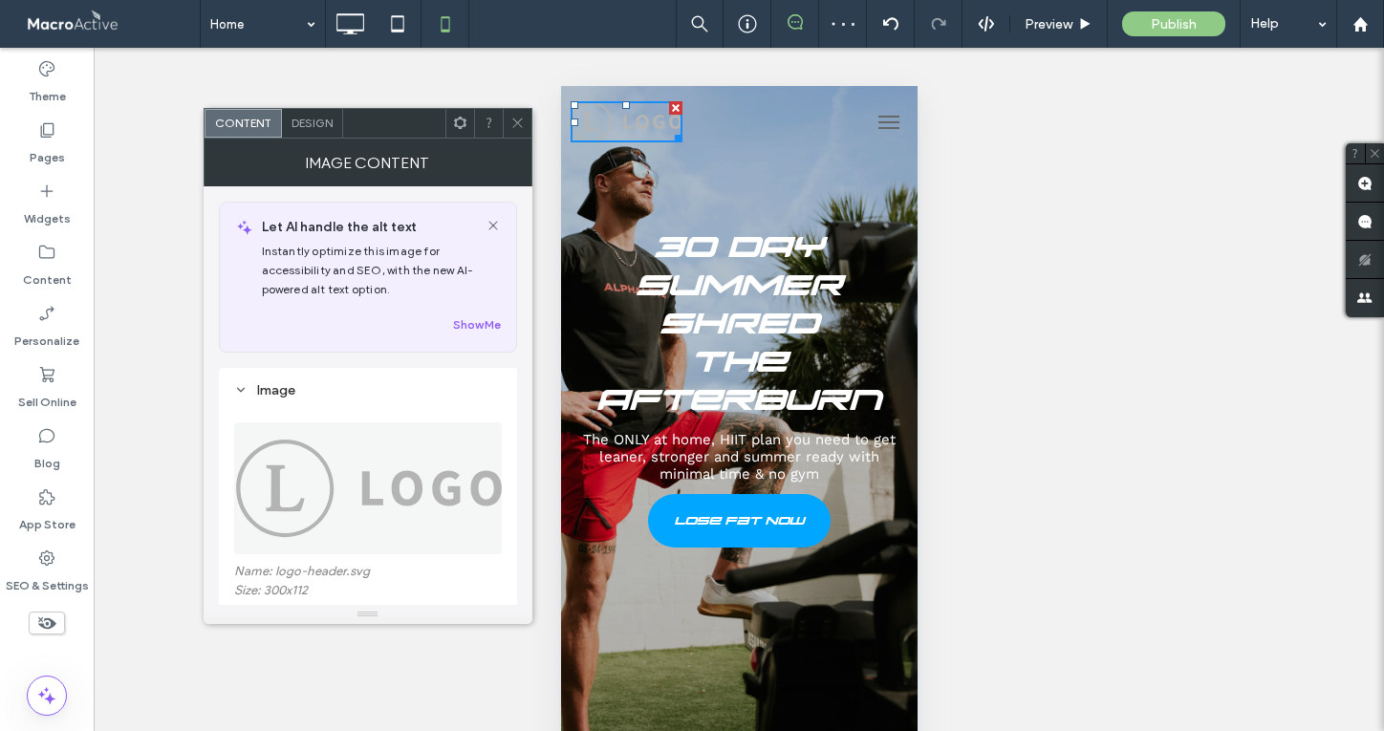
scroll to position [114, 0]
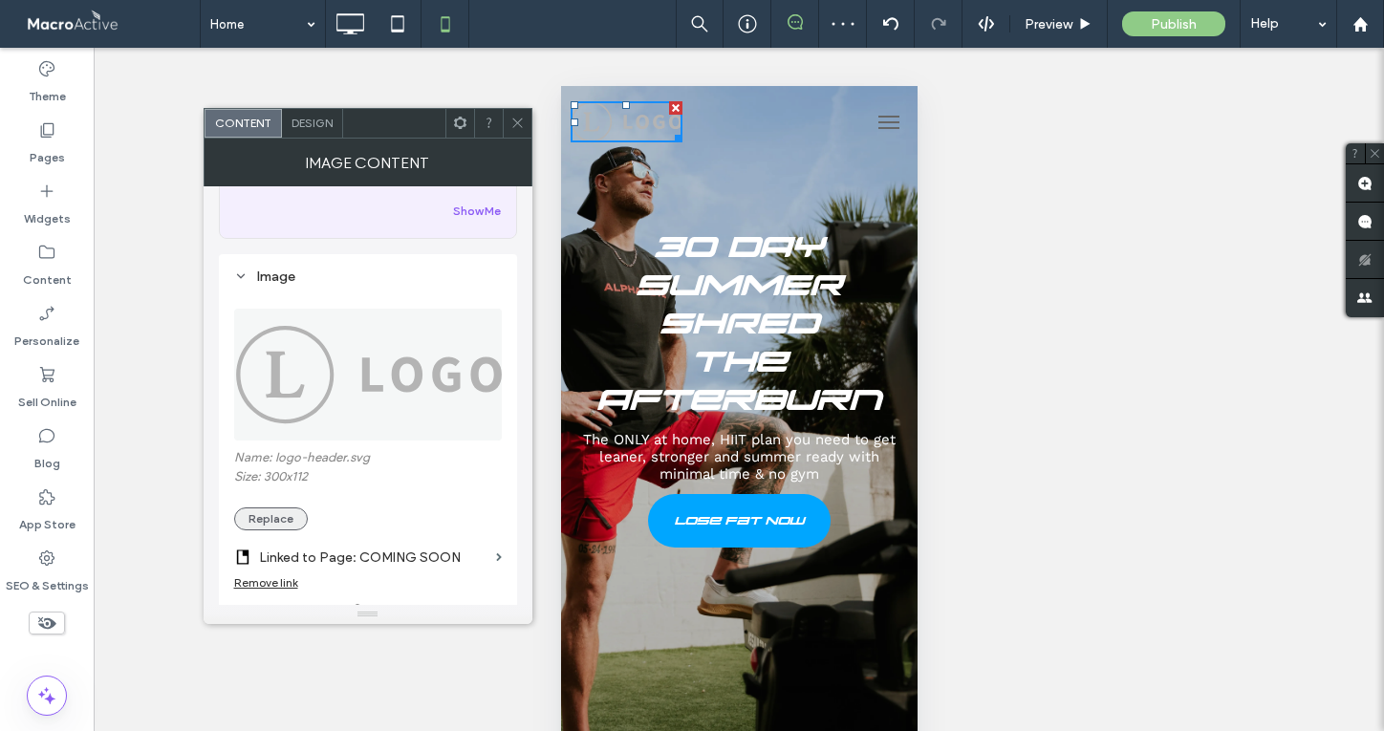
click at [285, 524] on button "Replace" at bounding box center [271, 518] width 74 height 23
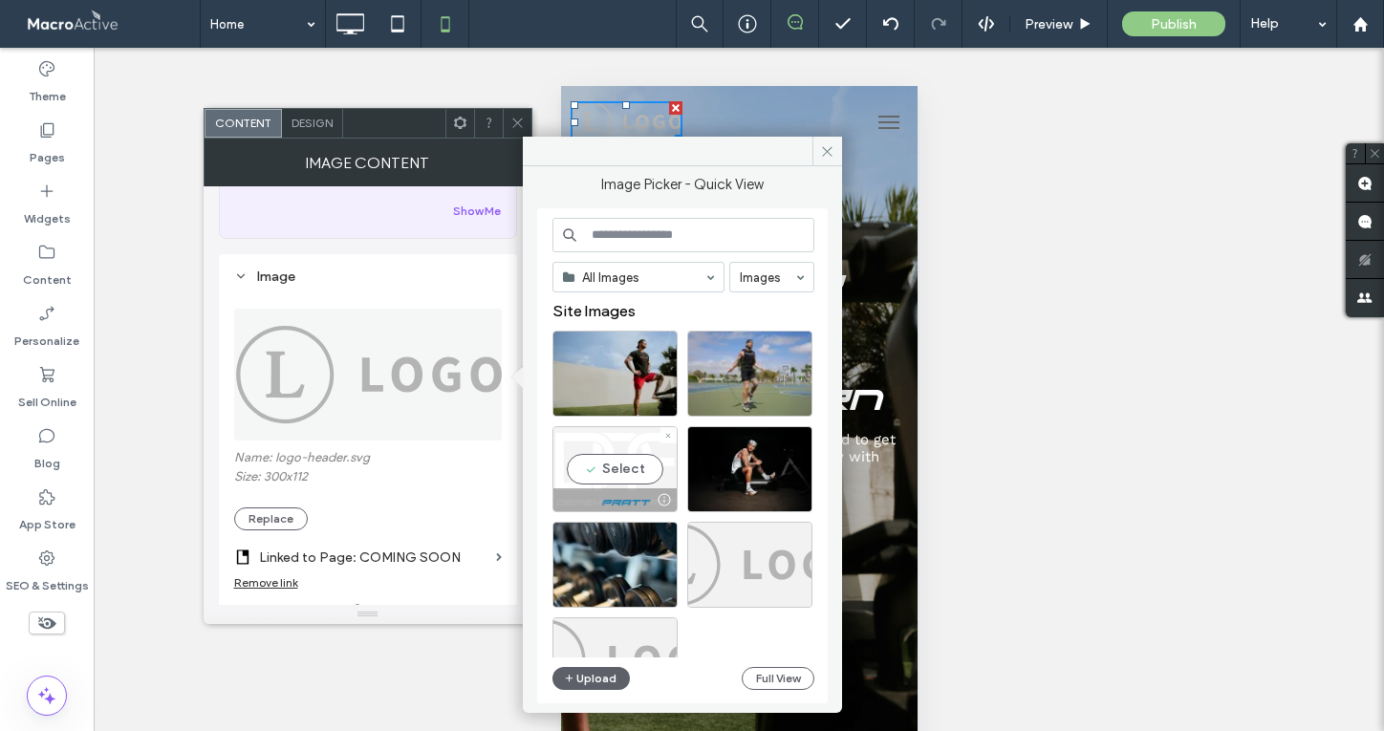
click at [612, 471] on div "Select" at bounding box center [614, 469] width 125 height 86
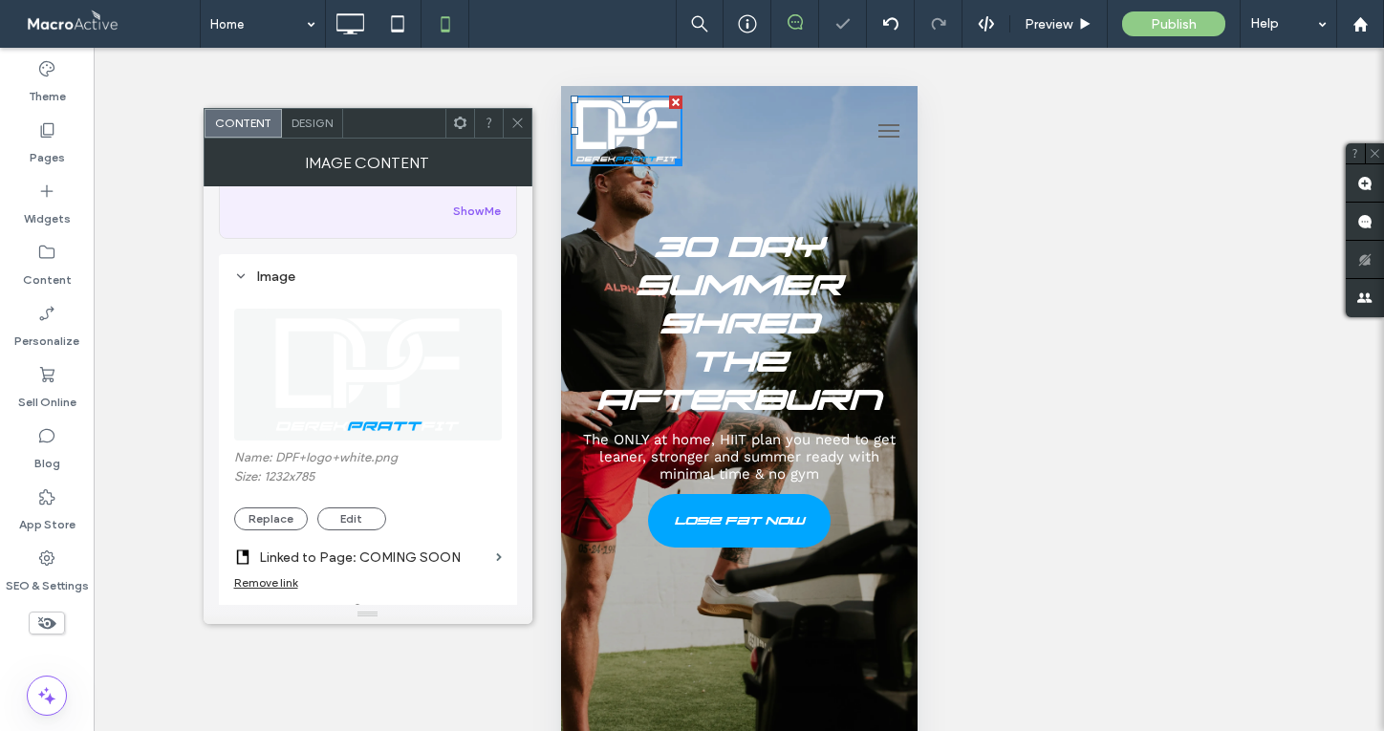
click at [517, 120] on icon at bounding box center [517, 123] width 14 height 14
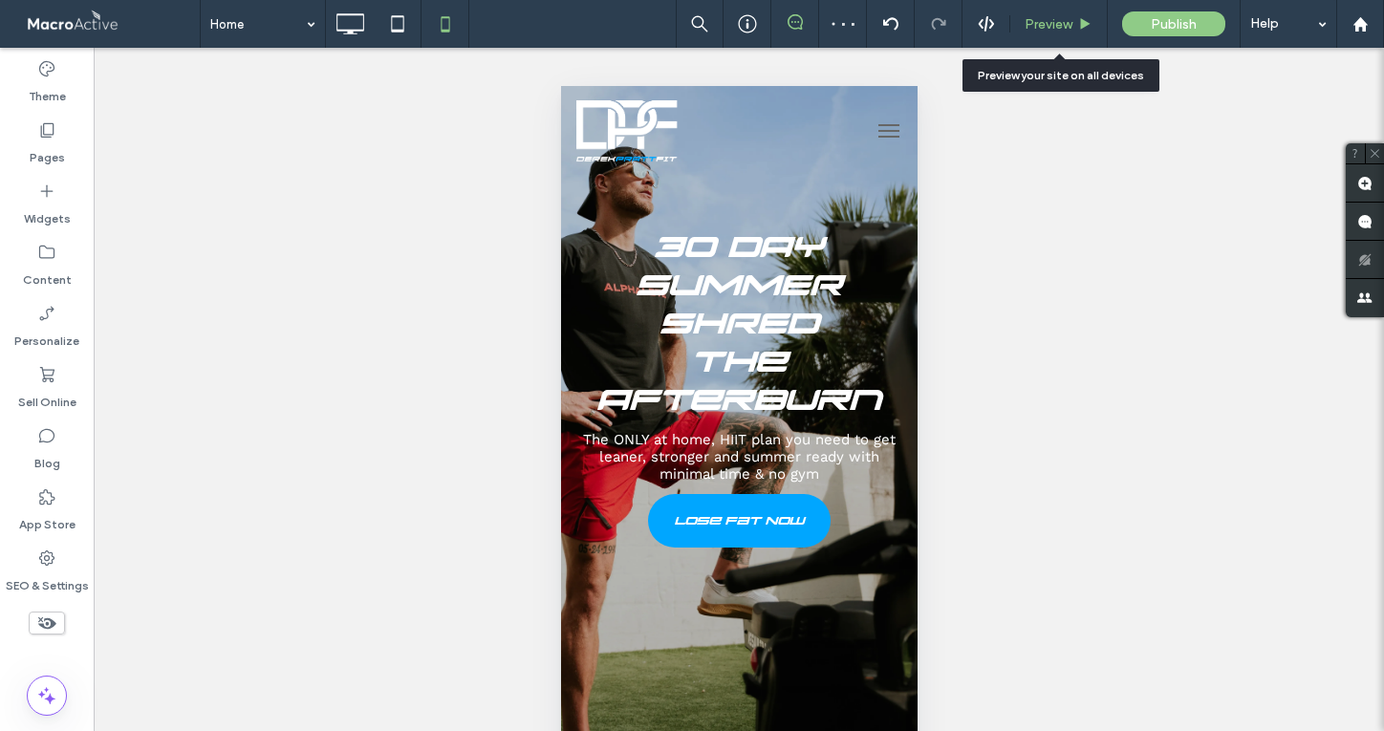
click at [1057, 21] on span "Preview" at bounding box center [1049, 24] width 48 height 16
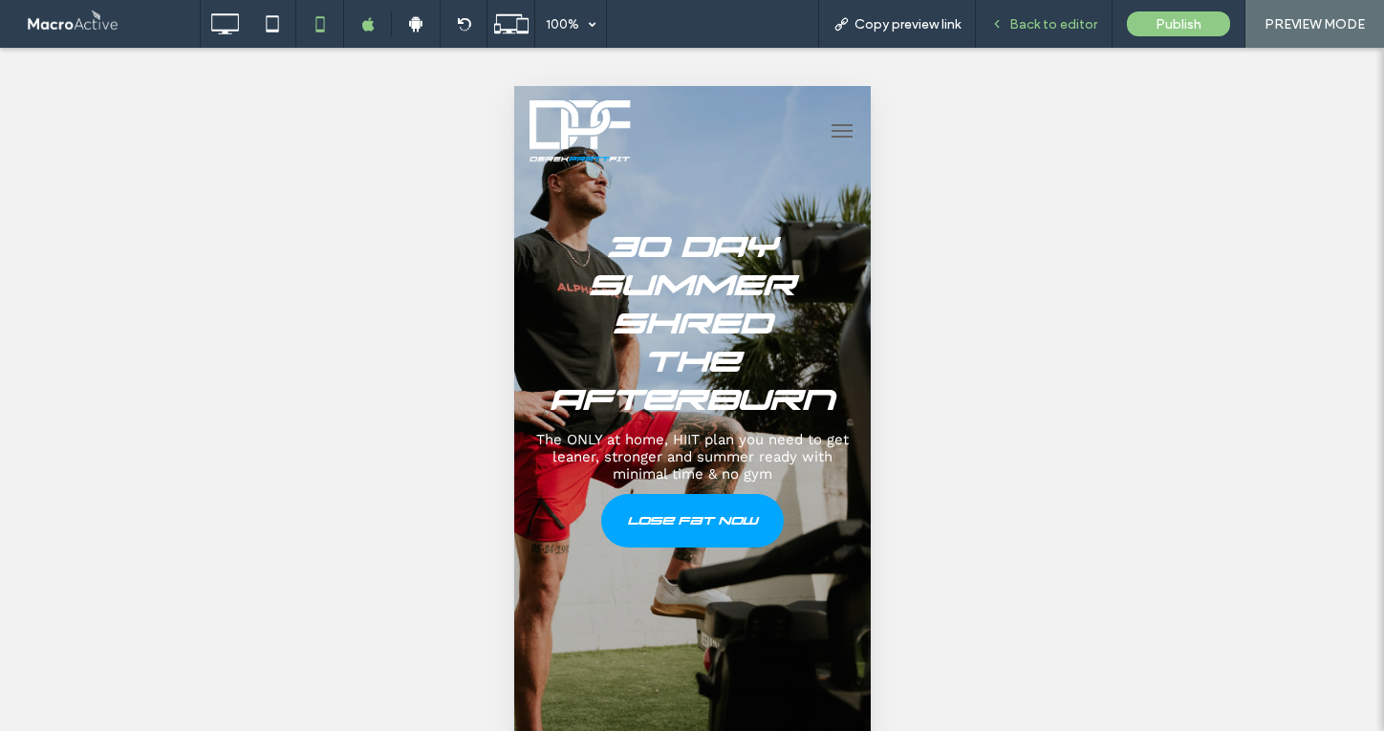
click at [1057, 21] on span "Back to editor" at bounding box center [1053, 24] width 88 height 16
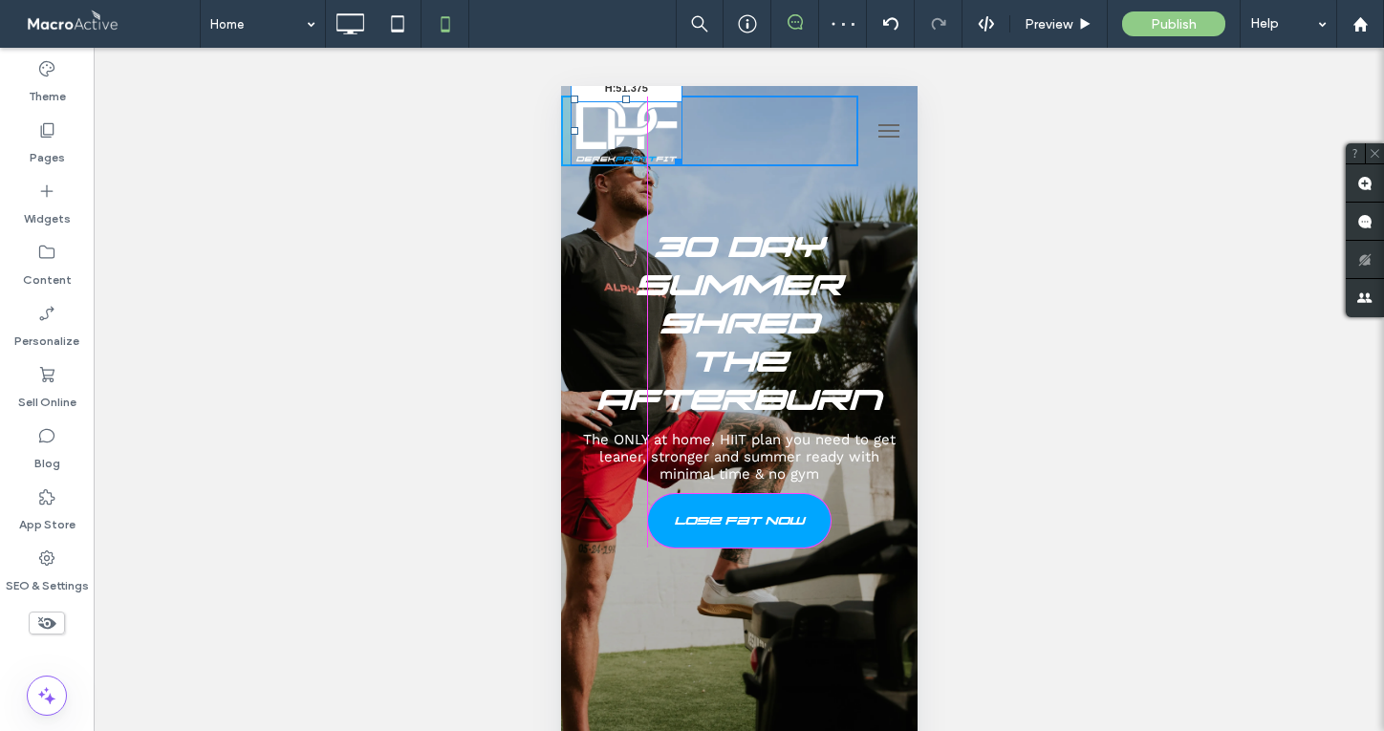
drag, startPoint x: 677, startPoint y: 158, endPoint x: 645, endPoint y: 136, distance: 38.4
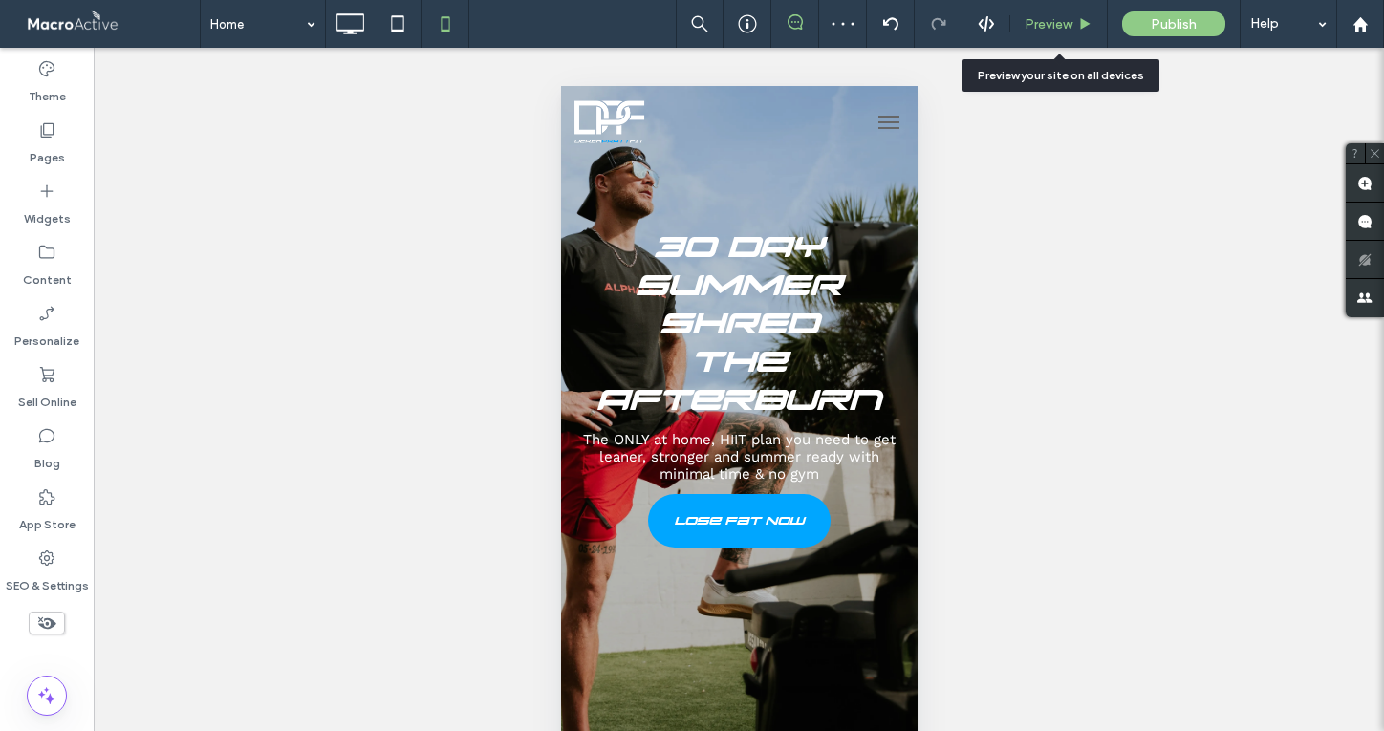
click at [1070, 30] on span "Preview" at bounding box center [1049, 24] width 48 height 16
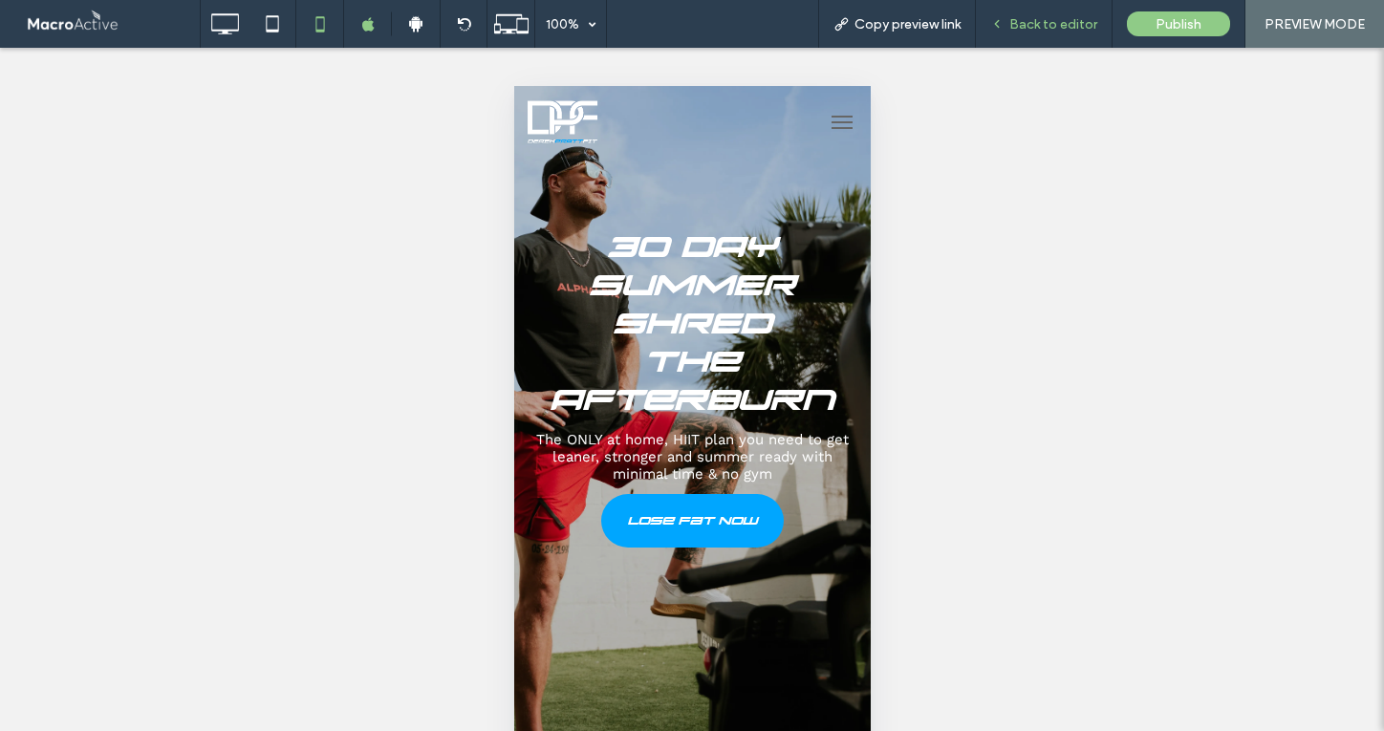
click at [1079, 22] on span "Back to editor" at bounding box center [1053, 24] width 88 height 16
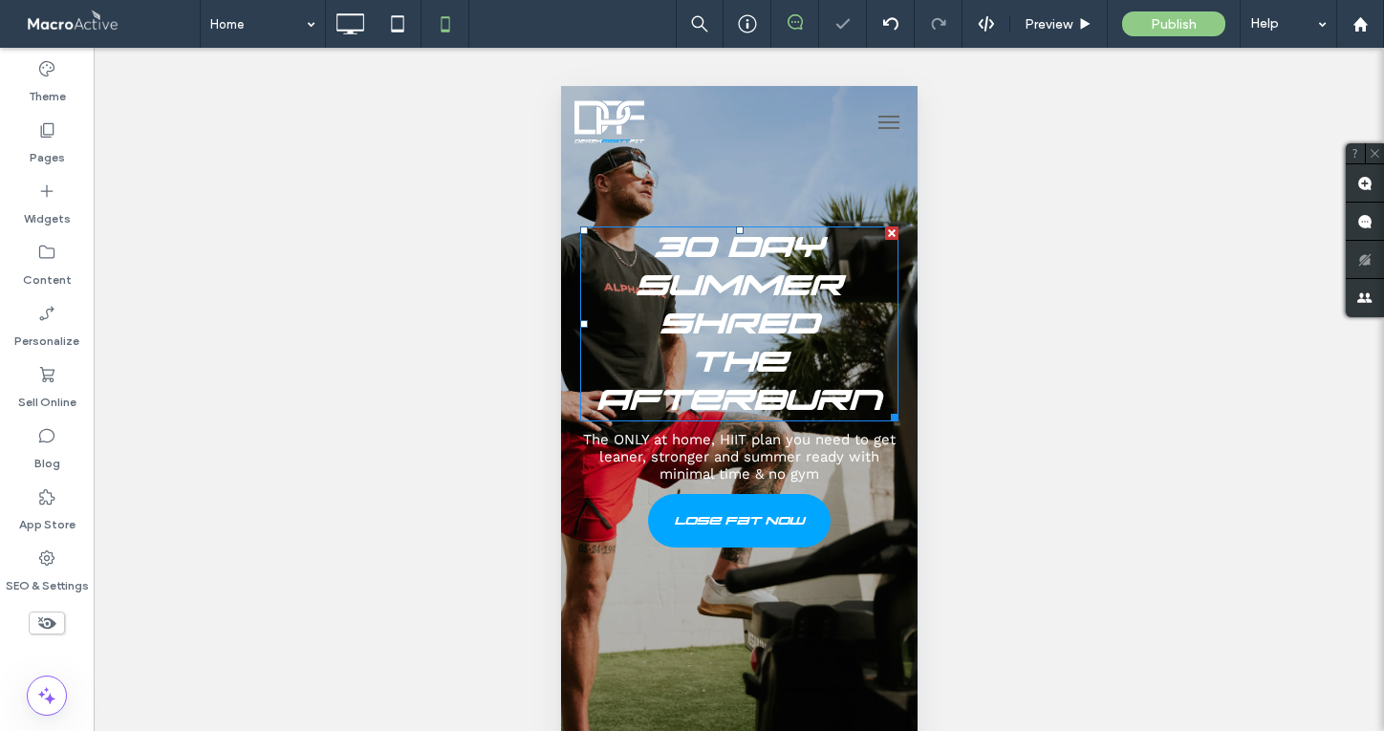
click at [766, 348] on span "The Afterburn" at bounding box center [738, 381] width 285 height 76
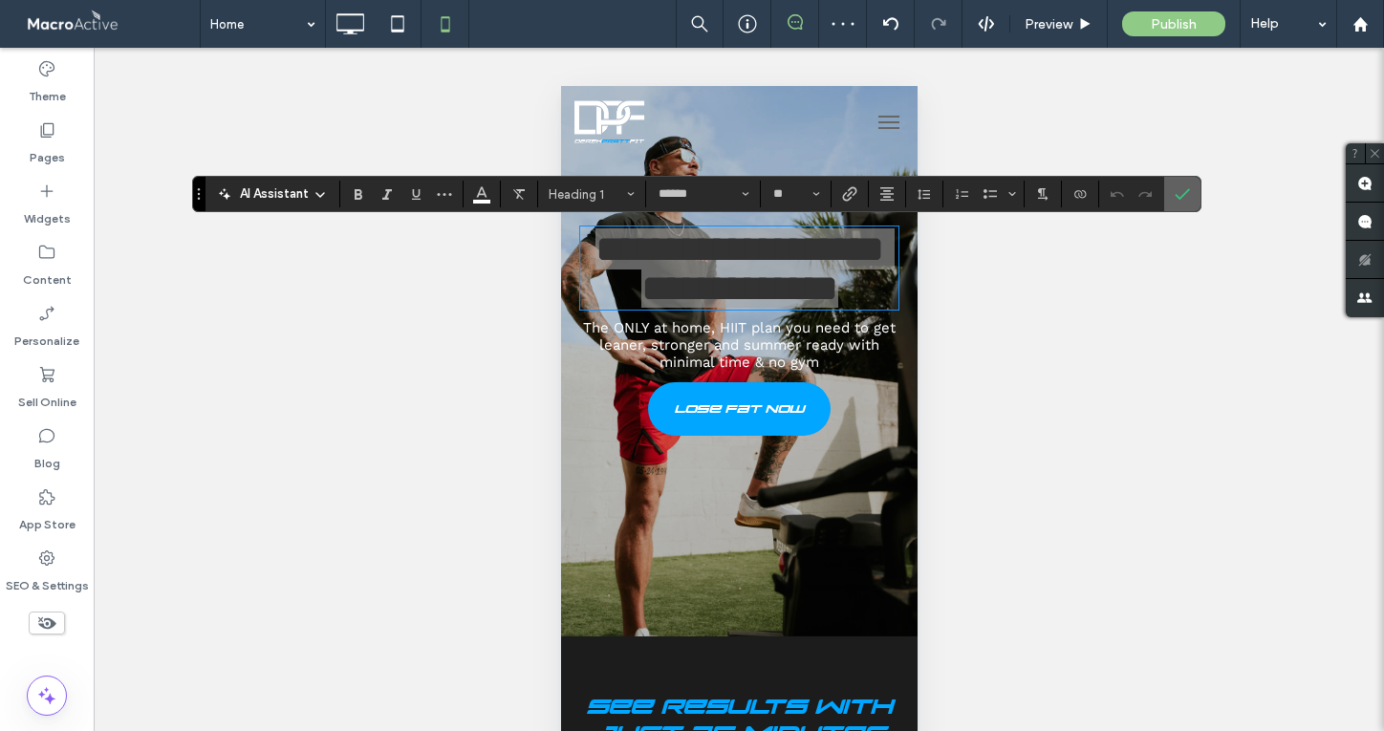
click at [1187, 194] on icon "Confirm" at bounding box center [1182, 193] width 15 height 15
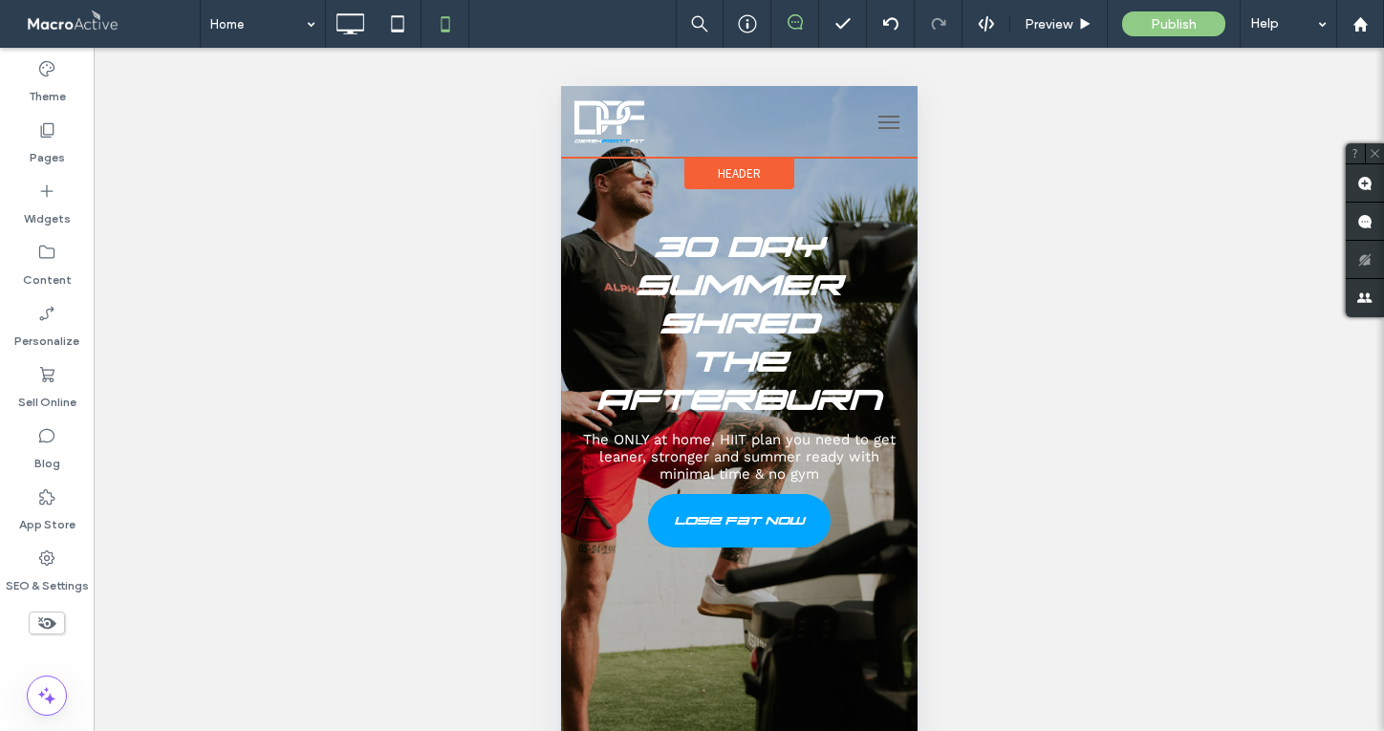
click at [746, 162] on div "Header" at bounding box center [738, 174] width 110 height 32
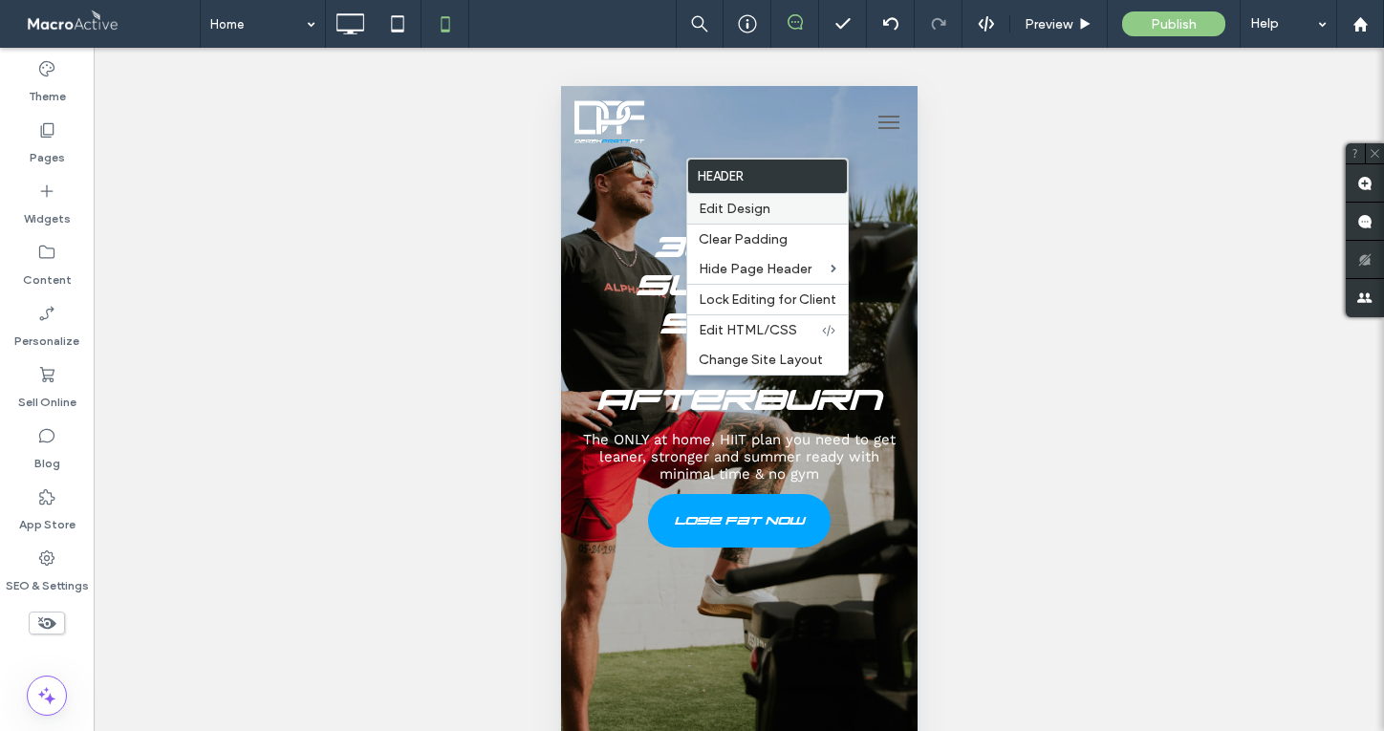
click at [758, 213] on span "Edit Design" at bounding box center [735, 209] width 72 height 16
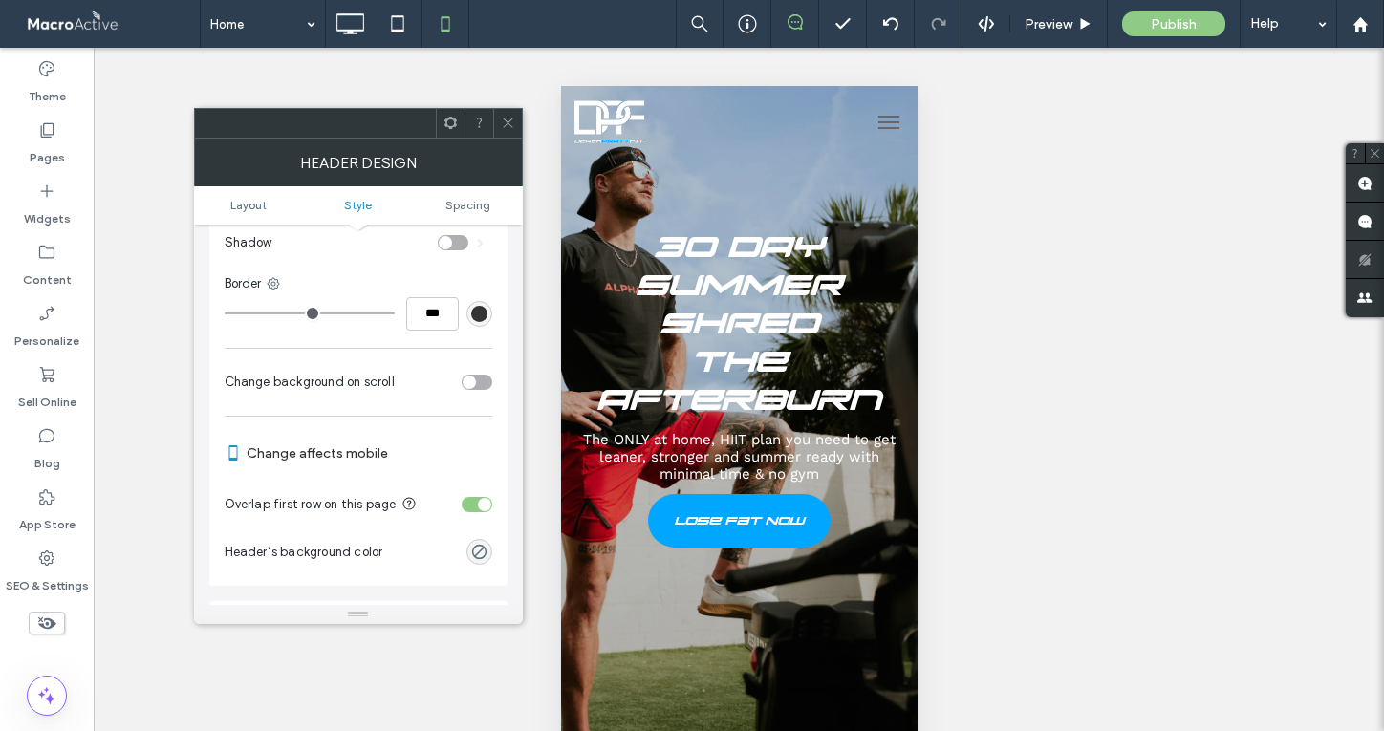
scroll to position [532, 0]
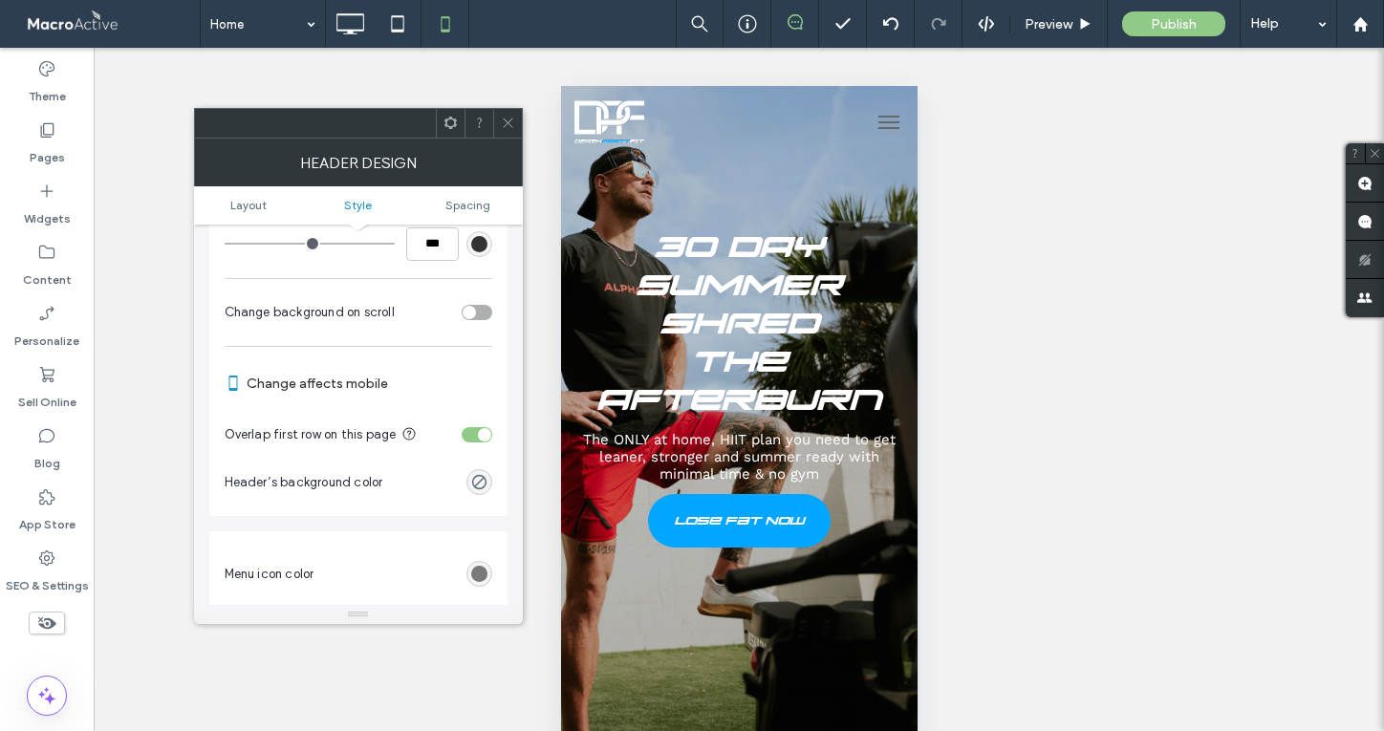
click at [476, 581] on div "rgb(102, 102, 102)" at bounding box center [479, 574] width 16 height 16
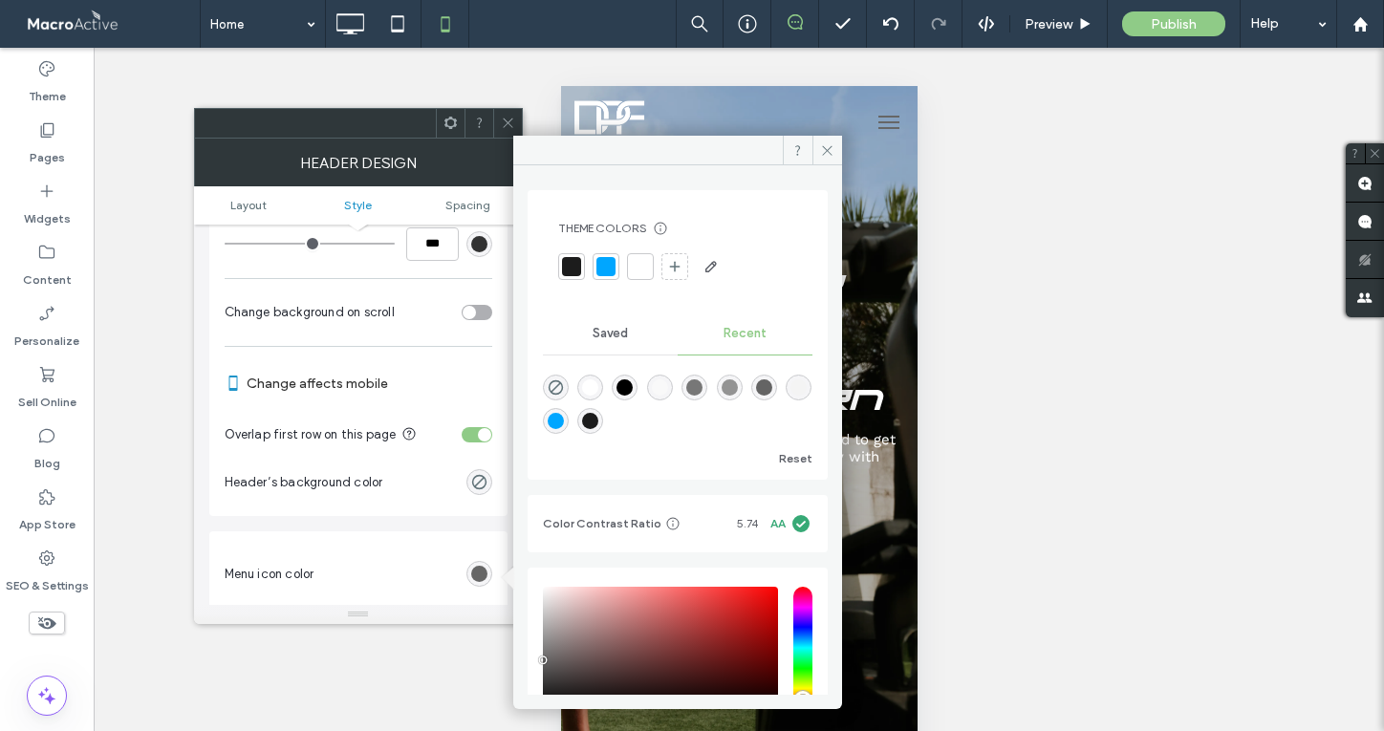
click at [604, 265] on div at bounding box center [605, 266] width 19 height 19
click at [653, 266] on div at bounding box center [643, 266] width 27 height 27
click at [829, 150] on icon at bounding box center [827, 150] width 14 height 14
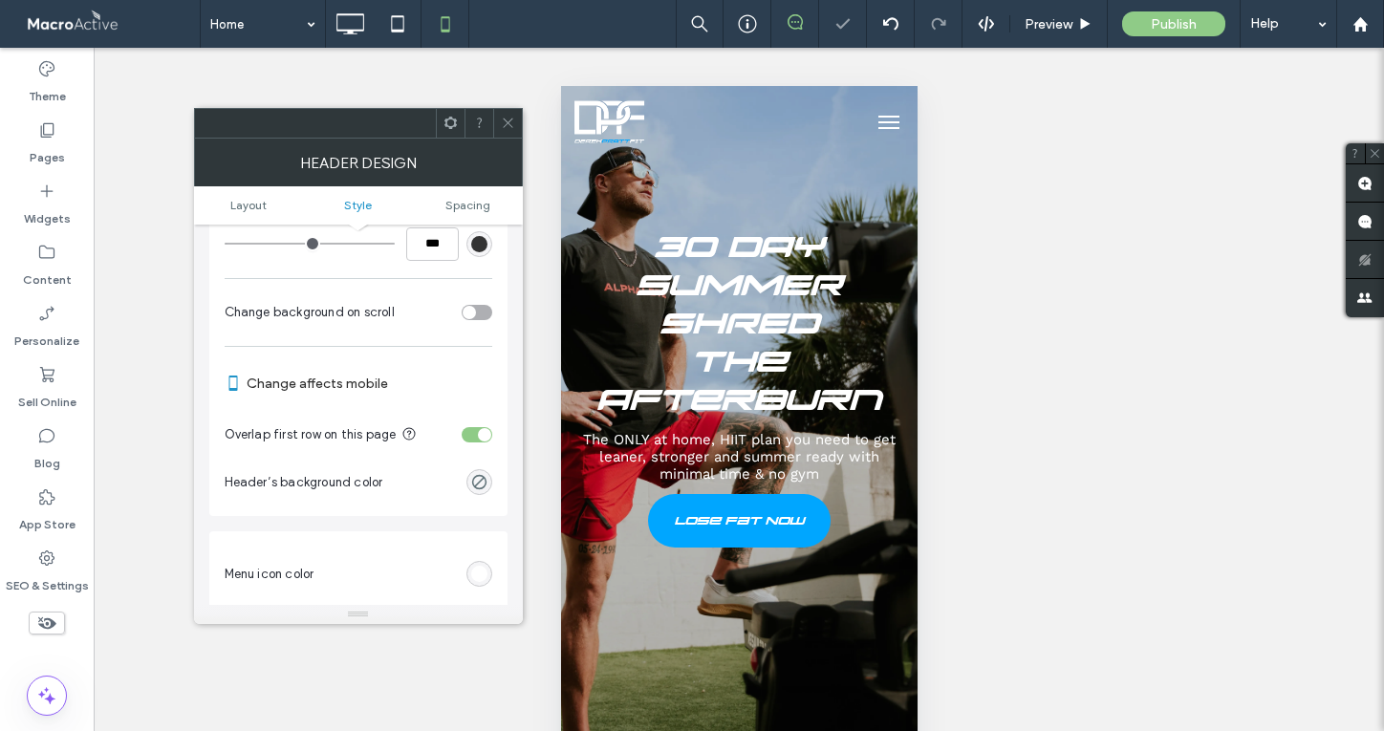
click at [506, 119] on icon at bounding box center [508, 123] width 14 height 14
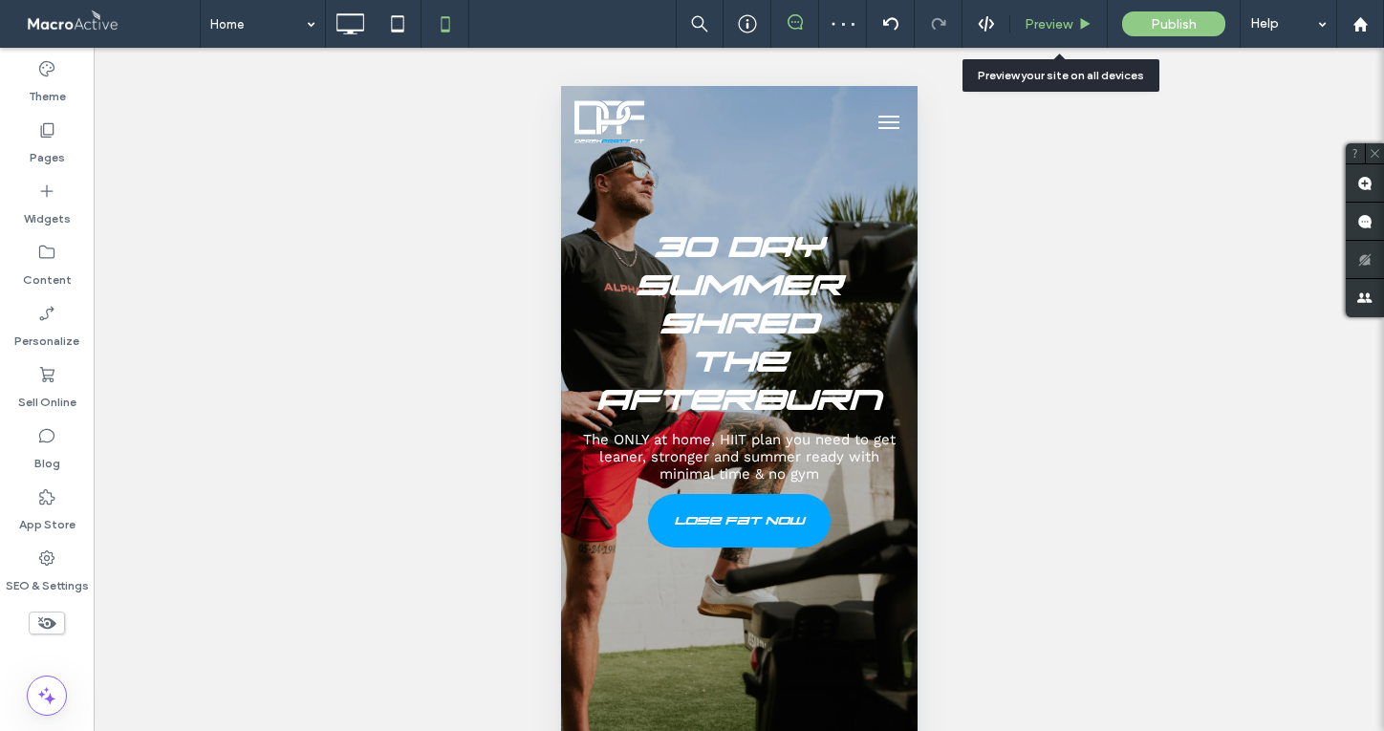
click at [1059, 25] on span "Preview" at bounding box center [1049, 24] width 48 height 16
